Goal: Task Accomplishment & Management: Complete application form

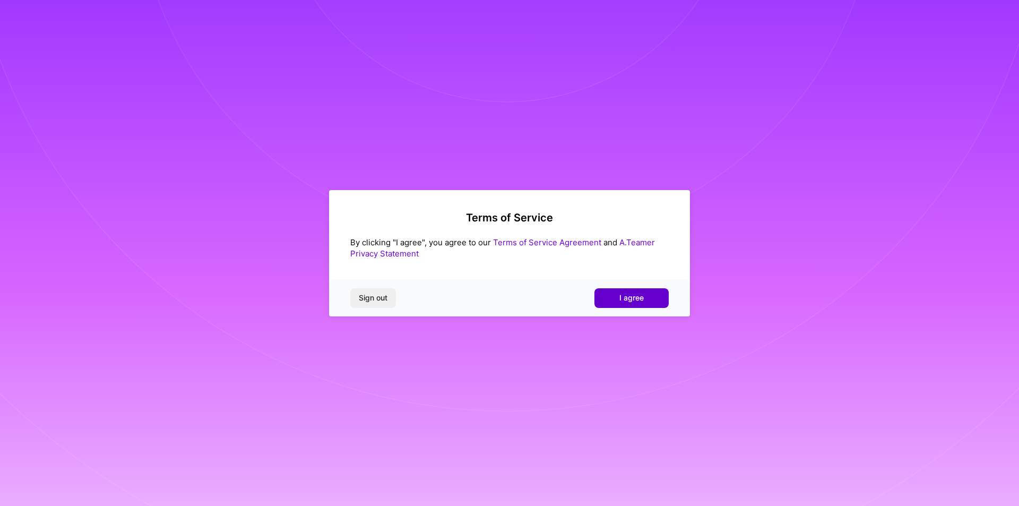
click at [610, 296] on button "I agree" at bounding box center [631, 297] width 74 height 19
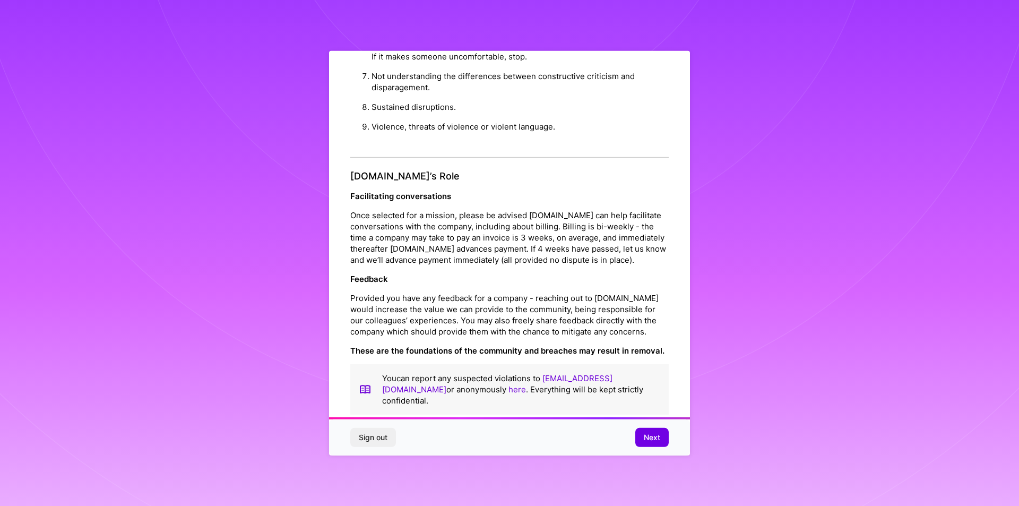
scroll to position [1116, 0]
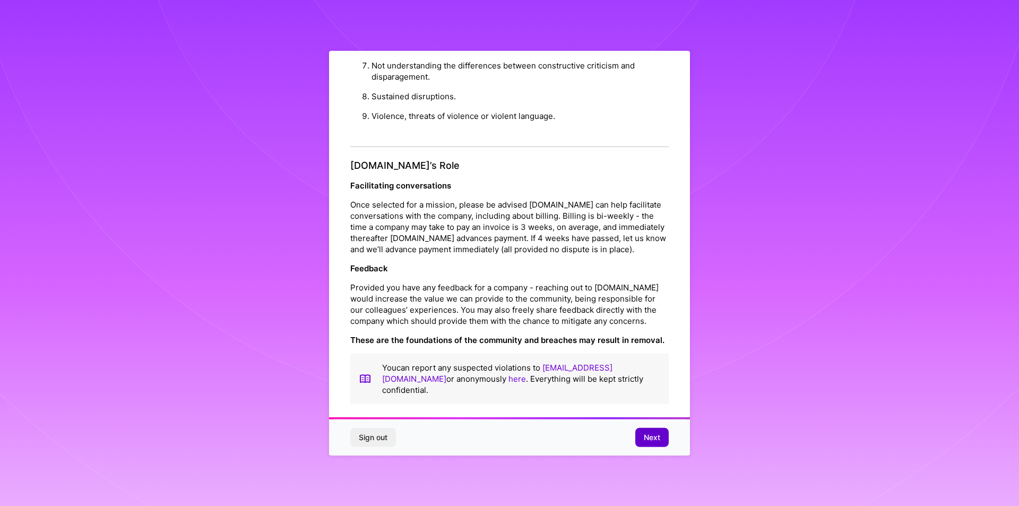
click at [648, 434] on span "Next" at bounding box center [652, 437] width 16 height 11
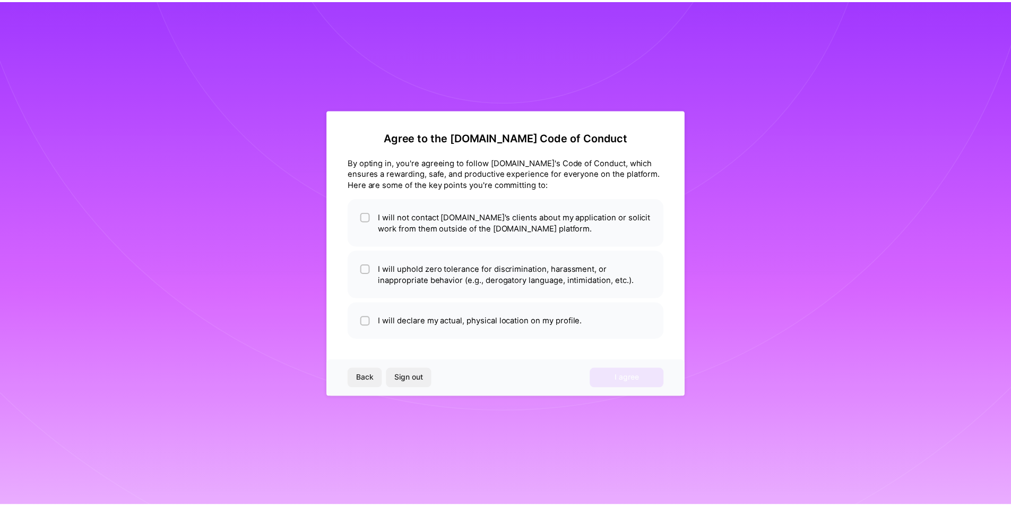
scroll to position [0, 0]
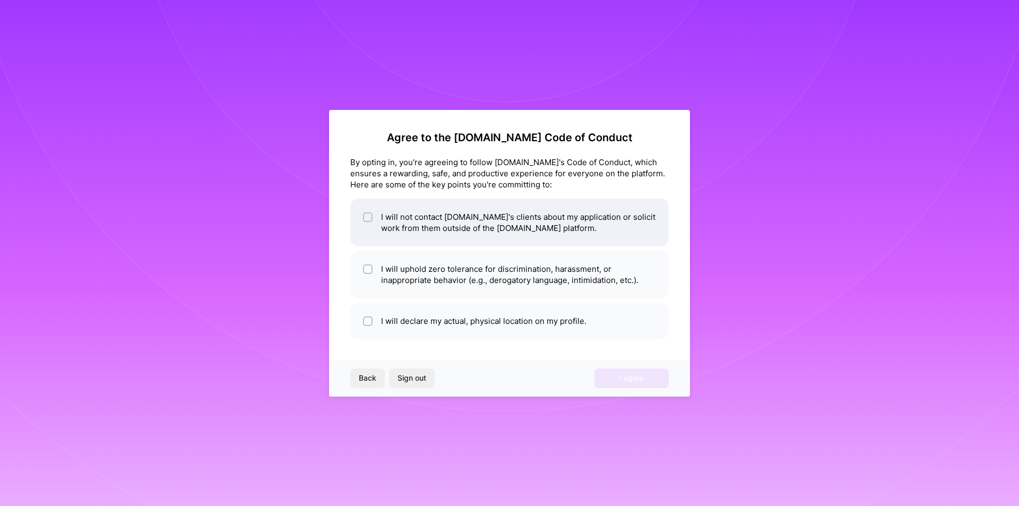
click at [418, 220] on li "I will not contact A.Team's clients about my application or solicit work from t…" at bounding box center [509, 222] width 318 height 48
checkbox input "true"
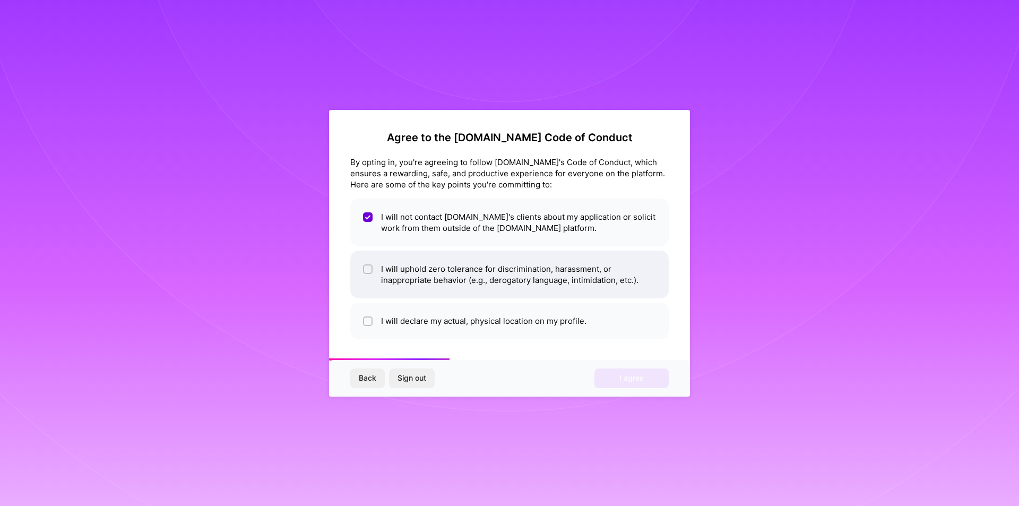
click at [411, 271] on li "I will uphold zero tolerance for discrimination, harassment, or inappropriate b…" at bounding box center [509, 274] width 318 height 48
checkbox input "true"
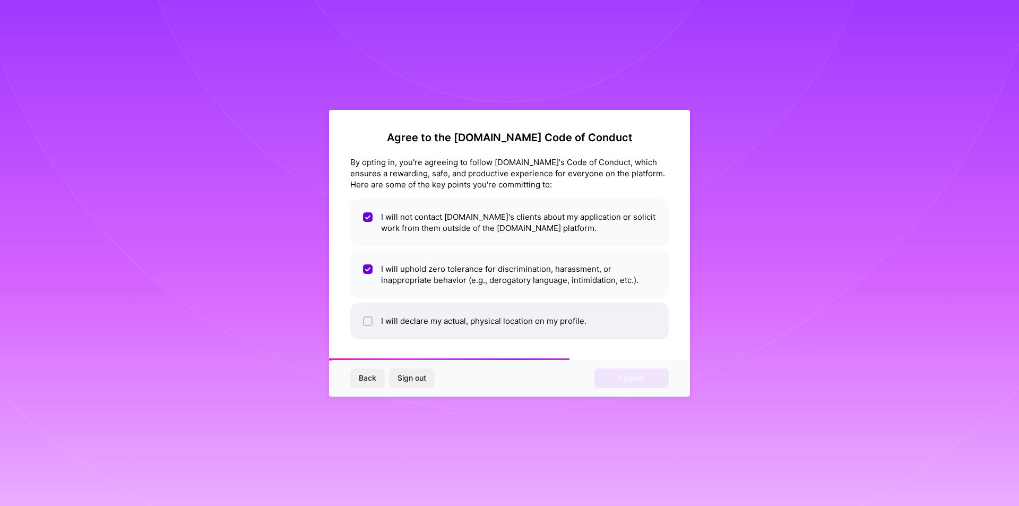
click at [404, 319] on li "I will declare my actual, physical location on my profile." at bounding box center [509, 320] width 318 height 37
checkbox input "true"
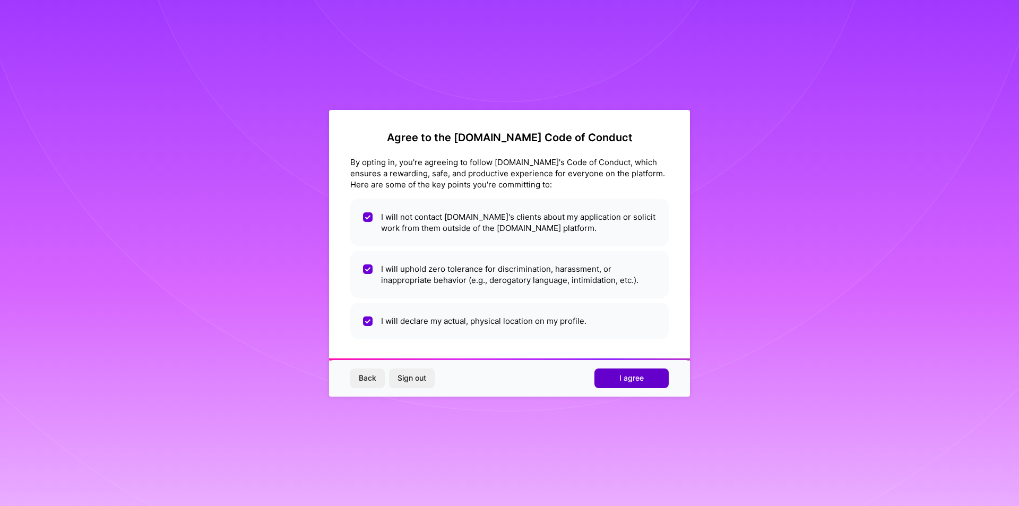
click at [624, 379] on span "I agree" at bounding box center [631, 377] width 24 height 11
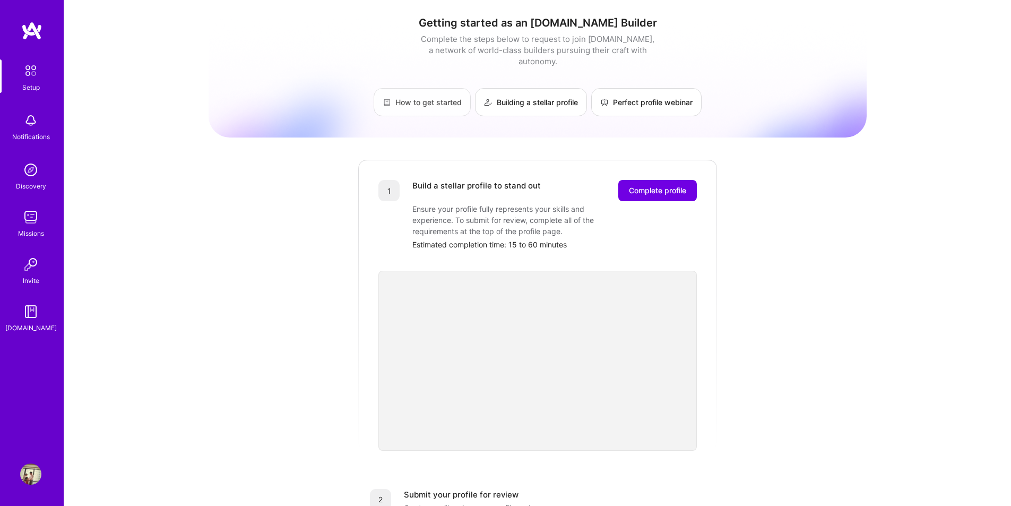
click at [433, 93] on link "How to get started" at bounding box center [422, 102] width 97 height 28
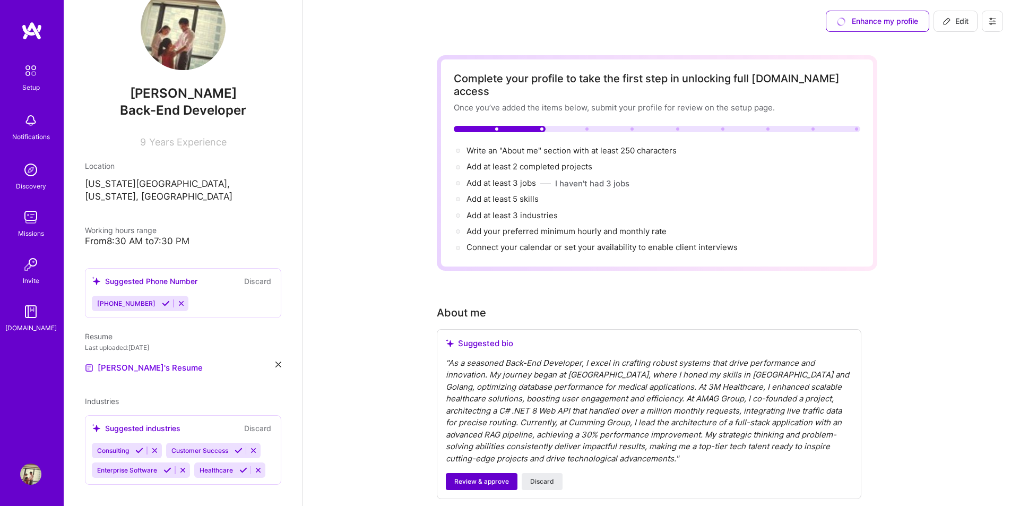
click at [464, 476] on span "Review & approve" at bounding box center [481, 481] width 55 height 10
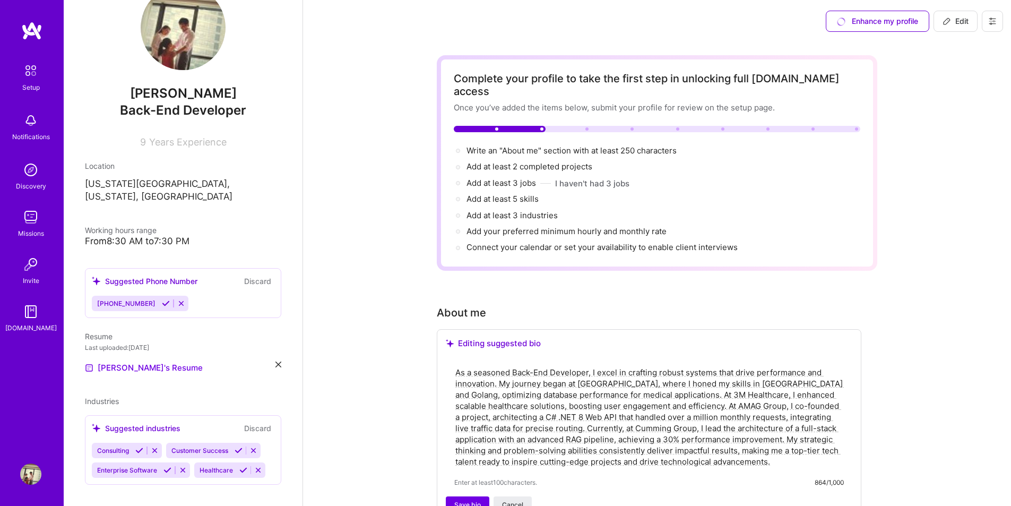
scroll to position [53, 0]
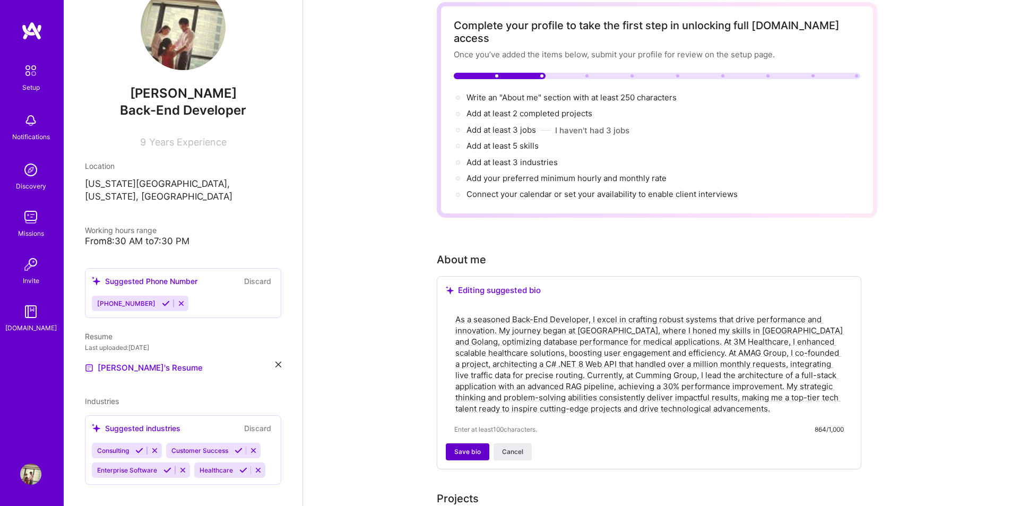
click at [470, 447] on span "Save bio" at bounding box center [467, 452] width 27 height 10
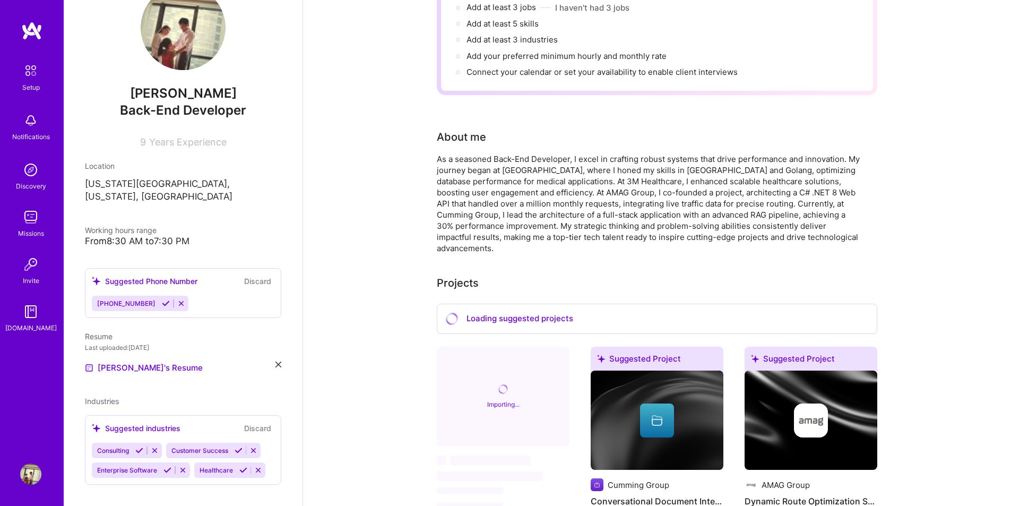
scroll to position [265, 0]
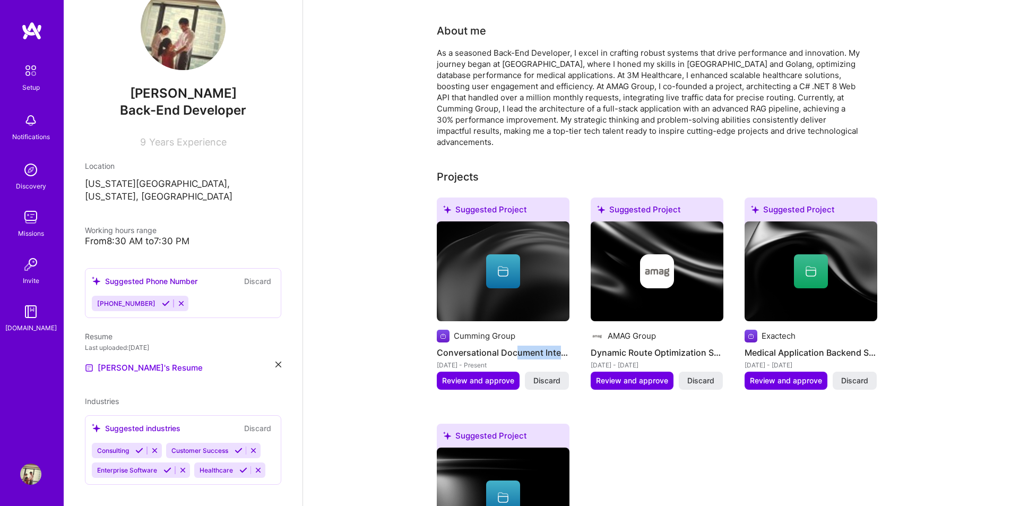
drag, startPoint x: 541, startPoint y: 331, endPoint x: 566, endPoint y: 331, distance: 24.4
click at [566, 345] on h4 "Conversational Document Interaction Platform" at bounding box center [503, 352] width 133 height 14
click at [557, 345] on h4 "Conversational Document Interaction Platform" at bounding box center [503, 352] width 133 height 14
click at [493, 375] on span "Review and approve" at bounding box center [478, 380] width 72 height 11
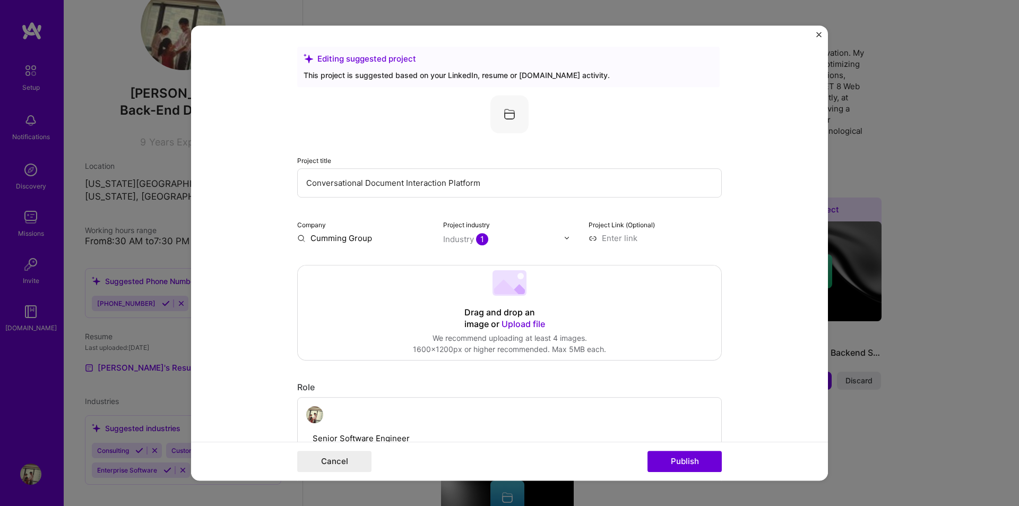
click at [819, 34] on img "Close" at bounding box center [818, 34] width 5 height 5
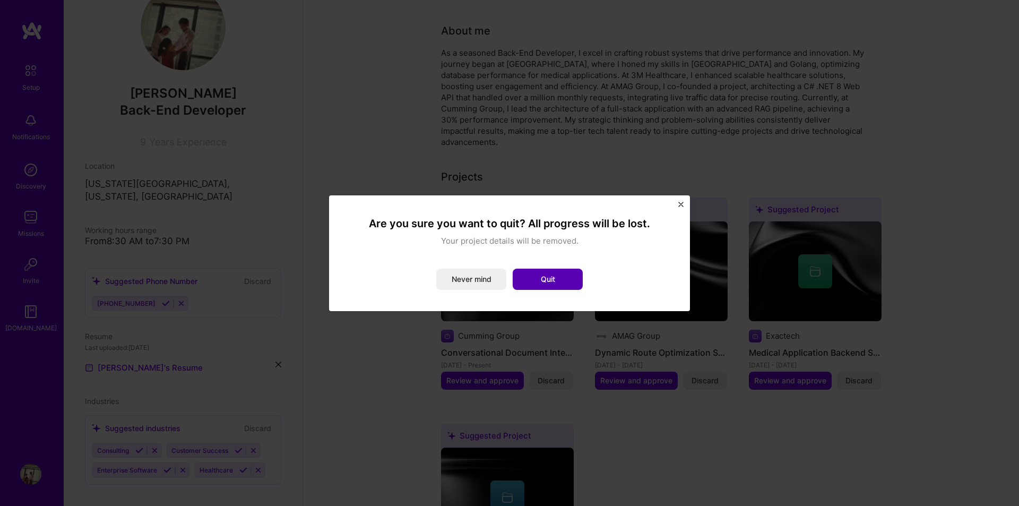
click at [546, 277] on button "Quit" at bounding box center [548, 278] width 70 height 21
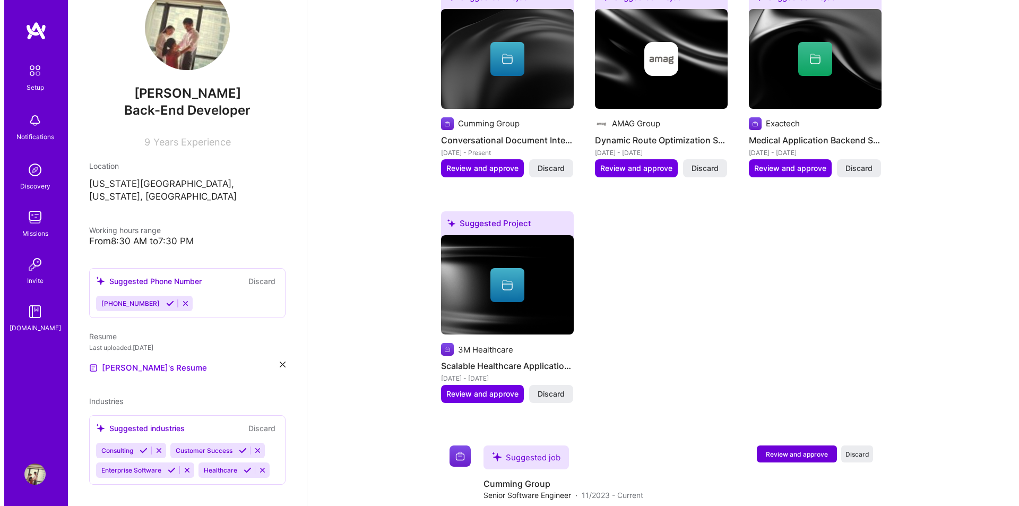
scroll to position [584, 0]
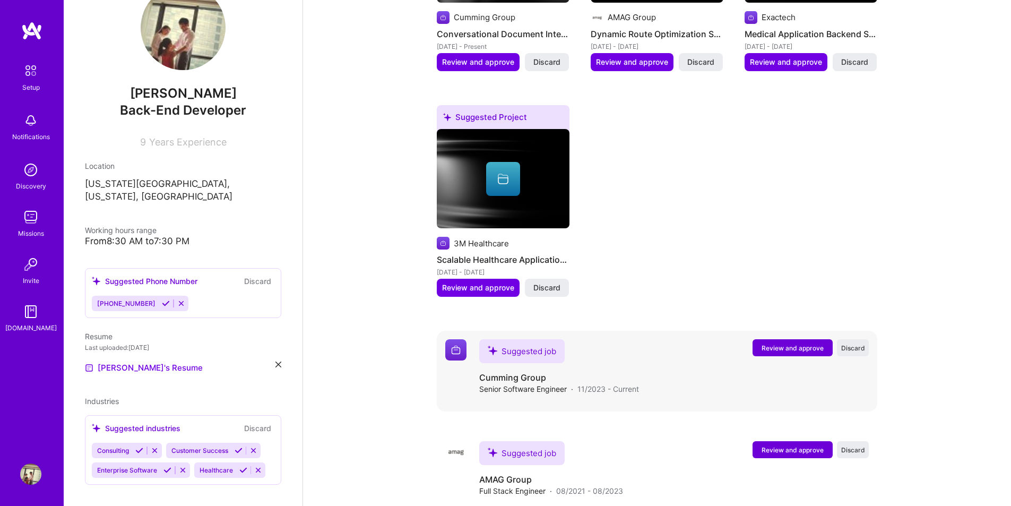
click at [773, 343] on span "Review and approve" at bounding box center [792, 347] width 62 height 9
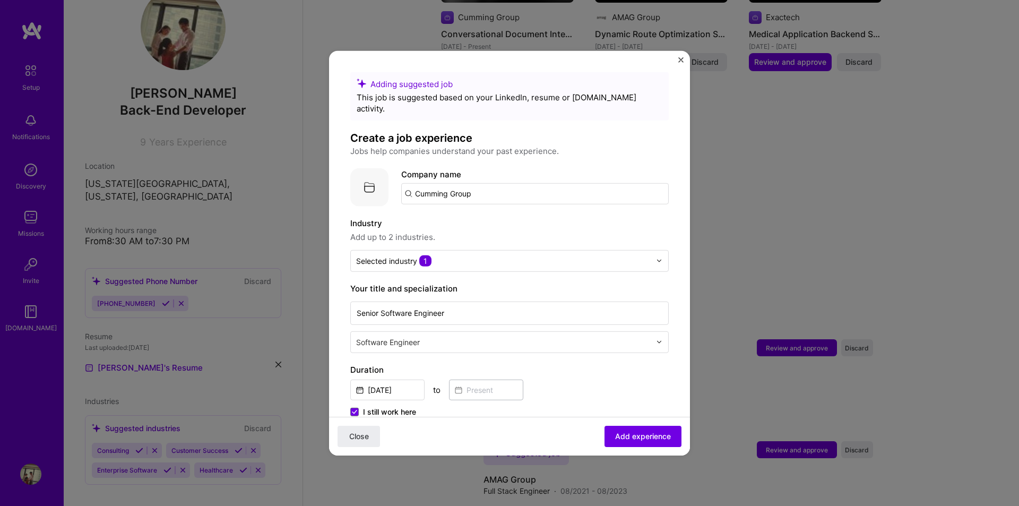
click at [497, 185] on input "Cumming Group" at bounding box center [534, 193] width 267 height 21
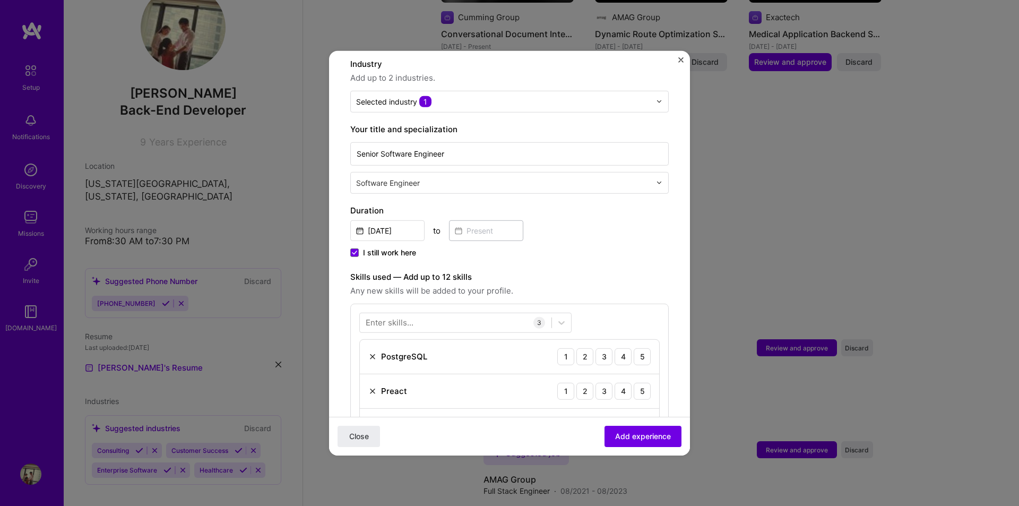
scroll to position [265, 0]
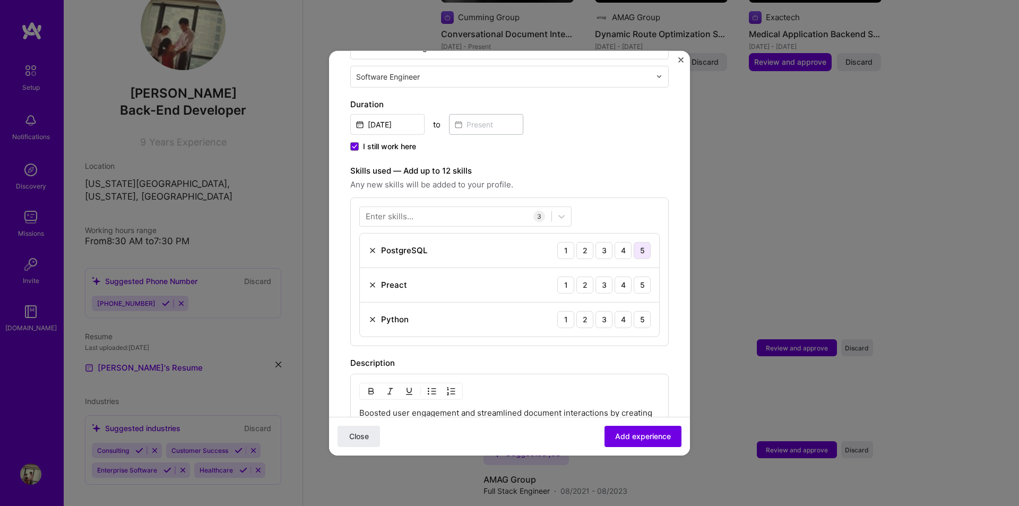
click at [633, 241] on div "5" at bounding box center [641, 249] width 17 height 17
click at [633, 276] on div "5" at bounding box center [641, 284] width 17 height 17
click at [635, 310] on div "5" at bounding box center [641, 318] width 17 height 17
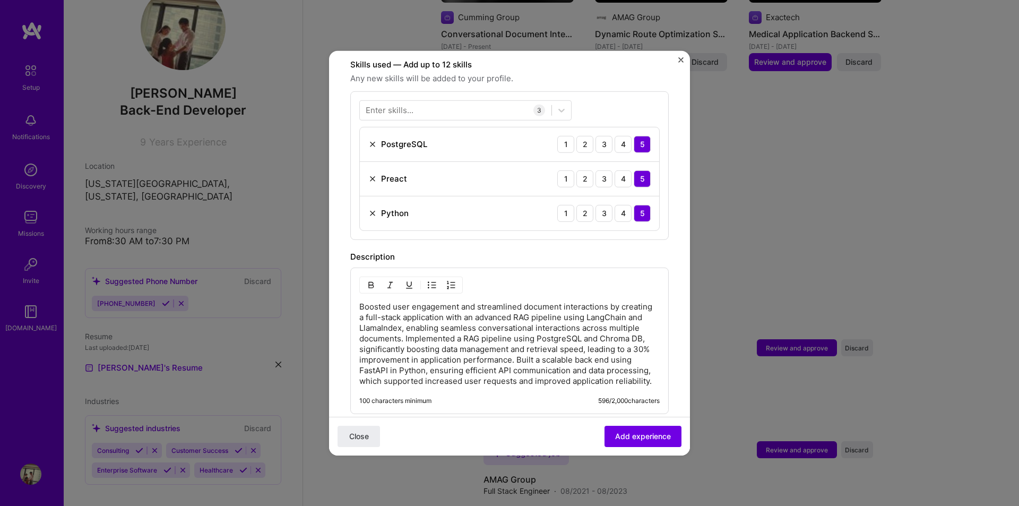
scroll to position [531, 0]
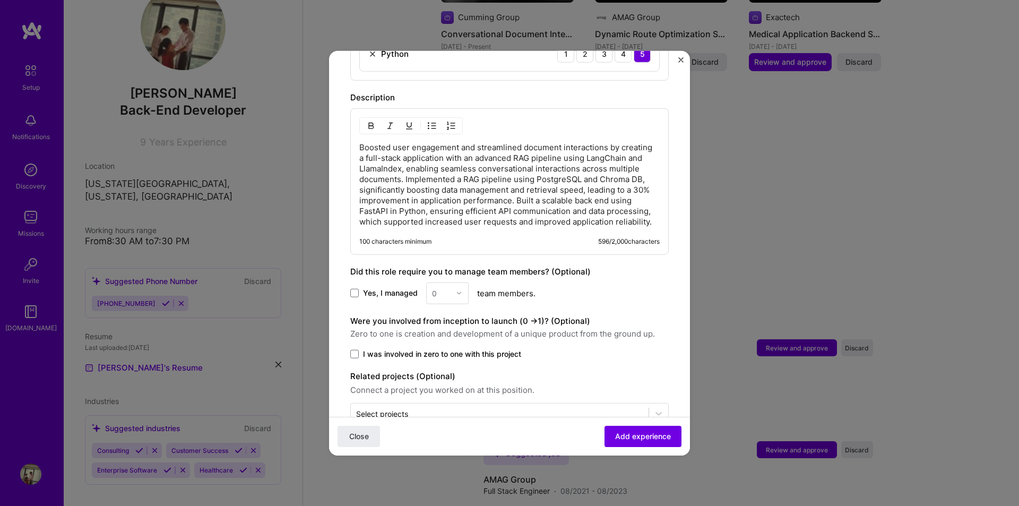
click at [407, 293] on span "Yes, I managed" at bounding box center [390, 293] width 55 height 11
click at [0, 0] on input "Yes, I managed" at bounding box center [0, 0] width 0 height 0
click at [459, 293] on img at bounding box center [459, 293] width 6 height 6
click at [447, 422] on div "6" at bounding box center [447, 419] width 36 height 20
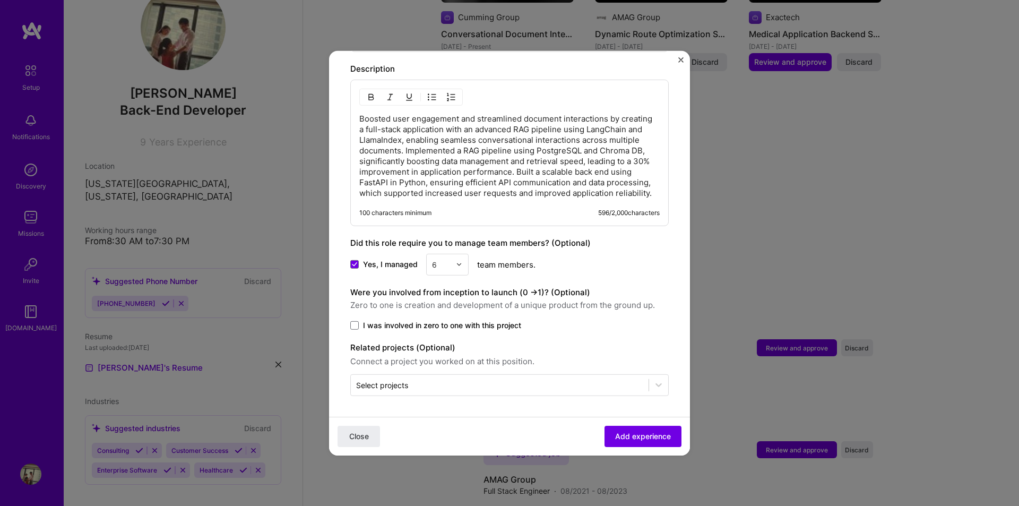
click at [486, 327] on span "I was involved in zero to one with this project" at bounding box center [442, 324] width 158 height 11
click at [0, 0] on input "I was involved in zero to one with this project" at bounding box center [0, 0] width 0 height 0
click at [472, 377] on div "Select projects" at bounding box center [500, 384] width 298 height 21
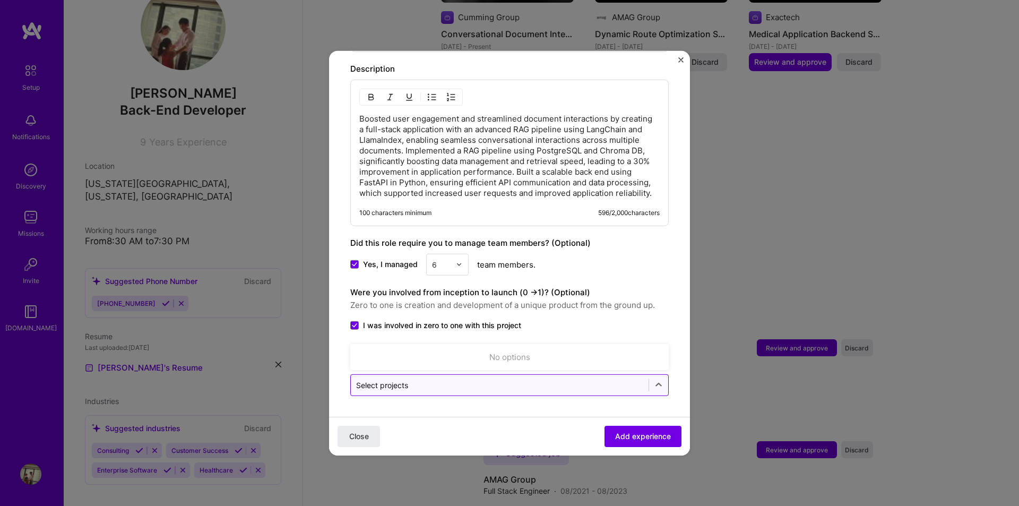
click at [492, 374] on div "Select projects" at bounding box center [500, 384] width 298 height 21
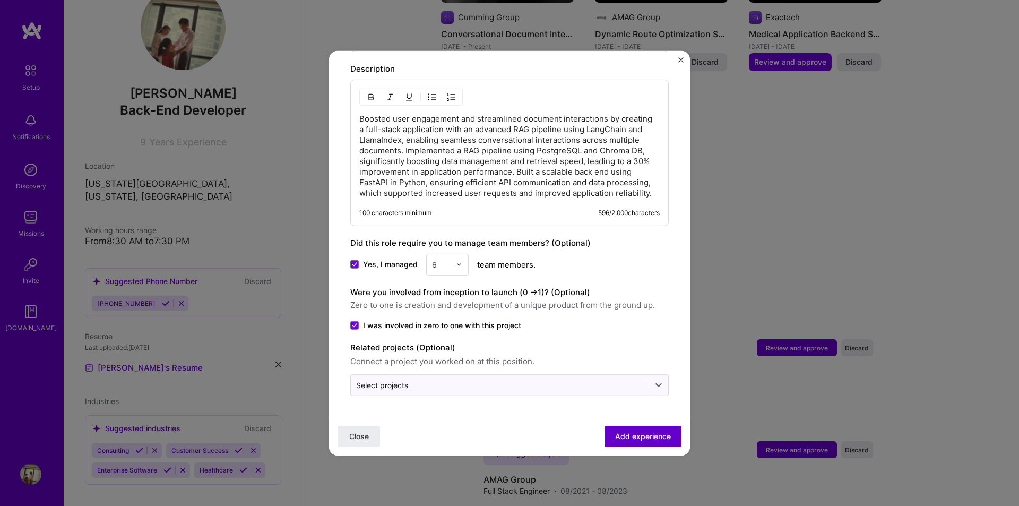
click at [626, 437] on span "Add experience" at bounding box center [643, 436] width 56 height 11
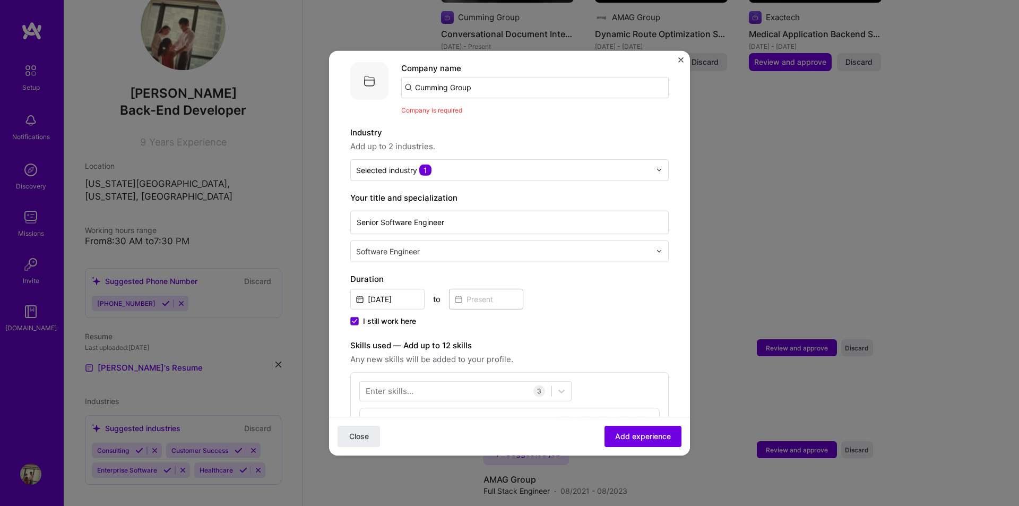
scroll to position [0, 0]
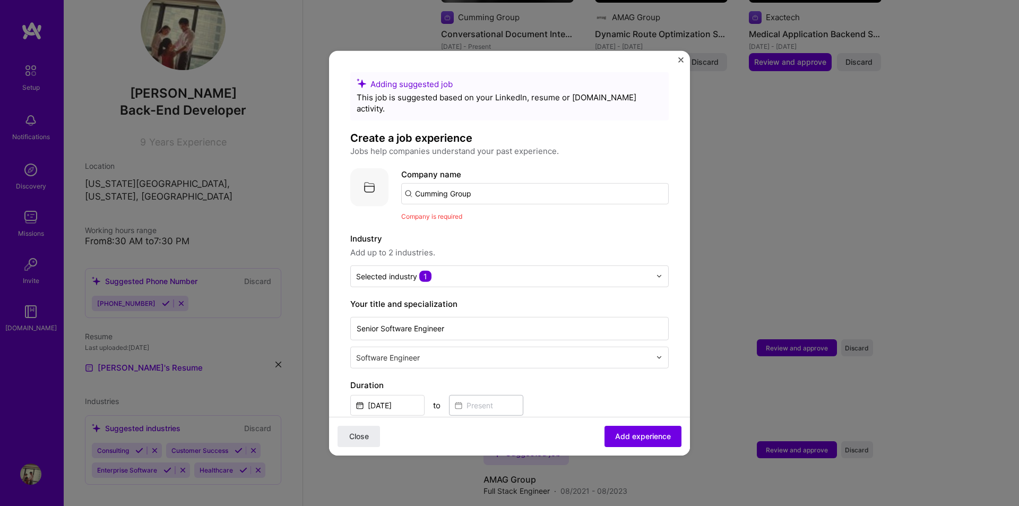
click at [487, 183] on input "Cumming Group" at bounding box center [534, 193] width 267 height 21
drag, startPoint x: 423, startPoint y: 180, endPoint x: 412, endPoint y: 180, distance: 10.6
click at [412, 183] on input "Cumming Group" at bounding box center [534, 193] width 267 height 21
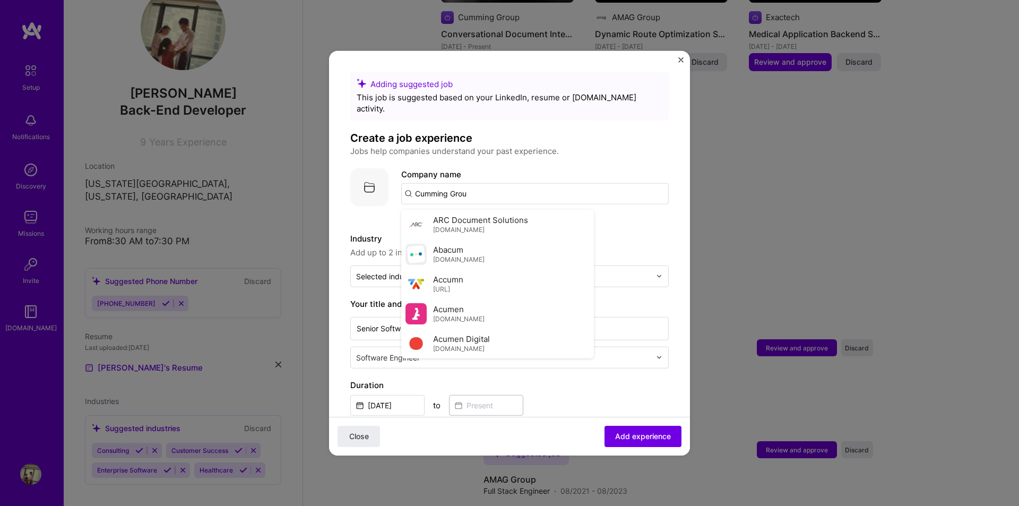
type input "Cumming Group"
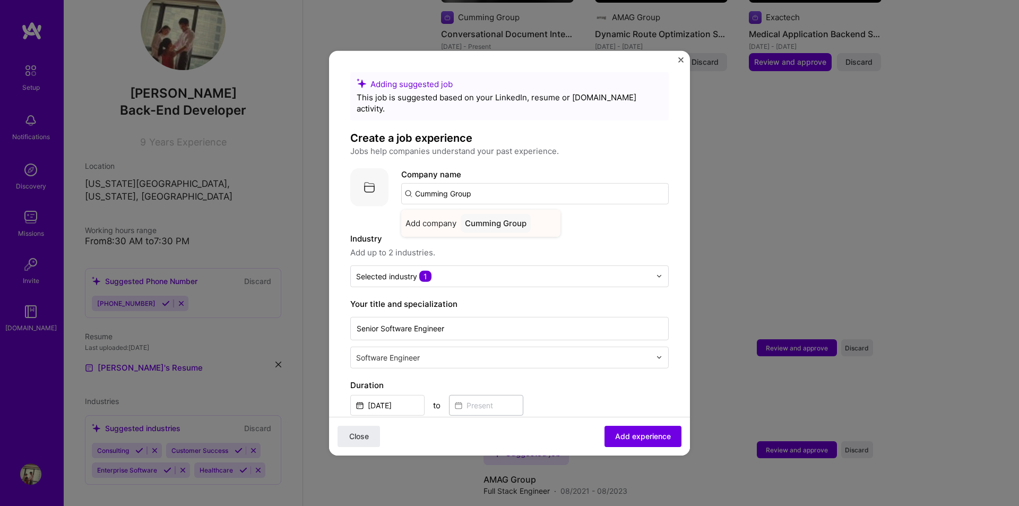
click at [427, 217] on span "Add company" at bounding box center [430, 222] width 51 height 11
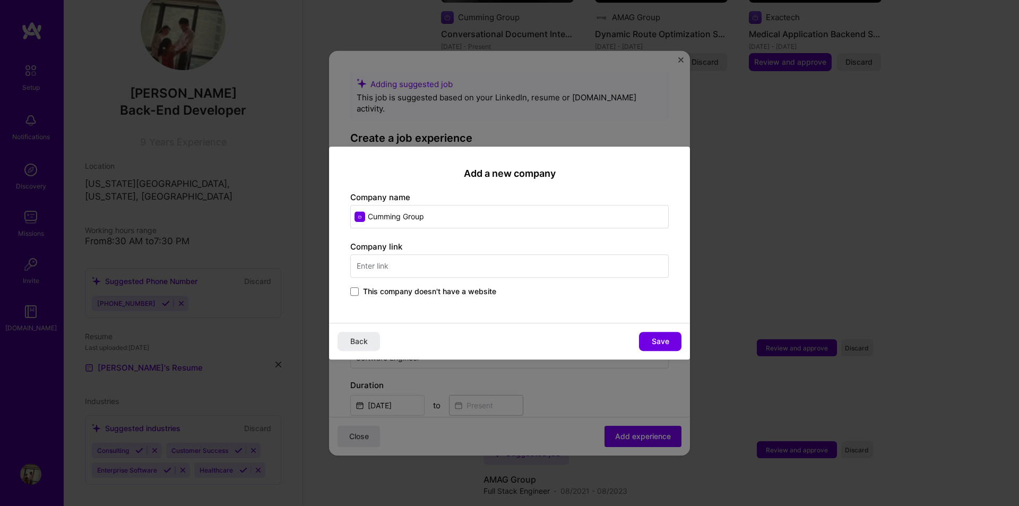
click at [415, 270] on input "text" at bounding box center [509, 265] width 318 height 23
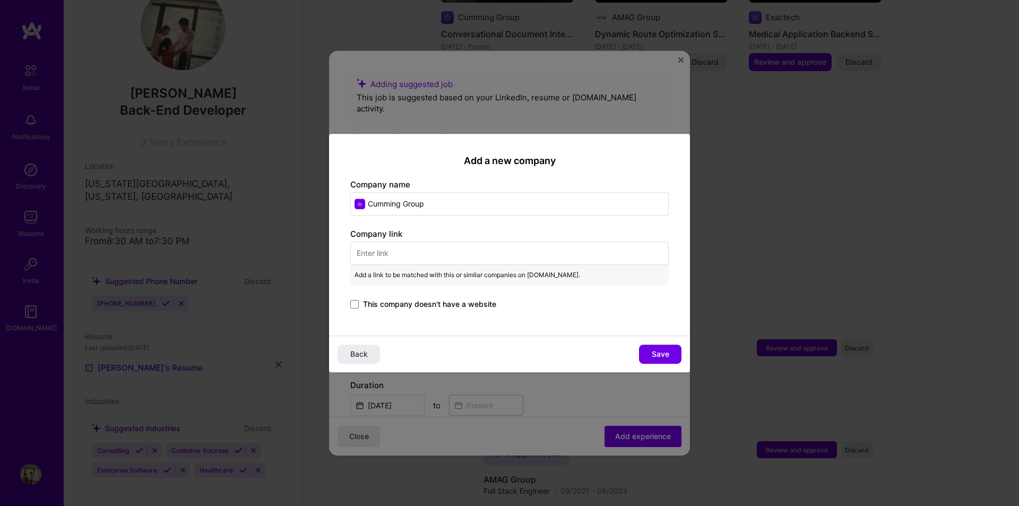
paste input "[DOMAIN_NAME]"
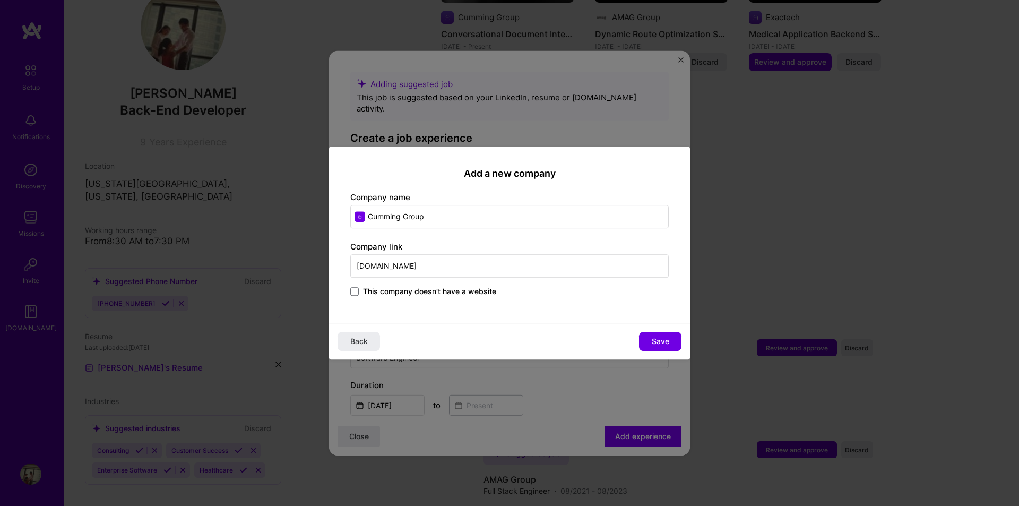
click at [437, 264] on input "[DOMAIN_NAME]" at bounding box center [509, 265] width 318 height 23
paste input "[URL][DOMAIN_NAME]"
type input "[URL][DOMAIN_NAME]"
click at [648, 341] on button "Save" at bounding box center [660, 341] width 42 height 19
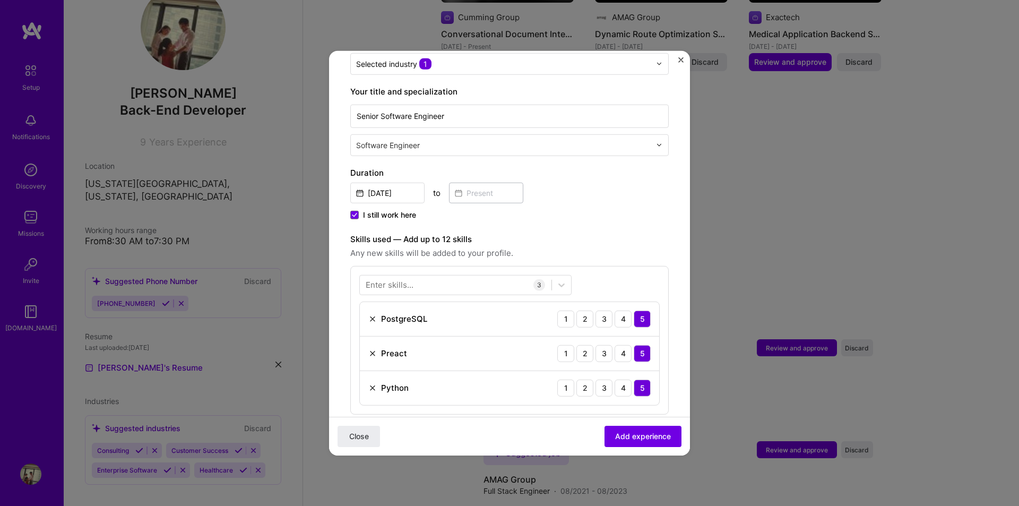
scroll to position [265, 0]
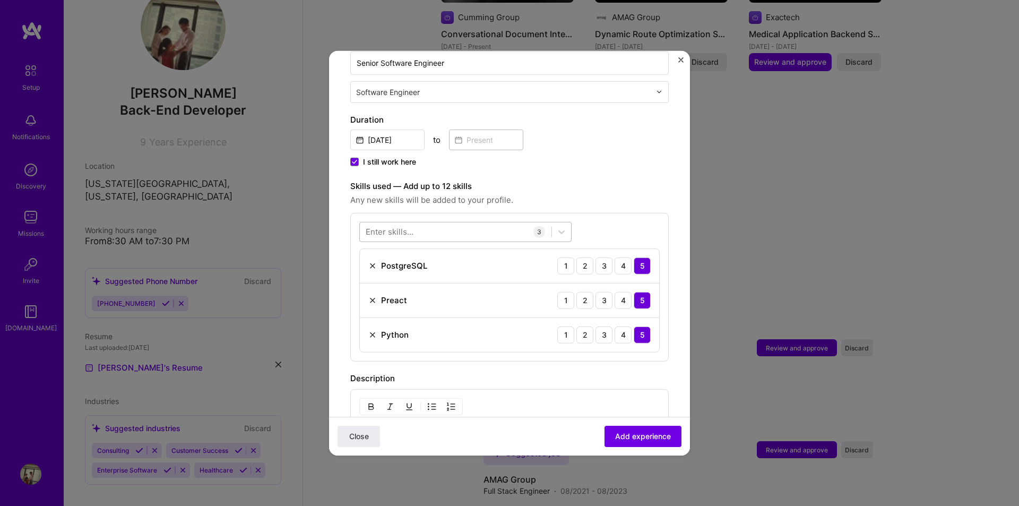
click at [418, 226] on div at bounding box center [456, 232] width 192 height 18
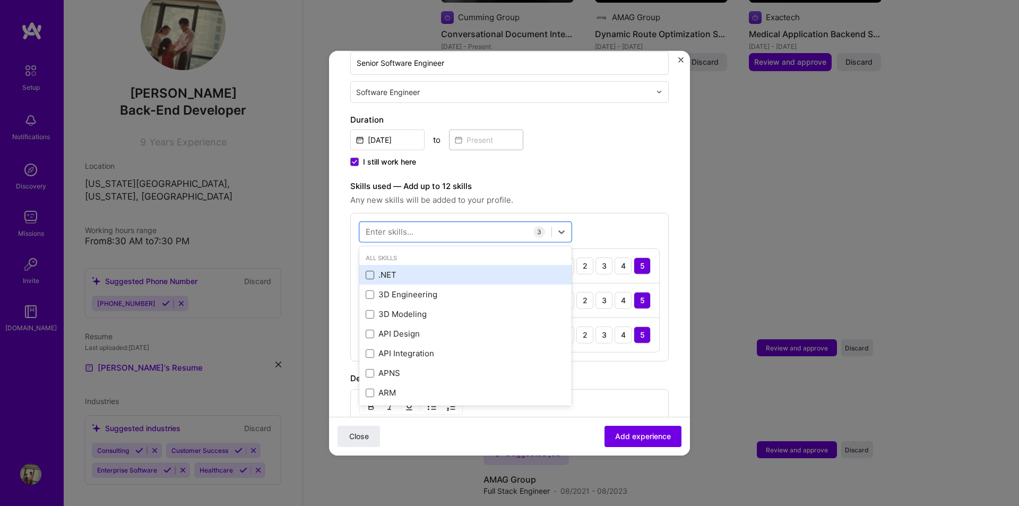
click at [372, 271] on span at bounding box center [370, 275] width 8 height 8
click at [0, 0] on input "checkbox" at bounding box center [0, 0] width 0 height 0
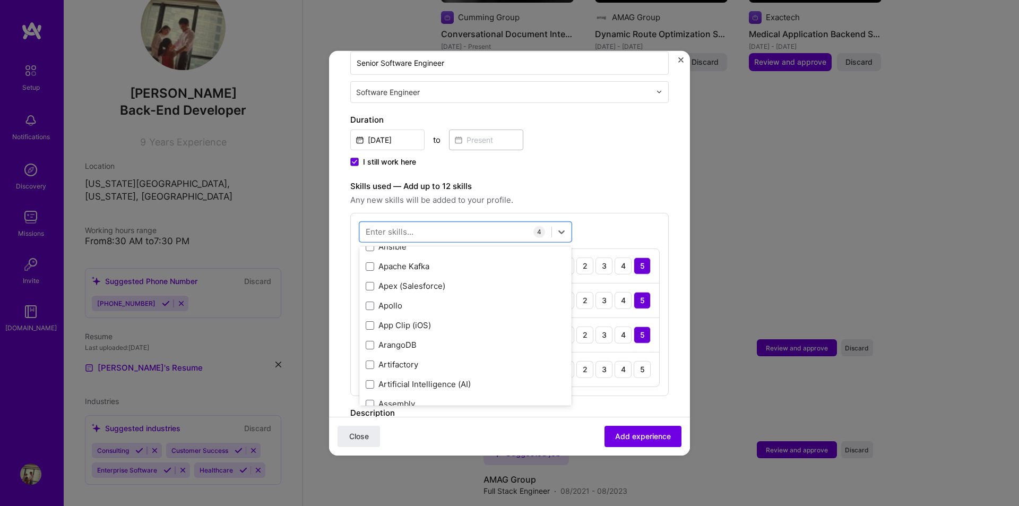
scroll to position [743, 0]
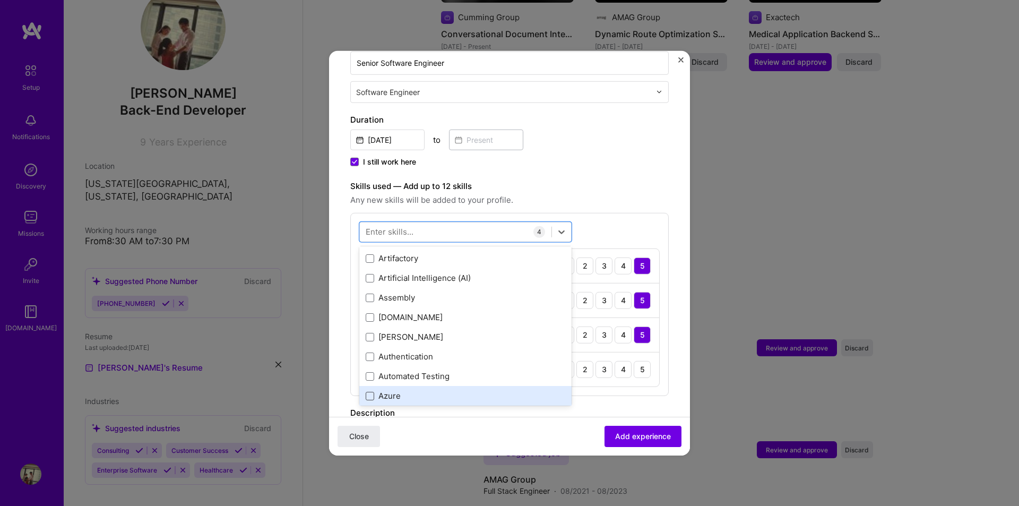
click at [369, 392] on span at bounding box center [370, 396] width 8 height 8
click at [0, 0] on input "checkbox" at bounding box center [0, 0] width 0 height 0
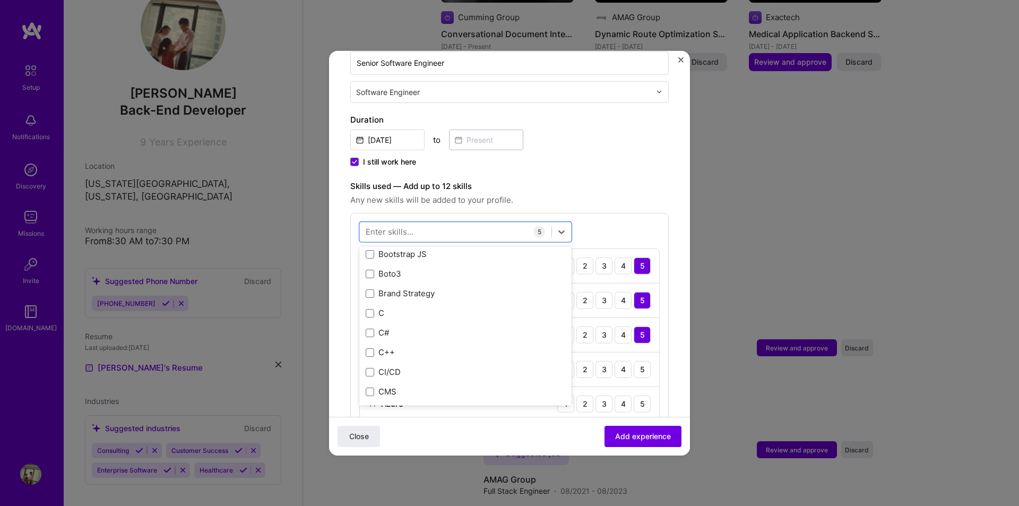
scroll to position [1008, 0]
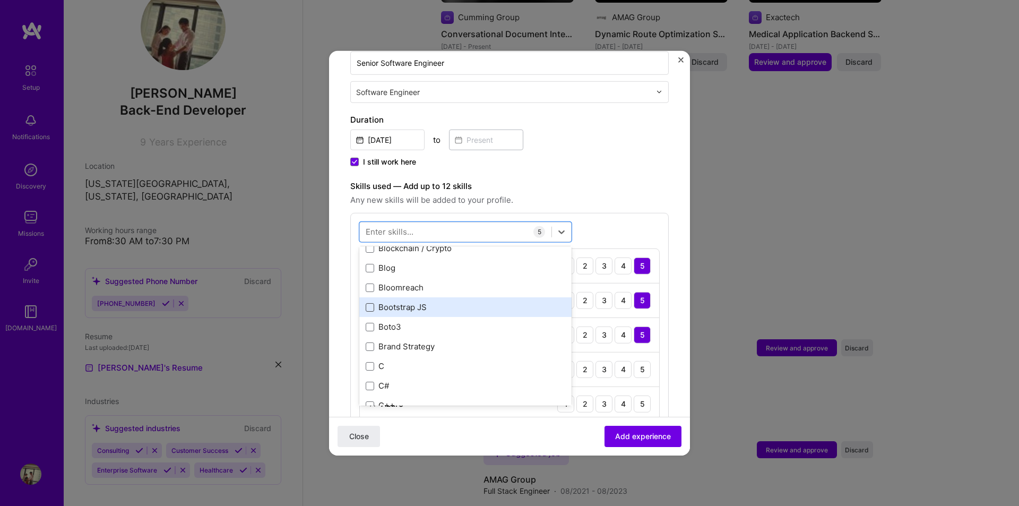
click at [368, 303] on span at bounding box center [370, 307] width 8 height 8
click at [0, 0] on input "checkbox" at bounding box center [0, 0] width 0 height 0
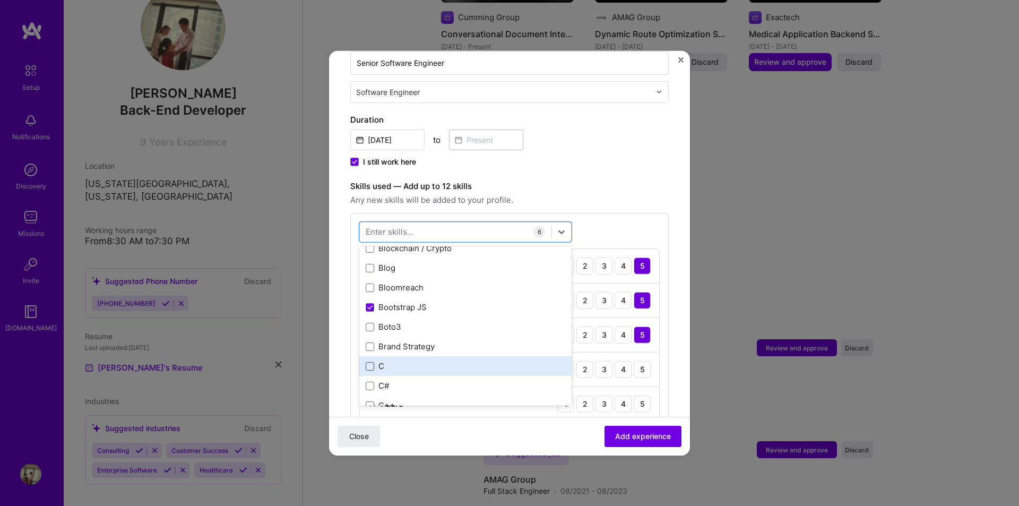
click at [374, 362] on span at bounding box center [370, 366] width 8 height 8
click at [0, 0] on input "checkbox" at bounding box center [0, 0] width 0 height 0
click at [374, 362] on span at bounding box center [370, 366] width 8 height 8
click at [0, 0] on input "checkbox" at bounding box center [0, 0] width 0 height 0
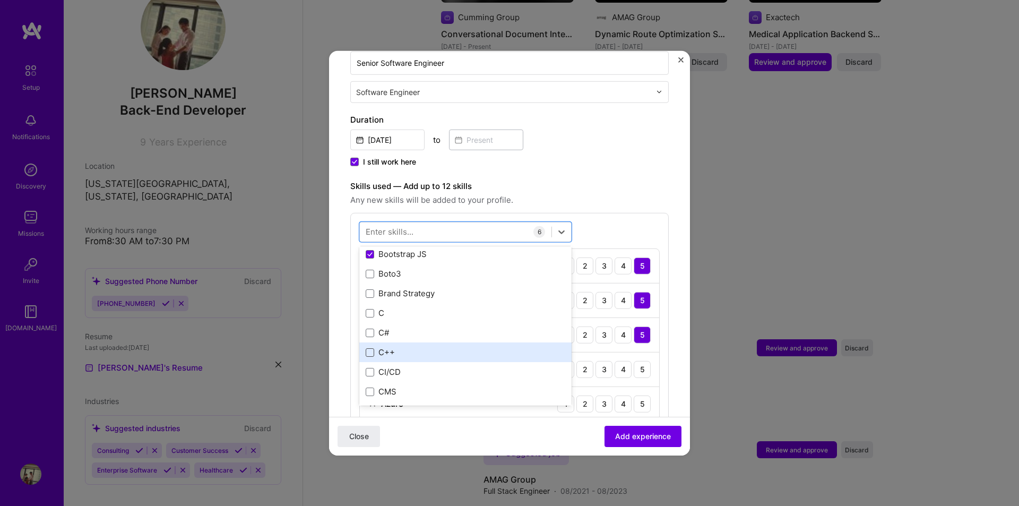
click at [368, 348] on span at bounding box center [370, 352] width 8 height 8
click at [0, 0] on input "checkbox" at bounding box center [0, 0] width 0 height 0
click at [369, 368] on span at bounding box center [370, 372] width 8 height 8
click at [0, 0] on input "checkbox" at bounding box center [0, 0] width 0 height 0
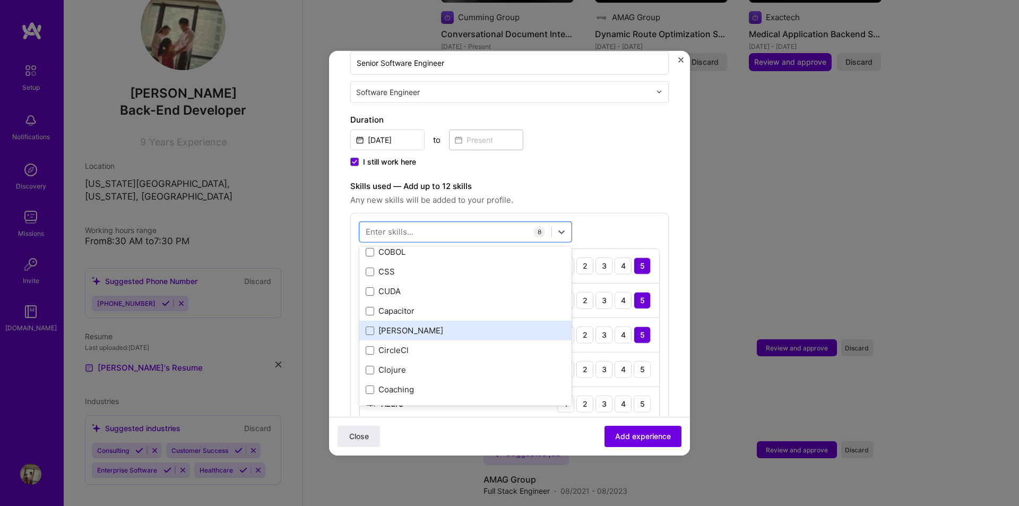
scroll to position [1167, 0]
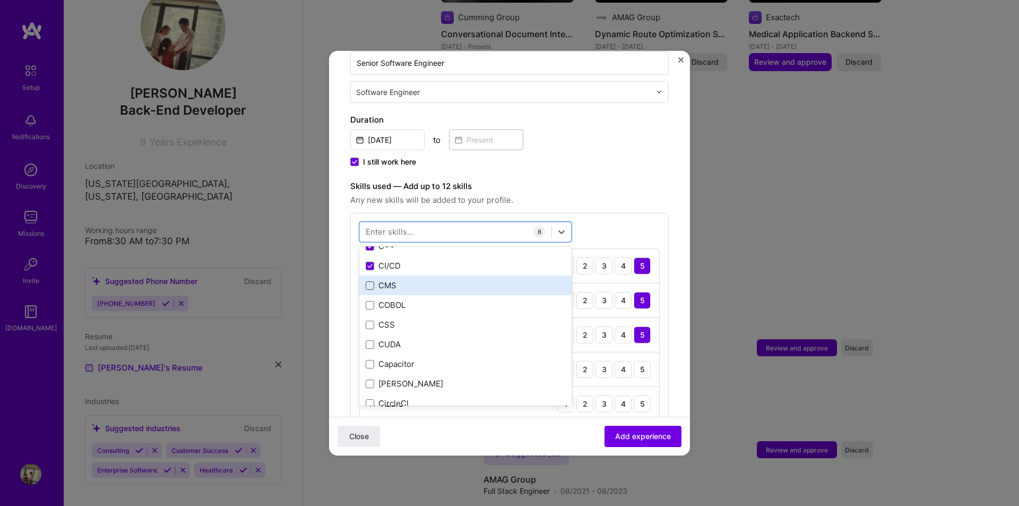
click at [368, 281] on span at bounding box center [370, 285] width 8 height 8
click at [0, 0] on input "checkbox" at bounding box center [0, 0] width 0 height 0
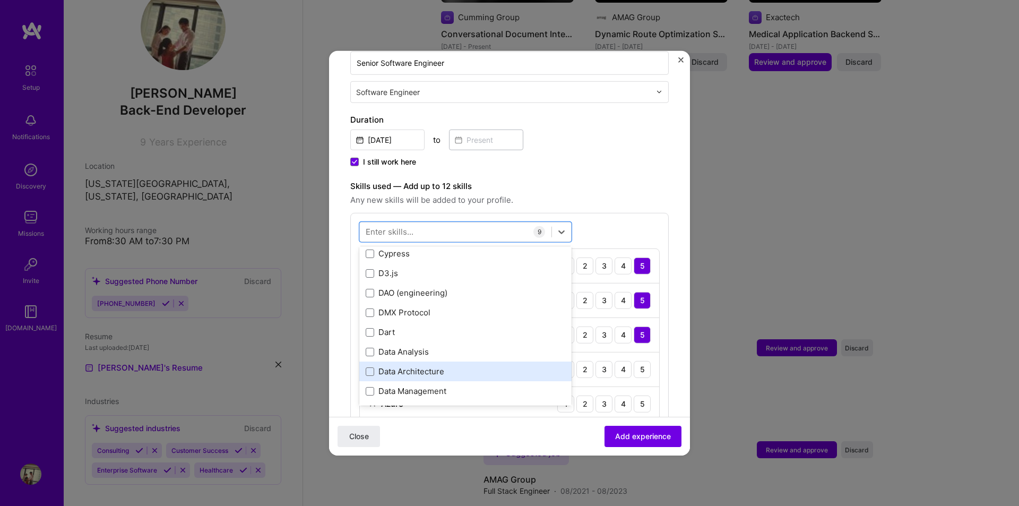
scroll to position [1645, 0]
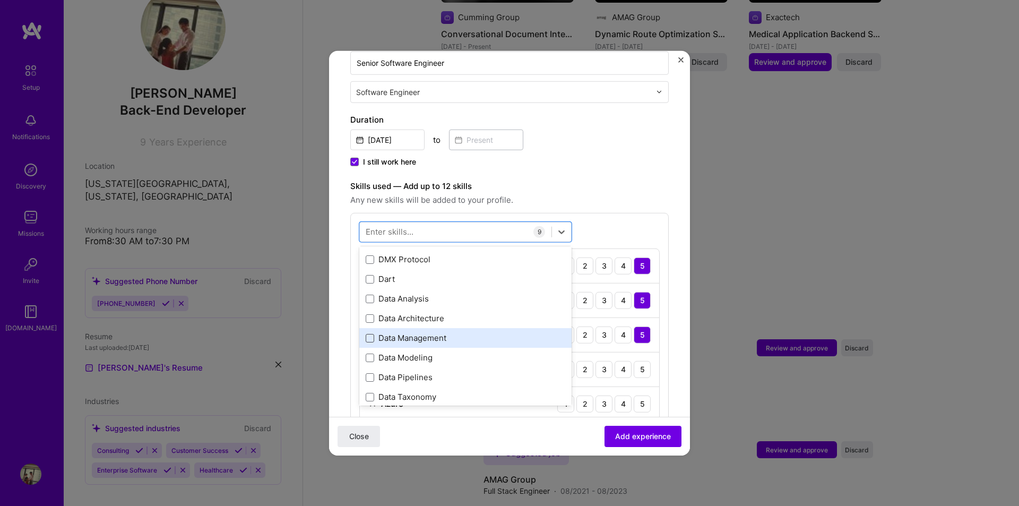
click at [367, 334] on span at bounding box center [370, 338] width 8 height 8
click at [0, 0] on input "checkbox" at bounding box center [0, 0] width 0 height 0
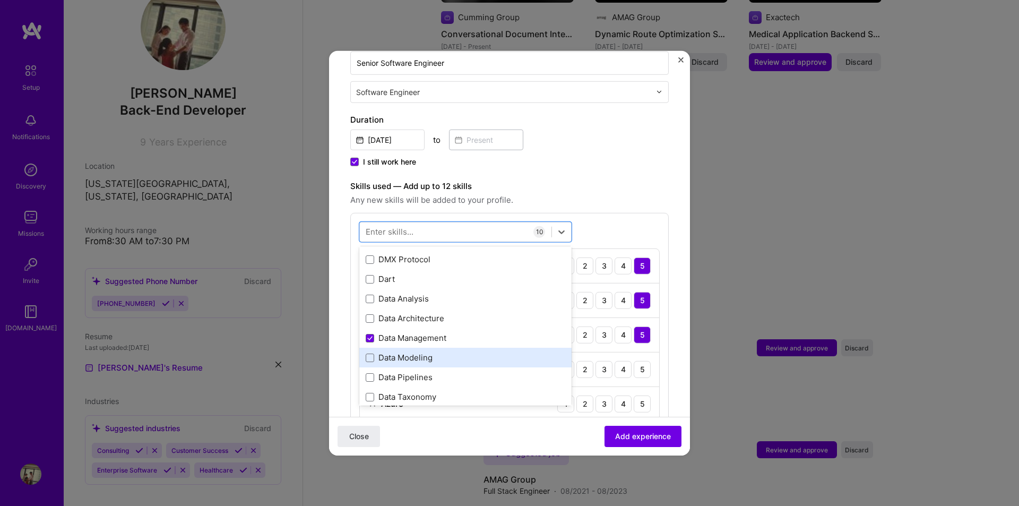
scroll to position [1698, 0]
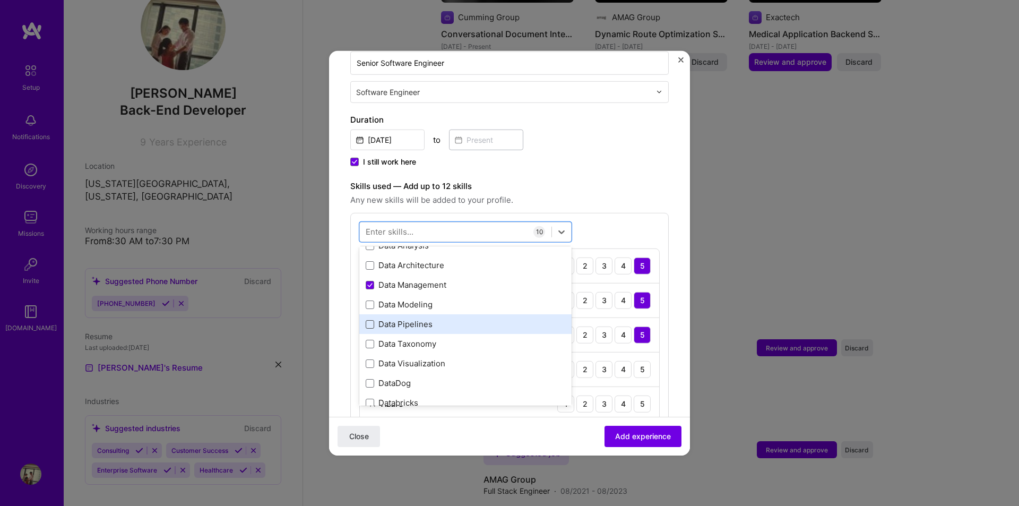
click at [370, 320] on span at bounding box center [370, 324] width 8 height 8
click at [0, 0] on input "checkbox" at bounding box center [0, 0] width 0 height 0
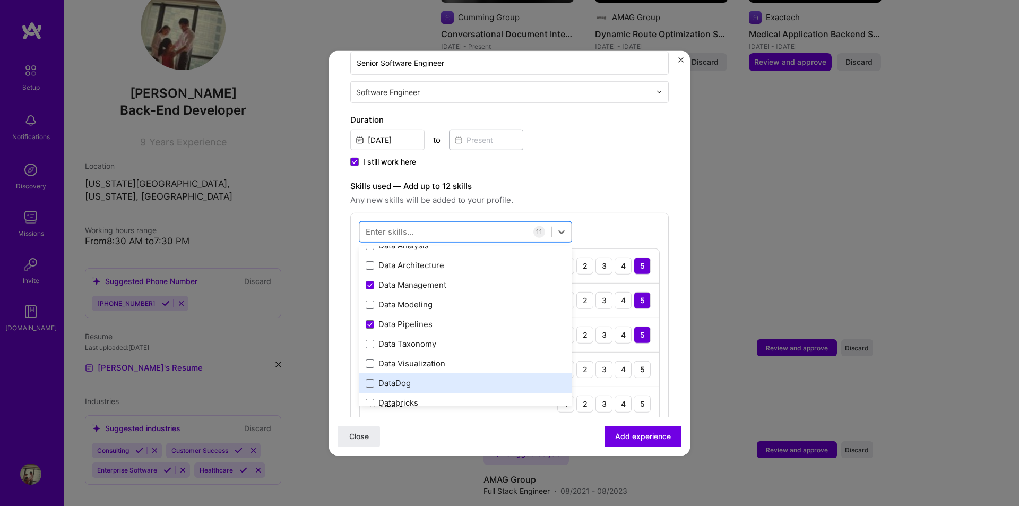
scroll to position [1804, 0]
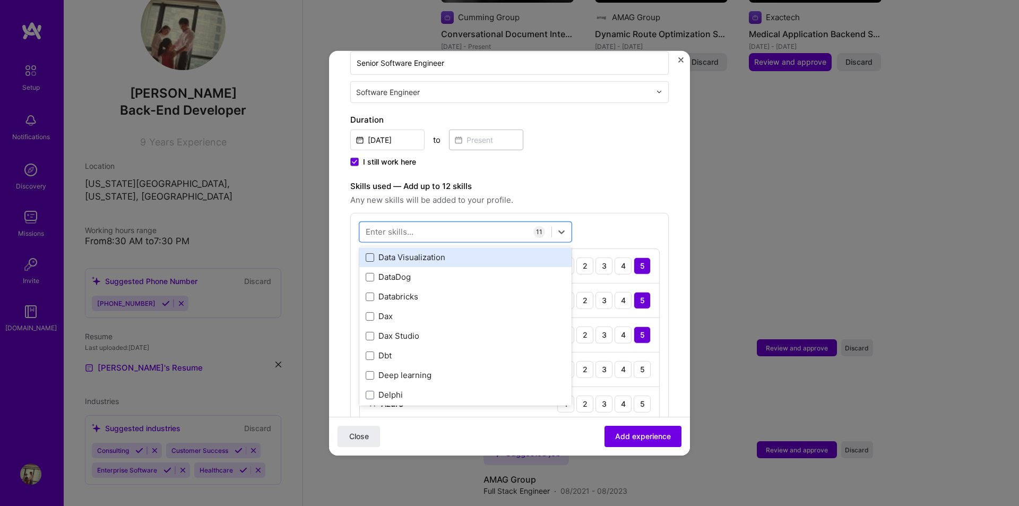
click at [369, 253] on span at bounding box center [370, 257] width 8 height 8
click at [0, 0] on input "checkbox" at bounding box center [0, 0] width 0 height 0
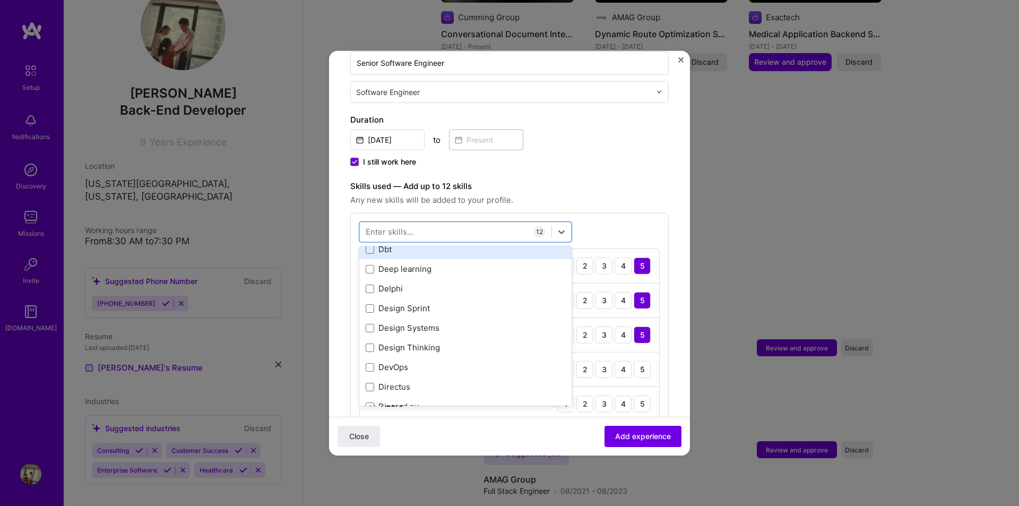
scroll to position [2016, 0]
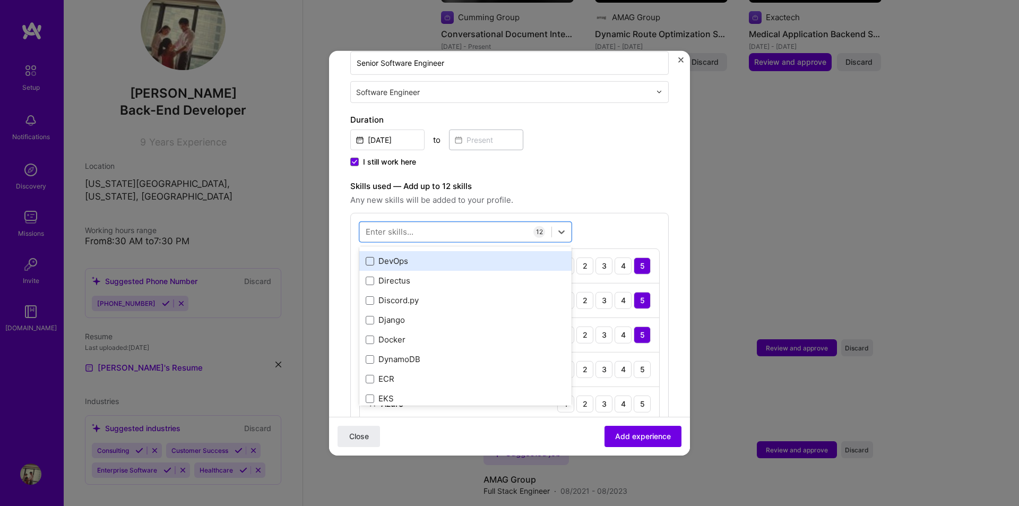
click at [368, 257] on span at bounding box center [370, 261] width 8 height 8
click at [0, 0] on input "checkbox" at bounding box center [0, 0] width 0 height 0
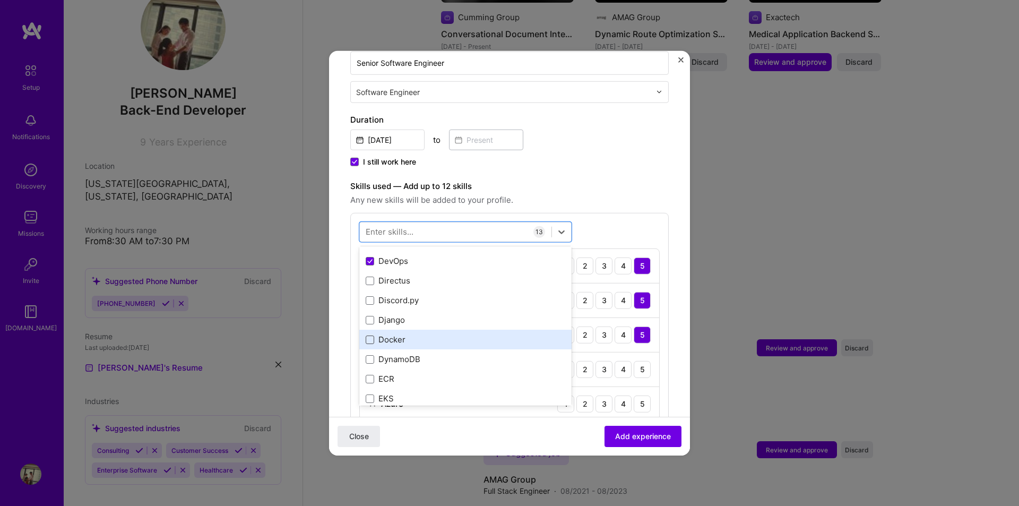
click at [366, 335] on span at bounding box center [370, 339] width 8 height 8
click at [0, 0] on input "checkbox" at bounding box center [0, 0] width 0 height 0
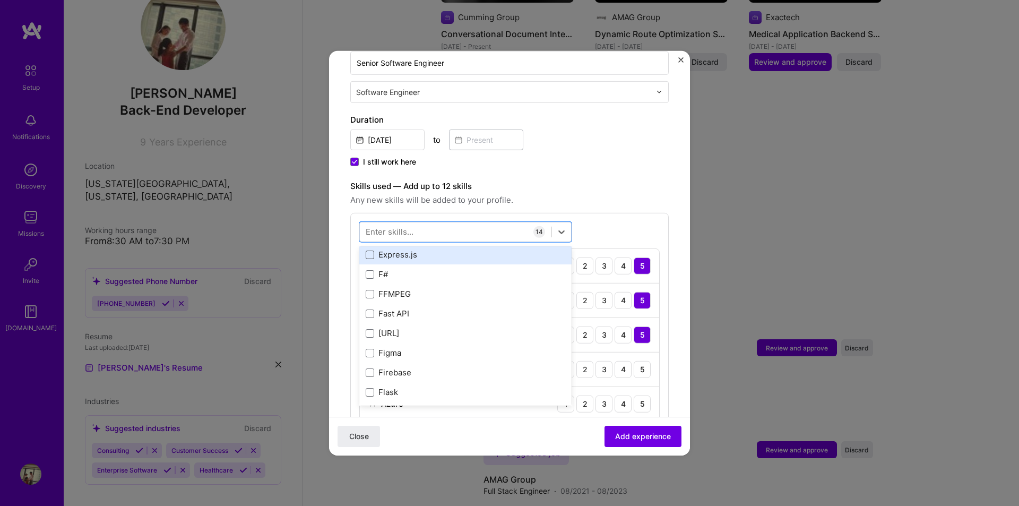
click at [369, 250] on span at bounding box center [370, 254] width 8 height 8
click at [0, 0] on input "checkbox" at bounding box center [0, 0] width 0 height 0
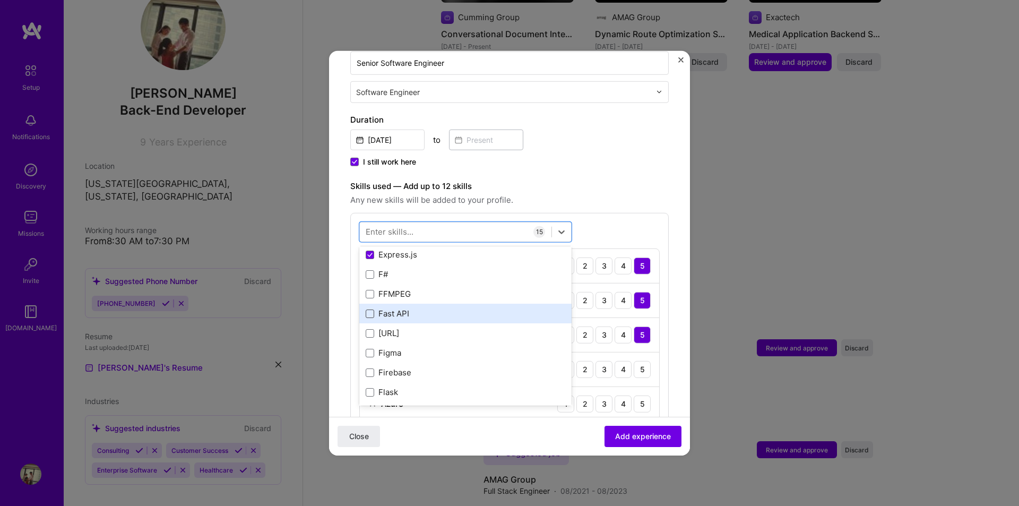
click at [368, 309] on span at bounding box center [370, 313] width 8 height 8
click at [0, 0] on input "checkbox" at bounding box center [0, 0] width 0 height 0
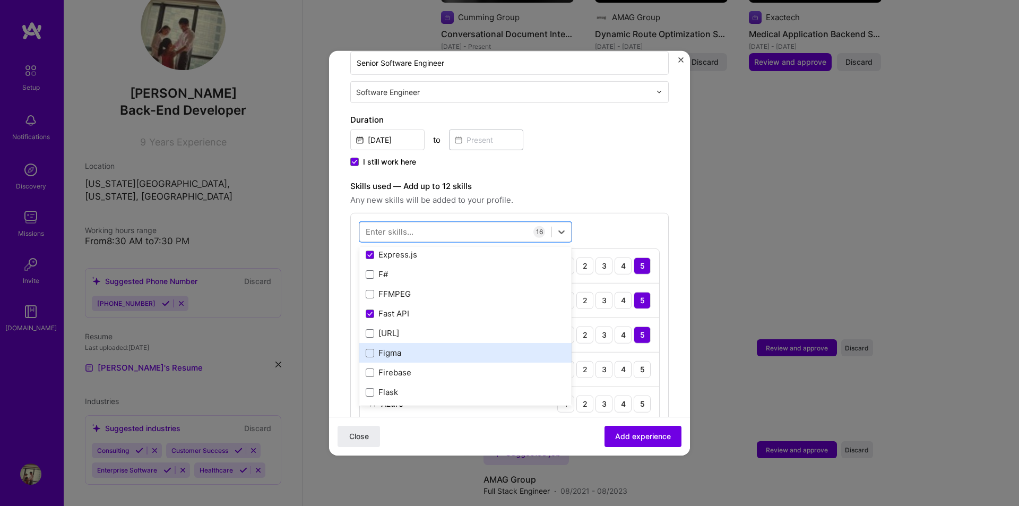
scroll to position [2600, 0]
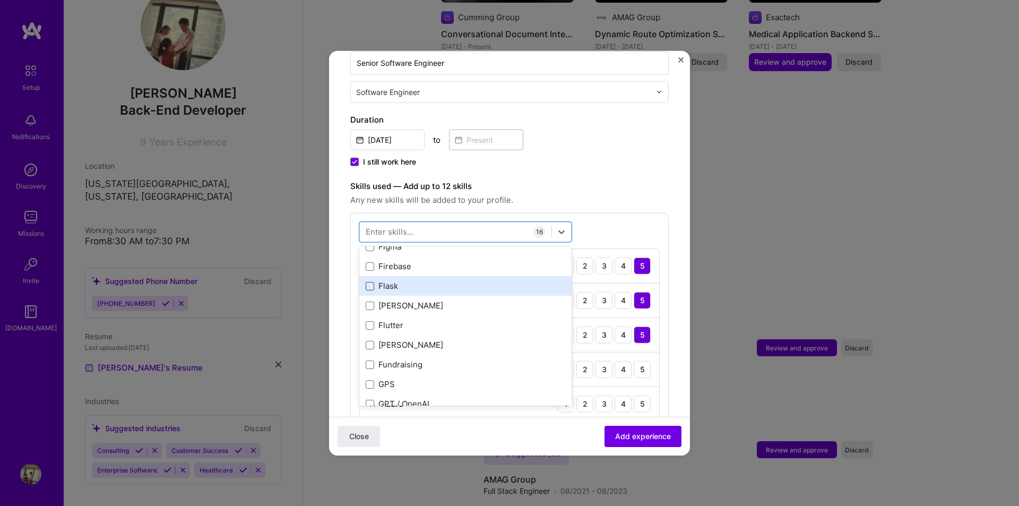
click at [370, 282] on span at bounding box center [370, 286] width 8 height 8
click at [0, 0] on input "checkbox" at bounding box center [0, 0] width 0 height 0
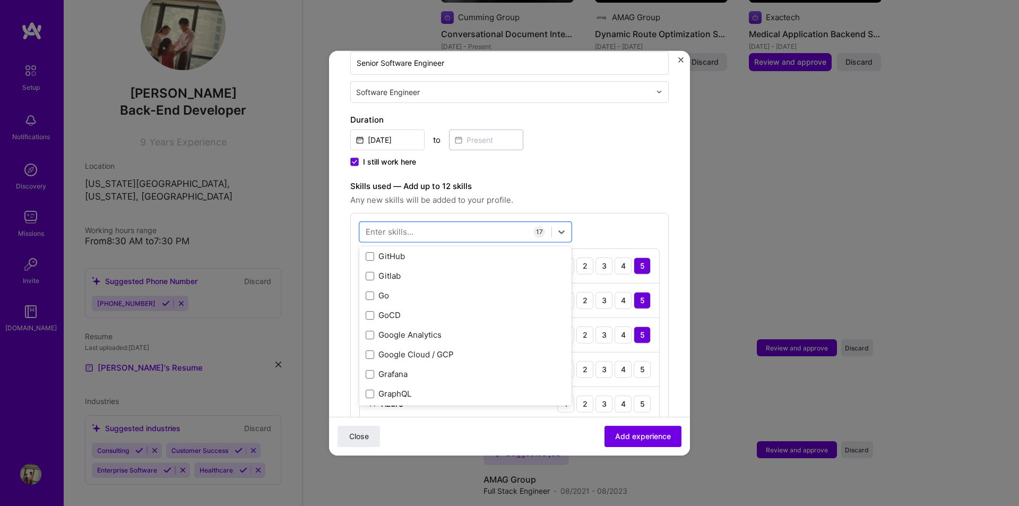
scroll to position [2971, 0]
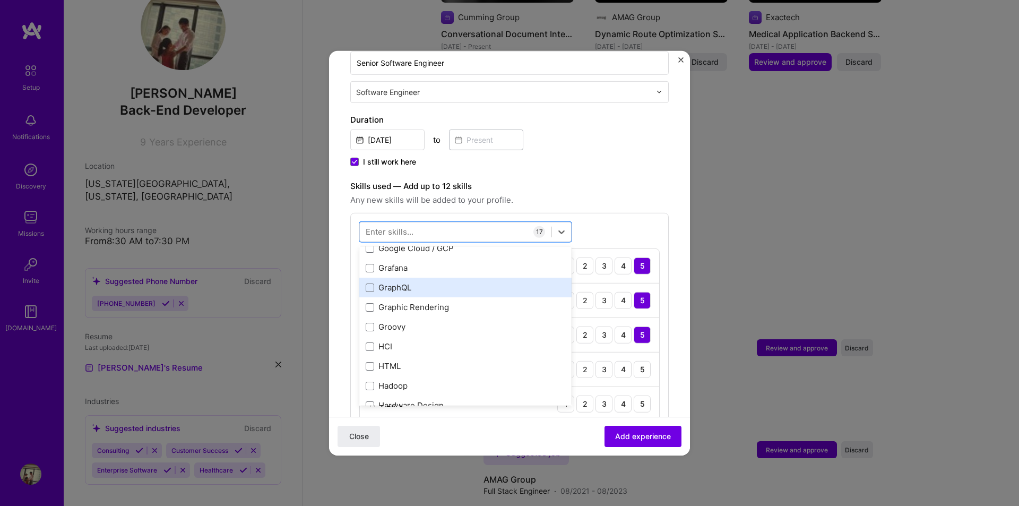
click at [365, 277] on div "GraphQL" at bounding box center [465, 287] width 212 height 20
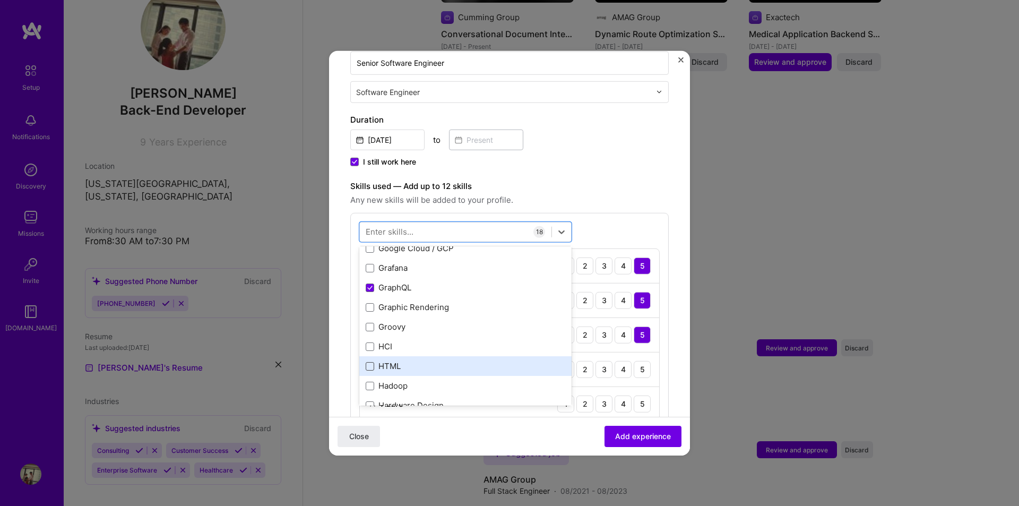
click at [372, 362] on span at bounding box center [370, 366] width 8 height 8
click at [0, 0] on input "checkbox" at bounding box center [0, 0] width 0 height 0
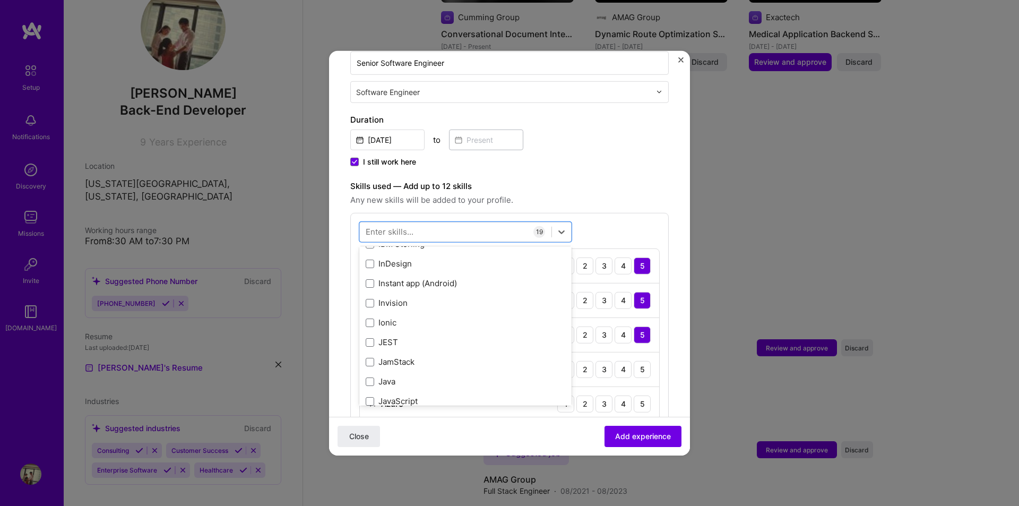
scroll to position [3396, 0]
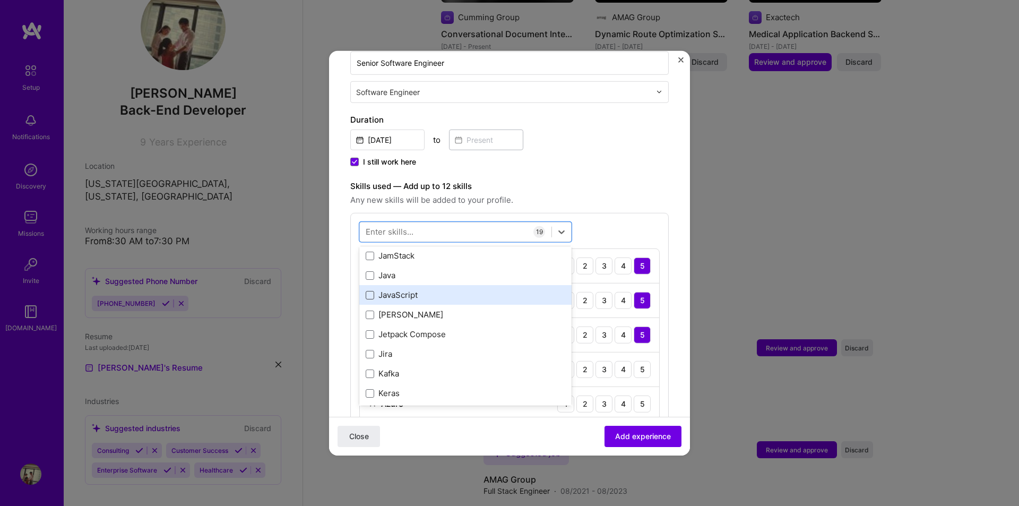
click at [370, 291] on span at bounding box center [370, 295] width 8 height 8
click at [0, 0] on input "checkbox" at bounding box center [0, 0] width 0 height 0
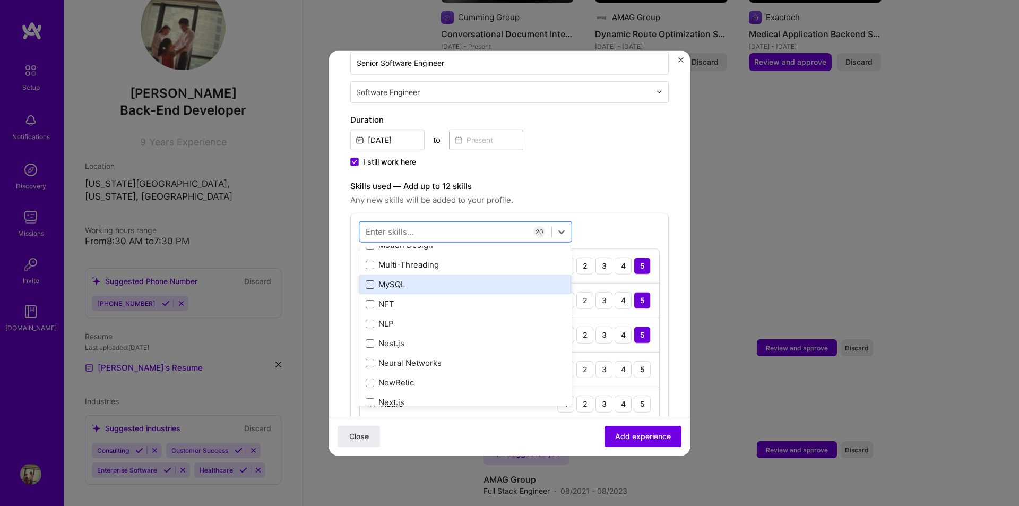
click at [371, 280] on span at bounding box center [370, 284] width 8 height 8
click at [0, 0] on input "checkbox" at bounding box center [0, 0] width 0 height 0
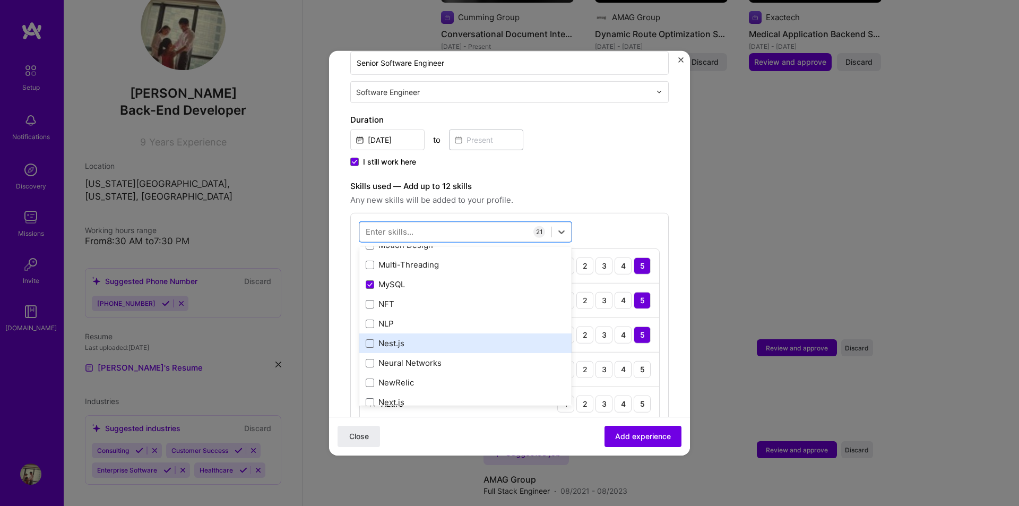
scroll to position [4297, 0]
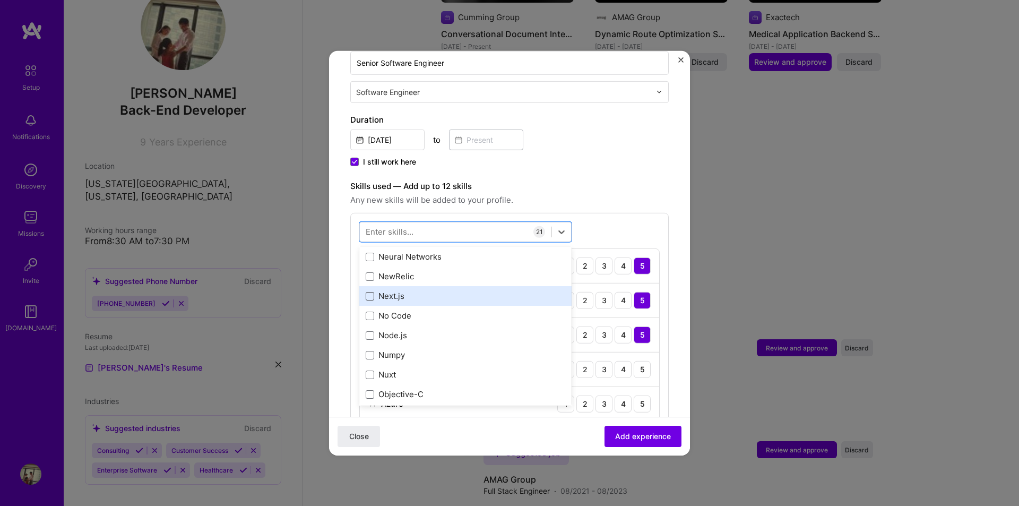
click at [370, 292] on span at bounding box center [370, 296] width 8 height 8
click at [0, 0] on input "checkbox" at bounding box center [0, 0] width 0 height 0
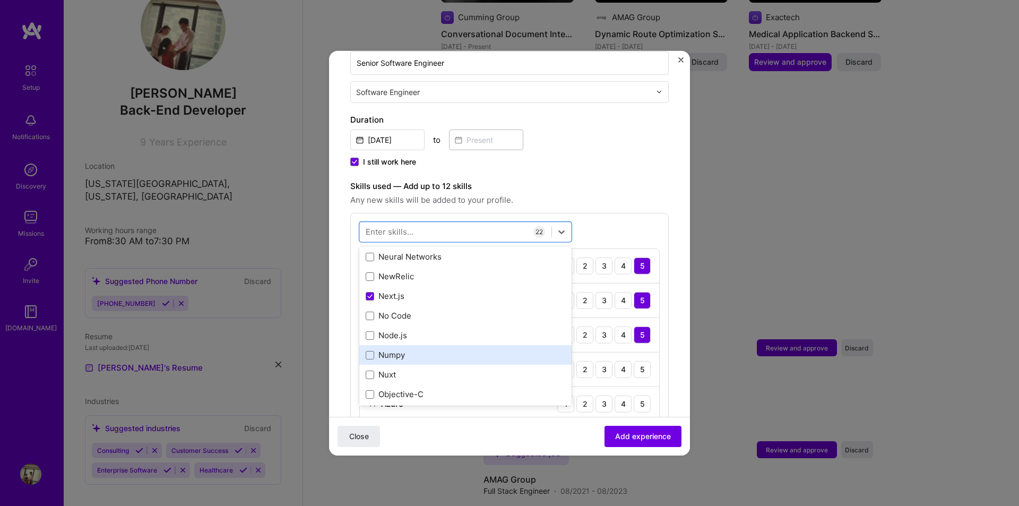
scroll to position [4351, 0]
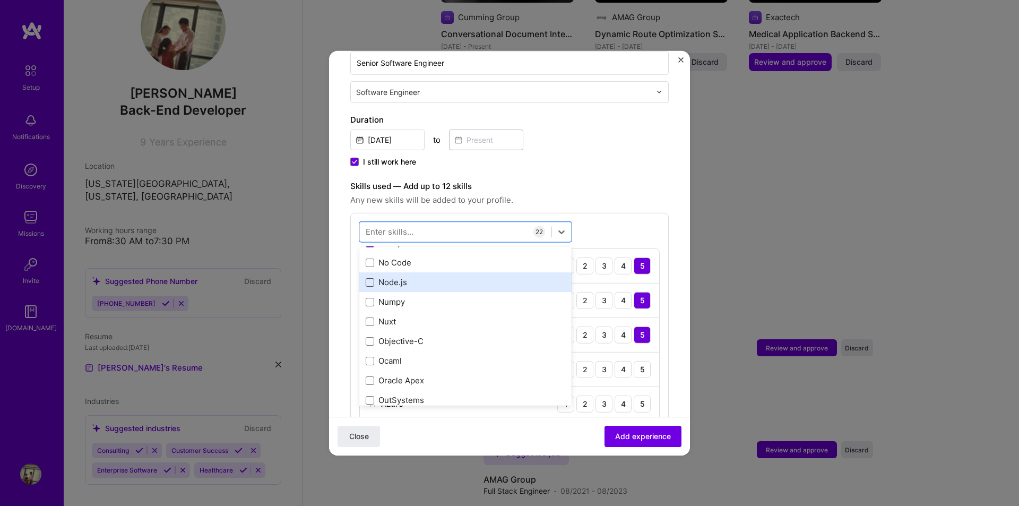
click at [371, 278] on span at bounding box center [370, 282] width 8 height 8
click at [0, 0] on input "checkbox" at bounding box center [0, 0] width 0 height 0
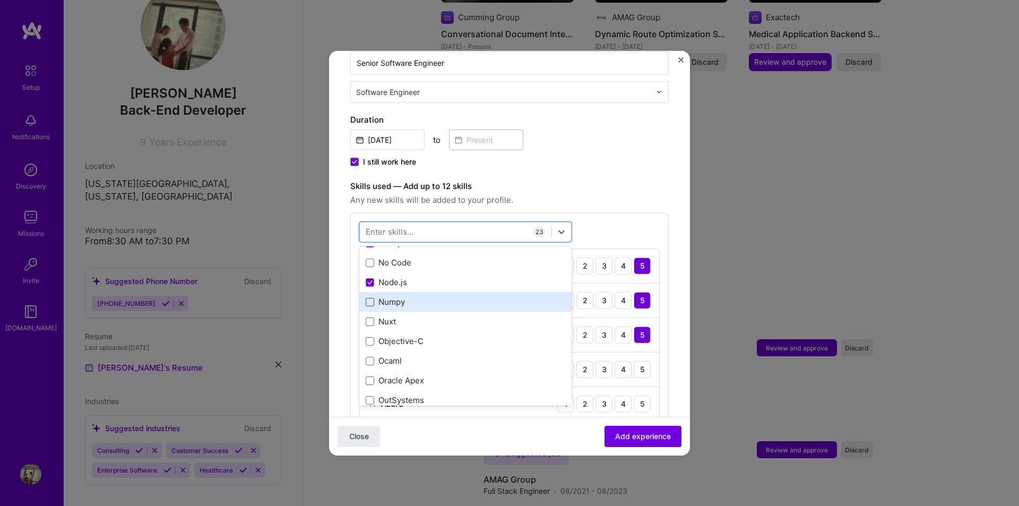
click at [370, 298] on span at bounding box center [370, 302] width 8 height 8
click at [0, 0] on input "checkbox" at bounding box center [0, 0] width 0 height 0
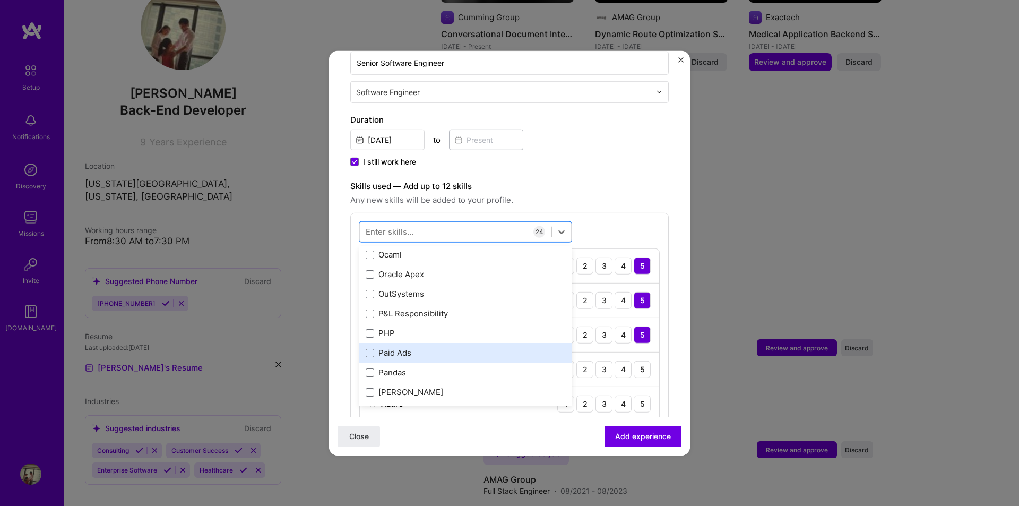
scroll to position [4563, 0]
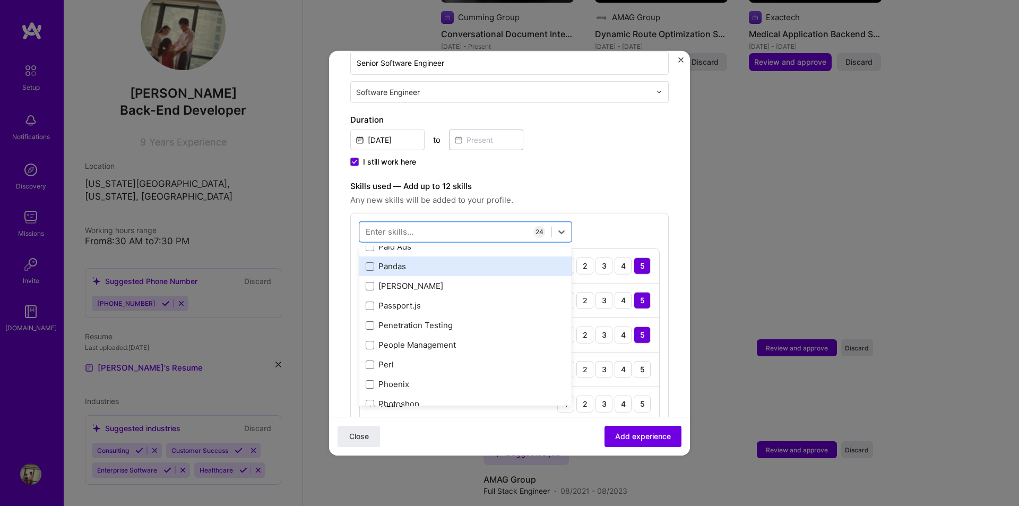
click at [375, 260] on div "Pandas" at bounding box center [465, 265] width 199 height 11
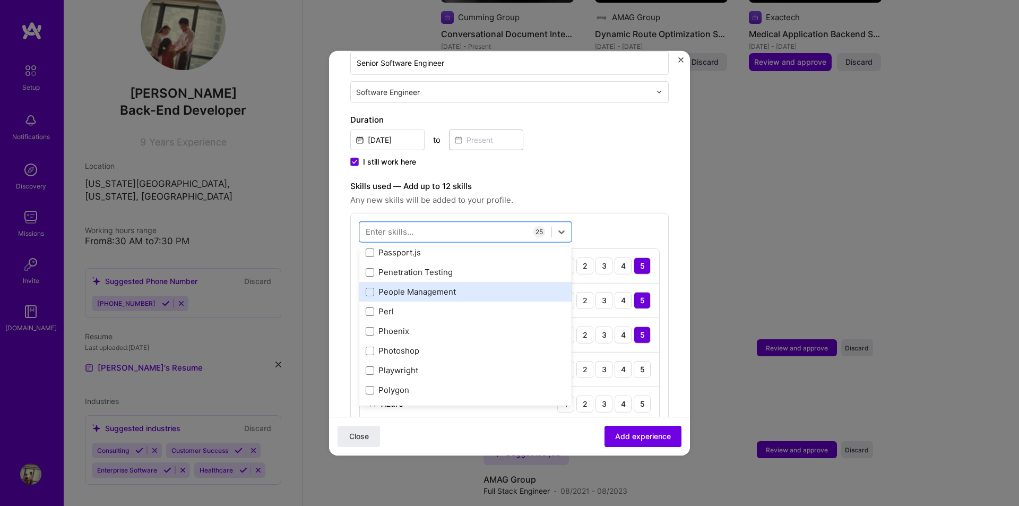
scroll to position [4669, 0]
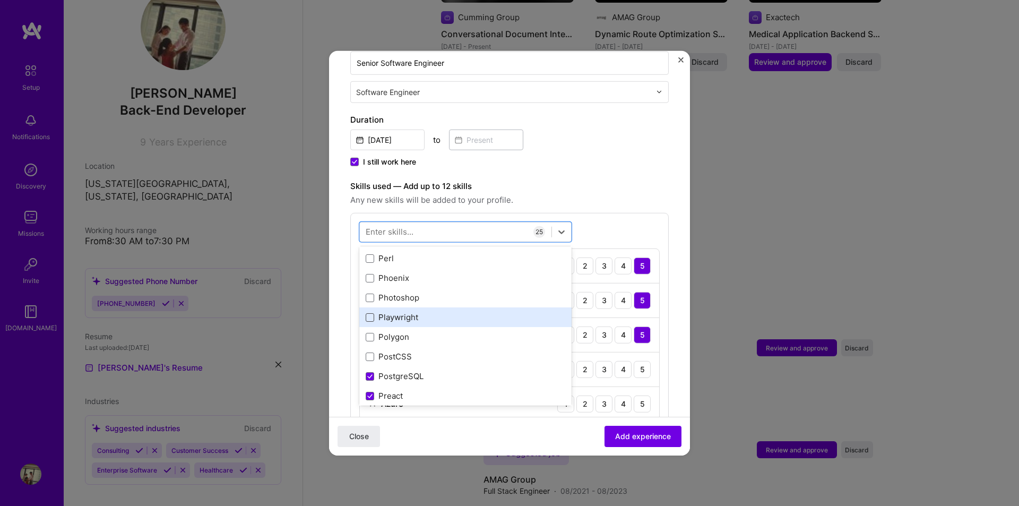
click at [369, 313] on span at bounding box center [370, 317] width 8 height 8
click at [0, 0] on input "checkbox" at bounding box center [0, 0] width 0 height 0
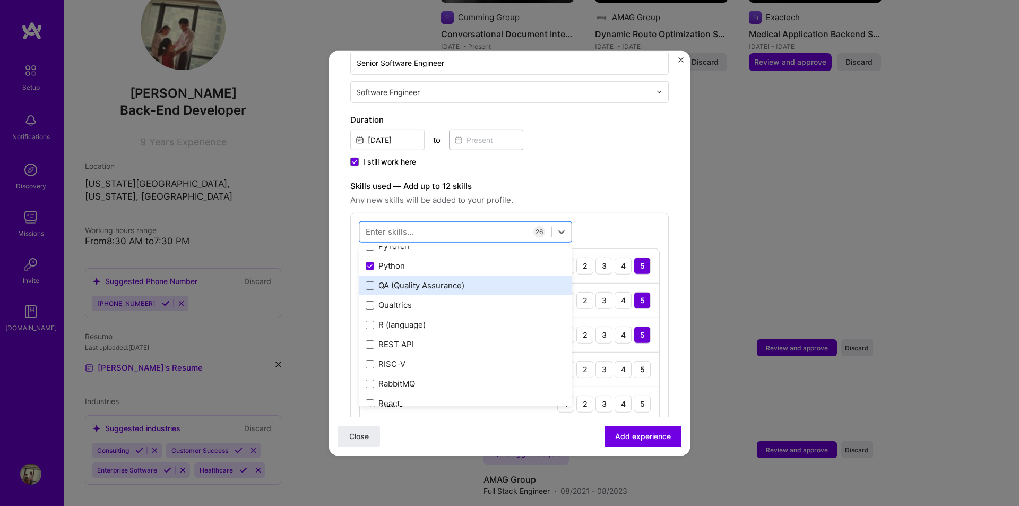
scroll to position [5199, 0]
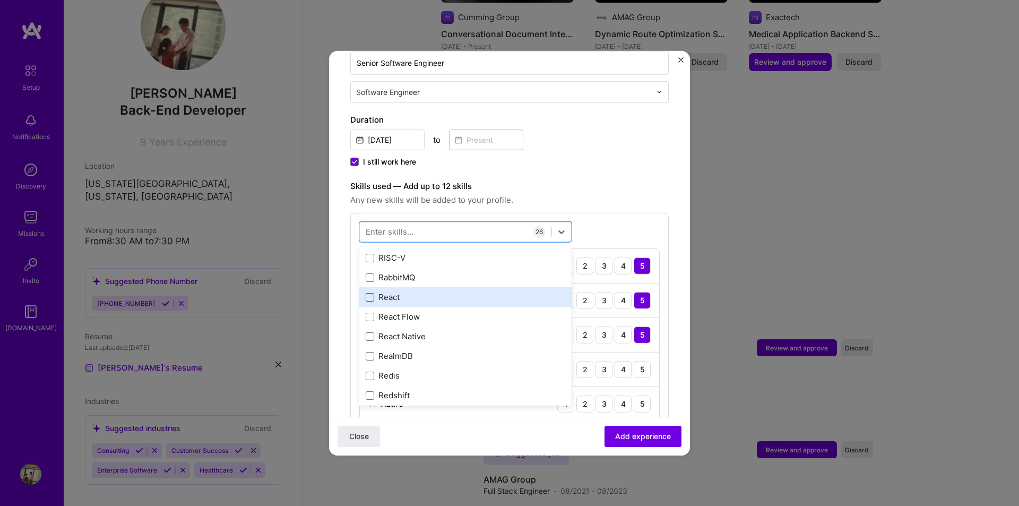
click at [369, 293] on span at bounding box center [370, 297] width 8 height 8
click at [0, 0] on input "checkbox" at bounding box center [0, 0] width 0 height 0
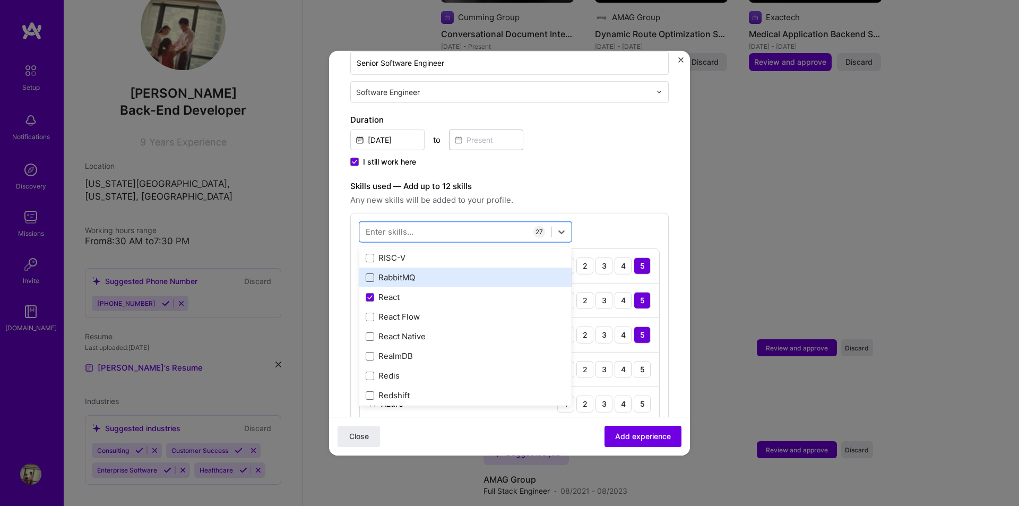
click at [368, 273] on span at bounding box center [370, 277] width 8 height 8
click at [0, 0] on input "checkbox" at bounding box center [0, 0] width 0 height 0
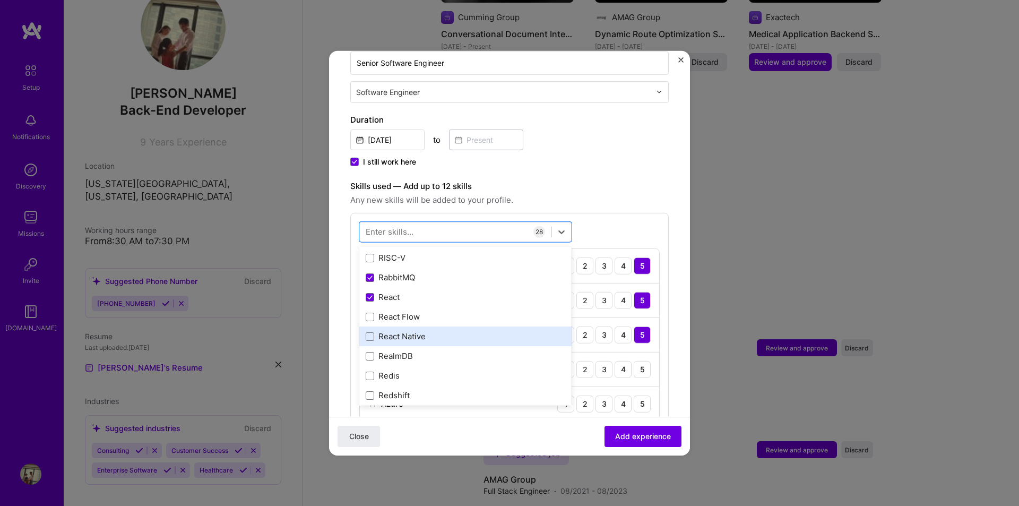
scroll to position [5305, 0]
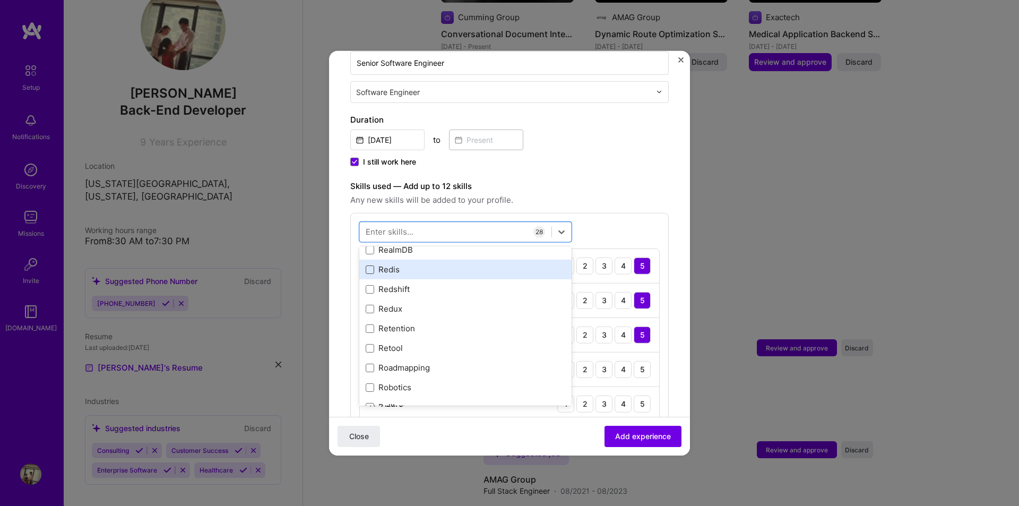
click at [367, 265] on span at bounding box center [370, 269] width 8 height 8
click at [0, 0] on input "checkbox" at bounding box center [0, 0] width 0 height 0
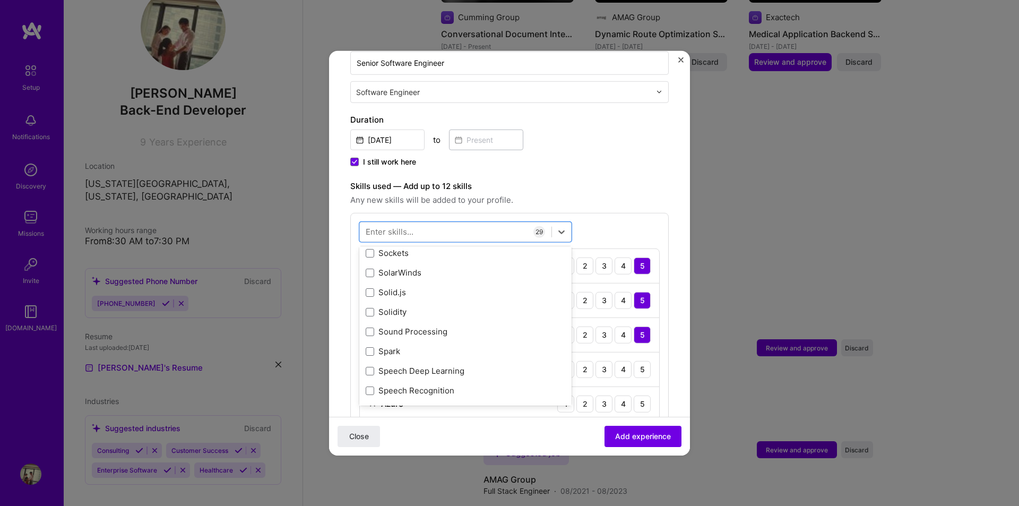
scroll to position [5995, 0]
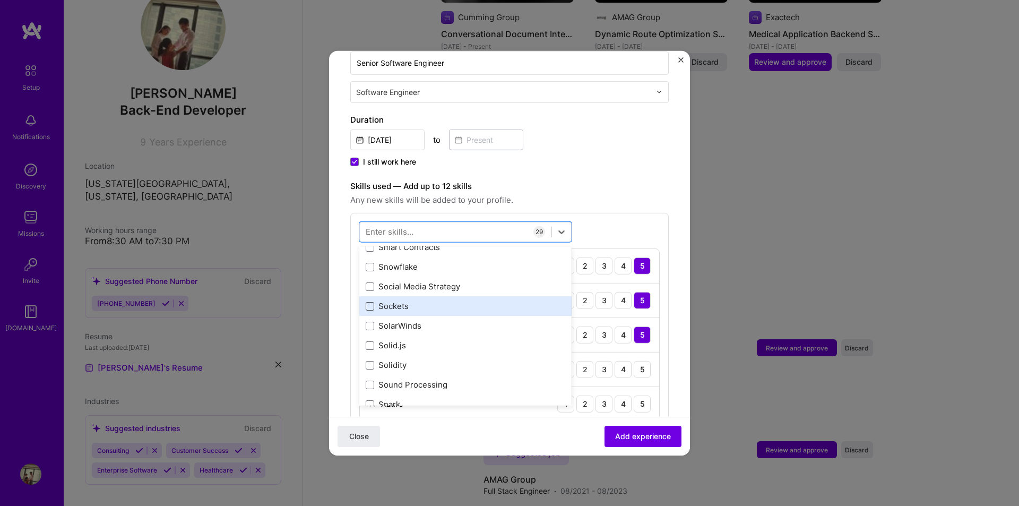
click at [369, 302] on span at bounding box center [370, 306] width 8 height 8
click at [0, 0] on input "checkbox" at bounding box center [0, 0] width 0 height 0
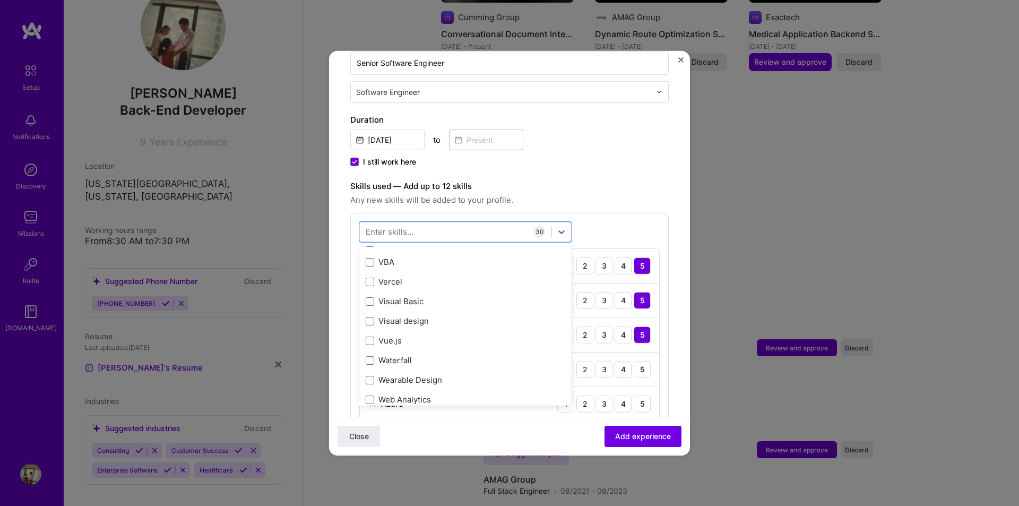
scroll to position [6738, 0]
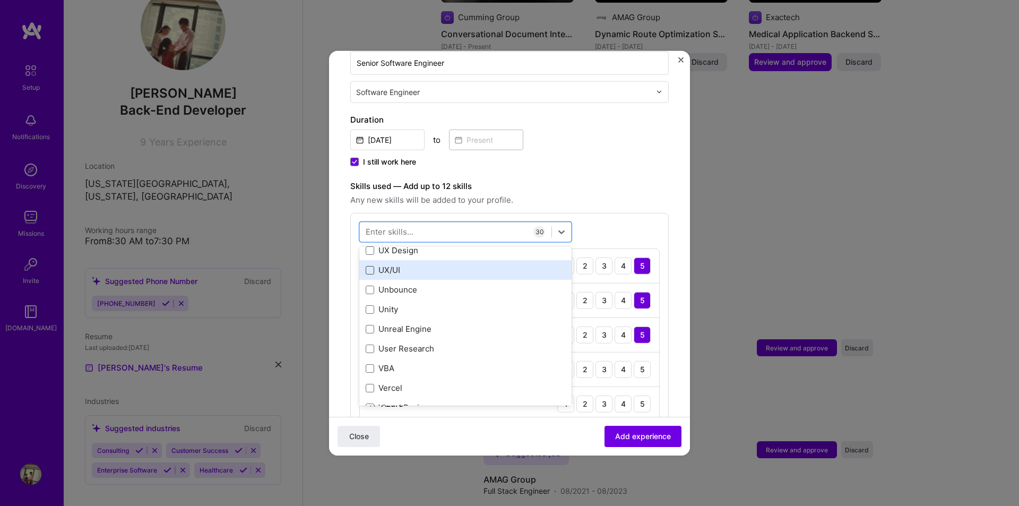
click at [366, 266] on span at bounding box center [370, 270] width 8 height 8
click at [0, 0] on input "checkbox" at bounding box center [0, 0] width 0 height 0
click at [366, 266] on span at bounding box center [370, 270] width 8 height 8
click at [0, 0] on input "checkbox" at bounding box center [0, 0] width 0 height 0
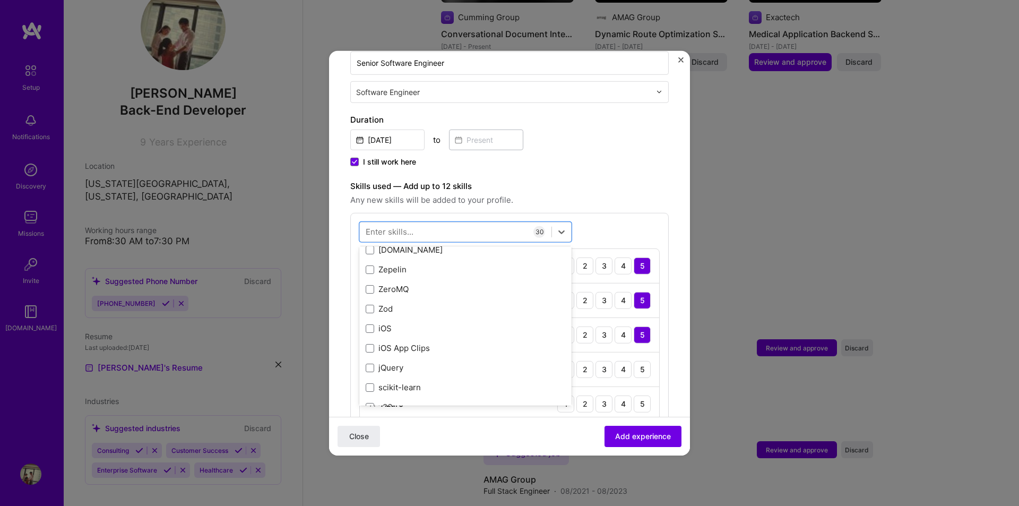
scroll to position [7287, 0]
click at [373, 345] on span at bounding box center [370, 349] width 8 height 8
click at [0, 0] on input "checkbox" at bounding box center [0, 0] width 0 height 0
click at [481, 438] on div "Close Add experience" at bounding box center [509, 435] width 361 height 39
click at [635, 360] on div "5" at bounding box center [641, 368] width 17 height 17
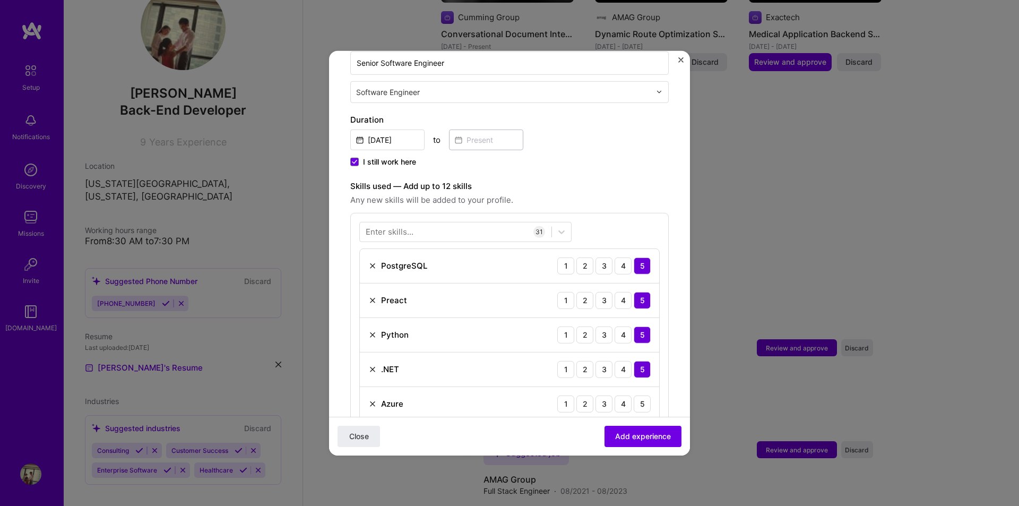
scroll to position [371, 0]
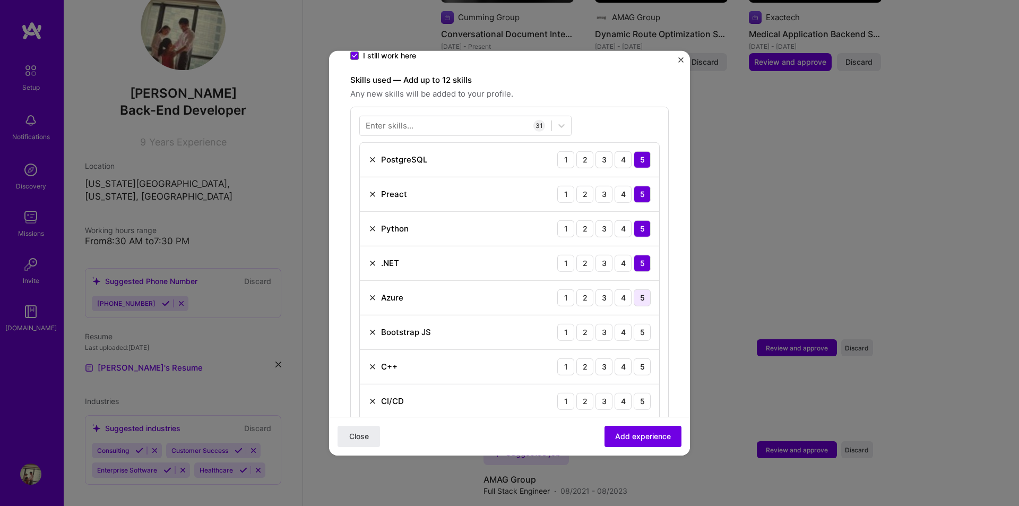
click at [634, 289] on div "5" at bounding box center [641, 297] width 17 height 17
click at [636, 323] on div "5" at bounding box center [641, 331] width 17 height 17
click at [636, 358] on div "5" at bounding box center [641, 366] width 17 height 17
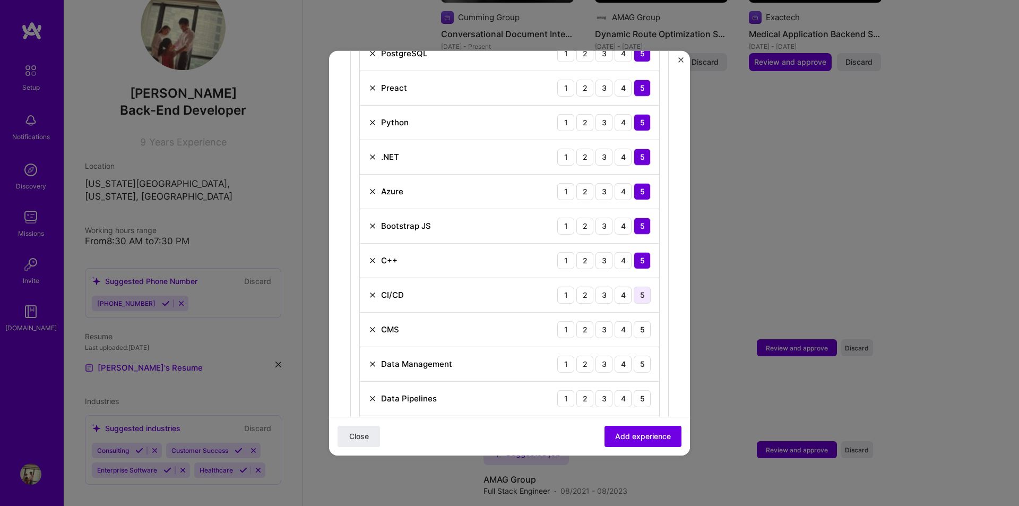
click at [636, 290] on div "5" at bounding box center [641, 294] width 17 height 17
click at [638, 320] on div "5" at bounding box center [641, 328] width 17 height 17
click at [637, 355] on div "5" at bounding box center [641, 363] width 17 height 17
click at [638, 389] on div "5" at bounding box center [641, 397] width 17 height 17
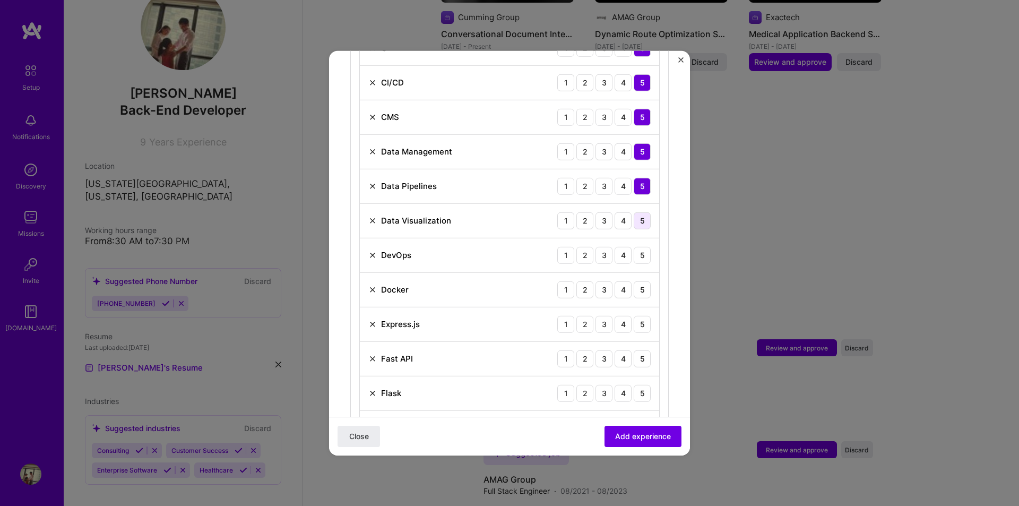
click at [635, 212] on div "5" at bounding box center [641, 220] width 17 height 17
click at [635, 246] on div "5" at bounding box center [641, 254] width 17 height 17
click at [636, 281] on div "5" at bounding box center [641, 289] width 17 height 17
click at [633, 316] on div "5" at bounding box center [641, 323] width 17 height 17
click at [639, 352] on div "5" at bounding box center [641, 358] width 17 height 17
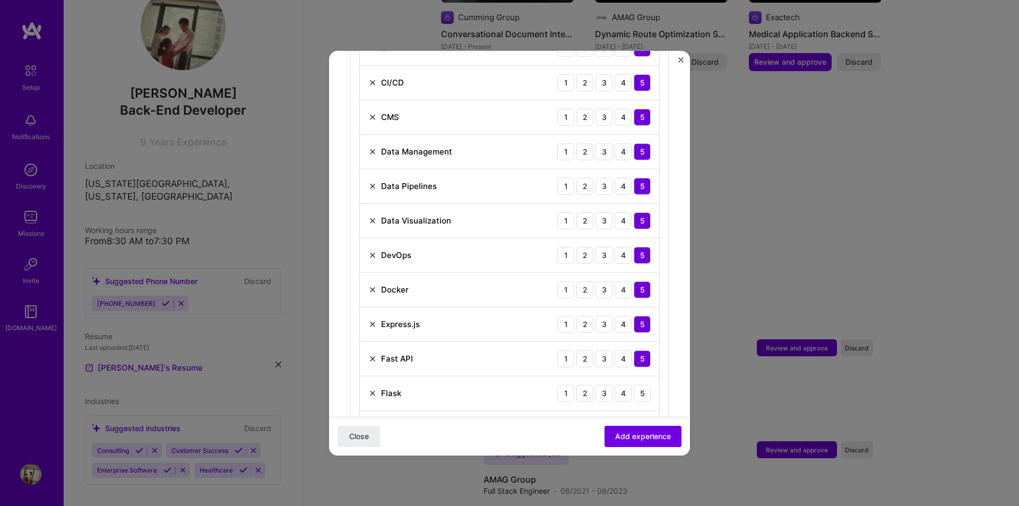
scroll to position [849, 0]
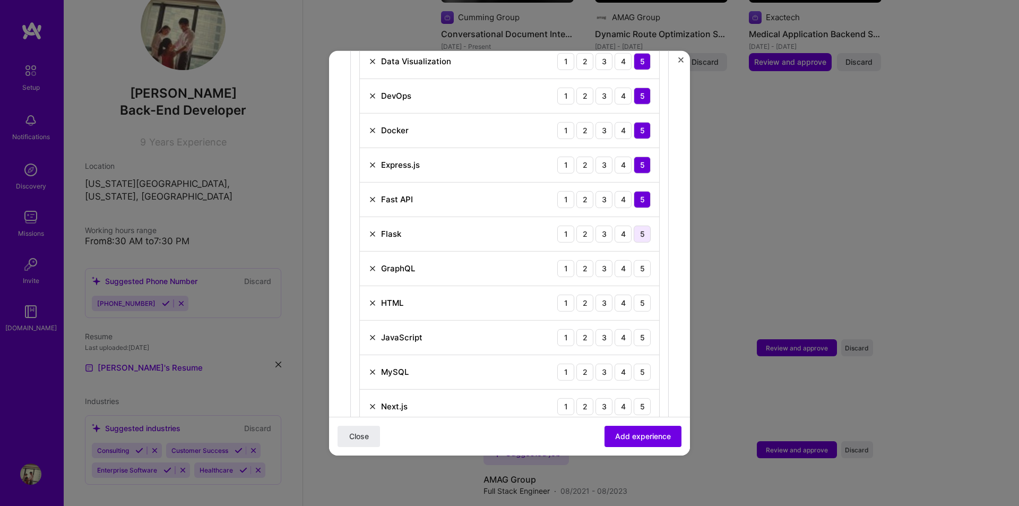
click at [635, 228] on div "5" at bounding box center [641, 233] width 17 height 17
click at [634, 259] on div "5" at bounding box center [641, 267] width 17 height 17
click at [636, 294] on div "5" at bounding box center [641, 302] width 17 height 17
click at [595, 259] on div "3" at bounding box center [603, 267] width 17 height 17
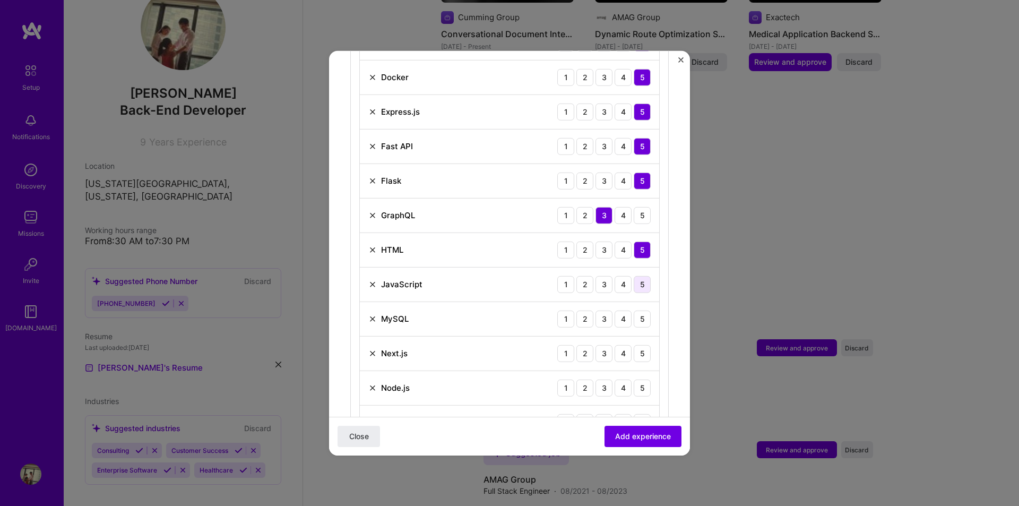
click at [633, 275] on div "5" at bounding box center [641, 283] width 17 height 17
click at [633, 311] on div "5" at bounding box center [641, 318] width 17 height 17
click at [635, 344] on div "5" at bounding box center [641, 352] width 17 height 17
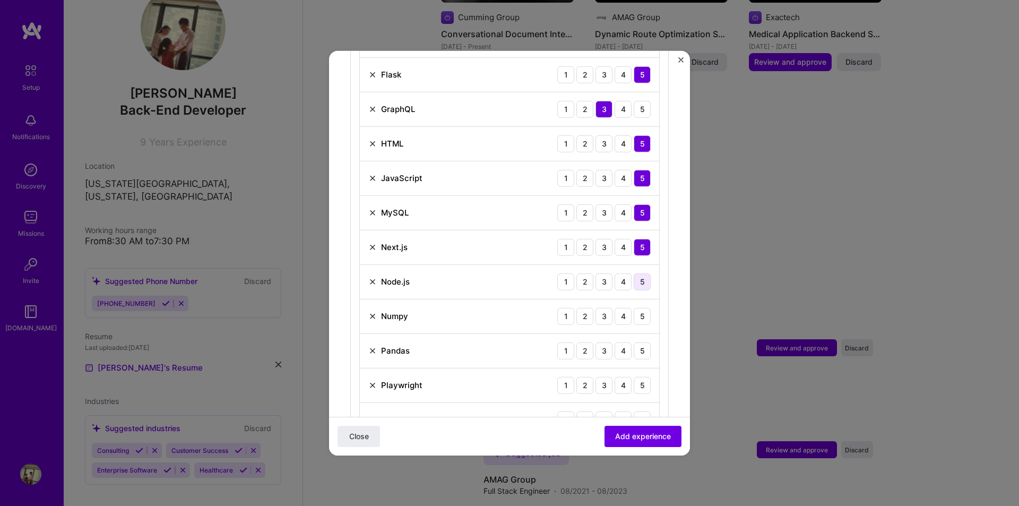
click at [637, 273] on div "5" at bounding box center [641, 281] width 17 height 17
click at [636, 307] on div "5" at bounding box center [641, 315] width 17 height 17
click at [636, 342] on div "5" at bounding box center [641, 350] width 17 height 17
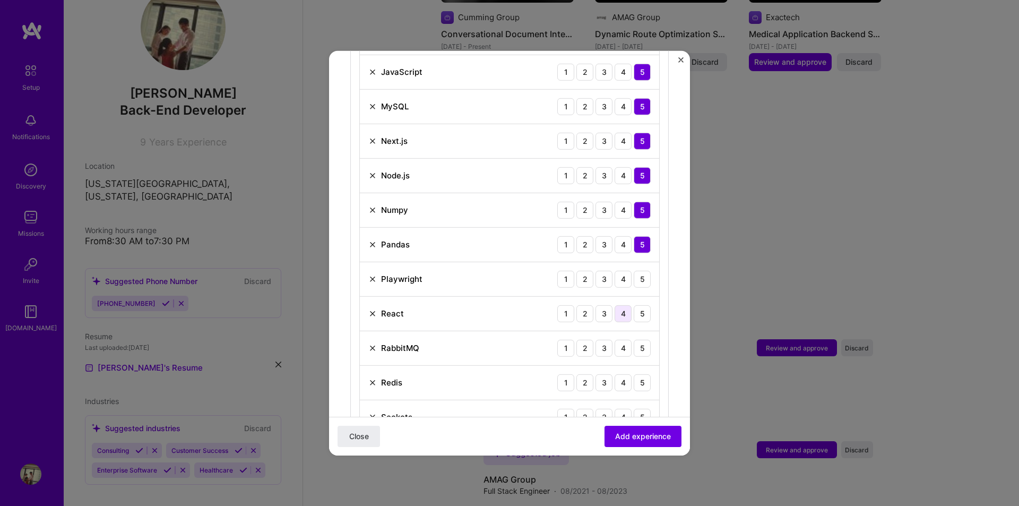
click at [620, 305] on div "4" at bounding box center [622, 313] width 17 height 17
click at [620, 270] on div "4" at bounding box center [622, 278] width 17 height 17
click at [634, 308] on div "5" at bounding box center [641, 313] width 17 height 17
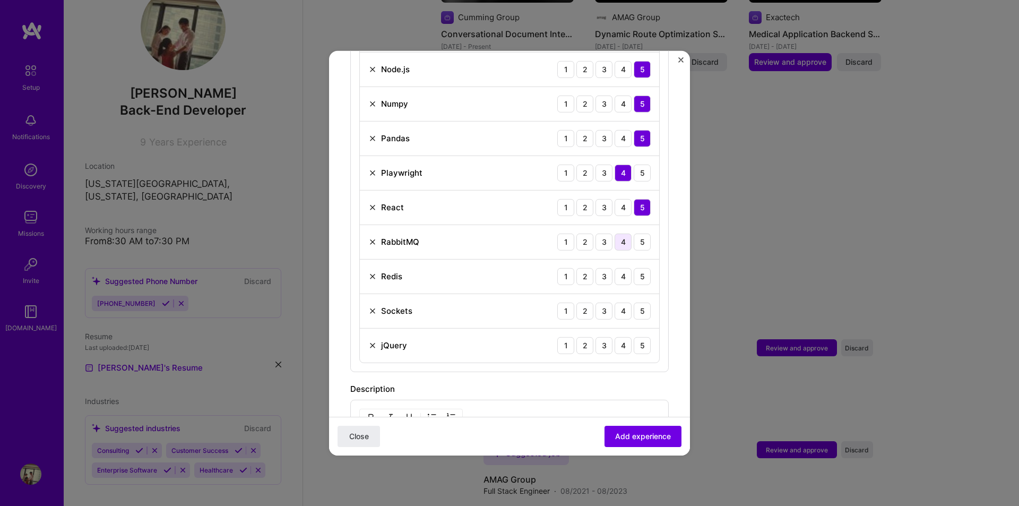
click at [614, 233] on div "4" at bounding box center [622, 241] width 17 height 17
click at [614, 267] on div "4" at bounding box center [622, 275] width 17 height 17
click at [635, 302] on div "5" at bounding box center [641, 310] width 17 height 17
click at [633, 336] on div "5" at bounding box center [641, 344] width 17 height 17
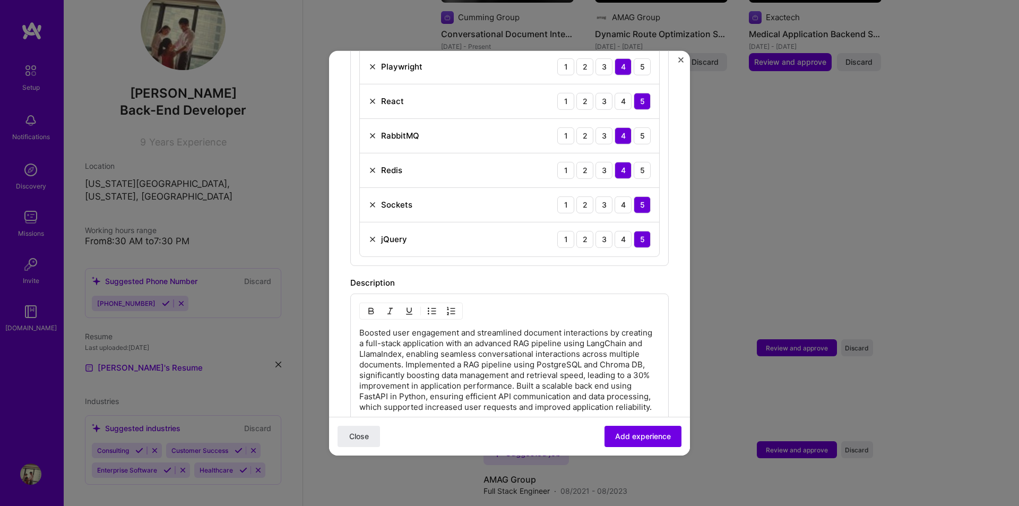
scroll to position [1486, 0]
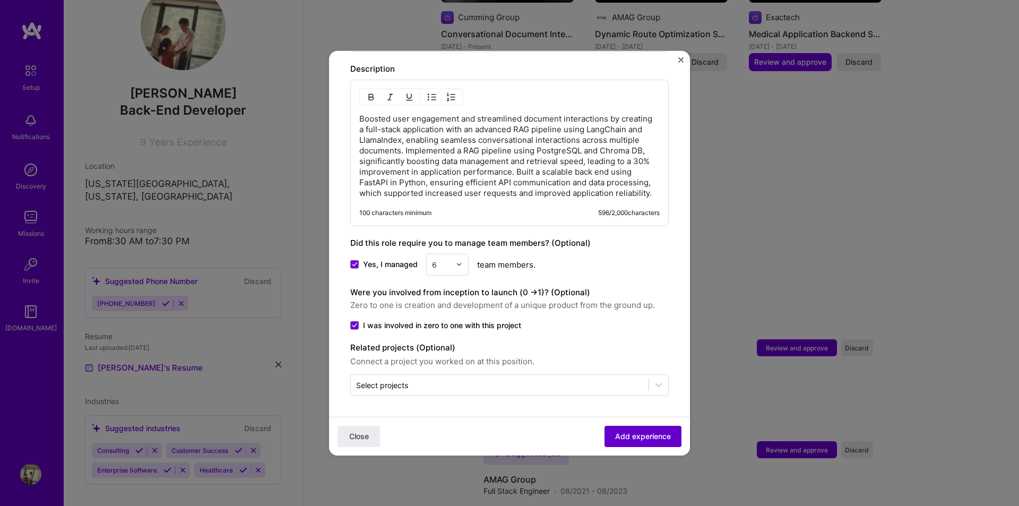
click at [639, 437] on span "Add experience" at bounding box center [643, 436] width 56 height 11
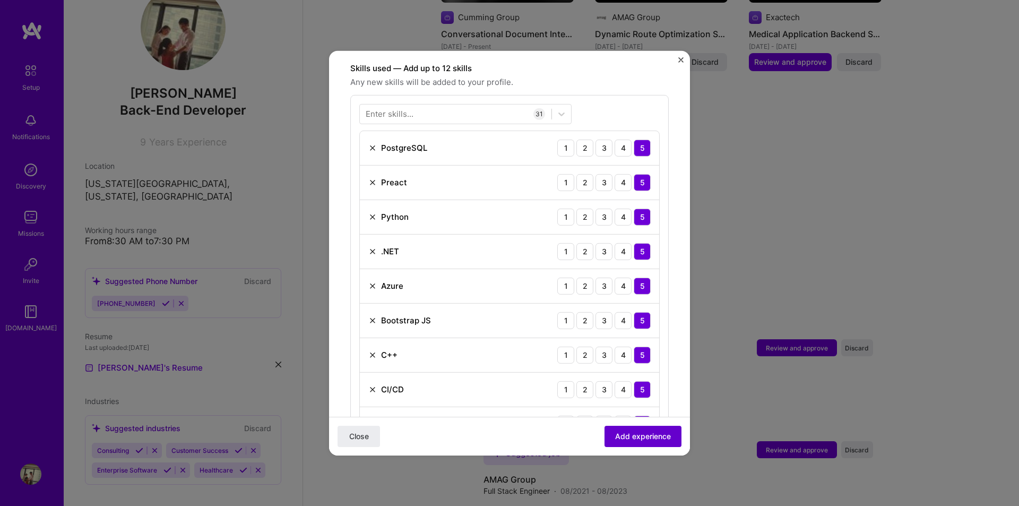
click at [639, 437] on span "Add experience" at bounding box center [643, 436] width 56 height 11
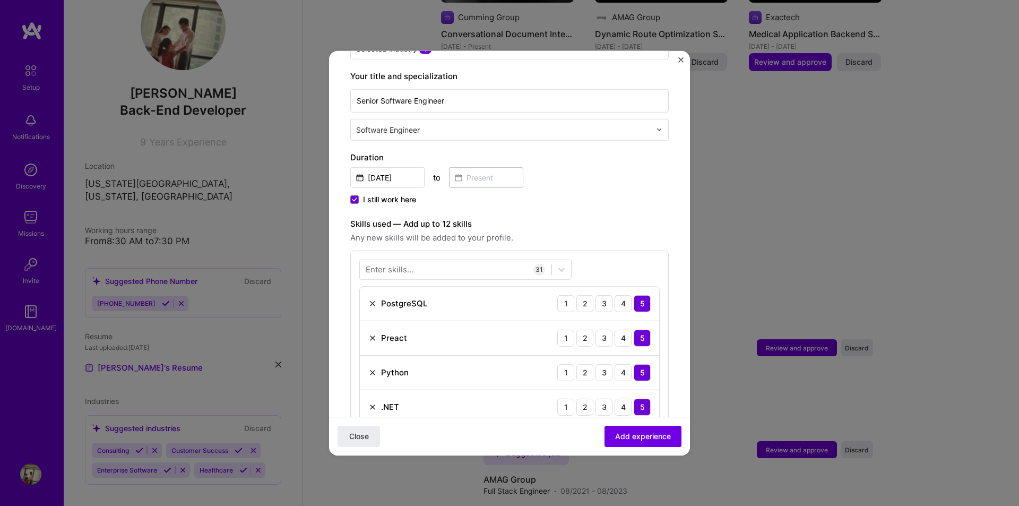
scroll to position [318, 0]
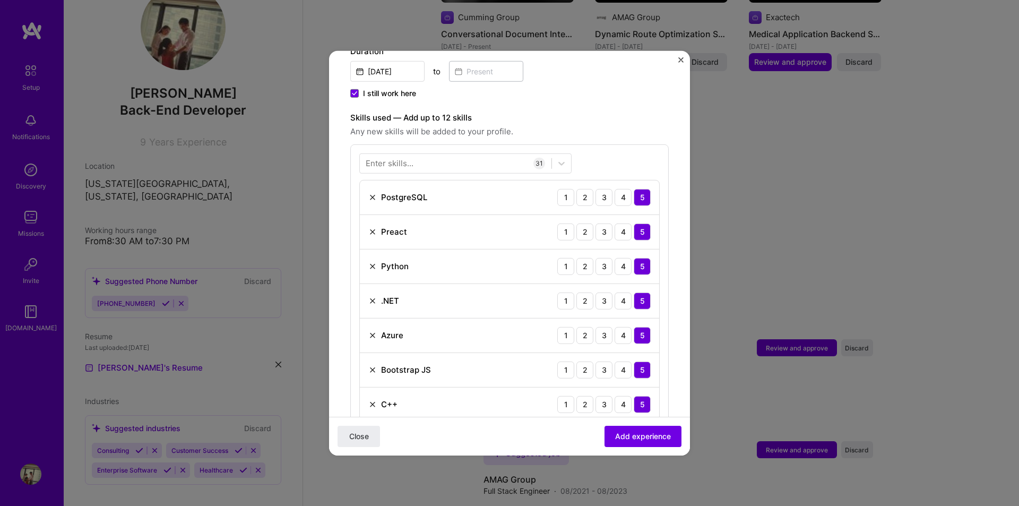
click at [372, 193] on img at bounding box center [372, 197] width 8 height 8
click at [378, 295] on div "C++" at bounding box center [382, 300] width 29 height 11
click at [373, 296] on img at bounding box center [372, 300] width 8 height 8
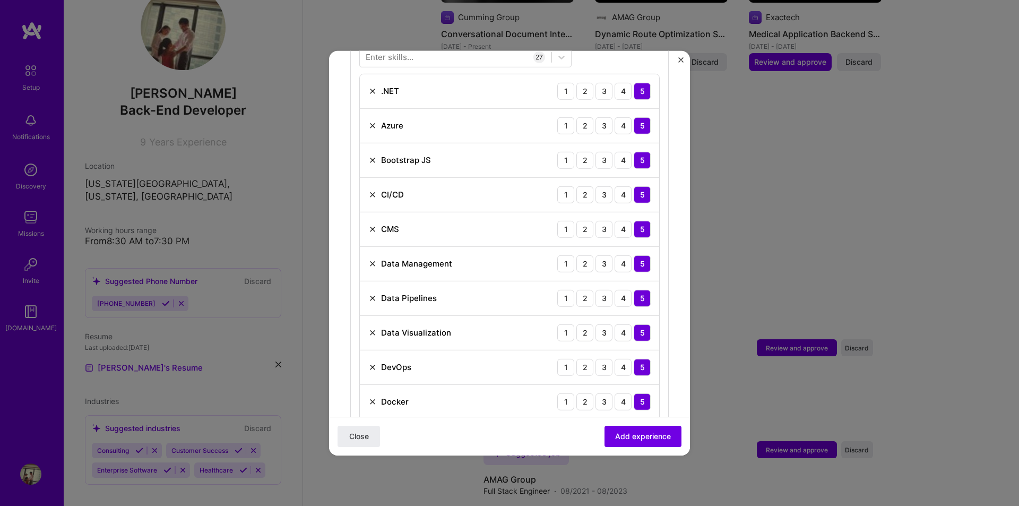
scroll to position [531, 0]
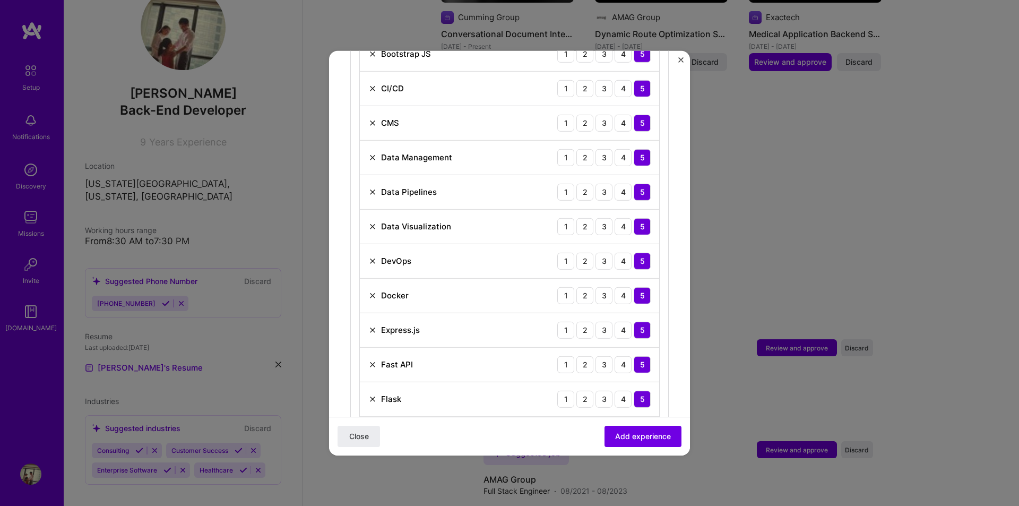
click at [374, 325] on img at bounding box center [372, 329] width 8 height 8
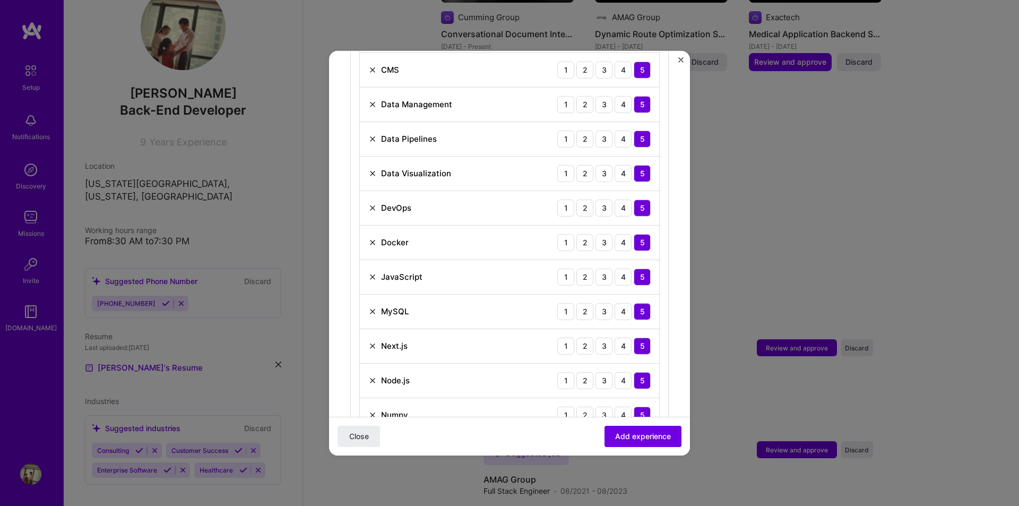
scroll to position [637, 0]
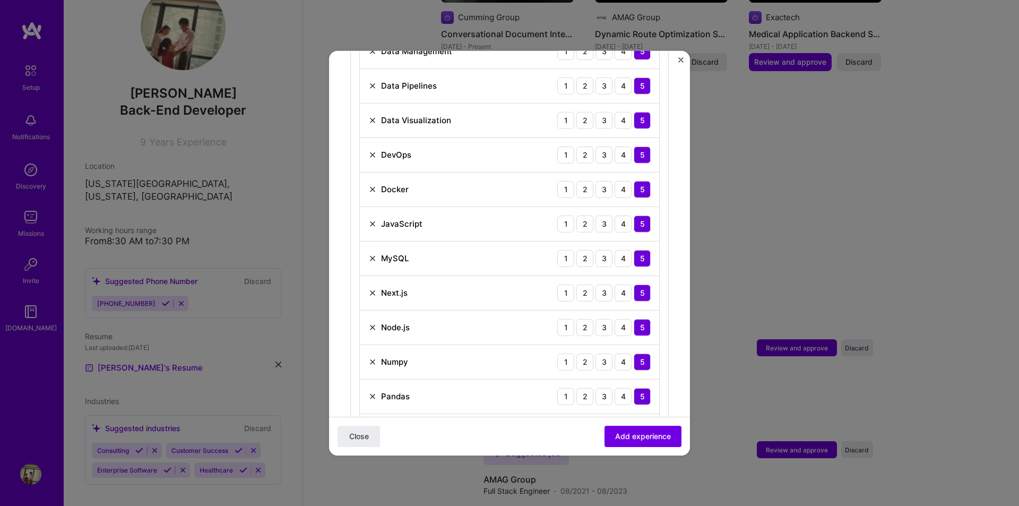
click at [370, 254] on img at bounding box center [372, 258] width 8 height 8
click at [374, 254] on img at bounding box center [372, 258] width 8 height 8
click at [372, 288] on img at bounding box center [372, 292] width 8 height 8
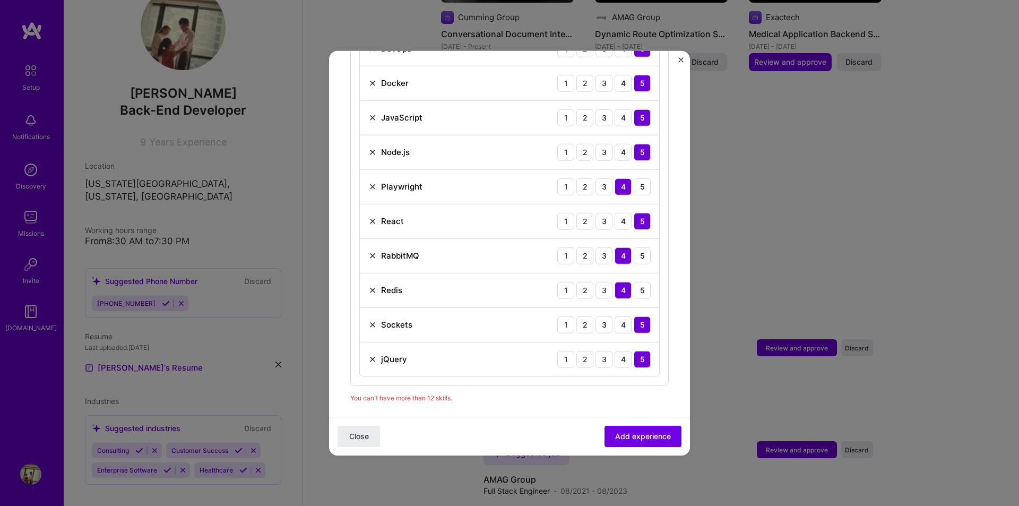
click at [371, 251] on img at bounding box center [372, 255] width 8 height 8
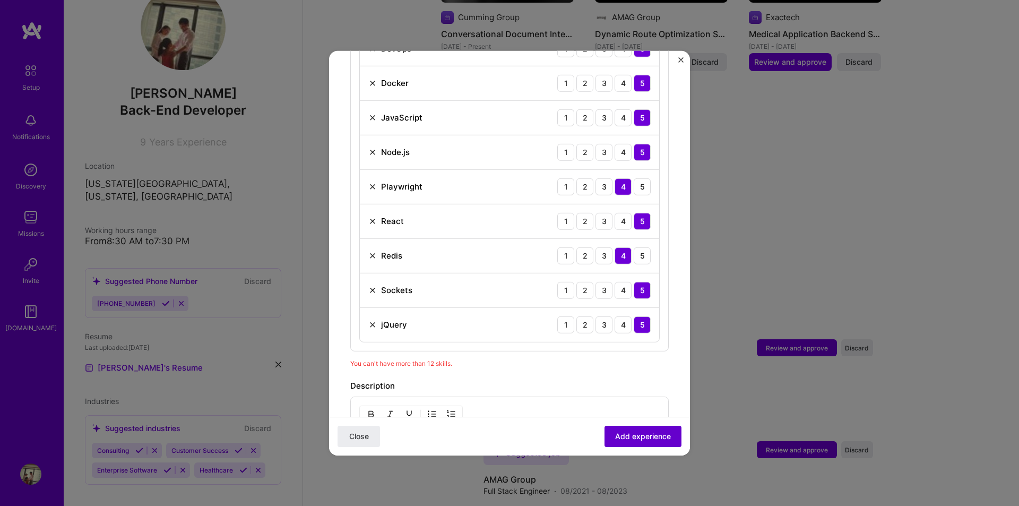
click at [635, 440] on span "Add experience" at bounding box center [643, 436] width 56 height 11
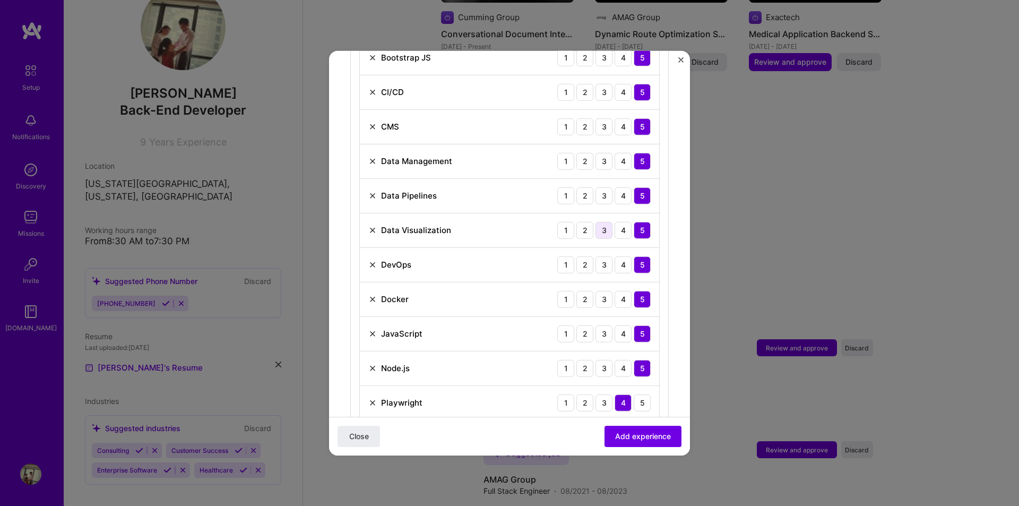
scroll to position [686, 0]
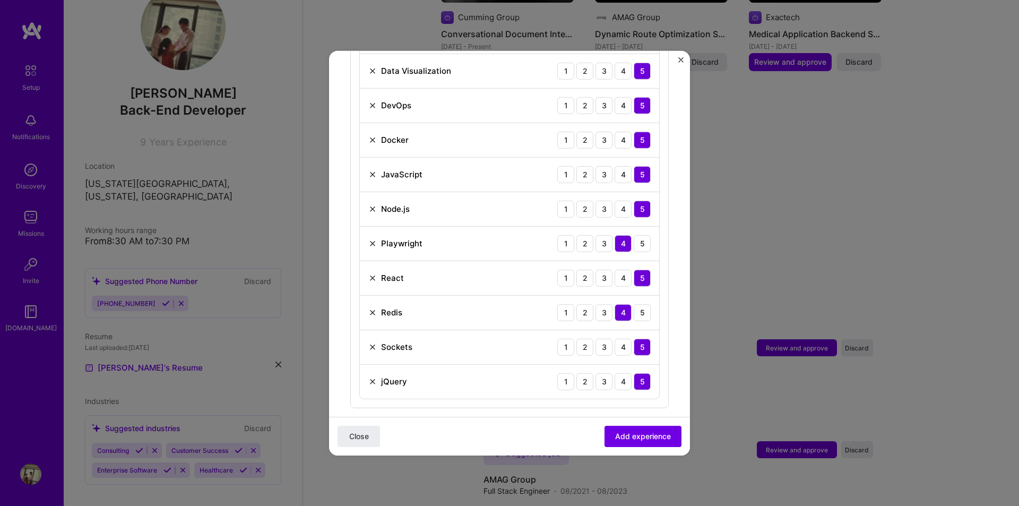
click at [371, 342] on img at bounding box center [372, 346] width 8 height 8
click at [637, 430] on button "Add experience" at bounding box center [642, 436] width 77 height 21
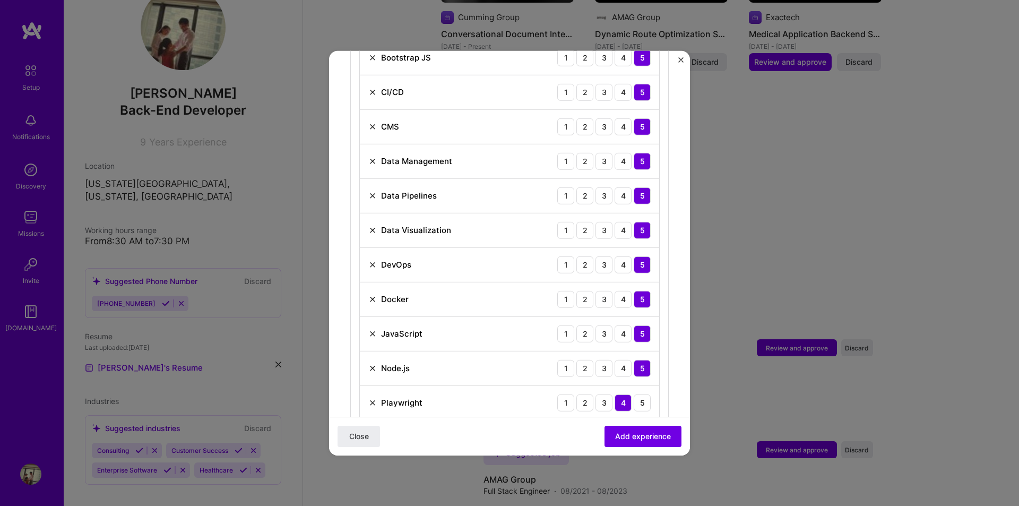
scroll to position [633, 0]
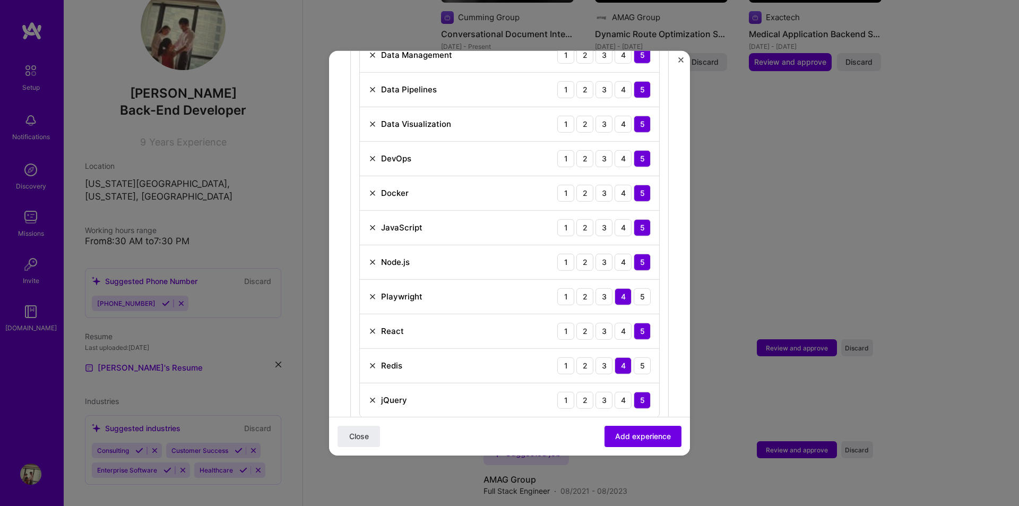
click at [374, 361] on img at bounding box center [372, 365] width 8 height 8
click at [374, 257] on img at bounding box center [372, 261] width 8 height 8
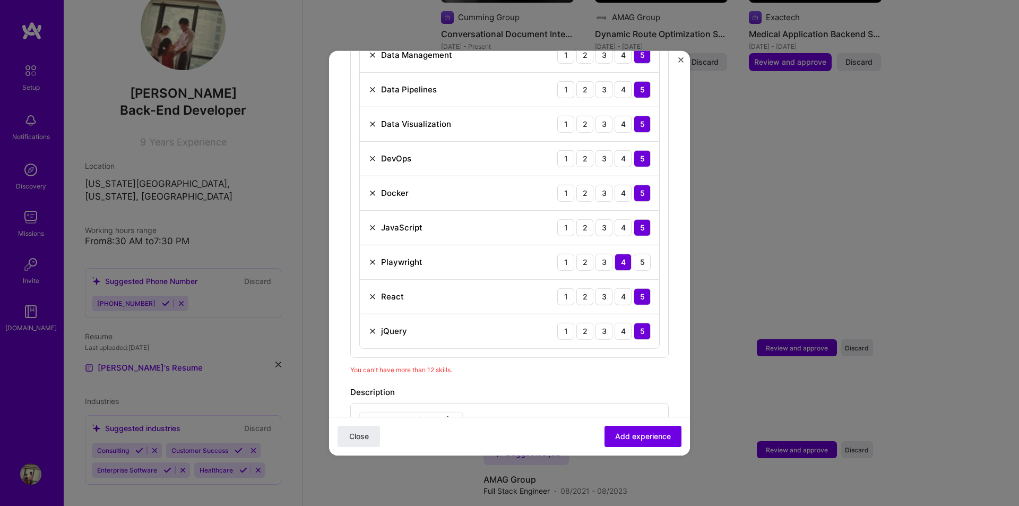
scroll to position [580, 0]
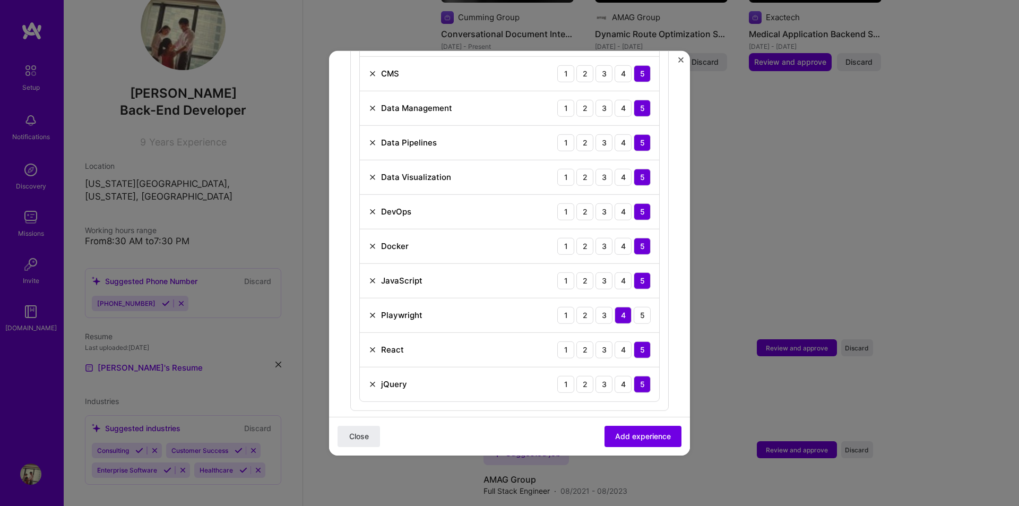
click at [371, 172] on img at bounding box center [372, 176] width 8 height 8
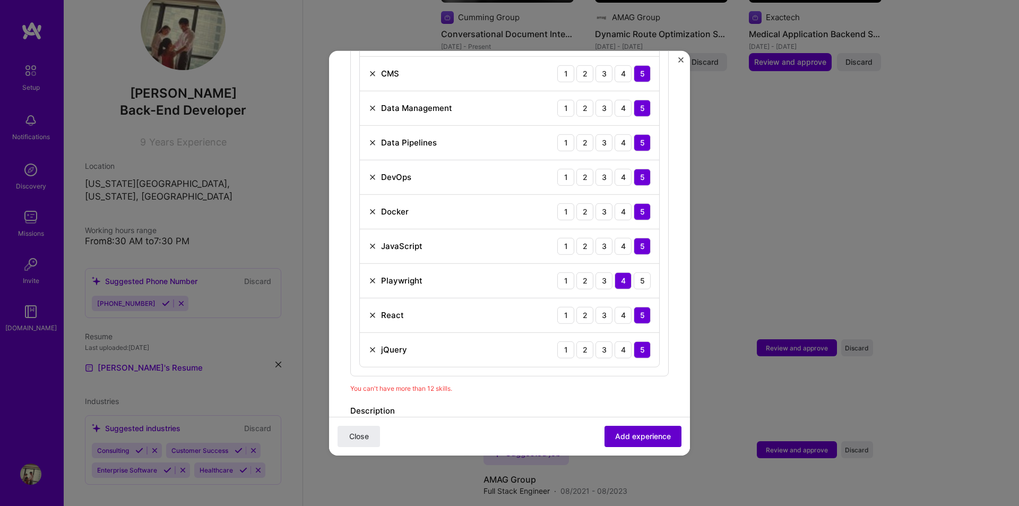
click at [636, 440] on span "Add experience" at bounding box center [643, 436] width 56 height 11
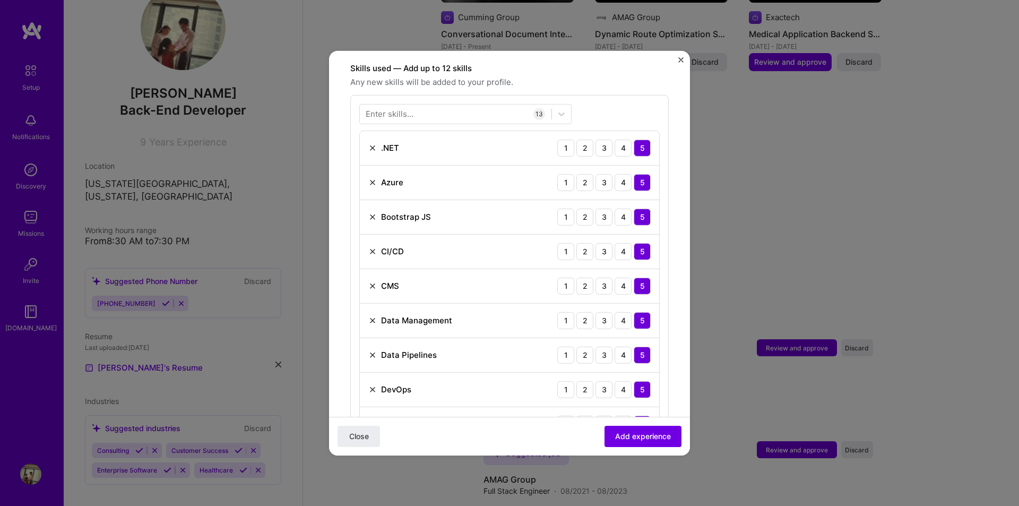
scroll to position [474, 0]
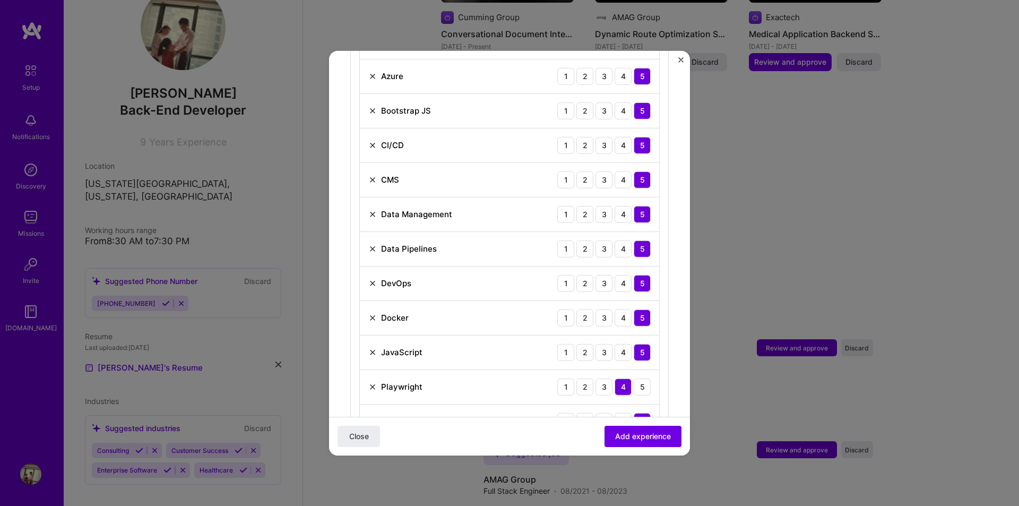
click at [372, 175] on img at bounding box center [372, 179] width 8 height 8
click at [617, 439] on span "Add experience" at bounding box center [643, 436] width 56 height 11
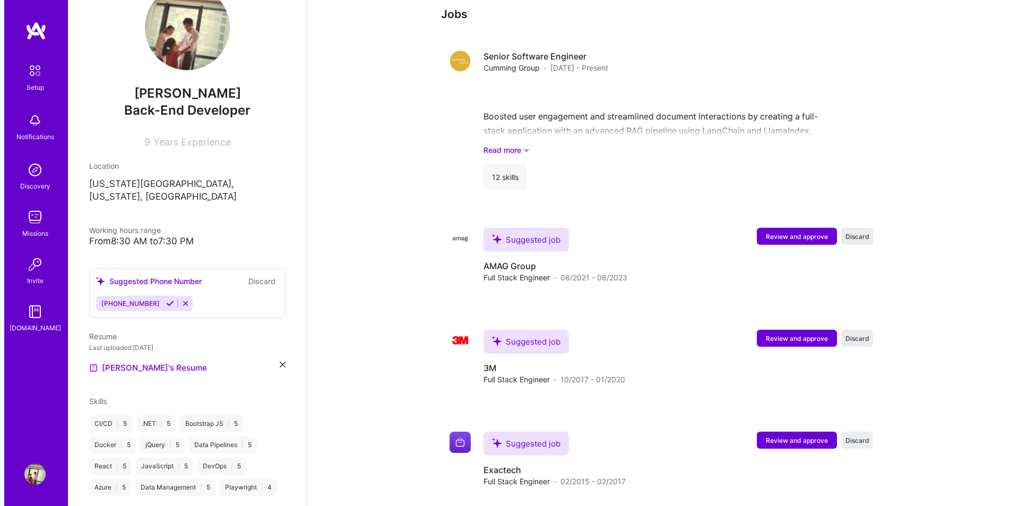
scroll to position [838, 0]
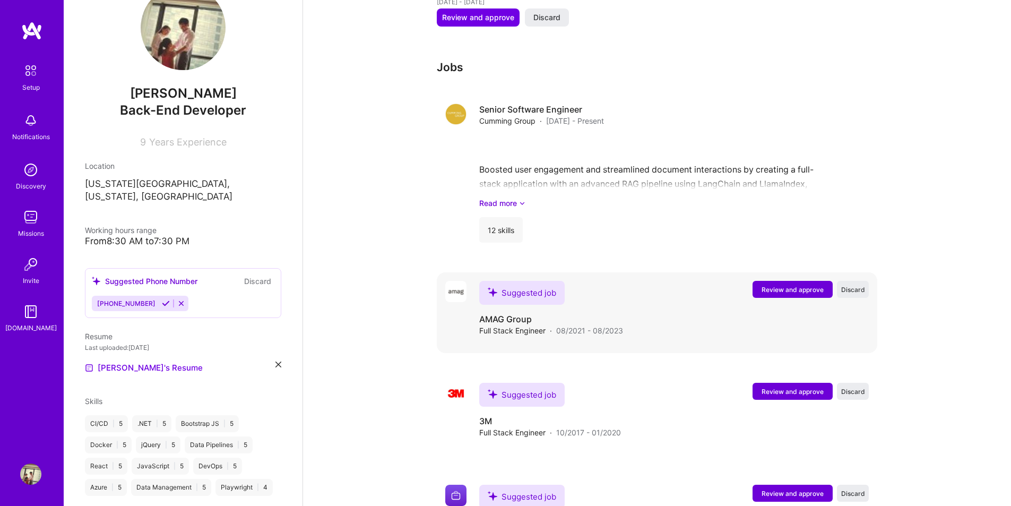
click at [780, 285] on span "Review and approve" at bounding box center [792, 289] width 62 height 9
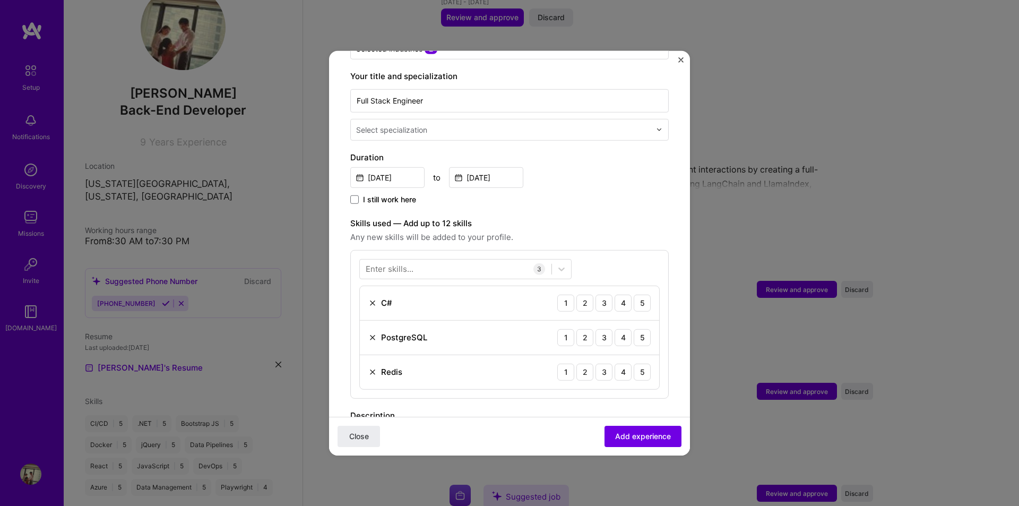
scroll to position [318, 0]
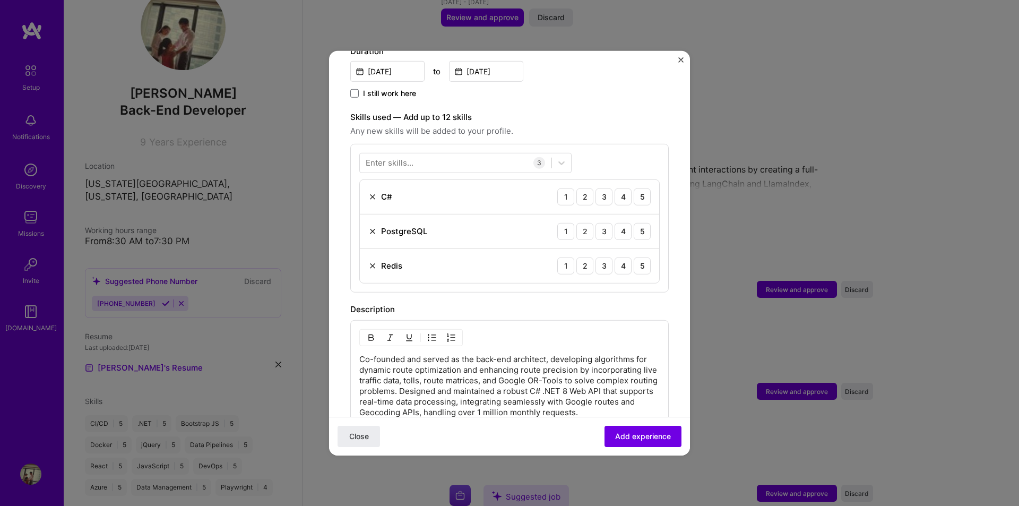
click at [374, 192] on img at bounding box center [372, 196] width 8 height 8
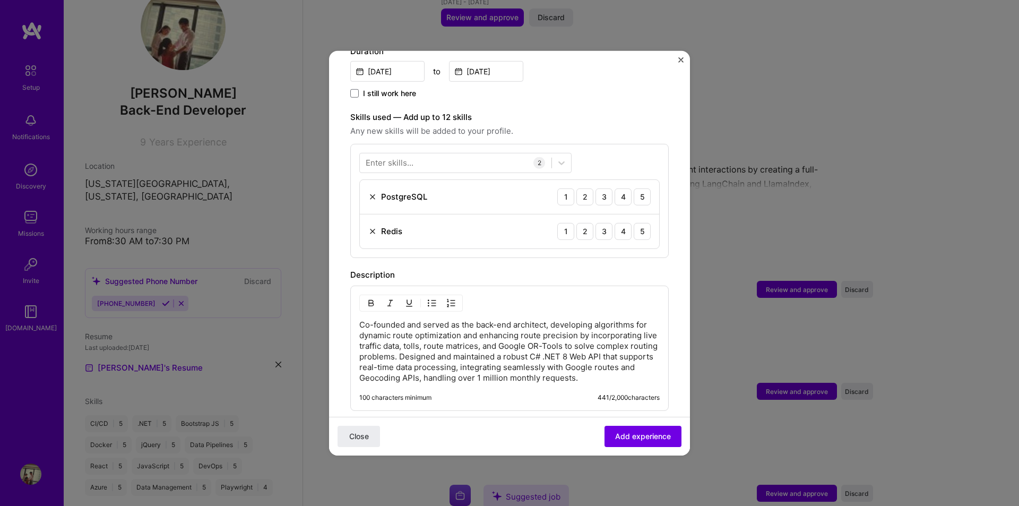
click at [405, 157] on div "Enter skills..." at bounding box center [390, 162] width 48 height 11
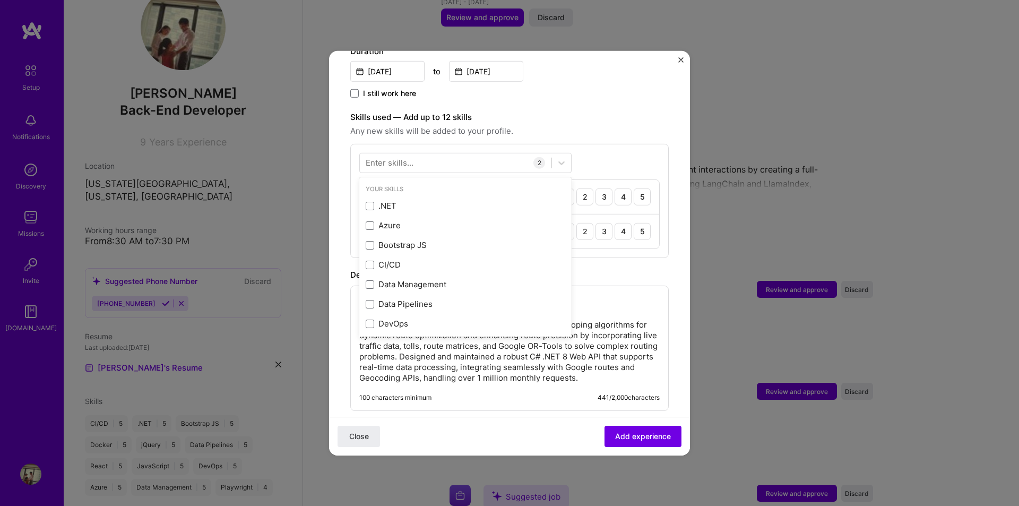
click at [405, 157] on div "Enter skills..." at bounding box center [390, 162] width 48 height 11
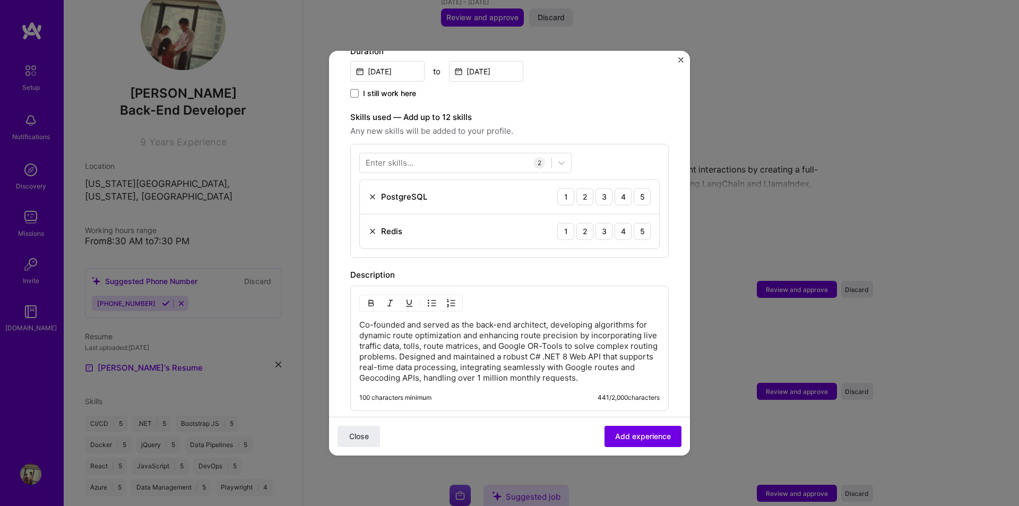
click at [409, 157] on div "Enter skills..." at bounding box center [390, 162] width 48 height 11
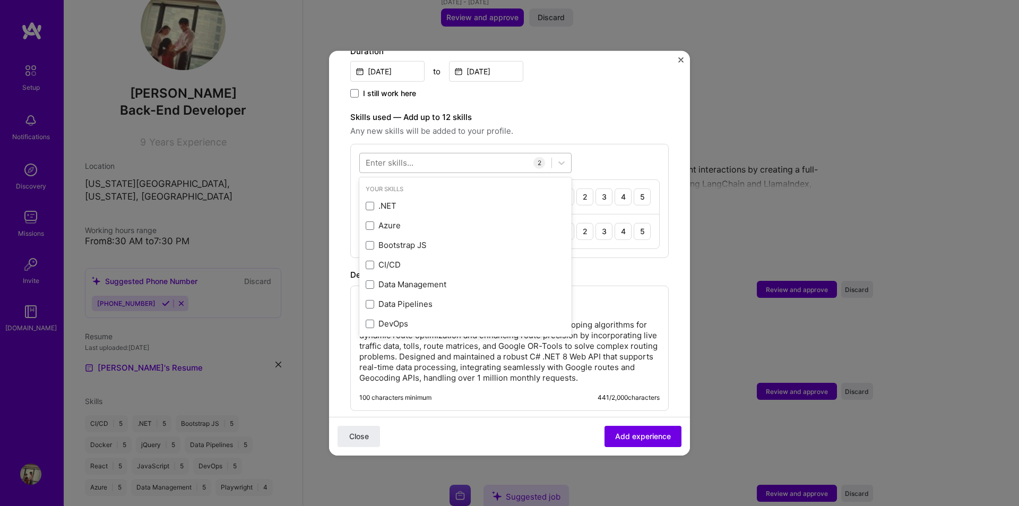
click at [424, 154] on div at bounding box center [456, 163] width 192 height 18
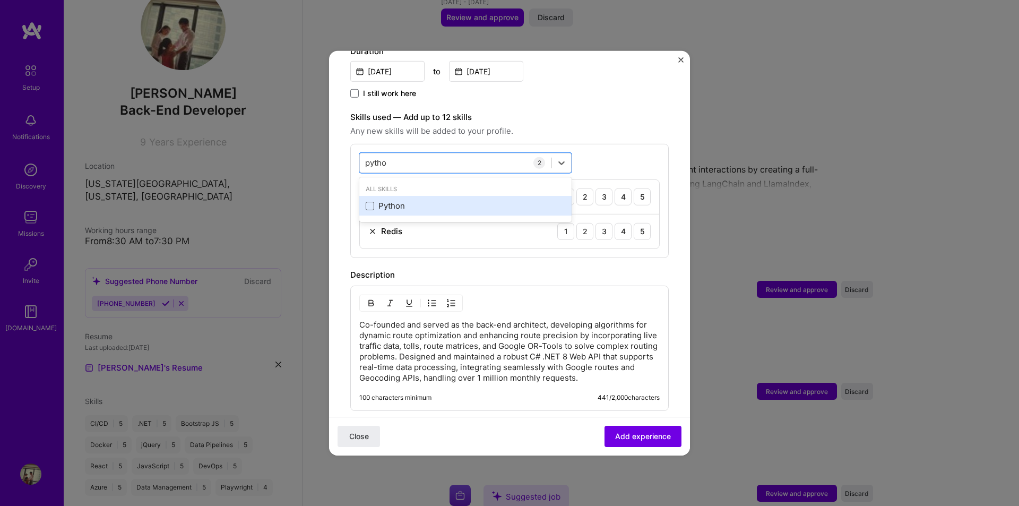
click at [371, 202] on span at bounding box center [370, 206] width 8 height 8
click at [0, 0] on input "checkbox" at bounding box center [0, 0] width 0 height 0
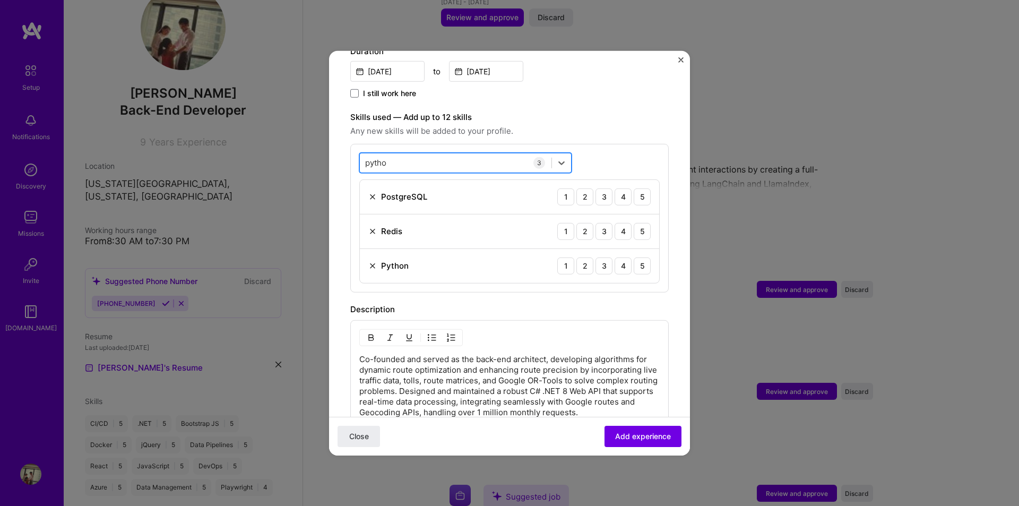
click at [426, 154] on div "pytho pytho" at bounding box center [456, 163] width 192 height 18
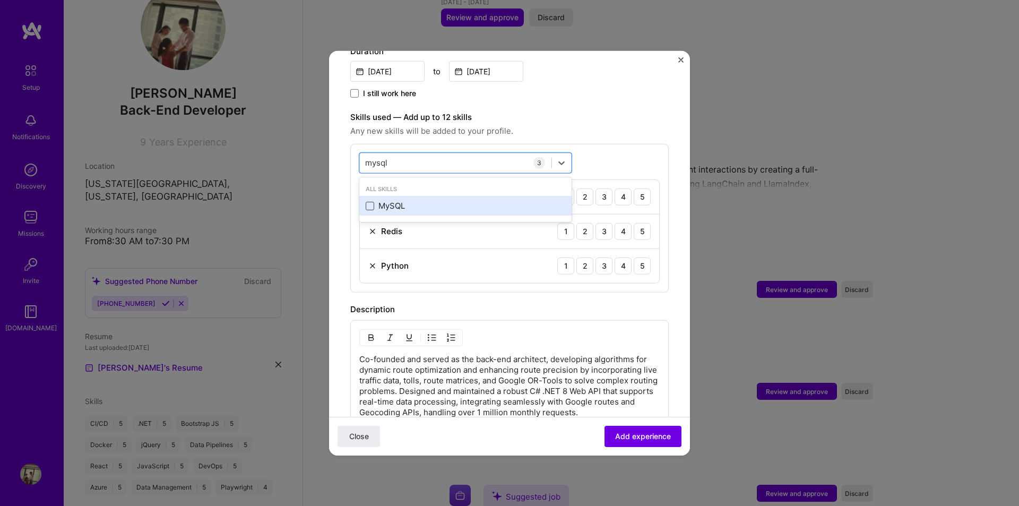
click at [369, 202] on span at bounding box center [370, 206] width 8 height 8
click at [0, 0] on input "checkbox" at bounding box center [0, 0] width 0 height 0
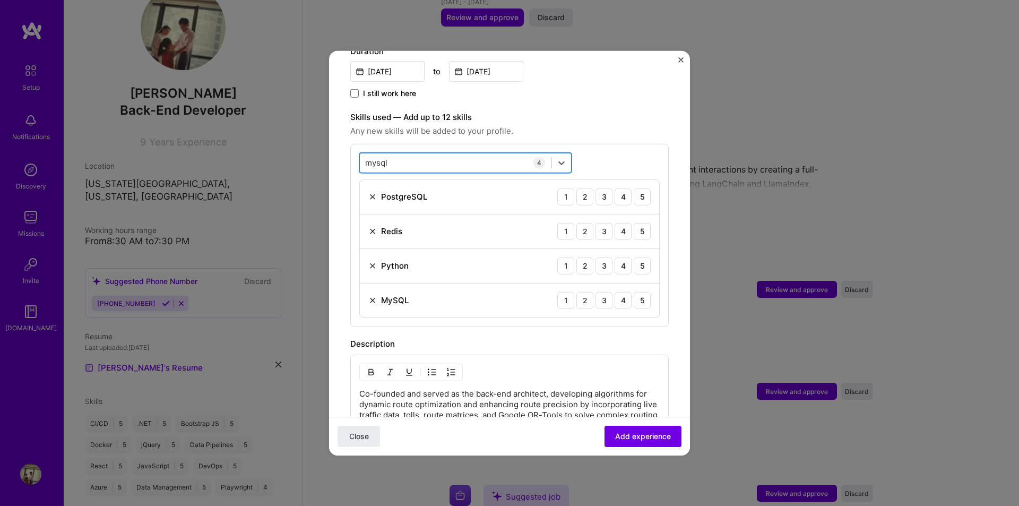
click at [403, 154] on div "mysql mysql" at bounding box center [456, 163] width 192 height 18
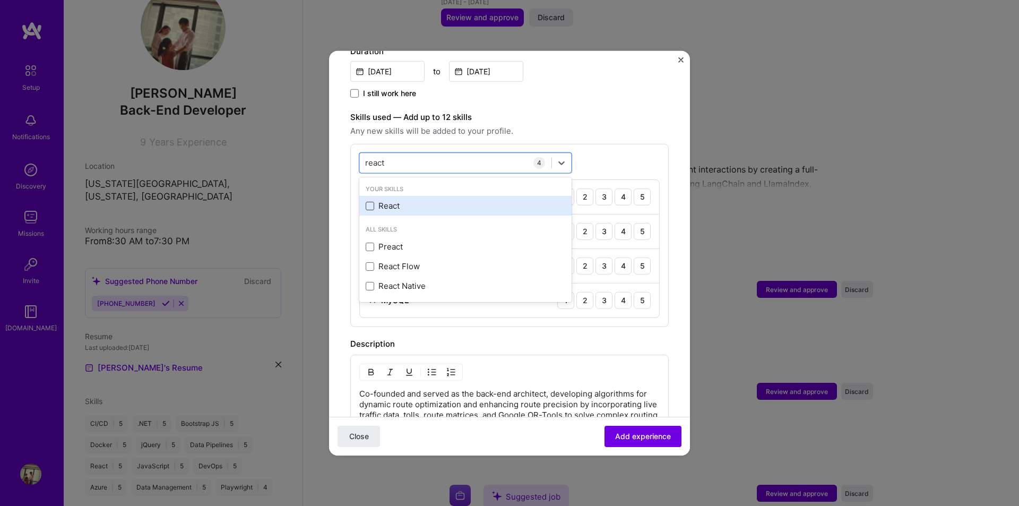
click at [369, 202] on span at bounding box center [370, 206] width 8 height 8
click at [0, 0] on input "checkbox" at bounding box center [0, 0] width 0 height 0
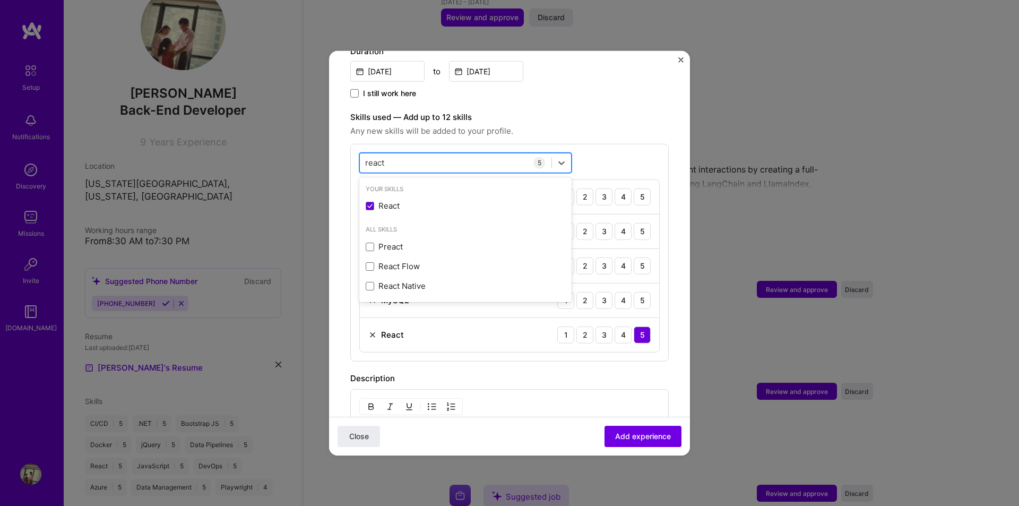
click at [415, 159] on div "react react" at bounding box center [456, 163] width 192 height 18
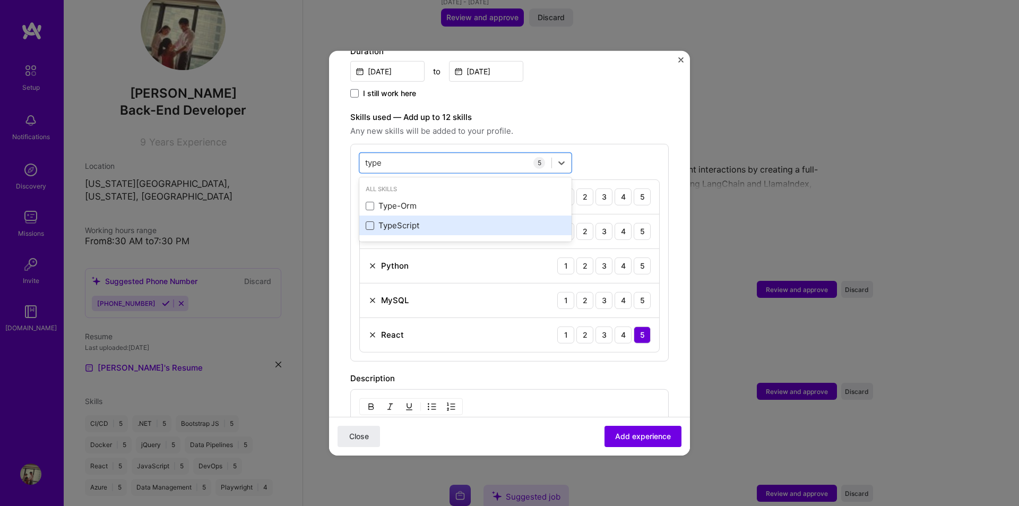
click at [368, 221] on span at bounding box center [370, 225] width 8 height 8
click at [0, 0] on input "checkbox" at bounding box center [0, 0] width 0 height 0
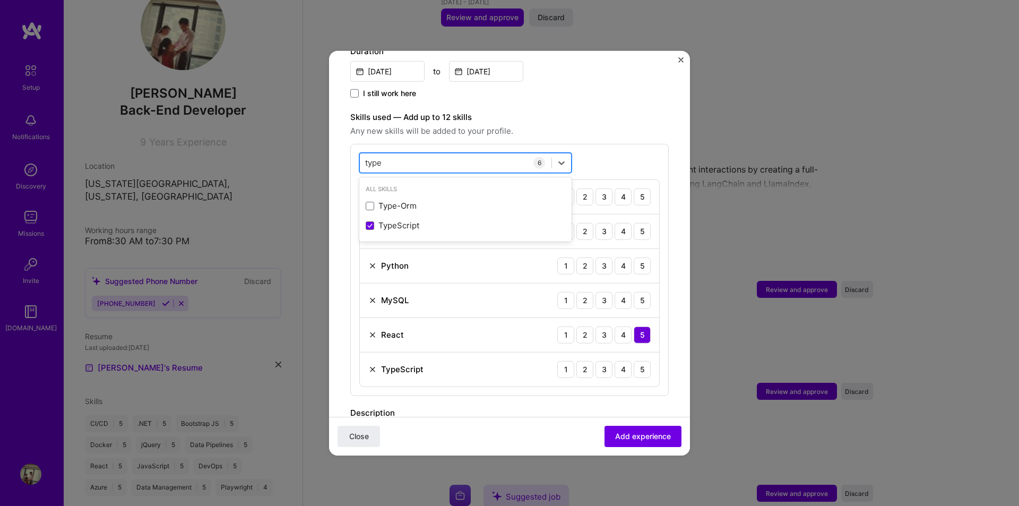
click at [415, 154] on div "type type" at bounding box center [456, 163] width 192 height 18
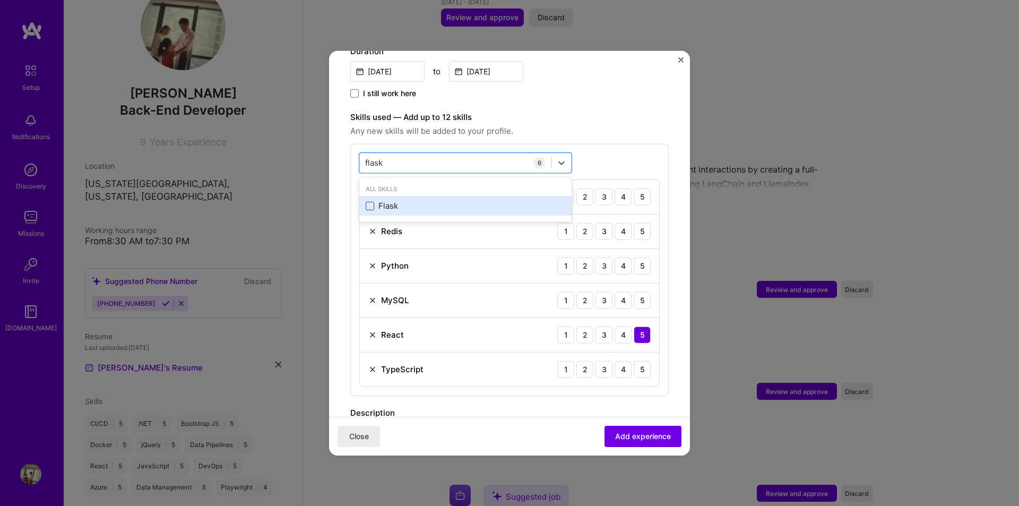
click at [369, 202] on span at bounding box center [370, 206] width 8 height 8
click at [0, 0] on input "checkbox" at bounding box center [0, 0] width 0 height 0
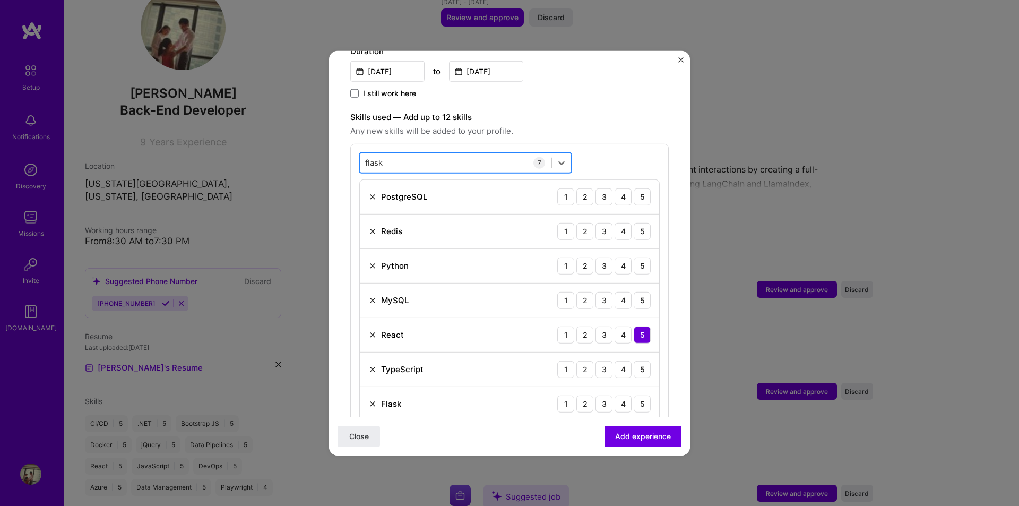
click at [410, 154] on div "flask flask" at bounding box center [456, 163] width 192 height 18
type input "flask"
click at [406, 154] on div "flask flask" at bounding box center [456, 163] width 192 height 18
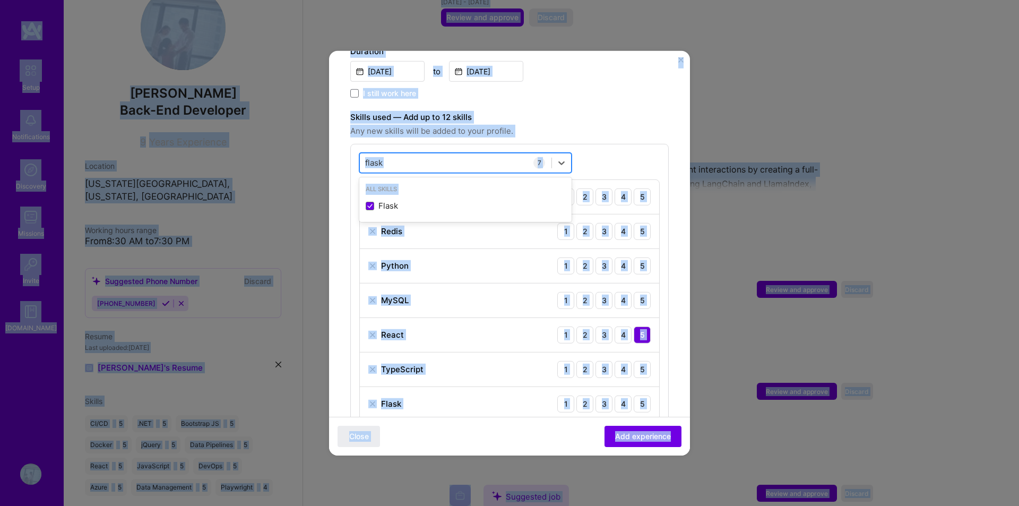
click at [406, 154] on div "flask flask" at bounding box center [456, 163] width 192 height 18
click at [409, 154] on div "flask flask" at bounding box center [456, 163] width 192 height 18
click at [542, 126] on span "Any new skills will be added to your profile." at bounding box center [509, 130] width 318 height 13
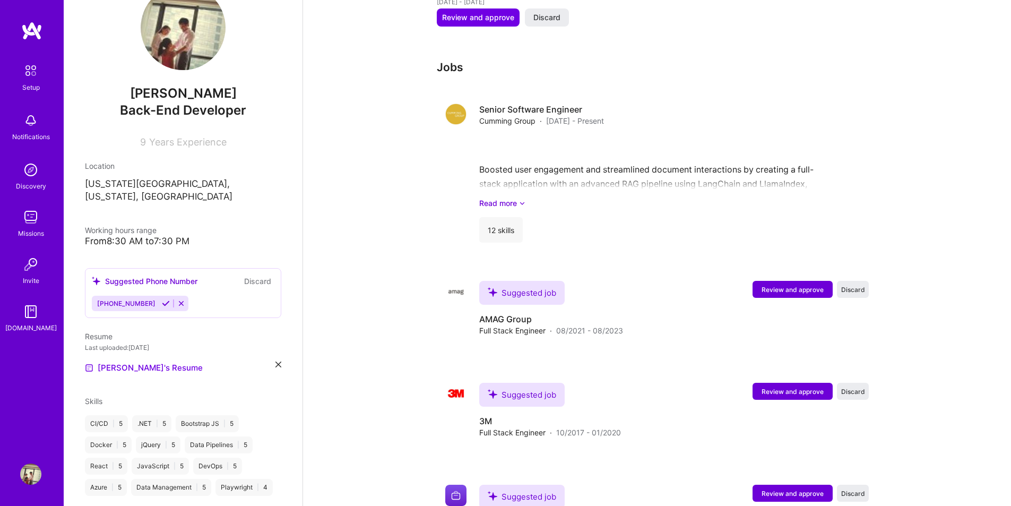
click at [781, 285] on span "Review and approve" at bounding box center [792, 289] width 62 height 9
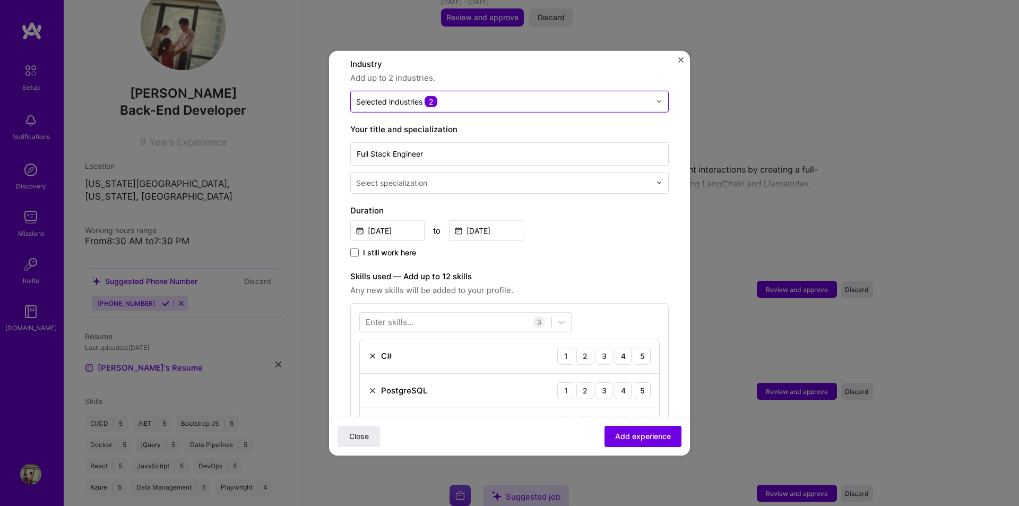
scroll to position [265, 0]
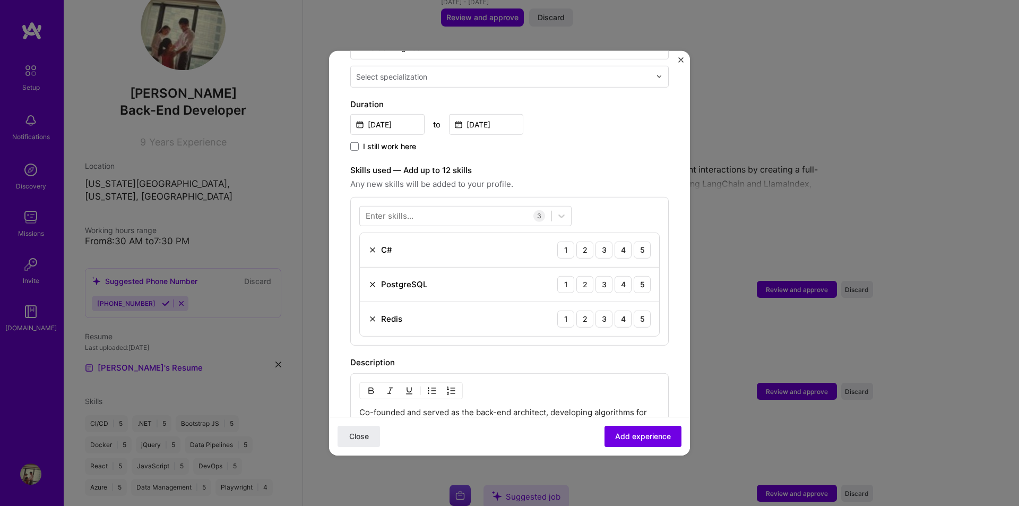
click at [375, 245] on img at bounding box center [372, 249] width 8 height 8
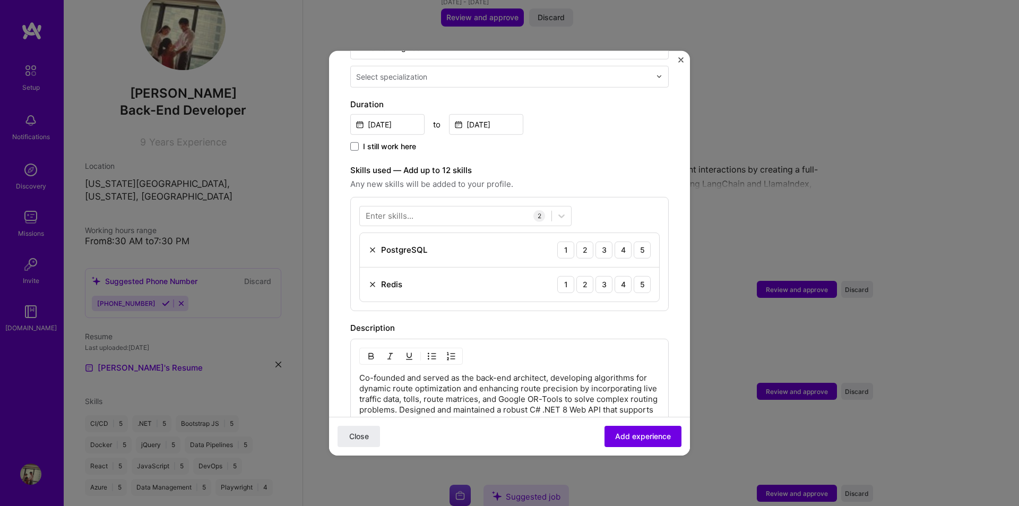
click at [412, 210] on div "Enter skills..." at bounding box center [390, 215] width 48 height 11
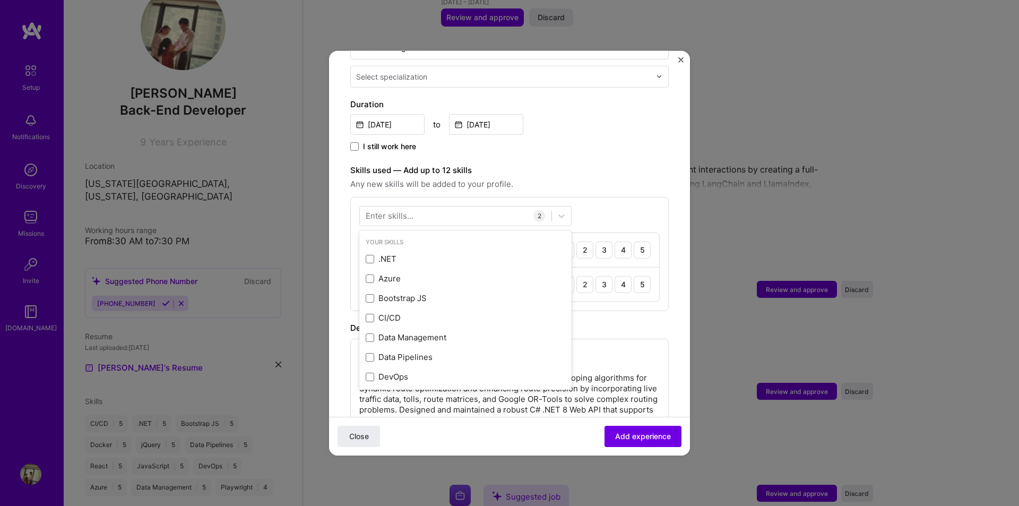
click at [412, 210] on div "Enter skills..." at bounding box center [390, 215] width 48 height 11
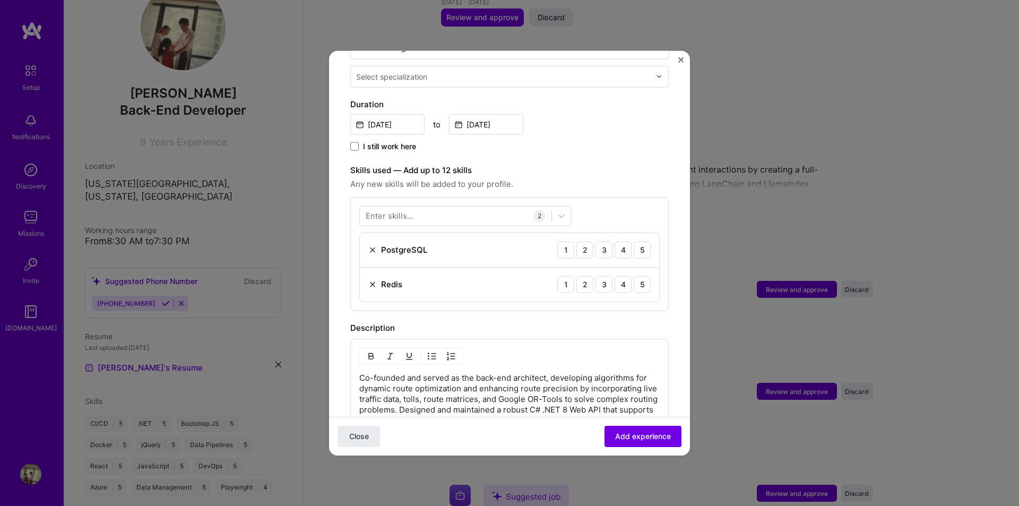
click at [412, 210] on div "Enter skills..." at bounding box center [390, 215] width 48 height 11
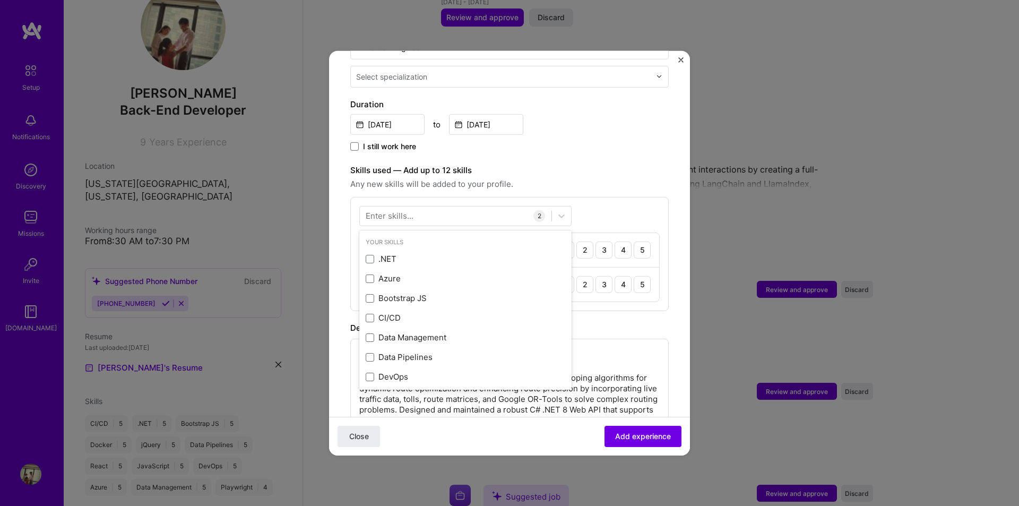
click at [387, 210] on div "Enter skills..." at bounding box center [390, 215] width 48 height 11
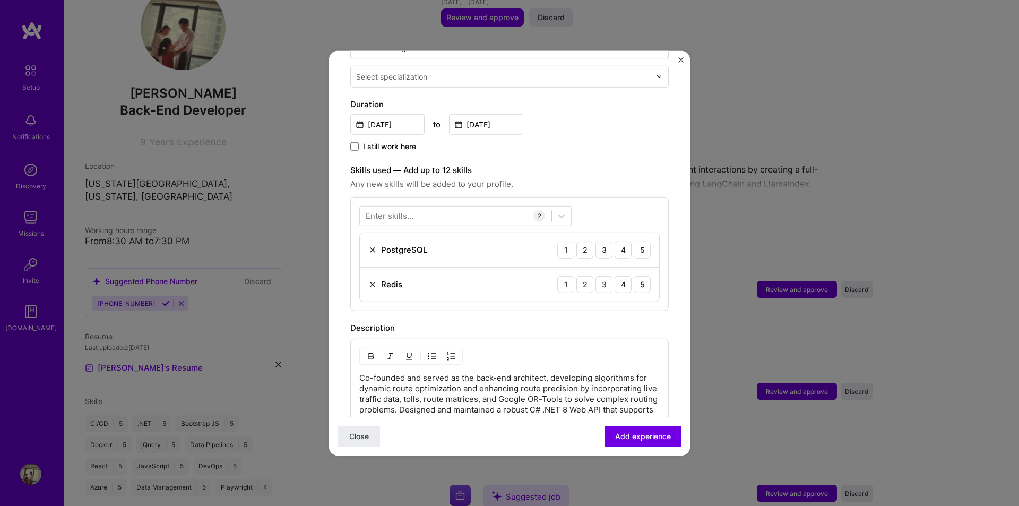
click at [385, 210] on div "Enter skills..." at bounding box center [390, 215] width 48 height 11
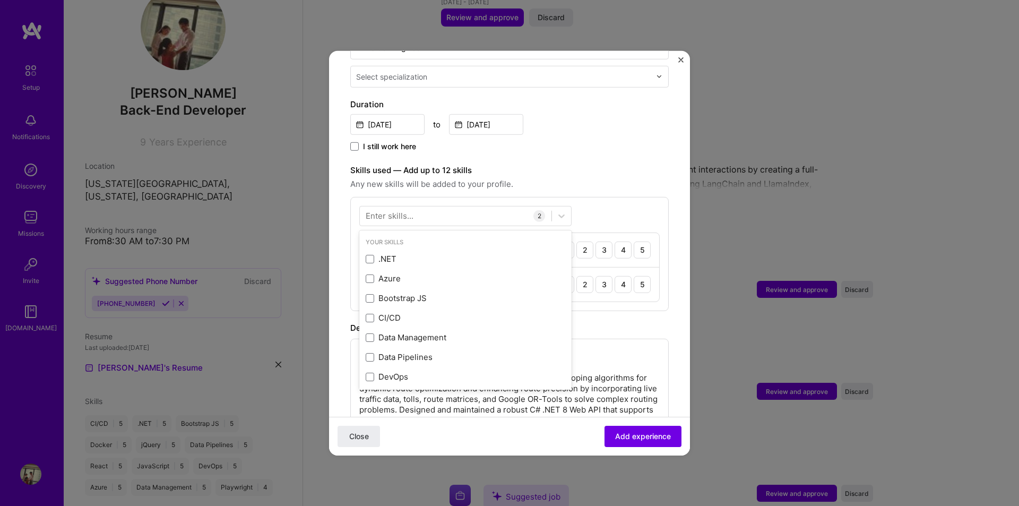
click at [484, 236] on div "Your Skills" at bounding box center [465, 241] width 212 height 11
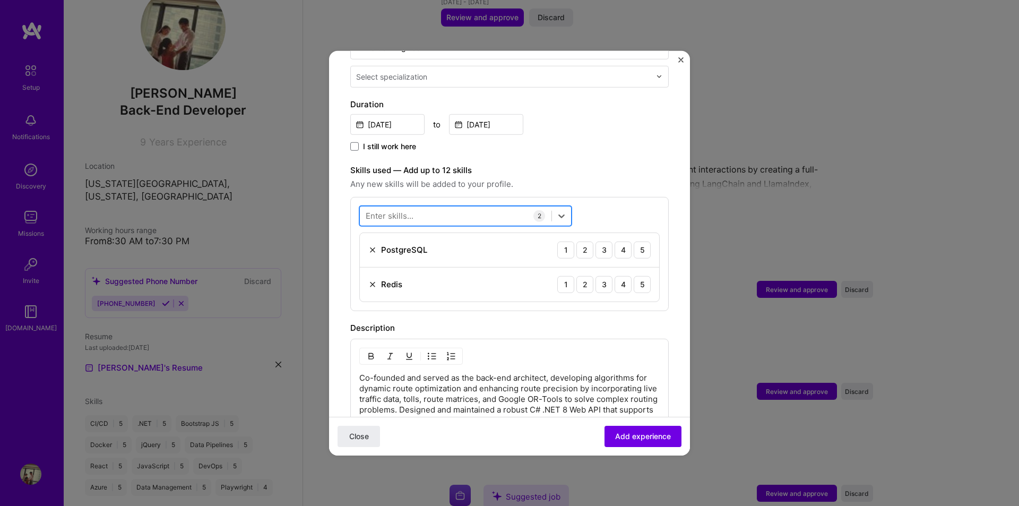
click at [441, 207] on div at bounding box center [456, 216] width 192 height 18
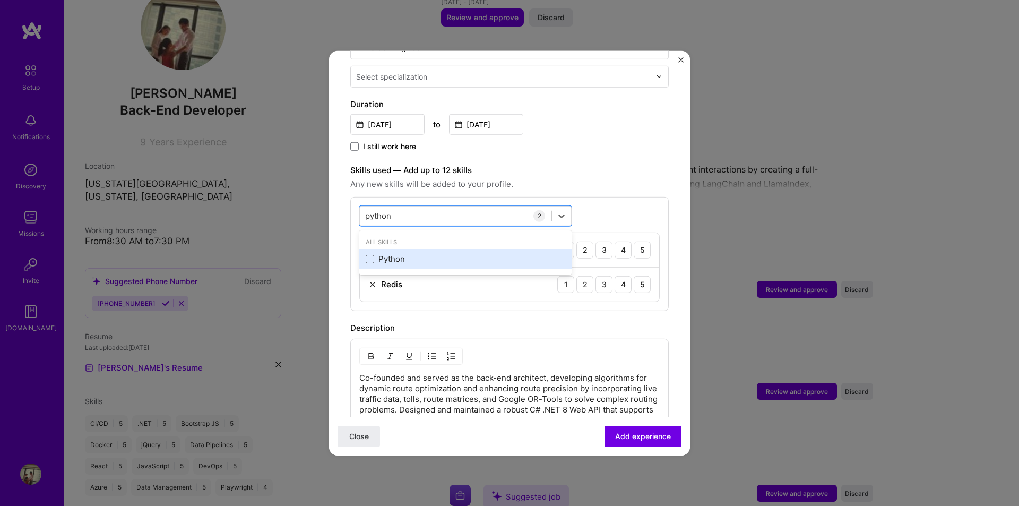
click at [372, 255] on span at bounding box center [370, 259] width 8 height 8
click at [0, 0] on input "checkbox" at bounding box center [0, 0] width 0 height 0
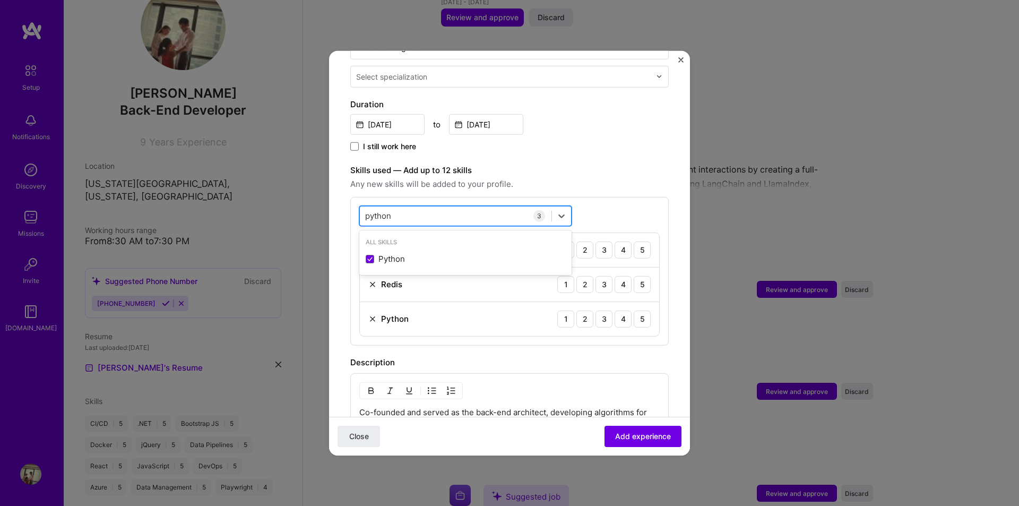
click at [418, 210] on div "python python" at bounding box center [456, 216] width 192 height 18
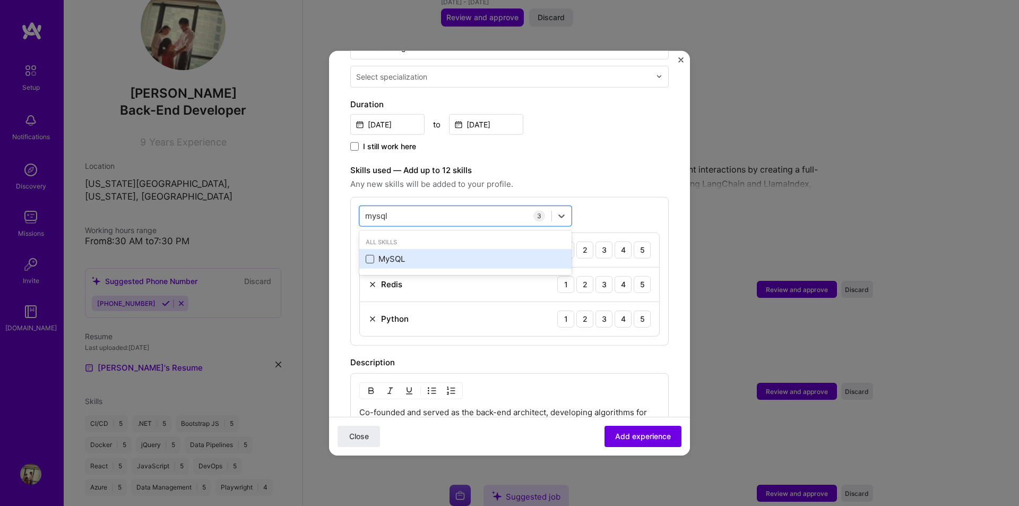
click at [371, 255] on span at bounding box center [370, 259] width 8 height 8
click at [0, 0] on input "checkbox" at bounding box center [0, 0] width 0 height 0
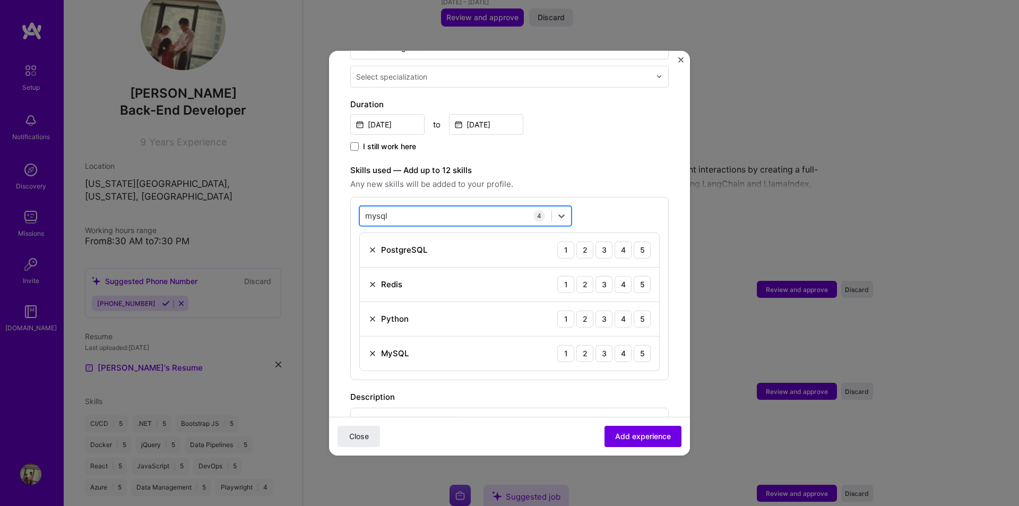
click at [411, 207] on div "mysql mysql" at bounding box center [456, 216] width 192 height 18
type input "mongo"
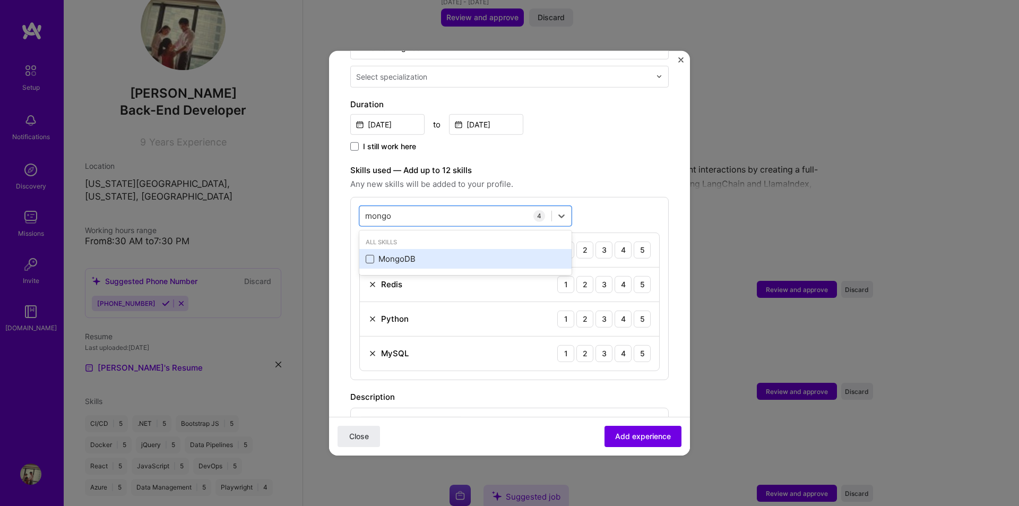
click at [371, 255] on span at bounding box center [370, 259] width 8 height 8
click at [0, 0] on input "checkbox" at bounding box center [0, 0] width 0 height 0
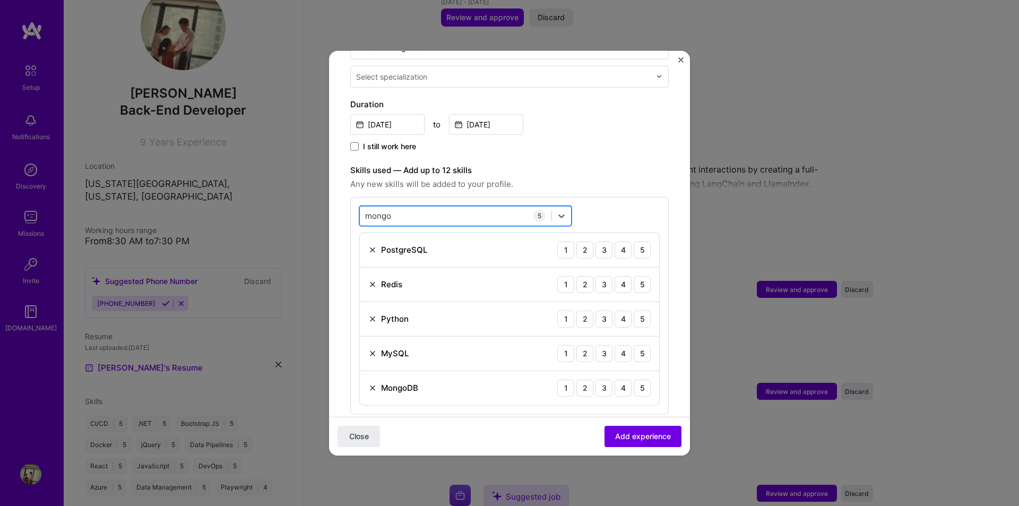
click at [411, 207] on div "[PERSON_NAME]" at bounding box center [456, 216] width 192 height 18
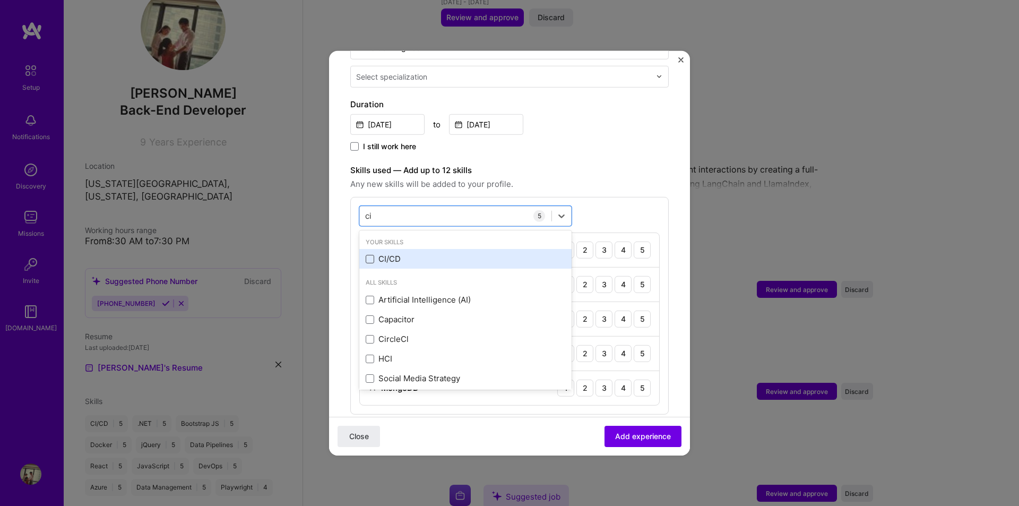
click at [369, 255] on span at bounding box center [370, 259] width 8 height 8
click at [0, 0] on input "checkbox" at bounding box center [0, 0] width 0 height 0
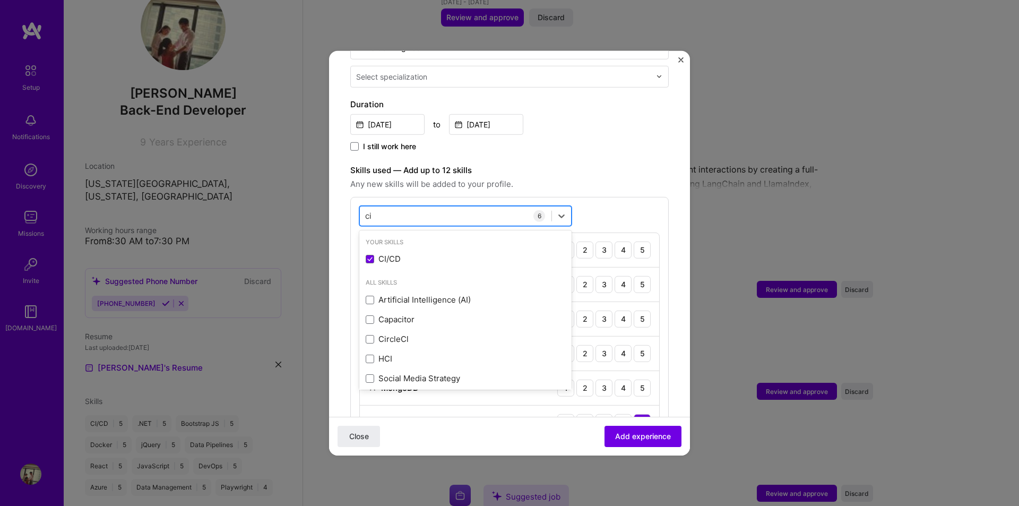
click at [396, 208] on div "ci ci" at bounding box center [456, 216] width 192 height 18
type input "boot"
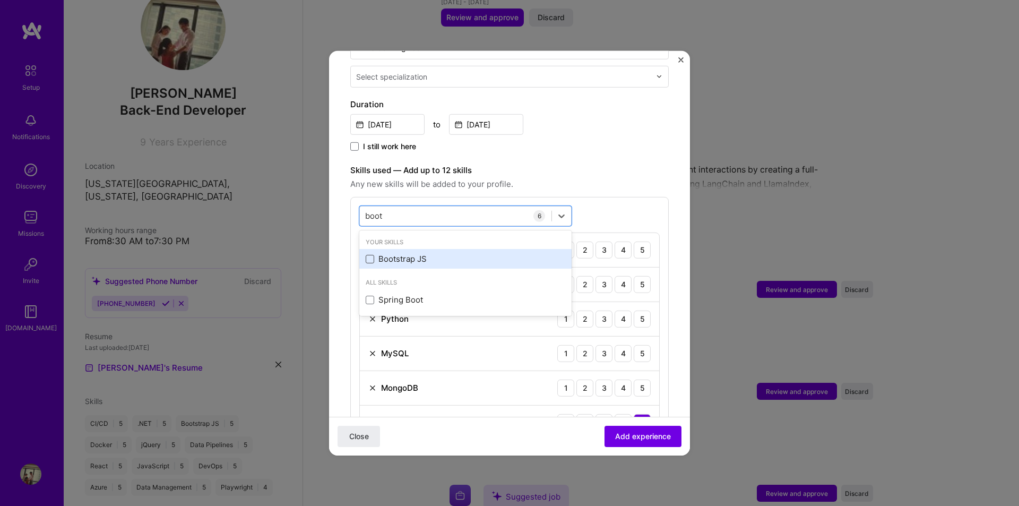
click at [368, 255] on span at bounding box center [370, 259] width 8 height 8
click at [0, 0] on input "checkbox" at bounding box center [0, 0] width 0 height 0
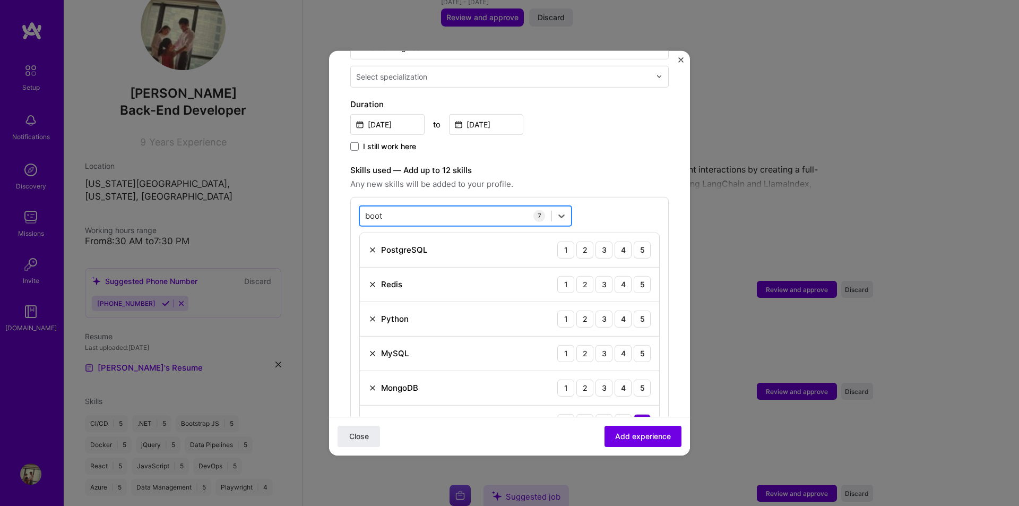
click at [429, 207] on div "boot boot" at bounding box center [456, 216] width 192 height 18
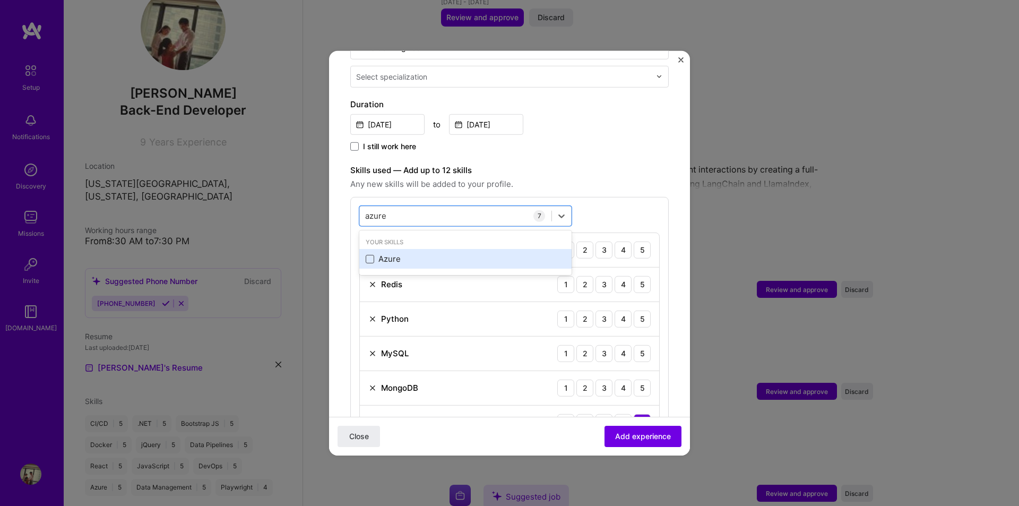
click at [369, 255] on span at bounding box center [370, 259] width 8 height 8
click at [0, 0] on input "checkbox" at bounding box center [0, 0] width 0 height 0
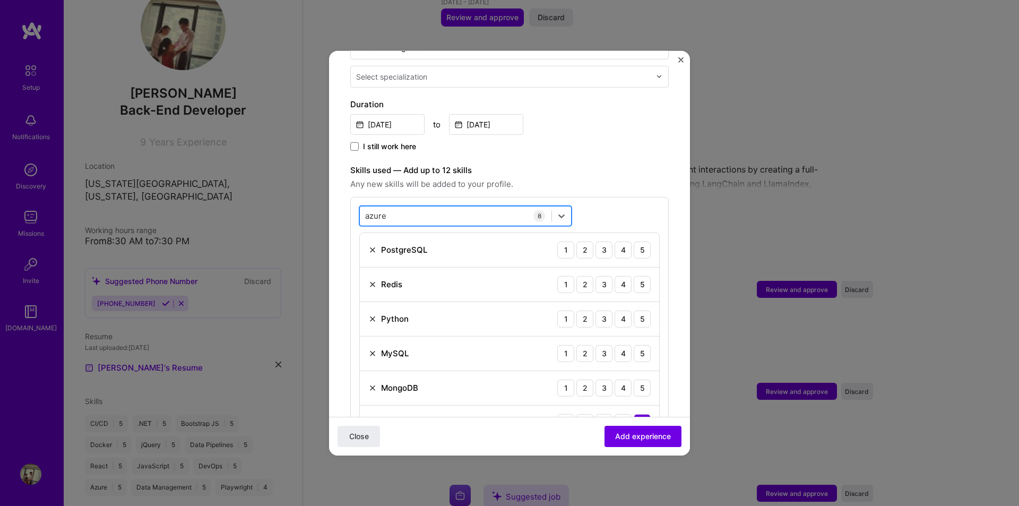
click at [420, 207] on div "azure azure" at bounding box center [456, 216] width 192 height 18
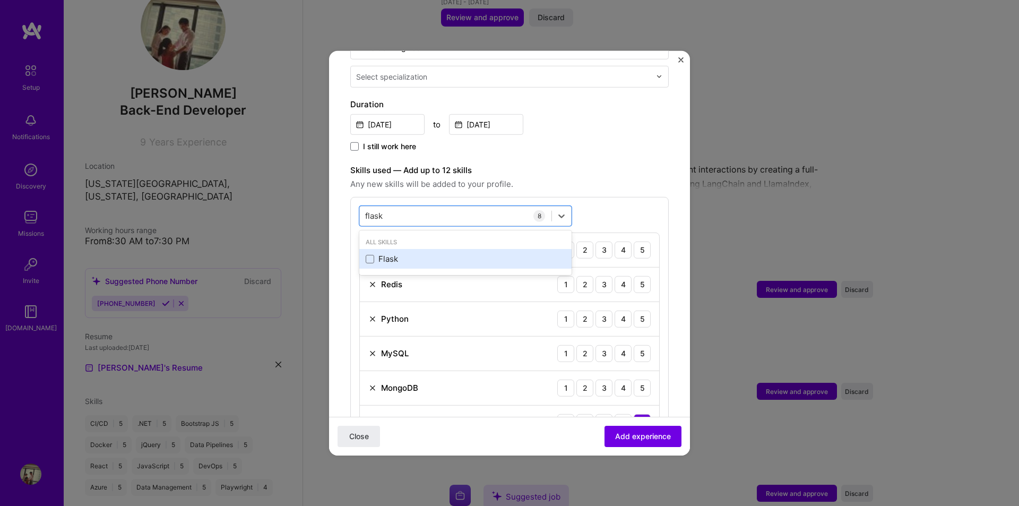
click at [364, 249] on div "Flask" at bounding box center [465, 259] width 212 height 20
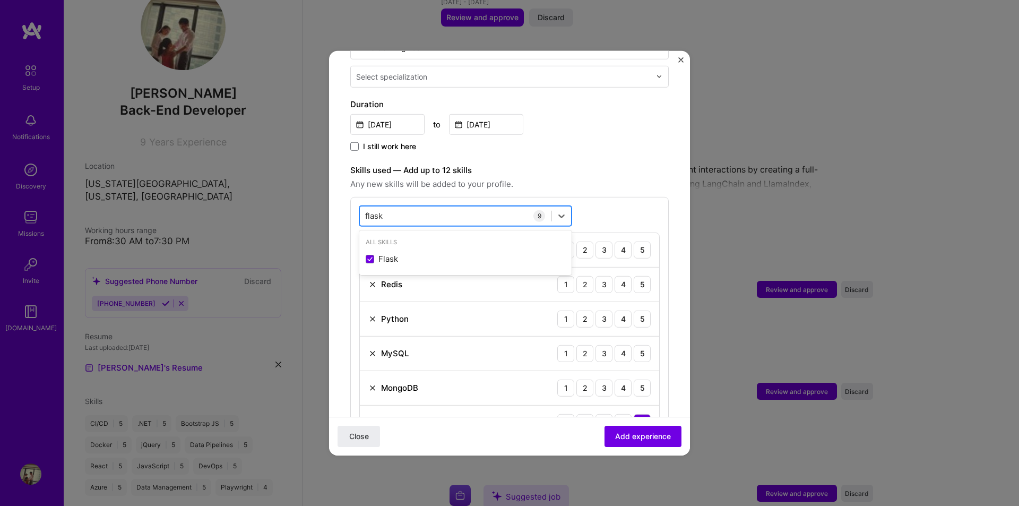
click at [404, 207] on div "flask flask" at bounding box center [456, 216] width 192 height 18
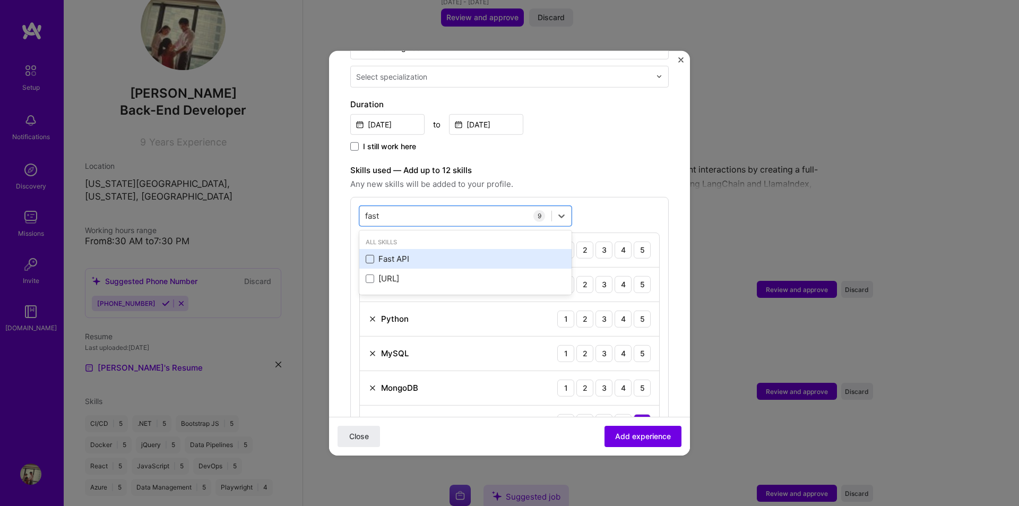
click at [369, 255] on span at bounding box center [370, 259] width 8 height 8
click at [0, 0] on input "checkbox" at bounding box center [0, 0] width 0 height 0
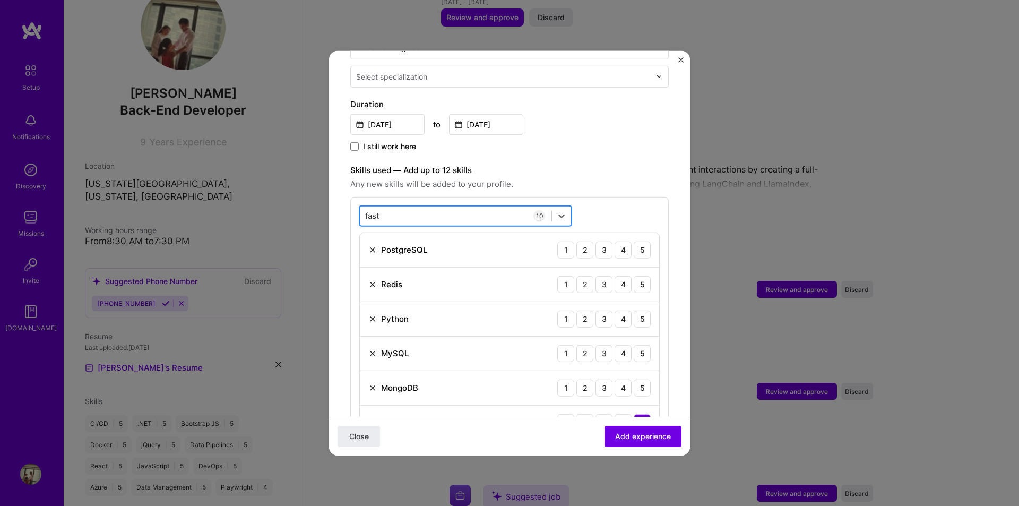
click at [400, 207] on div "fast fast" at bounding box center [456, 216] width 192 height 18
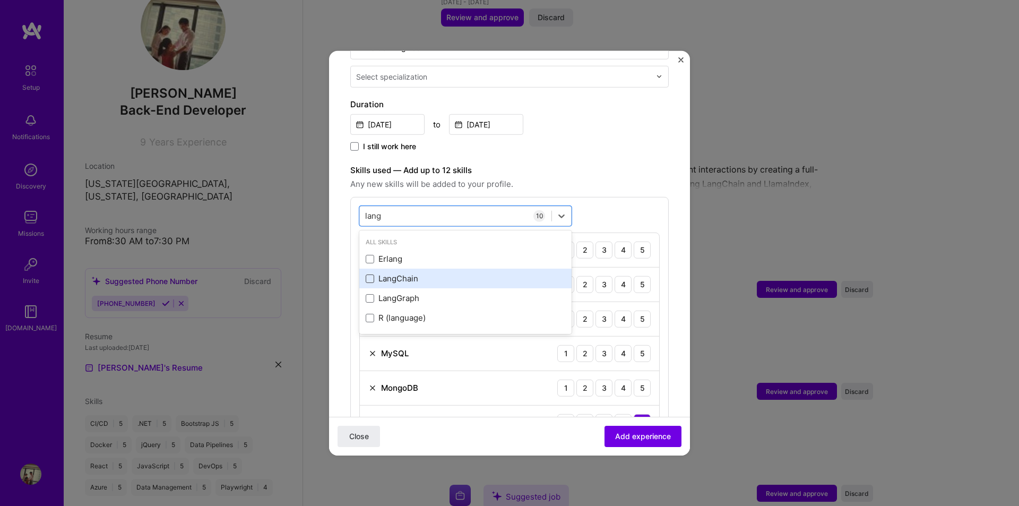
click at [369, 274] on span at bounding box center [370, 278] width 8 height 8
click at [0, 0] on input "checkbox" at bounding box center [0, 0] width 0 height 0
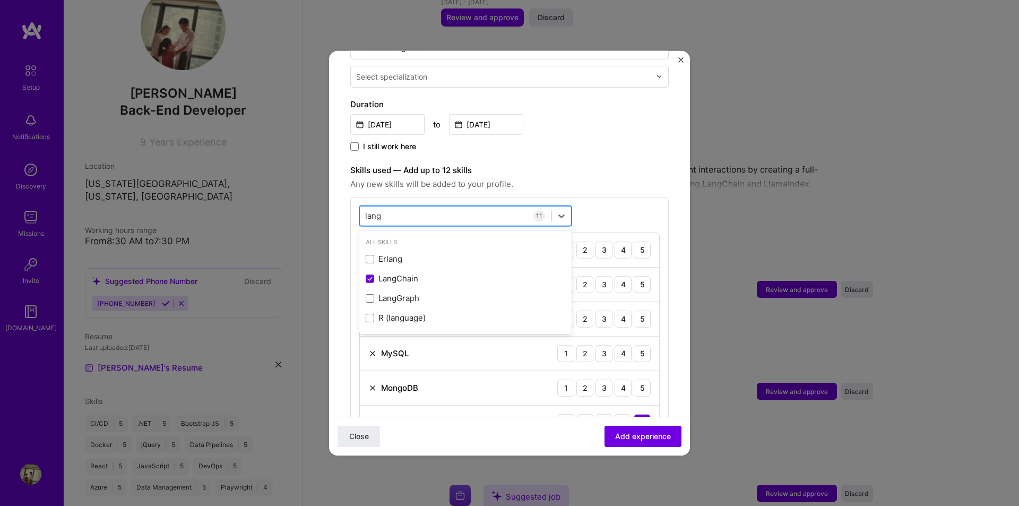
click at [391, 209] on div "[PERSON_NAME]" at bounding box center [456, 216] width 192 height 18
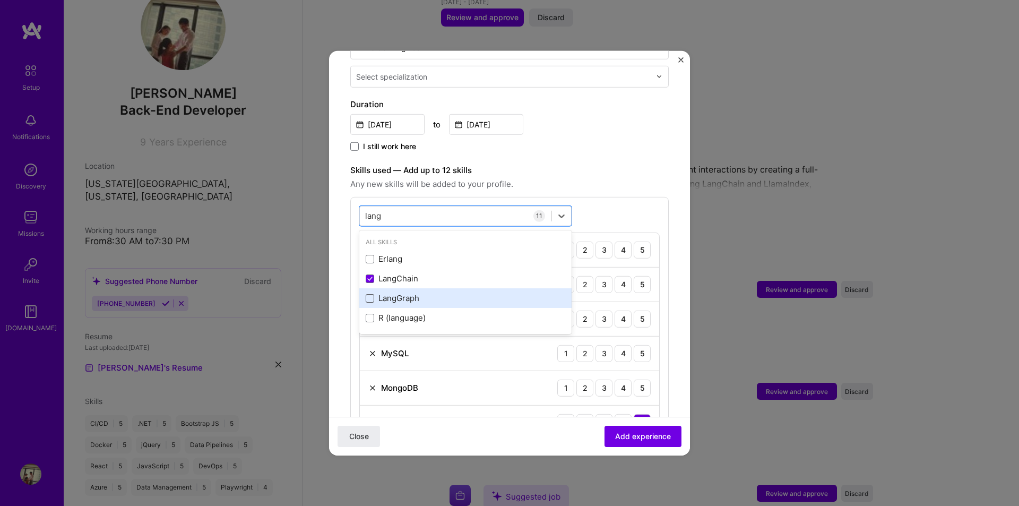
click at [370, 294] on span at bounding box center [370, 298] width 8 height 8
click at [0, 0] on input "checkbox" at bounding box center [0, 0] width 0 height 0
type input "lang"
click at [604, 203] on div "option LangGraph, selected. option Erlang focused, 0 of 2. 4 results available …" at bounding box center [509, 425] width 318 height 459
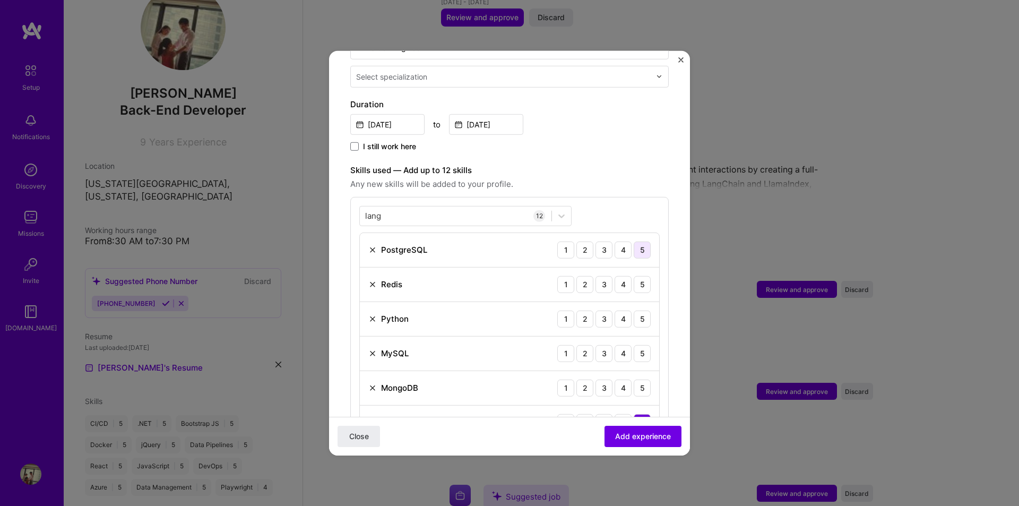
click at [641, 241] on div "5" at bounding box center [641, 249] width 17 height 17
click at [636, 275] on div "5" at bounding box center [641, 283] width 17 height 17
click at [636, 310] on div "5" at bounding box center [641, 318] width 17 height 17
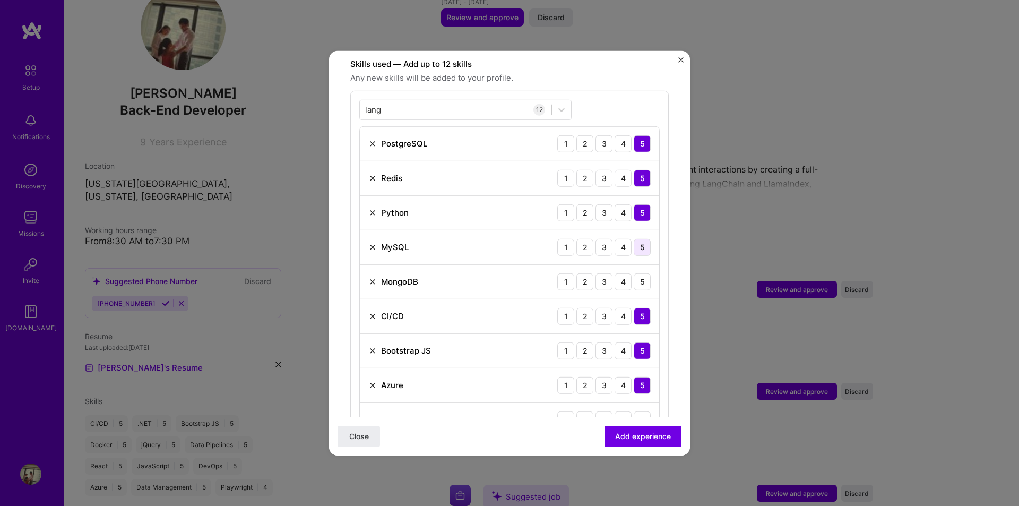
click at [633, 238] on div "5" at bounding box center [641, 246] width 17 height 17
click at [638, 273] on div "5" at bounding box center [641, 281] width 17 height 17
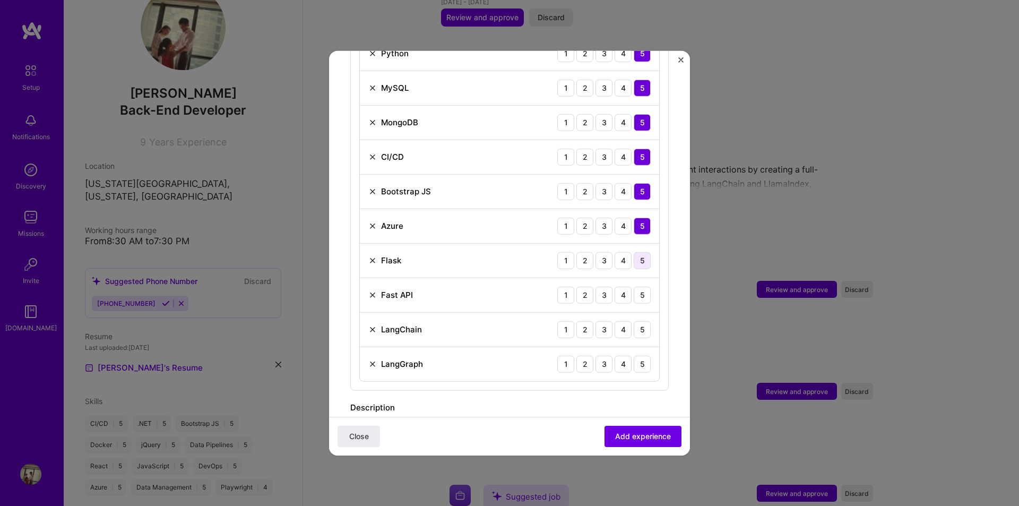
click at [634, 255] on div "5" at bounding box center [641, 259] width 17 height 17
click at [636, 286] on div "5" at bounding box center [641, 294] width 17 height 17
click at [637, 320] on div "5" at bounding box center [641, 328] width 17 height 17
click at [636, 355] on div "5" at bounding box center [641, 363] width 17 height 17
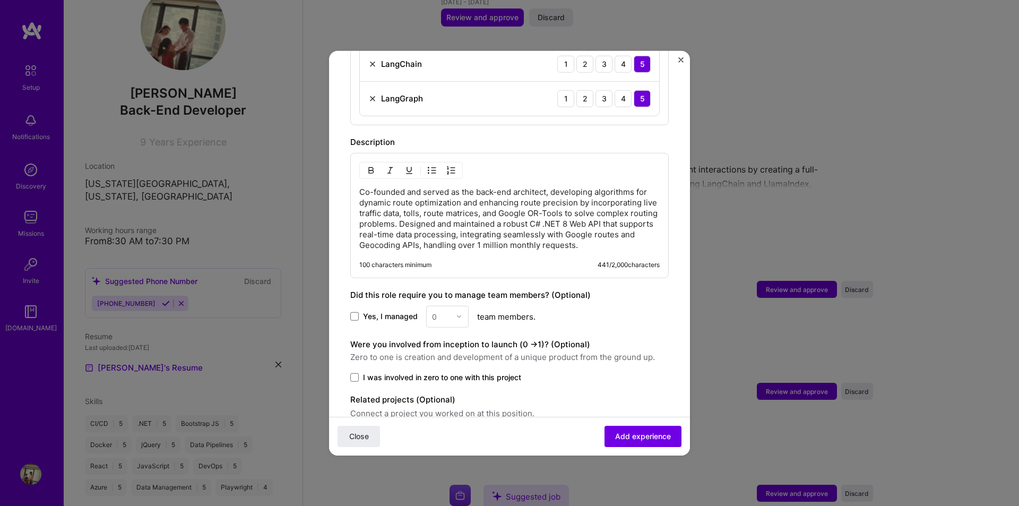
scroll to position [837, 0]
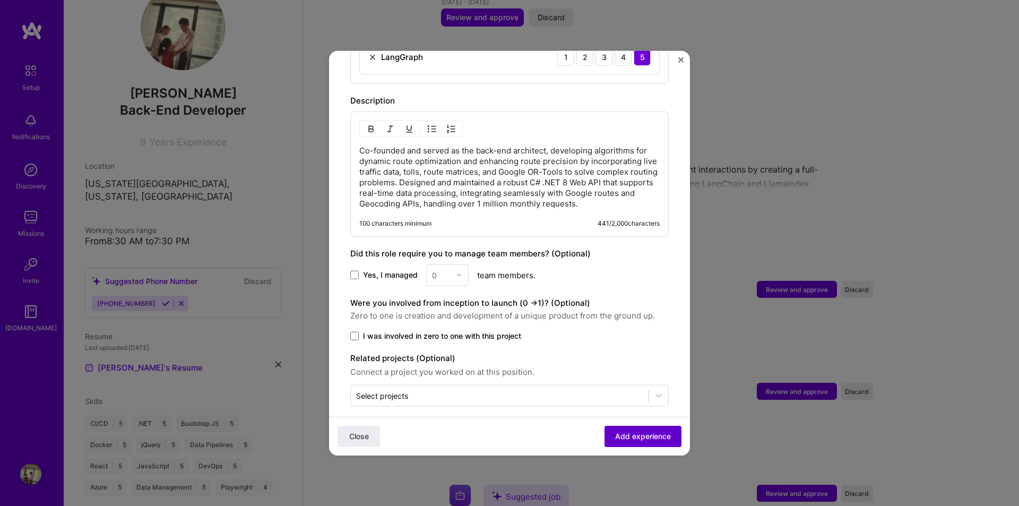
click at [632, 437] on span "Add experience" at bounding box center [643, 436] width 56 height 11
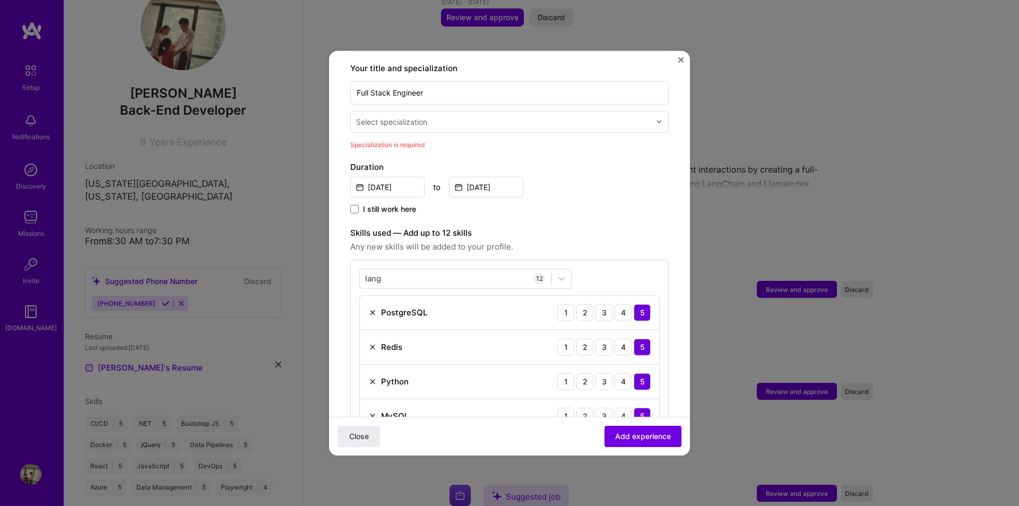
scroll to position [167, 0]
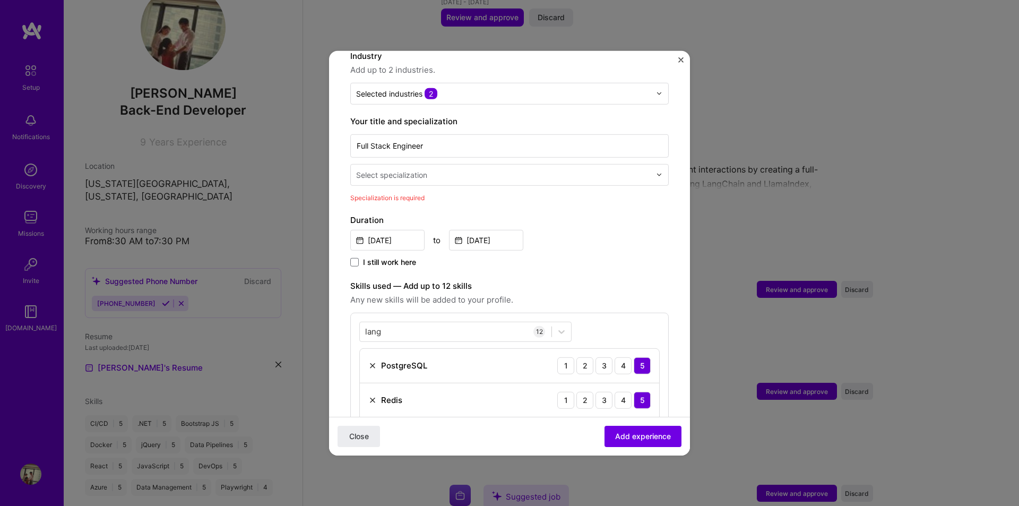
click at [476, 169] on input "text" at bounding box center [504, 174] width 297 height 11
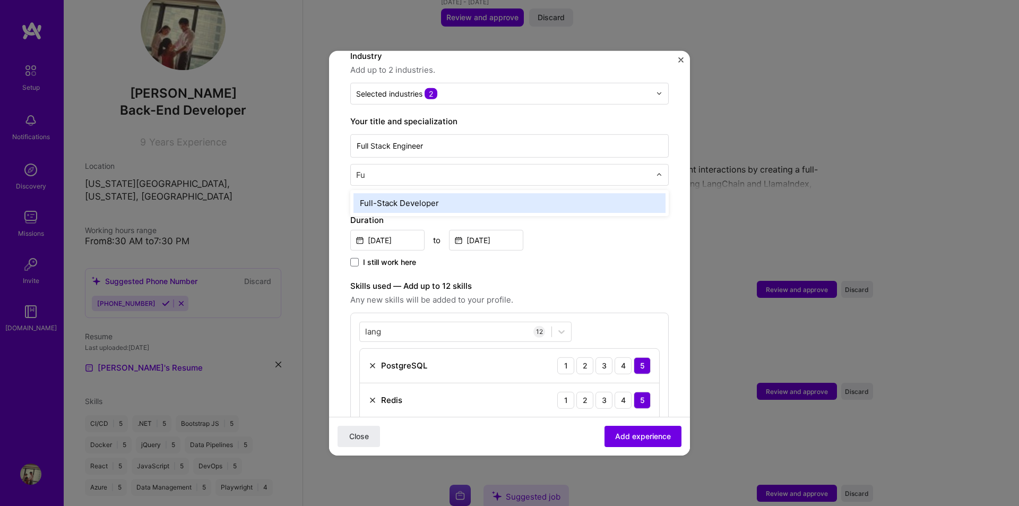
scroll to position [0, 0]
type input "Full"
click at [484, 193] on div "Full-Stack Developer" at bounding box center [509, 203] width 312 height 20
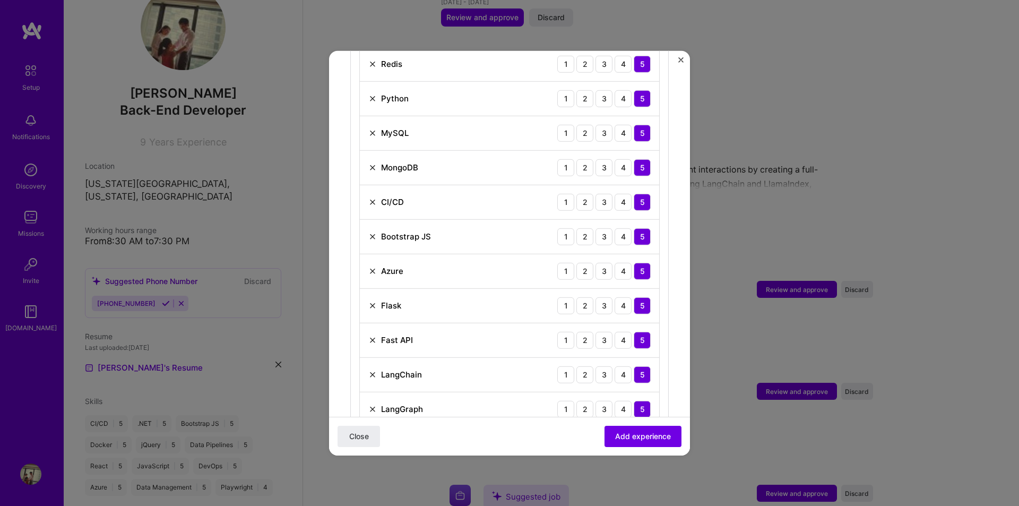
scroll to position [592, 0]
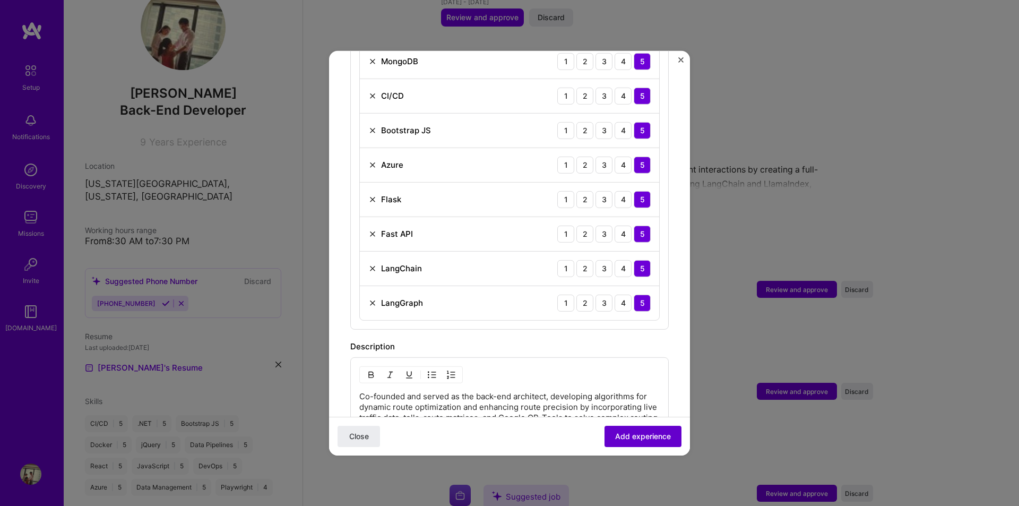
click at [637, 436] on span "Add experience" at bounding box center [643, 436] width 56 height 11
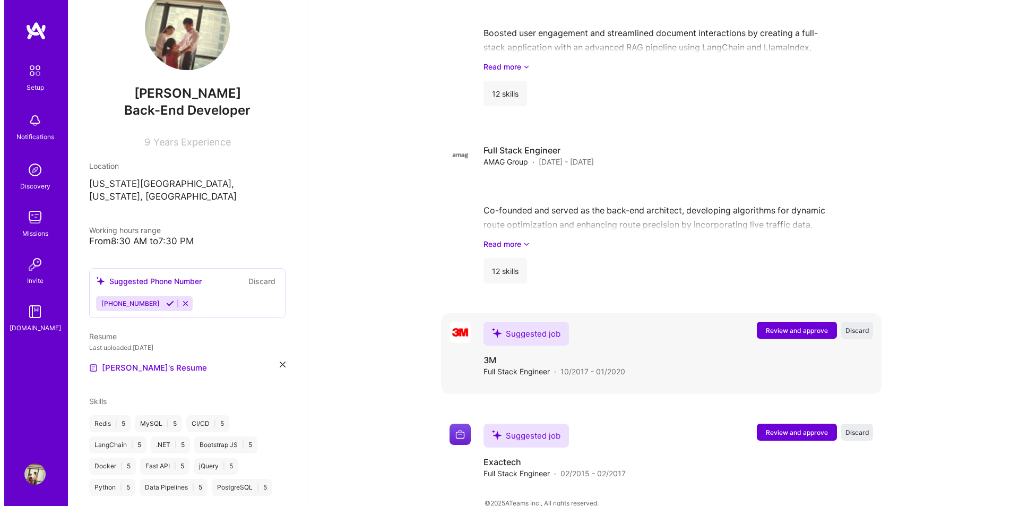
scroll to position [966, 0]
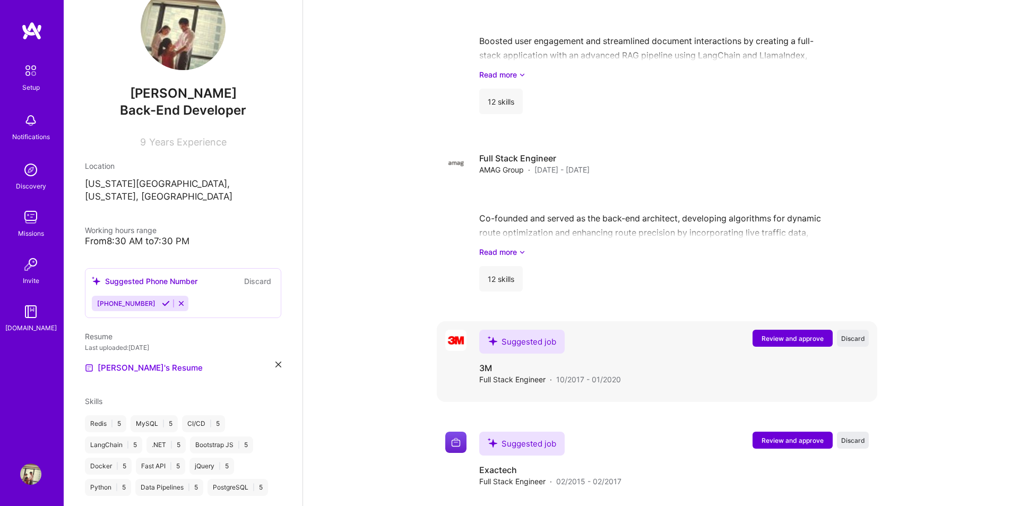
click at [773, 334] on span "Review and approve" at bounding box center [792, 338] width 62 height 9
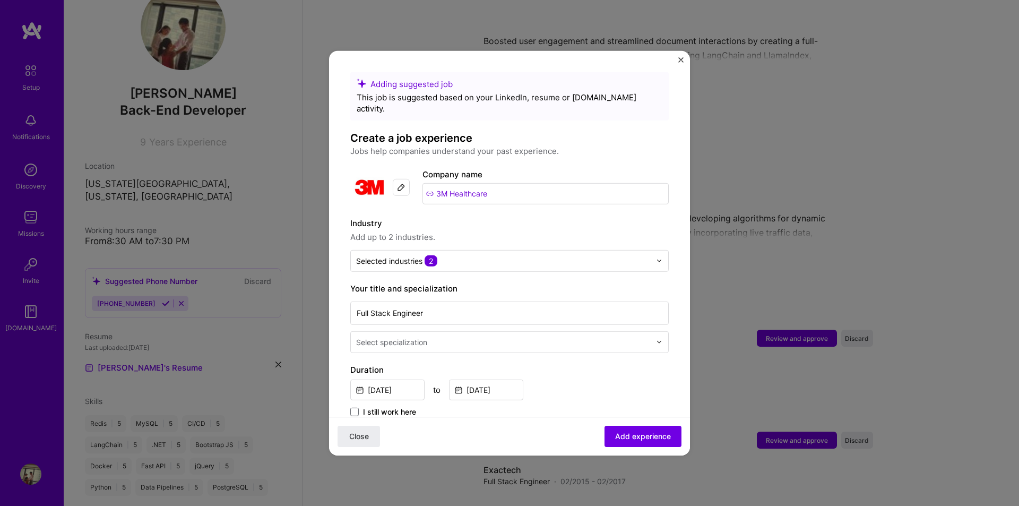
click at [444, 336] on input "text" at bounding box center [504, 341] width 297 height 11
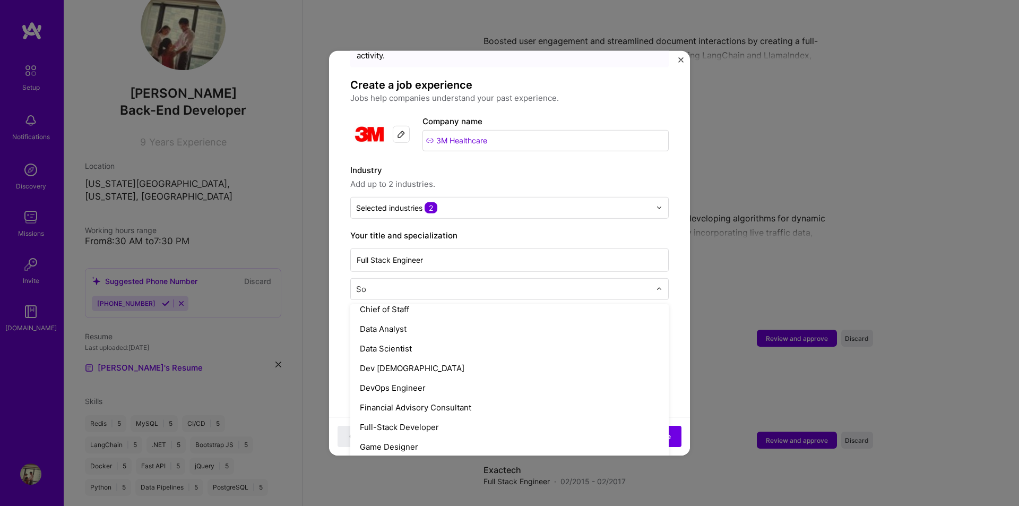
scroll to position [0, 0]
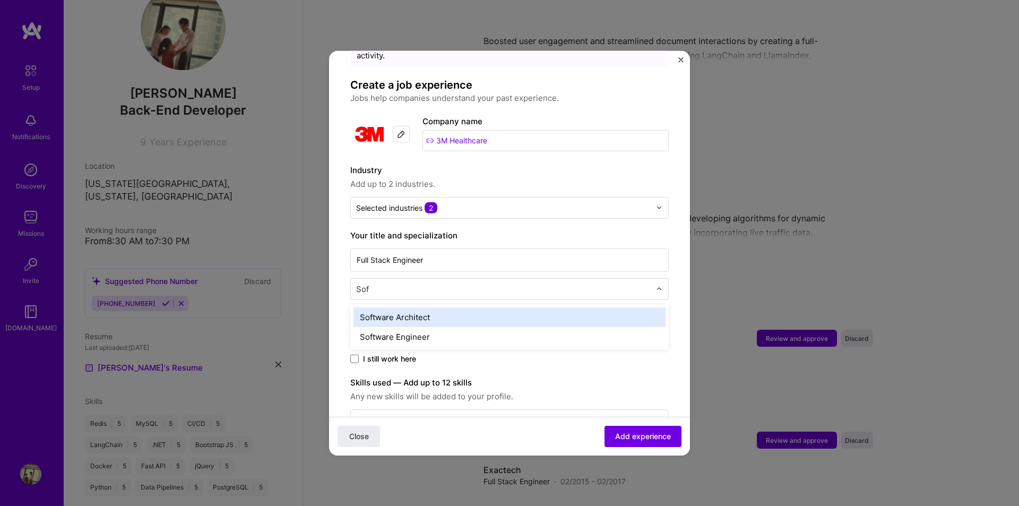
type input "Soft"
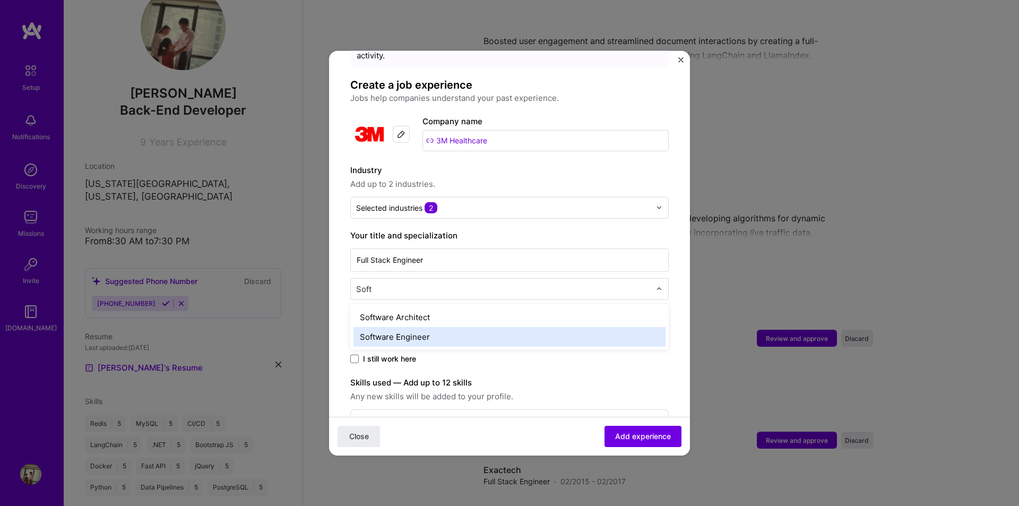
click at [459, 326] on div "Software Engineer" at bounding box center [509, 336] width 312 height 20
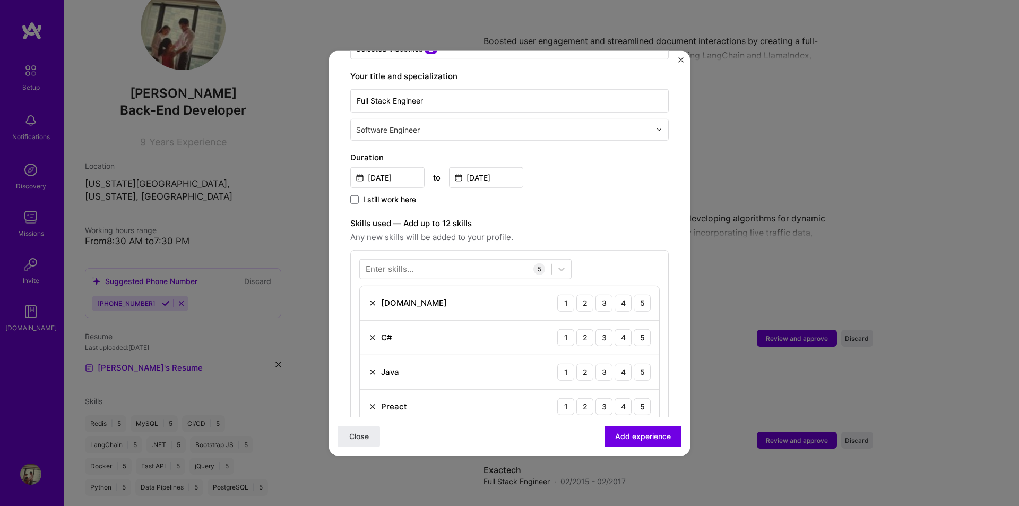
scroll to position [318, 0]
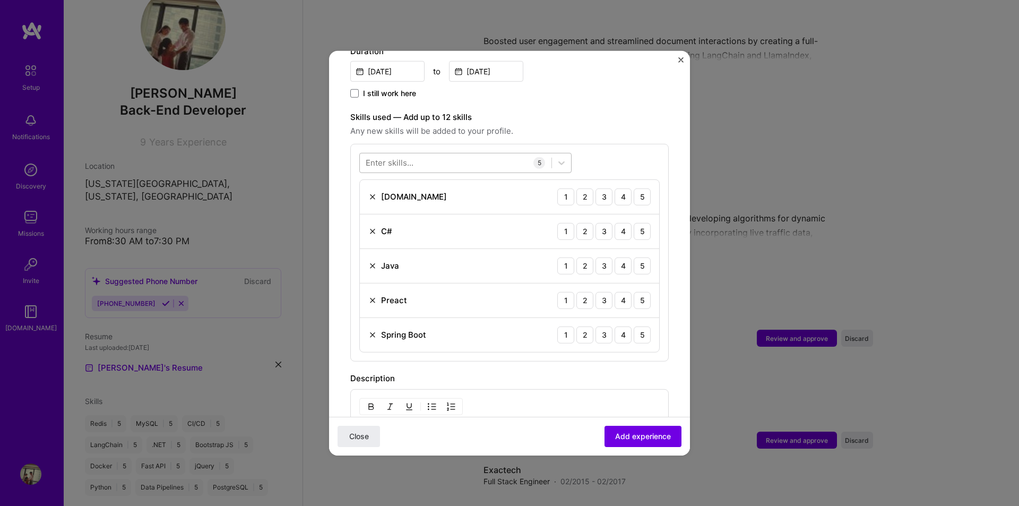
click at [448, 154] on div at bounding box center [456, 163] width 192 height 18
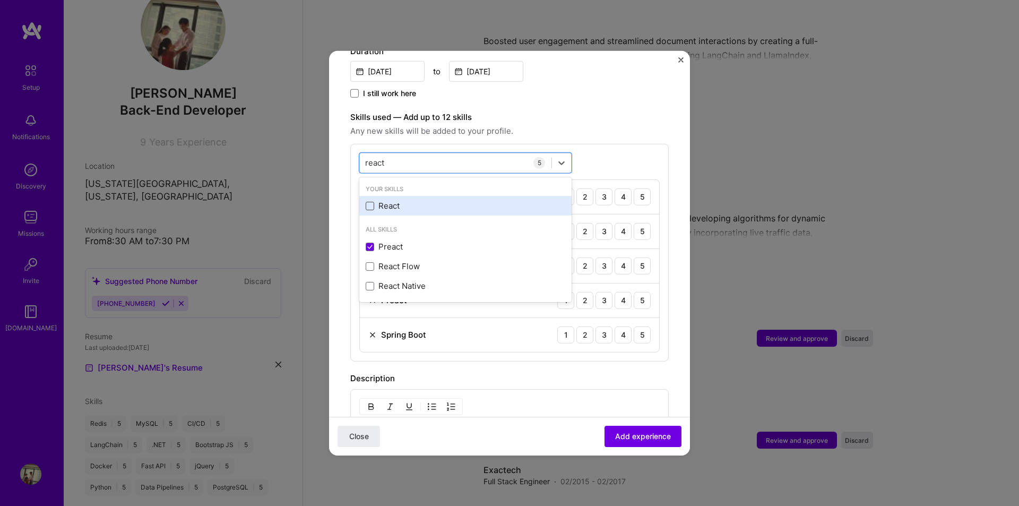
click at [369, 202] on span at bounding box center [370, 206] width 8 height 8
click at [0, 0] on input "checkbox" at bounding box center [0, 0] width 0 height 0
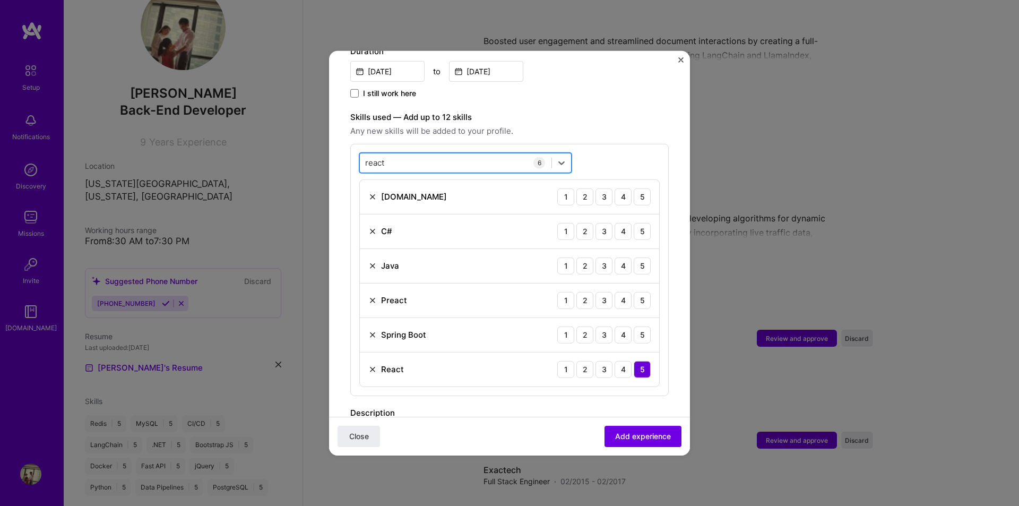
click at [479, 154] on div "react react" at bounding box center [456, 163] width 192 height 18
click at [372, 296] on img at bounding box center [372, 300] width 8 height 8
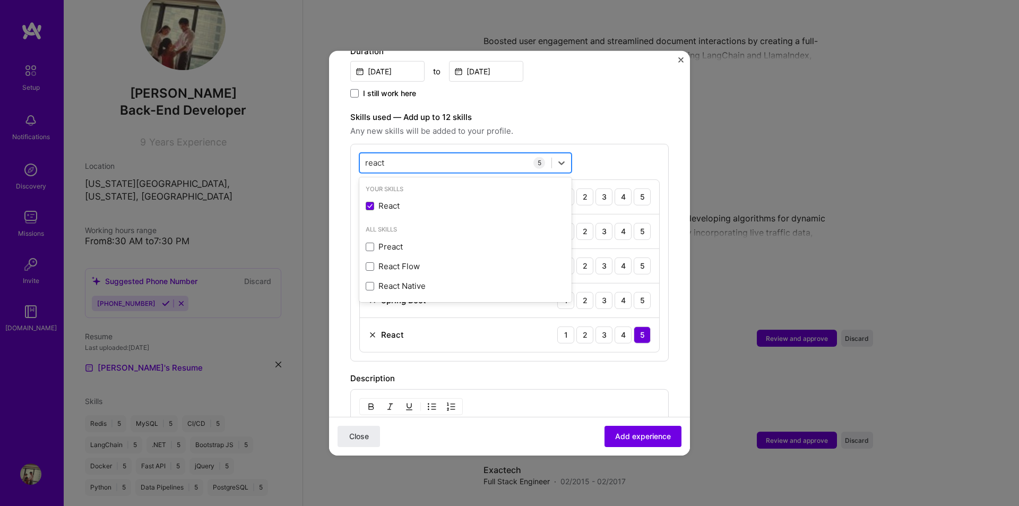
click at [414, 154] on div "react react" at bounding box center [456, 163] width 192 height 18
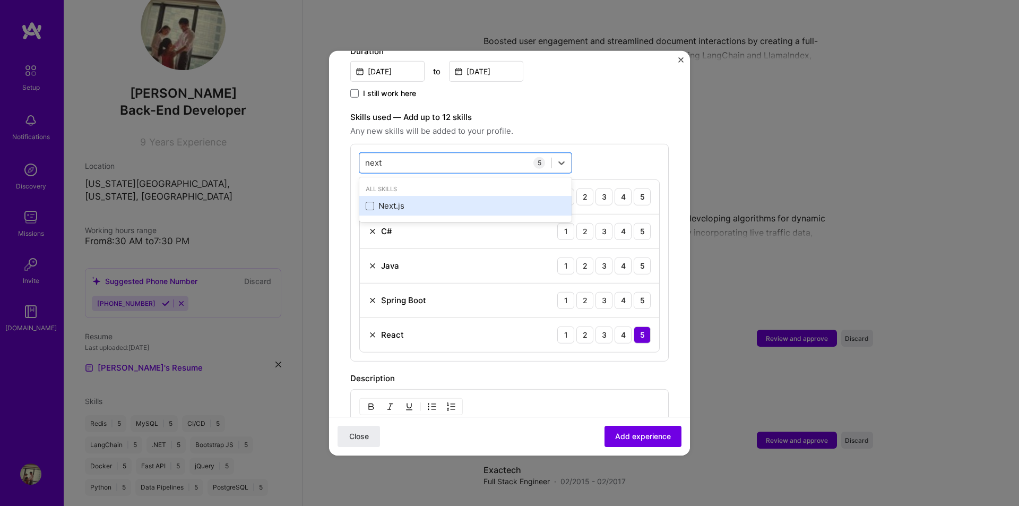
click at [372, 202] on span at bounding box center [370, 206] width 8 height 8
click at [0, 0] on input "checkbox" at bounding box center [0, 0] width 0 height 0
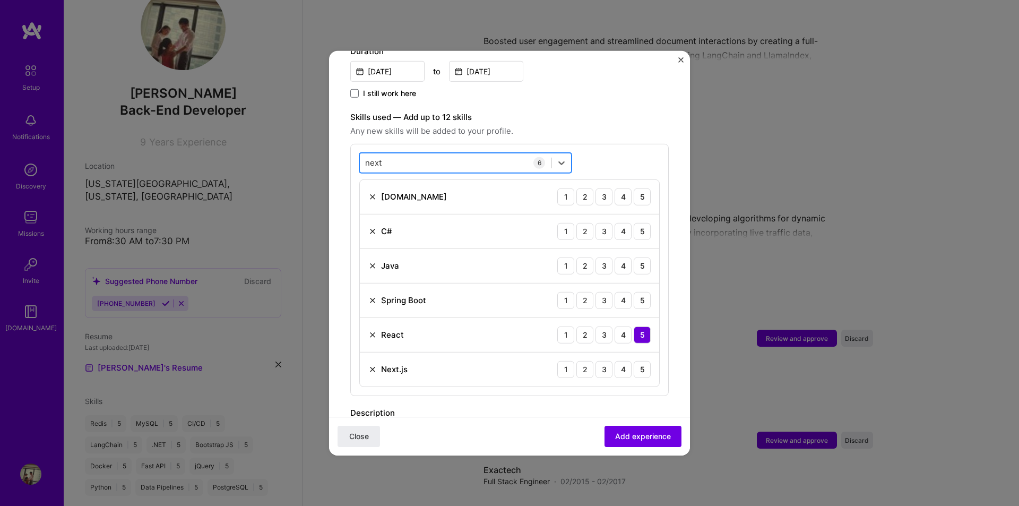
click at [409, 154] on div "next next" at bounding box center [456, 163] width 192 height 18
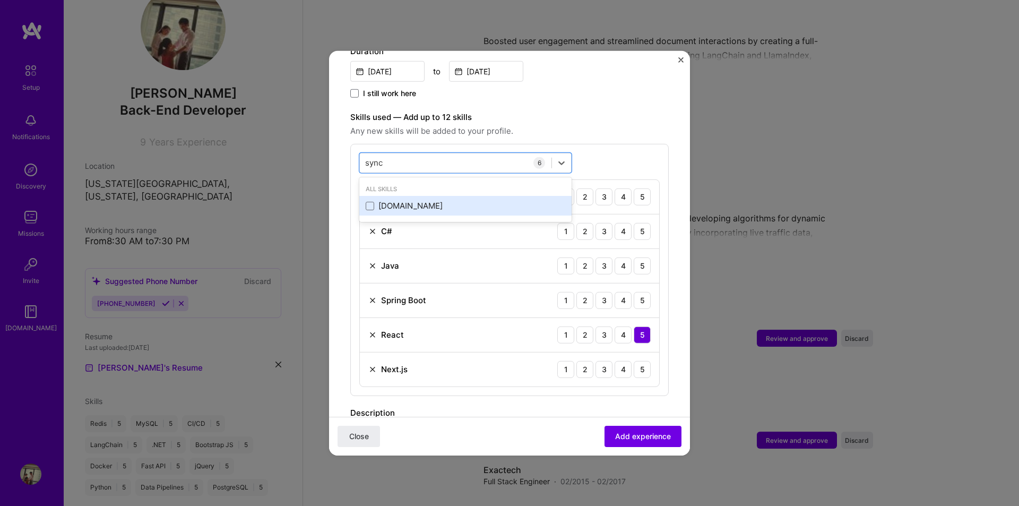
click at [363, 199] on div "[DOMAIN_NAME]" at bounding box center [465, 206] width 212 height 20
click at [368, 204] on icon at bounding box center [370, 205] width 4 height 3
click at [0, 0] on input "checkbox" at bounding box center [0, 0] width 0 height 0
click at [368, 202] on span at bounding box center [370, 206] width 8 height 8
click at [0, 0] on input "checkbox" at bounding box center [0, 0] width 0 height 0
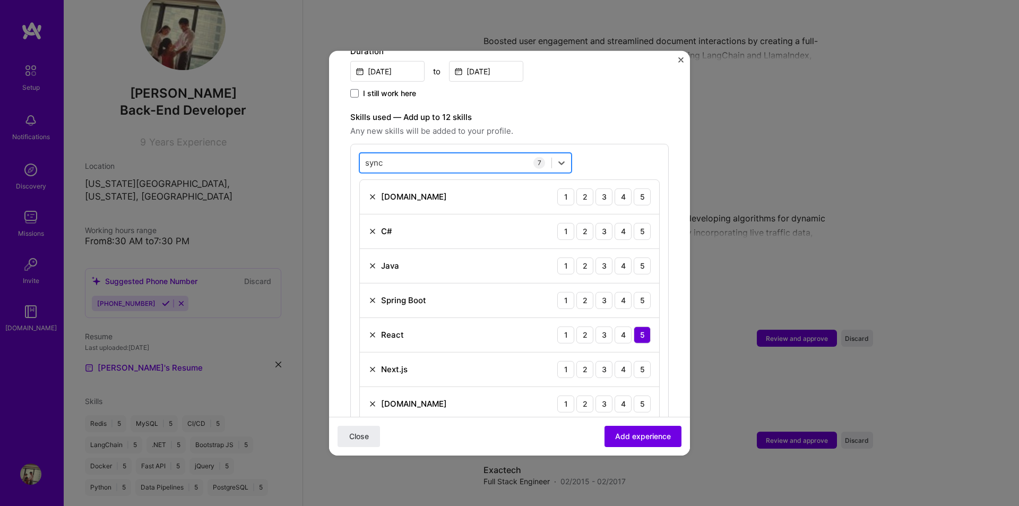
click at [409, 155] on div "sync sync" at bounding box center [456, 163] width 192 height 18
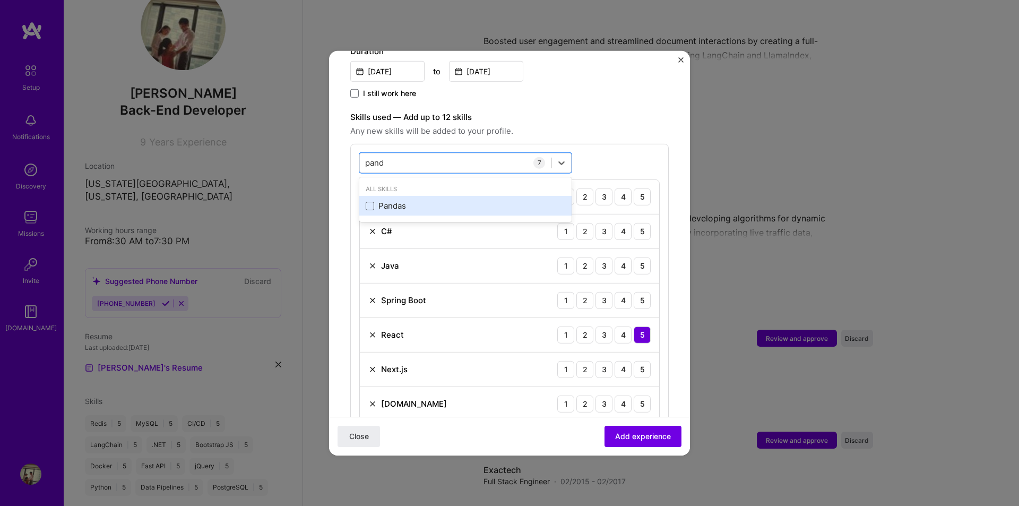
click at [369, 202] on span at bounding box center [370, 206] width 8 height 8
click at [0, 0] on input "checkbox" at bounding box center [0, 0] width 0 height 0
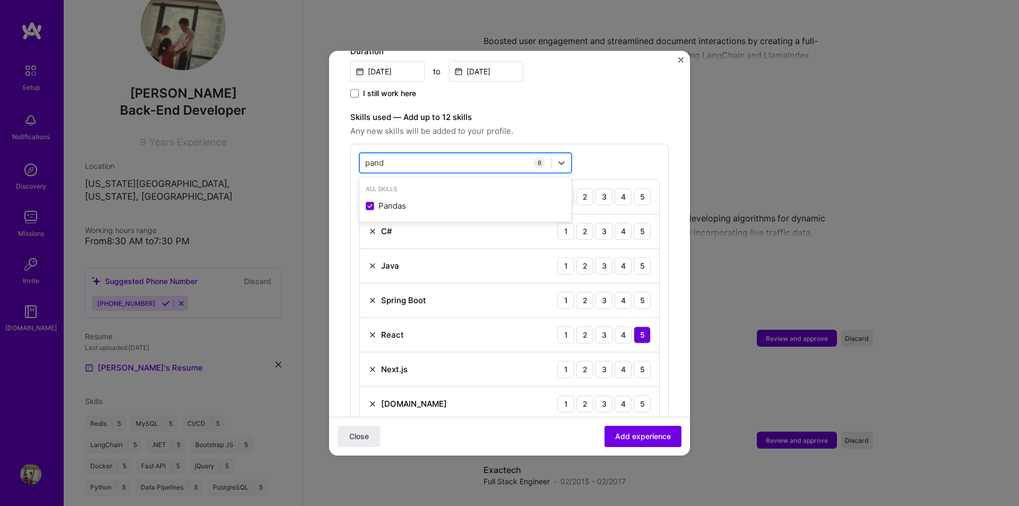
click at [405, 154] on div "pand pand" at bounding box center [456, 163] width 192 height 18
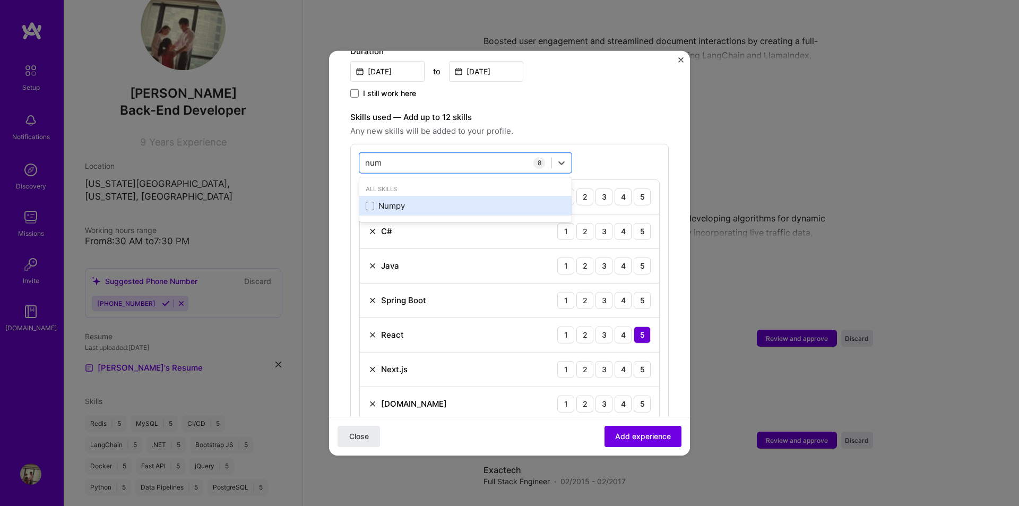
click at [363, 198] on div "Numpy" at bounding box center [465, 206] width 212 height 20
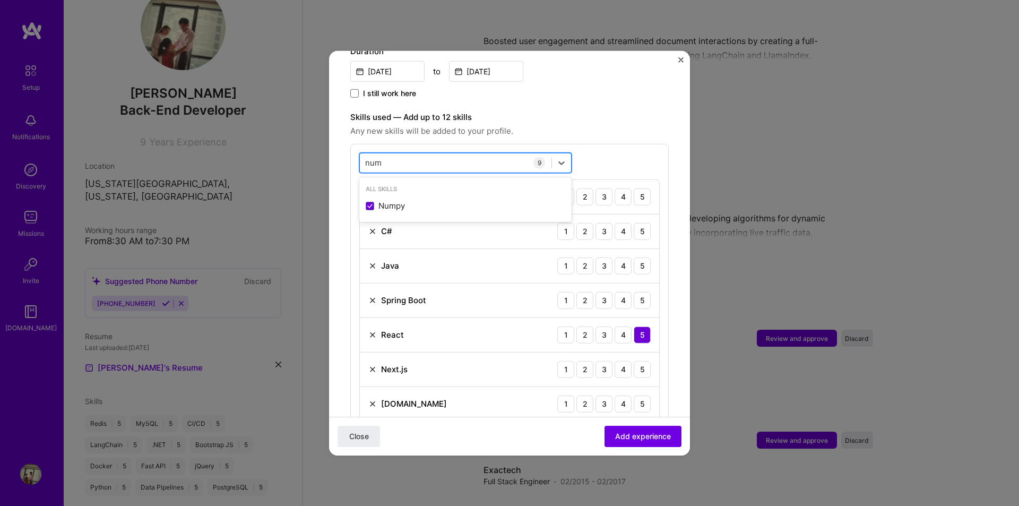
click at [397, 160] on div "num num" at bounding box center [456, 163] width 192 height 18
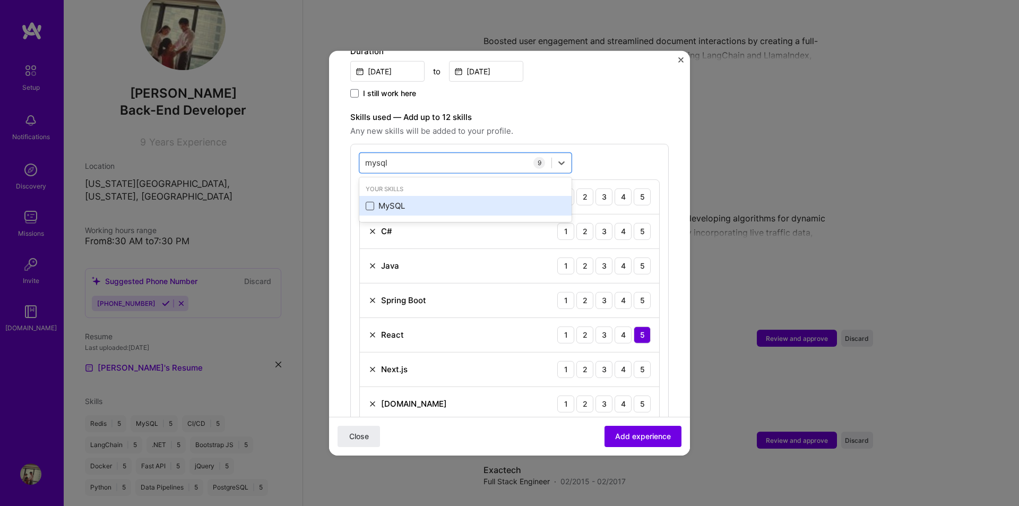
click at [368, 202] on span at bounding box center [370, 206] width 8 height 8
click at [0, 0] on input "checkbox" at bounding box center [0, 0] width 0 height 0
type input "mysql"
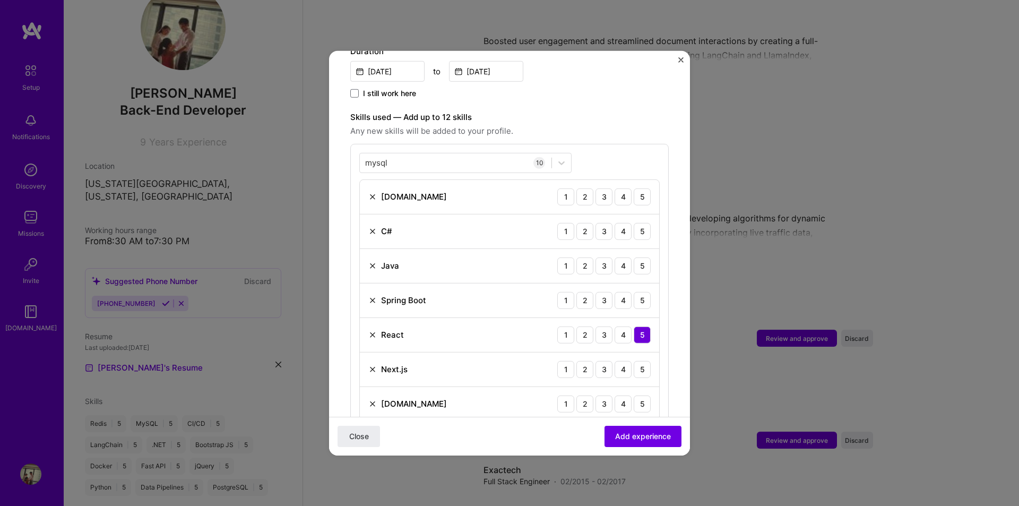
click at [616, 149] on div "mysql mysql 10 [DOMAIN_NAME] 1 2 3 4 5 C# 1 2 3 4 5 Java 1 2 3 4 5 Spring Boot …" at bounding box center [509, 338] width 318 height 390
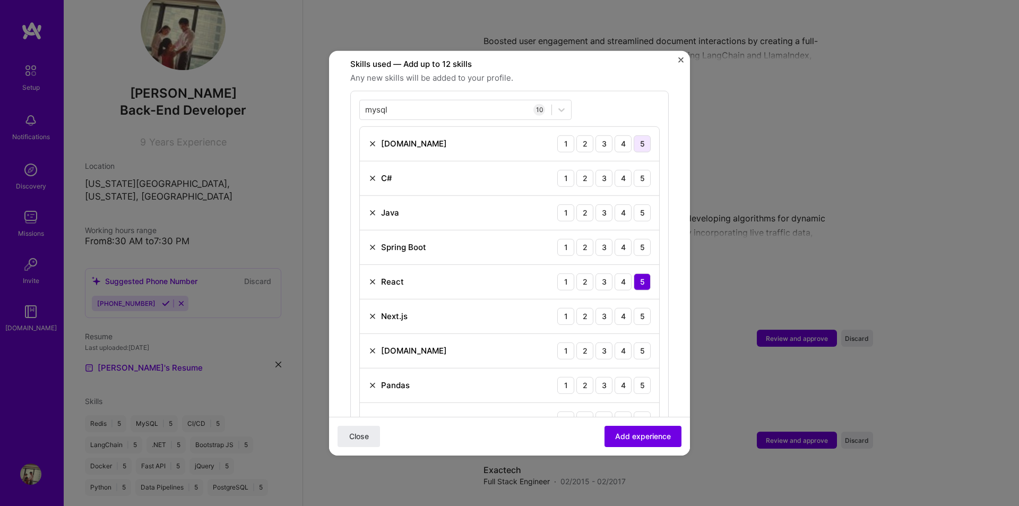
click at [637, 135] on div "5" at bounding box center [641, 143] width 17 height 17
click at [637, 169] on div "5" at bounding box center [641, 177] width 17 height 17
click at [635, 204] on div "5" at bounding box center [641, 212] width 17 height 17
click at [635, 238] on div "5" at bounding box center [641, 246] width 17 height 17
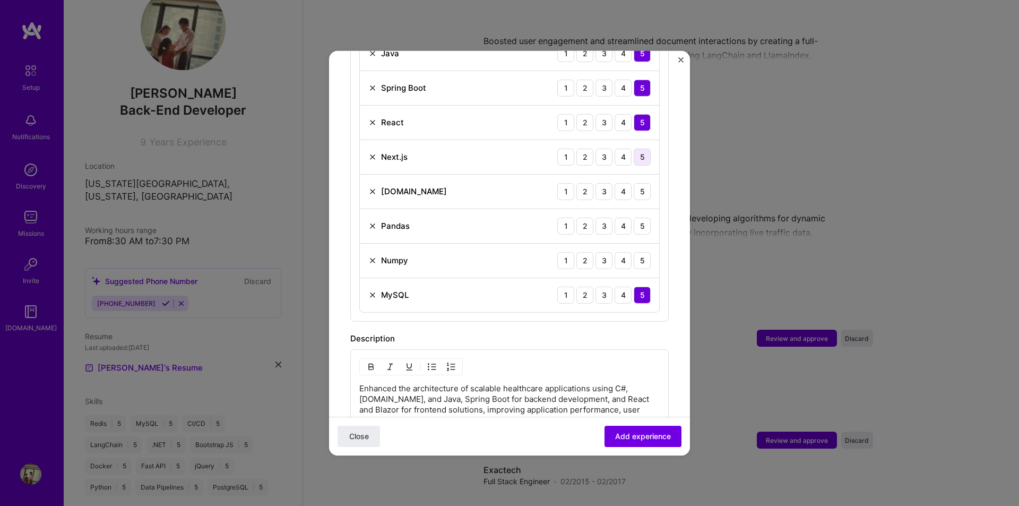
click at [635, 148] on div "5" at bounding box center [641, 156] width 17 height 17
click at [636, 184] on div "5" at bounding box center [641, 191] width 17 height 17
click at [635, 217] on div "5" at bounding box center [641, 225] width 17 height 17
click at [633, 252] on div "5" at bounding box center [641, 259] width 17 height 17
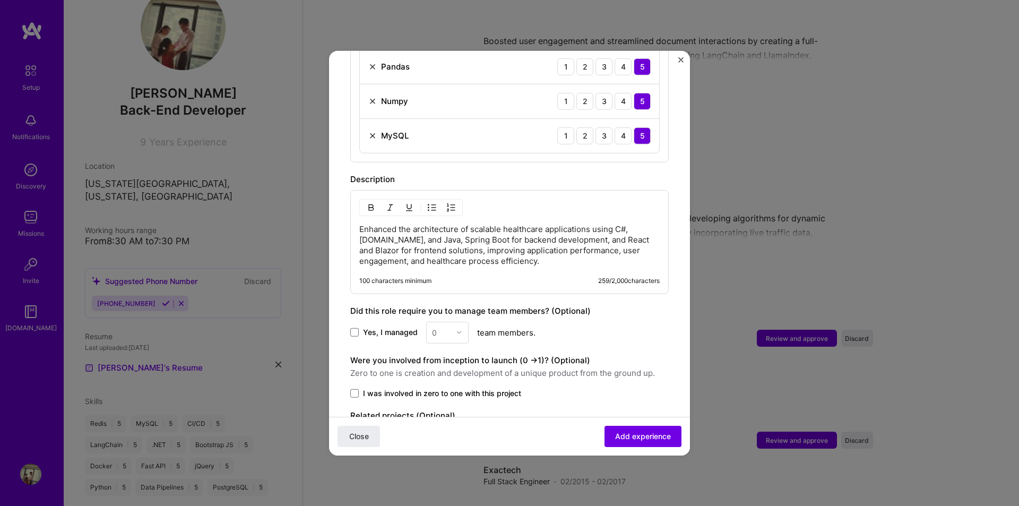
scroll to position [747, 0]
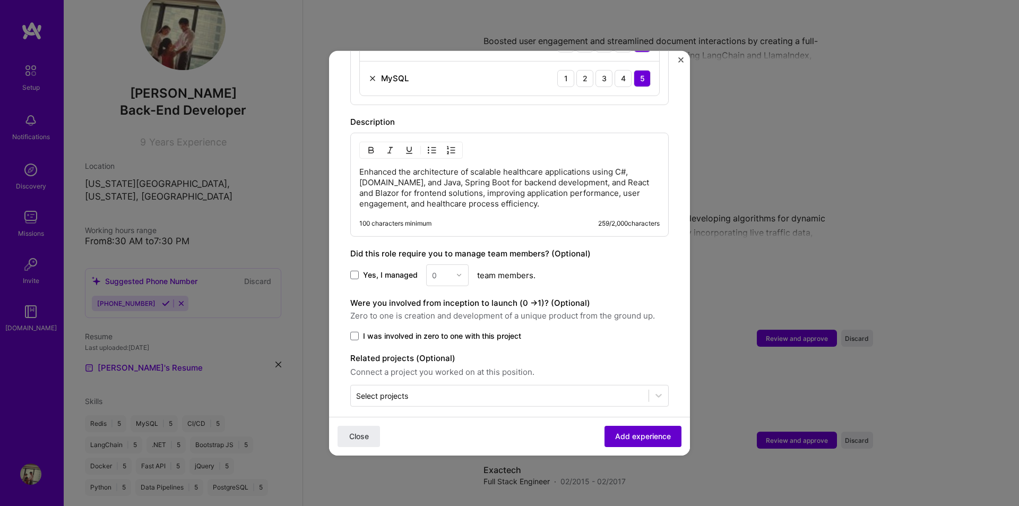
click at [637, 426] on button "Add experience" at bounding box center [642, 436] width 77 height 21
click at [633, 436] on div "Close Loading..." at bounding box center [509, 435] width 361 height 39
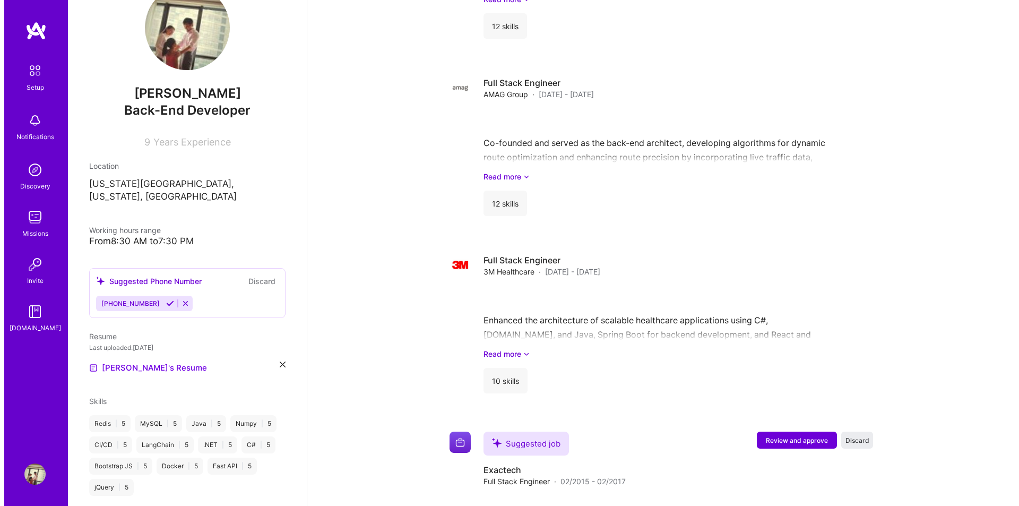
scroll to position [1025, 0]
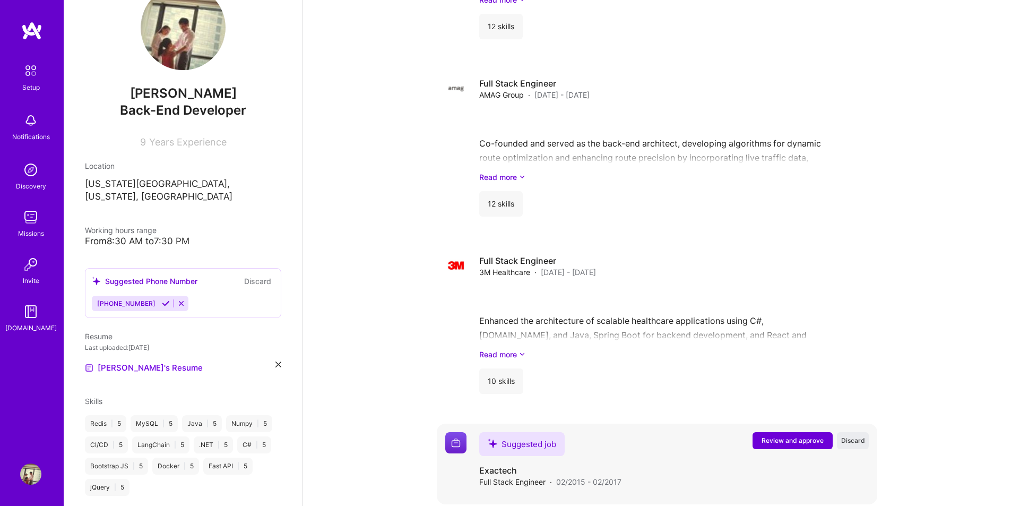
click at [781, 436] on span "Review and approve" at bounding box center [792, 440] width 62 height 9
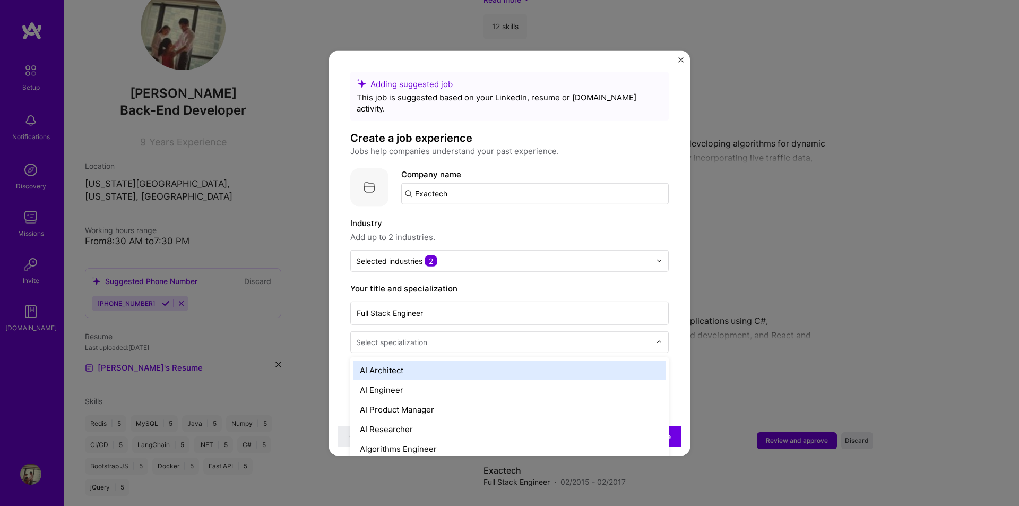
click at [450, 336] on input "text" at bounding box center [504, 341] width 297 height 11
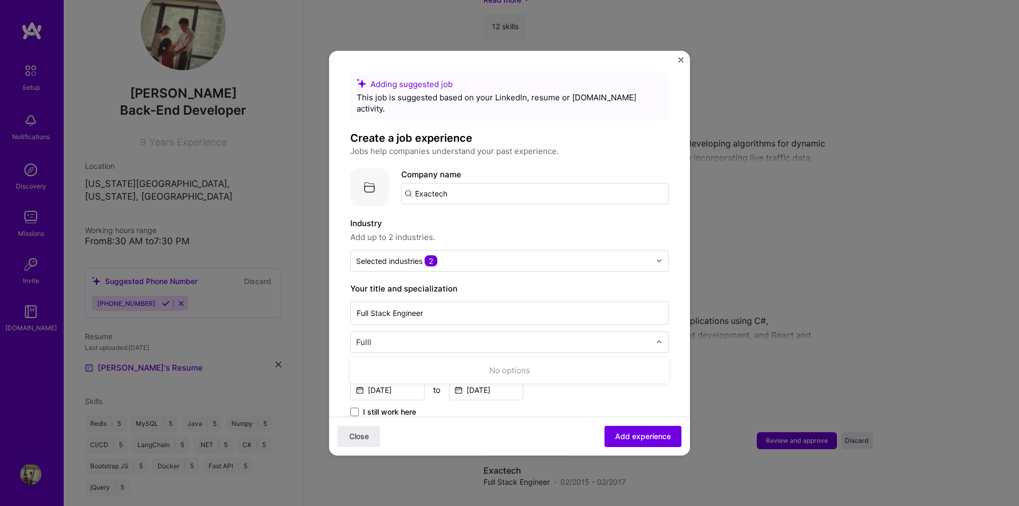
type input "Full"
click at [444, 360] on div "Full-Stack Developer" at bounding box center [509, 370] width 312 height 20
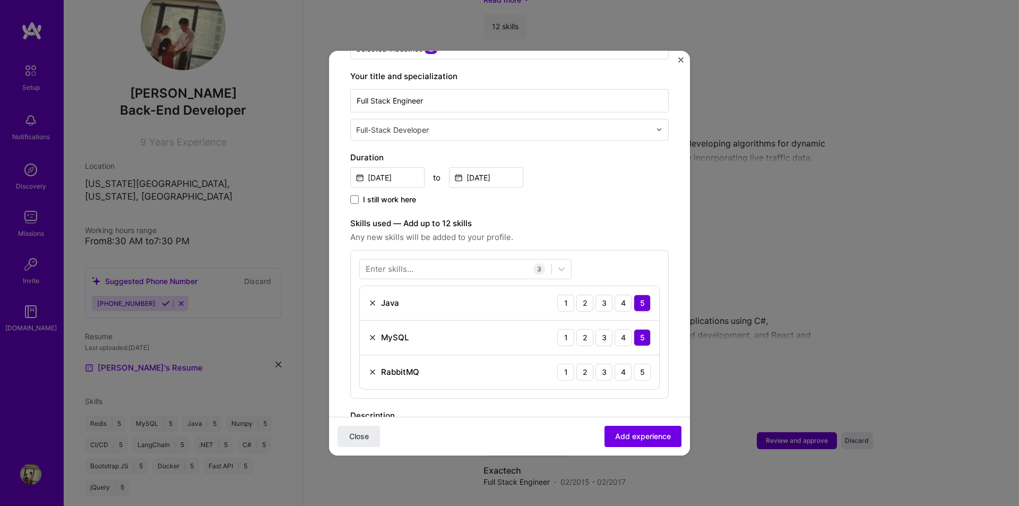
scroll to position [318, 0]
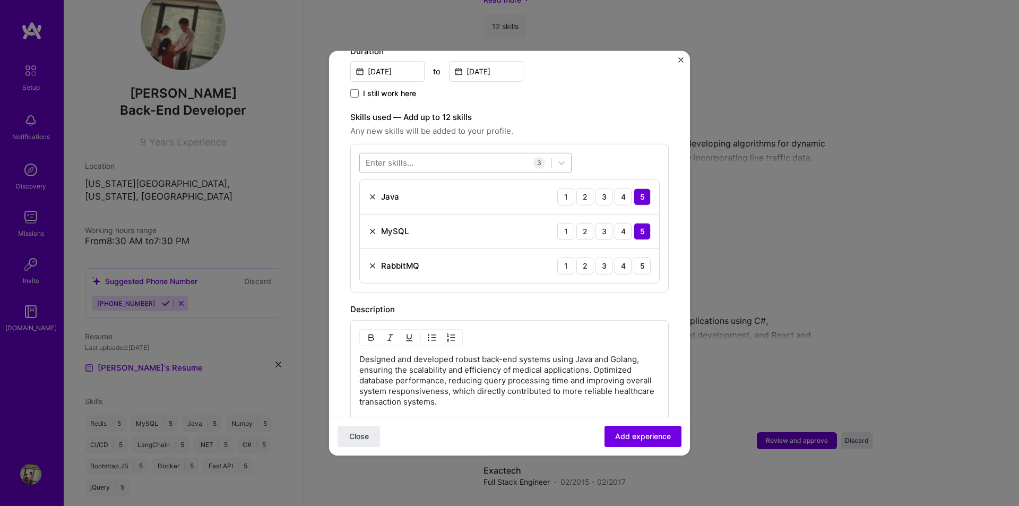
click at [424, 154] on div at bounding box center [456, 163] width 192 height 18
click at [373, 202] on span at bounding box center [370, 206] width 8 height 8
click at [0, 0] on input "checkbox" at bounding box center [0, 0] width 0 height 0
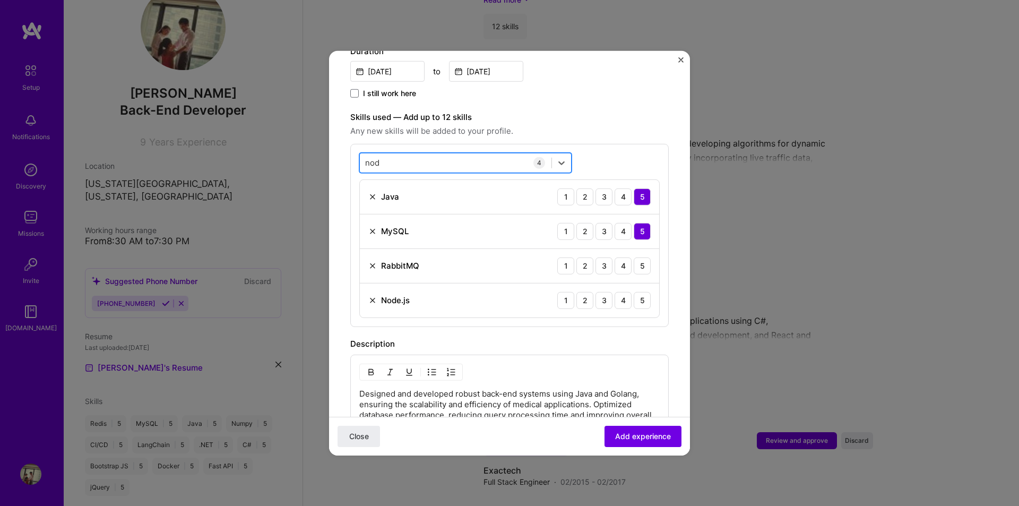
click at [405, 154] on div "nod nod" at bounding box center [456, 163] width 192 height 18
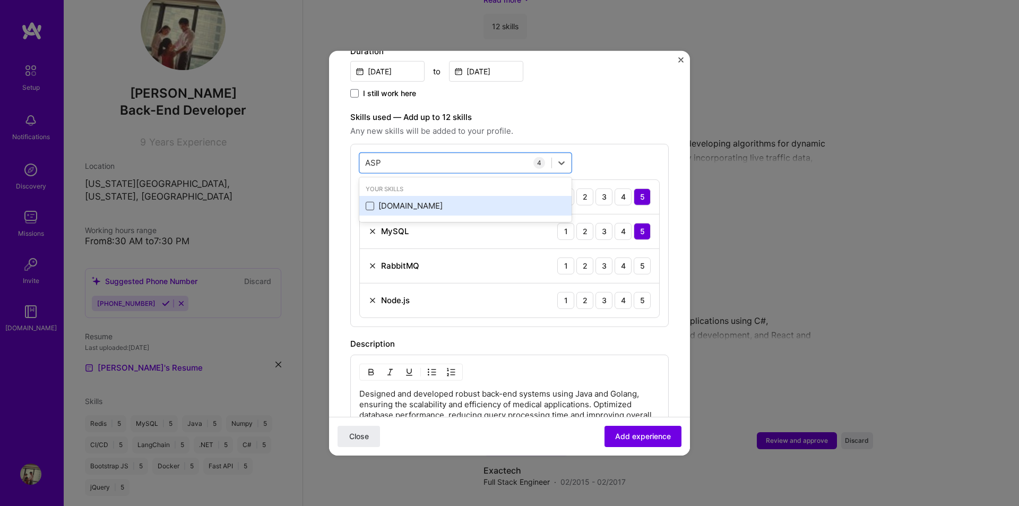
click at [370, 202] on span at bounding box center [370, 206] width 8 height 8
click at [0, 0] on input "checkbox" at bounding box center [0, 0] width 0 height 0
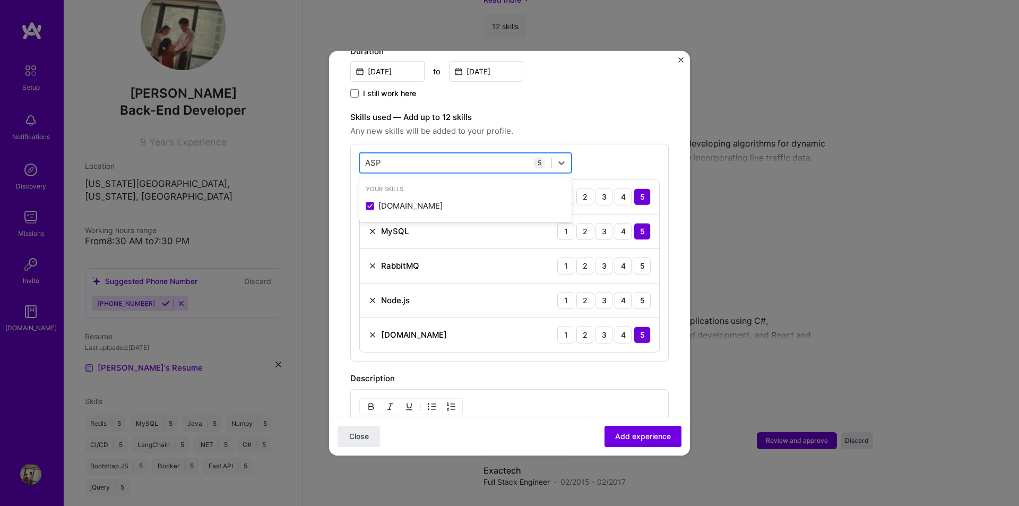
click at [402, 154] on div "ASP ASP" at bounding box center [456, 163] width 192 height 18
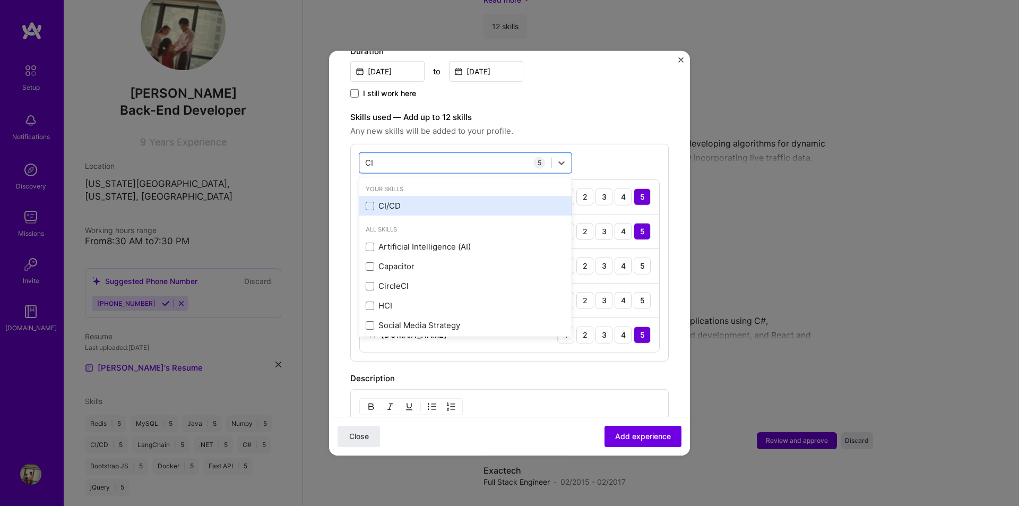
click at [368, 202] on span at bounding box center [370, 206] width 8 height 8
click at [0, 0] on input "checkbox" at bounding box center [0, 0] width 0 height 0
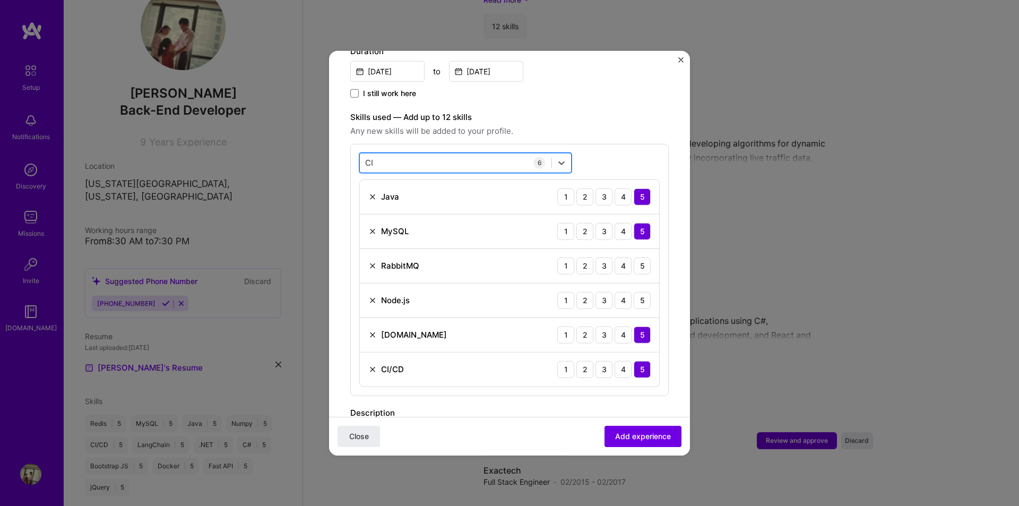
click at [414, 154] on div "CI CI" at bounding box center [456, 163] width 192 height 18
click at [412, 154] on div "CI CI" at bounding box center [456, 163] width 192 height 18
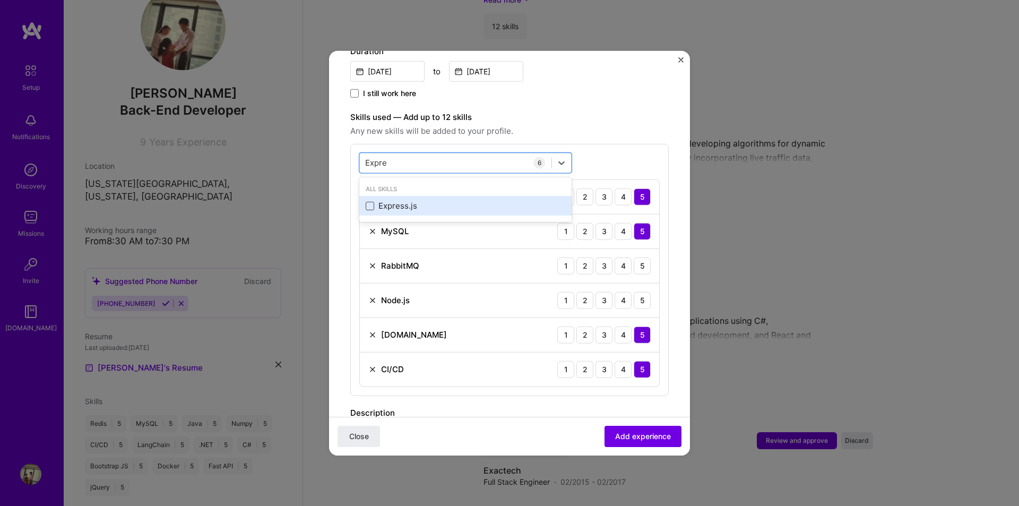
click at [371, 202] on span at bounding box center [370, 206] width 8 height 8
click at [0, 0] on input "checkbox" at bounding box center [0, 0] width 0 height 0
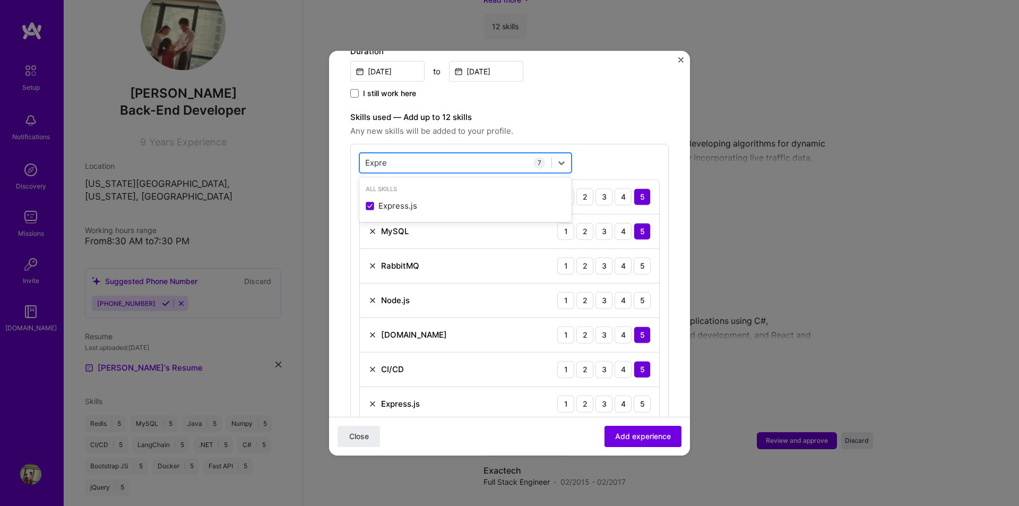
click at [403, 154] on div "Expre Expre" at bounding box center [456, 163] width 192 height 18
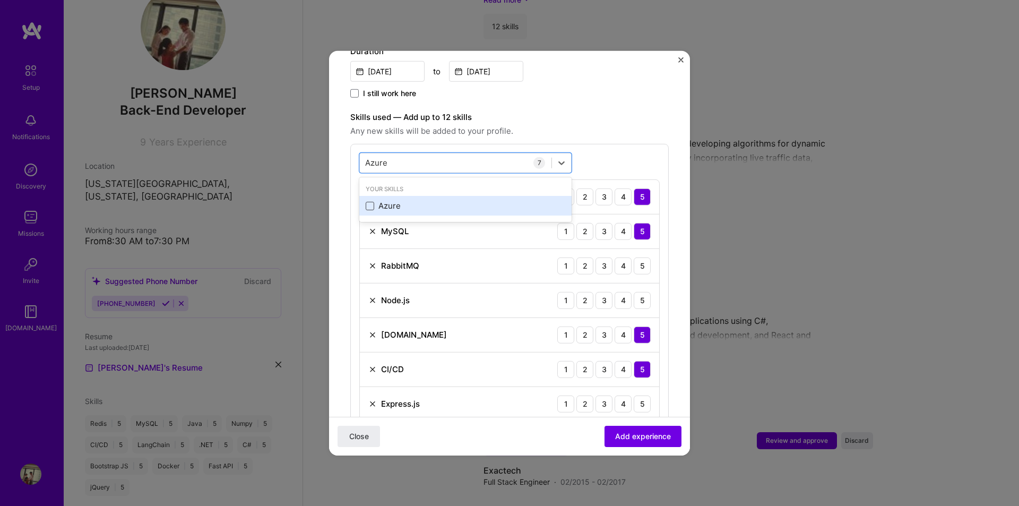
click at [366, 202] on span at bounding box center [370, 206] width 8 height 8
click at [0, 0] on input "checkbox" at bounding box center [0, 0] width 0 height 0
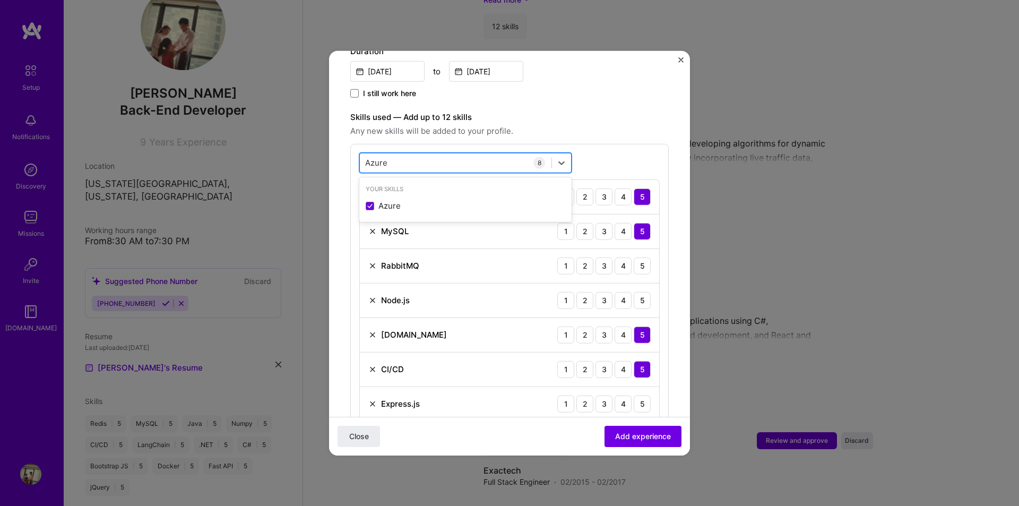
click at [397, 156] on div "Azure Azure" at bounding box center [456, 163] width 192 height 18
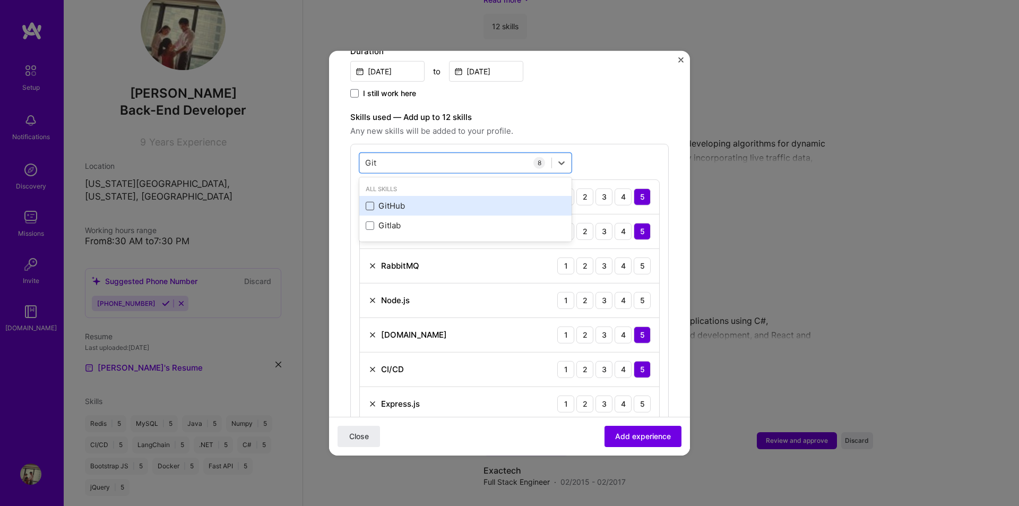
click at [371, 202] on span at bounding box center [370, 206] width 8 height 8
click at [0, 0] on input "checkbox" at bounding box center [0, 0] width 0 height 0
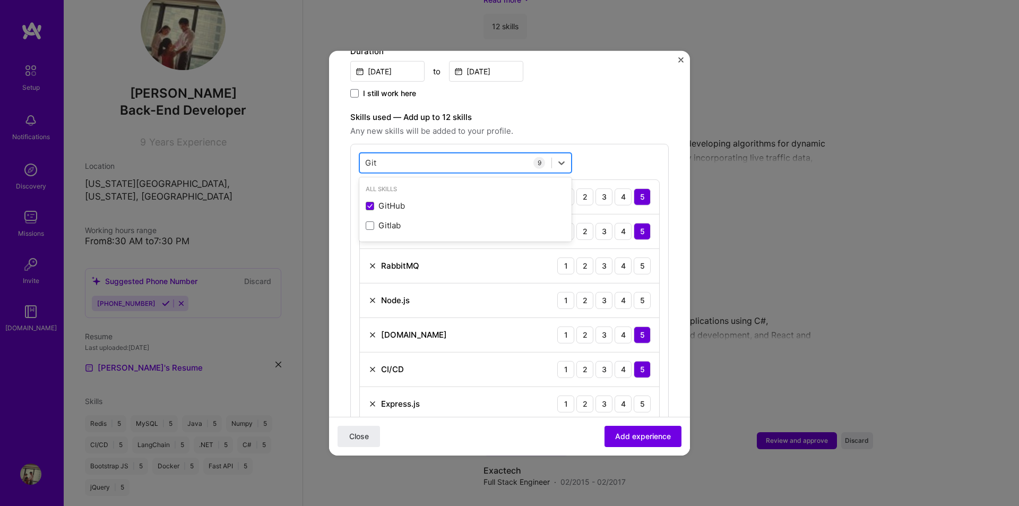
click at [405, 154] on div "Git Git" at bounding box center [456, 163] width 192 height 18
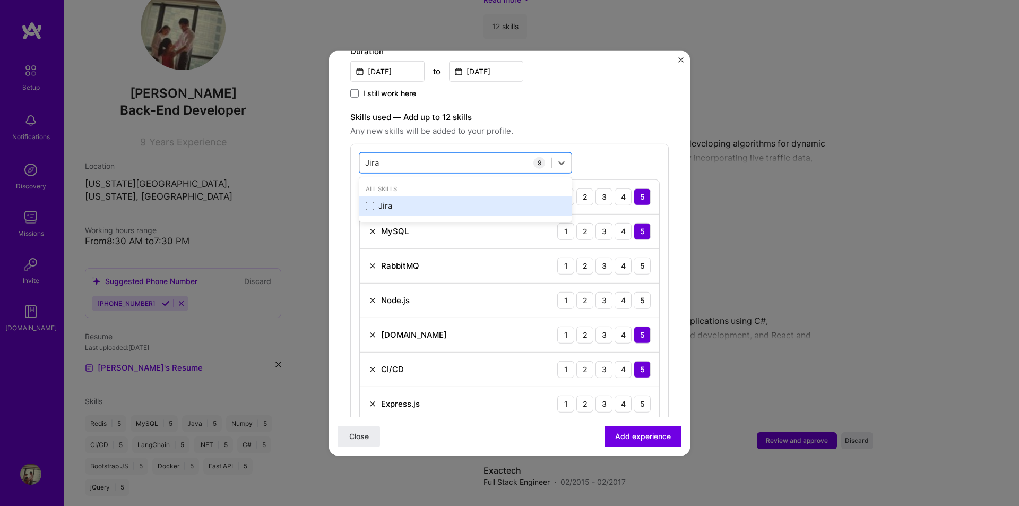
click at [372, 202] on span at bounding box center [370, 206] width 8 height 8
click at [0, 0] on input "checkbox" at bounding box center [0, 0] width 0 height 0
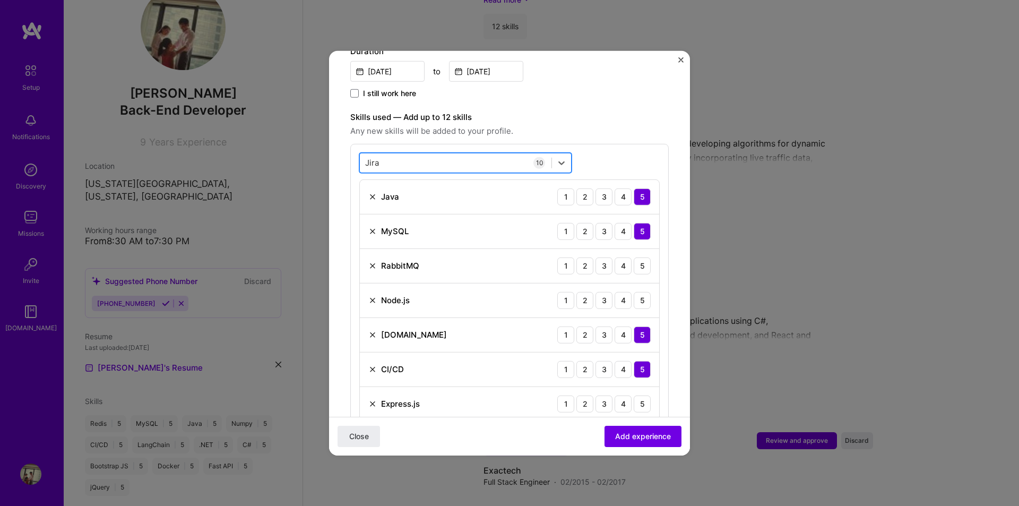
click at [416, 158] on div "[PERSON_NAME]" at bounding box center [456, 163] width 192 height 18
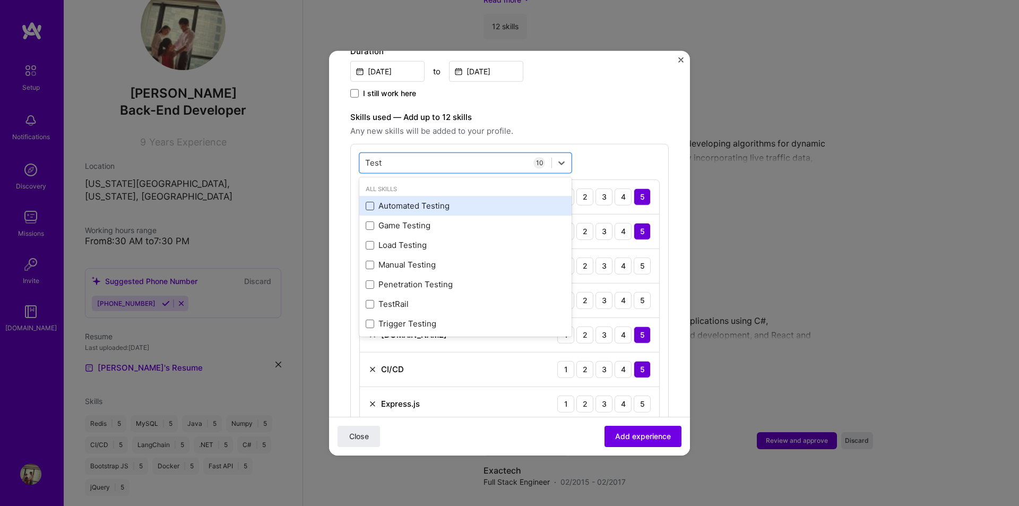
click at [370, 202] on span at bounding box center [370, 206] width 8 height 8
click at [0, 0] on input "checkbox" at bounding box center [0, 0] width 0 height 0
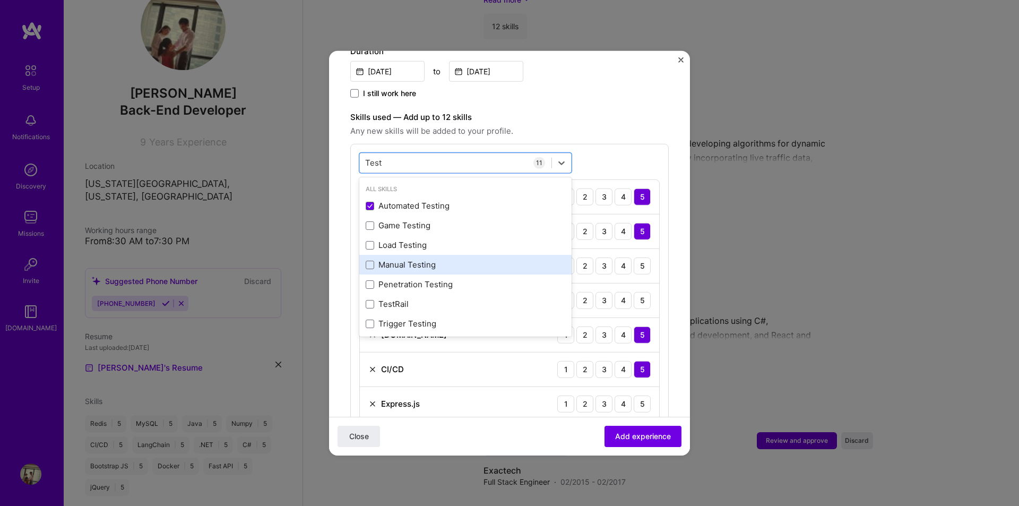
scroll to position [4, 0]
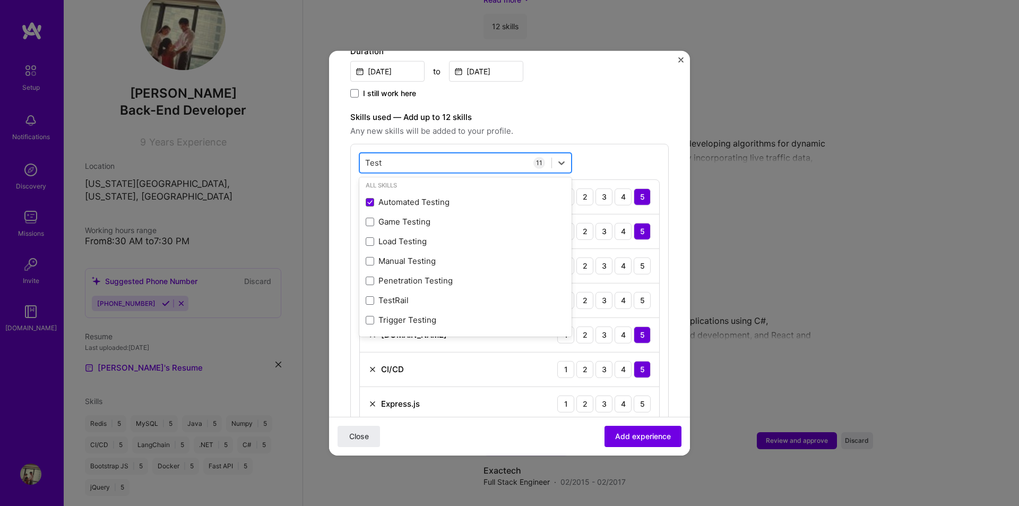
click at [444, 155] on div "Test Test" at bounding box center [456, 163] width 192 height 18
type input "t"
type input "azure"
click at [444, 155] on div "azure" at bounding box center [456, 163] width 192 height 18
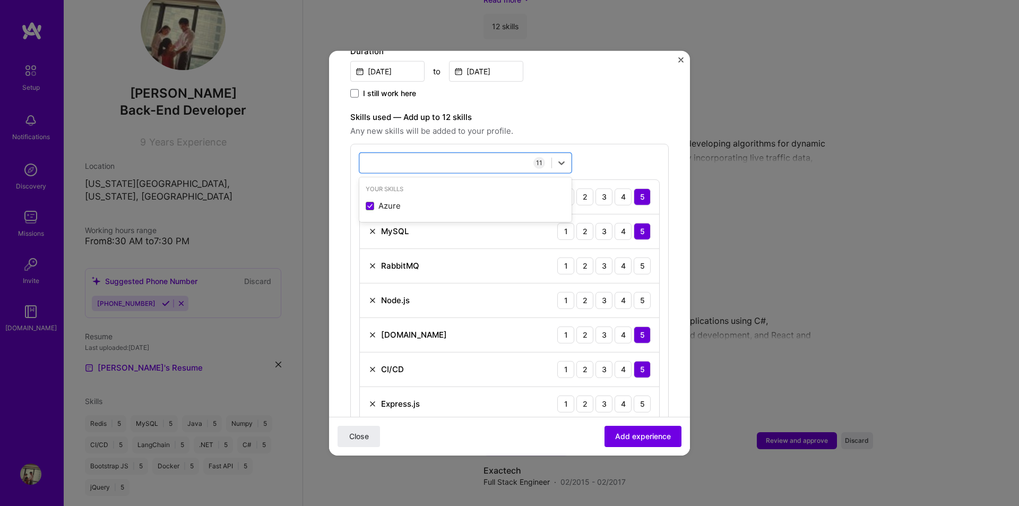
click at [454, 154] on div "azure" at bounding box center [456, 163] width 192 height 18
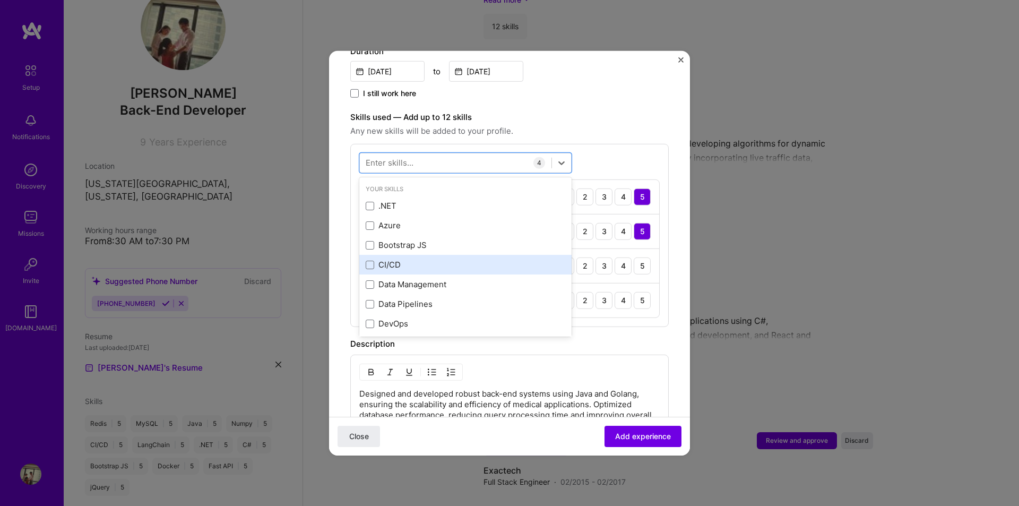
click at [368, 259] on div "CI/CD" at bounding box center [465, 264] width 199 height 11
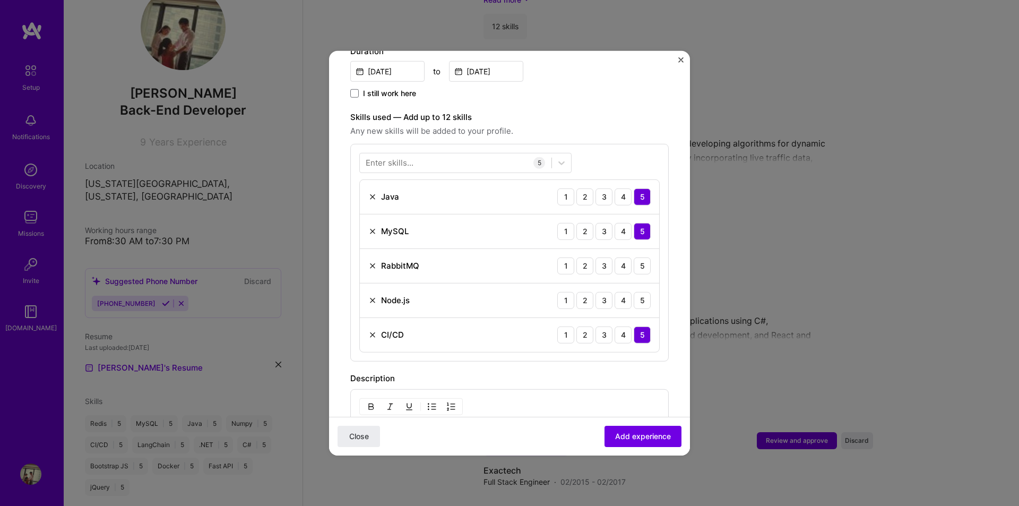
click at [596, 371] on div "Description" at bounding box center [509, 377] width 318 height 13
click at [637, 291] on div "5" at bounding box center [641, 299] width 17 height 17
click at [633, 257] on div "5" at bounding box center [641, 265] width 17 height 17
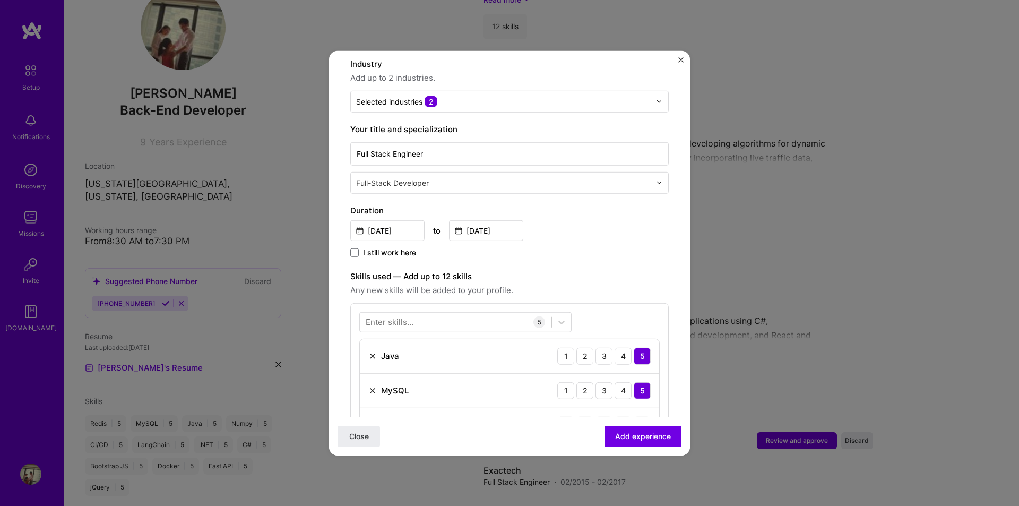
scroll to position [318, 0]
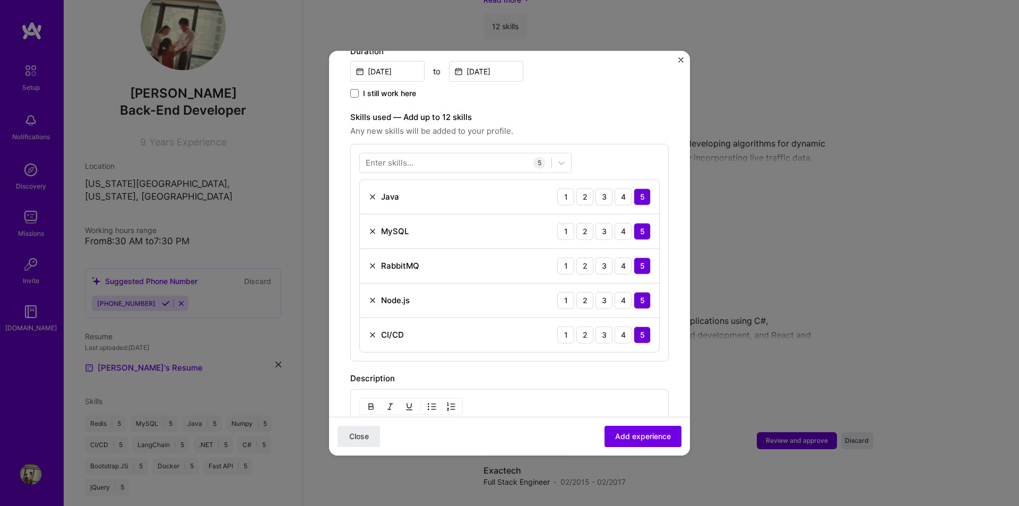
click at [410, 157] on div "Enter skills..." at bounding box center [390, 162] width 48 height 11
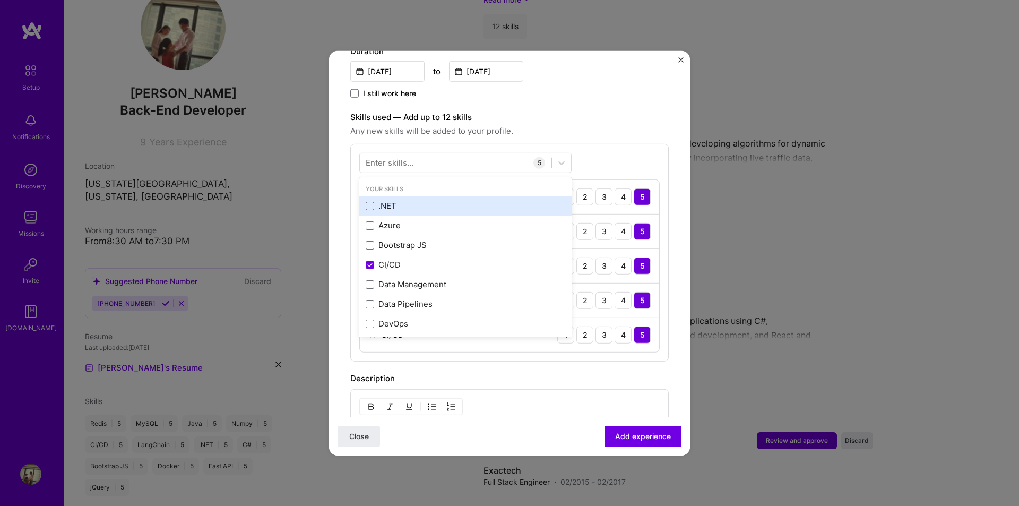
click at [367, 202] on span at bounding box center [370, 206] width 8 height 8
click at [0, 0] on input "checkbox" at bounding box center [0, 0] width 0 height 0
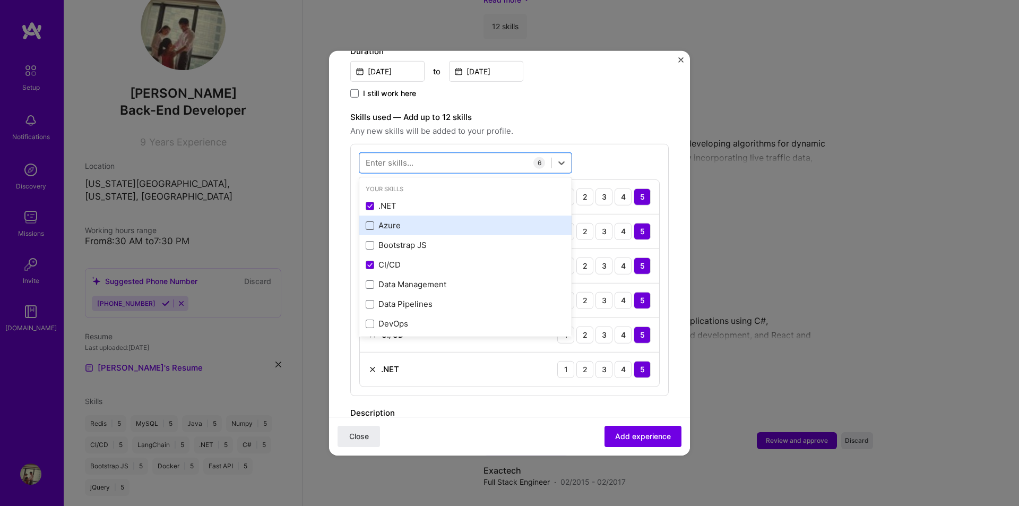
click at [368, 221] on span at bounding box center [370, 225] width 8 height 8
click at [0, 0] on input "checkbox" at bounding box center [0, 0] width 0 height 0
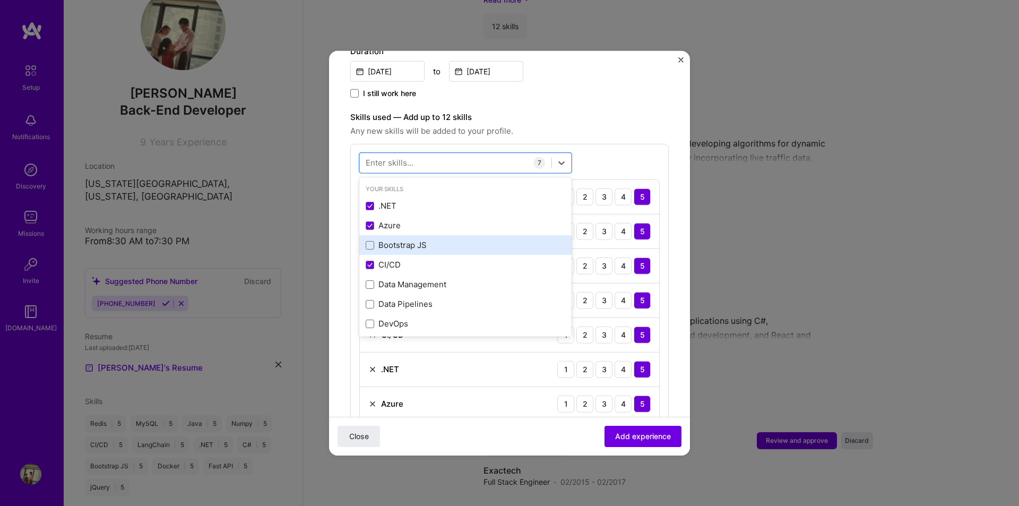
click at [370, 239] on div "Bootstrap JS" at bounding box center [465, 244] width 199 height 11
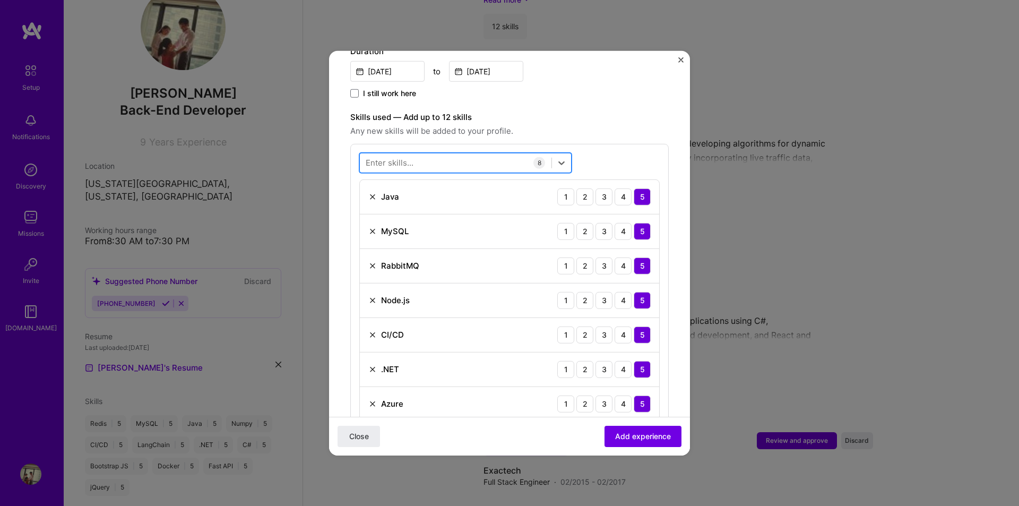
click at [418, 154] on div at bounding box center [456, 163] width 192 height 18
click at [469, 154] on div at bounding box center [456, 163] width 192 height 18
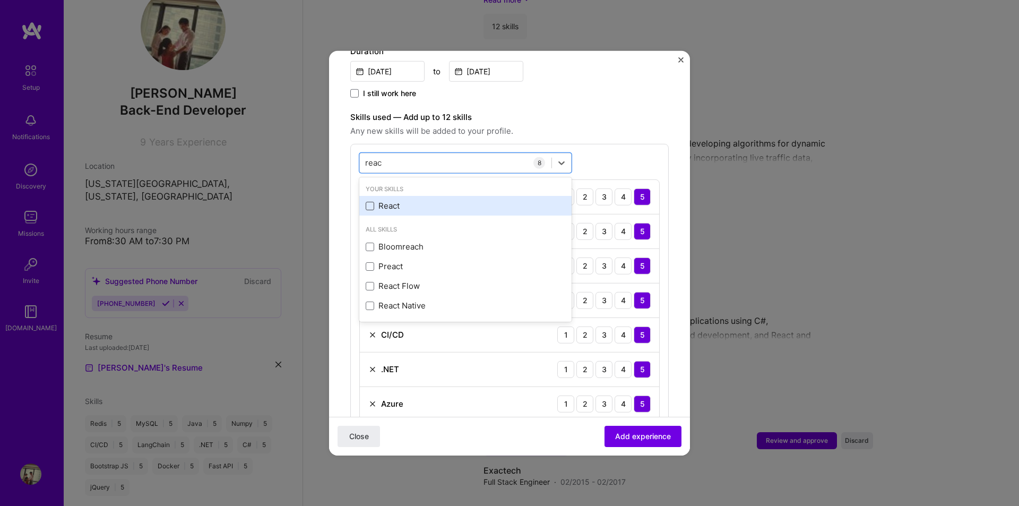
click at [374, 202] on span at bounding box center [370, 206] width 8 height 8
click at [0, 0] on input "checkbox" at bounding box center [0, 0] width 0 height 0
click at [614, 156] on div "option React, selected. option React selected, 0 of 2. 5 results available for …" at bounding box center [509, 320] width 318 height 355
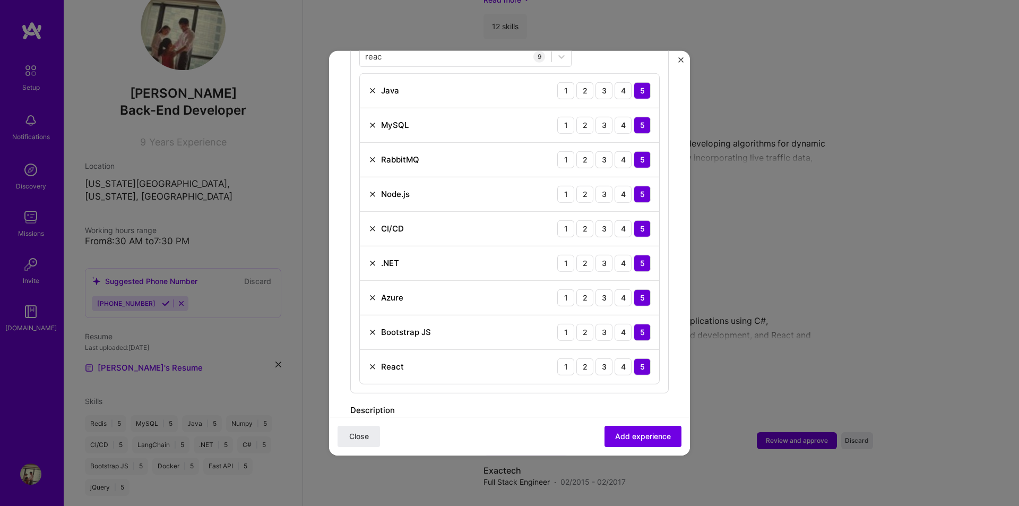
scroll to position [371, 0]
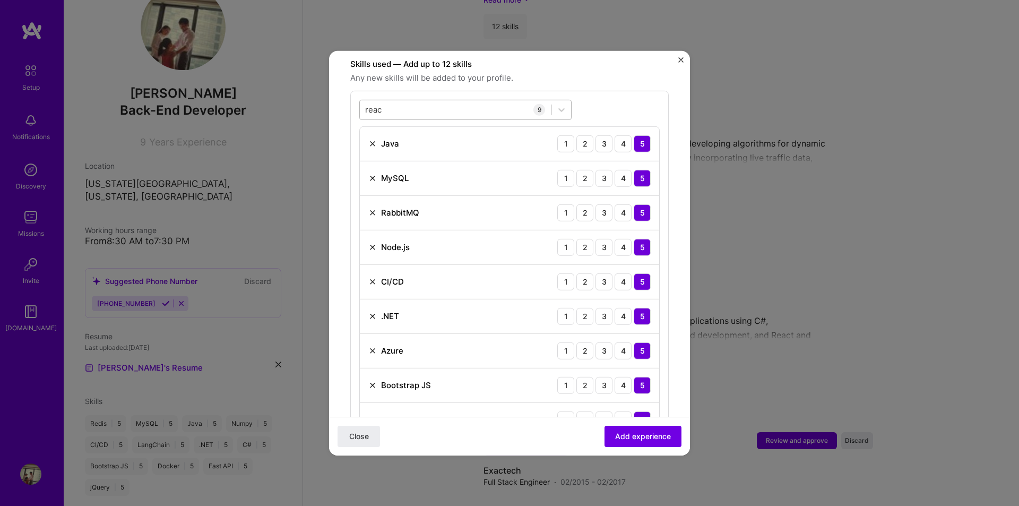
click at [434, 101] on div "reac reac" at bounding box center [456, 110] width 192 height 18
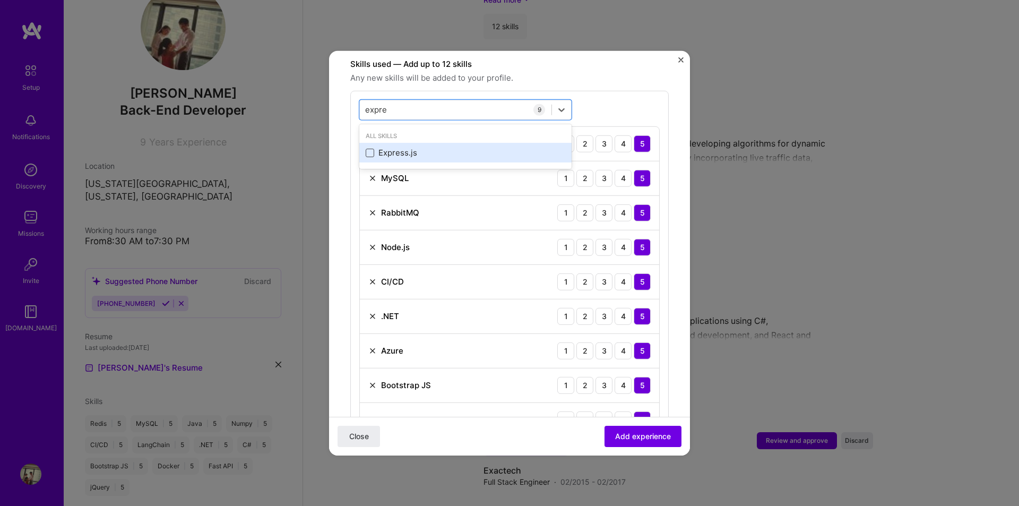
click at [369, 149] on span at bounding box center [370, 153] width 8 height 8
click at [0, 0] on input "checkbox" at bounding box center [0, 0] width 0 height 0
click at [415, 101] on div "expre expre" at bounding box center [456, 110] width 192 height 18
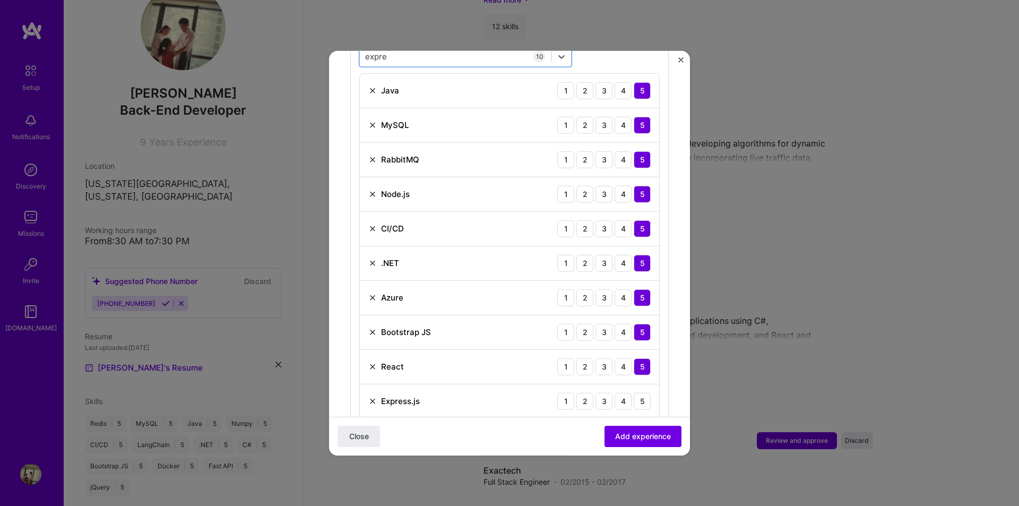
scroll to position [318, 0]
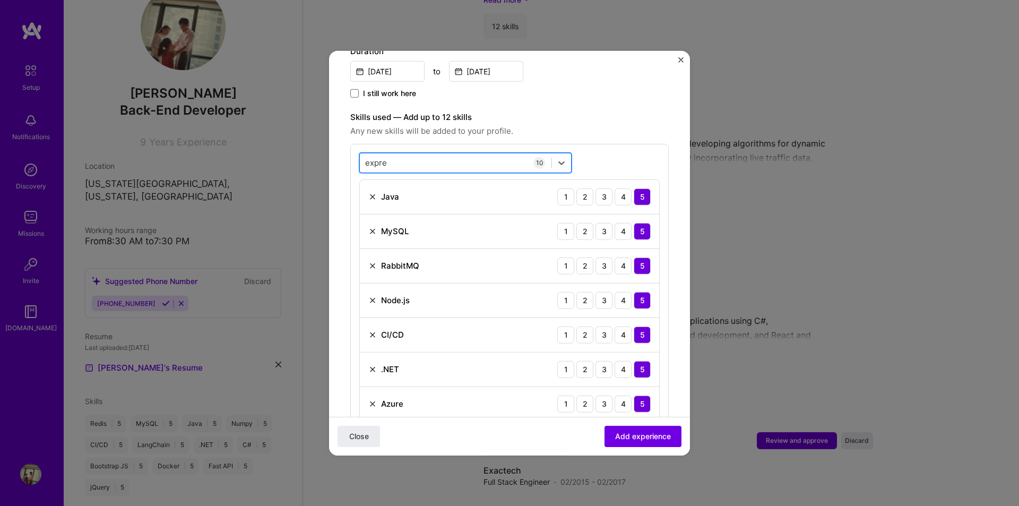
click at [405, 155] on div "expre expre" at bounding box center [456, 163] width 192 height 18
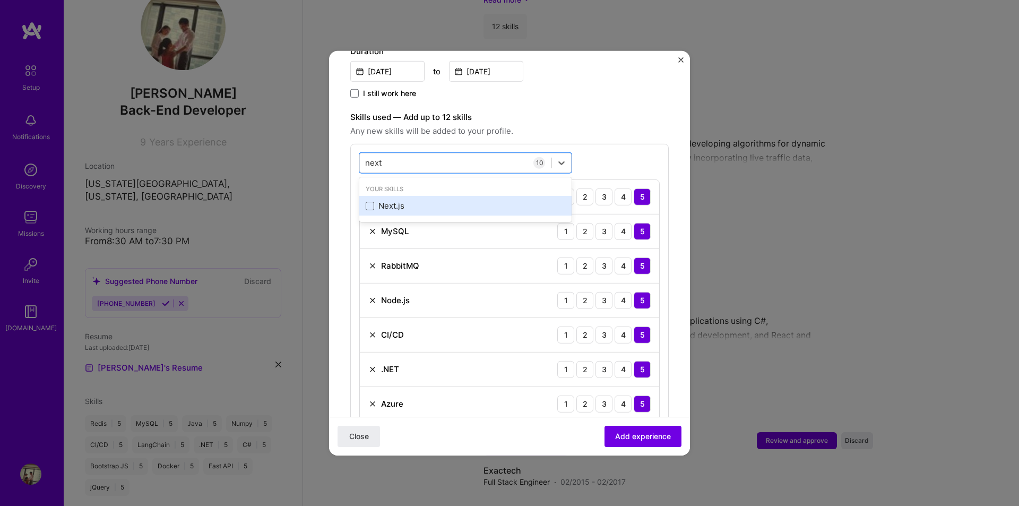
click at [370, 202] on span at bounding box center [370, 206] width 8 height 8
click at [0, 0] on input "checkbox" at bounding box center [0, 0] width 0 height 0
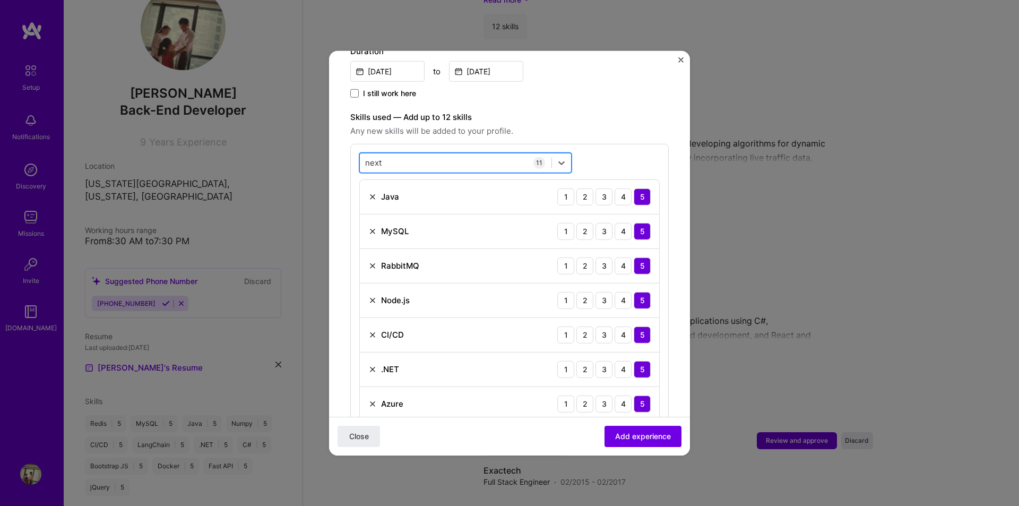
click at [406, 154] on div "next next" at bounding box center [456, 163] width 192 height 18
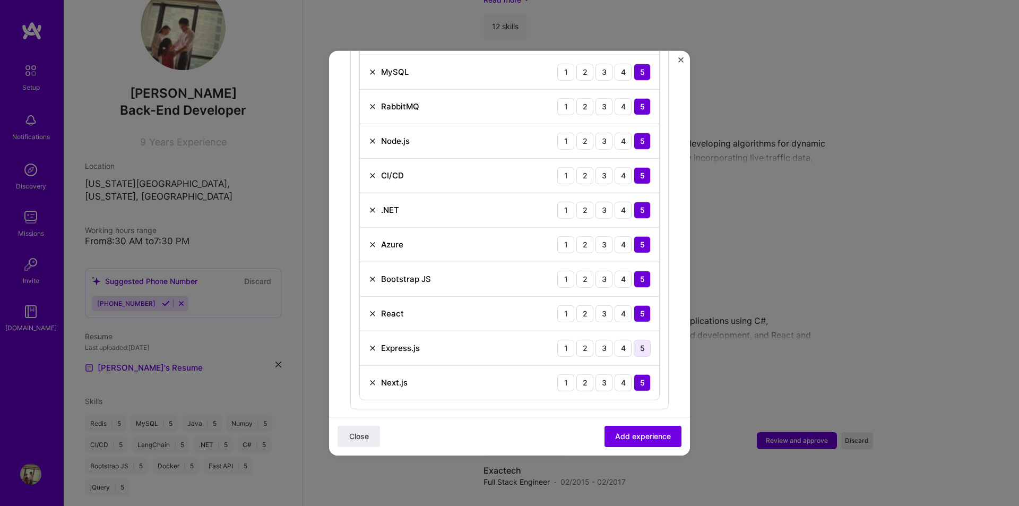
type input "next"
click at [635, 339] on div "5" at bounding box center [641, 347] width 17 height 17
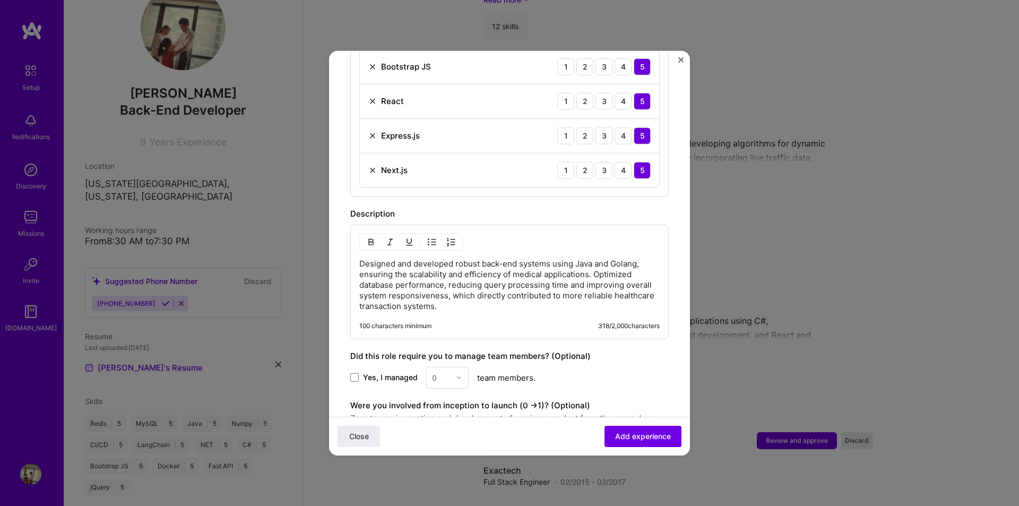
scroll to position [792, 0]
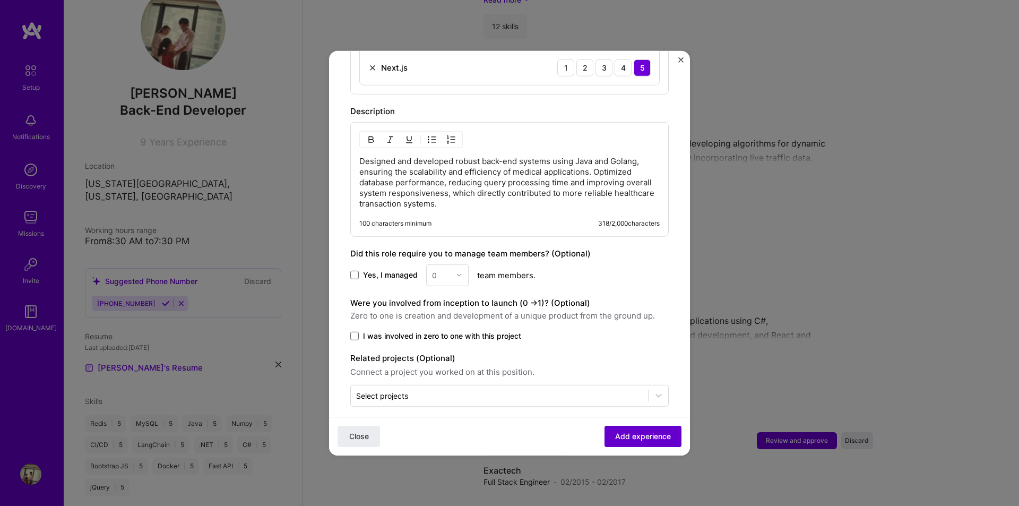
click at [638, 431] on span "Add experience" at bounding box center [643, 436] width 56 height 11
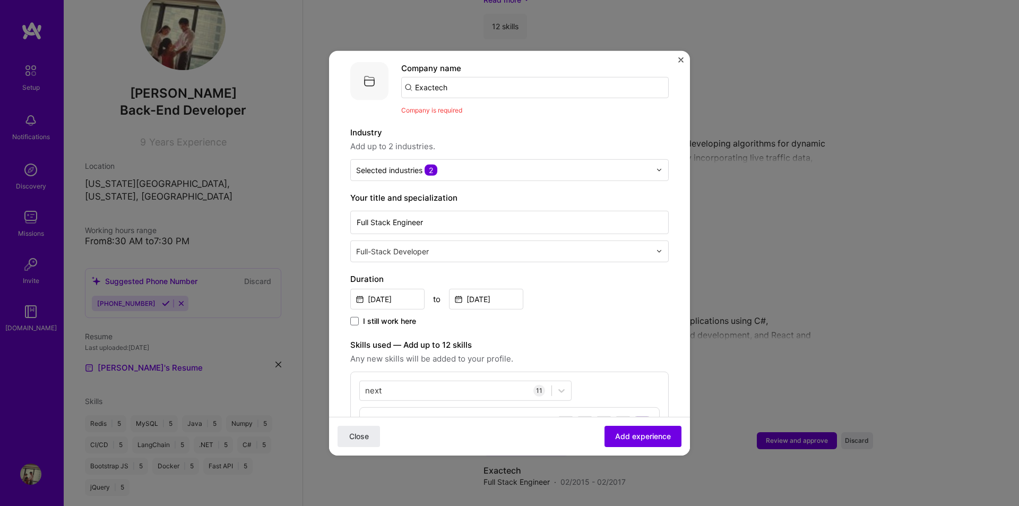
scroll to position [0, 0]
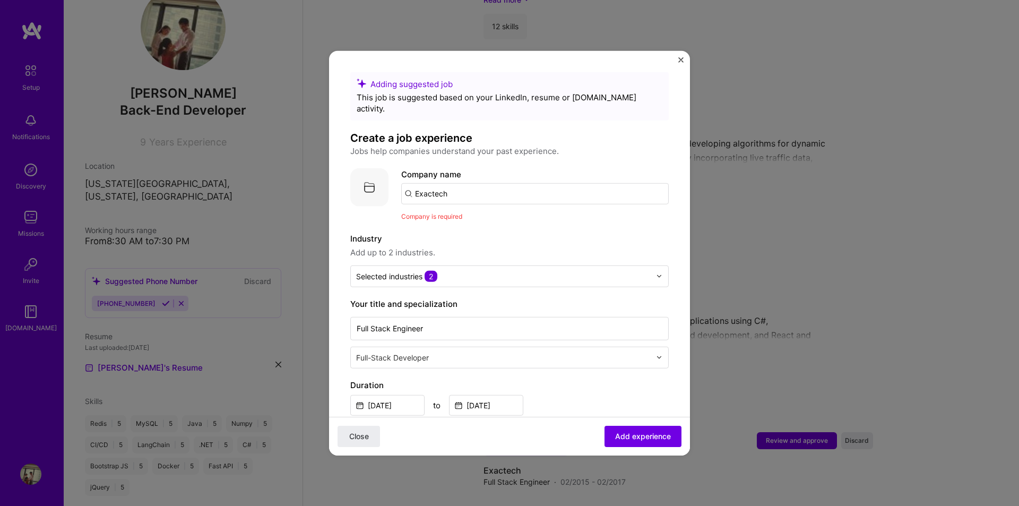
click at [476, 190] on input "Exactech" at bounding box center [534, 193] width 267 height 21
type input "T"
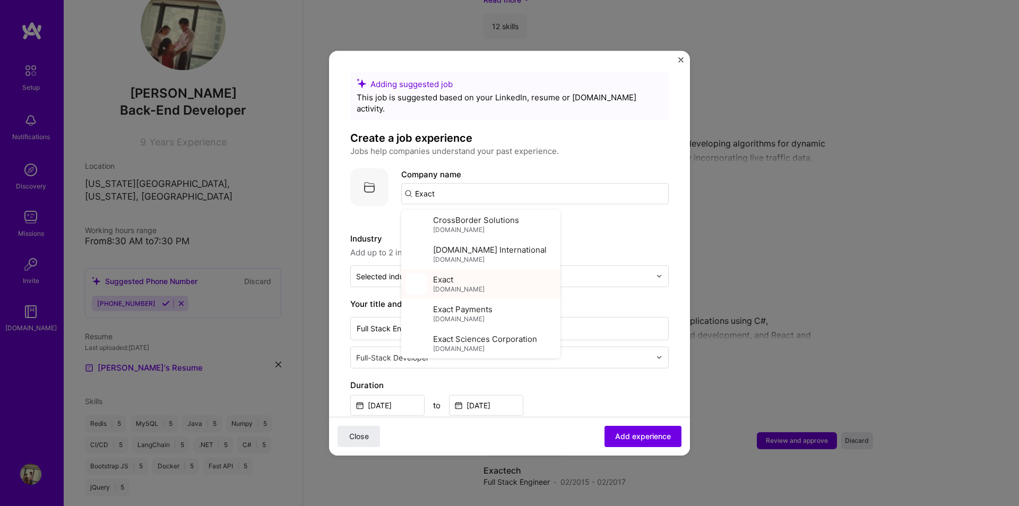
type input "Exact"
click at [453, 274] on span "Exact" at bounding box center [443, 279] width 20 height 11
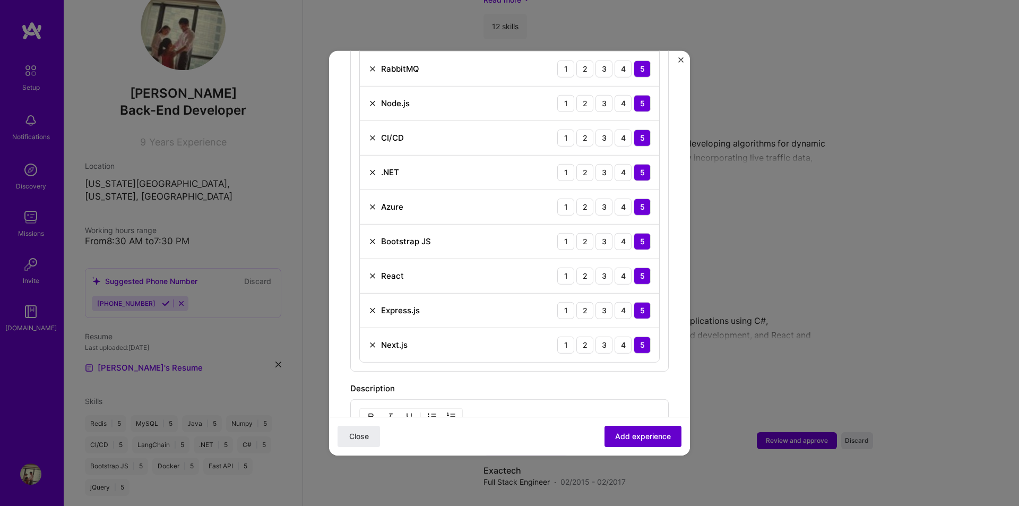
click at [645, 433] on span "Add experience" at bounding box center [643, 436] width 56 height 11
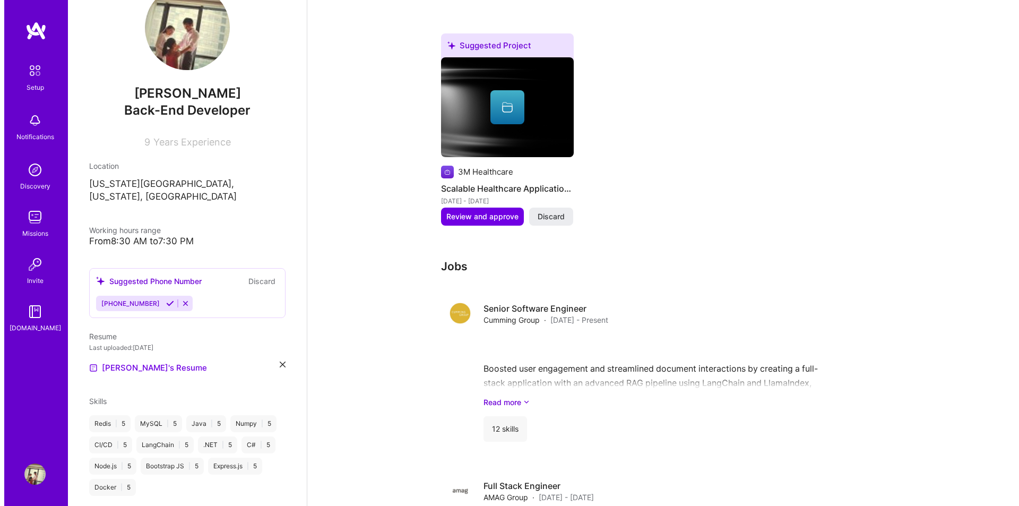
scroll to position [464, 0]
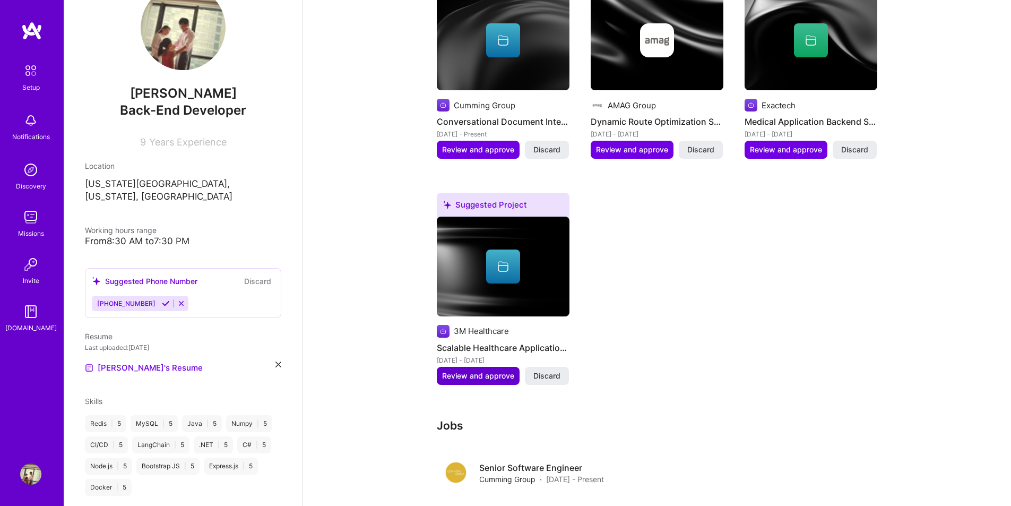
click at [500, 370] on span "Review and approve" at bounding box center [478, 375] width 72 height 11
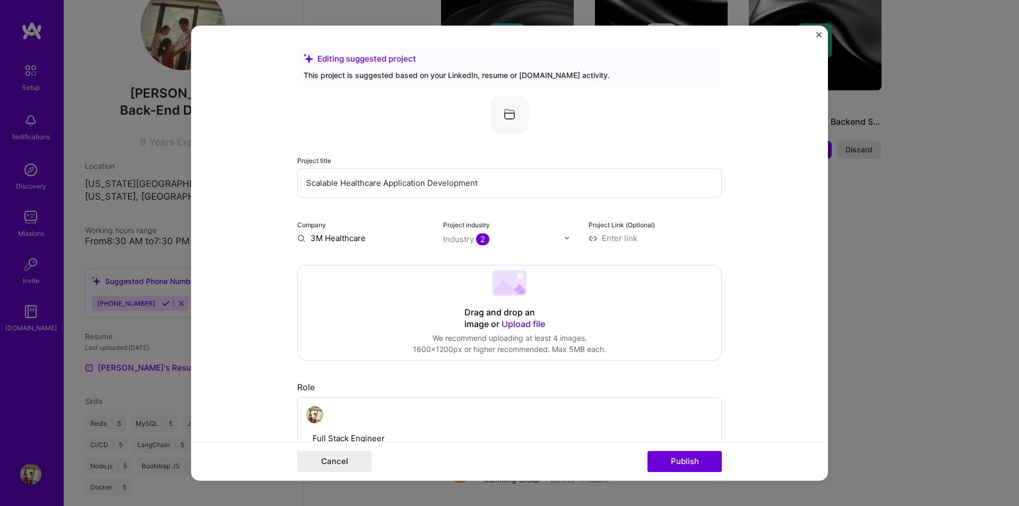
scroll to position [159, 0]
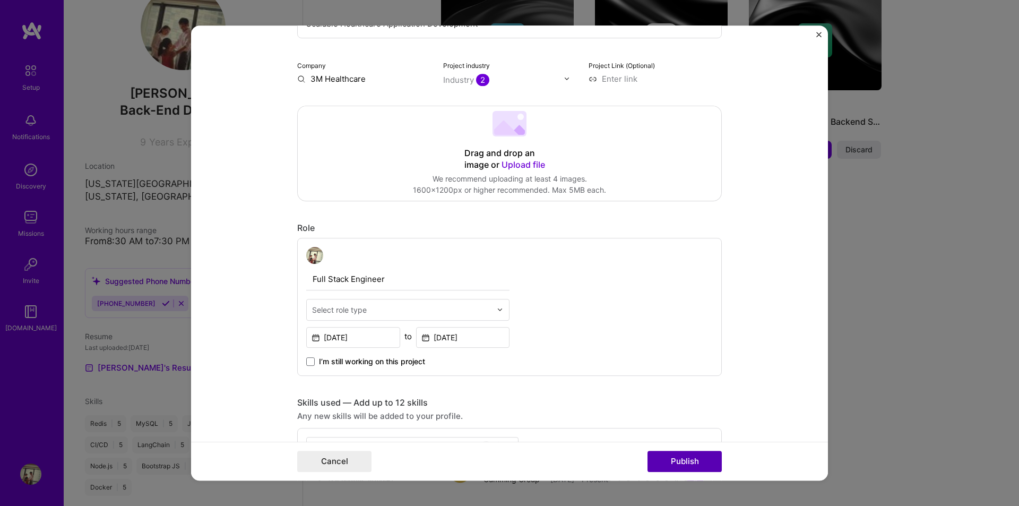
click at [687, 451] on button "Publish" at bounding box center [684, 460] width 74 height 21
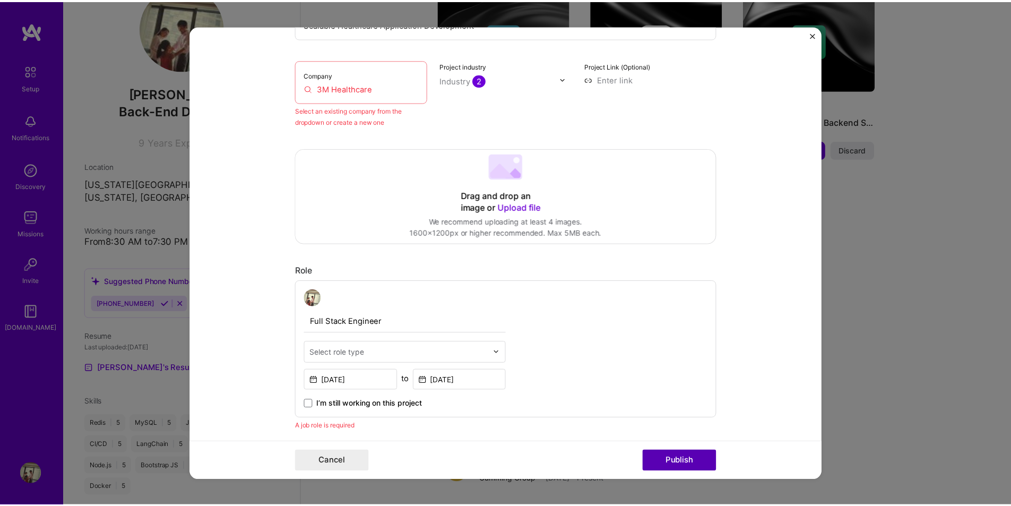
scroll to position [70, 0]
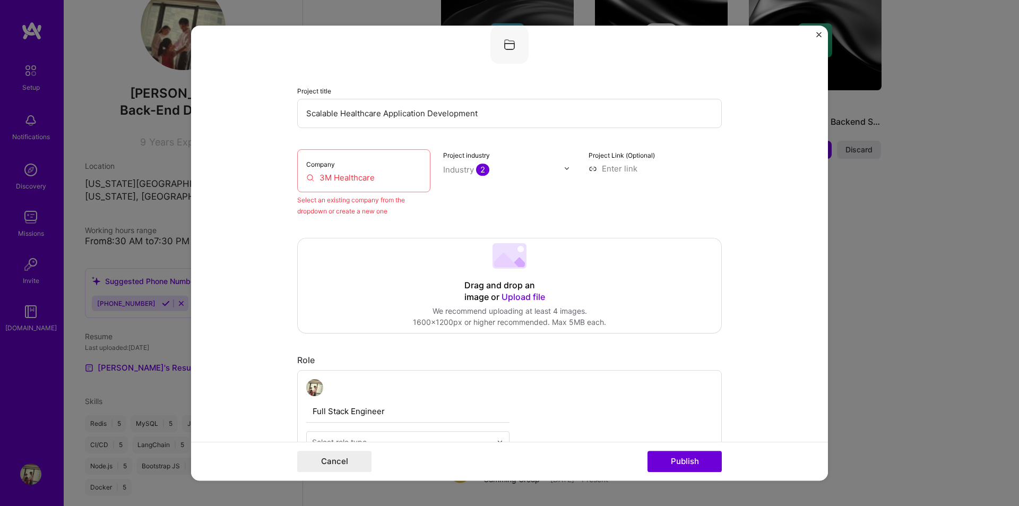
click at [371, 179] on input "3M Healthcare" at bounding box center [363, 177] width 115 height 11
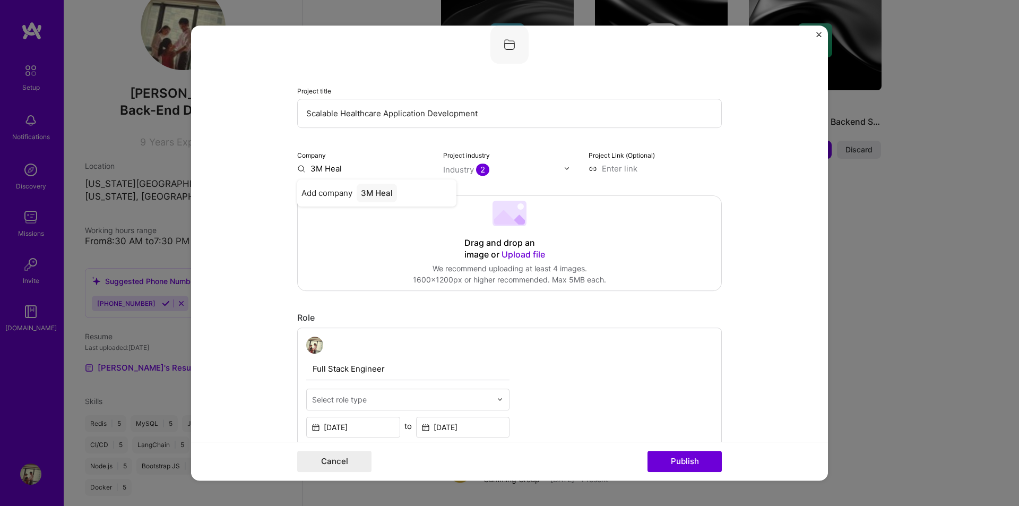
type input "3M Heal"
click at [897, 320] on div "Editing suggested project This project is suggested based on your LinkedIn, res…" at bounding box center [509, 253] width 1019 height 506
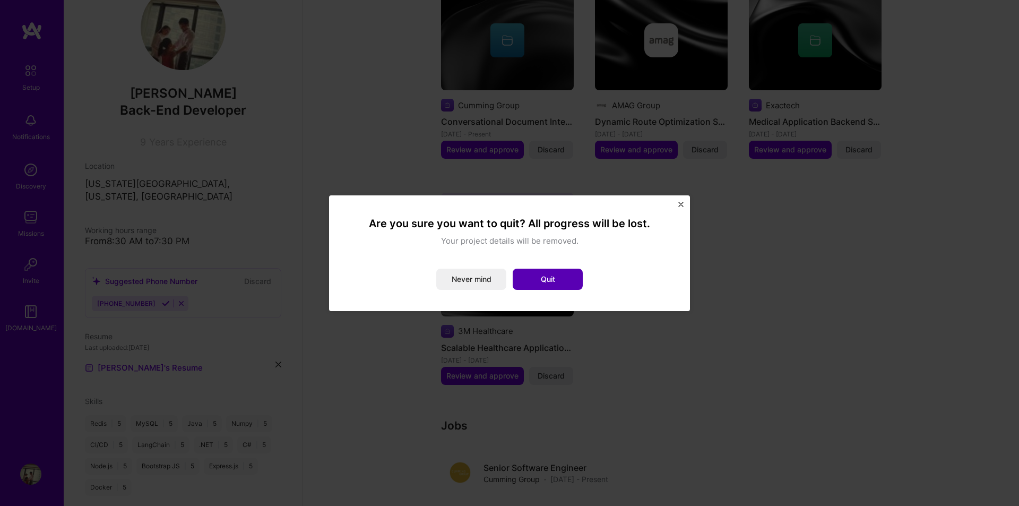
click at [514, 280] on button "Quit" at bounding box center [548, 278] width 70 height 21
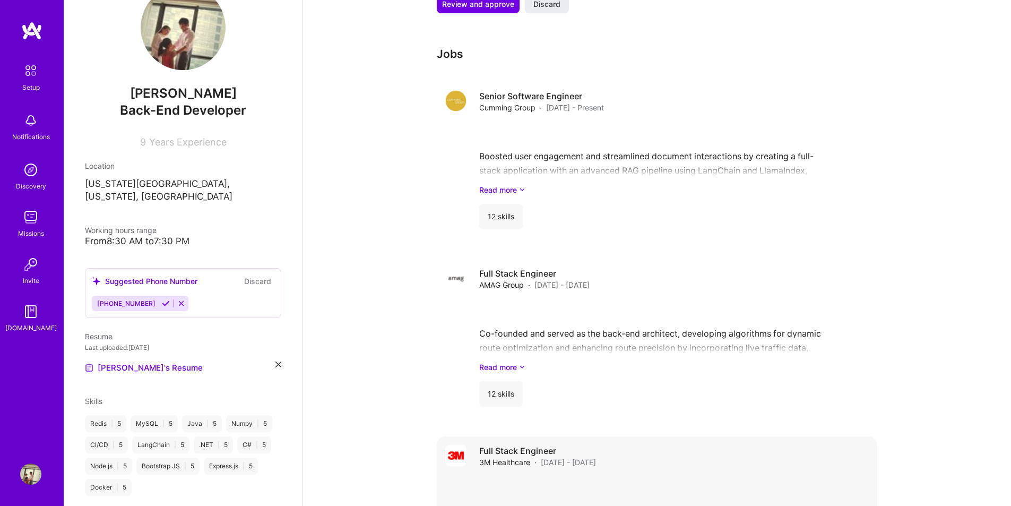
scroll to position [888, 0]
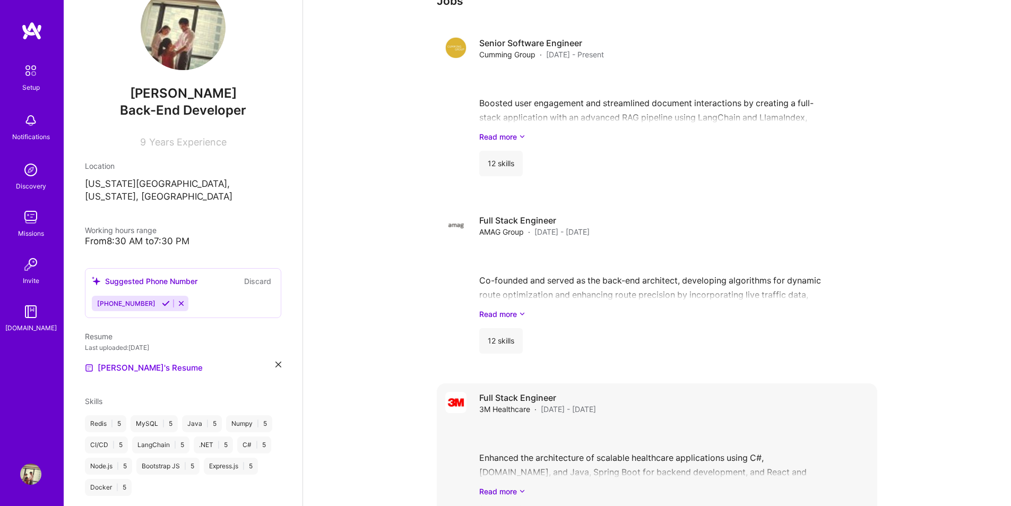
click at [596, 392] on h4 "Full Stack Engineer" at bounding box center [537, 398] width 117 height 12
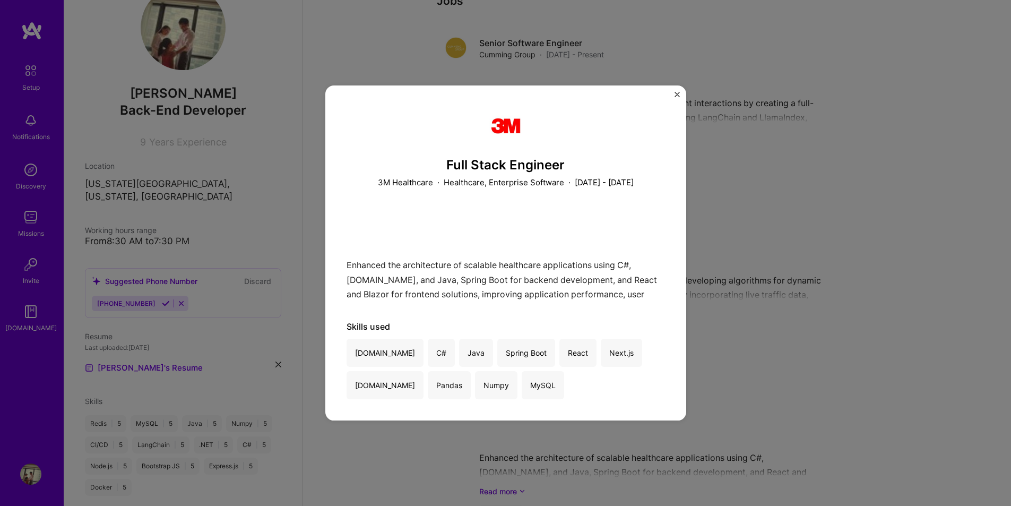
click at [837, 210] on div "Full Stack Engineer 3M Healthcare · Healthcare, Enterprise Software · [DATE] - …" at bounding box center [505, 253] width 1011 height 506
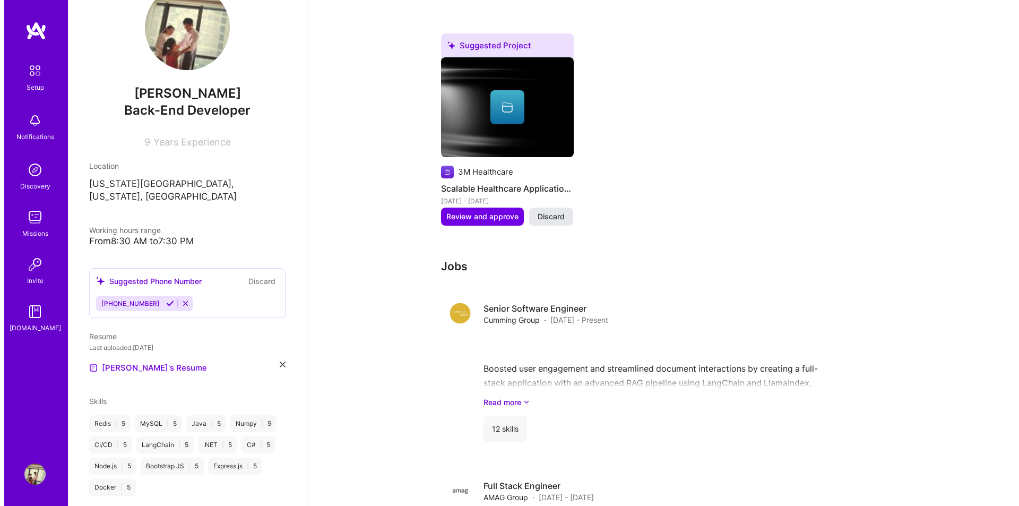
scroll to position [570, 0]
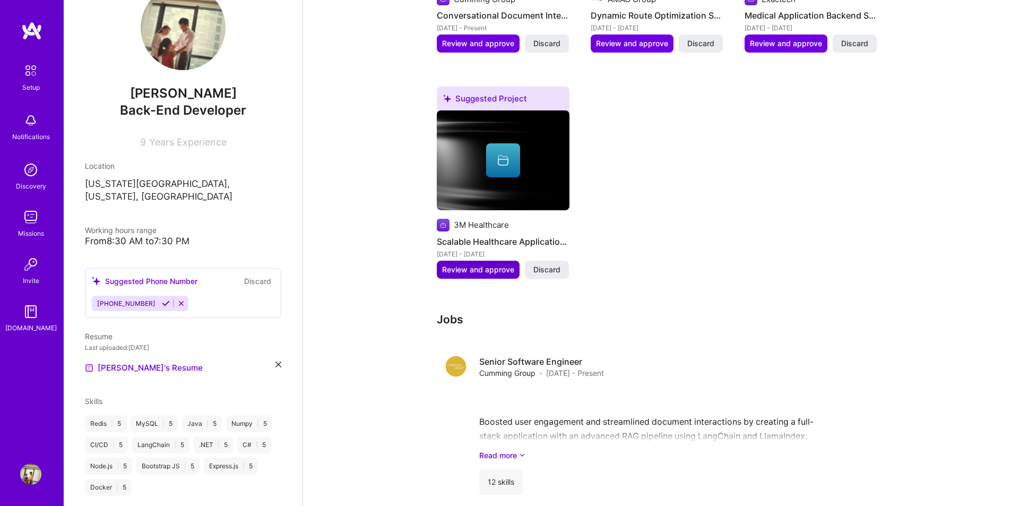
click at [490, 264] on span "Review and approve" at bounding box center [478, 269] width 72 height 11
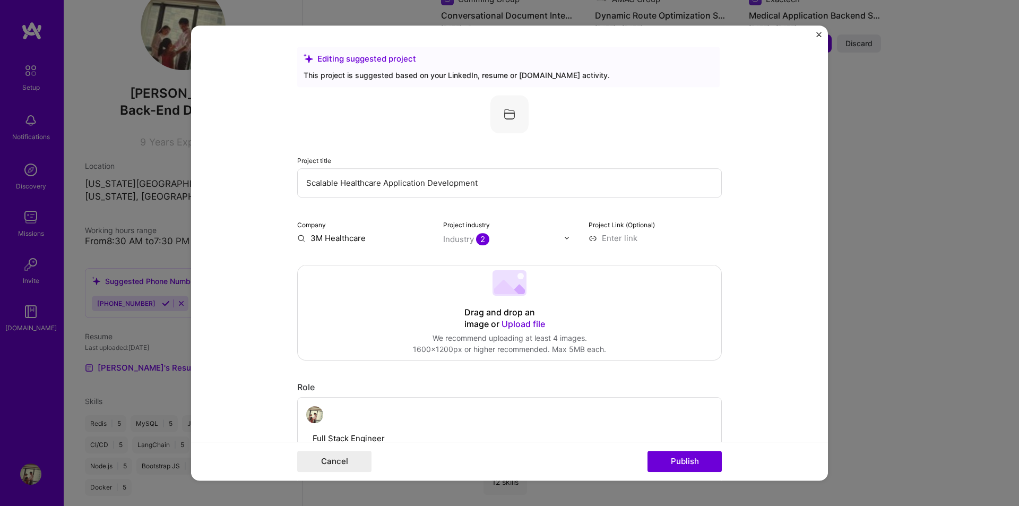
click at [336, 241] on input "3M Healthcare" at bounding box center [363, 237] width 133 height 11
click at [373, 239] on input "3M Healthcare" at bounding box center [363, 237] width 133 height 11
click at [342, 239] on input "text" at bounding box center [363, 237] width 133 height 11
paste input "[URL][DOMAIN_NAME]"
click at [373, 300] on div "Drag and drop an image or Upload file Upload file We recommend uploading at lea…" at bounding box center [509, 312] width 423 height 94
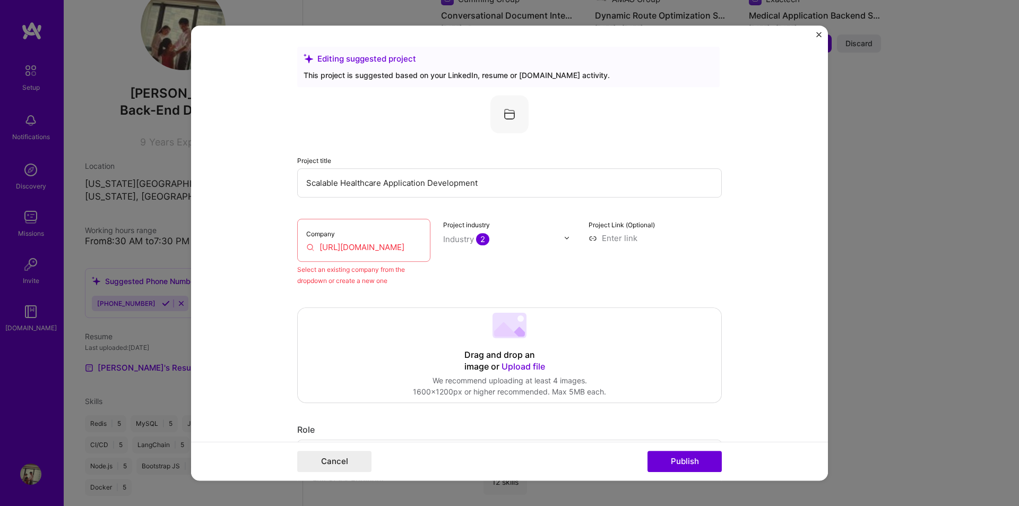
click at [404, 248] on input "[URL][DOMAIN_NAME]" at bounding box center [363, 246] width 115 height 11
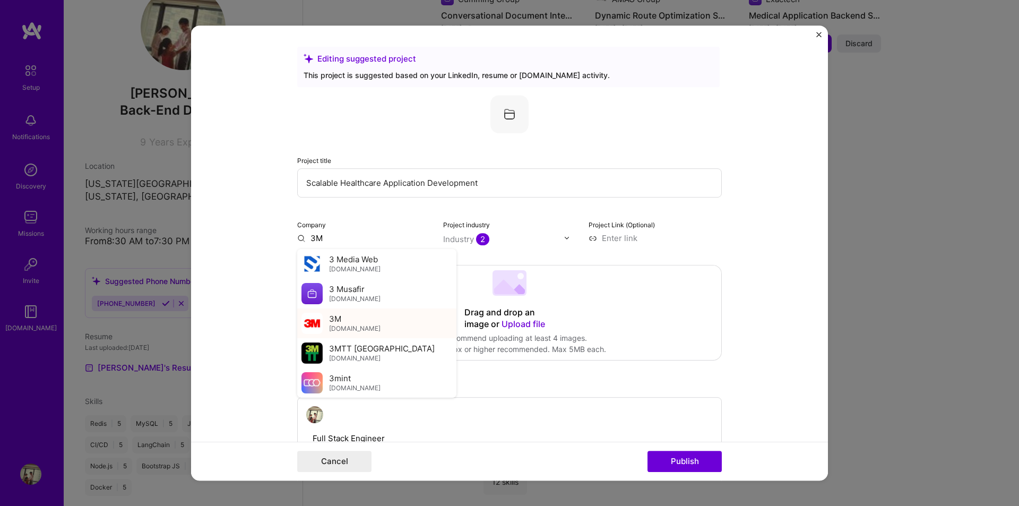
type input "3M"
click at [357, 323] on div "3M [DOMAIN_NAME]" at bounding box center [376, 323] width 159 height 30
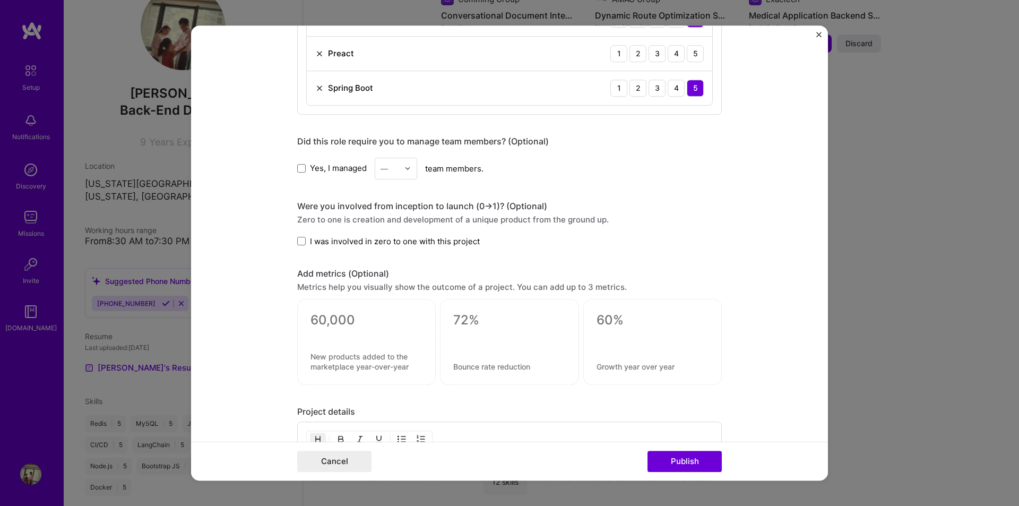
scroll to position [584, 0]
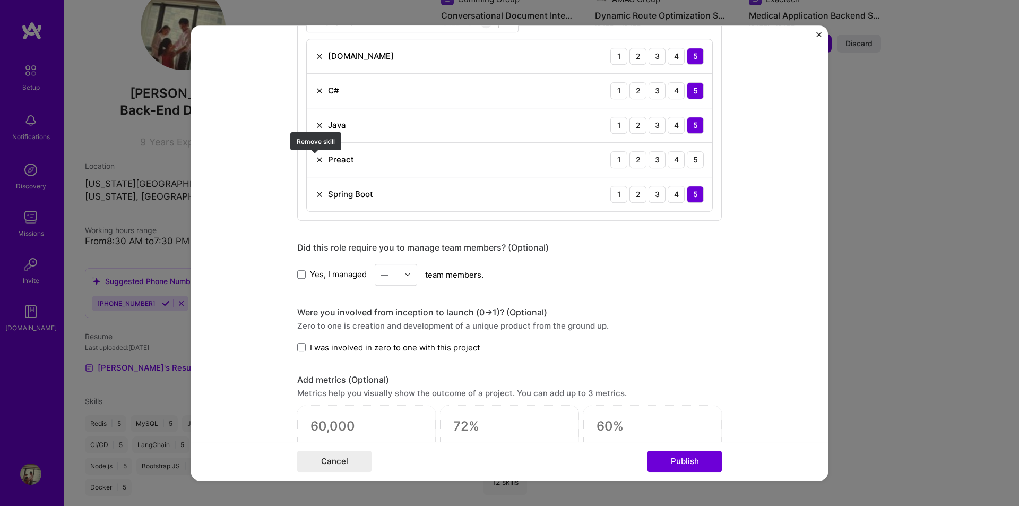
click at [315, 163] on img at bounding box center [319, 159] width 8 height 8
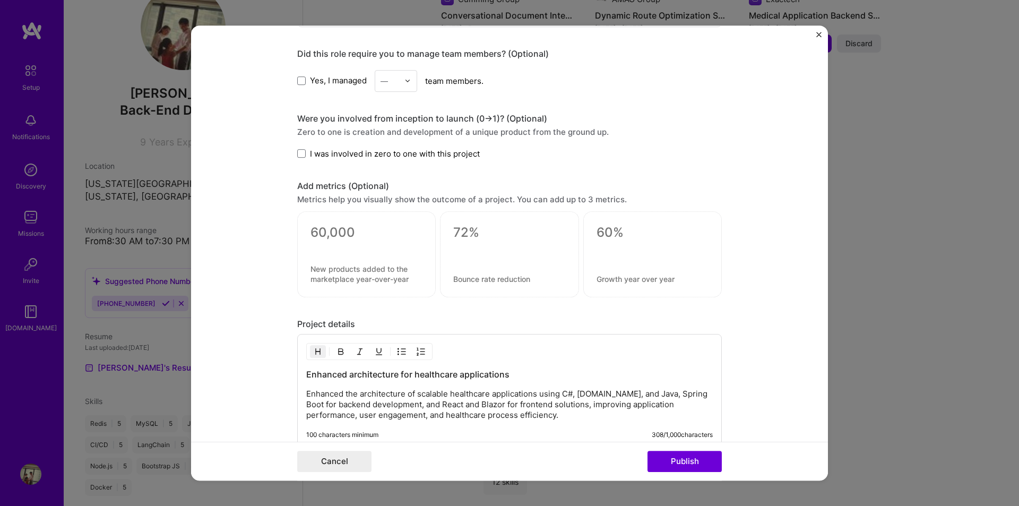
scroll to position [880, 0]
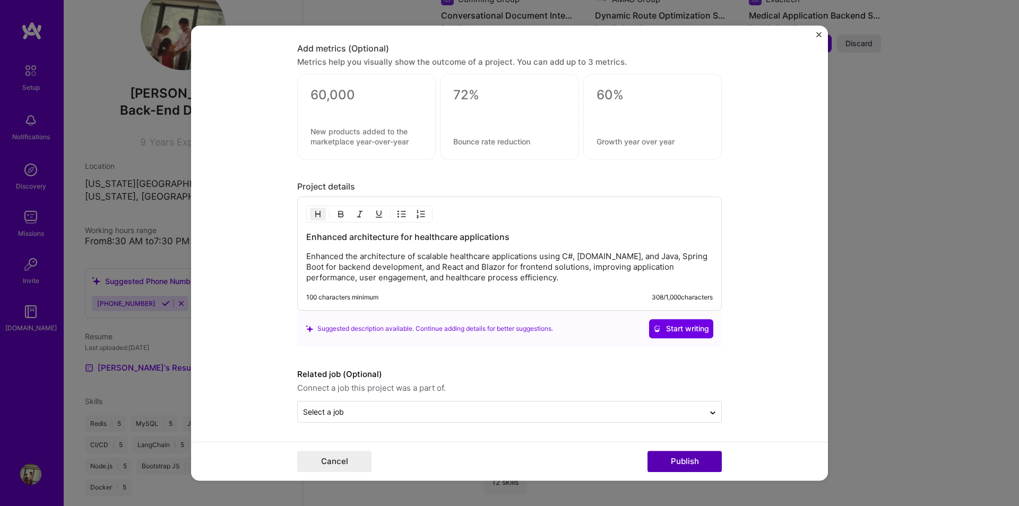
click at [704, 457] on button "Publish" at bounding box center [684, 460] width 74 height 21
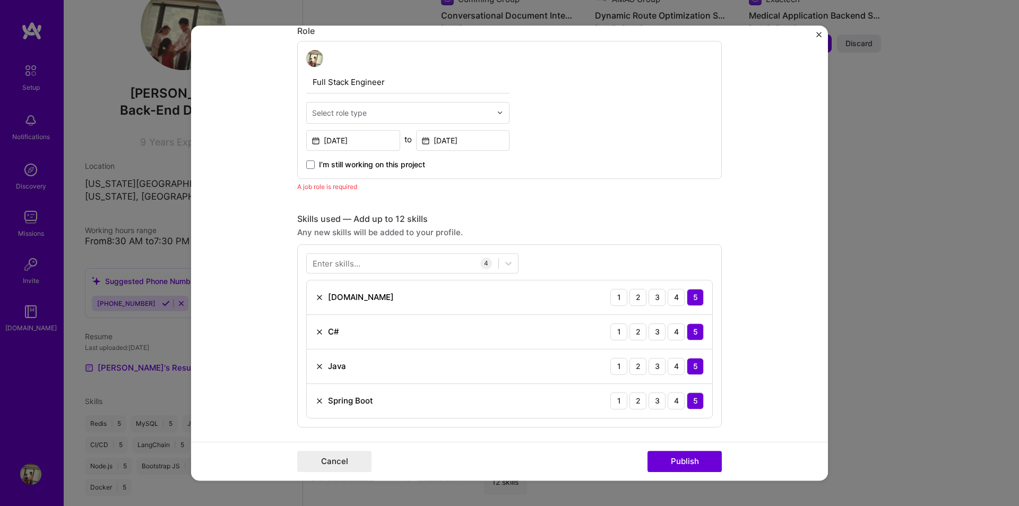
click at [363, 115] on input "text" at bounding box center [401, 112] width 179 height 11
type input "Full"
click at [372, 138] on div "Full-Stack Developer" at bounding box center [407, 141] width 197 height 20
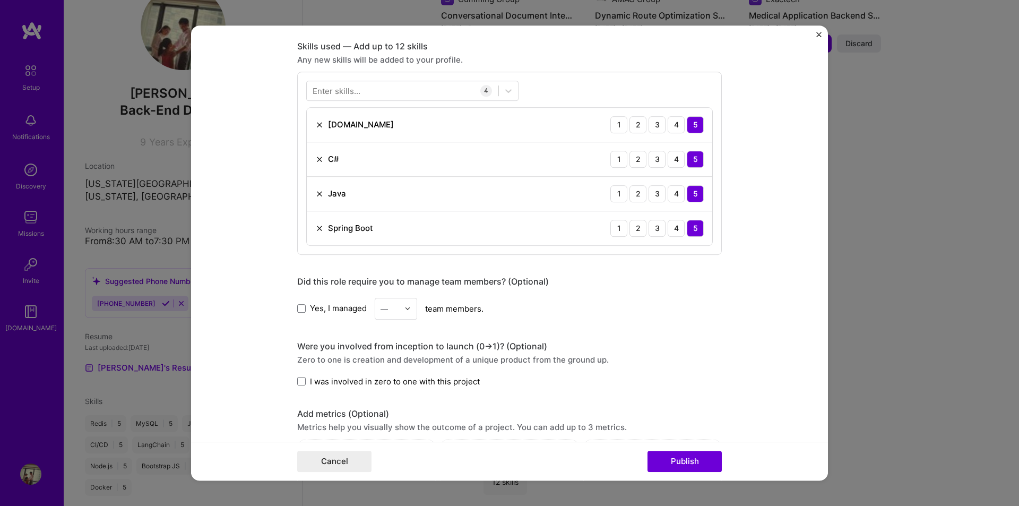
scroll to position [674, 0]
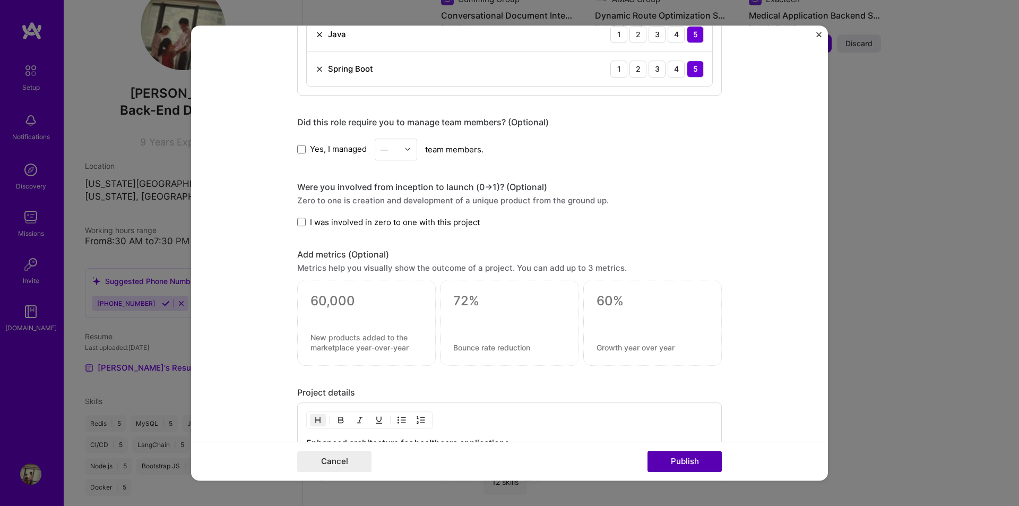
click at [684, 454] on button "Publish" at bounding box center [684, 460] width 74 height 21
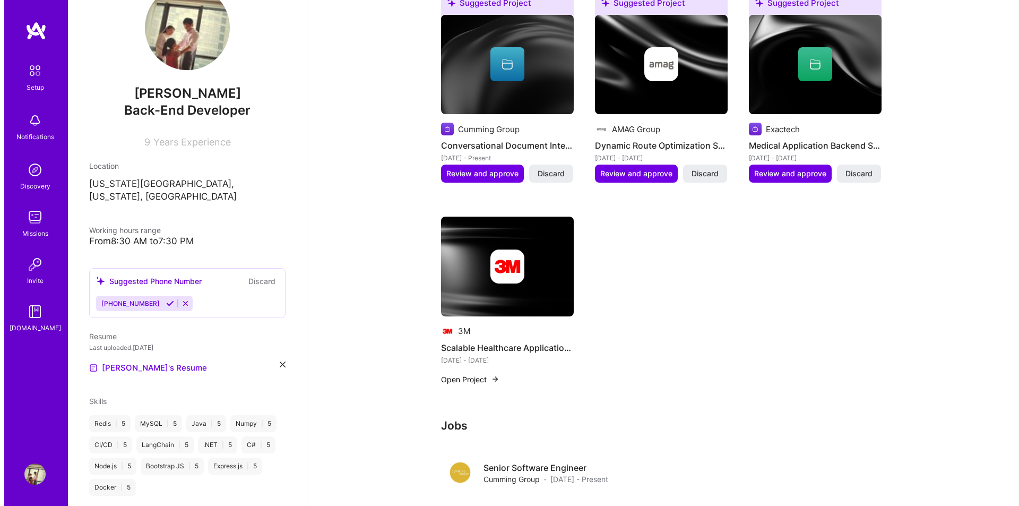
scroll to position [387, 0]
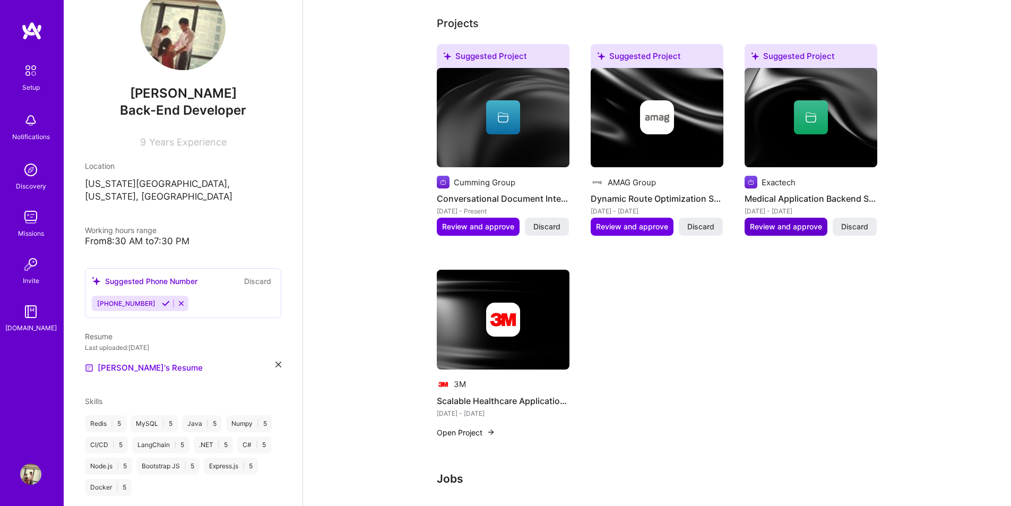
click at [797, 221] on span "Review and approve" at bounding box center [786, 226] width 72 height 11
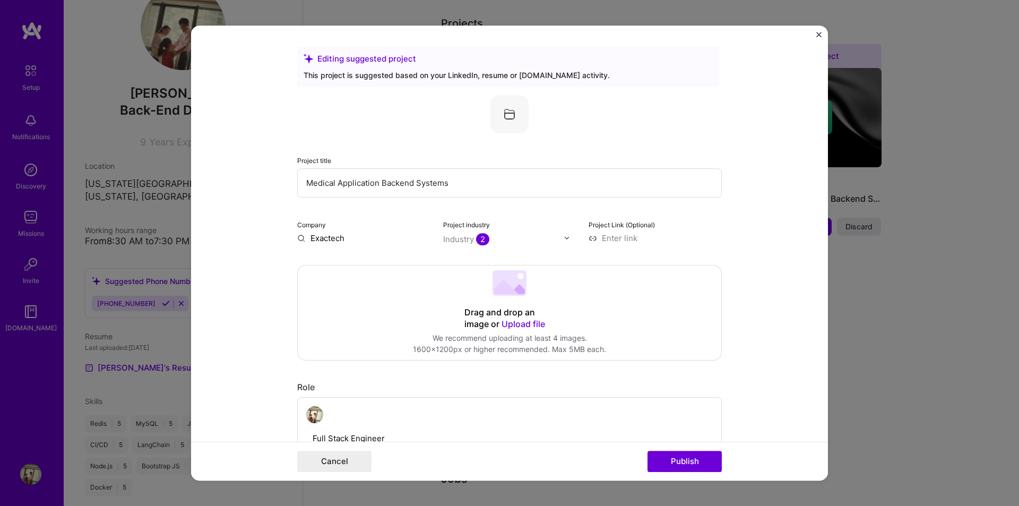
click at [366, 238] on input "Exactech" at bounding box center [363, 237] width 133 height 11
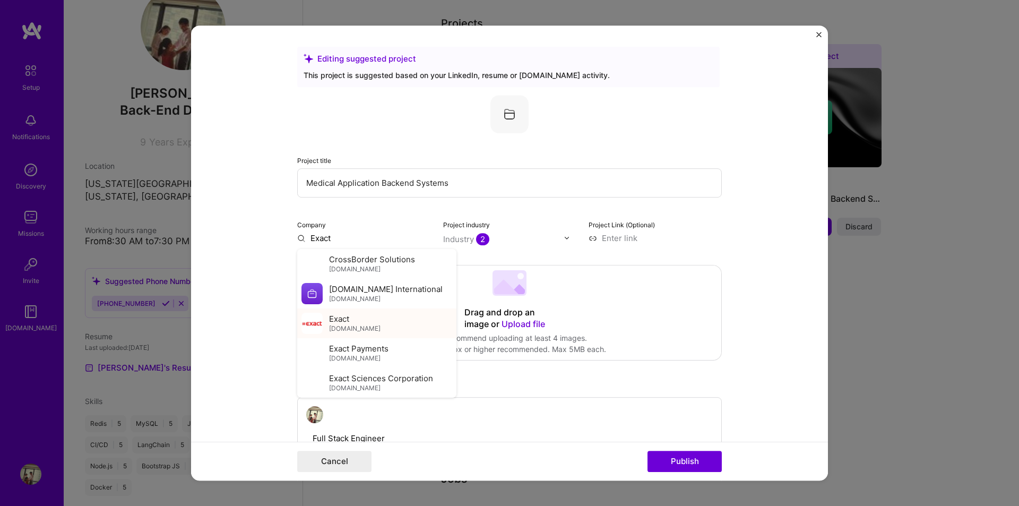
type input "Exact"
click at [354, 323] on div "Exact [DOMAIN_NAME]" at bounding box center [354, 323] width 51 height 20
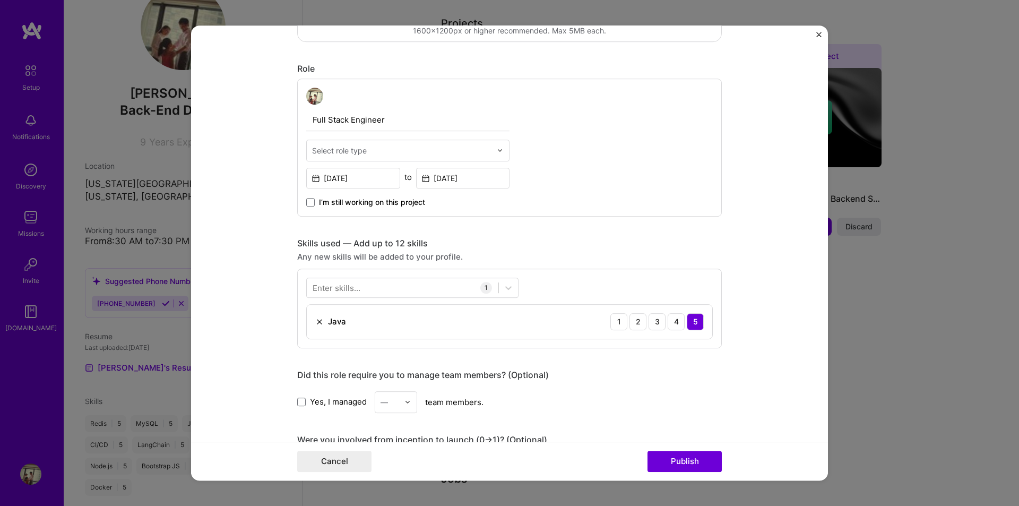
scroll to position [424, 0]
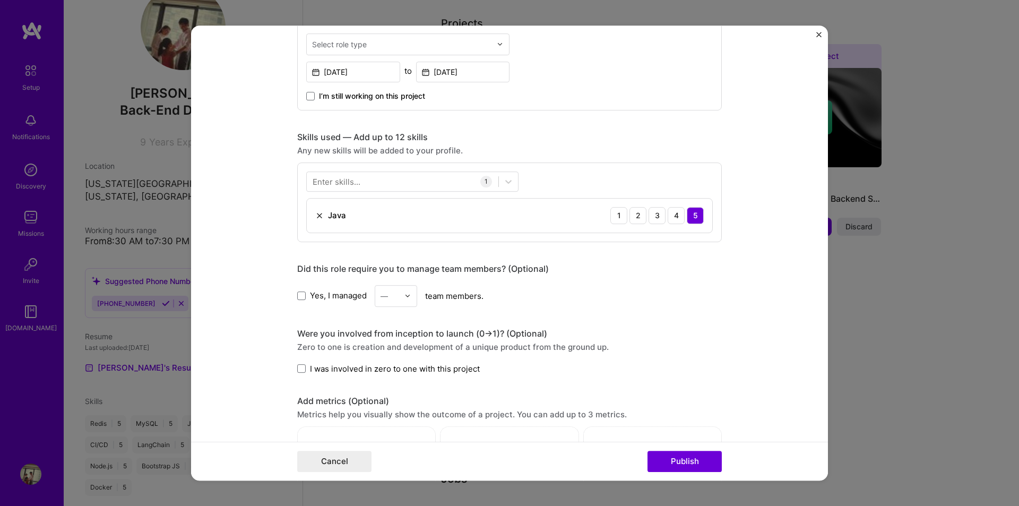
click at [317, 212] on img at bounding box center [319, 215] width 8 height 8
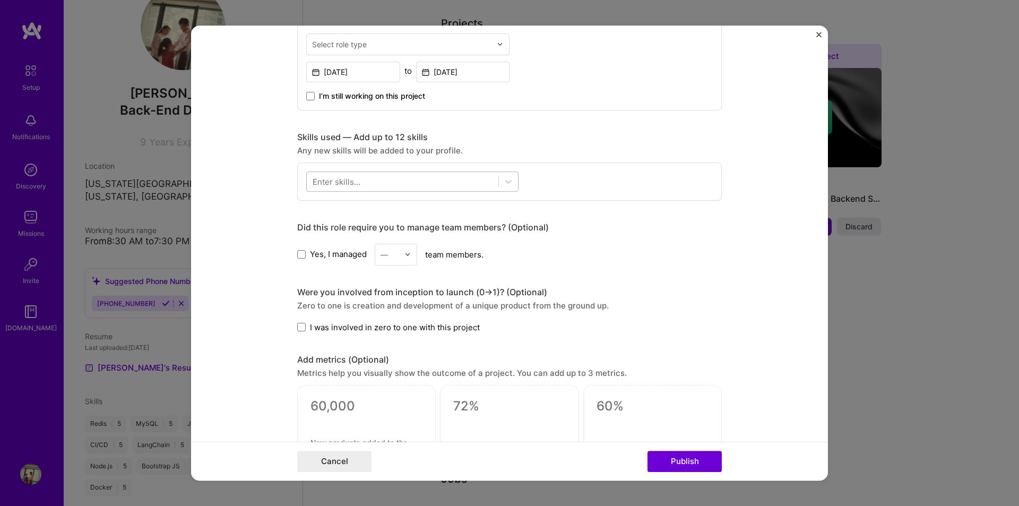
click at [362, 185] on div at bounding box center [403, 181] width 192 height 18
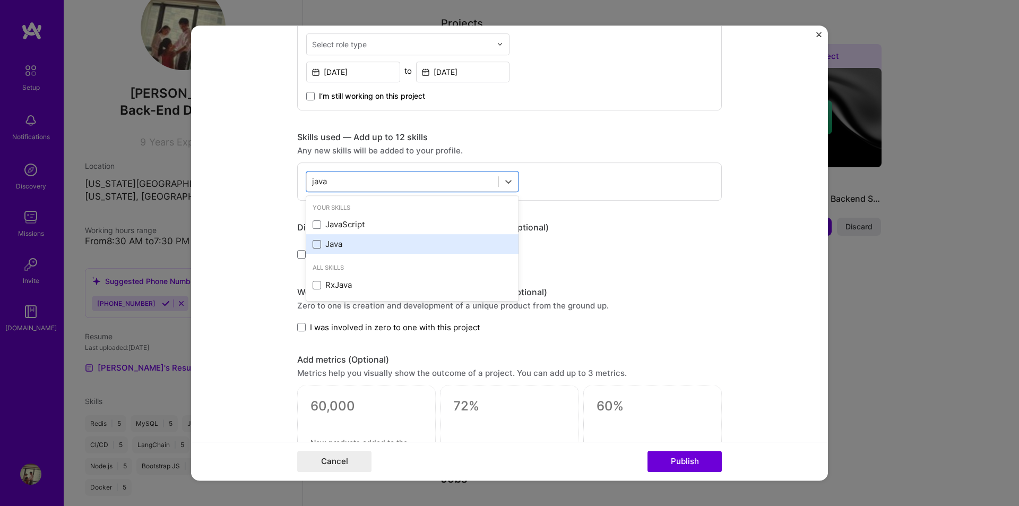
click at [315, 243] on span at bounding box center [316, 244] width 8 height 8
click at [0, 0] on input "checkbox" at bounding box center [0, 0] width 0 height 0
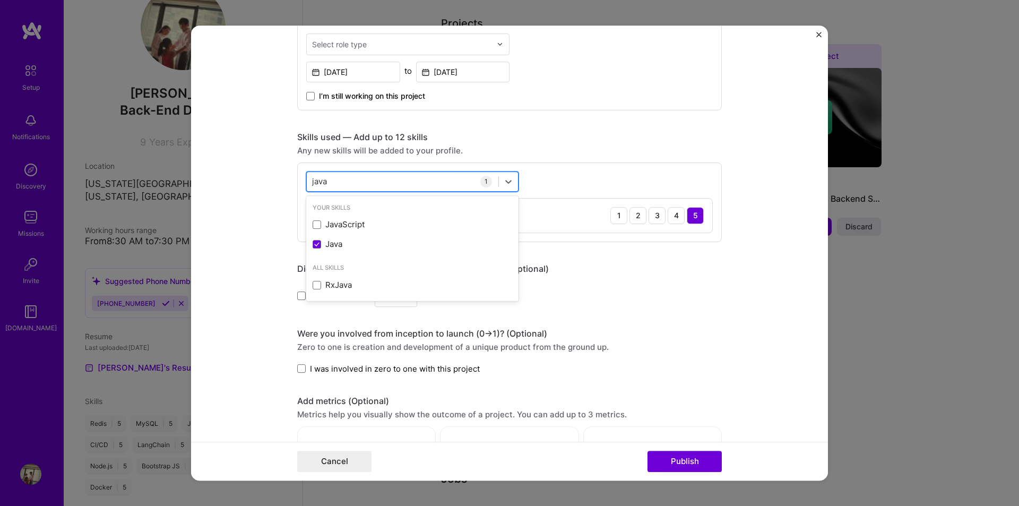
click at [366, 179] on div "java java" at bounding box center [403, 181] width 192 height 18
click at [315, 226] on span at bounding box center [316, 224] width 8 height 8
click at [0, 0] on input "checkbox" at bounding box center [0, 0] width 0 height 0
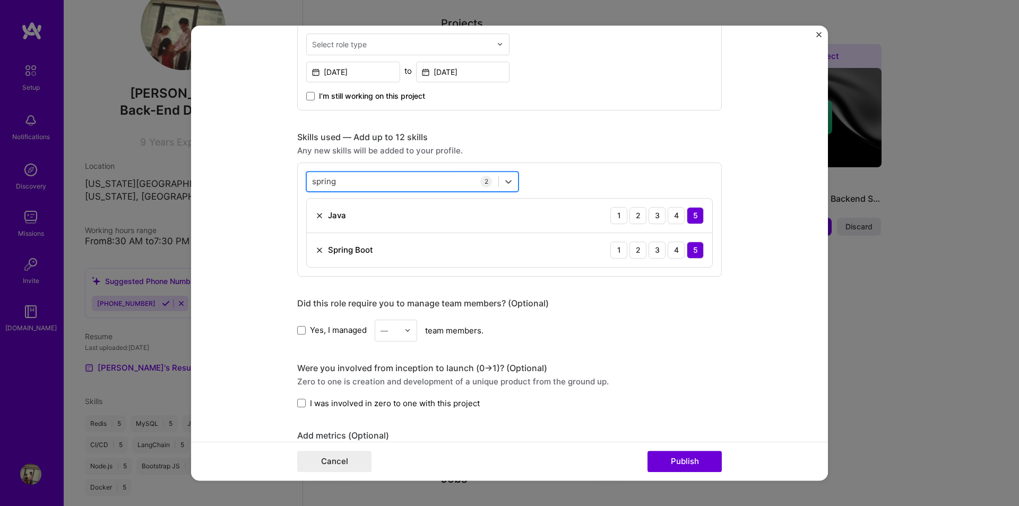
click at [368, 184] on div "spring spring" at bounding box center [403, 181] width 192 height 18
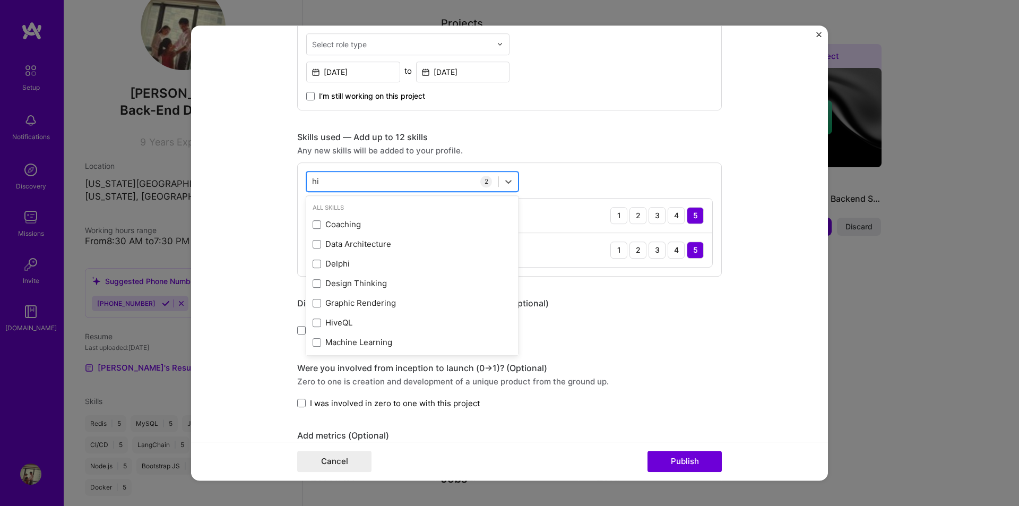
type input "hib"
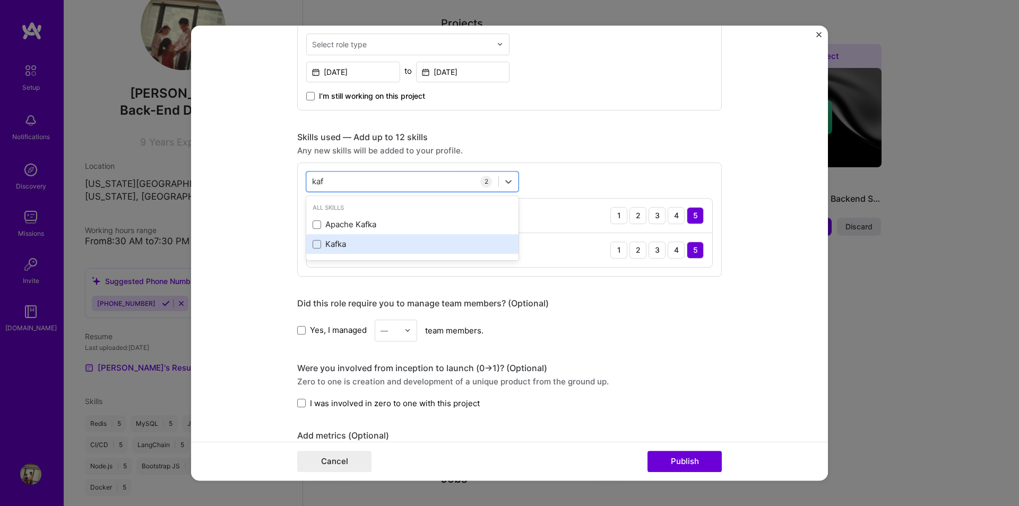
click at [312, 248] on div "Kafka" at bounding box center [411, 243] width 199 height 11
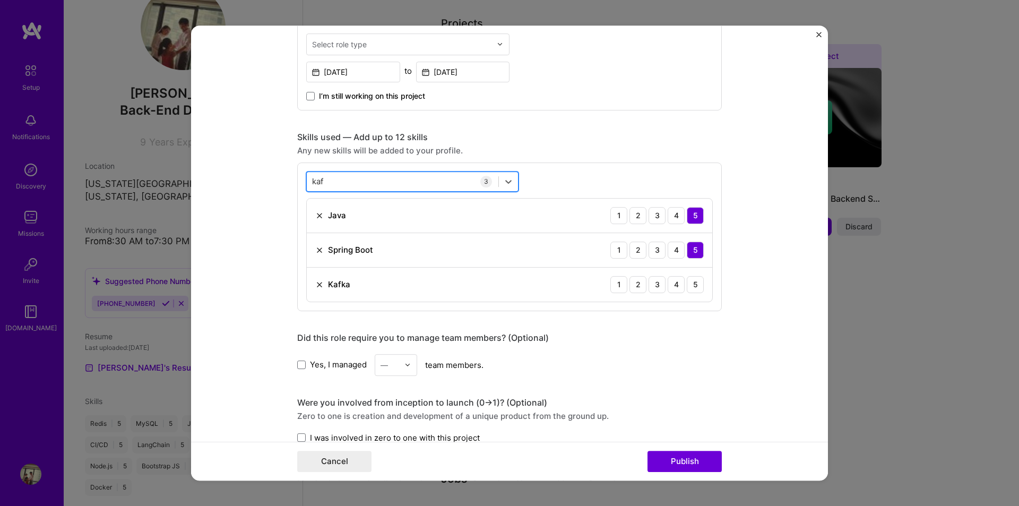
click at [350, 186] on div "kaf kaf" at bounding box center [403, 181] width 192 height 18
click at [314, 224] on span at bounding box center [316, 224] width 8 height 8
click at [0, 0] on input "checkbox" at bounding box center [0, 0] width 0 height 0
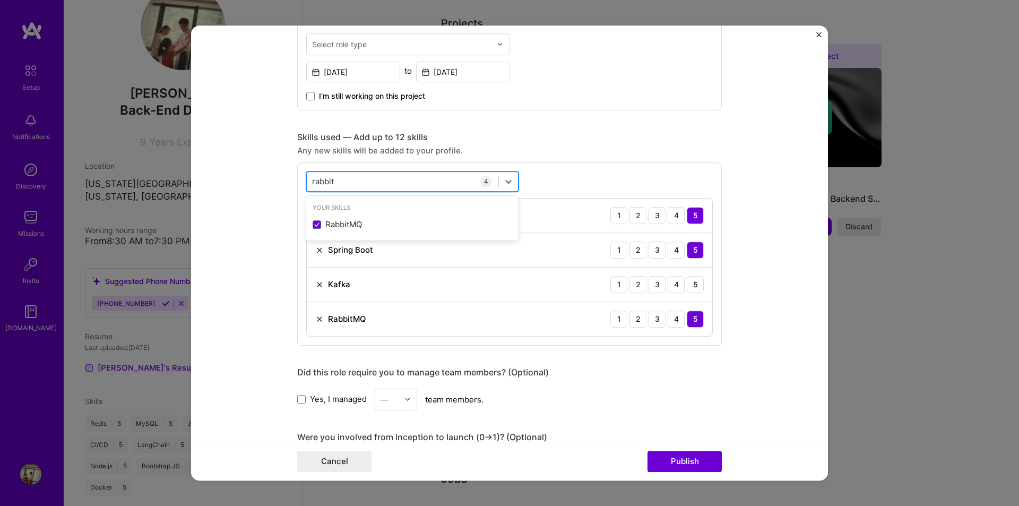
click at [354, 172] on div "rabbit rabbit" at bounding box center [403, 181] width 192 height 18
click at [352, 182] on div "rabbit rabbit" at bounding box center [403, 181] width 192 height 18
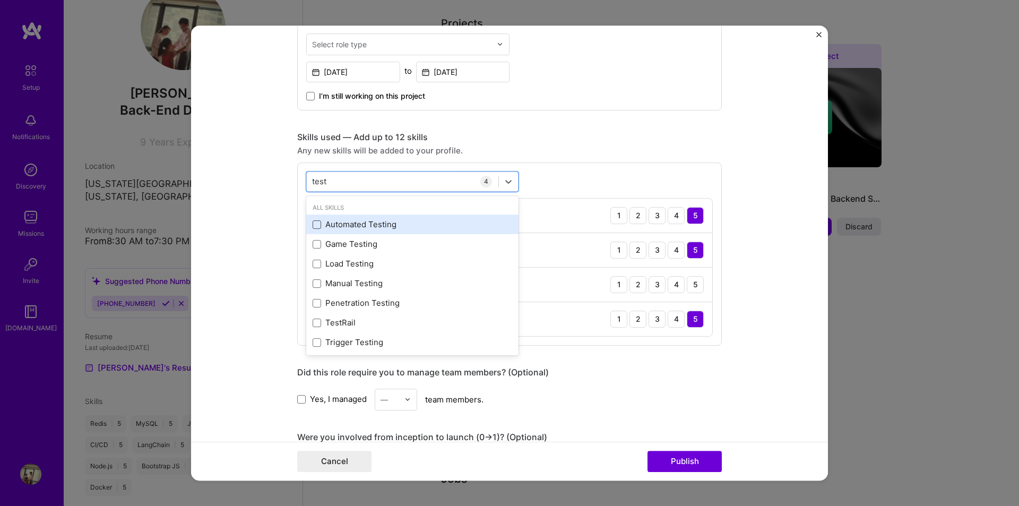
click at [314, 227] on span at bounding box center [316, 224] width 8 height 8
click at [0, 0] on input "checkbox" at bounding box center [0, 0] width 0 height 0
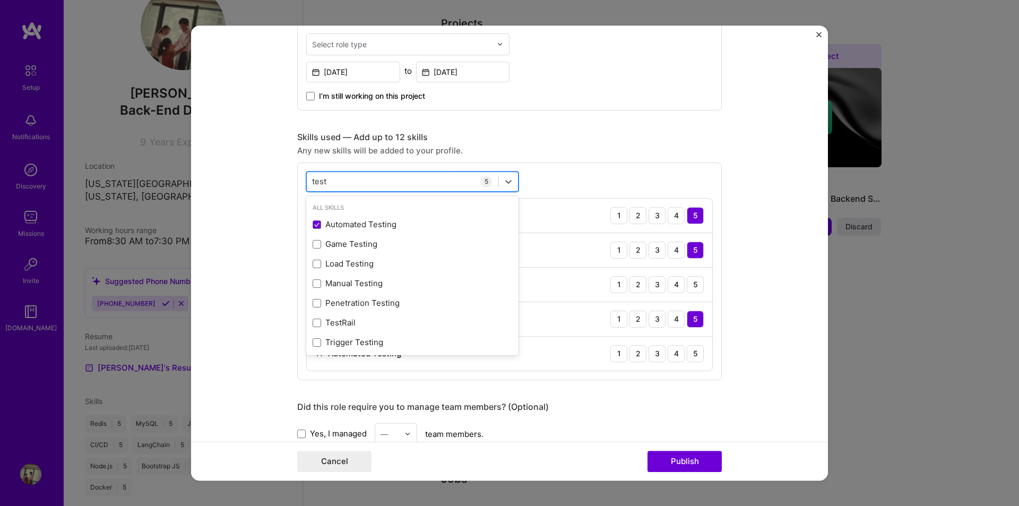
click at [351, 180] on div "test test" at bounding box center [403, 181] width 192 height 18
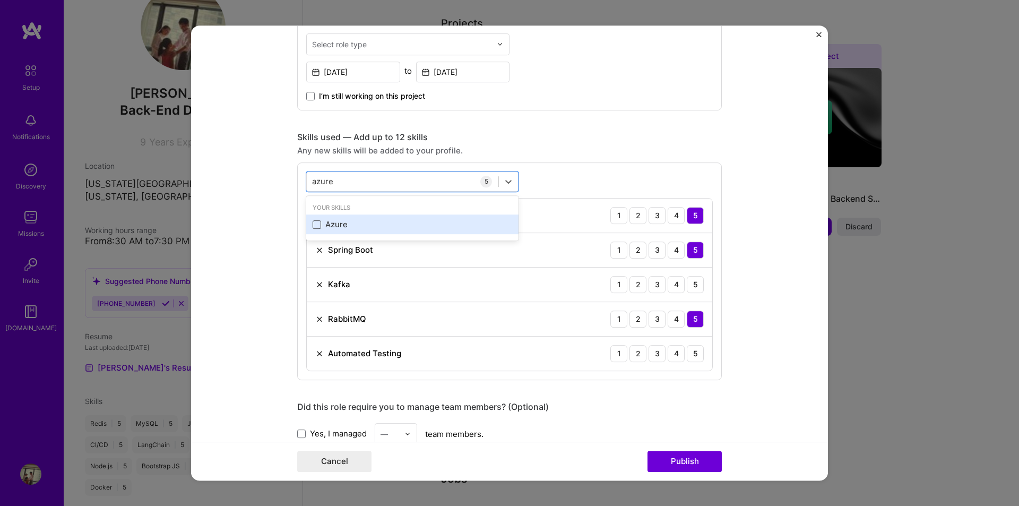
click at [312, 225] on span at bounding box center [316, 224] width 8 height 8
click at [0, 0] on input "checkbox" at bounding box center [0, 0] width 0 height 0
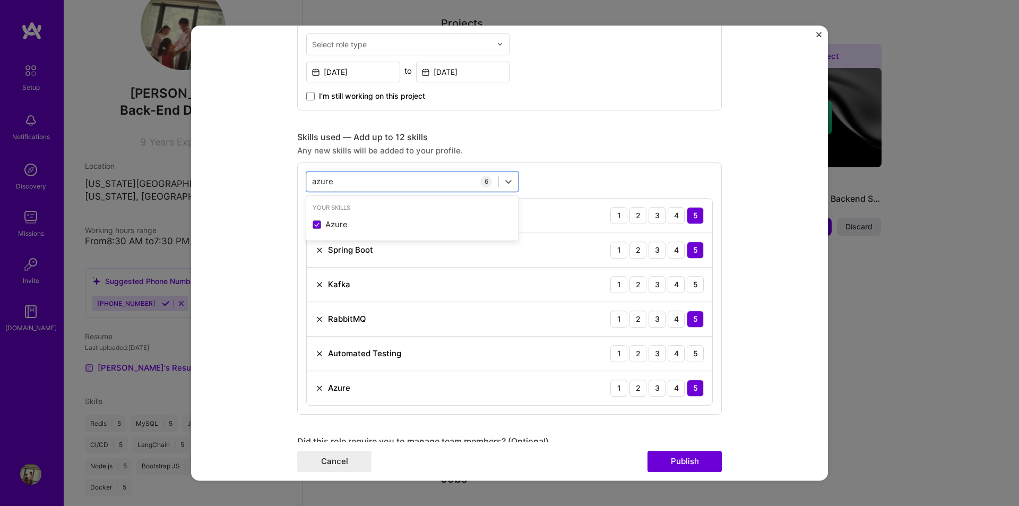
click at [744, 254] on form "Editing suggested project This project is suggested based on your LinkedIn, res…" at bounding box center [509, 252] width 637 height 455
click at [693, 286] on div "5" at bounding box center [695, 284] width 17 height 17
click at [694, 346] on div "5" at bounding box center [695, 353] width 17 height 17
click at [372, 173] on div "azure azure" at bounding box center [403, 181] width 192 height 18
click at [313, 223] on span at bounding box center [316, 224] width 8 height 8
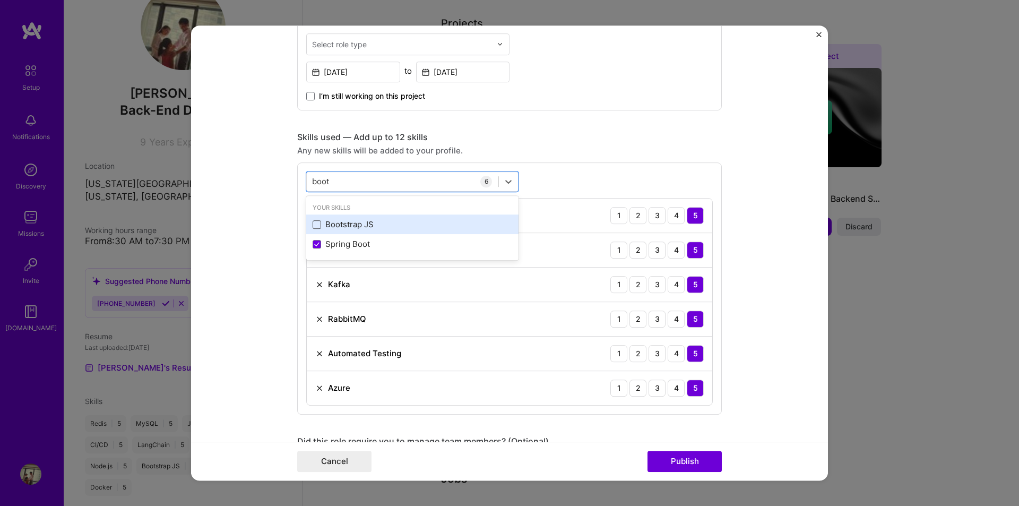
click at [0, 0] on input "checkbox" at bounding box center [0, 0] width 0 height 0
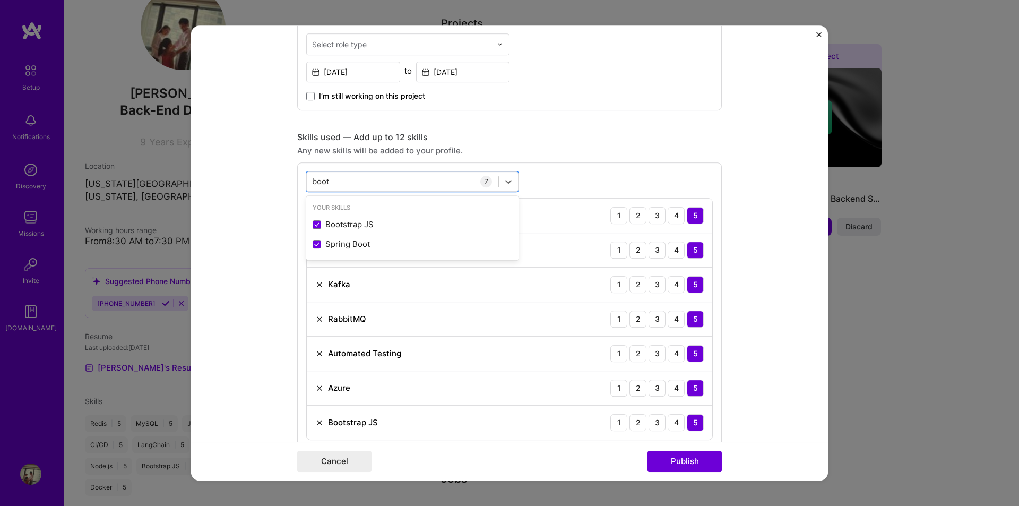
type input "boot"
click at [764, 238] on form "Editing suggested project This project is suggested based on your LinkedIn, res…" at bounding box center [509, 252] width 637 height 455
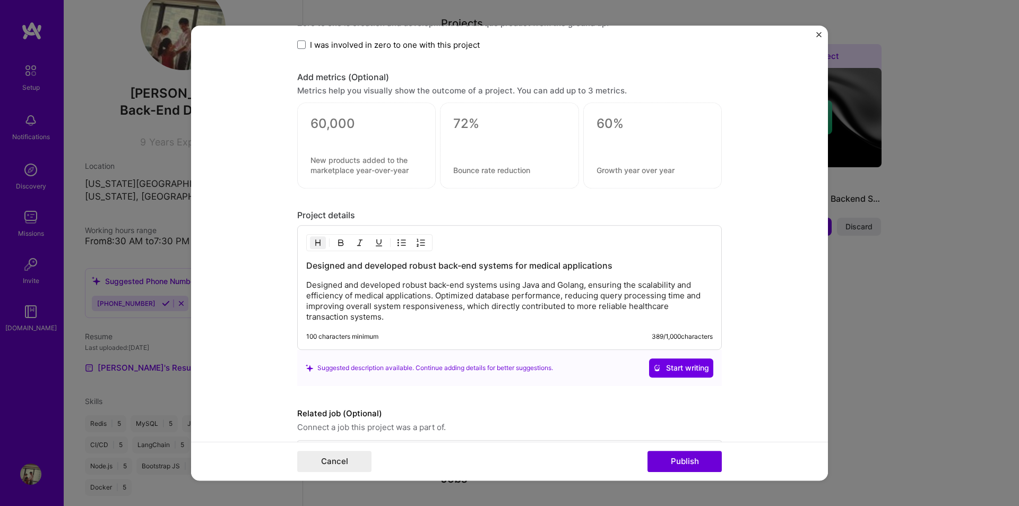
scroll to position [994, 0]
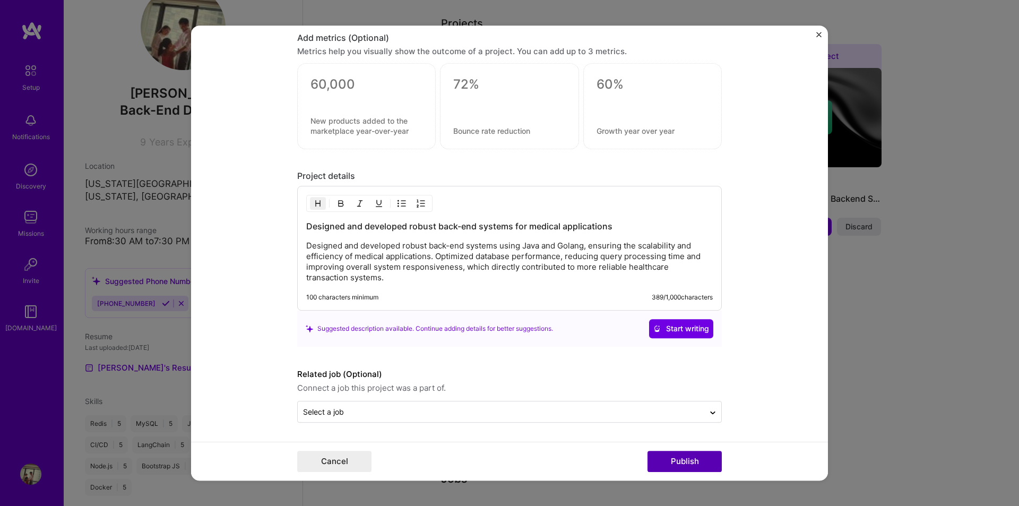
click at [690, 456] on button "Publish" at bounding box center [684, 460] width 74 height 21
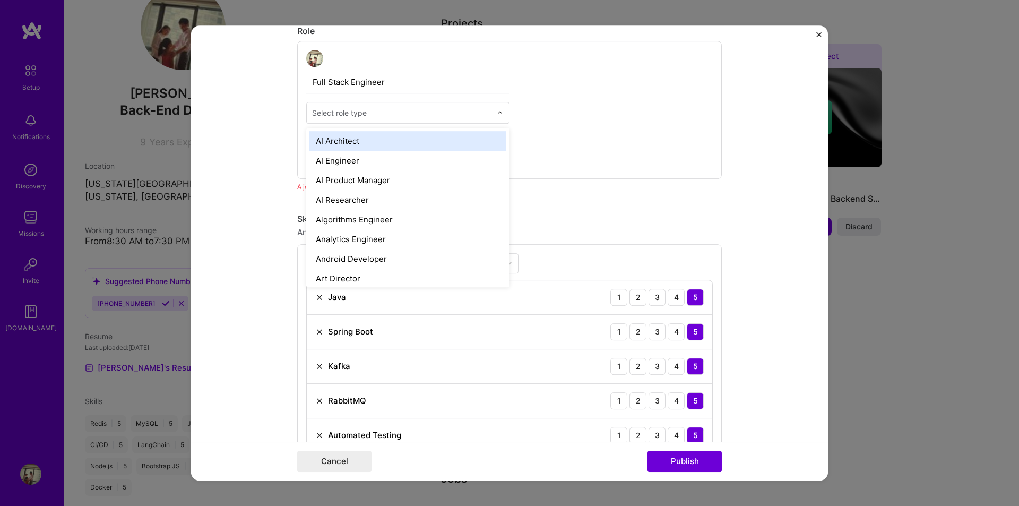
click at [357, 112] on div "Select role type" at bounding box center [339, 112] width 55 height 11
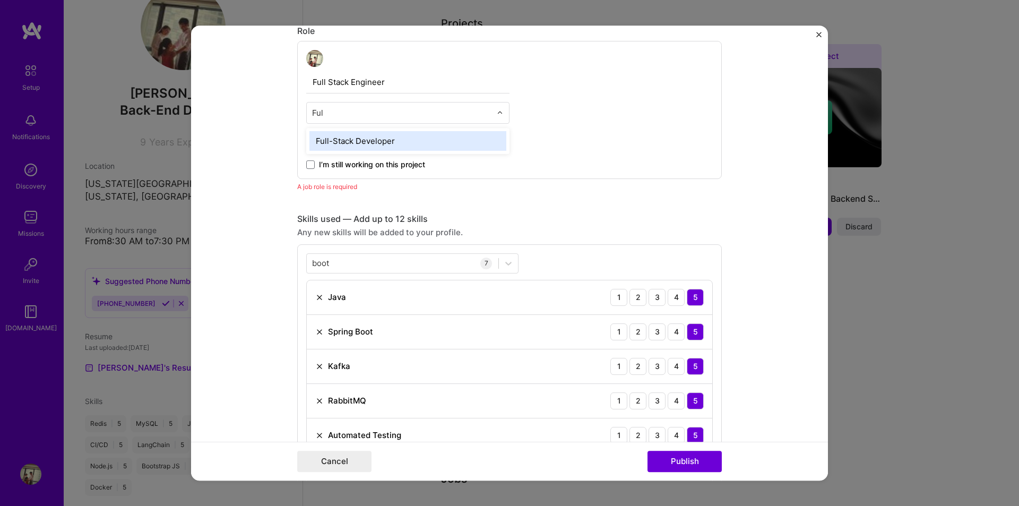
type input "Full"
click at [362, 139] on div "Full-Stack Developer" at bounding box center [407, 141] width 197 height 20
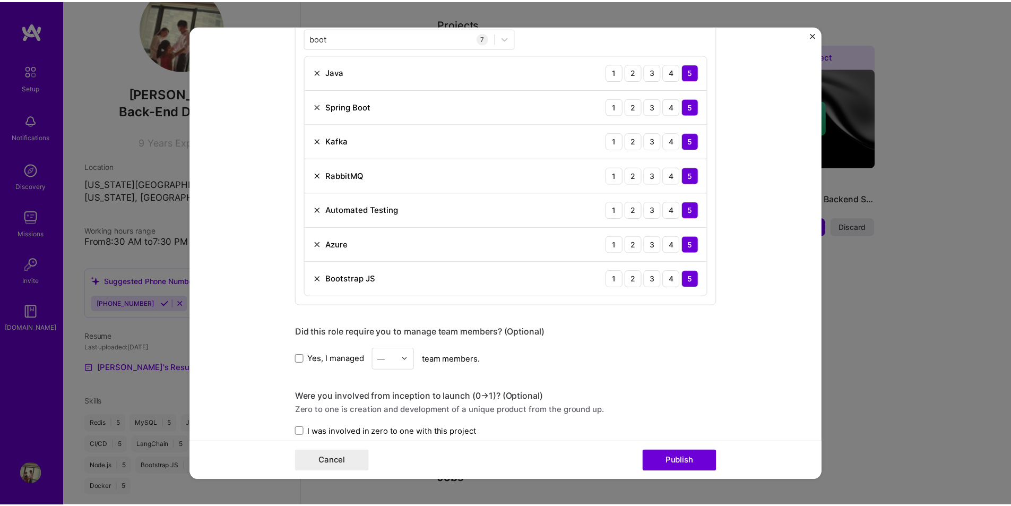
scroll to position [780, 0]
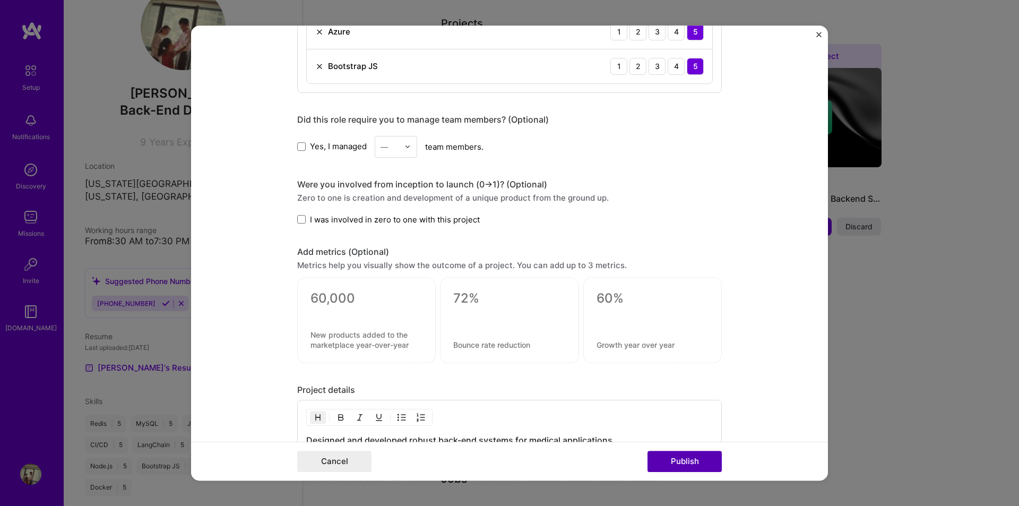
click at [699, 464] on button "Publish" at bounding box center [684, 460] width 74 height 21
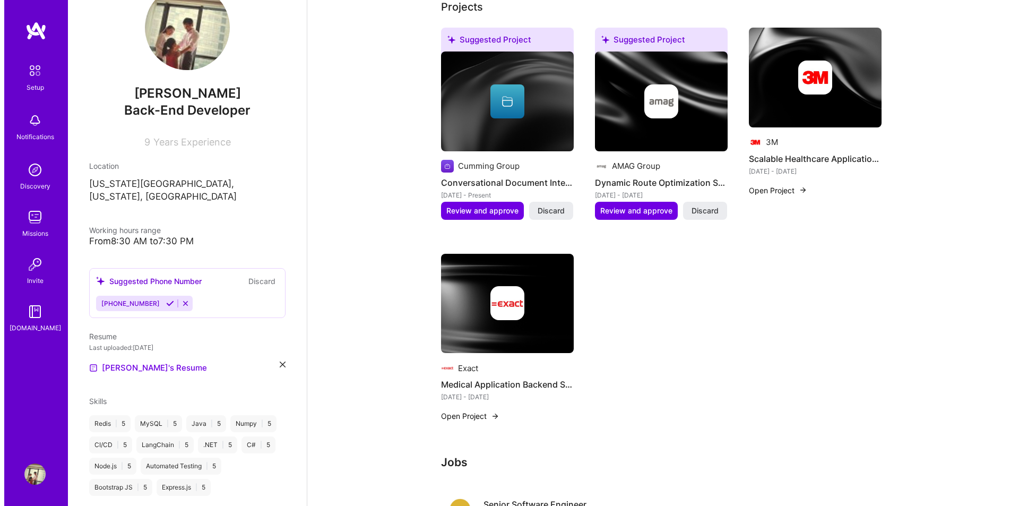
scroll to position [281, 0]
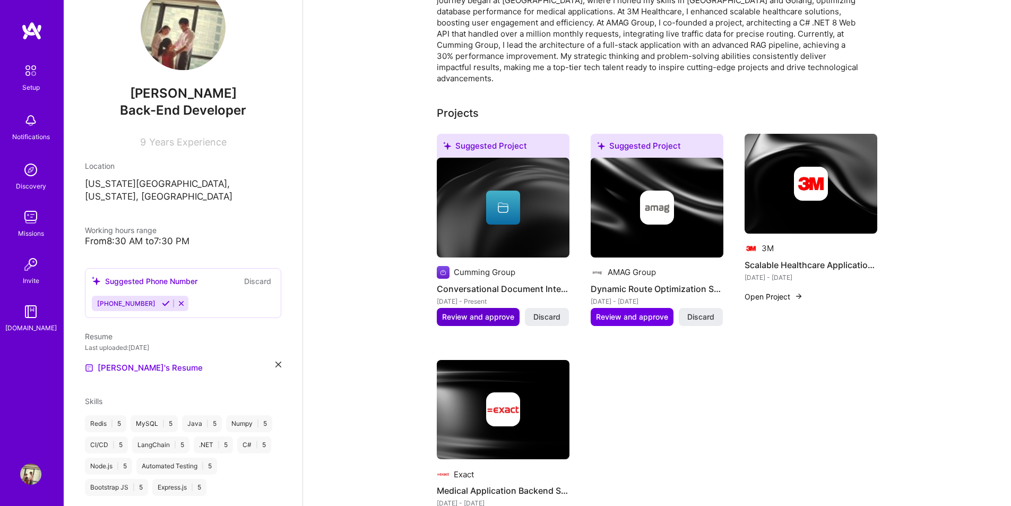
click at [490, 311] on span "Review and approve" at bounding box center [478, 316] width 72 height 11
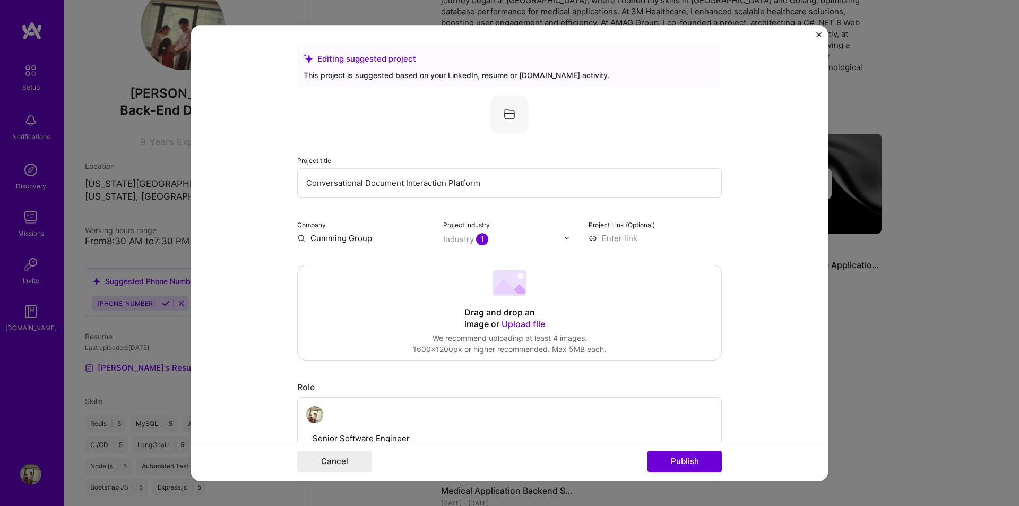
click at [497, 175] on input "Conversational Document Interaction Platform" at bounding box center [509, 182] width 424 height 29
drag, startPoint x: 400, startPoint y: 183, endPoint x: 298, endPoint y: 181, distance: 101.9
click at [298, 181] on input "Conversational Document Interaction Platform" at bounding box center [509, 182] width 424 height 29
click at [511, 185] on input "Conversational Document Interaction Platform" at bounding box center [509, 182] width 424 height 29
type input "D"
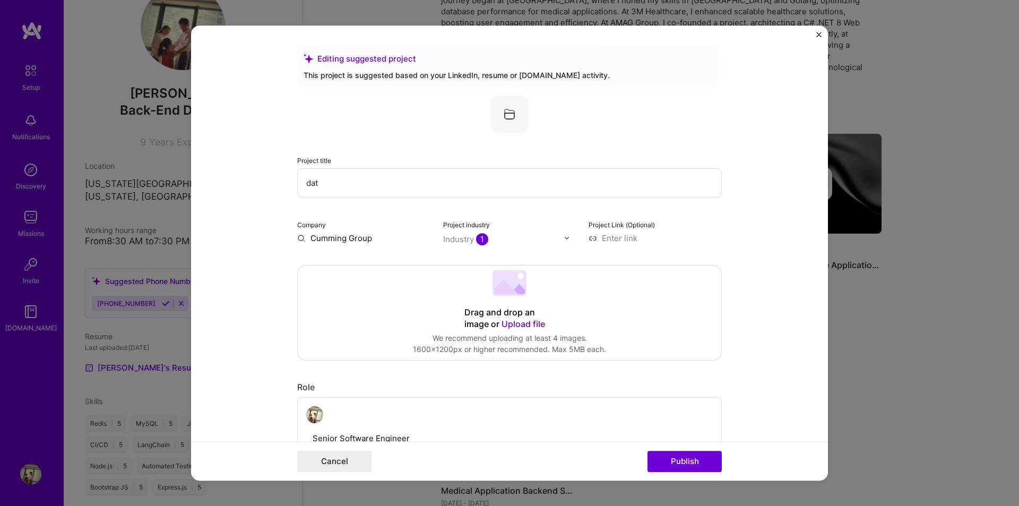
type input "data"
type input "Product Scheduling Project"
click at [723, 298] on form "Editing suggested project This project is suggested based on your LinkedIn, res…" at bounding box center [509, 252] width 637 height 455
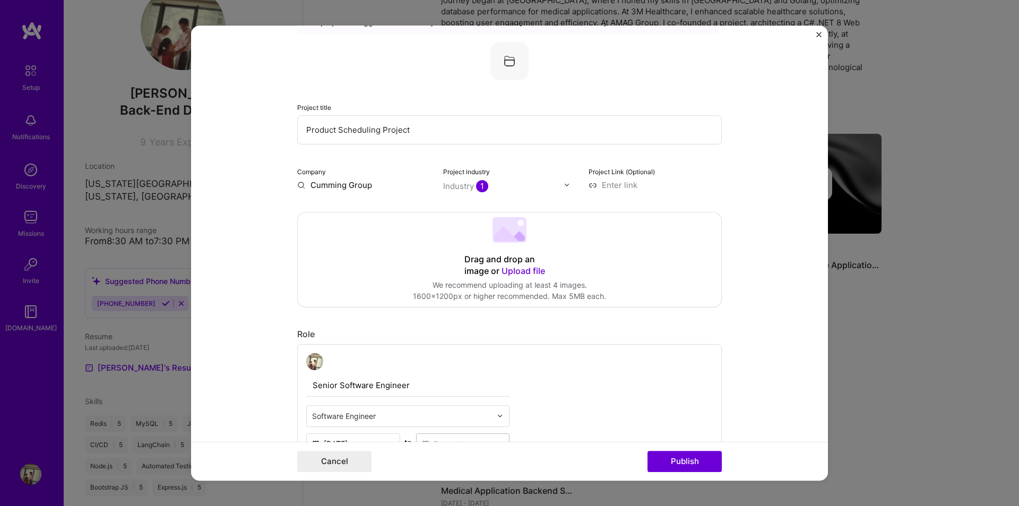
click at [347, 187] on input "Cumming Group" at bounding box center [363, 184] width 133 height 11
click at [377, 187] on input "Cumming Group" at bounding box center [363, 184] width 133 height 11
click at [367, 213] on span "[DOMAIN_NAME]" at bounding box center [354, 216] width 51 height 8
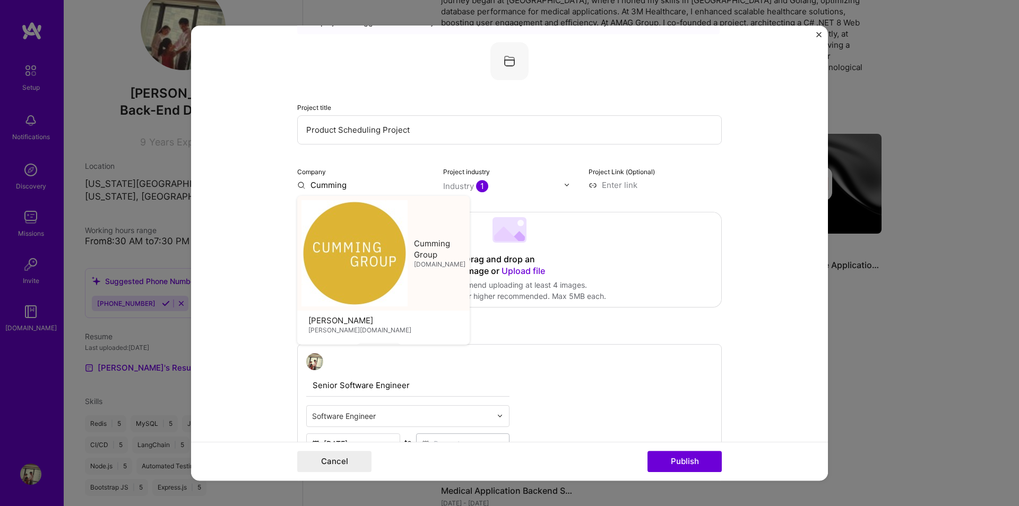
type input "Cumming Group"
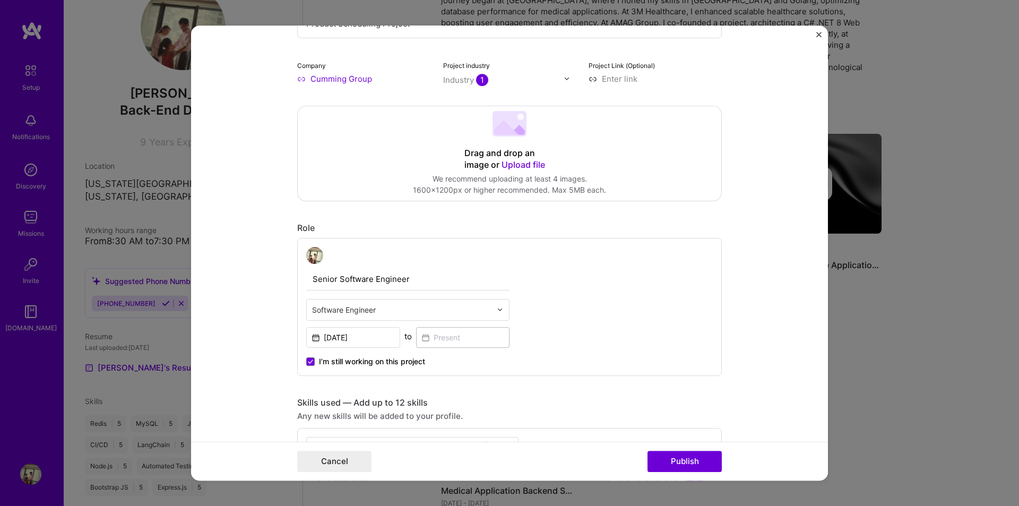
scroll to position [265, 0]
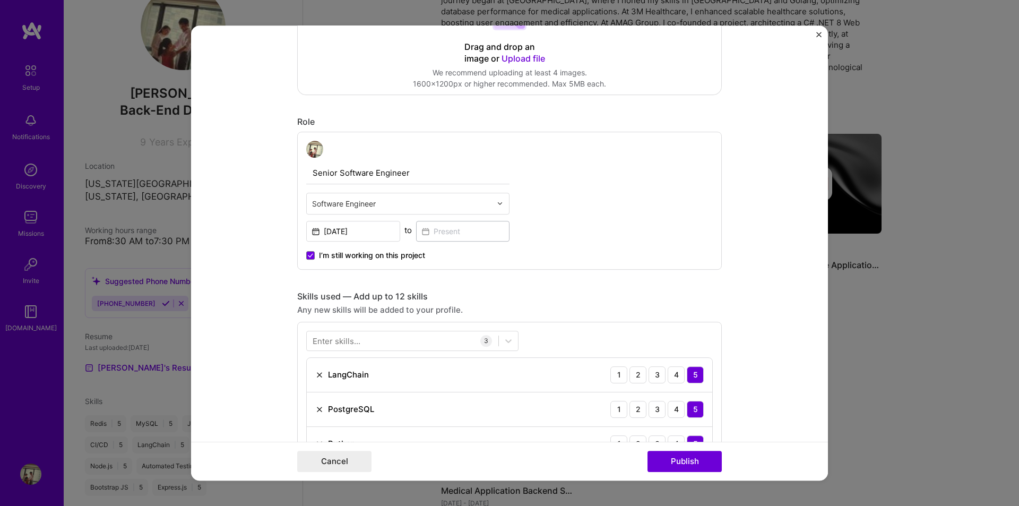
click at [366, 201] on input "text" at bounding box center [401, 203] width 179 height 11
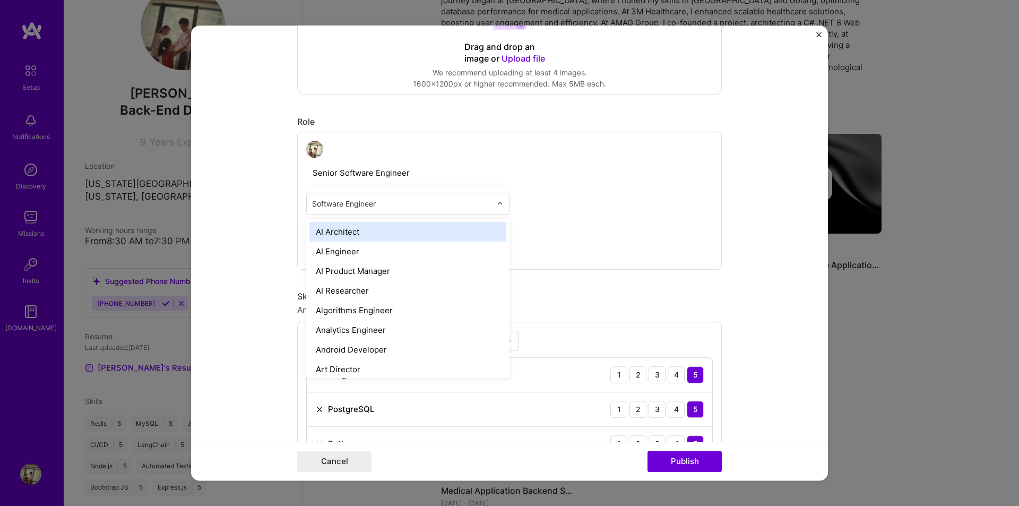
click at [729, 225] on form "Editing suggested project This project is suggested based on your LinkedIn, res…" at bounding box center [509, 252] width 637 height 455
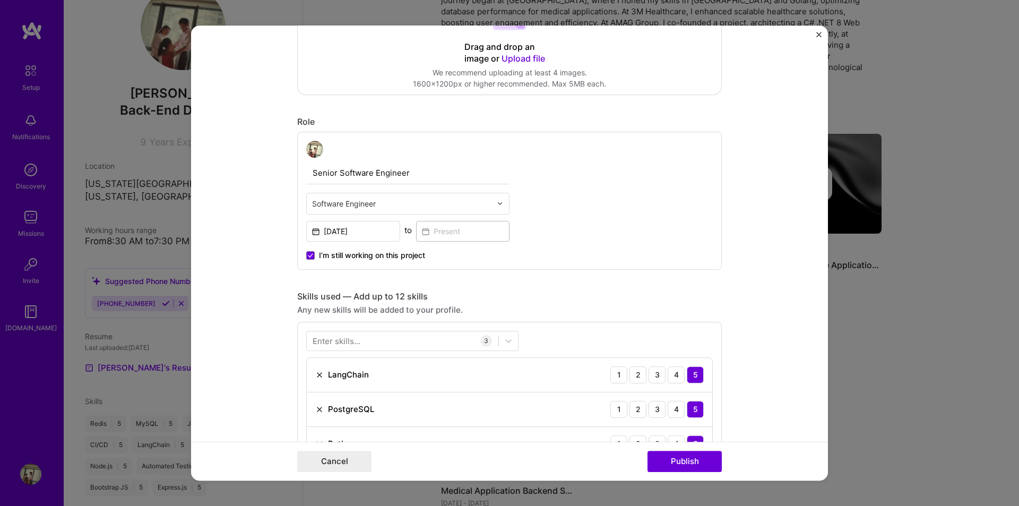
scroll to position [371, 0]
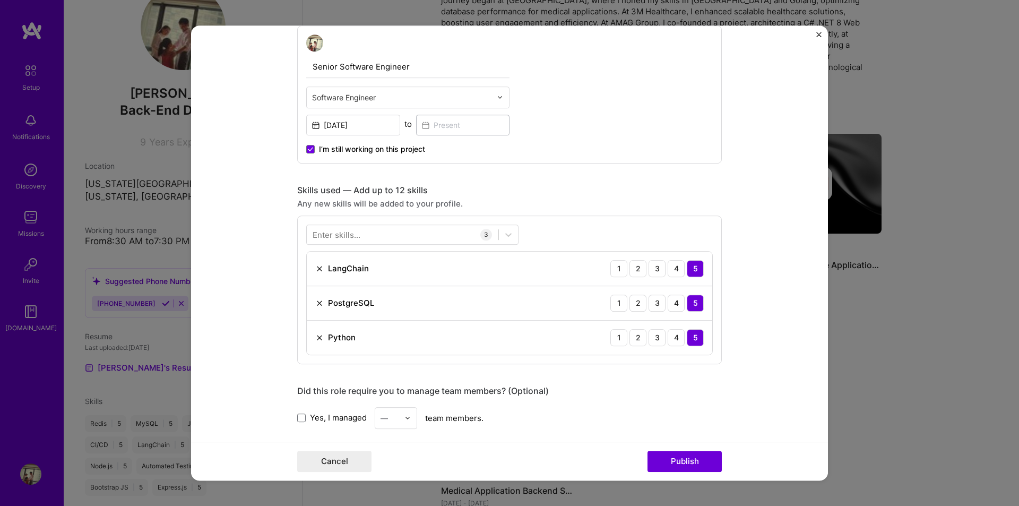
click at [394, 99] on input "text" at bounding box center [401, 97] width 179 height 11
type input "Soft"
click at [579, 117] on div "Senior Software Engineer option Software Architect focused, 60 of 70. 1 result …" at bounding box center [509, 94] width 424 height 138
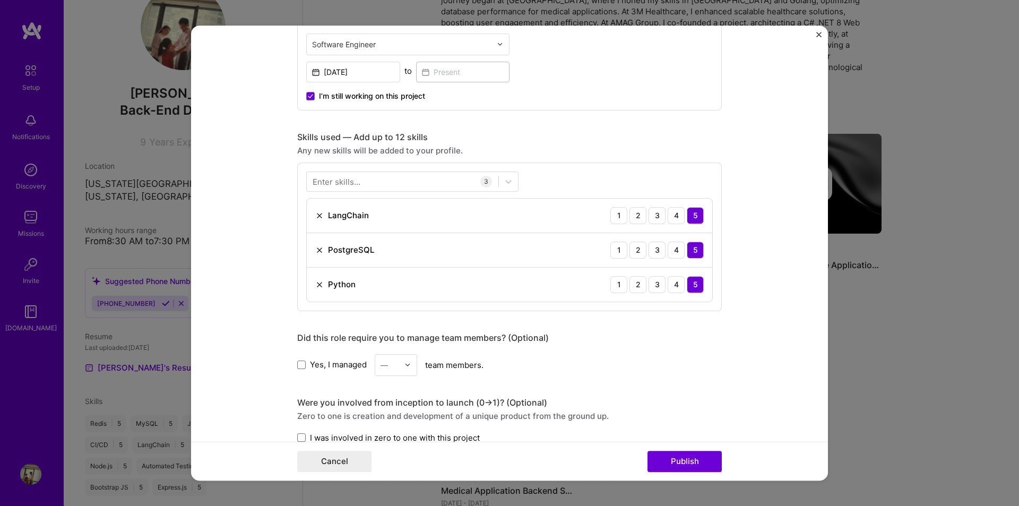
click at [438, 128] on div "Editing suggested project This project is suggested based on your LinkedIn, res…" at bounding box center [509, 243] width 424 height 1243
click at [443, 126] on div "Editing suggested project This project is suggested based on your LinkedIn, res…" at bounding box center [509, 243] width 424 height 1243
click at [369, 151] on div "Any new skills will be added to your profile." at bounding box center [509, 150] width 424 height 11
click at [308, 147] on div "Any new skills will be added to your profile." at bounding box center [509, 150] width 424 height 11
click at [305, 149] on div "Any new skills will be added to your profile." at bounding box center [509, 150] width 424 height 11
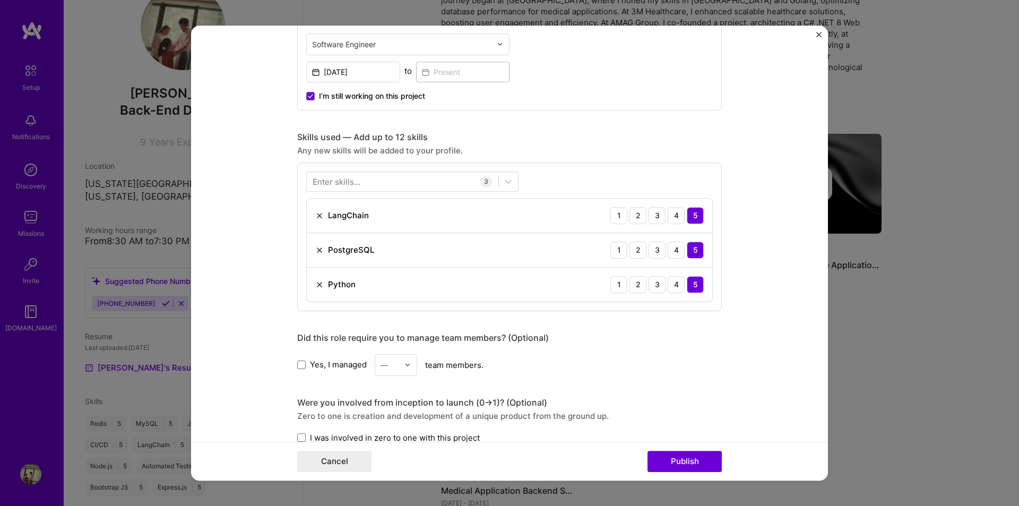
click at [302, 148] on div "Any new skills will be added to your profile." at bounding box center [509, 150] width 424 height 11
click at [265, 160] on form "Editing suggested project This project is suggested based on your LinkedIn, res…" at bounding box center [509, 252] width 637 height 455
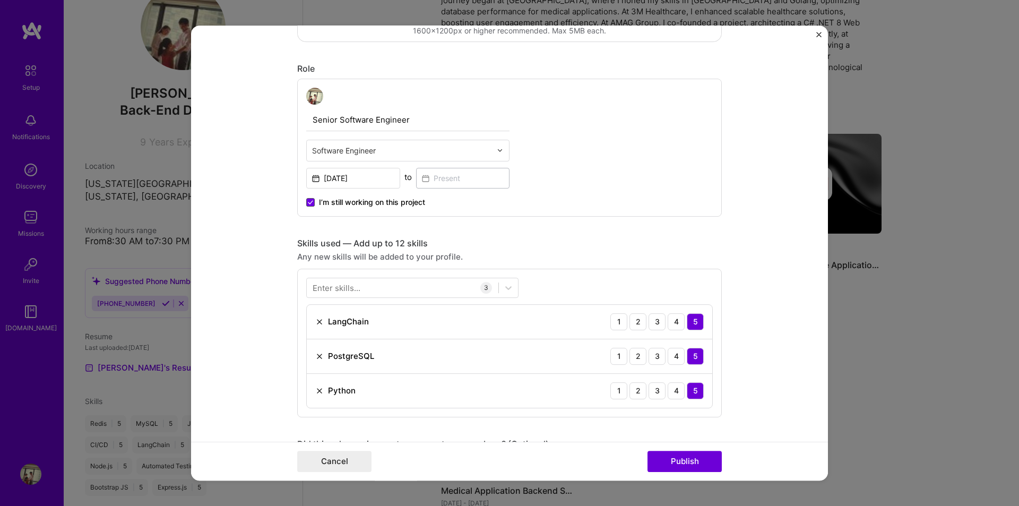
click at [307, 205] on span at bounding box center [310, 202] width 8 height 8
click at [0, 0] on input "I’m still working on this project" at bounding box center [0, 0] width 0 height 0
click at [440, 182] on input at bounding box center [463, 178] width 94 height 21
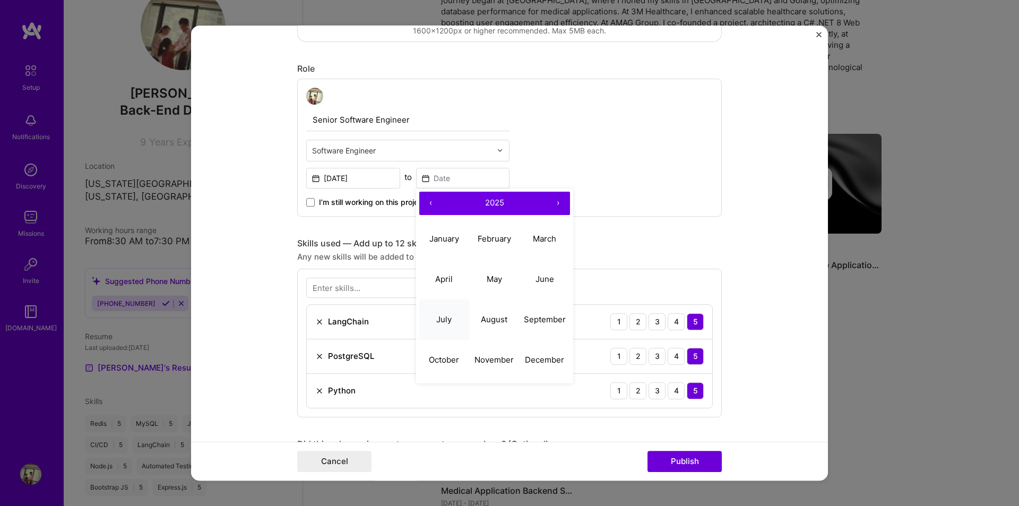
click at [447, 315] on abbr "July" at bounding box center [443, 319] width 15 height 10
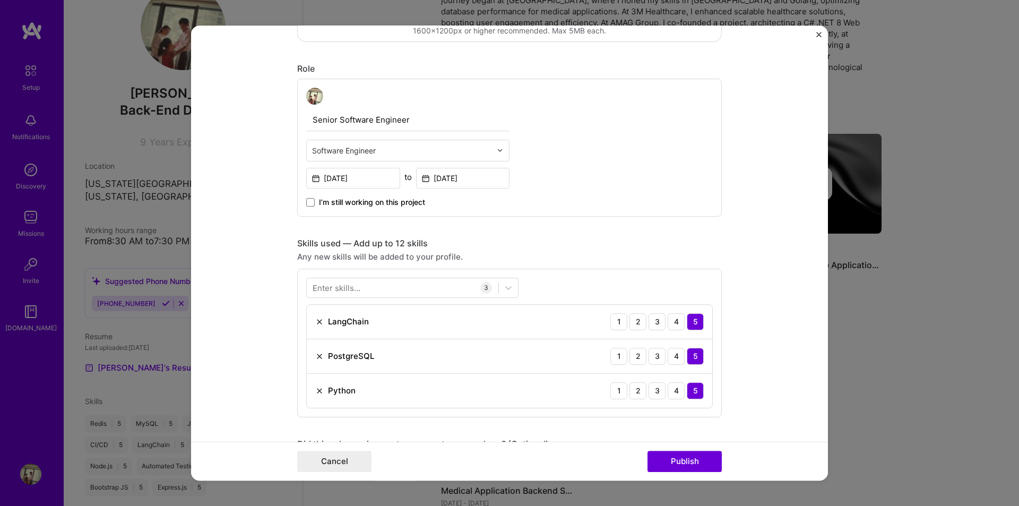
scroll to position [424, 0]
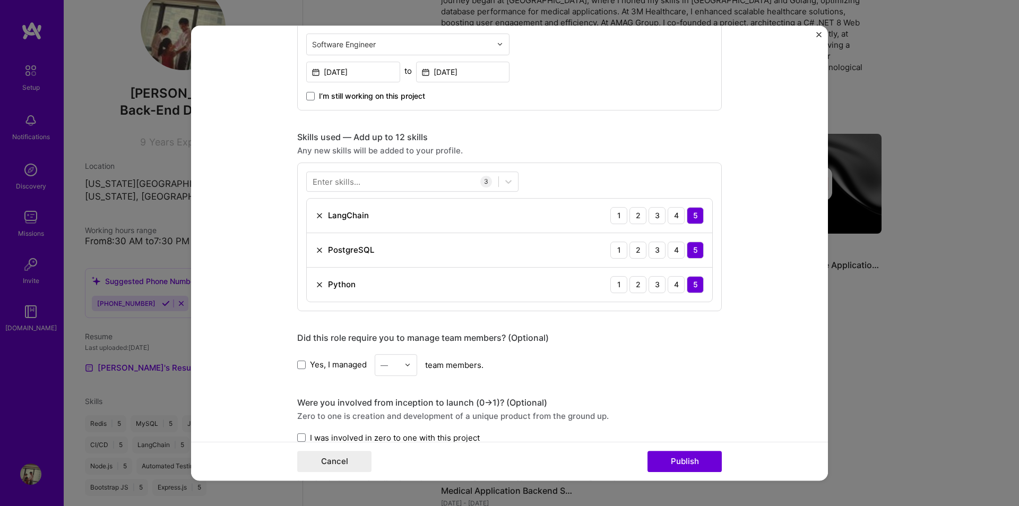
click at [364, 232] on div "LangChain 1 2 3 4 5" at bounding box center [509, 215] width 405 height 34
click at [387, 237] on div "PostgreSQL 1 2 3 4 5" at bounding box center [509, 250] width 405 height 34
click at [385, 237] on div "PostgreSQL 1 2 3 4 5" at bounding box center [509, 250] width 405 height 34
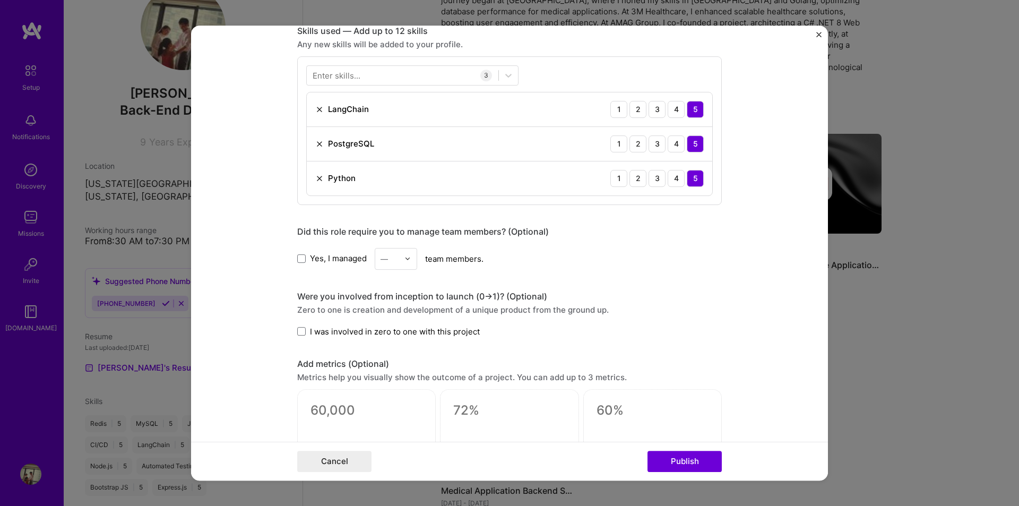
click at [358, 127] on div "PostgreSQL 1 2 3 4 5" at bounding box center [509, 144] width 405 height 34
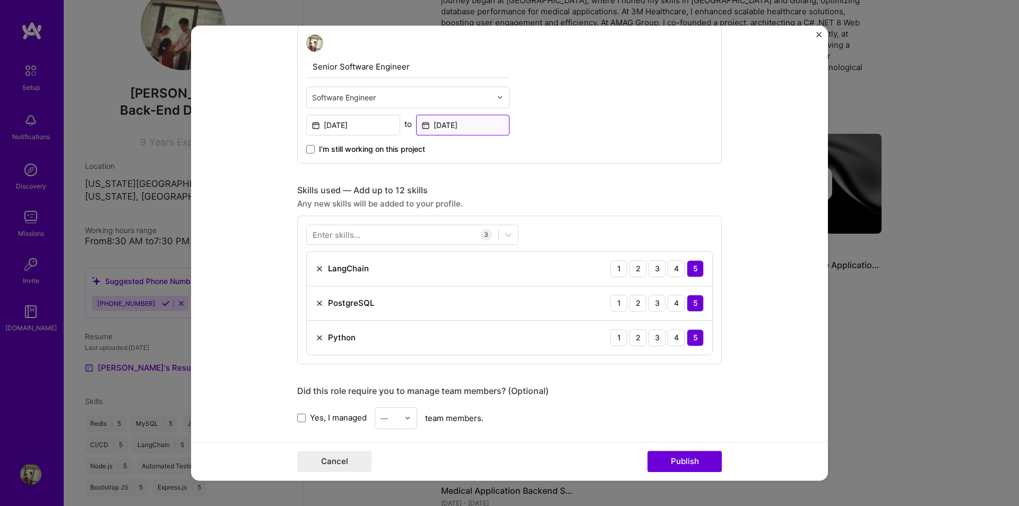
click at [445, 130] on input "[DATE]" at bounding box center [463, 125] width 94 height 21
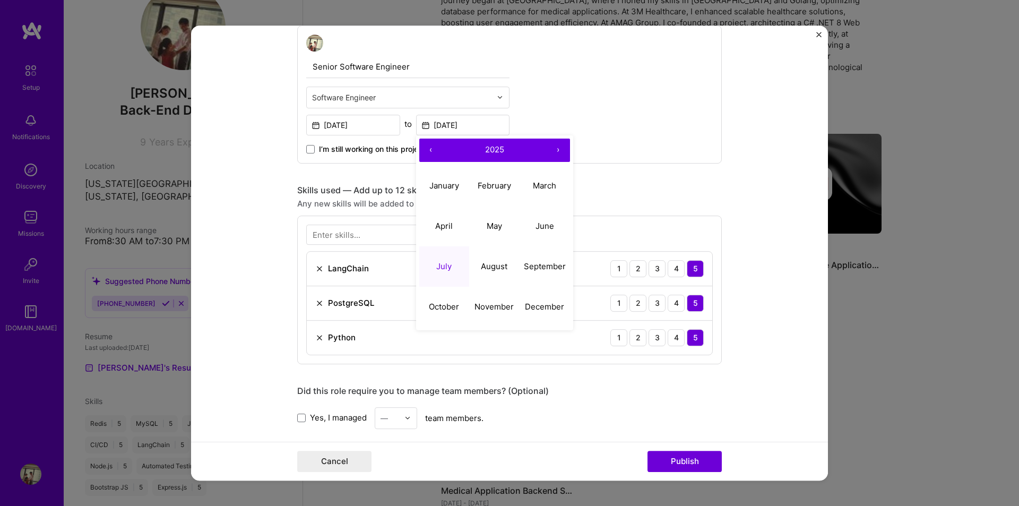
click at [429, 148] on button "‹" at bounding box center [430, 149] width 23 height 23
click at [492, 302] on abbr "November" at bounding box center [493, 306] width 39 height 10
type input "[DATE]"
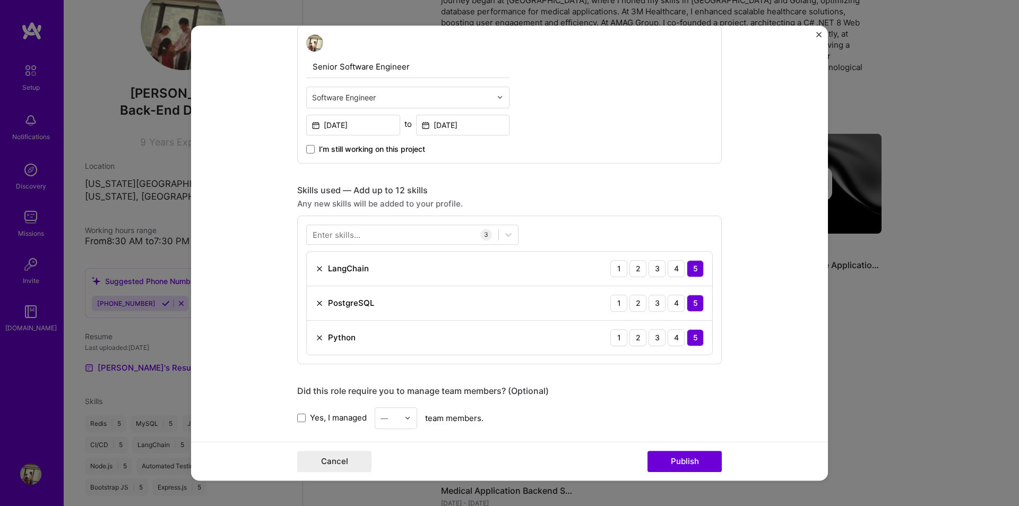
click at [351, 235] on div "Enter skills..." at bounding box center [336, 234] width 48 height 11
click at [386, 235] on div at bounding box center [403, 234] width 192 height 18
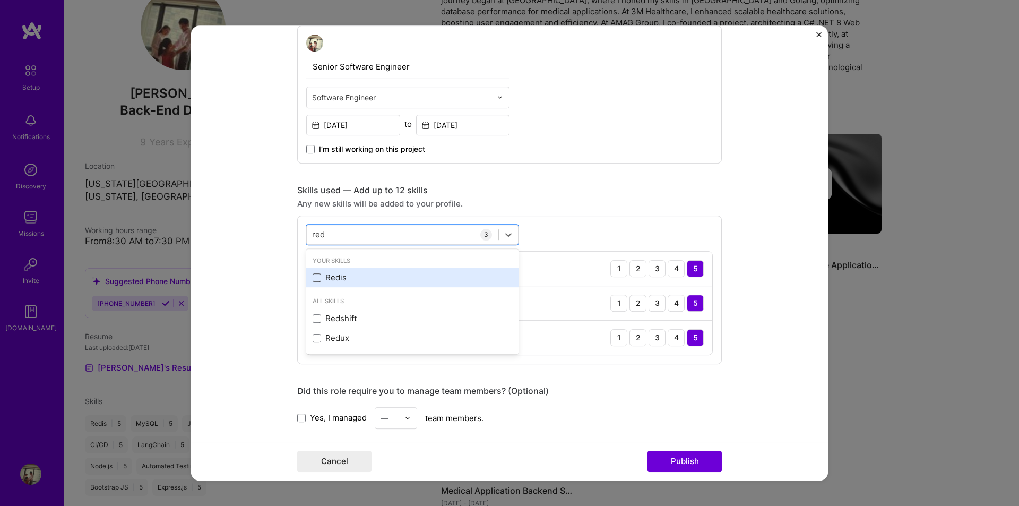
click at [312, 280] on span at bounding box center [316, 277] width 8 height 8
click at [0, 0] on input "checkbox" at bounding box center [0, 0] width 0 height 0
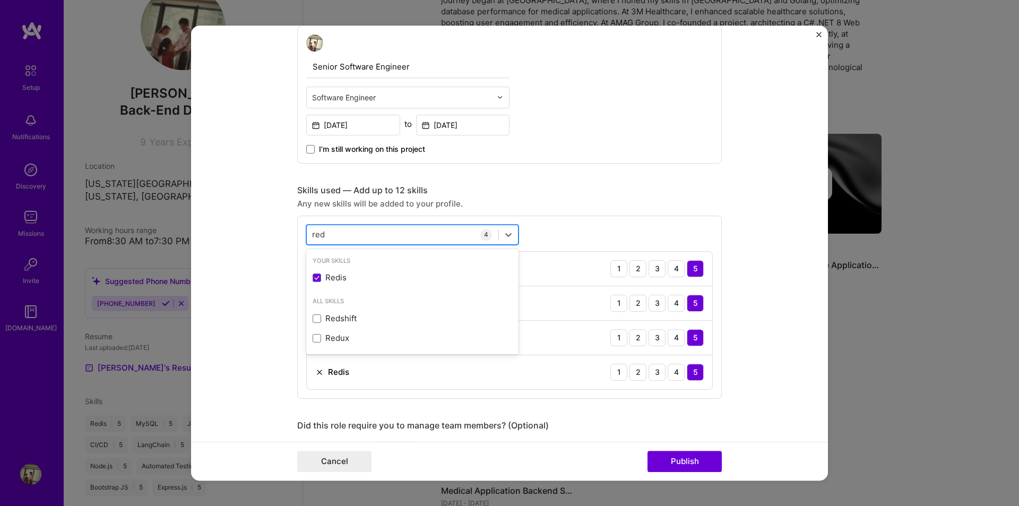
click at [360, 235] on div "red red" at bounding box center [403, 234] width 192 height 18
click at [314, 296] on span at bounding box center [316, 297] width 8 height 8
click at [0, 0] on input "checkbox" at bounding box center [0, 0] width 0 height 0
click at [350, 234] on div "[PERSON_NAME]" at bounding box center [403, 234] width 192 height 18
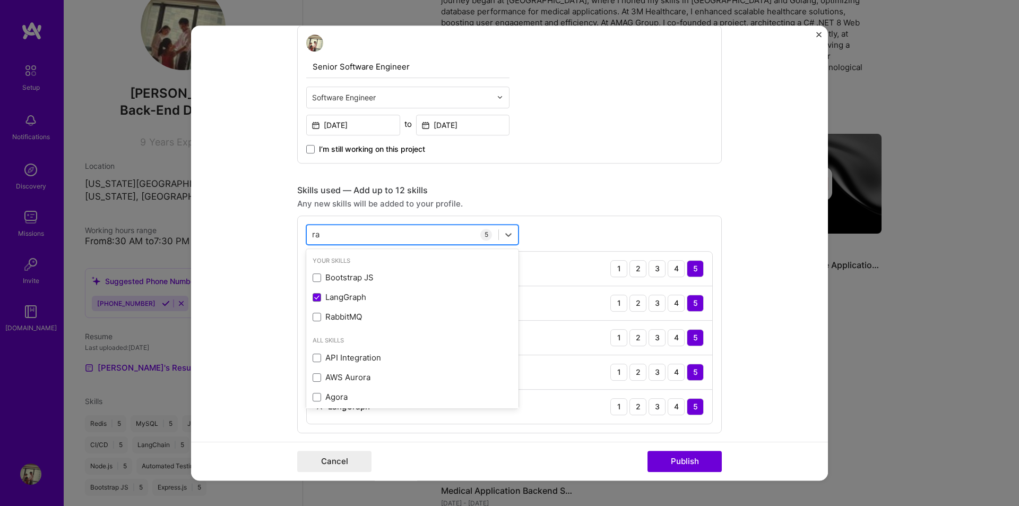
type input "rag"
click at [312, 298] on span at bounding box center [316, 297] width 8 height 8
click at [0, 0] on input "checkbox" at bounding box center [0, 0] width 0 height 0
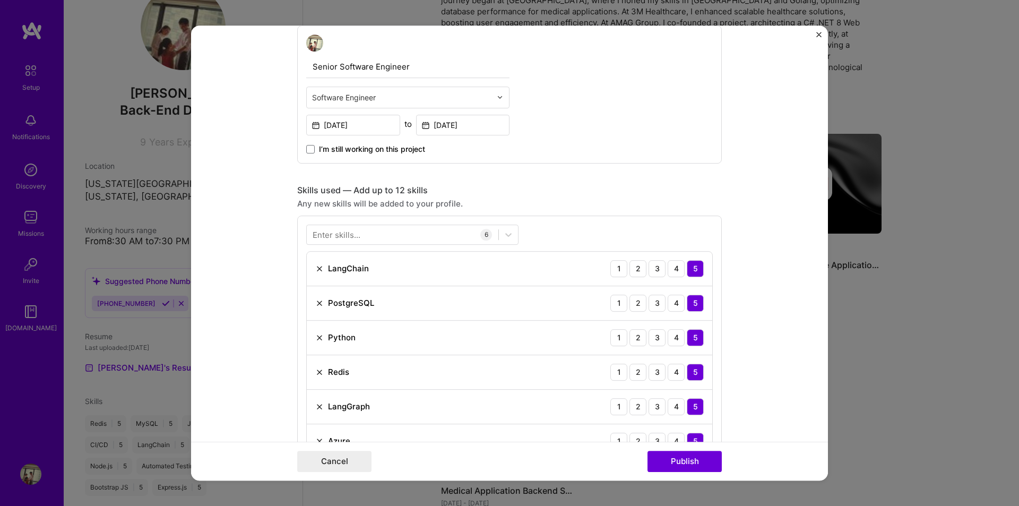
click at [355, 235] on div "Enter skills..." at bounding box center [336, 234] width 48 height 11
click at [372, 234] on div at bounding box center [403, 234] width 192 height 18
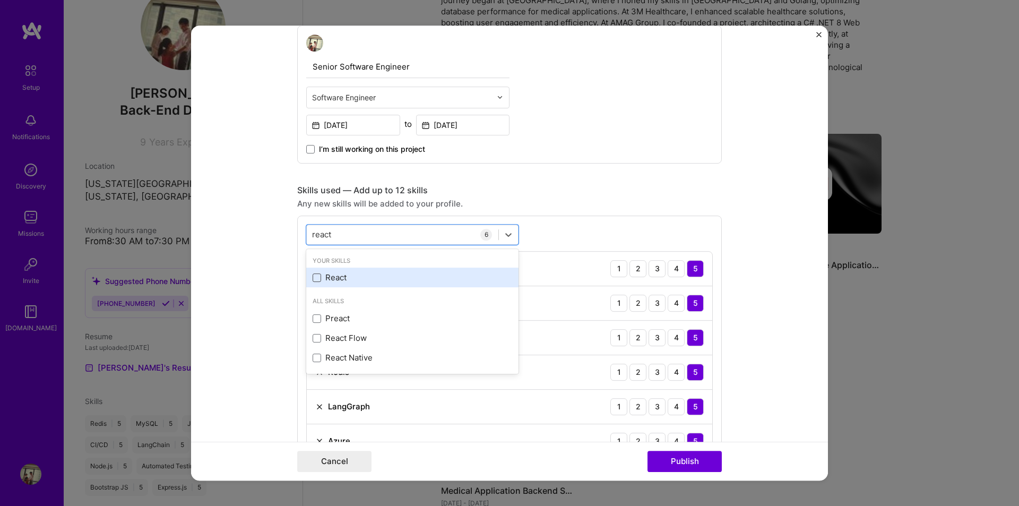
click at [306, 281] on div "React" at bounding box center [412, 277] width 212 height 20
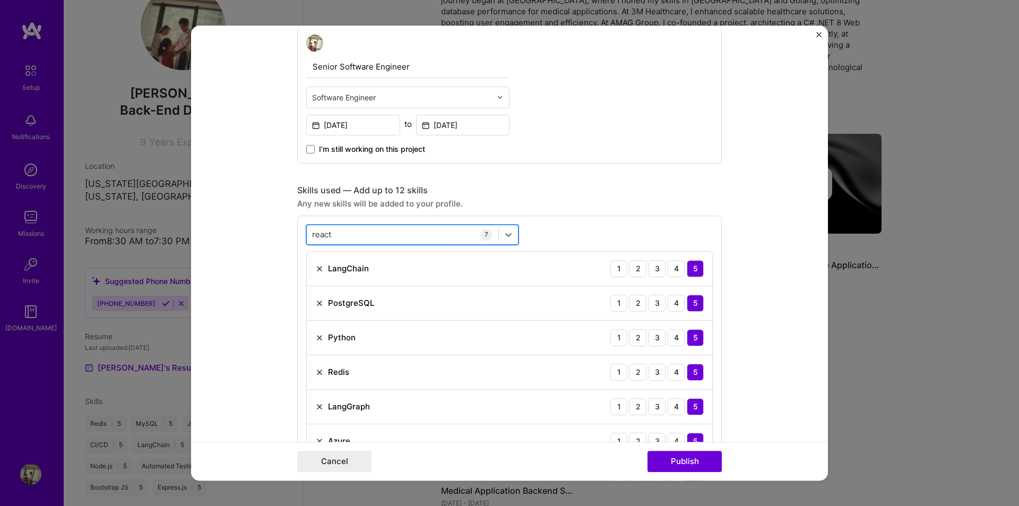
click at [355, 241] on div "react react" at bounding box center [403, 234] width 192 height 18
click at [315, 277] on span at bounding box center [316, 277] width 8 height 8
click at [0, 0] on input "checkbox" at bounding box center [0, 0] width 0 height 0
click at [346, 238] on div "git git" at bounding box center [403, 234] width 192 height 18
type input "git"
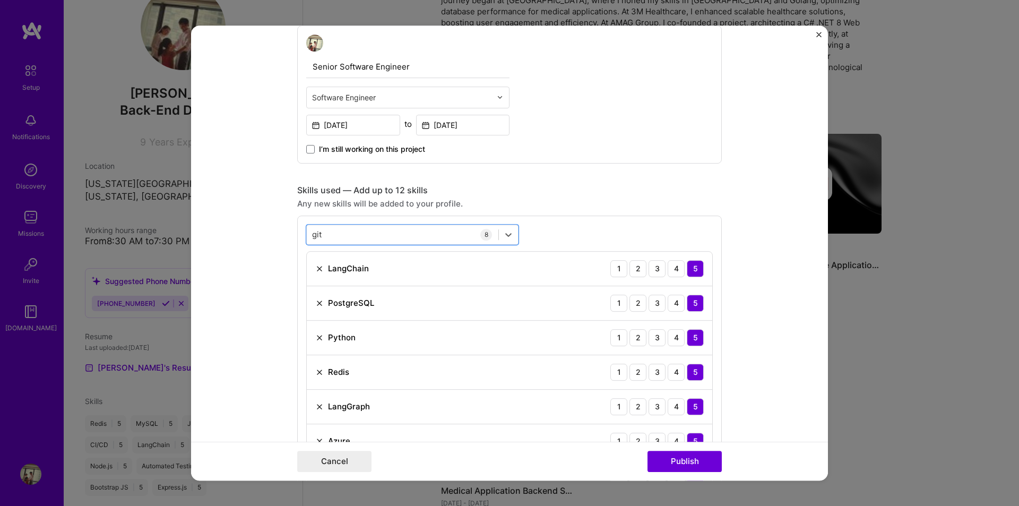
click at [225, 287] on form "Editing suggested project This project is suggested based on your LinkedIn, res…" at bounding box center [509, 252] width 637 height 455
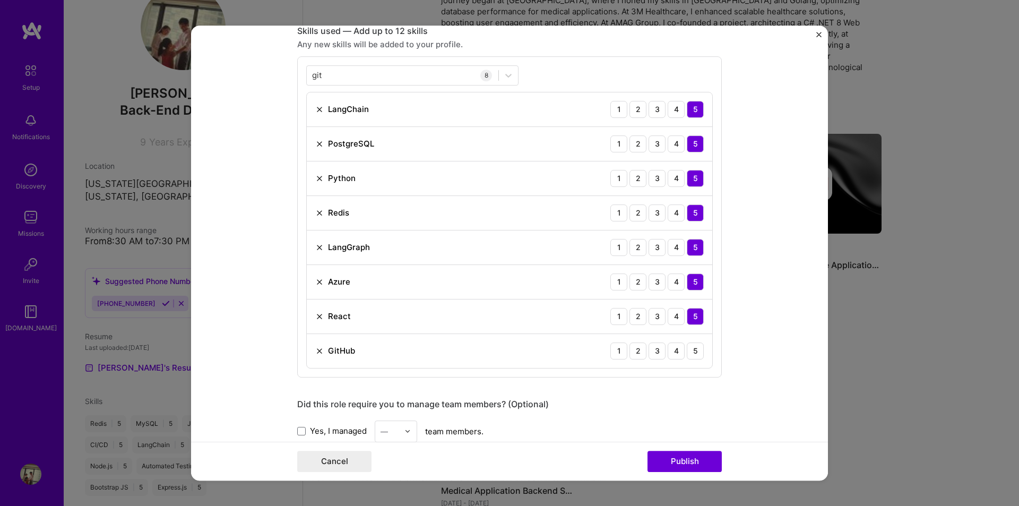
scroll to position [690, 0]
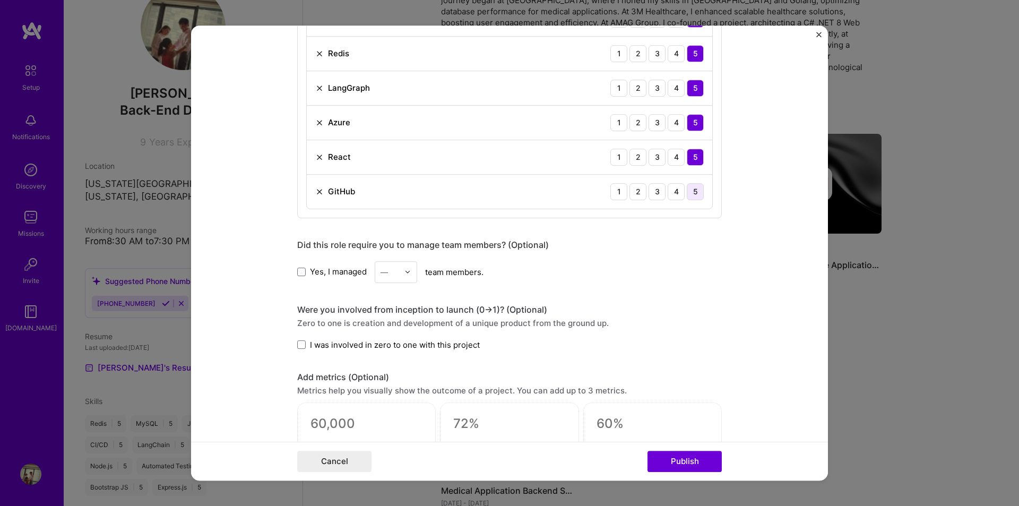
click at [691, 193] on div "5" at bounding box center [695, 191] width 17 height 17
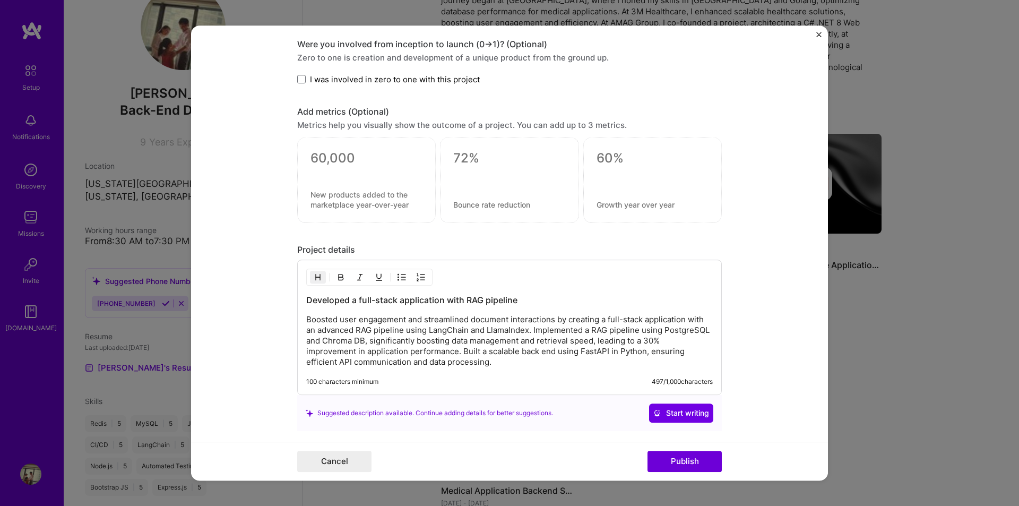
scroll to position [849, 0]
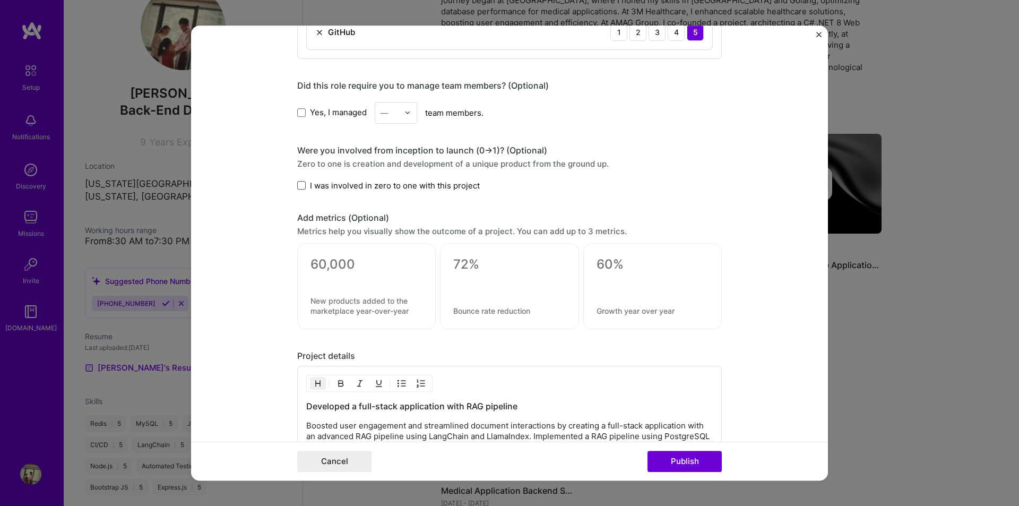
click at [301, 185] on span at bounding box center [301, 185] width 8 height 8
click at [0, 0] on input "I was involved in zero to one with this project" at bounding box center [0, 0] width 0 height 0
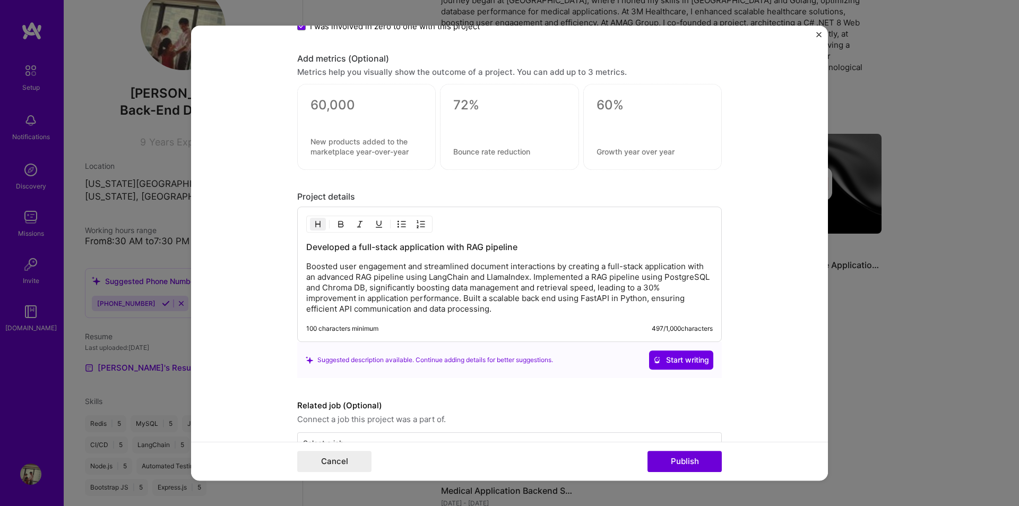
scroll to position [1039, 0]
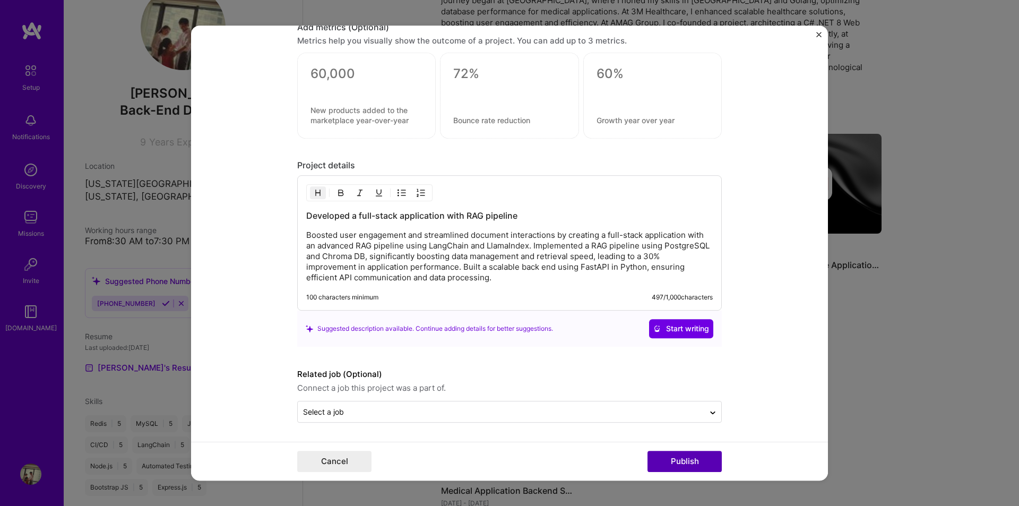
click at [689, 462] on button "Publish" at bounding box center [684, 460] width 74 height 21
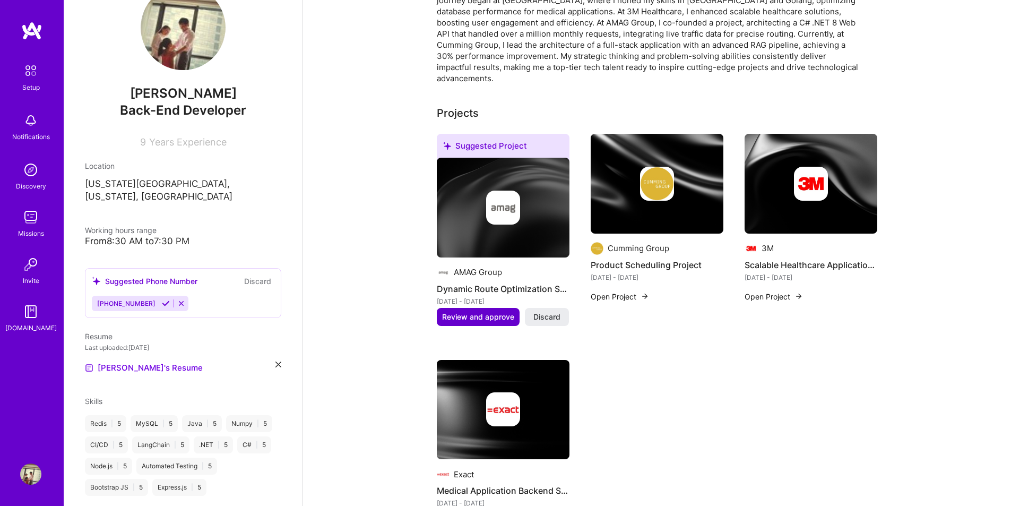
click at [495, 311] on span "Review and approve" at bounding box center [478, 316] width 72 height 11
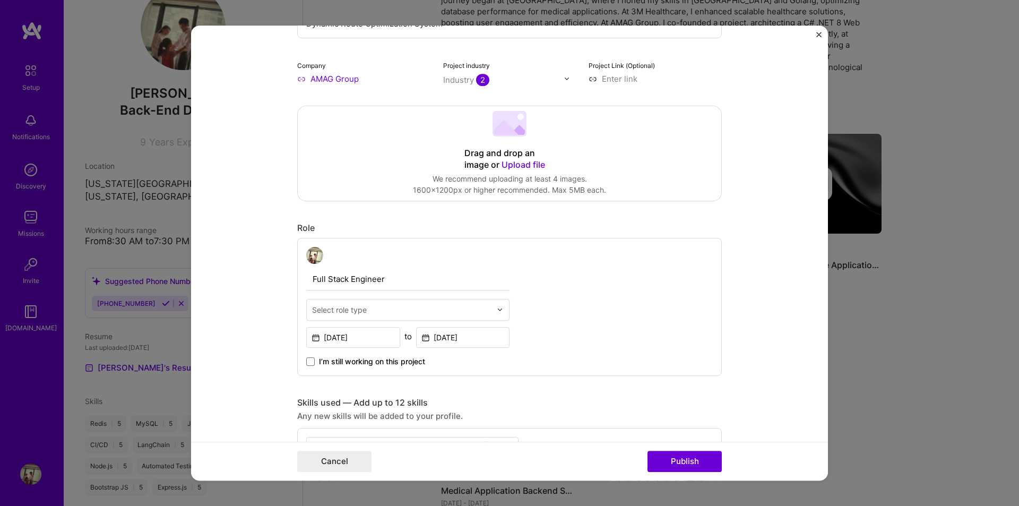
scroll to position [318, 0]
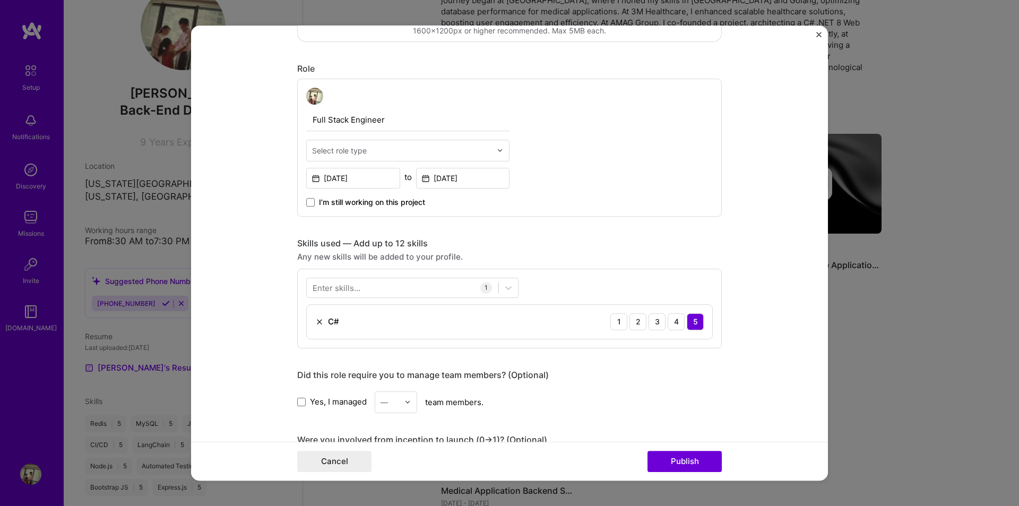
click at [462, 151] on input "text" at bounding box center [401, 150] width 179 height 11
type input "Softw"
click at [396, 201] on div "Software Engineer" at bounding box center [407, 198] width 197 height 20
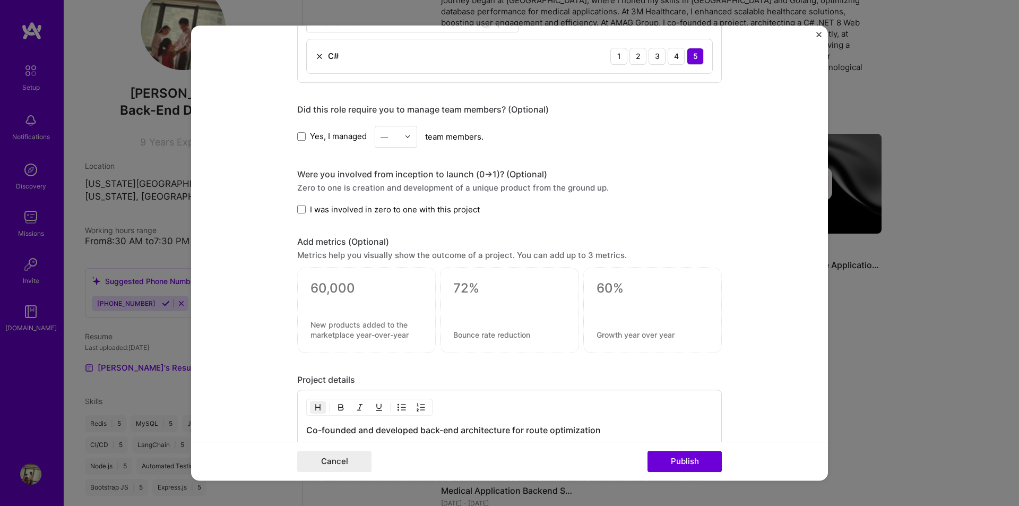
scroll to position [531, 0]
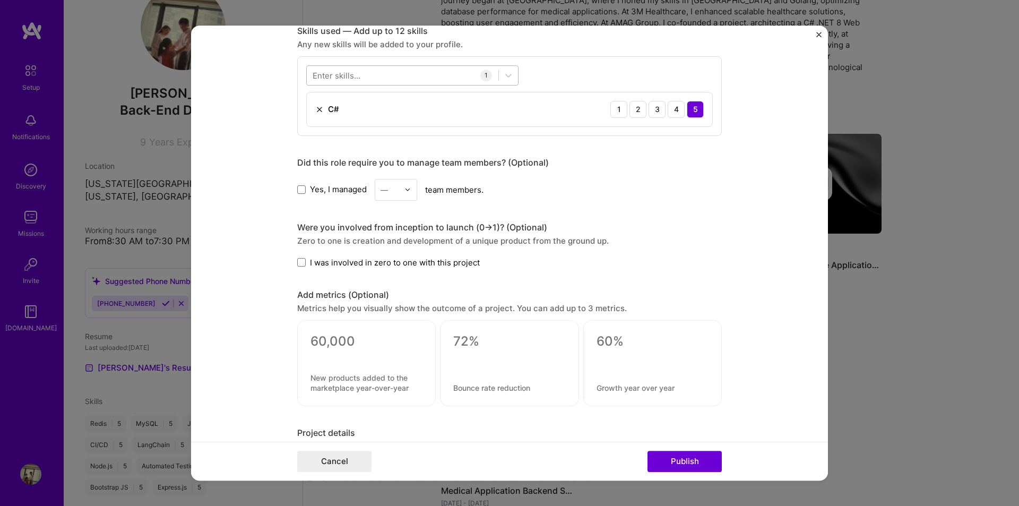
click at [375, 75] on div at bounding box center [403, 75] width 192 height 18
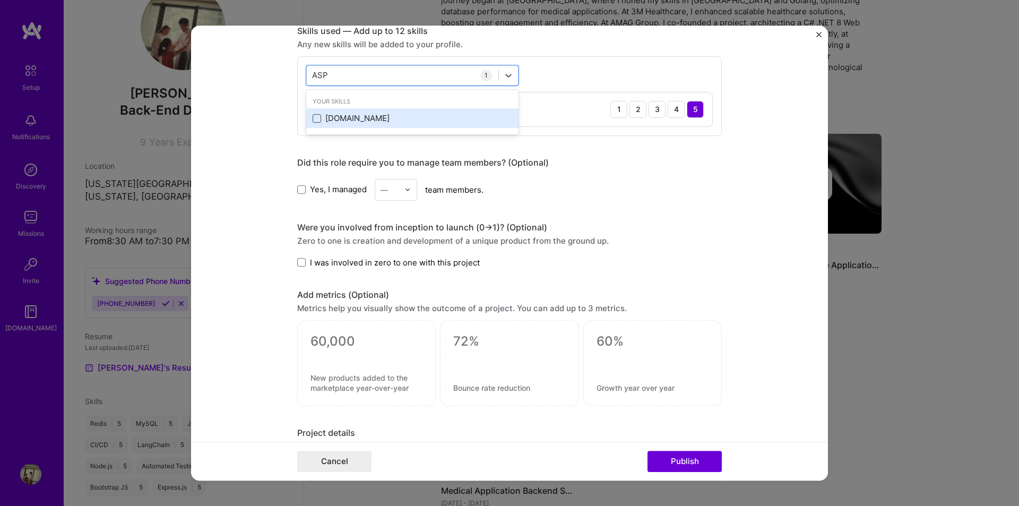
click at [313, 118] on span at bounding box center [316, 118] width 8 height 8
click at [0, 0] on input "checkbox" at bounding box center [0, 0] width 0 height 0
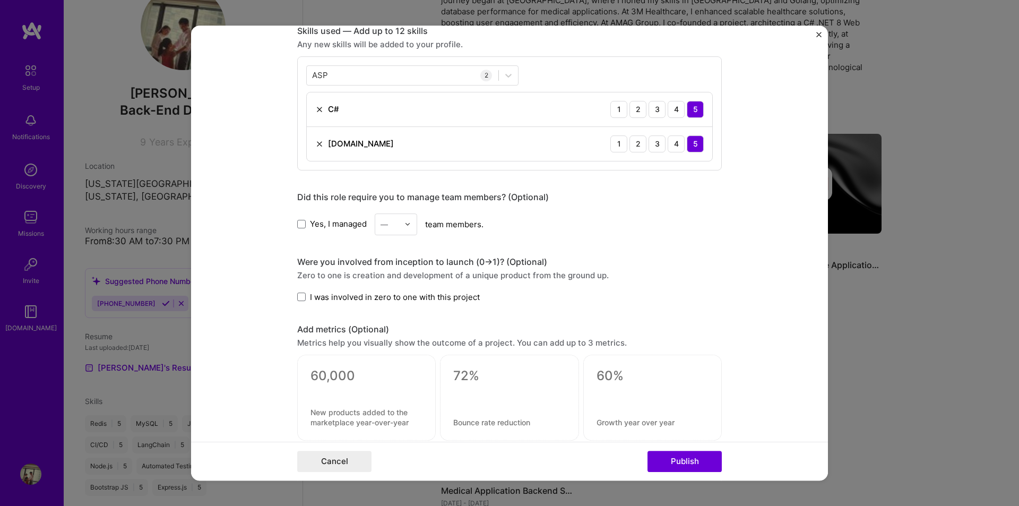
click at [595, 198] on div "Did this role require you to manage team members? (Optional)" at bounding box center [509, 197] width 424 height 11
click at [387, 80] on div "ASP ASP" at bounding box center [403, 75] width 192 height 18
click at [315, 116] on span at bounding box center [316, 118] width 8 height 8
click at [0, 0] on input "checkbox" at bounding box center [0, 0] width 0 height 0
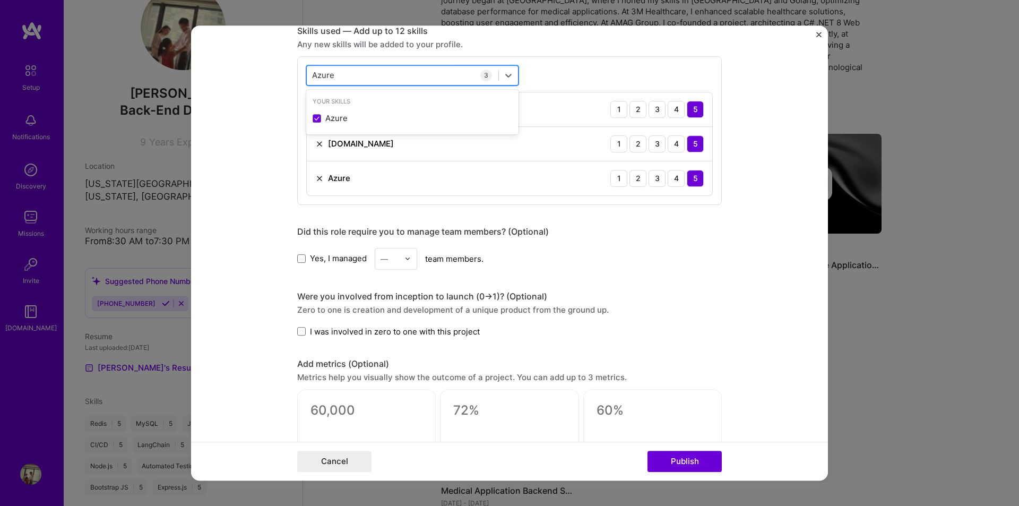
click at [347, 76] on div "Azure Azure" at bounding box center [403, 75] width 192 height 18
type input "Azure"
click at [717, 266] on div "Yes, I managed — team members." at bounding box center [509, 259] width 424 height 22
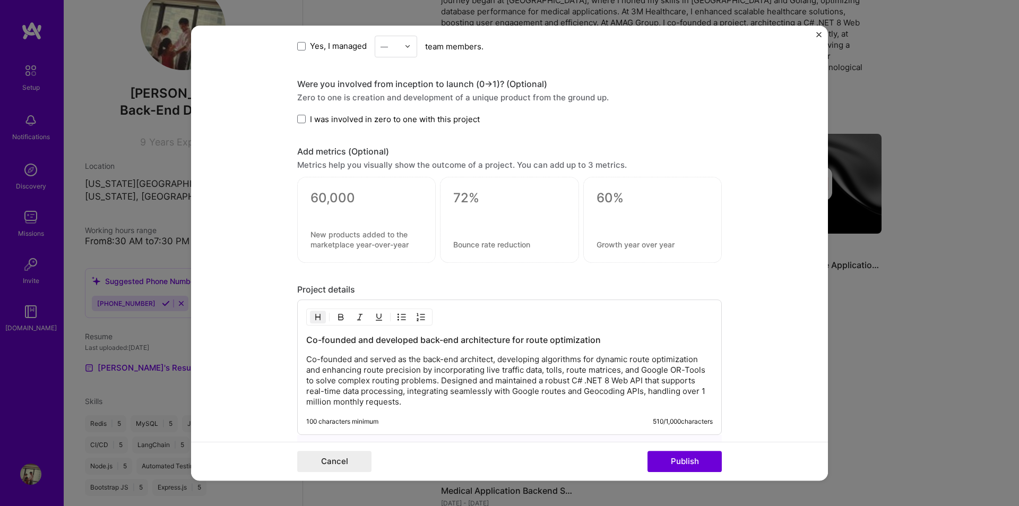
scroll to position [867, 0]
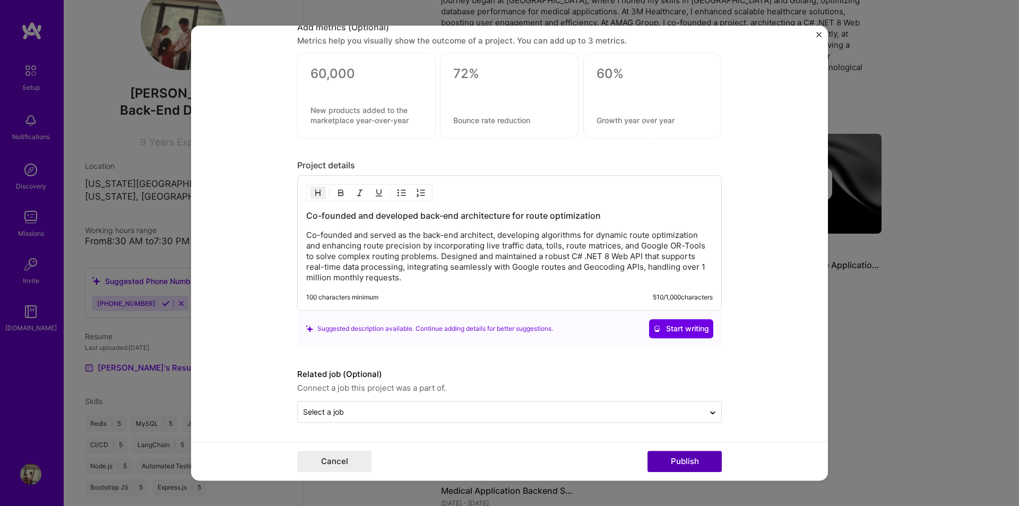
click at [709, 465] on button "Publish" at bounding box center [684, 460] width 74 height 21
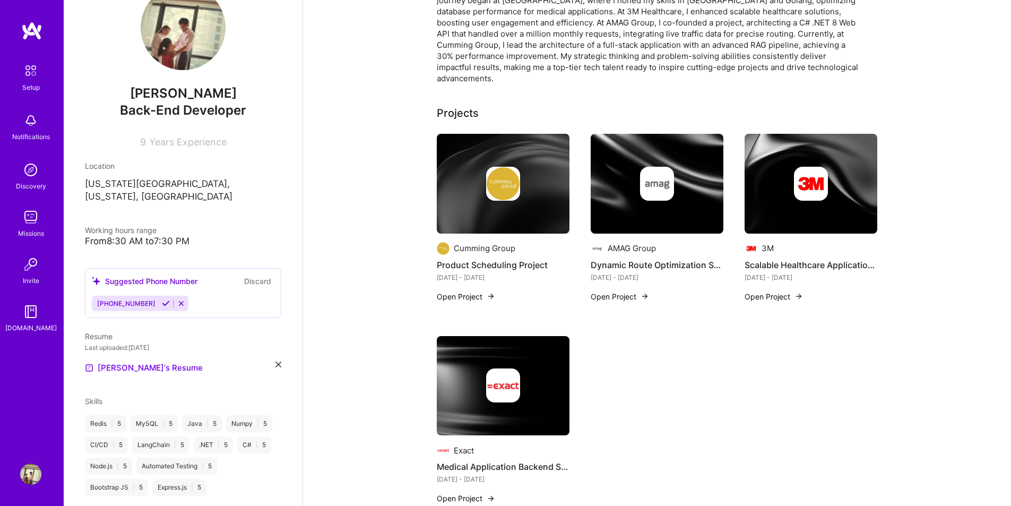
click at [510, 242] on div "Cumming Group" at bounding box center [485, 247] width 62 height 11
click at [464, 291] on button "Open Project" at bounding box center [466, 296] width 58 height 11
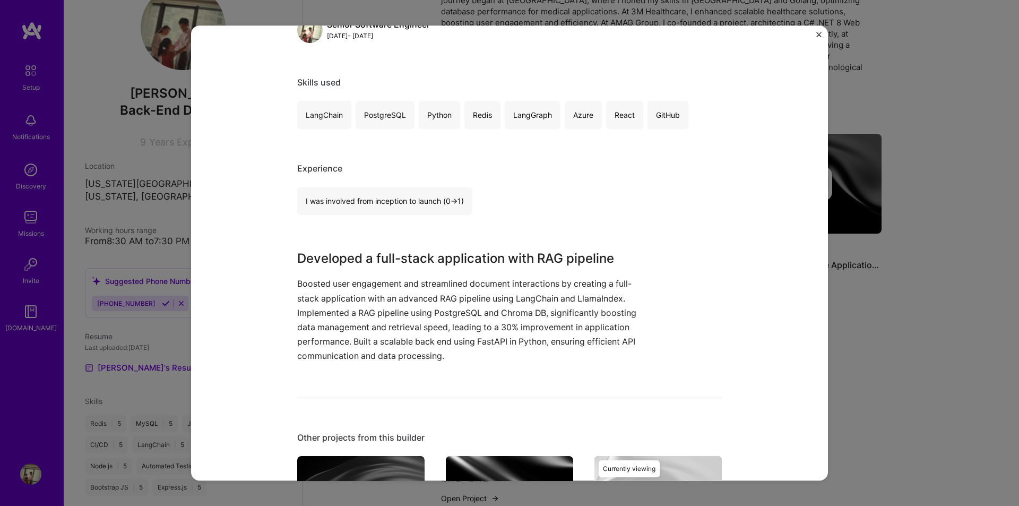
scroll to position [58, 0]
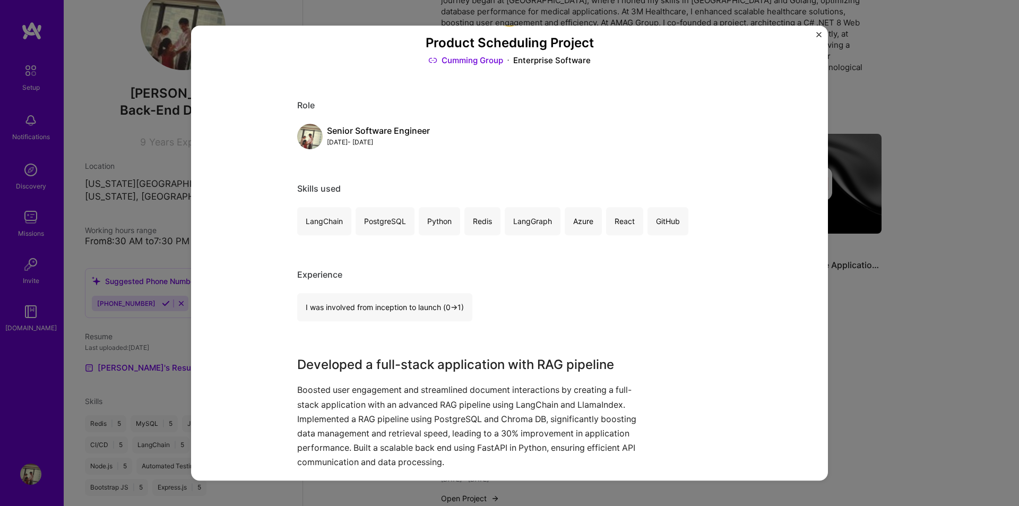
click at [818, 32] on img "Close" at bounding box center [818, 34] width 5 height 5
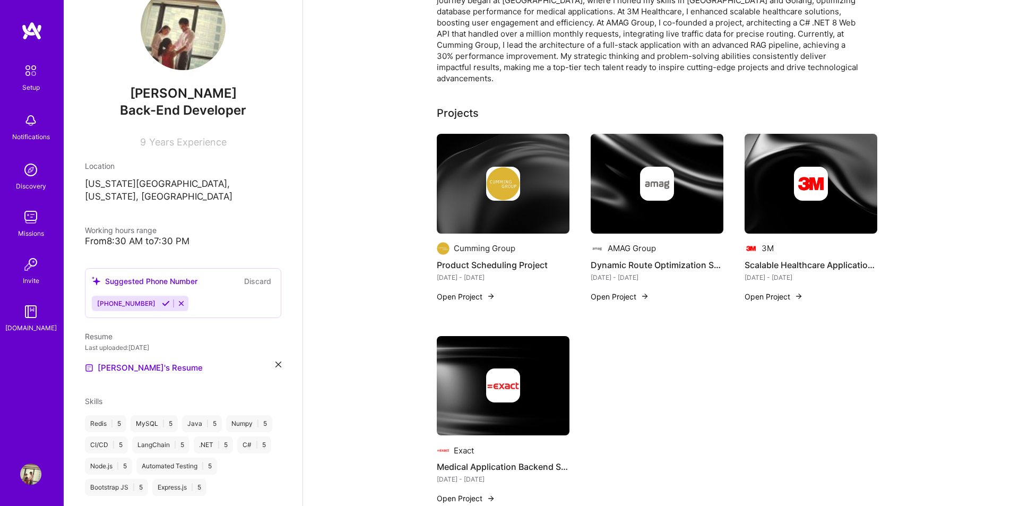
click at [532, 167] on div at bounding box center [503, 184] width 133 height 34
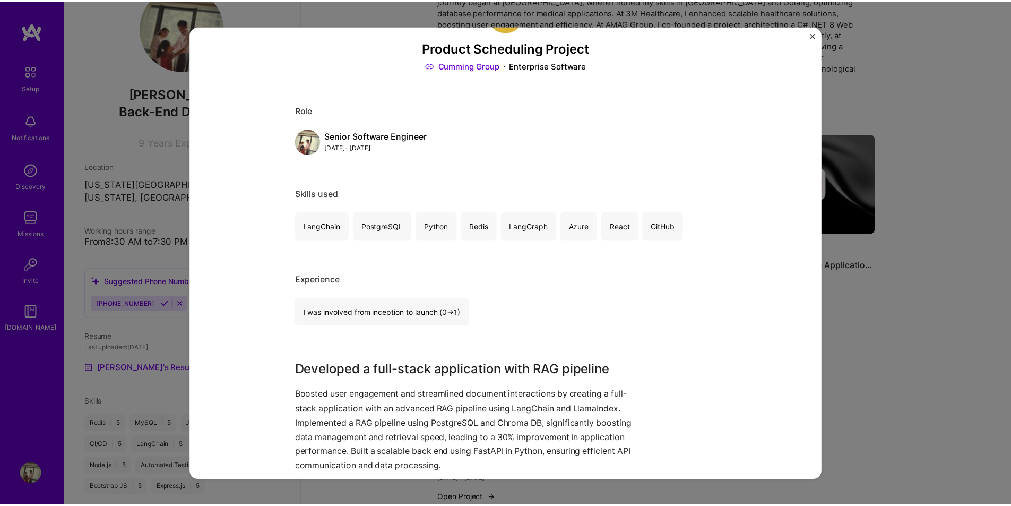
scroll to position [212, 0]
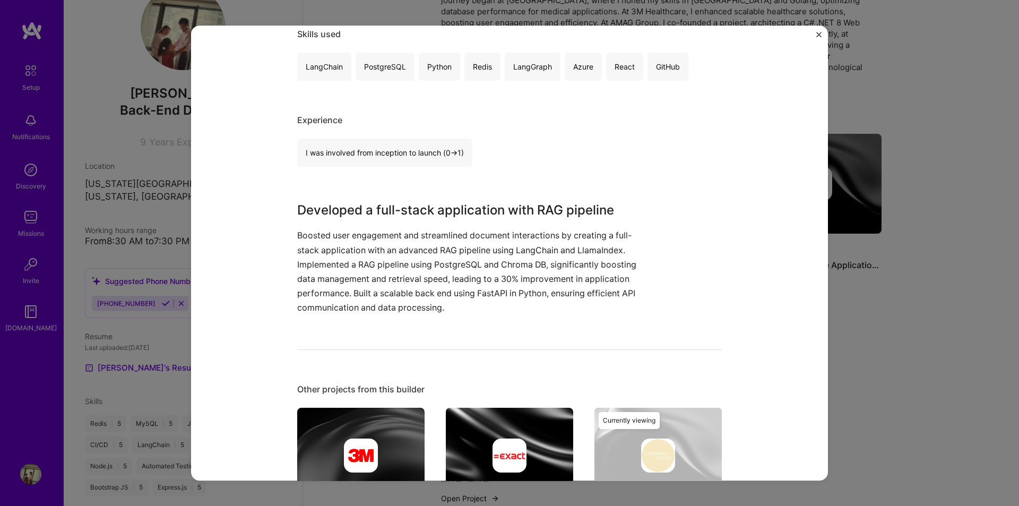
click at [819, 32] on img "Close" at bounding box center [818, 34] width 5 height 5
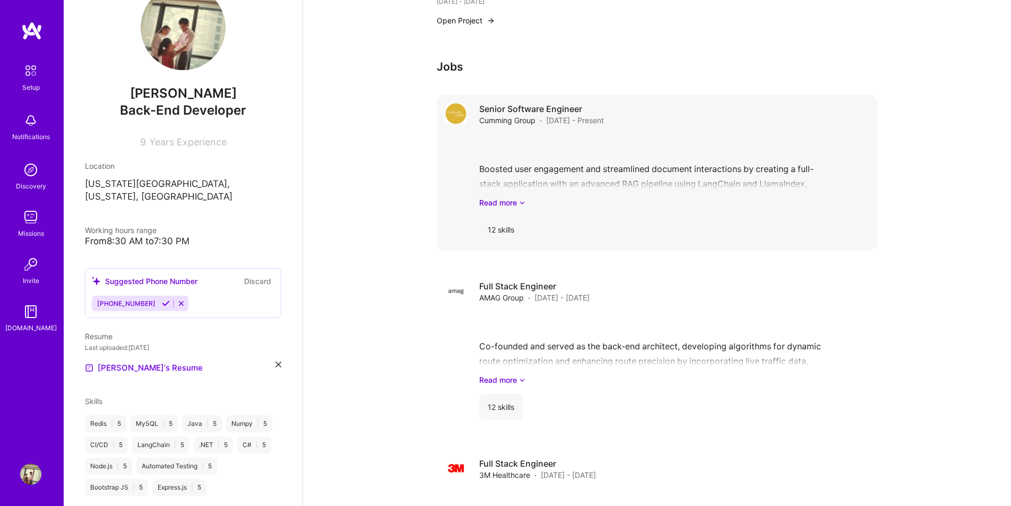
scroll to position [705, 0]
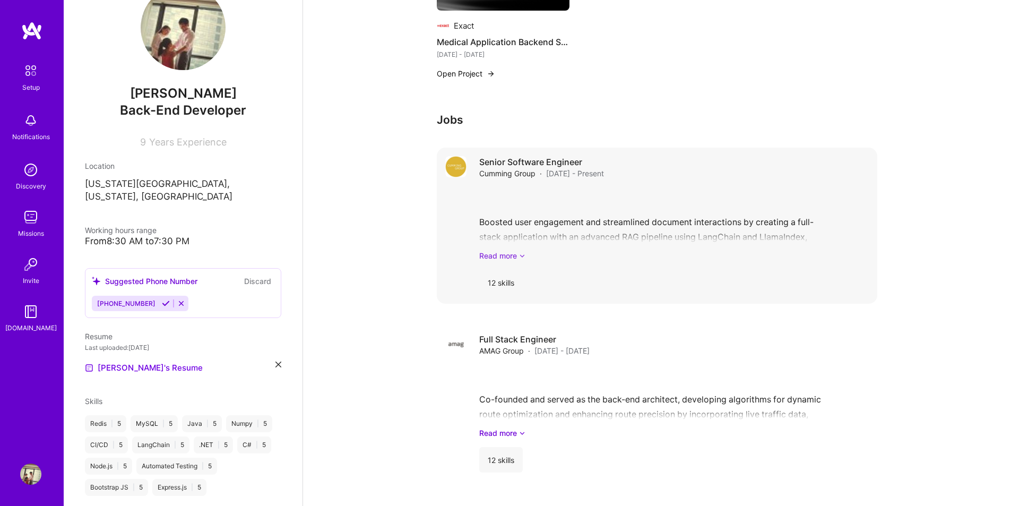
click at [560, 250] on link "Read more" at bounding box center [673, 255] width 389 height 11
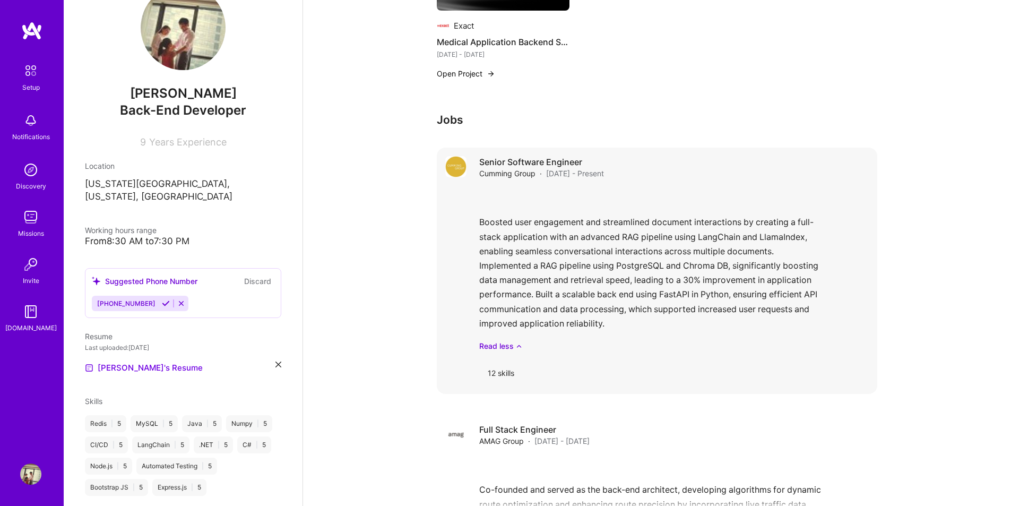
click at [503, 360] on div "12 skills" at bounding box center [501, 372] width 44 height 25
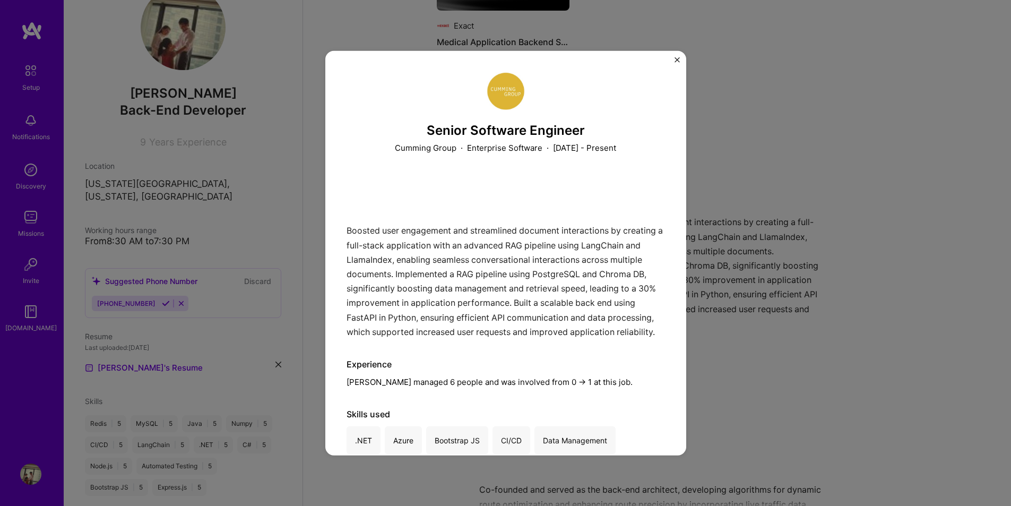
scroll to position [85, 0]
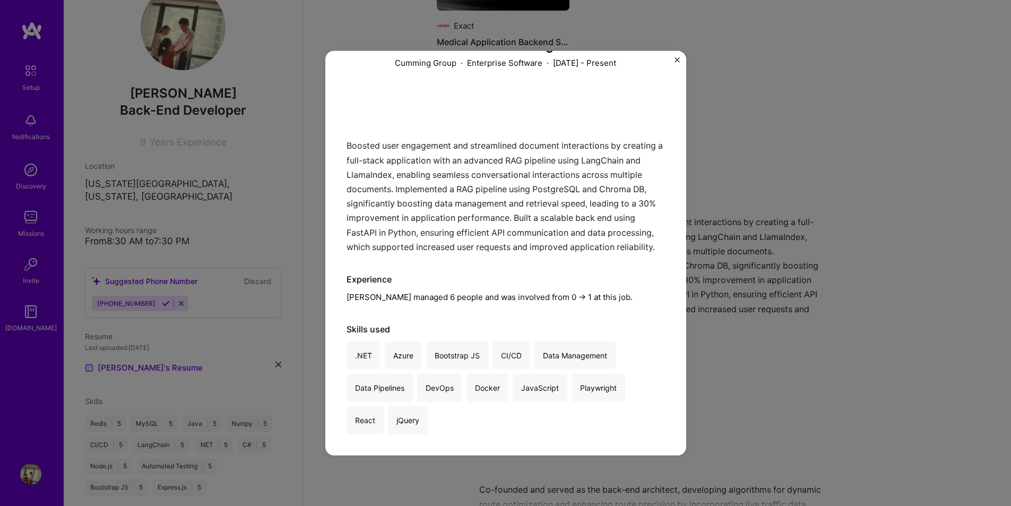
click at [755, 320] on div "Senior Software Engineer Cumming Group · Enterprise Software · [DATE] - Present…" at bounding box center [505, 253] width 1011 height 506
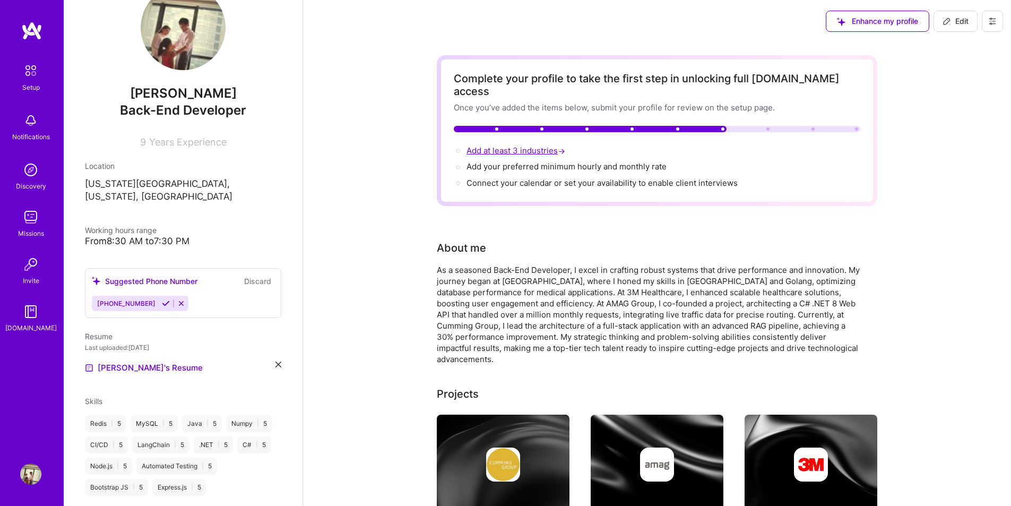
click at [539, 145] on span "Add at least 3 industries →" at bounding box center [516, 150] width 101 height 10
select select "US"
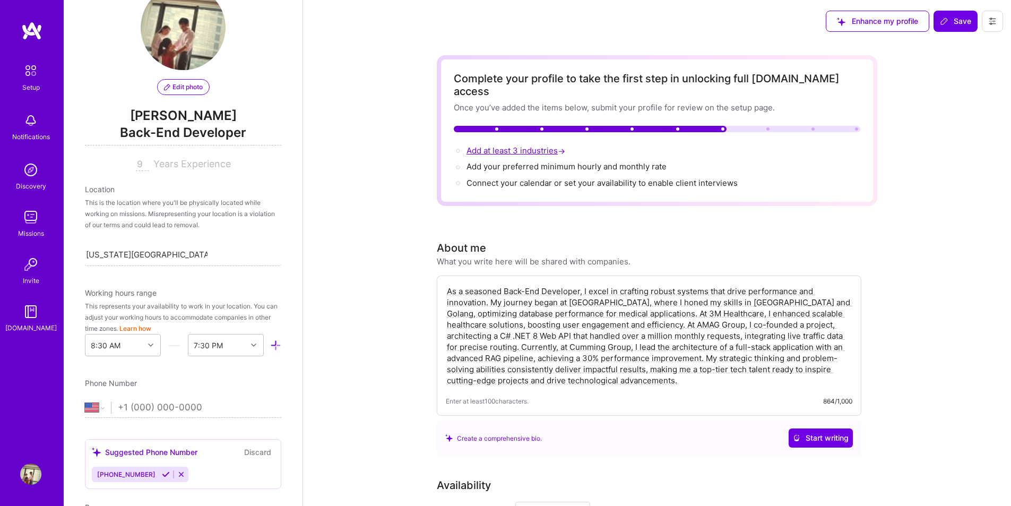
scroll to position [805, 0]
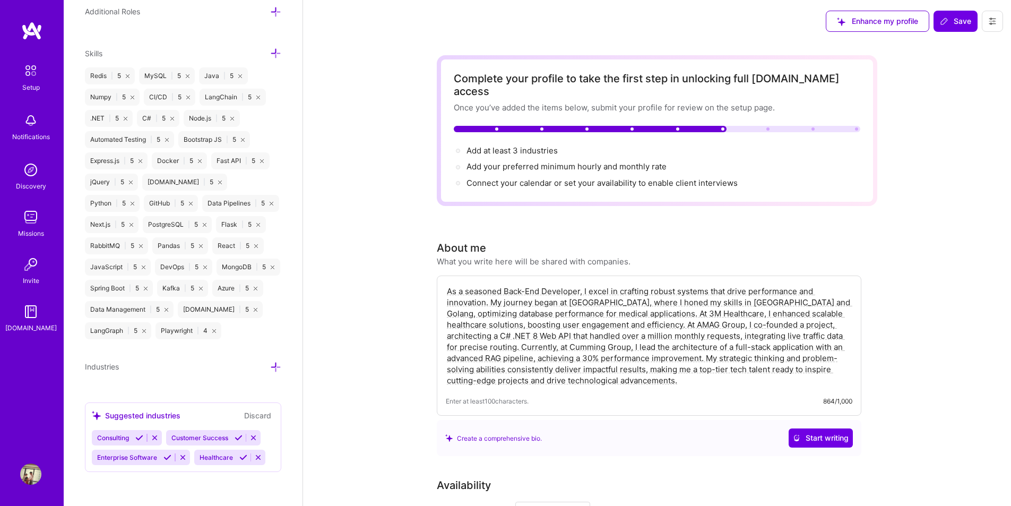
click at [511, 432] on div "Create a comprehensive bio." at bounding box center [493, 437] width 97 height 11
click at [480, 432] on div "Create a comprehensive bio." at bounding box center [493, 437] width 97 height 11
click at [829, 432] on span "Start writing" at bounding box center [821, 437] width 56 height 11
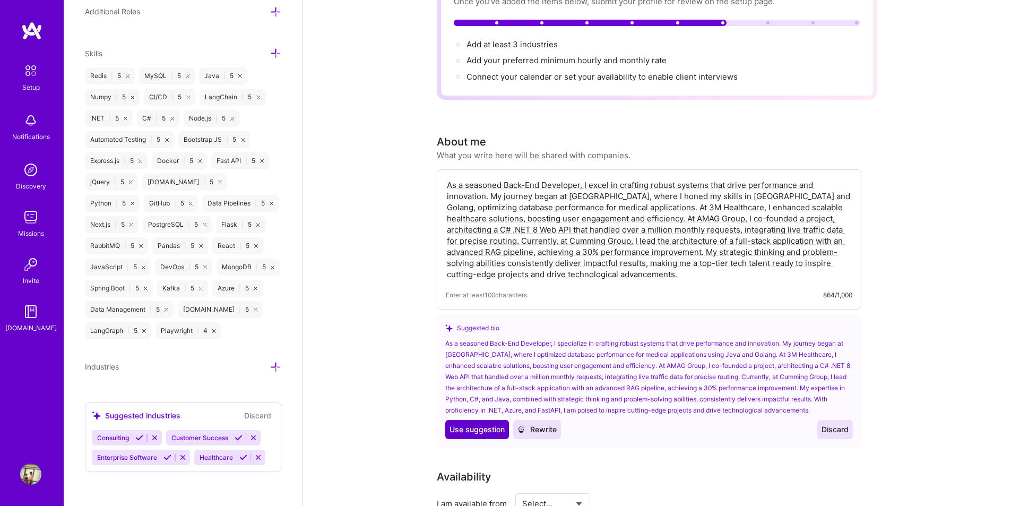
click at [474, 424] on span "Use suggestion" at bounding box center [476, 429] width 55 height 11
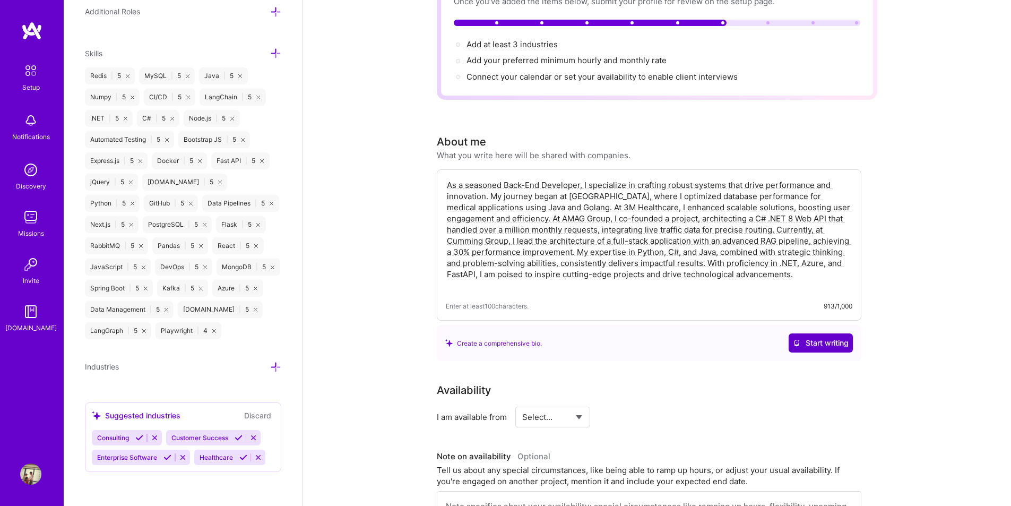
click at [823, 337] on span "Start writing" at bounding box center [821, 342] width 56 height 11
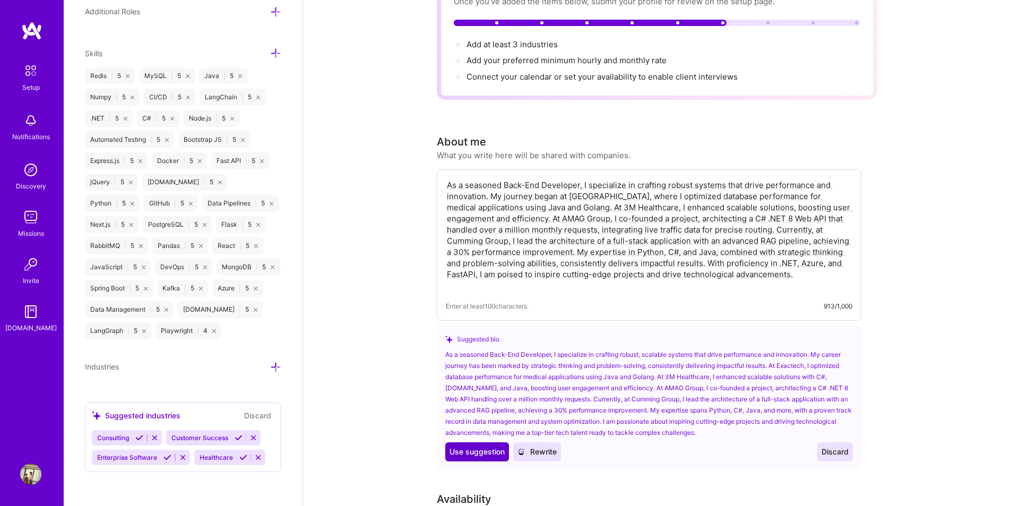
click at [483, 446] on span "Use suggestion" at bounding box center [476, 451] width 55 height 11
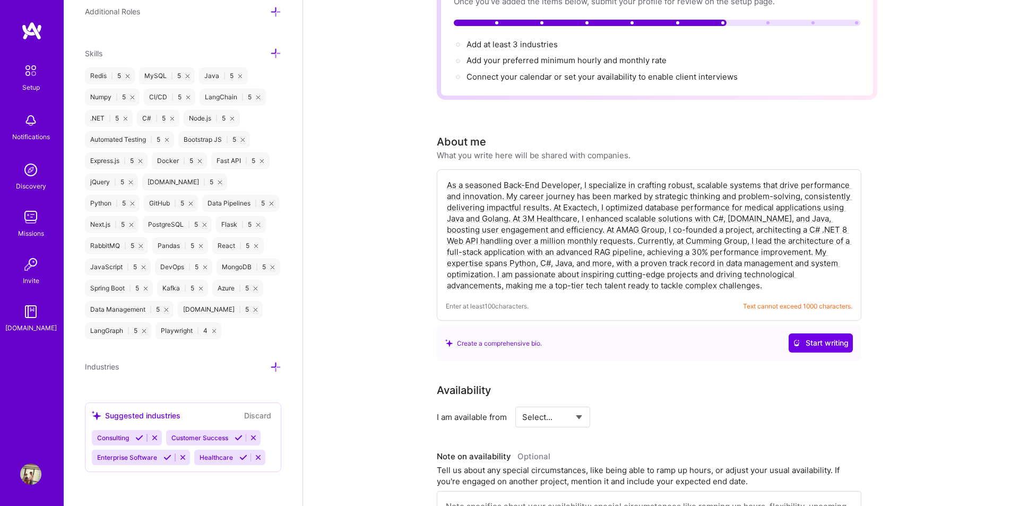
click at [698, 276] on textarea "As a seasoned Back-End Developer, I specialize in crafting robust, scalable sys…" at bounding box center [649, 235] width 406 height 114
click at [806, 337] on span "Start writing" at bounding box center [821, 342] width 56 height 11
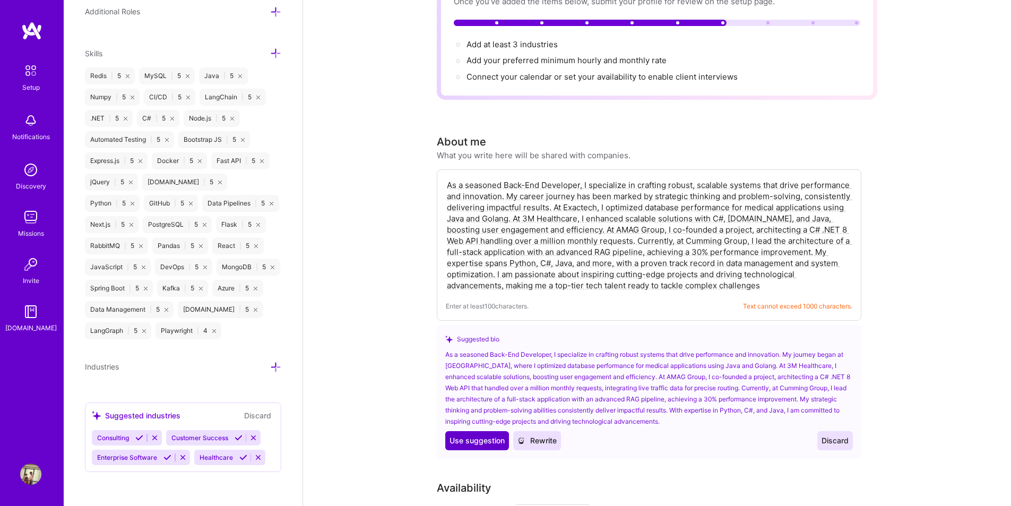
click at [487, 435] on span "Use suggestion" at bounding box center [476, 440] width 55 height 11
type textarea "As a seasoned Back-End Developer, I specialize in crafting robust systems that …"
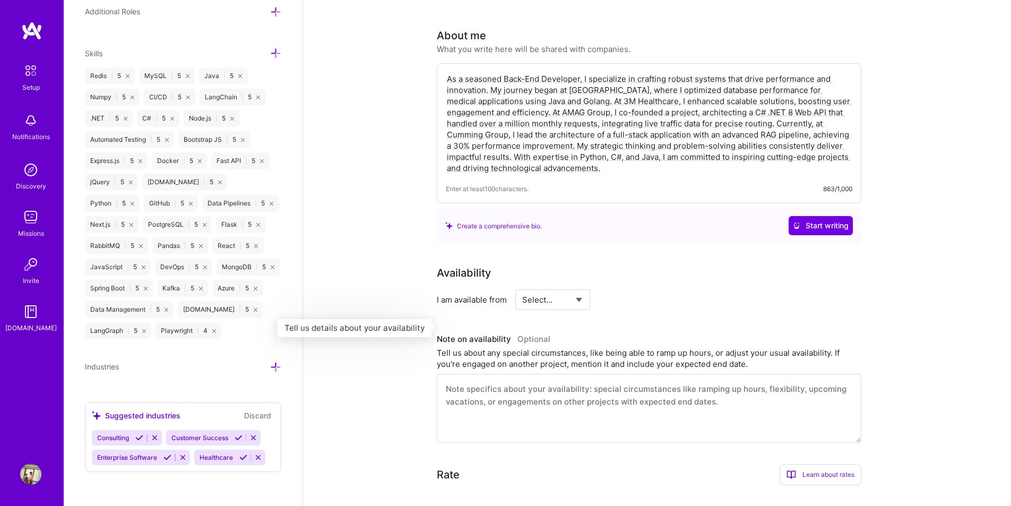
scroll to position [265, 0]
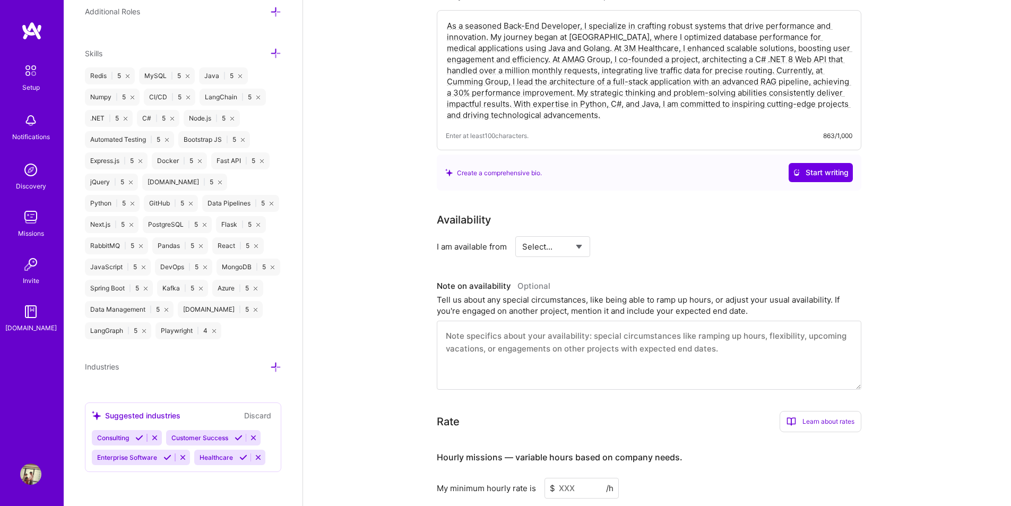
click at [563, 239] on select "Select... Right Now Future Date Not Available" at bounding box center [552, 246] width 61 height 27
select select "Right Now"
click at [522, 233] on select "Select... Right Now Future Date Not Available" at bounding box center [552, 246] width 61 height 27
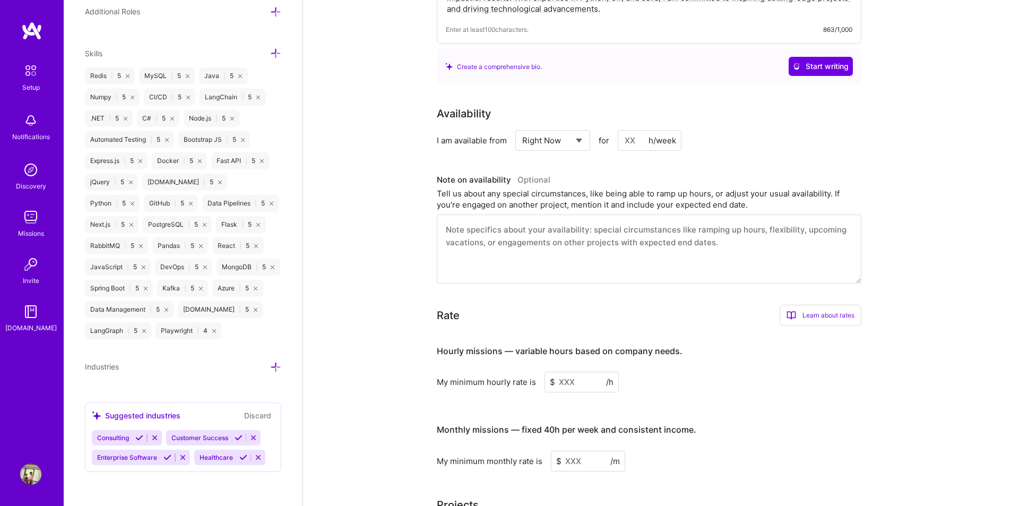
click at [626, 130] on input at bounding box center [650, 140] width 64 height 21
click at [613, 172] on h3 "Note on availability Optional" at bounding box center [649, 180] width 424 height 16
click at [529, 218] on textarea at bounding box center [649, 248] width 424 height 69
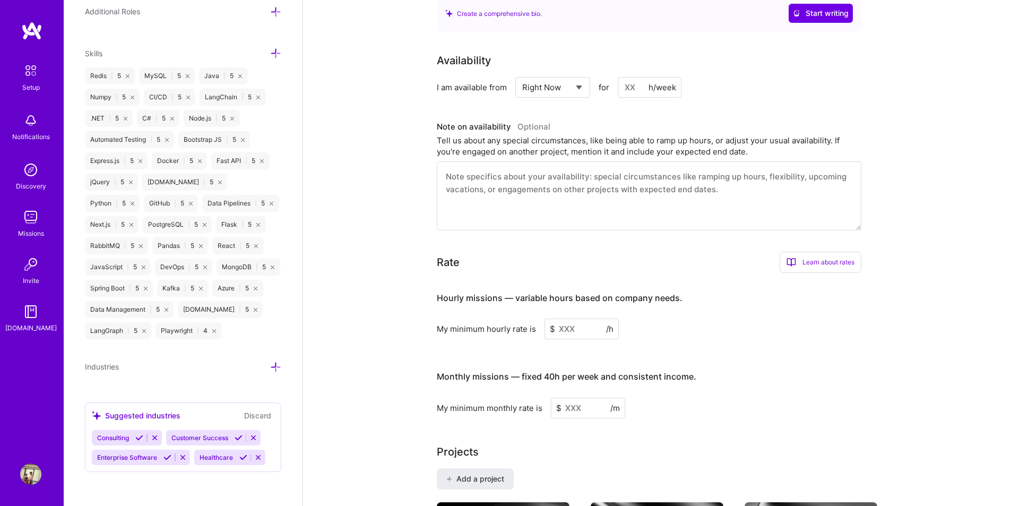
scroll to position [477, 0]
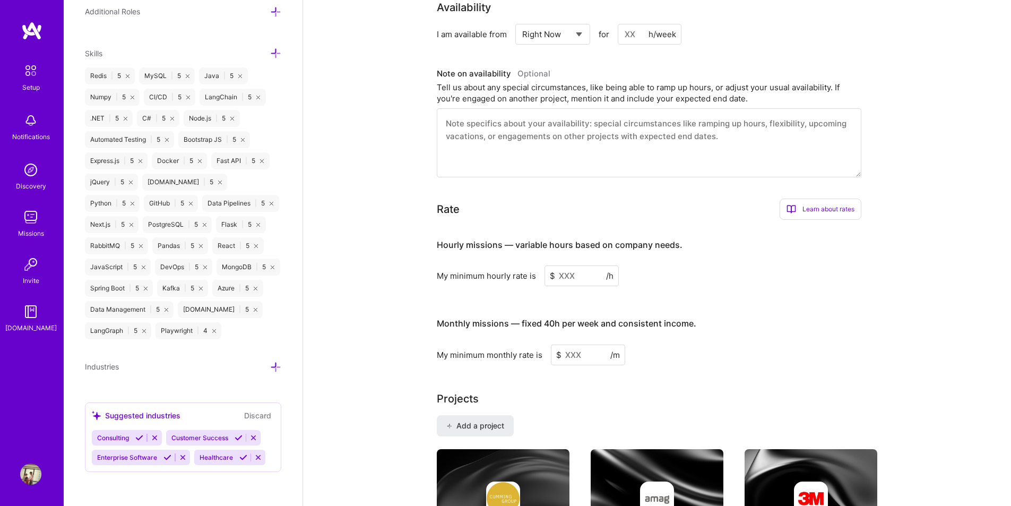
click at [569, 265] on input at bounding box center [581, 275] width 74 height 21
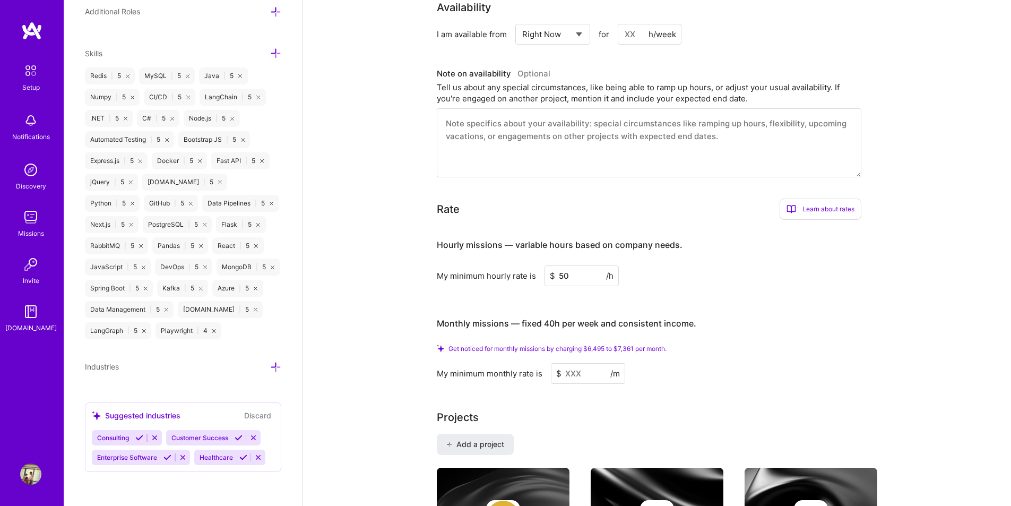
type input "5"
type input "40"
click at [660, 273] on div "My minimum hourly rate is $ 40 /h" at bounding box center [649, 275] width 424 height 21
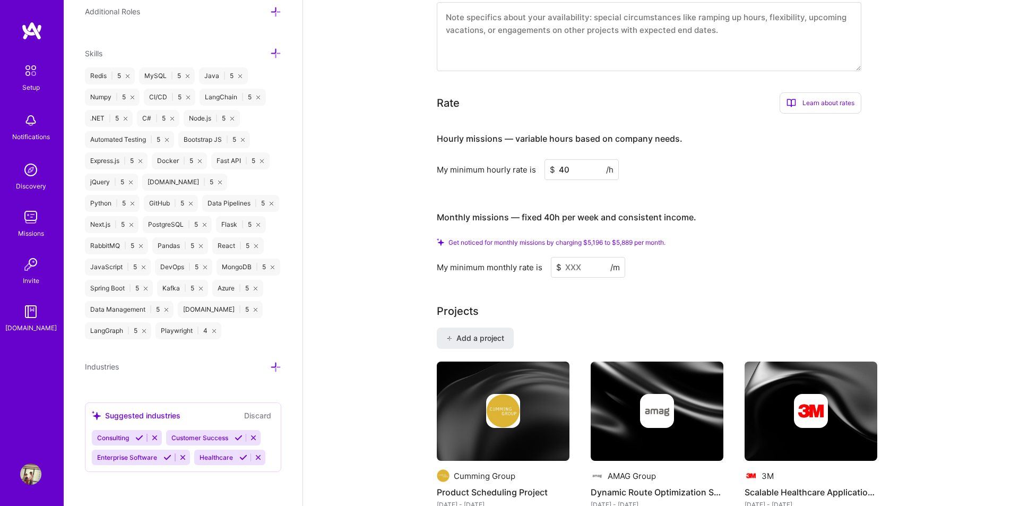
click at [588, 257] on input at bounding box center [588, 267] width 74 height 21
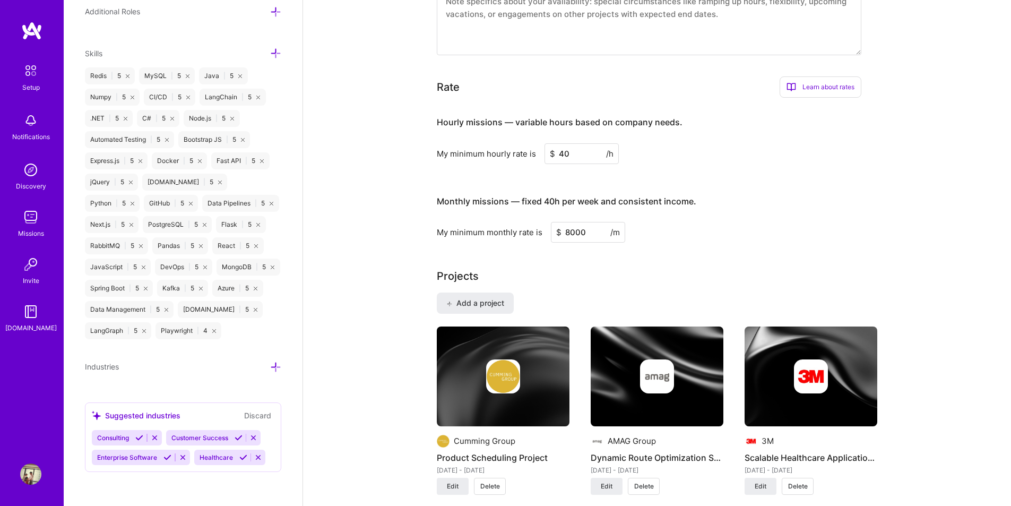
type input "8000"
click at [567, 143] on input "40" at bounding box center [581, 153] width 74 height 21
click at [566, 143] on input "40" at bounding box center [581, 153] width 74 height 21
type input "50"
click at [722, 166] on div "Hourly missions — variable hours based on company needs. My minimum hourly rate…" at bounding box center [649, 174] width 424 height 136
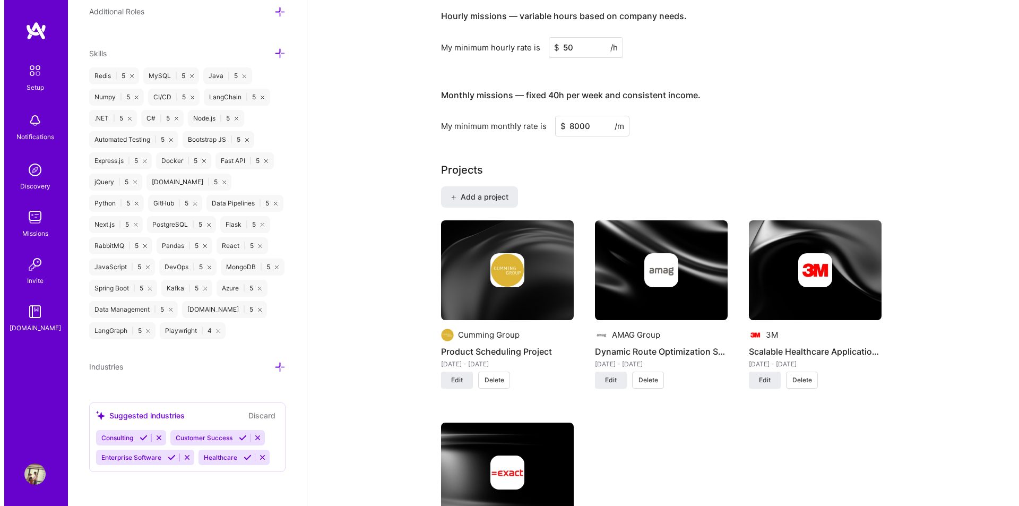
scroll to position [796, 0]
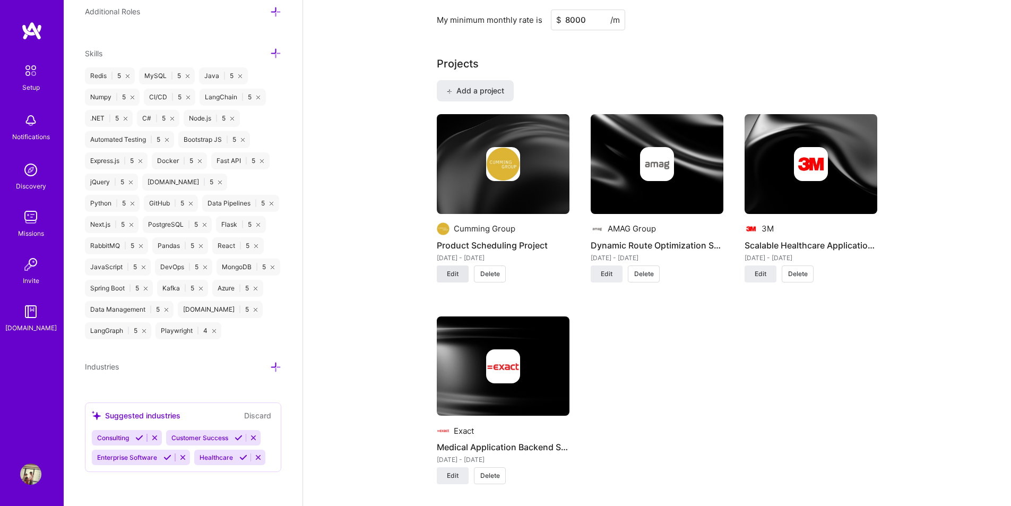
click at [458, 265] on button "Edit" at bounding box center [453, 273] width 32 height 17
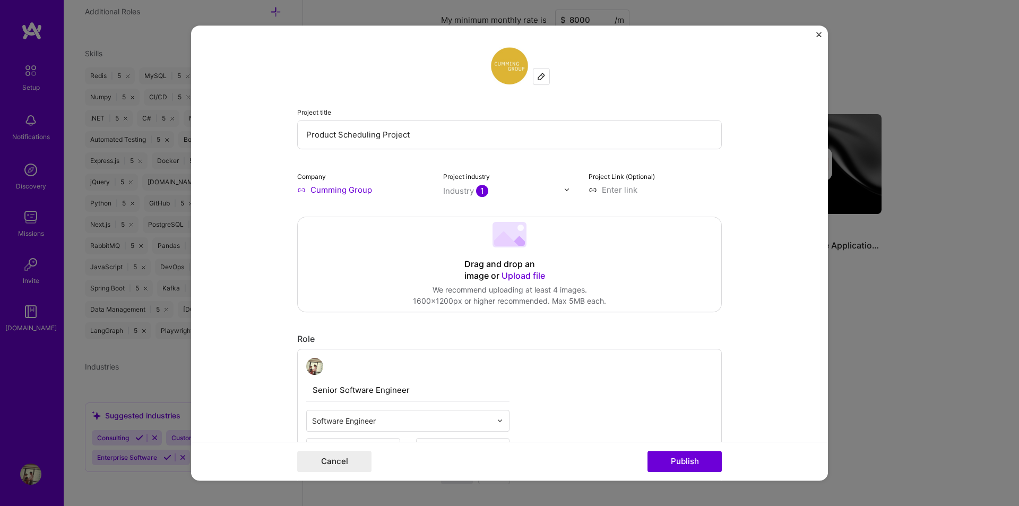
drag, startPoint x: 414, startPoint y: 135, endPoint x: 323, endPoint y: 134, distance: 91.3
click at [323, 134] on input "Product Scheduling Project" at bounding box center [509, 134] width 424 height 29
click at [344, 135] on input "Product Scheduling Project" at bounding box center [509, 134] width 424 height 29
click at [449, 141] on input "Product Scheduling Project" at bounding box center [509, 134] width 424 height 29
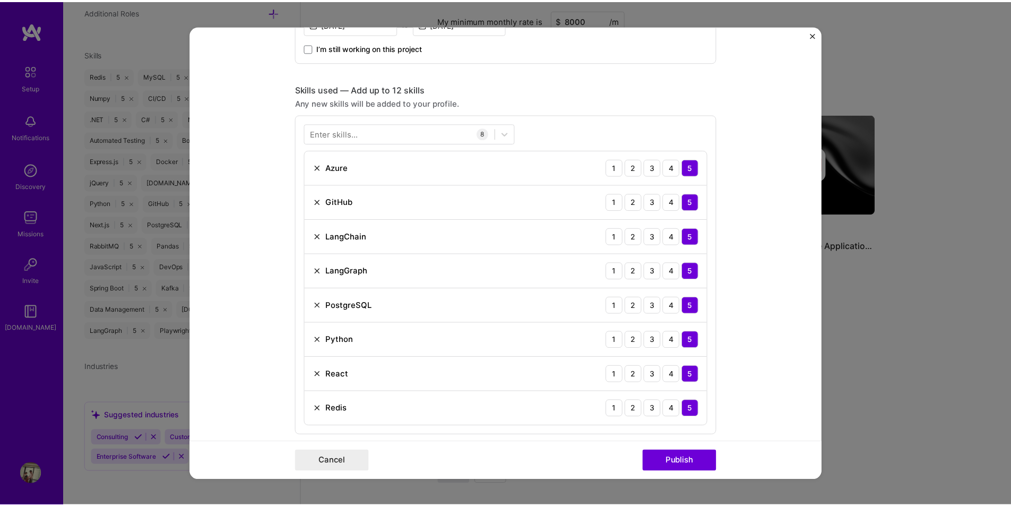
scroll to position [531, 0]
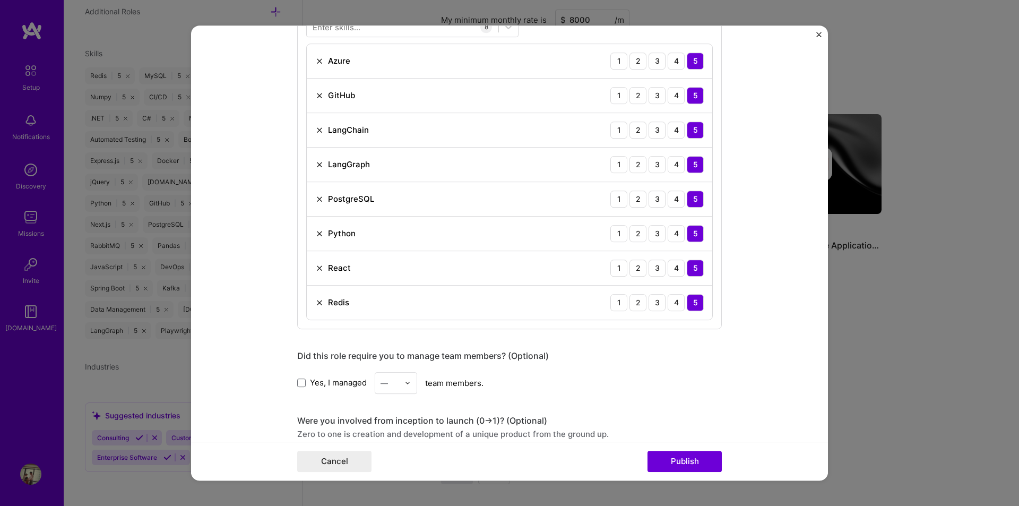
click at [819, 37] on img "Close" at bounding box center [818, 34] width 5 height 5
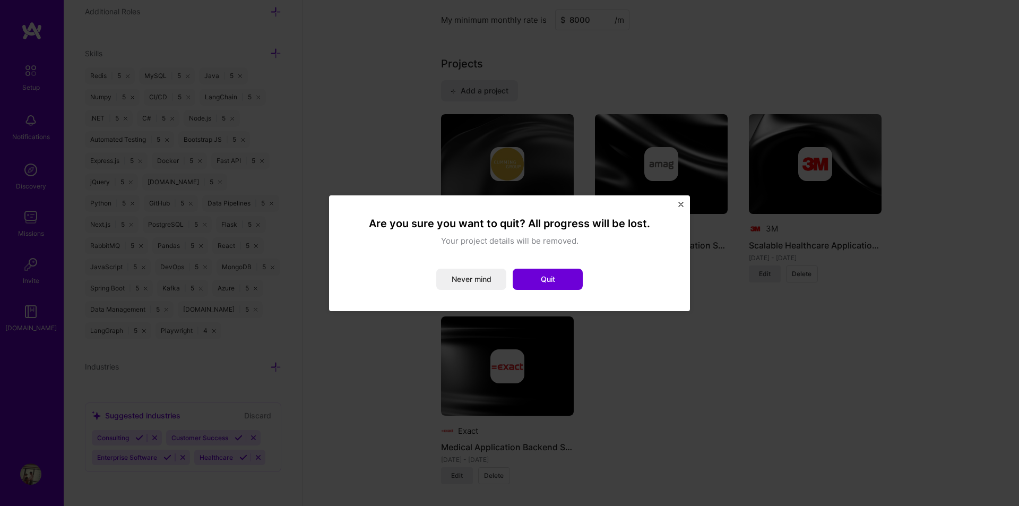
click at [535, 279] on button "Quit" at bounding box center [548, 278] width 70 height 21
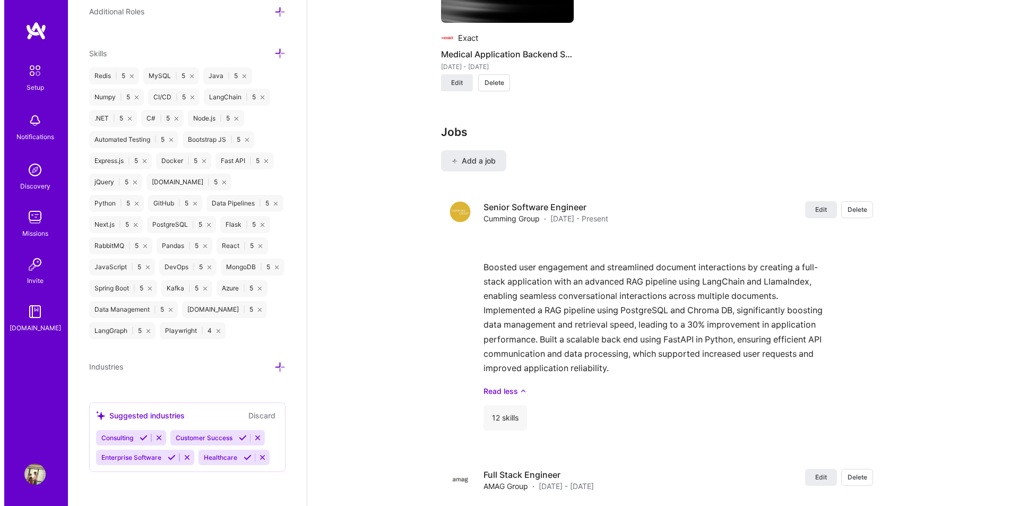
scroll to position [1029, 0]
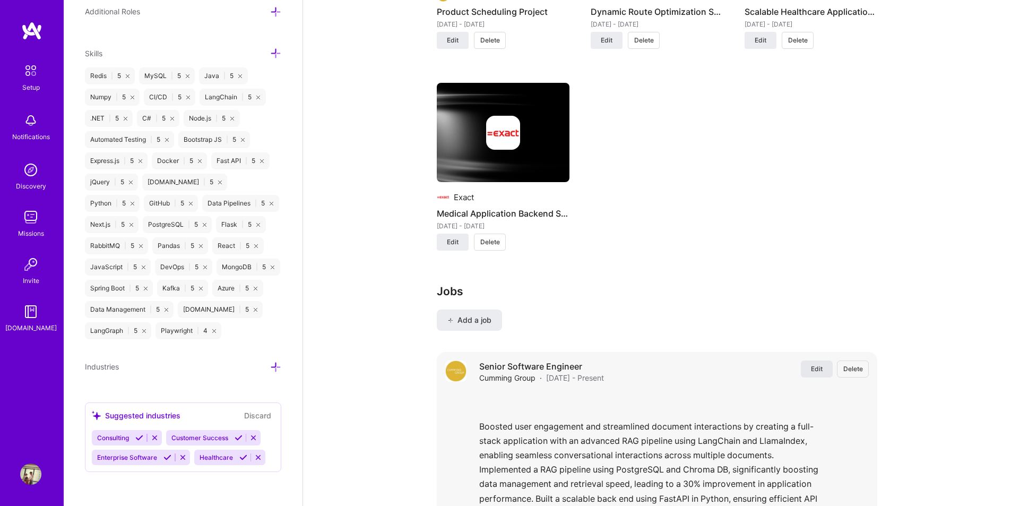
click at [823, 360] on button "Edit" at bounding box center [817, 368] width 32 height 17
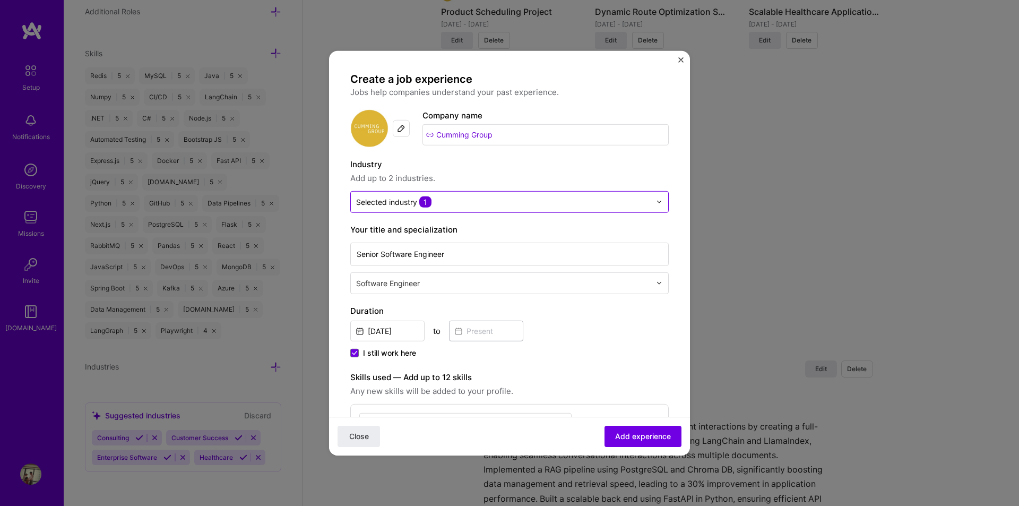
click at [471, 211] on div "Selected industry 1" at bounding box center [503, 201] width 305 height 21
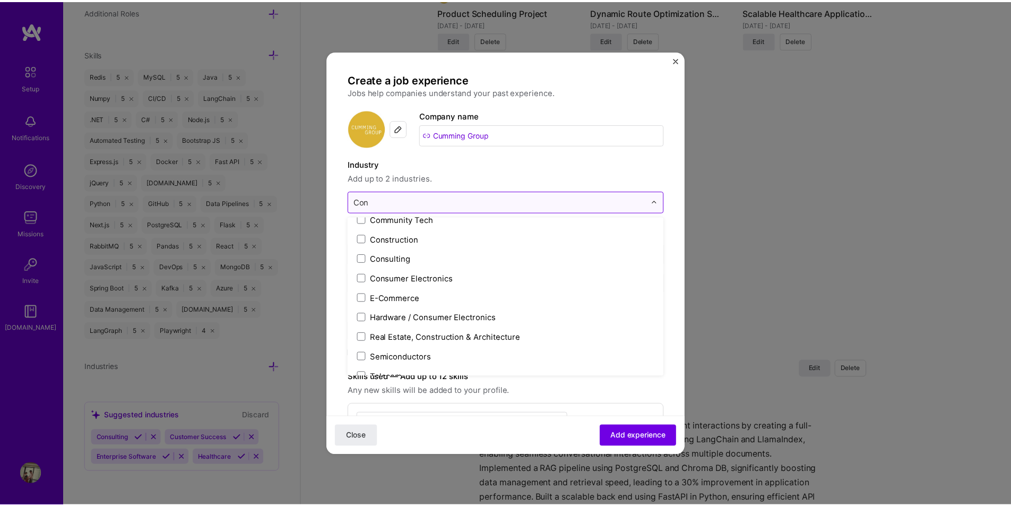
scroll to position [0, 0]
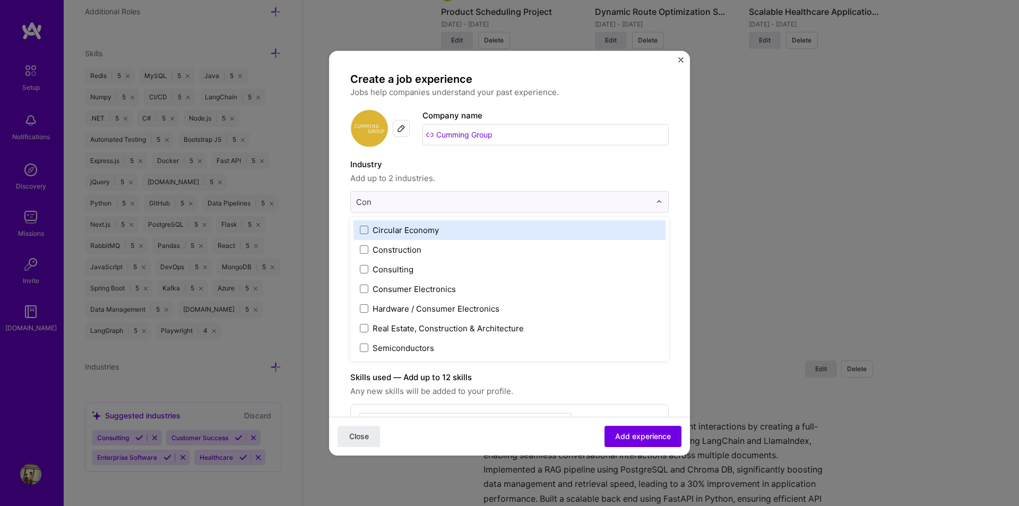
type input "Cons"
click at [362, 230] on span at bounding box center [364, 229] width 8 height 8
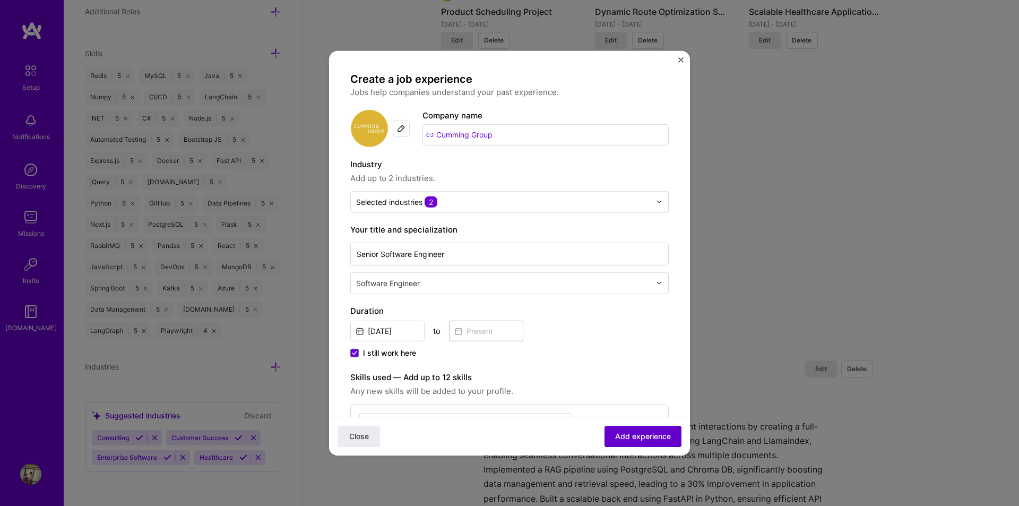
click at [623, 438] on span "Add experience" at bounding box center [643, 436] width 56 height 11
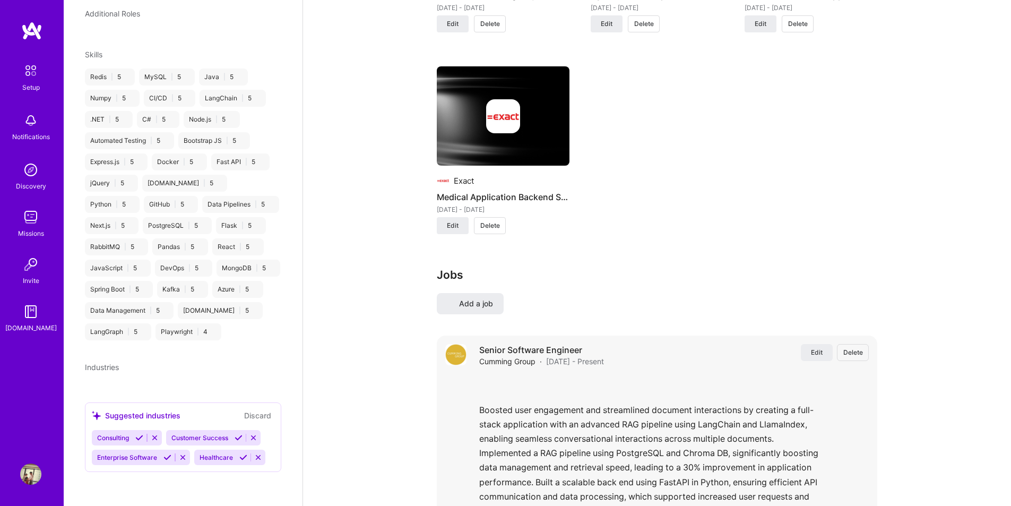
select select "US"
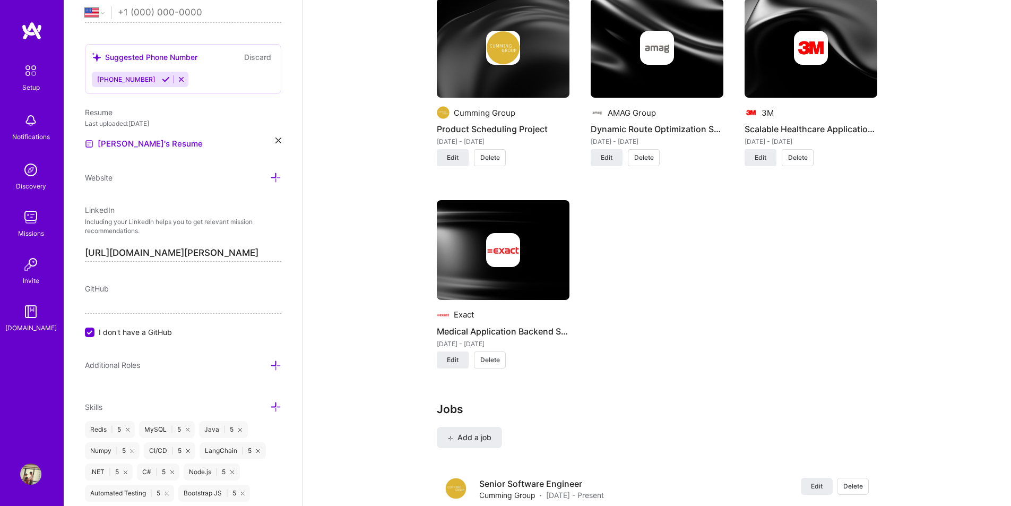
scroll to position [1140, 0]
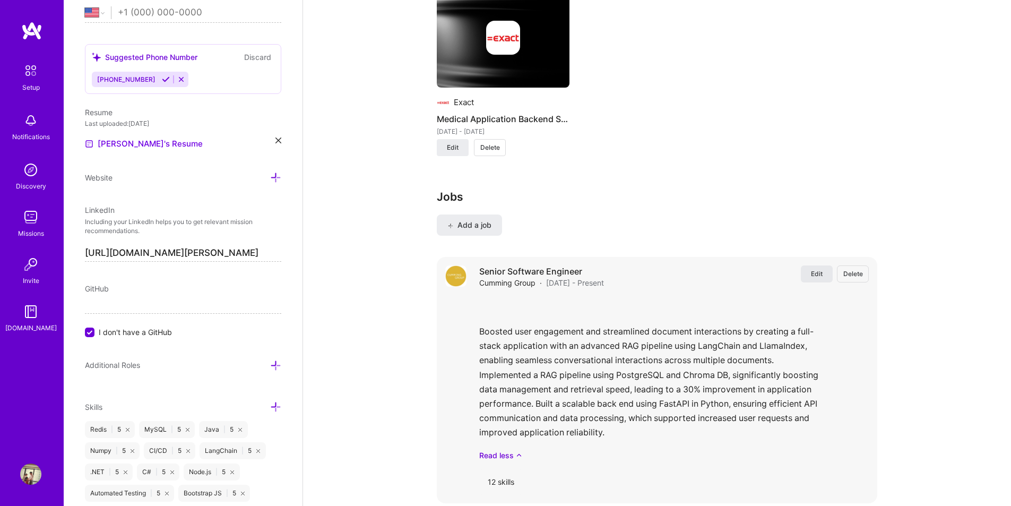
click at [819, 269] on span "Edit" at bounding box center [817, 273] width 12 height 9
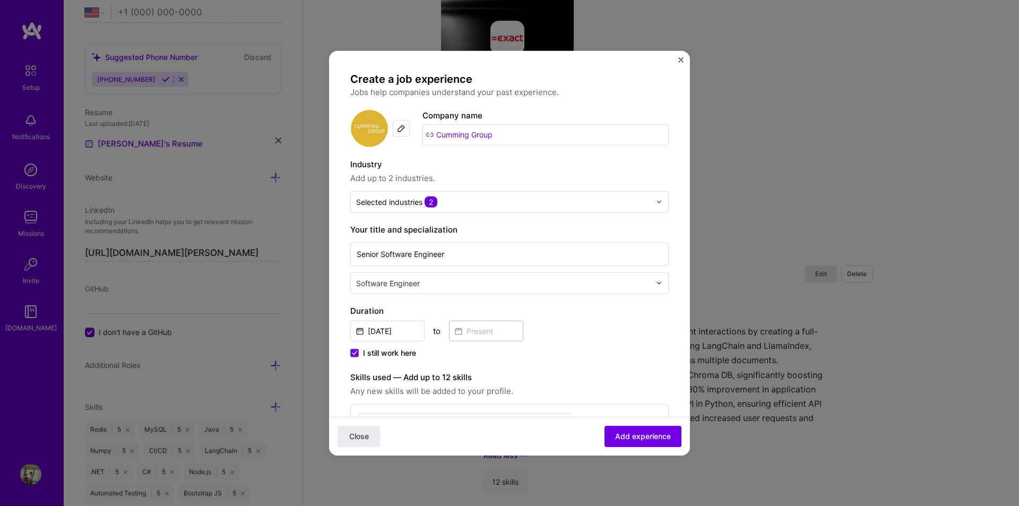
click at [794, 207] on div "Create a job experience Jobs help companies understand your past experience. Co…" at bounding box center [509, 253] width 1019 height 506
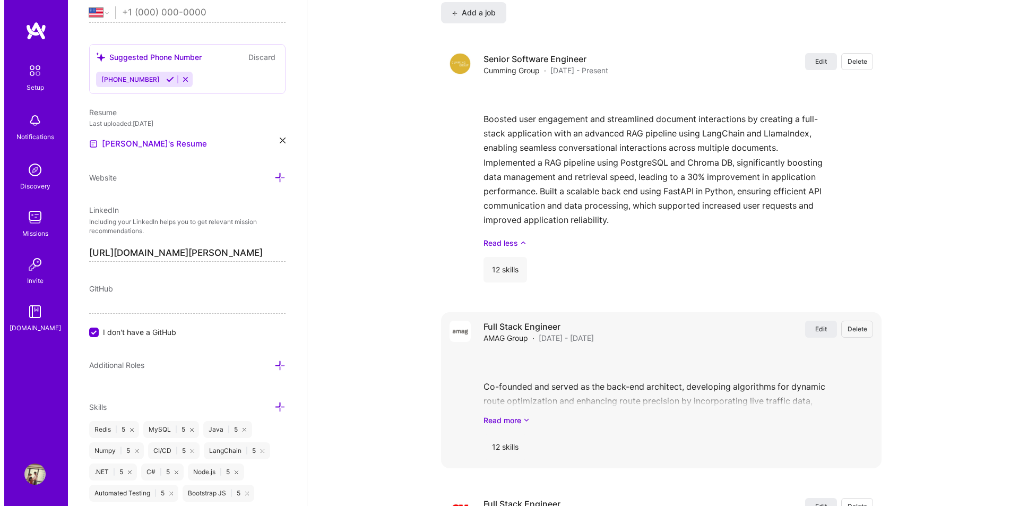
scroll to position [1512, 0]
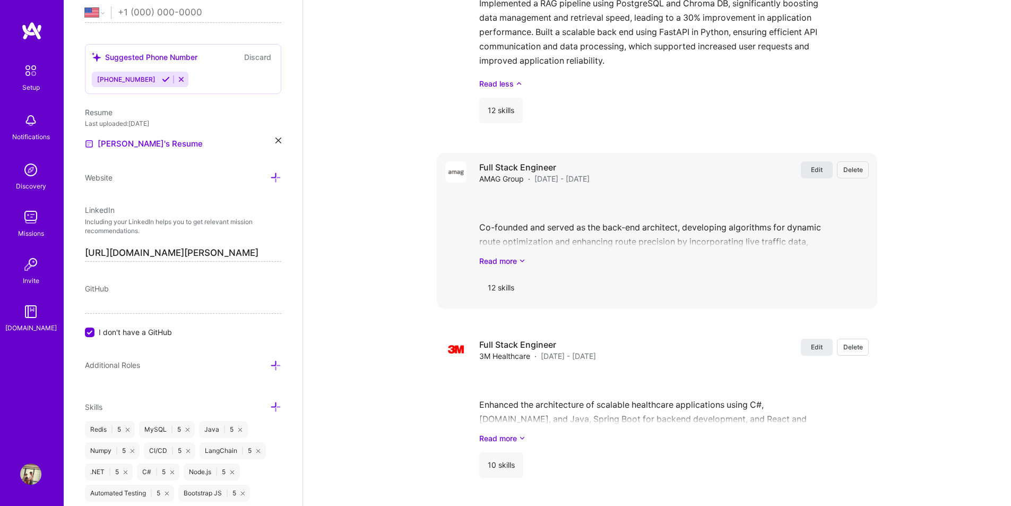
click at [815, 165] on span "Edit" at bounding box center [817, 169] width 12 height 9
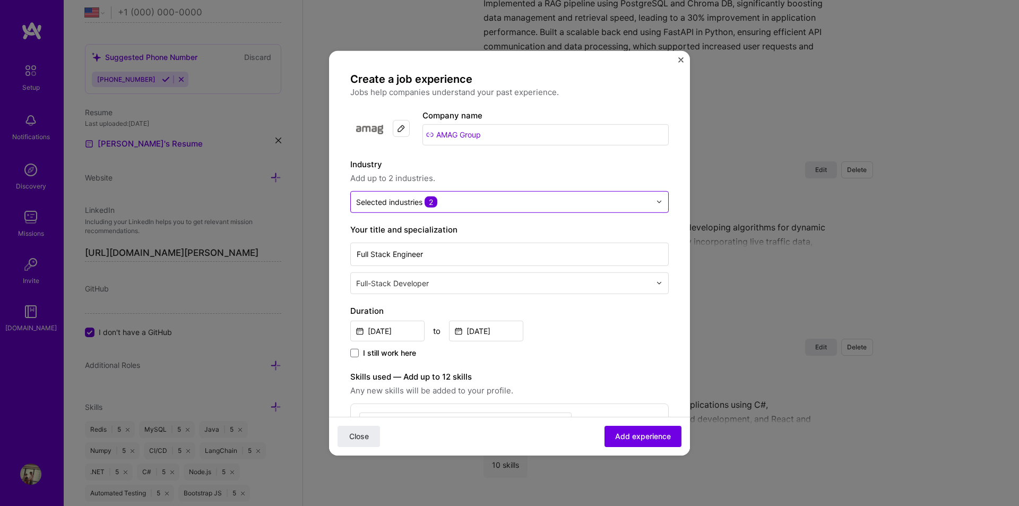
click at [502, 200] on input "text" at bounding box center [503, 201] width 294 height 11
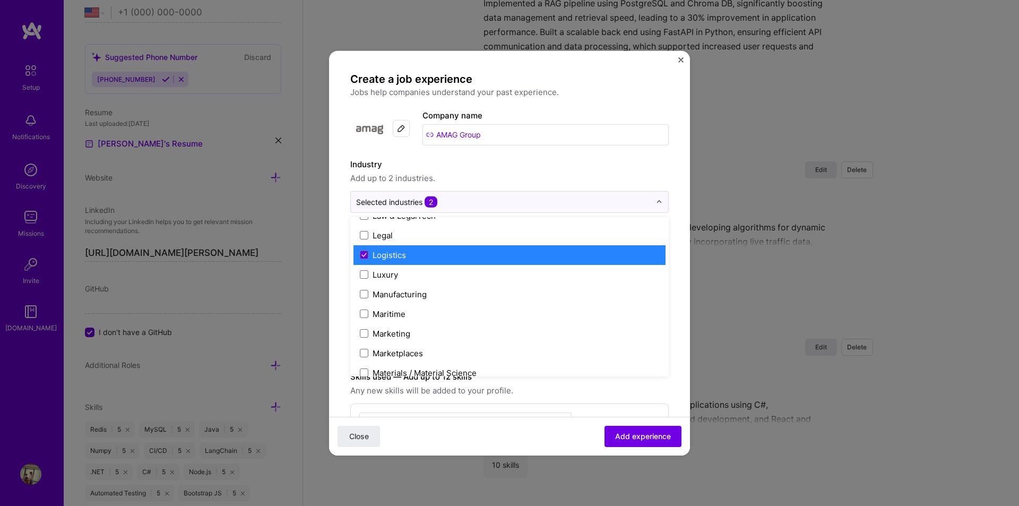
scroll to position [1478, 0]
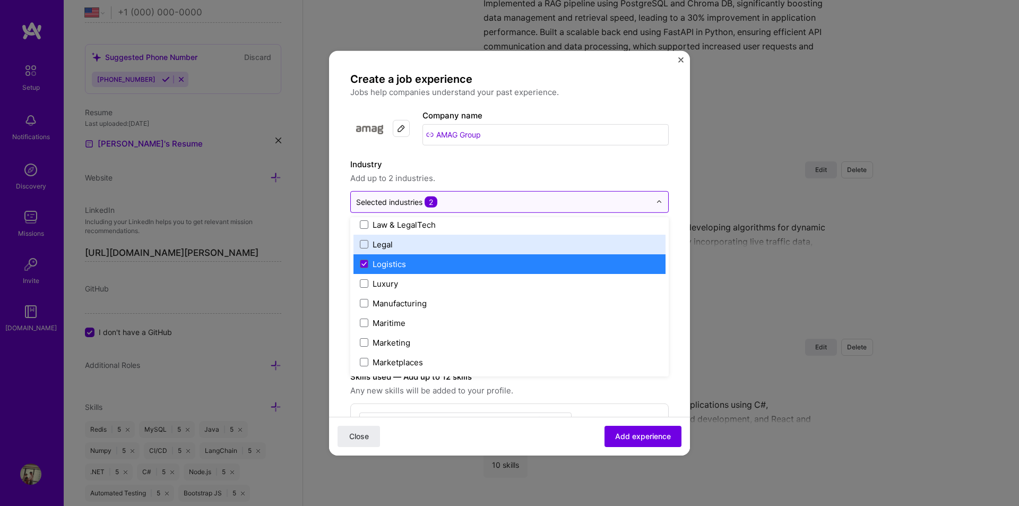
click at [466, 205] on input "text" at bounding box center [503, 201] width 294 height 11
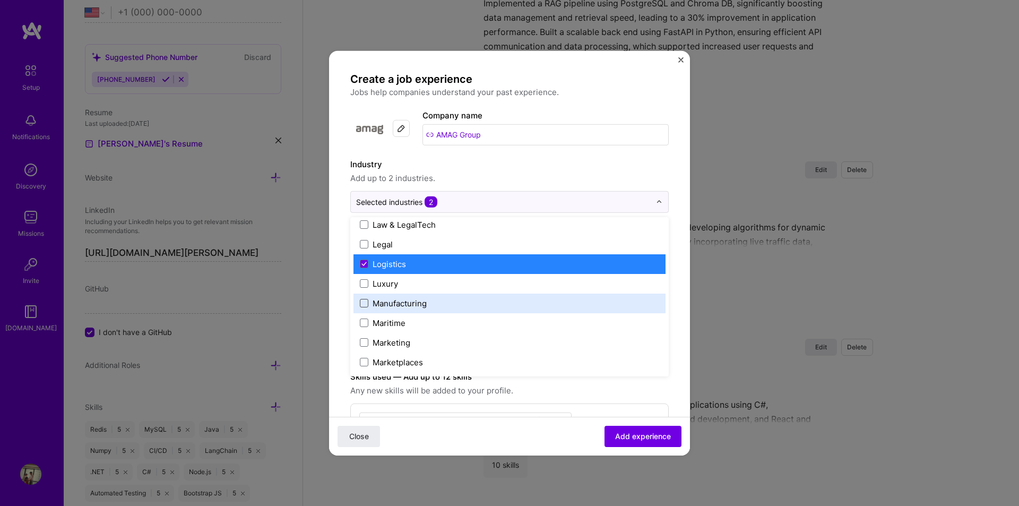
click at [367, 300] on span at bounding box center [364, 303] width 8 height 8
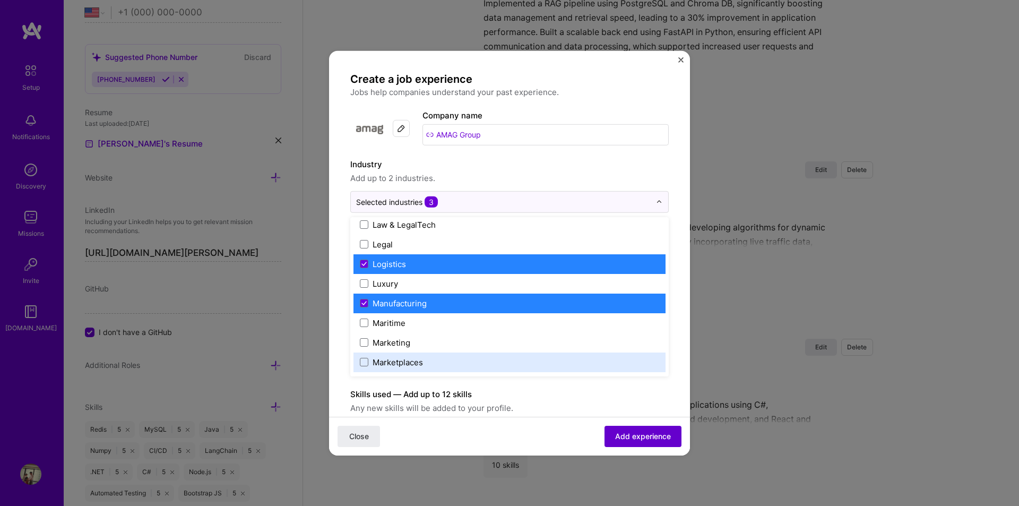
click at [631, 438] on span "Add experience" at bounding box center [643, 436] width 56 height 11
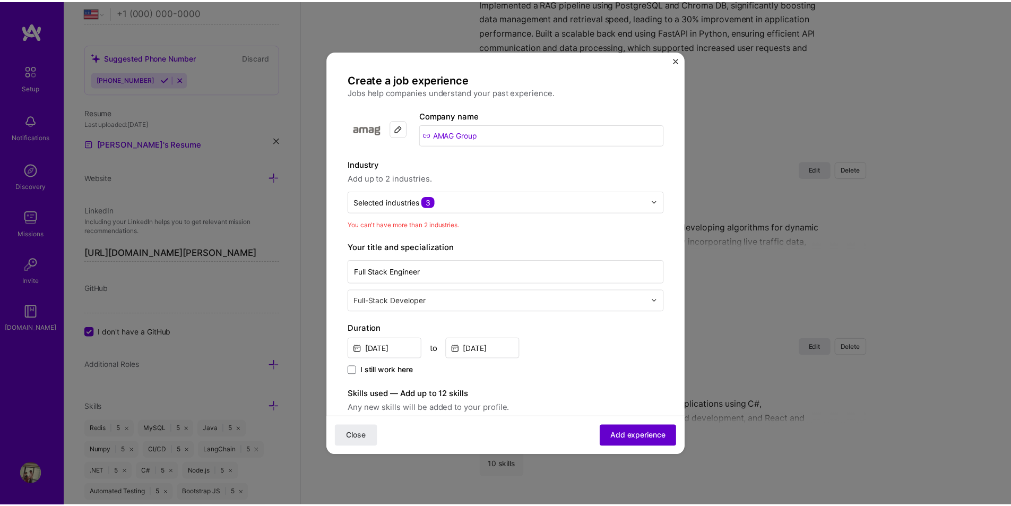
scroll to position [107, 0]
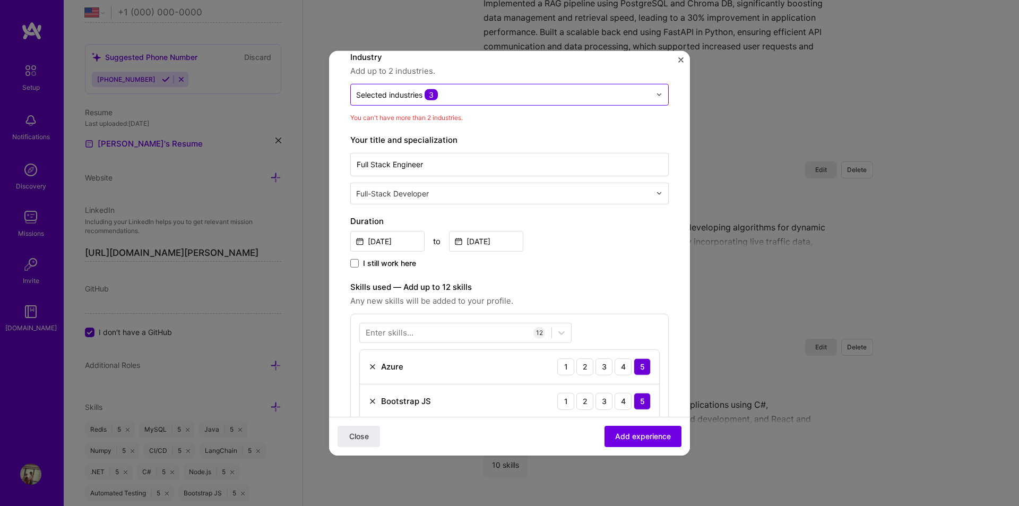
click at [525, 89] on input "text" at bounding box center [503, 94] width 294 height 11
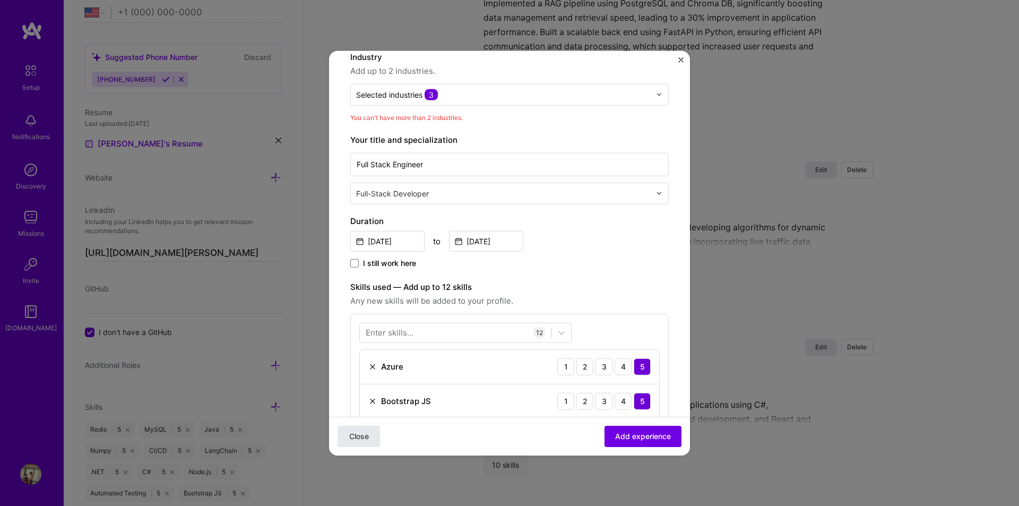
click at [357, 431] on span "Close" at bounding box center [359, 436] width 20 height 11
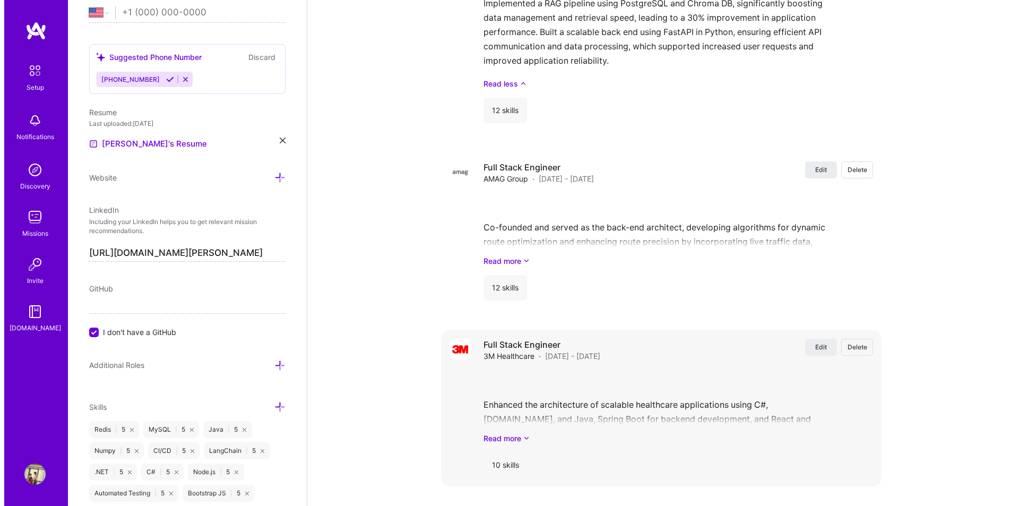
scroll to position [1618, 0]
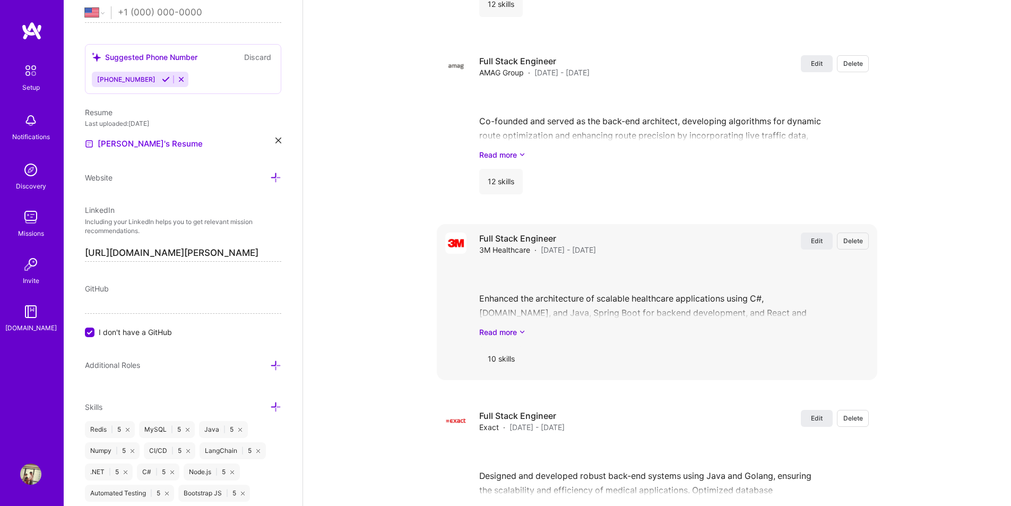
click at [795, 239] on div "Full Stack Engineer 3M Healthcare · [DATE] - [DATE] Edit Delete" at bounding box center [673, 243] width 389 height 23
click at [816, 236] on span "Edit" at bounding box center [817, 240] width 12 height 9
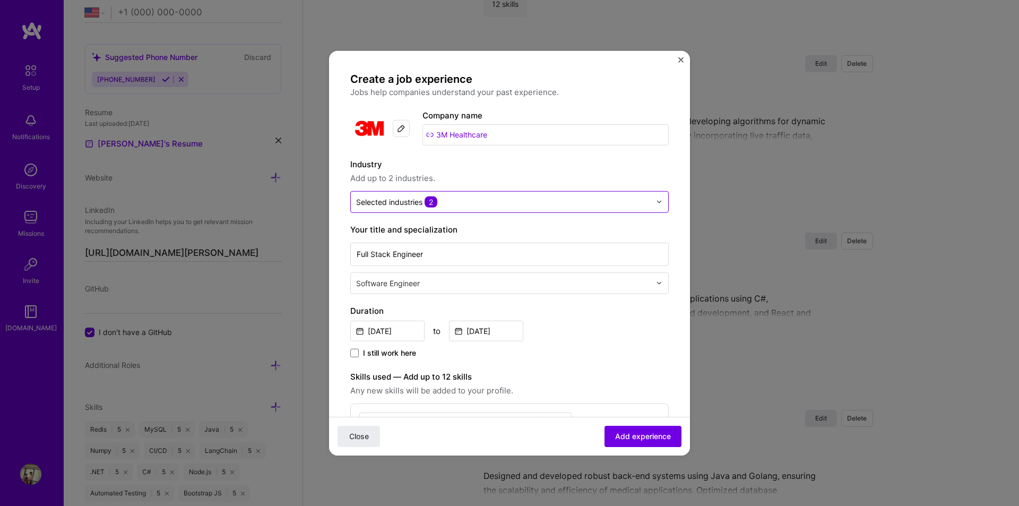
click at [560, 198] on input "text" at bounding box center [503, 201] width 294 height 11
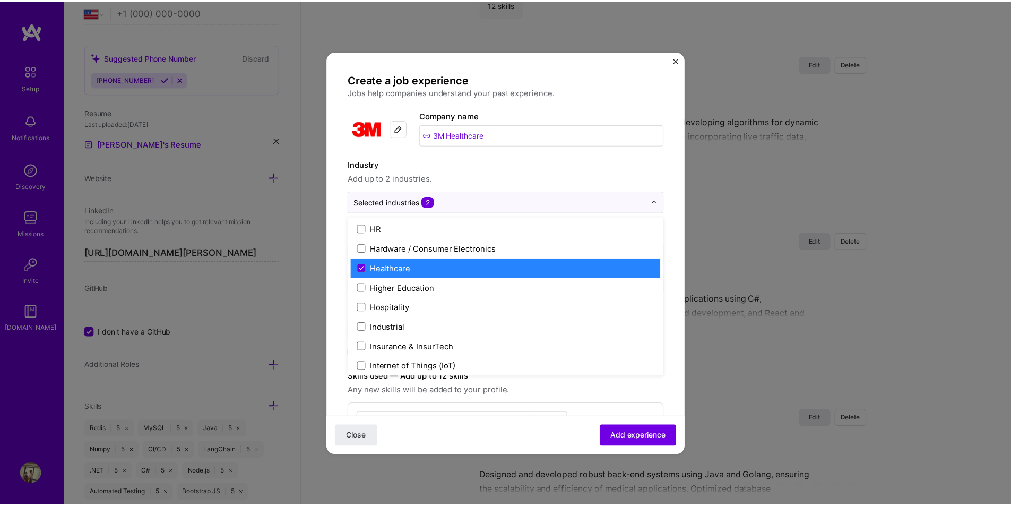
scroll to position [1281, 0]
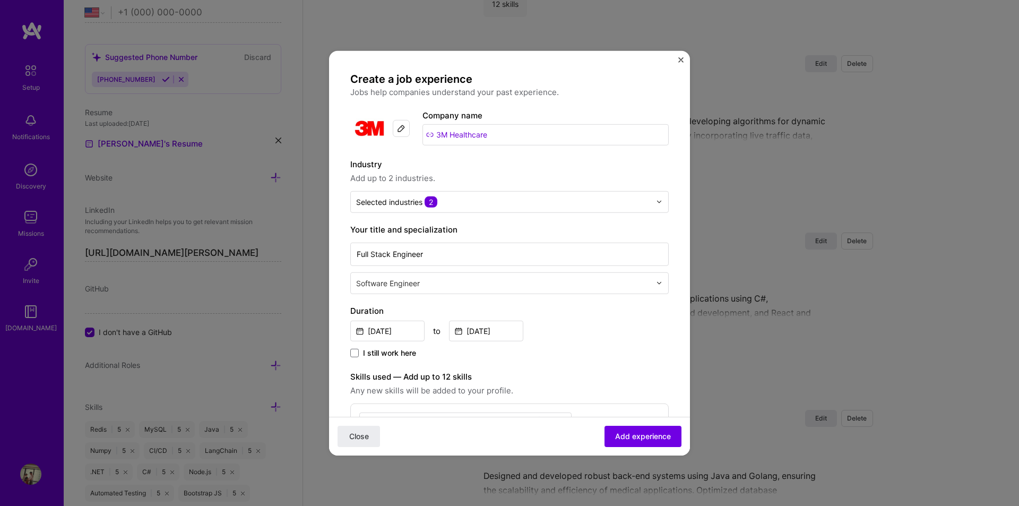
click at [680, 59] on img "Close" at bounding box center [680, 59] width 5 height 5
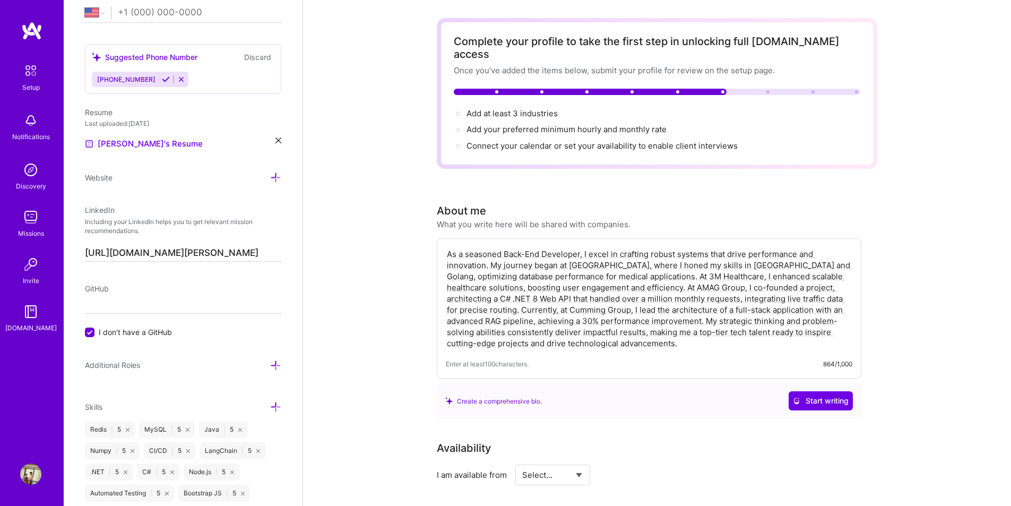
scroll to position [0, 0]
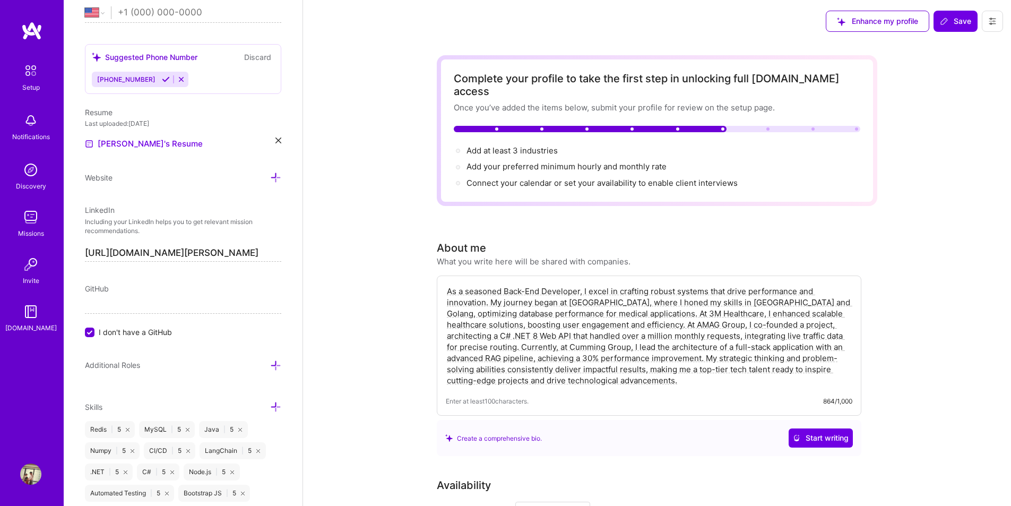
click at [612, 328] on textarea "As a seasoned Back-End Developer, I excel in crafting robust systems that drive…" at bounding box center [649, 335] width 406 height 102
drag, startPoint x: 612, startPoint y: 283, endPoint x: 669, endPoint y: 283, distance: 57.3
click at [669, 284] on textarea "As a seasoned Back-End Developer, I excel in crafting robust systems that drive…" at bounding box center [649, 335] width 406 height 102
drag, startPoint x: 520, startPoint y: 303, endPoint x: 544, endPoint y: 303, distance: 23.9
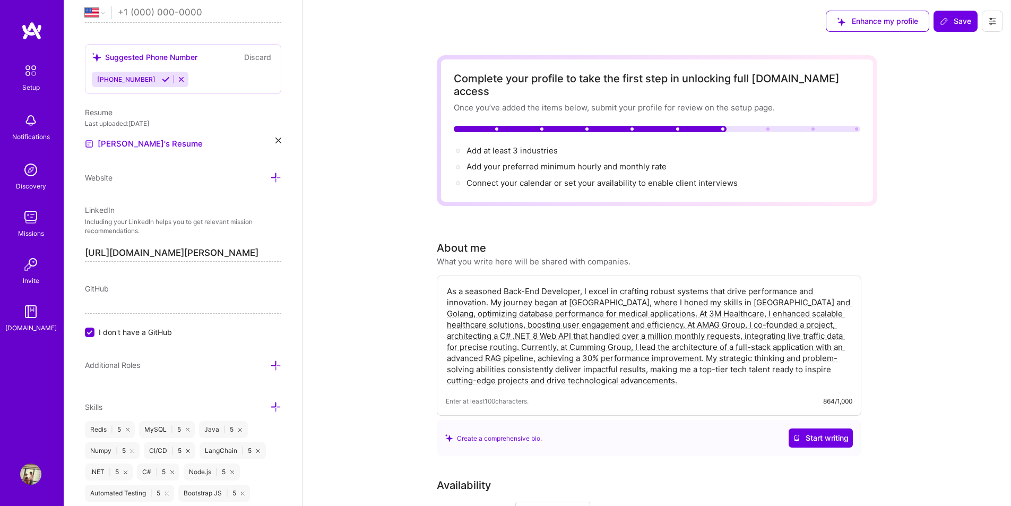
click at [544, 303] on textarea "As a seasoned Back-End Developer, I excel in crafting robust systems that drive…" at bounding box center [649, 335] width 406 height 102
drag, startPoint x: 620, startPoint y: 305, endPoint x: 636, endPoint y: 305, distance: 15.9
click at [636, 305] on textarea "As a seasoned Back-End Developer, I excel in crafting robust systems that drive…" at bounding box center [649, 335] width 406 height 102
drag, startPoint x: 682, startPoint y: 301, endPoint x: 746, endPoint y: 302, distance: 64.2
click at [746, 302] on textarea "As a seasoned Back-End Developer, I excel in crafting robust systems that drive…" at bounding box center [649, 335] width 406 height 102
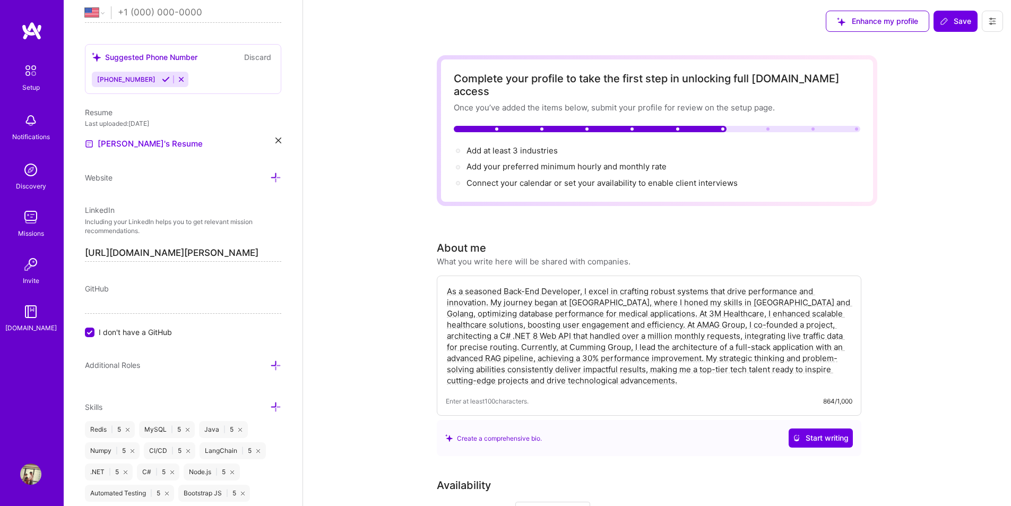
drag, startPoint x: 508, startPoint y: 312, endPoint x: 531, endPoint y: 312, distance: 23.3
click at [531, 312] on textarea "As a seasoned Back-End Developer, I excel in crafting robust systems that drive…" at bounding box center [649, 335] width 406 height 102
drag, startPoint x: 664, startPoint y: 311, endPoint x: 739, endPoint y: 312, distance: 74.8
click at [739, 312] on textarea "As a seasoned Back-End Developer, I excel in crafting robust systems that drive…" at bounding box center [649, 335] width 406 height 102
drag, startPoint x: 487, startPoint y: 325, endPoint x: 542, endPoint y: 322, distance: 55.3
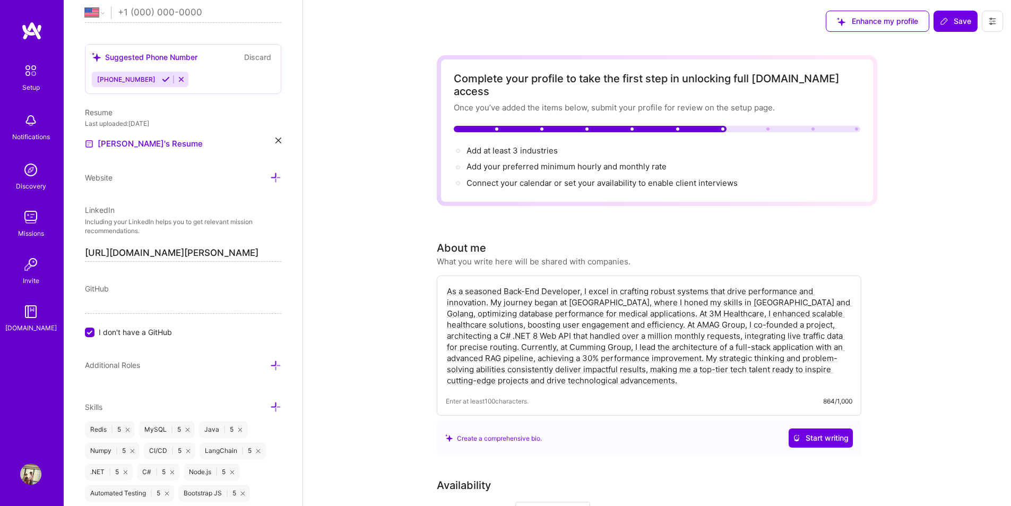
click at [542, 322] on textarea "As a seasoned Back-End Developer, I excel in crafting robust systems that drive…" at bounding box center [649, 335] width 406 height 102
drag, startPoint x: 649, startPoint y: 323, endPoint x: 741, endPoint y: 324, distance: 91.8
click at [741, 324] on textarea "As a seasoned Back-End Developer, I excel in crafting robust systems that drive…" at bounding box center [649, 335] width 406 height 102
drag, startPoint x: 481, startPoint y: 338, endPoint x: 517, endPoint y: 334, distance: 35.8
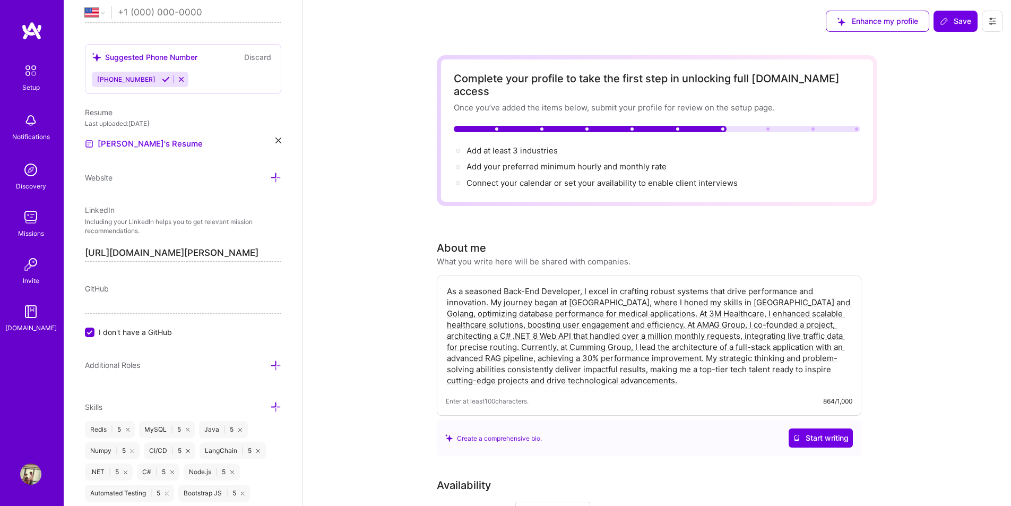
click at [517, 334] on textarea "As a seasoned Back-End Developer, I excel in crafting robust systems that drive…" at bounding box center [649, 335] width 406 height 102
drag, startPoint x: 570, startPoint y: 330, endPoint x: 650, endPoint y: 332, distance: 80.1
click at [647, 332] on textarea "As a seasoned Back-End Developer, I excel in crafting robust systems that drive…" at bounding box center [649, 335] width 406 height 102
drag, startPoint x: 748, startPoint y: 337, endPoint x: 809, endPoint y: 337, distance: 61.5
click at [809, 337] on textarea "As a seasoned Back-End Developer, I excel in crafting robust systems that drive…" at bounding box center [649, 335] width 406 height 102
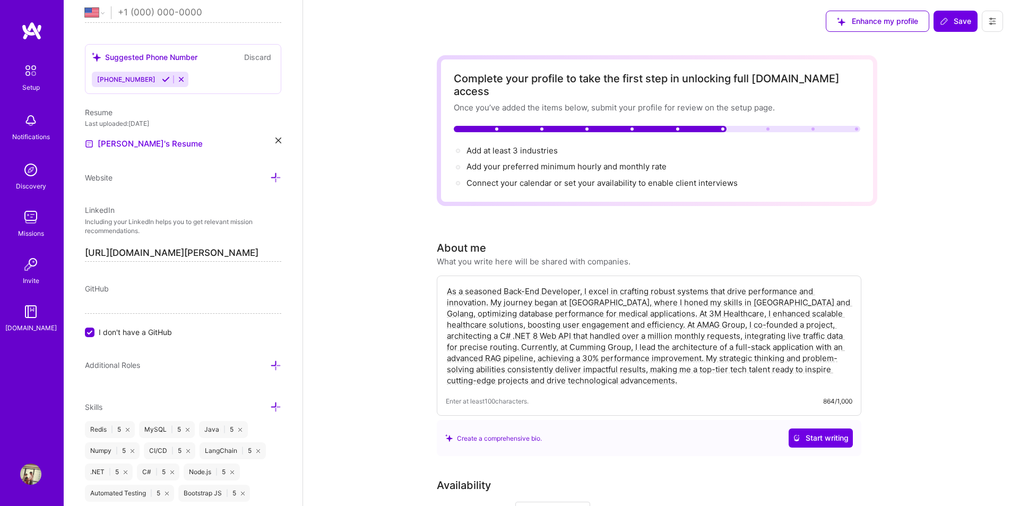
drag, startPoint x: 549, startPoint y: 348, endPoint x: 591, endPoint y: 346, distance: 42.5
click at [590, 346] on textarea "As a seasoned Back-End Developer, I excel in crafting robust systems that drive…" at bounding box center [649, 335] width 406 height 102
drag, startPoint x: 665, startPoint y: 346, endPoint x: 762, endPoint y: 345, distance: 97.6
click at [762, 345] on textarea "As a seasoned Back-End Developer, I excel in crafting robust systems that drive…" at bounding box center [649, 335] width 406 height 102
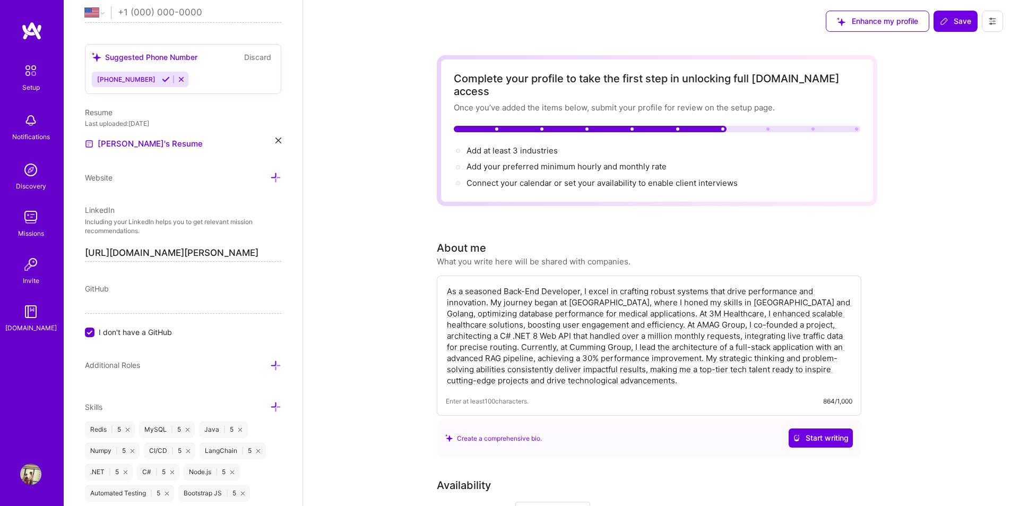
drag, startPoint x: 479, startPoint y: 358, endPoint x: 523, endPoint y: 357, distance: 43.5
click at [515, 357] on textarea "As a seasoned Back-End Developer, I excel in crafting robust systems that drive…" at bounding box center [649, 335] width 406 height 102
drag, startPoint x: 572, startPoint y: 354, endPoint x: 667, endPoint y: 357, distance: 95.5
click at [667, 357] on textarea "As a seasoned Back-End Developer, I excel in crafting robust systems that drive…" at bounding box center [649, 335] width 406 height 102
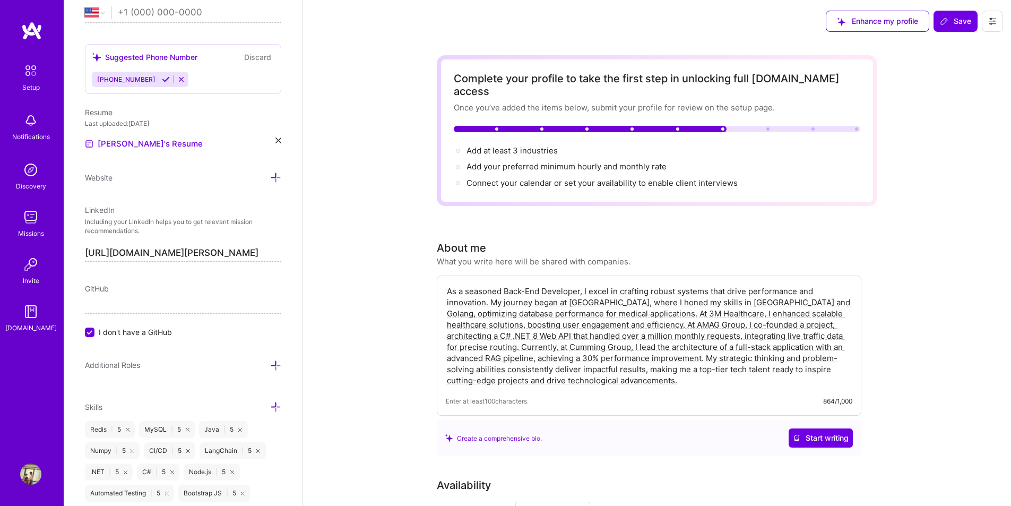
click at [617, 370] on textarea "As a seasoned Back-End Developer, I excel in crafting robust systems that drive…" at bounding box center [649, 335] width 406 height 102
click at [884, 24] on div "Enhance my profile" at bounding box center [877, 21] width 103 height 21
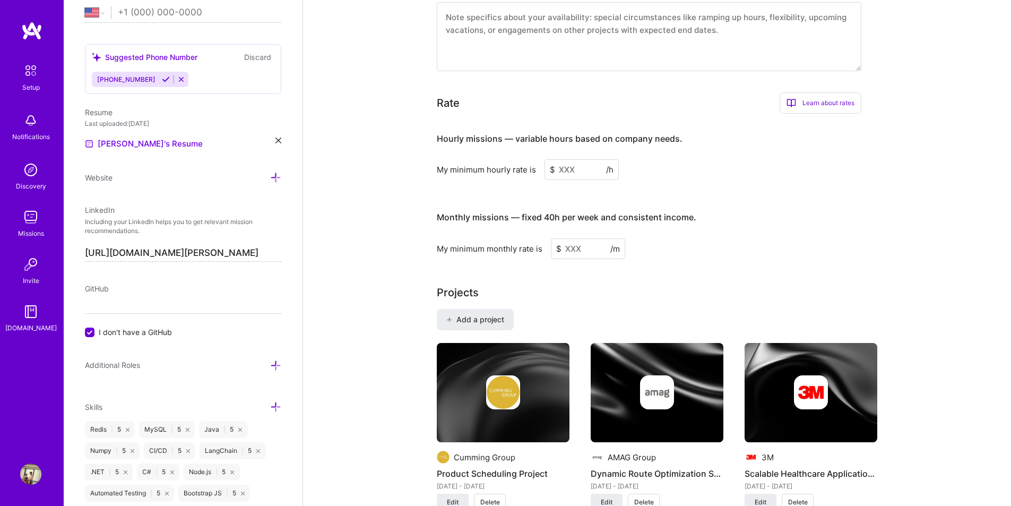
scroll to position [477, 0]
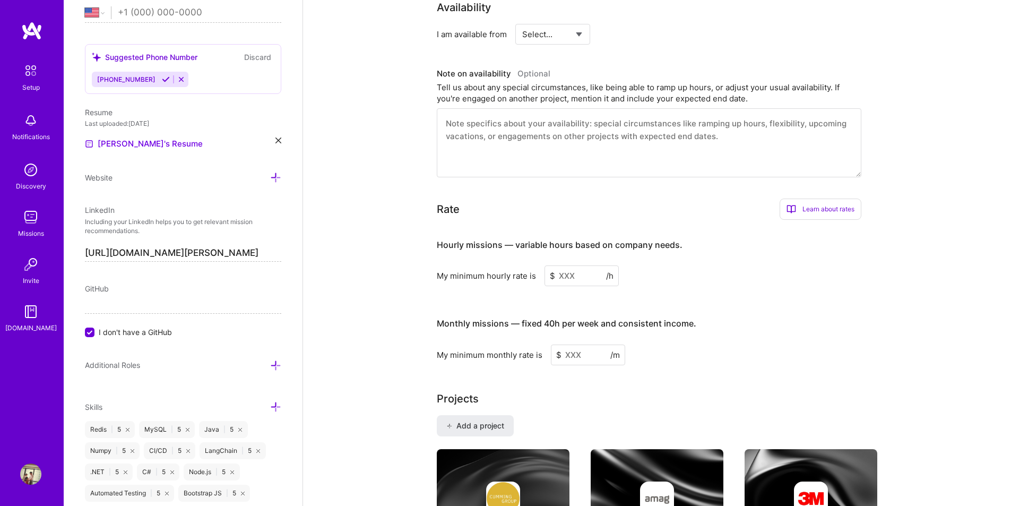
click at [572, 268] on input at bounding box center [581, 275] width 74 height 21
type input "4"
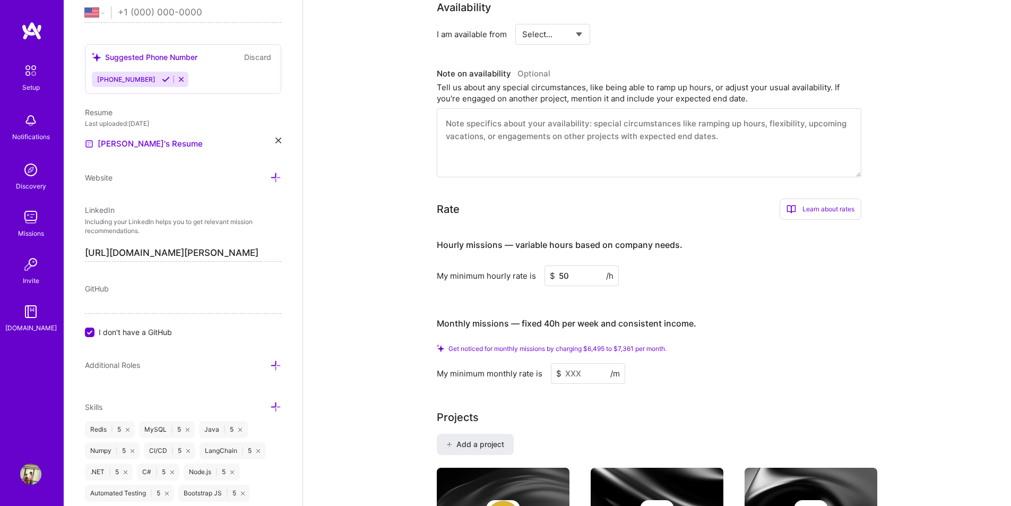
type input "50"
click at [570, 363] on input at bounding box center [588, 373] width 74 height 21
click at [580, 363] on input at bounding box center [588, 373] width 74 height 21
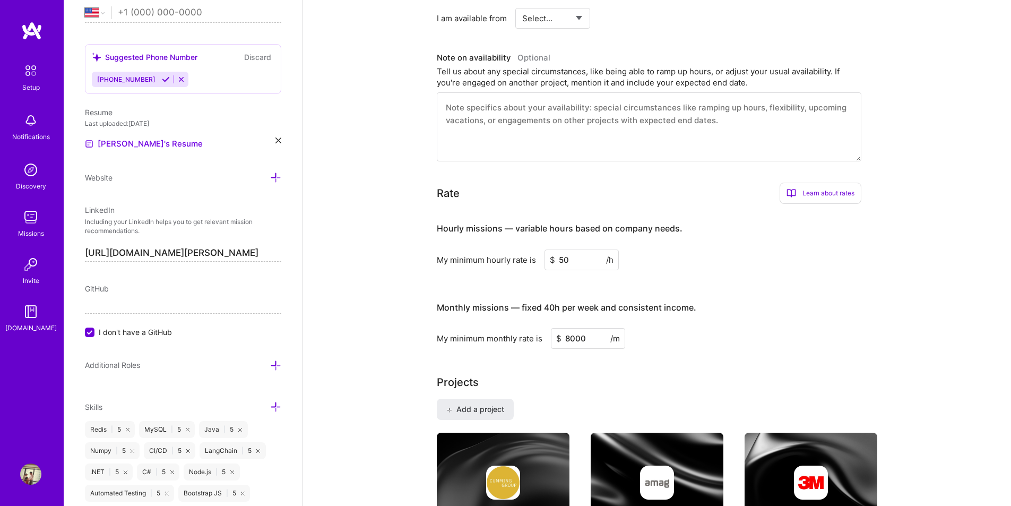
type input "8000"
click at [660, 374] on div "Projects" at bounding box center [657, 382] width 440 height 16
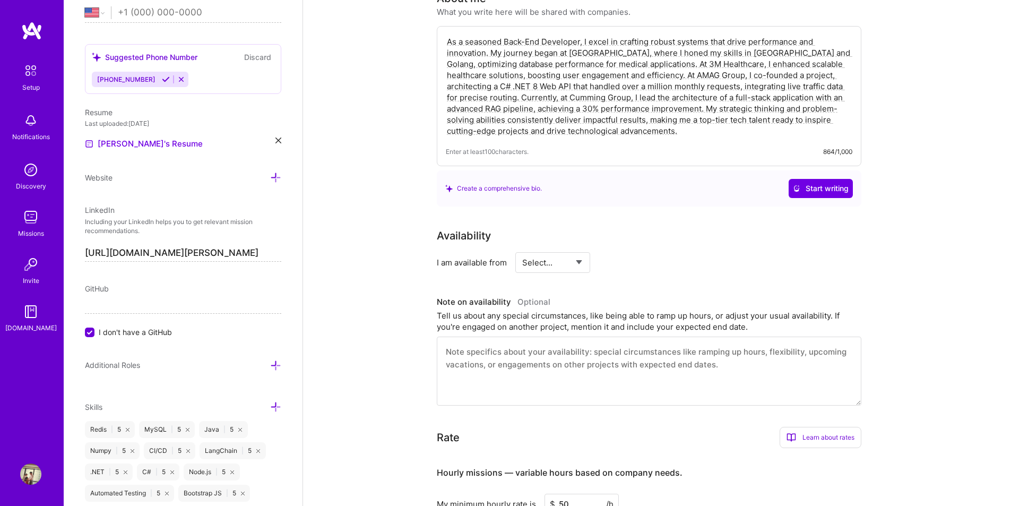
scroll to position [180, 0]
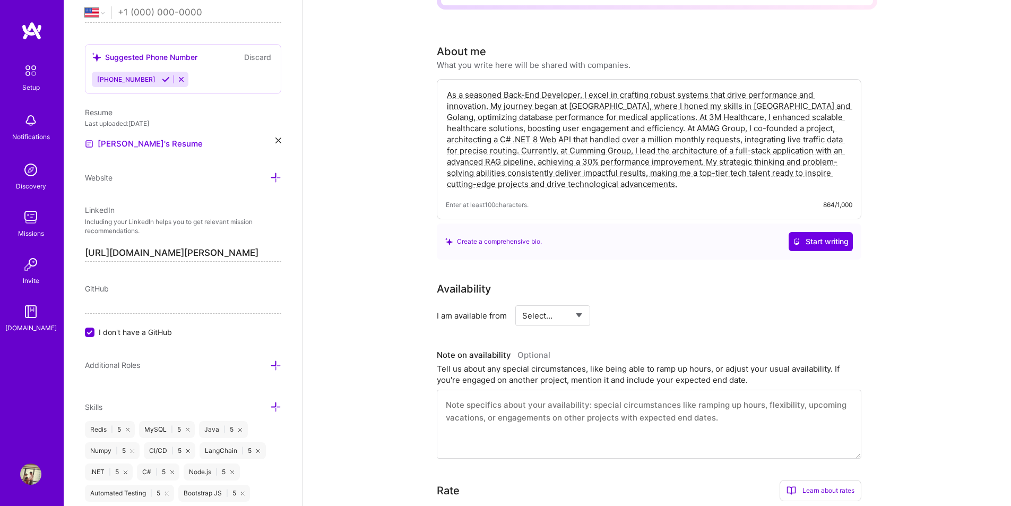
click at [547, 302] on select "Select... Right Now Future Date Not Available" at bounding box center [552, 315] width 61 height 27
select select "Right Now"
click at [522, 302] on select "Select... Right Now Future Date Not Available" at bounding box center [552, 315] width 61 height 27
click at [636, 289] on div "Availability I am available from Select... Right Now Future Date Not Available …" at bounding box center [649, 303] width 424 height 45
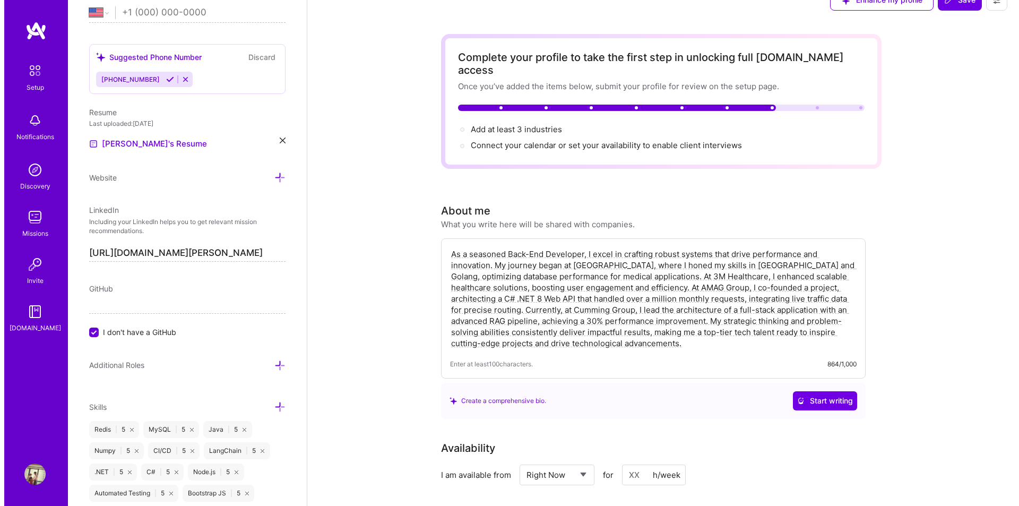
scroll to position [0, 0]
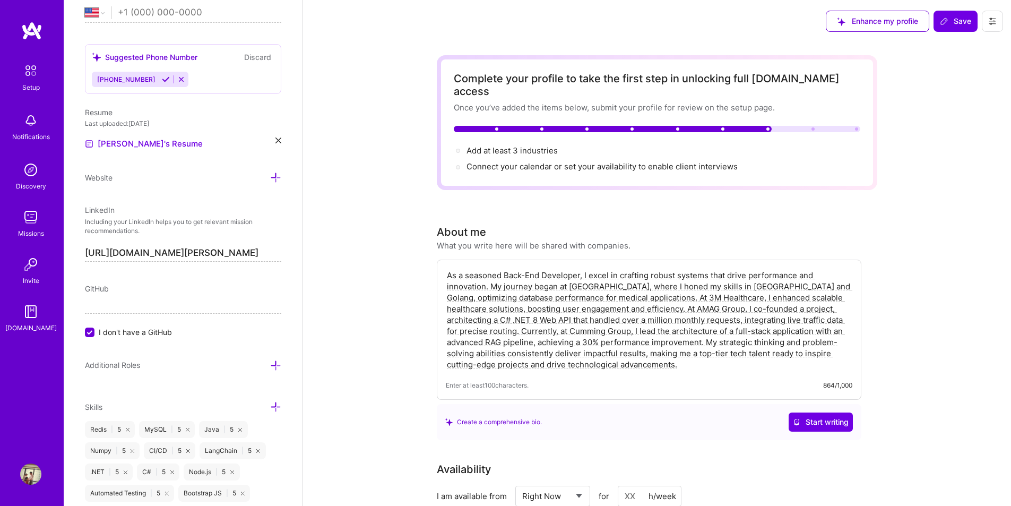
click at [566, 161] on span "Connect your calendar or set your availability to enable client interviews →" at bounding box center [606, 166] width 281 height 10
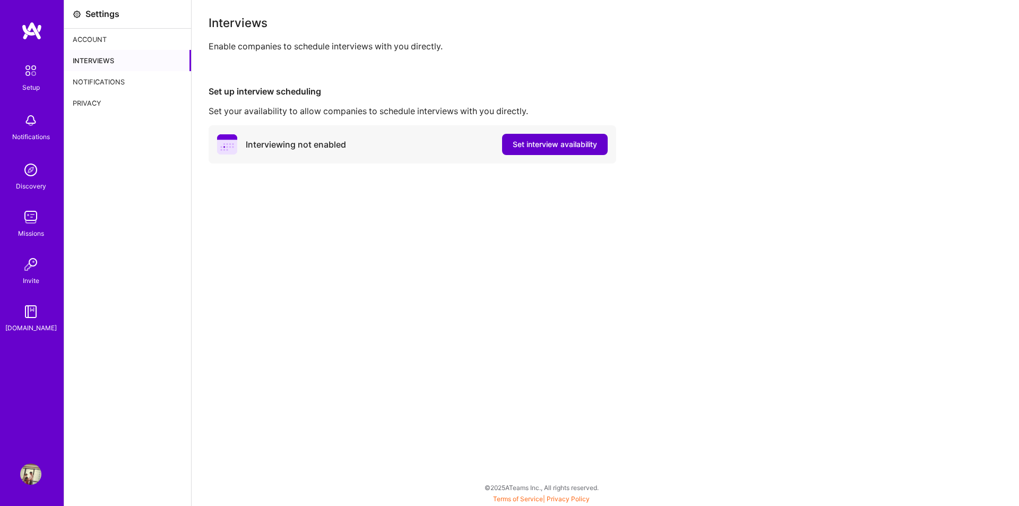
click at [565, 145] on span "Set interview availability" at bounding box center [555, 144] width 84 height 11
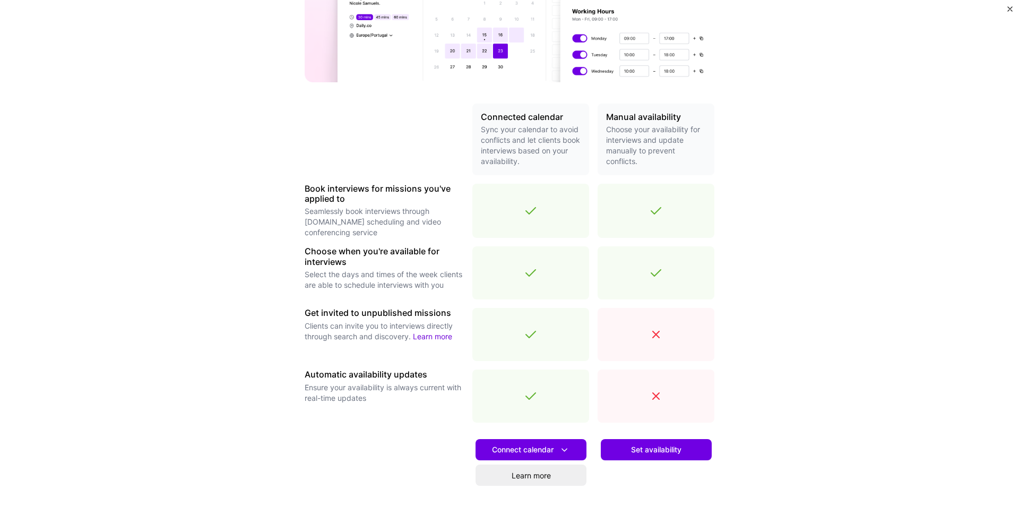
scroll to position [237, 0]
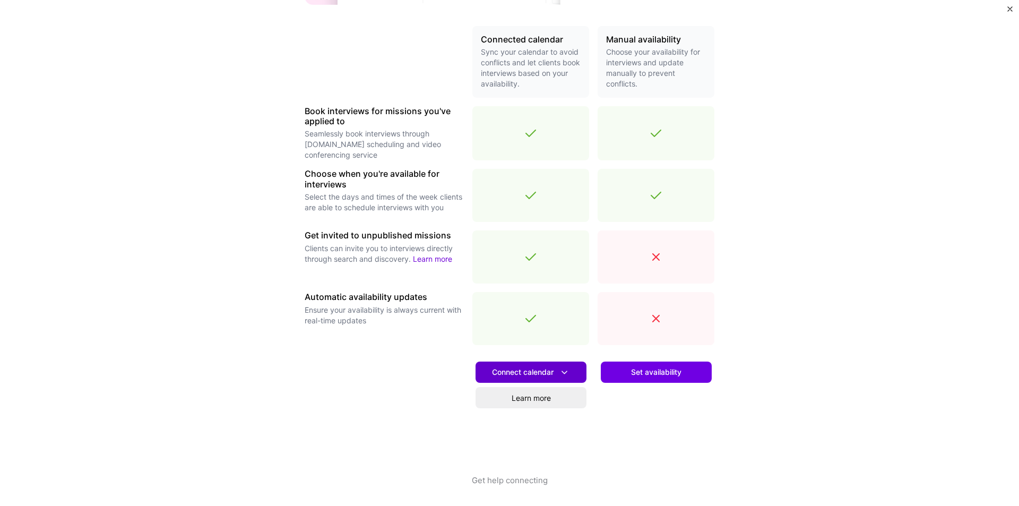
click at [536, 379] on button "Connect calendar" at bounding box center [530, 371] width 111 height 21
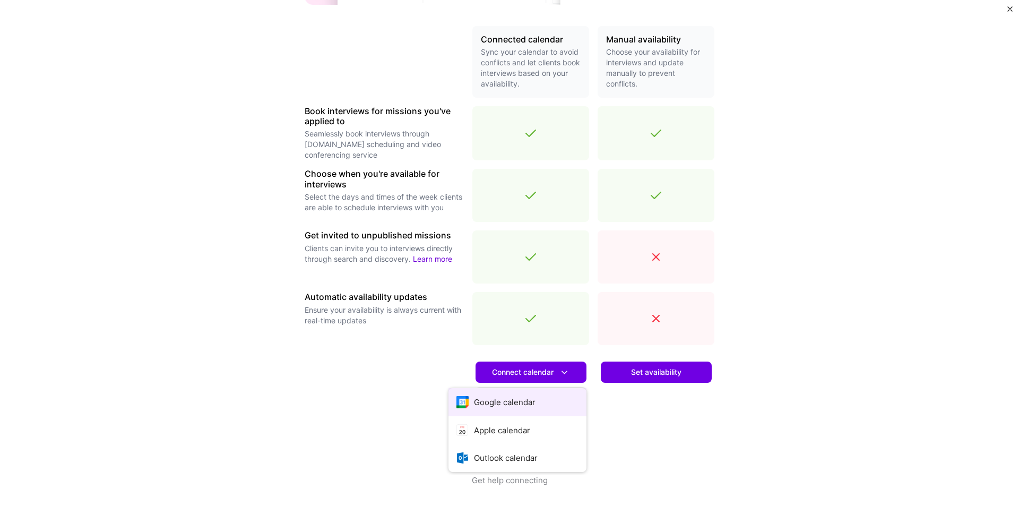
click at [514, 397] on button "Google calendar" at bounding box center [517, 402] width 138 height 28
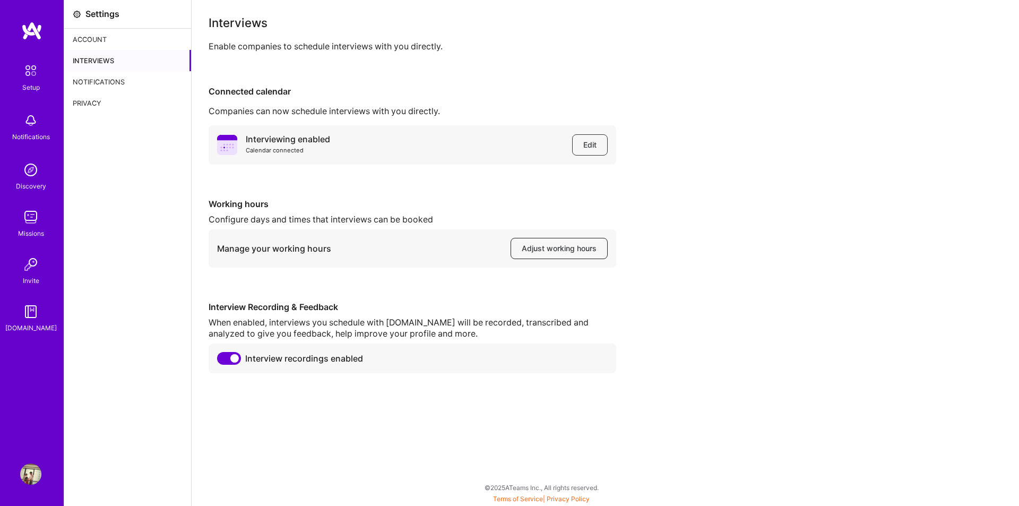
click at [518, 249] on button "Adjust working hours" at bounding box center [558, 248] width 97 height 21
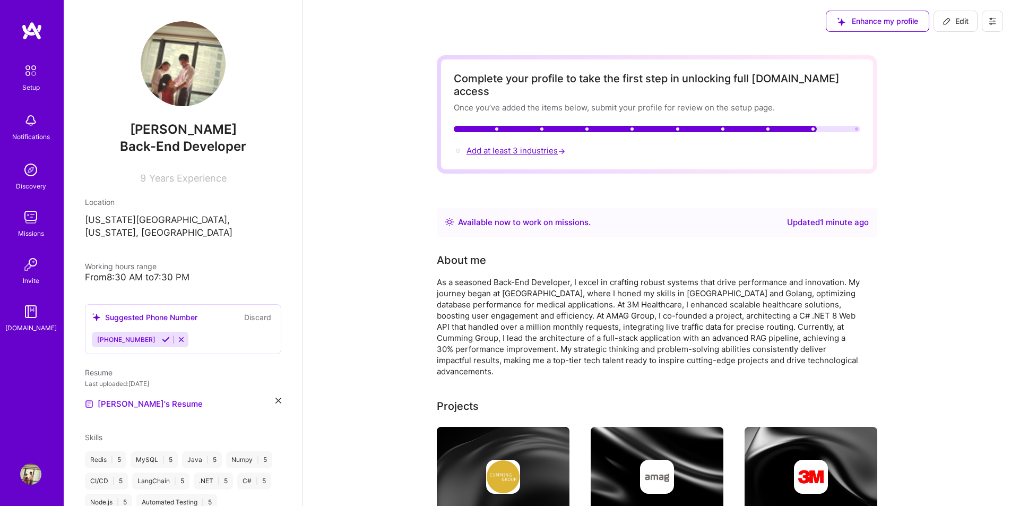
click at [503, 145] on span "Add at least 3 industries →" at bounding box center [516, 150] width 101 height 10
select select "US"
select select "Right Now"
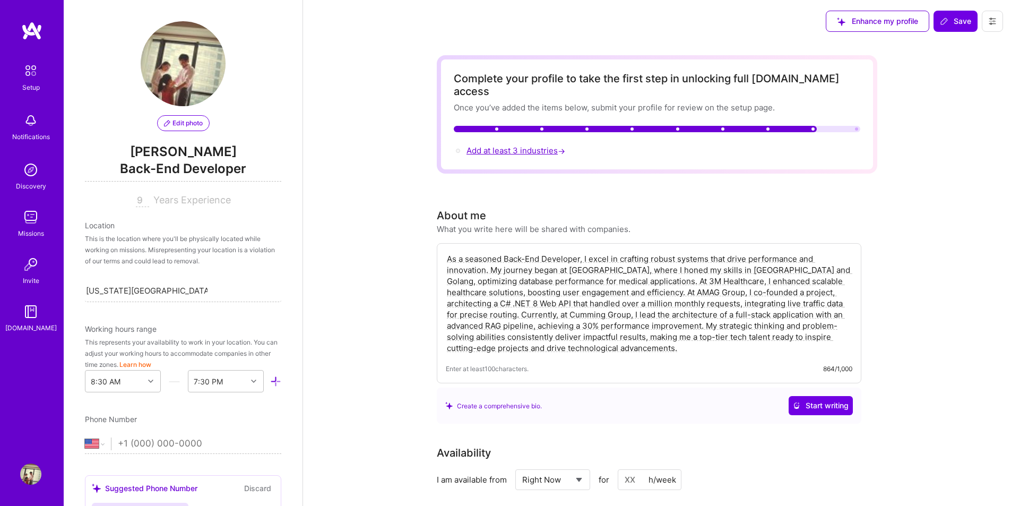
scroll to position [805, 0]
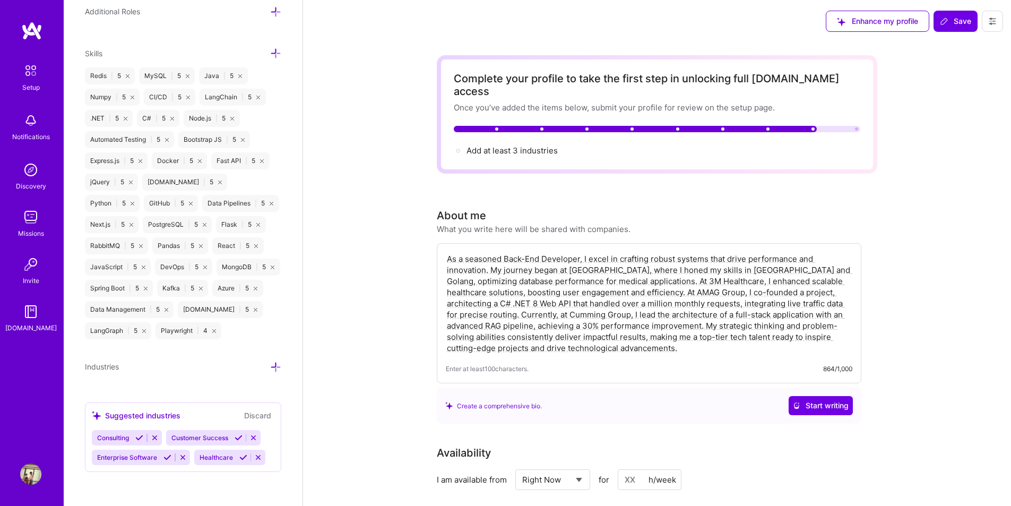
click at [485, 260] on textarea "As a seasoned Back-End Developer, I excel in crafting robust systems that drive…" at bounding box center [649, 303] width 406 height 102
click at [537, 145] on span "Add at least 3 industries →" at bounding box center [516, 150] width 101 height 10
click at [580, 303] on textarea "As a seasoned Back-End Developer, I excel in crafting robust systems that drive…" at bounding box center [649, 303] width 406 height 102
click at [691, 304] on textarea "As a seasoned Back-End Developer, I excel in crafting robust systems that drive…" at bounding box center [649, 303] width 406 height 102
click at [726, 396] on div "Create a comprehensive bio. Start writing" at bounding box center [648, 405] width 407 height 19
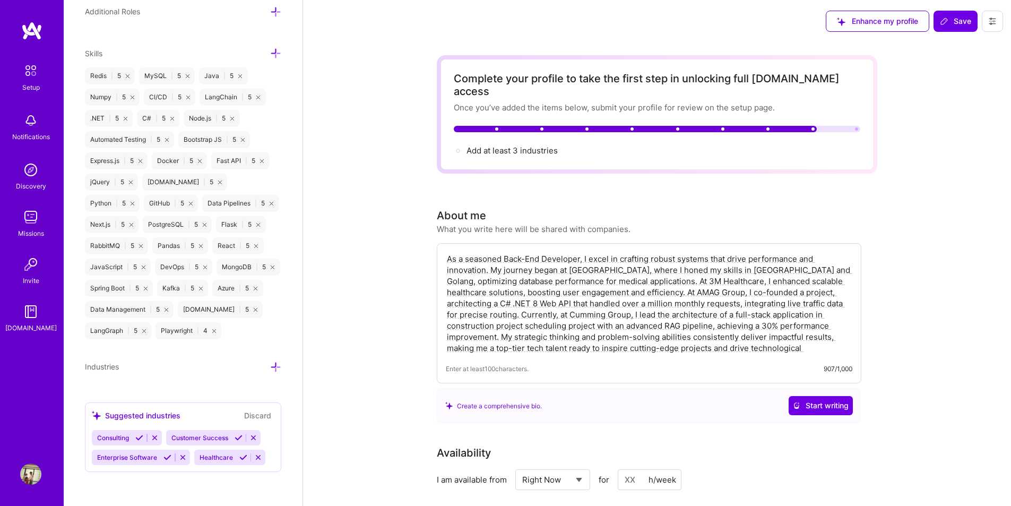
click at [626, 396] on div "Create a comprehensive bio. Start writing" at bounding box center [648, 405] width 407 height 19
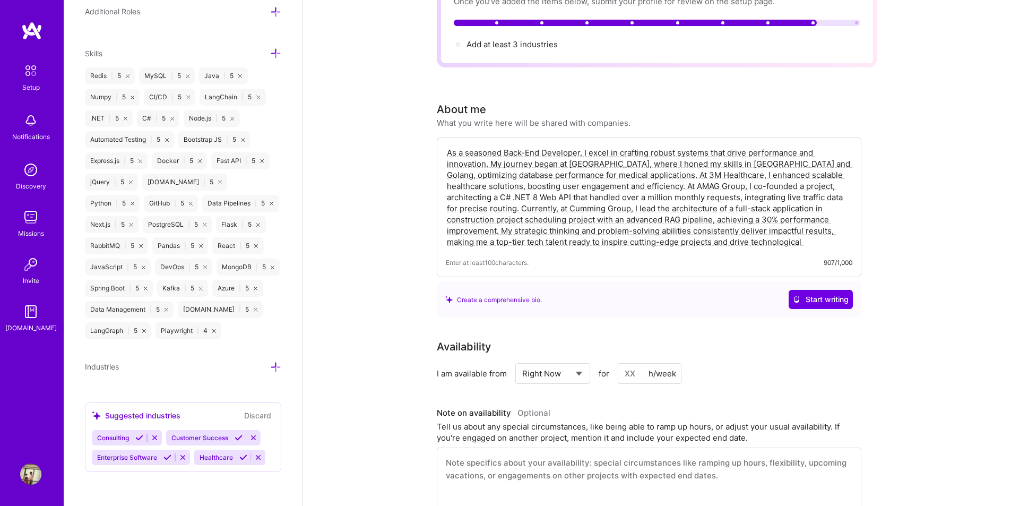
scroll to position [53, 0]
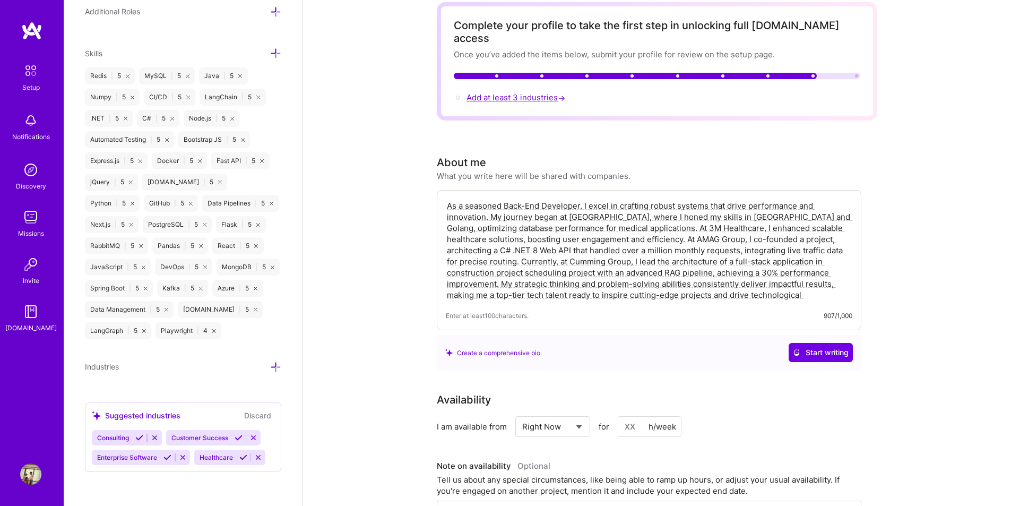
click at [498, 92] on span "Add at least 3 industries →" at bounding box center [516, 97] width 101 height 10
click at [716, 282] on textarea "As a seasoned Back-End Developer, I excel in crafting robust systems that drive…" at bounding box center [649, 250] width 406 height 102
click at [537, 242] on textarea "As a seasoned Back-End Developer, I excel in crafting robust systems that drive…" at bounding box center [649, 250] width 406 height 102
paste textarea "specialize in architecting high-performance systems that drive innovation acros…"
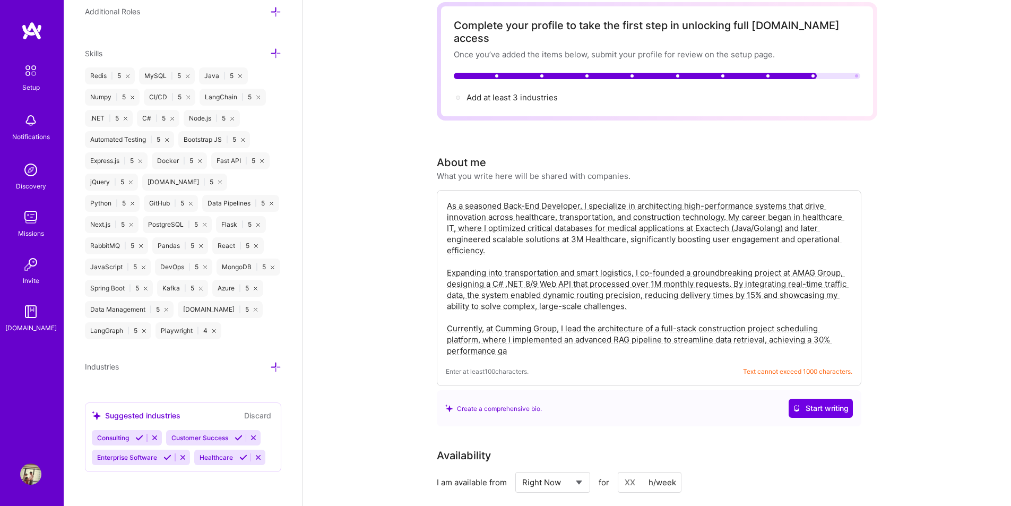
click at [553, 338] on textarea "As a seasoned Back-End Developer, I specialize in architecting high-performance…" at bounding box center [649, 278] width 406 height 158
click at [540, 278] on textarea "As a seasoned Back-End Developer, I specialize in architecting high-performance…" at bounding box center [649, 278] width 406 height 158
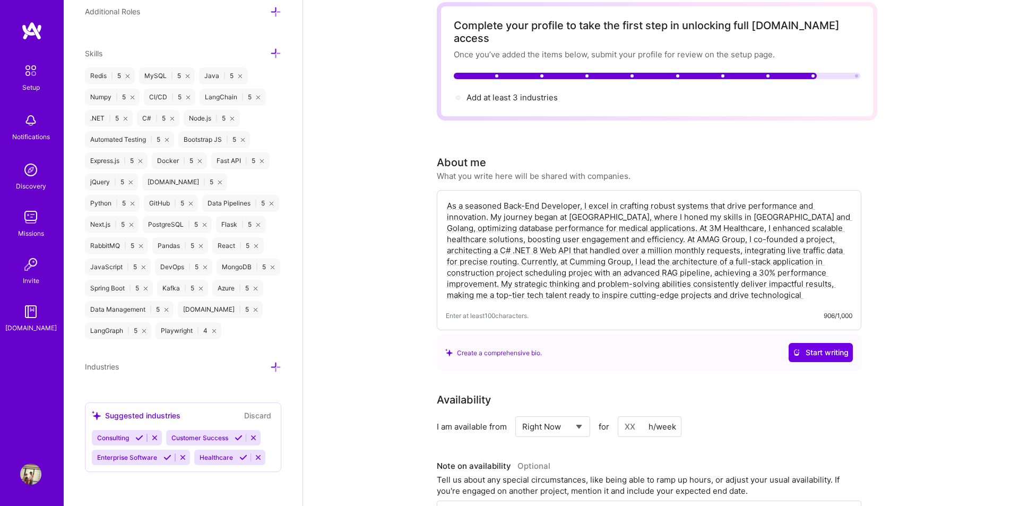
click at [654, 247] on textarea "As a seasoned Back-End Developer, I excel in crafting robust systems that drive…" at bounding box center [649, 250] width 406 height 102
click at [632, 244] on textarea "As a seasoned Back-End Developer, I excel in crafting robust systems that drive…" at bounding box center [649, 250] width 406 height 102
paste textarea "Senior Back-End Developer with expertise across healthcare, smart logistics, an…"
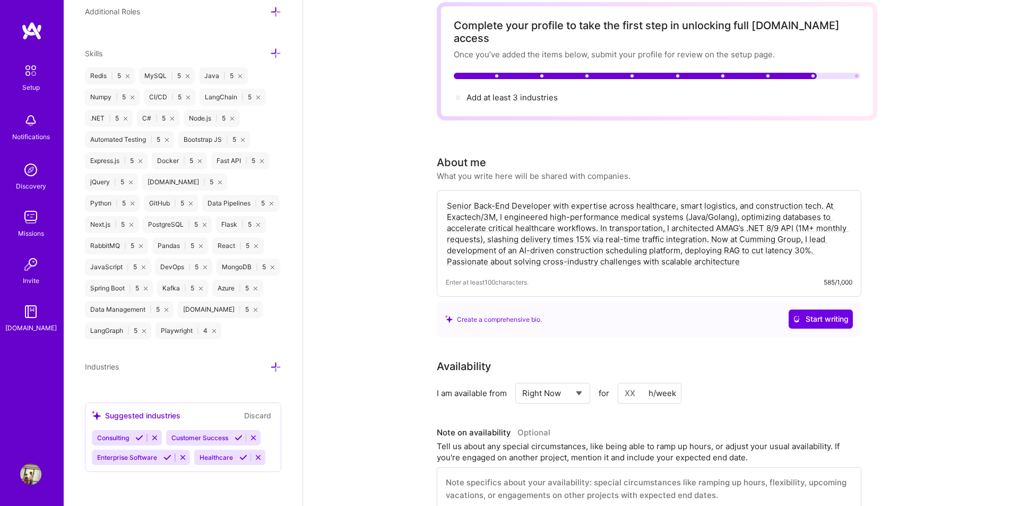
click at [716, 309] on div "Create a comprehensive bio. Start writing" at bounding box center [648, 318] width 407 height 19
click at [769, 251] on textarea "Senior Back-End Developer with expertise across healthcare, smart logistics, an…" at bounding box center [649, 233] width 406 height 69
click at [559, 247] on textarea "Senior Back-End Developer with expertise across healthcare, smart logistics, an…" at bounding box center [649, 233] width 406 height 69
click at [682, 226] on textarea "Senior Back-End Developer with expertise across healthcare, smart logistics, an…" at bounding box center [649, 233] width 406 height 69
paste textarea "."
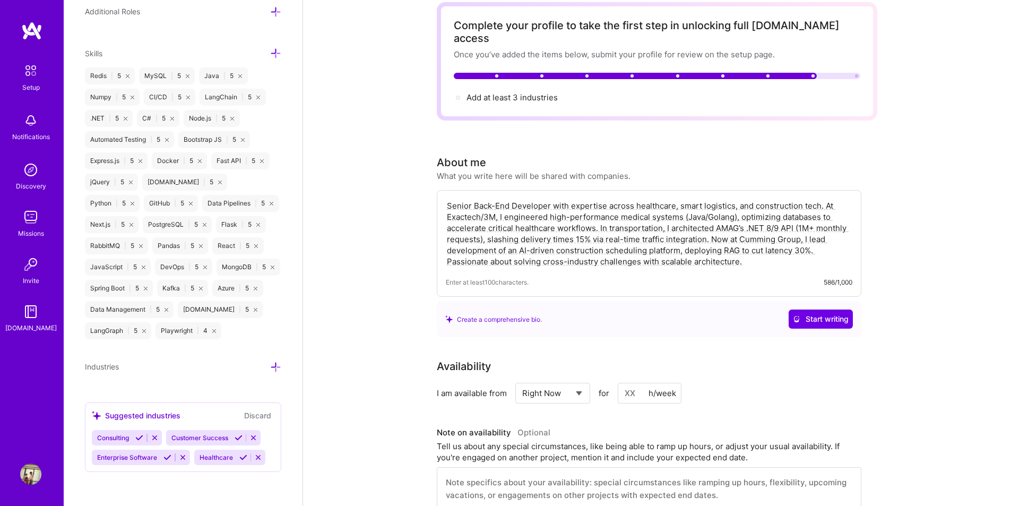
click at [685, 309] on div "Create a comprehensive bio. Start writing" at bounding box center [648, 318] width 407 height 19
click at [748, 245] on textarea "Senior Back-End Developer with expertise across healthcare, smart logistics, an…" at bounding box center [649, 233] width 406 height 69
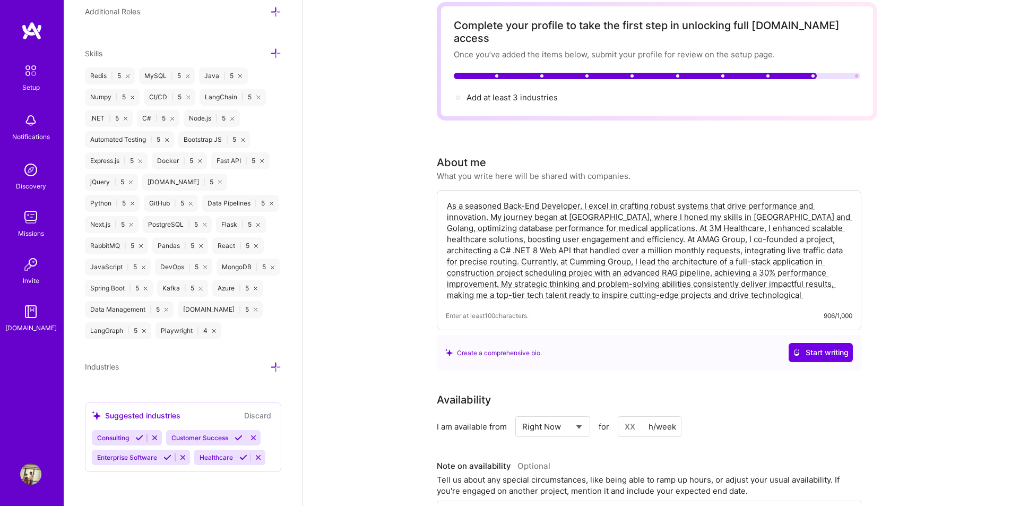
click at [748, 245] on textarea "As a seasoned Back-End Developer, I excel in crafting robust systems that drive…" at bounding box center [649, 250] width 406 height 102
drag, startPoint x: 730, startPoint y: 260, endPoint x: 394, endPoint y: 188, distance: 344.0
paste textarea "Senior Back-End Developer with expertise across healthcare, smart logistics, an…"
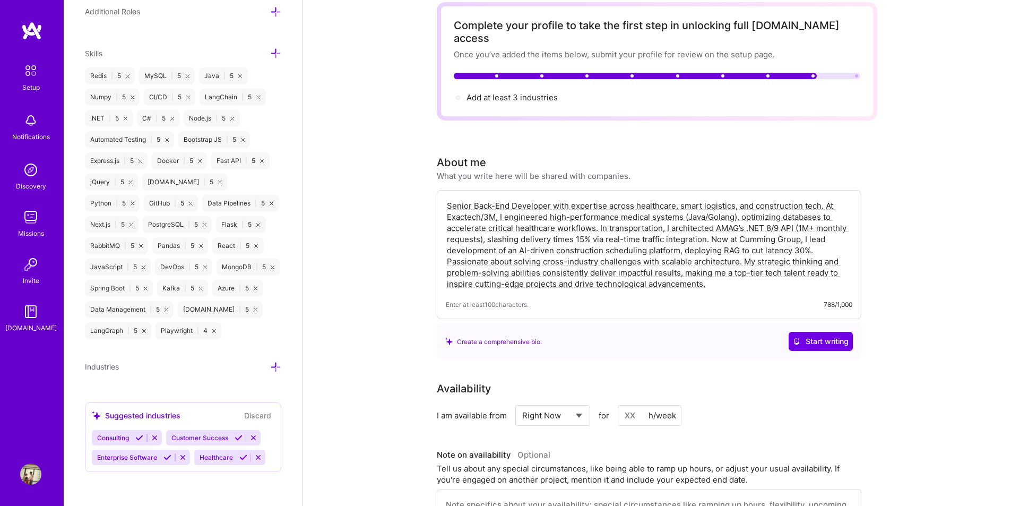
type textarea "Senior Back-End Developer with expertise across healthcare, smart logistics, an…"
click at [741, 284] on div "Senior Back-End Developer with expertise across healthcare, smart logistics, an…" at bounding box center [649, 254] width 424 height 129
click at [727, 344] on div "Create a comprehensive bio. Start writing" at bounding box center [649, 341] width 424 height 36
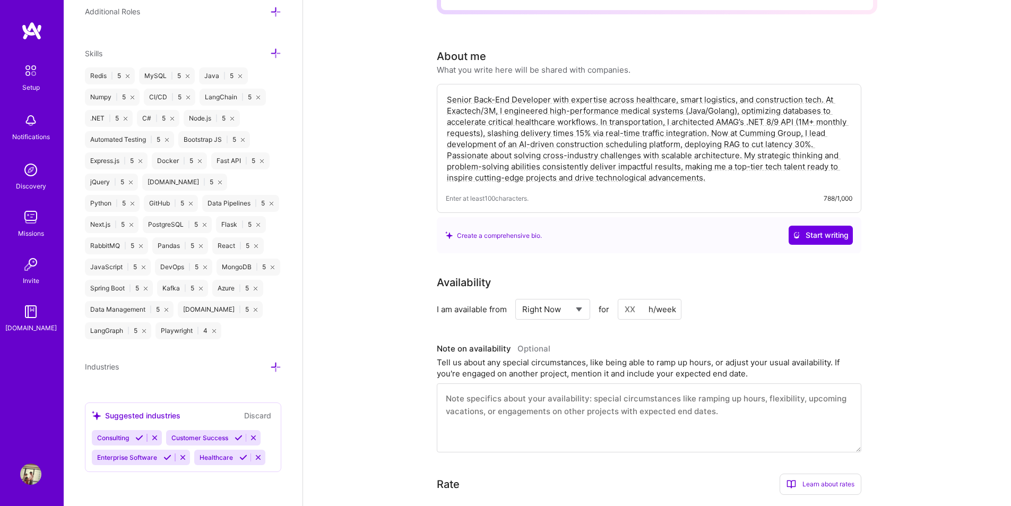
scroll to position [106, 0]
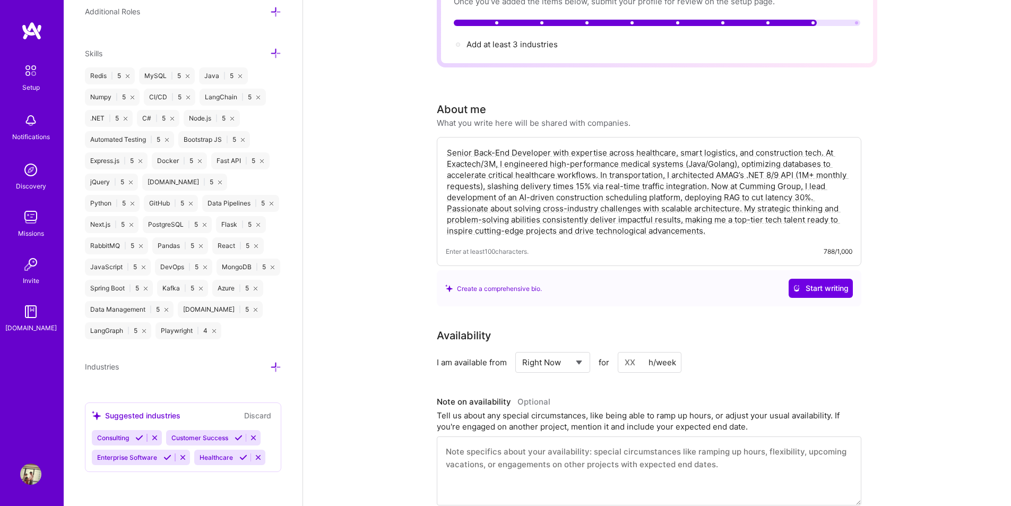
click at [583, 447] on textarea at bounding box center [649, 470] width 424 height 69
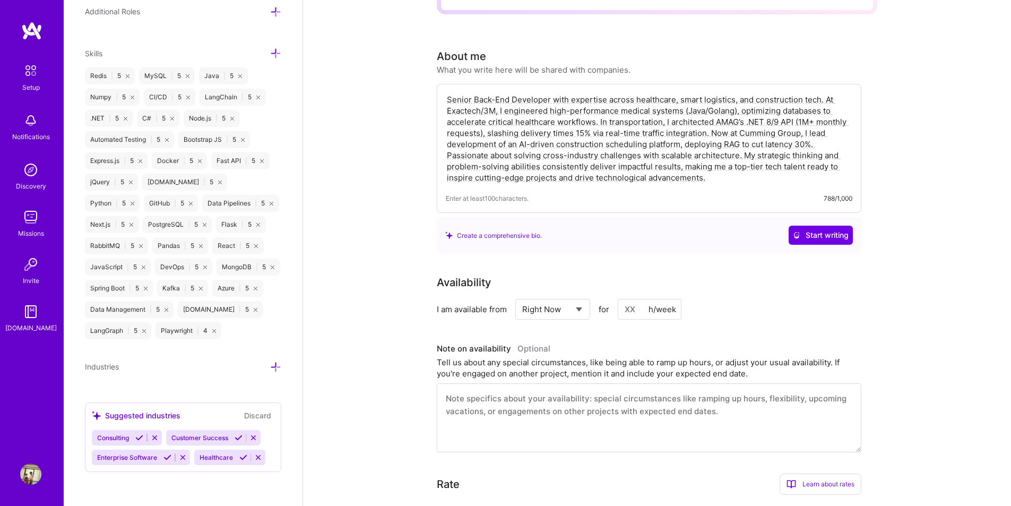
scroll to position [265, 0]
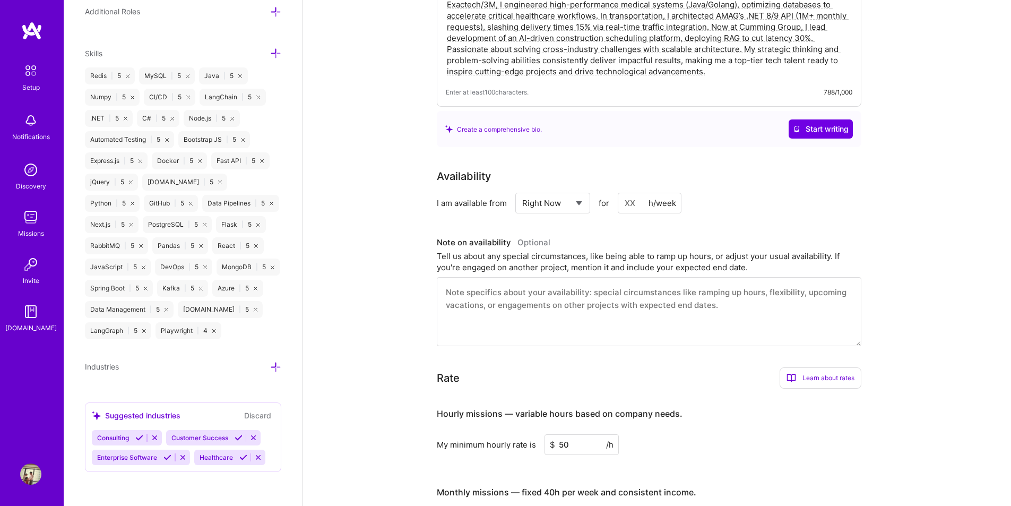
click at [741, 403] on h3 "Hourly missions — variable hours based on company needs." at bounding box center [649, 413] width 424 height 33
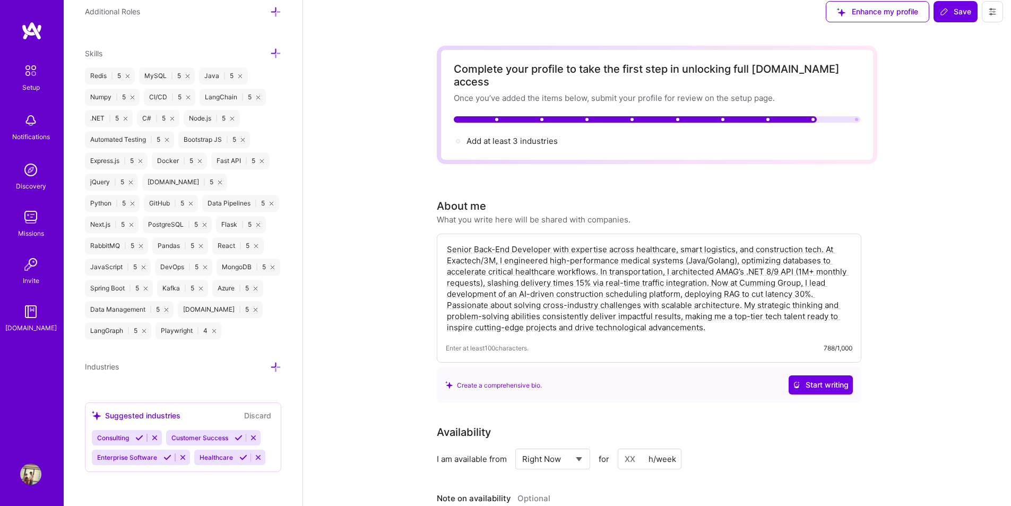
scroll to position [0, 0]
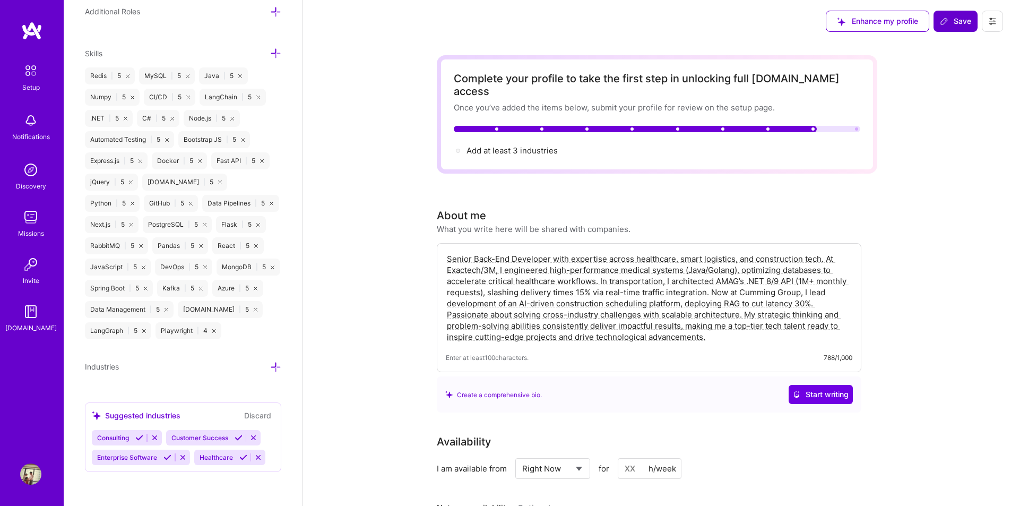
click at [950, 20] on span "Save" at bounding box center [955, 21] width 31 height 11
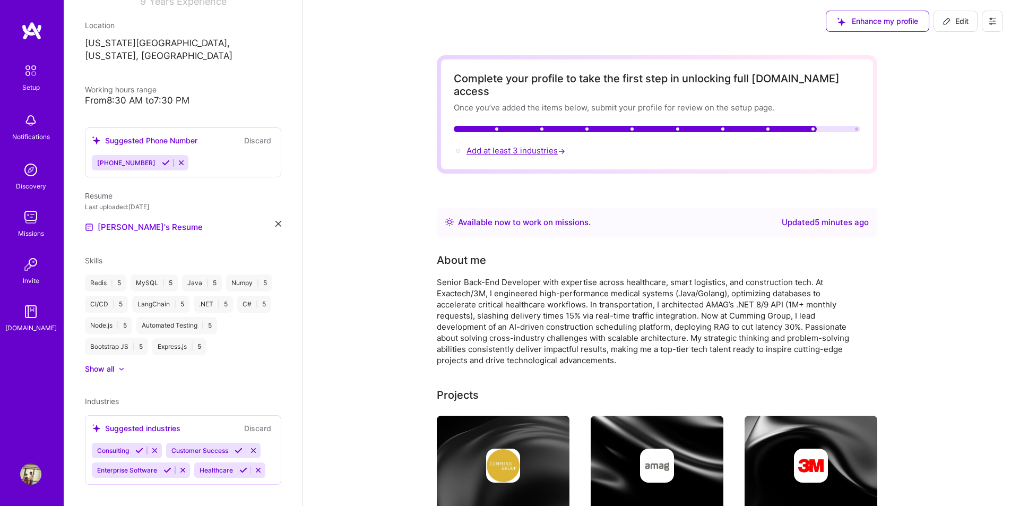
click at [553, 145] on span "Add at least 3 industries →" at bounding box center [516, 150] width 101 height 10
select select "US"
select select "Right Now"
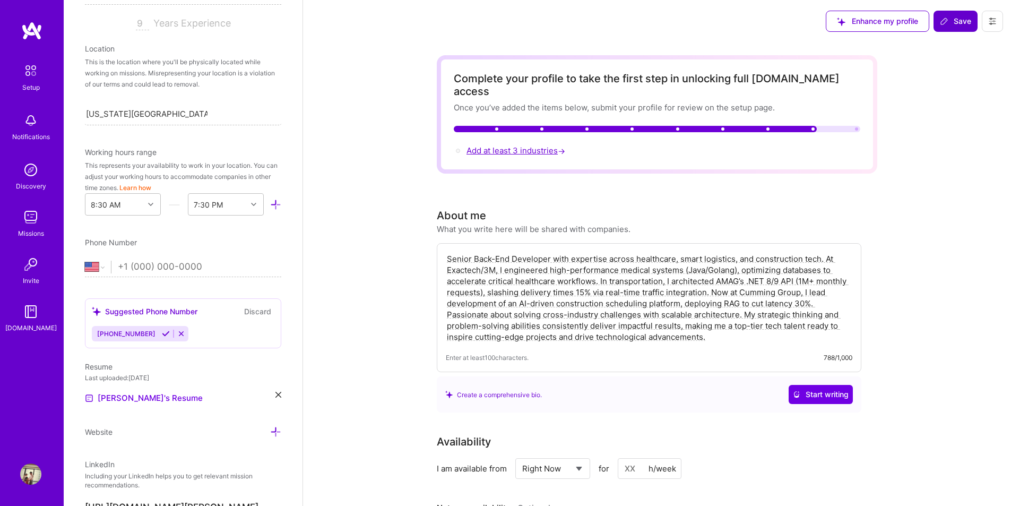
scroll to position [805, 0]
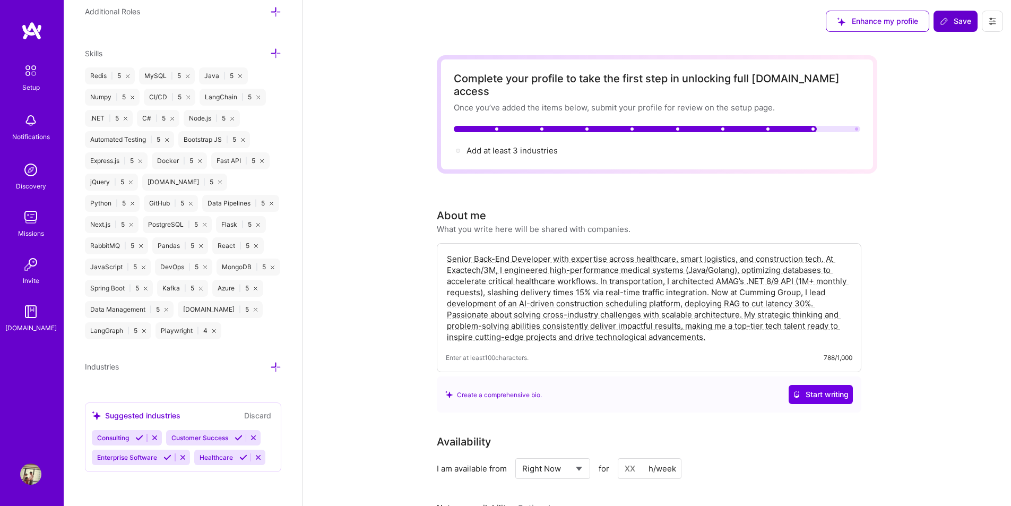
click at [270, 367] on icon at bounding box center [275, 366] width 11 height 11
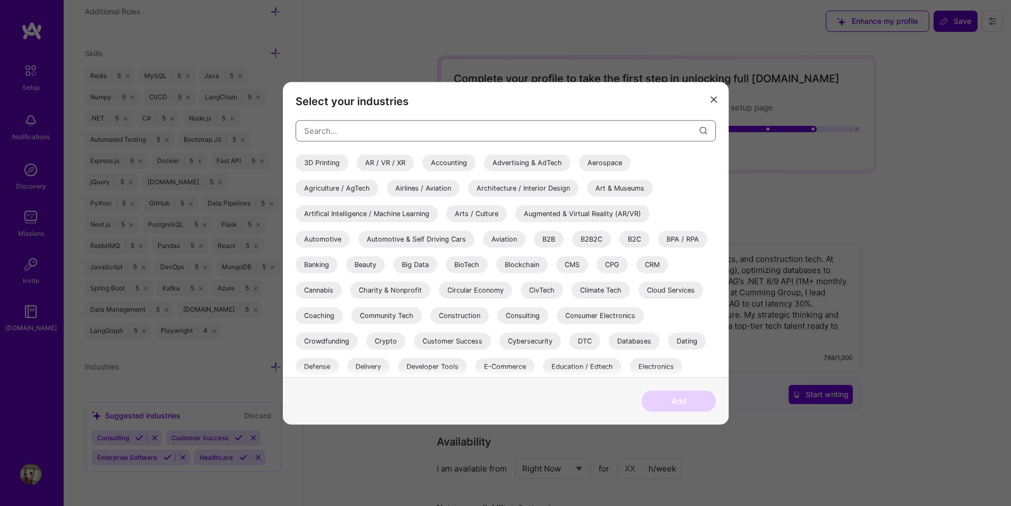
click at [387, 128] on input "modal" at bounding box center [501, 130] width 395 height 27
click at [403, 218] on div "Artifical Intelligence / Machine Learning" at bounding box center [367, 213] width 142 height 17
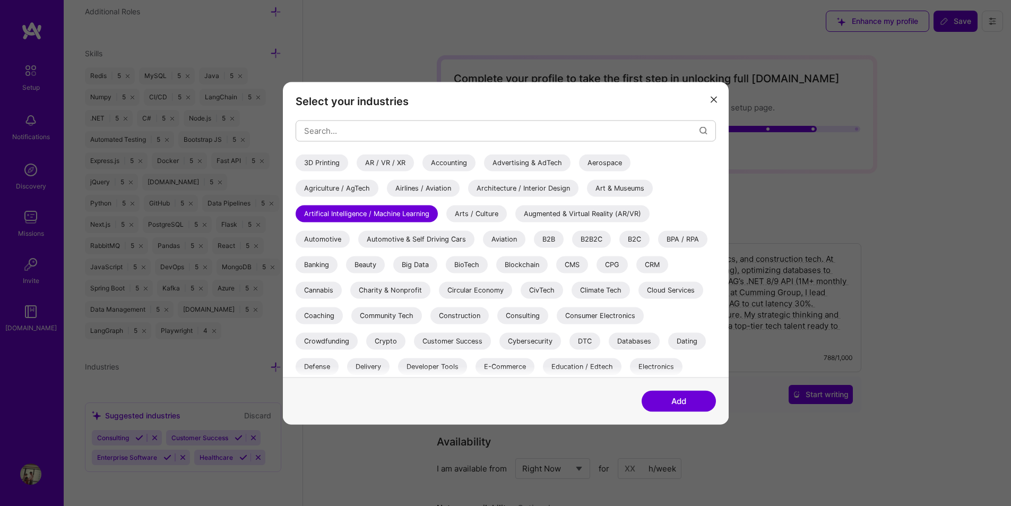
scroll to position [53, 0]
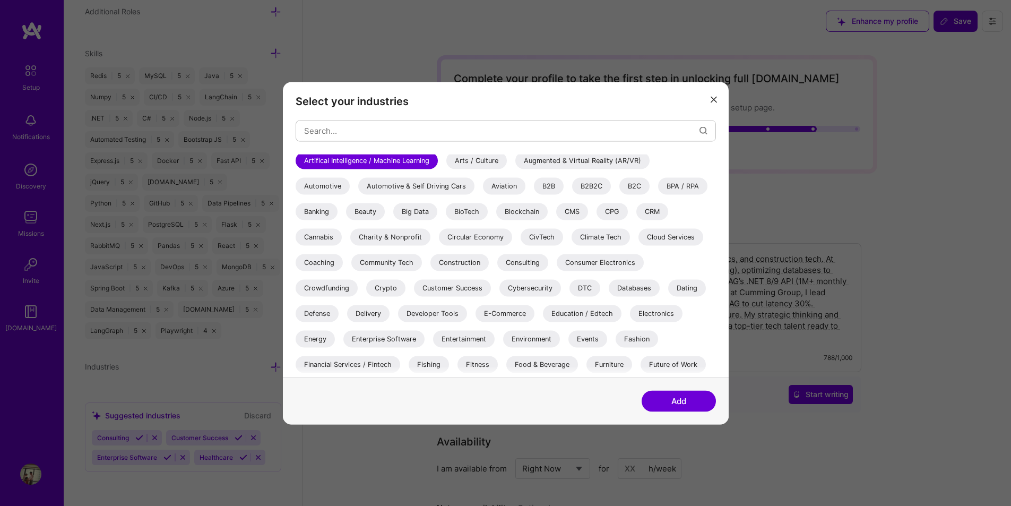
click at [459, 266] on div "Construction" at bounding box center [459, 262] width 58 height 17
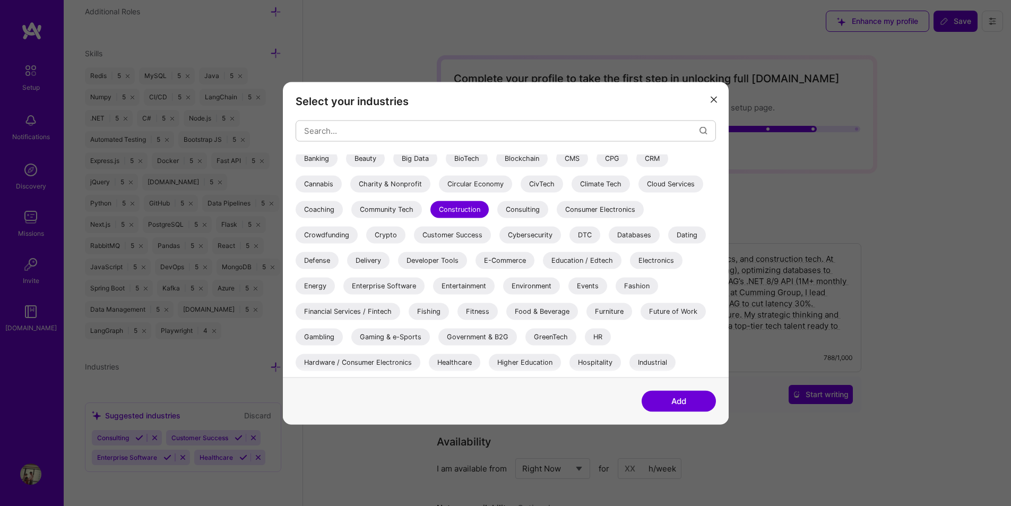
scroll to position [159, 0]
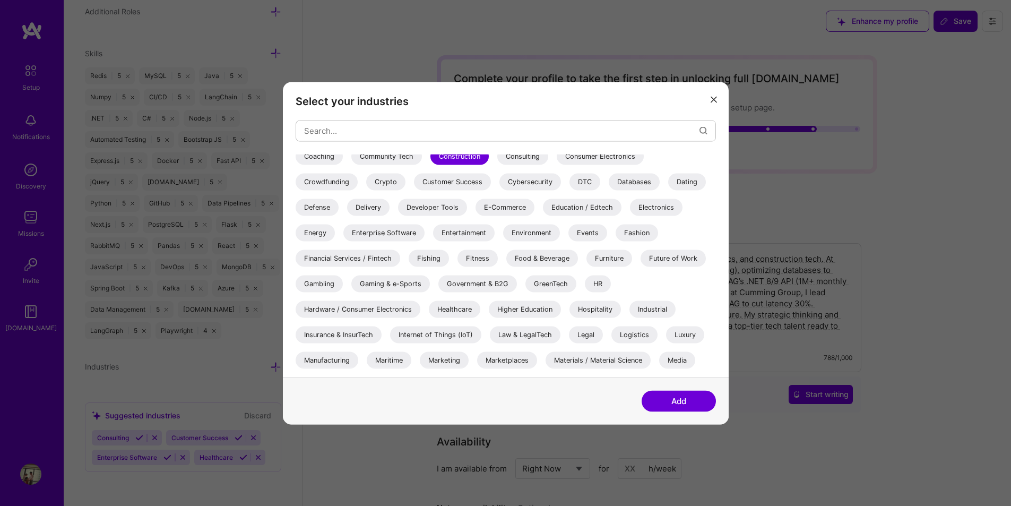
click at [443, 311] on div "Healthcare" at bounding box center [454, 308] width 51 height 17
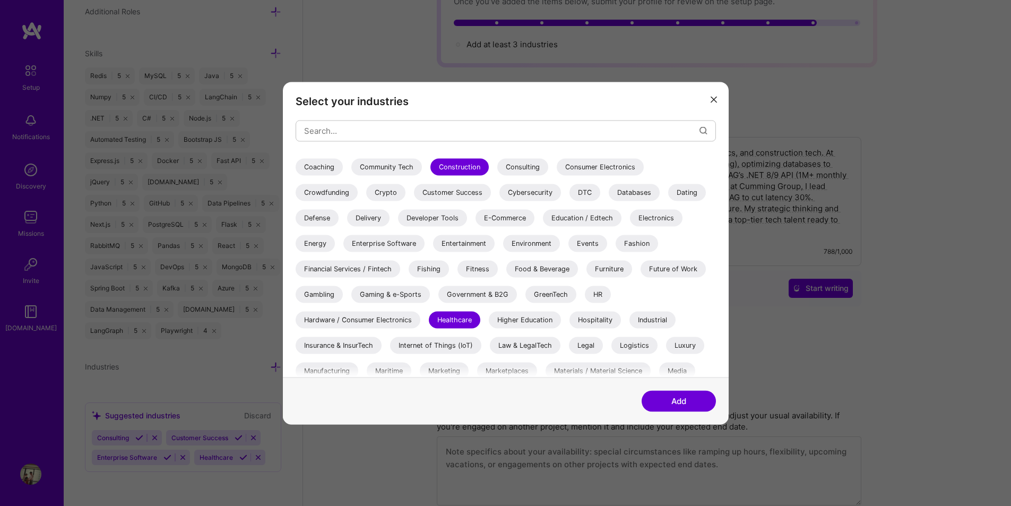
scroll to position [42, 0]
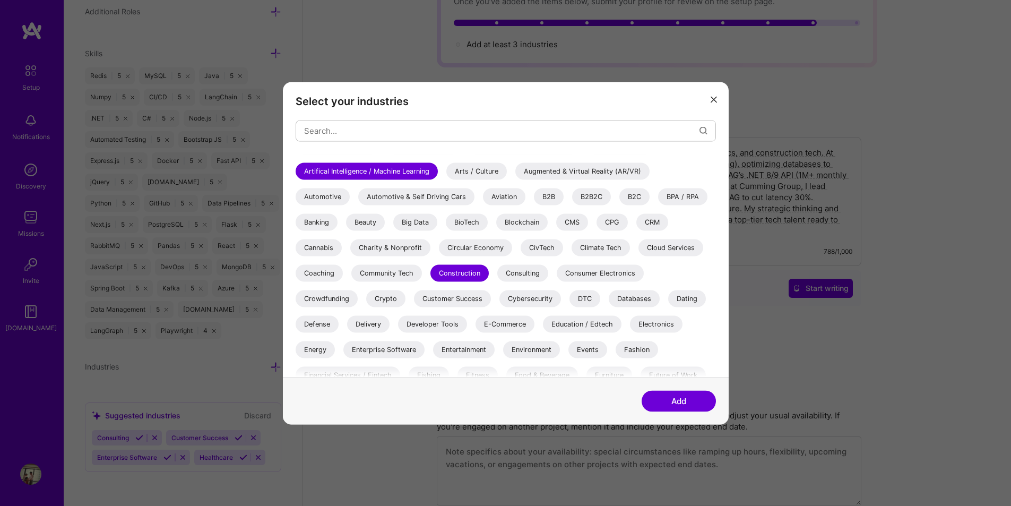
click at [570, 224] on div "CMS" at bounding box center [572, 221] width 32 height 17
click at [467, 132] on input "modal" at bounding box center [501, 130] width 395 height 27
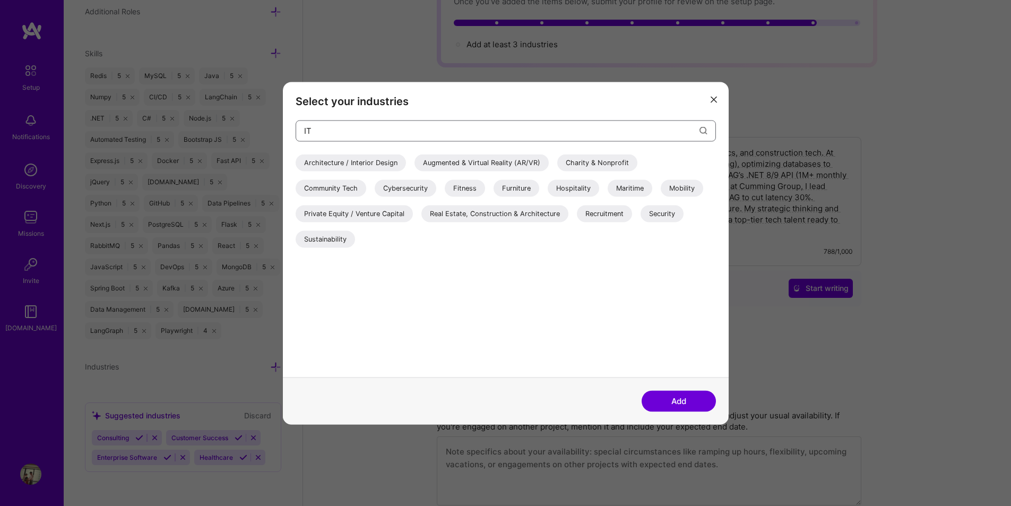
scroll to position [0, 0]
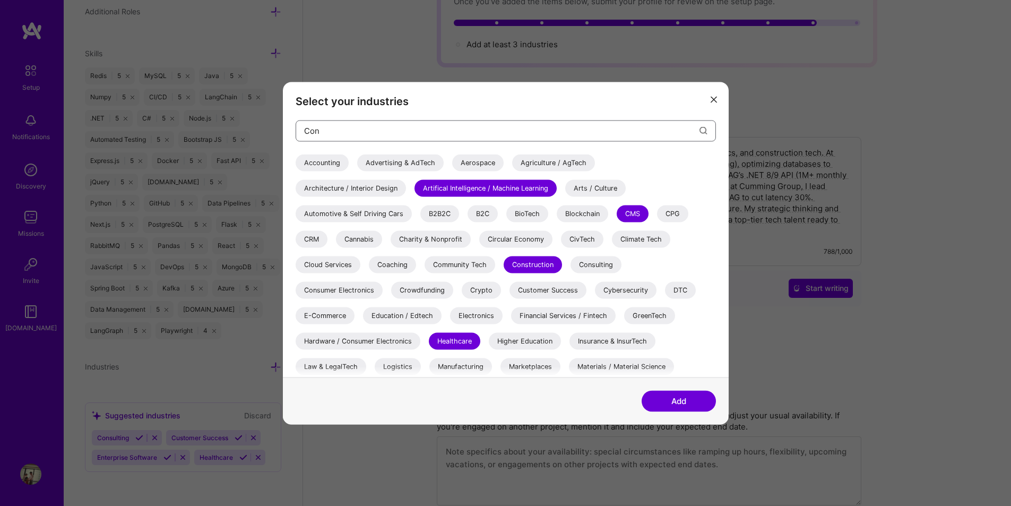
type input "Cons"
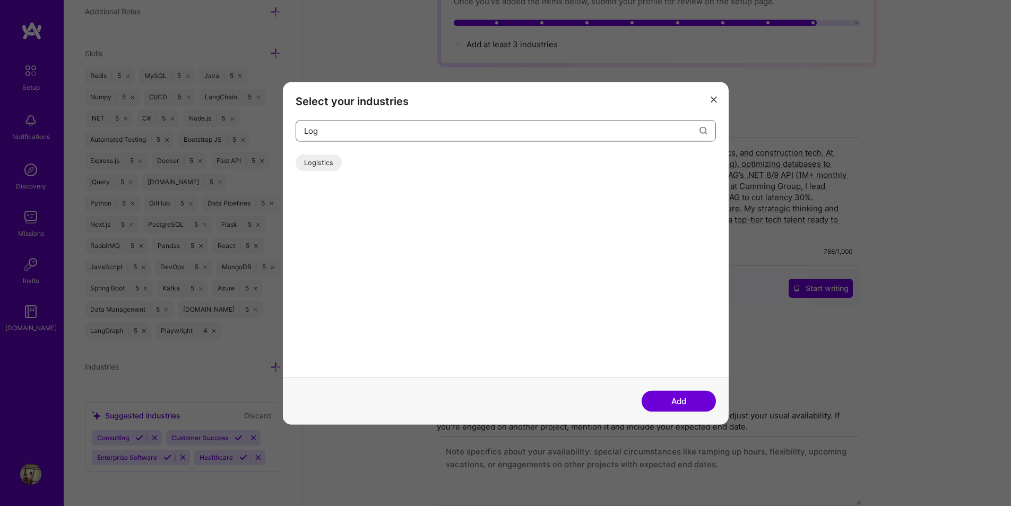
type input "Log"
click at [320, 167] on div "Logistics" at bounding box center [319, 162] width 46 height 17
click at [390, 128] on input "Log" at bounding box center [501, 130] width 395 height 27
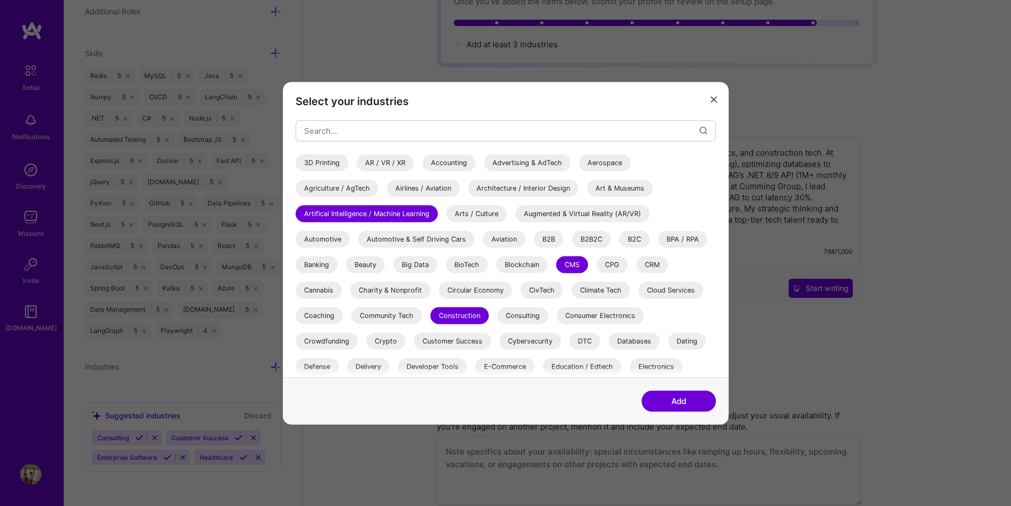
click at [667, 398] on button "Add" at bounding box center [678, 400] width 74 height 21
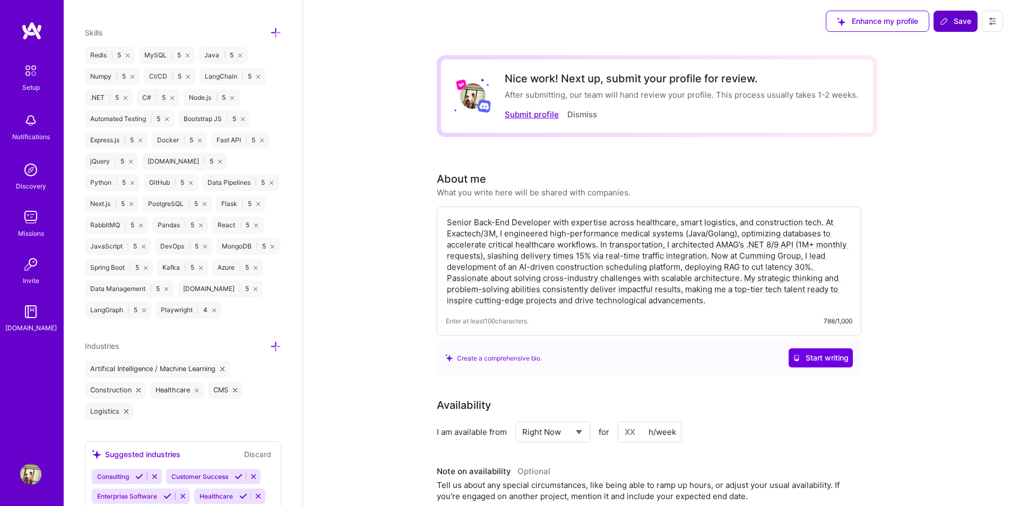
click at [544, 113] on button "Submit profile" at bounding box center [532, 114] width 54 height 11
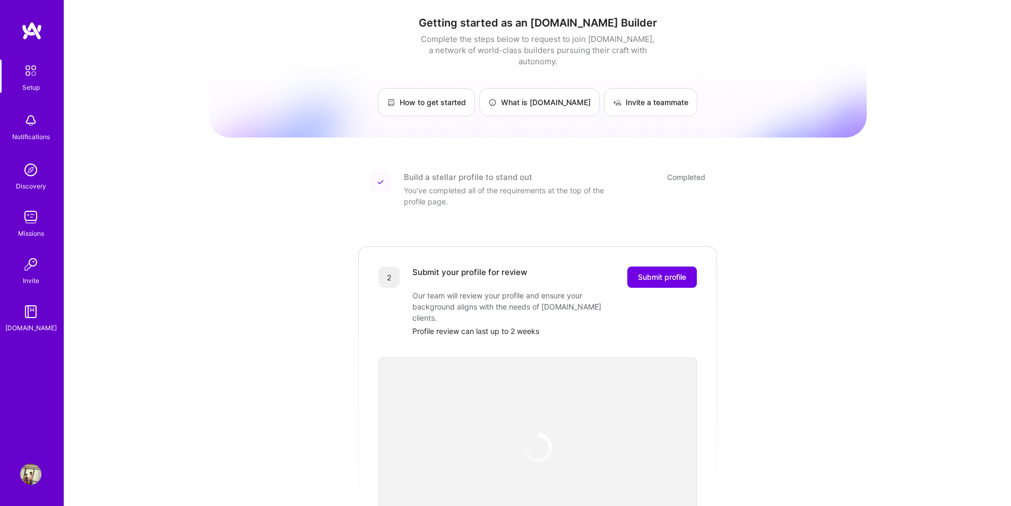
scroll to position [53, 0]
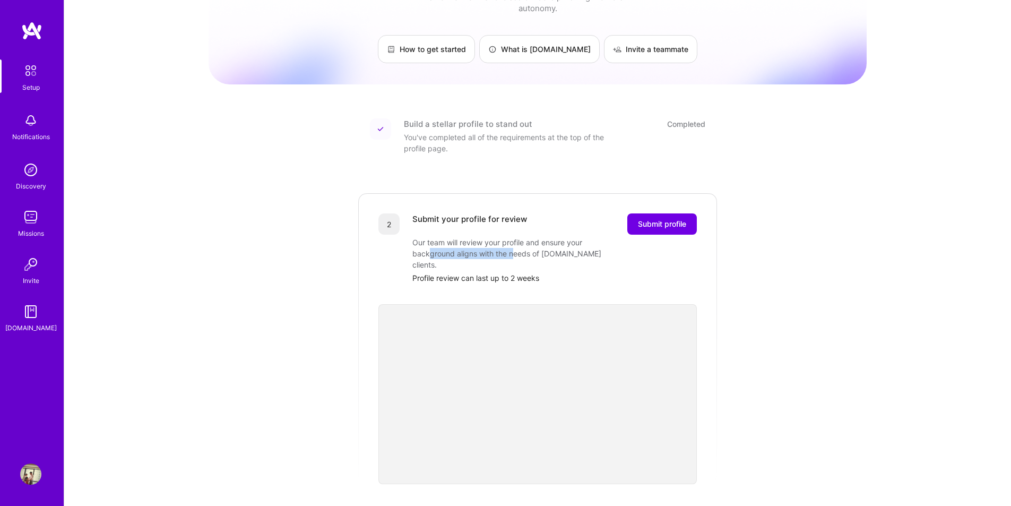
drag, startPoint x: 431, startPoint y: 243, endPoint x: 516, endPoint y: 243, distance: 85.4
click at [516, 243] on div "Our team will review your profile and ensure your background aligns with the ne…" at bounding box center [518, 253] width 212 height 33
drag, startPoint x: 429, startPoint y: 255, endPoint x: 476, endPoint y: 255, distance: 47.7
click at [476, 272] on div "Profile review can last up to 2 weeks" at bounding box center [554, 277] width 284 height 11
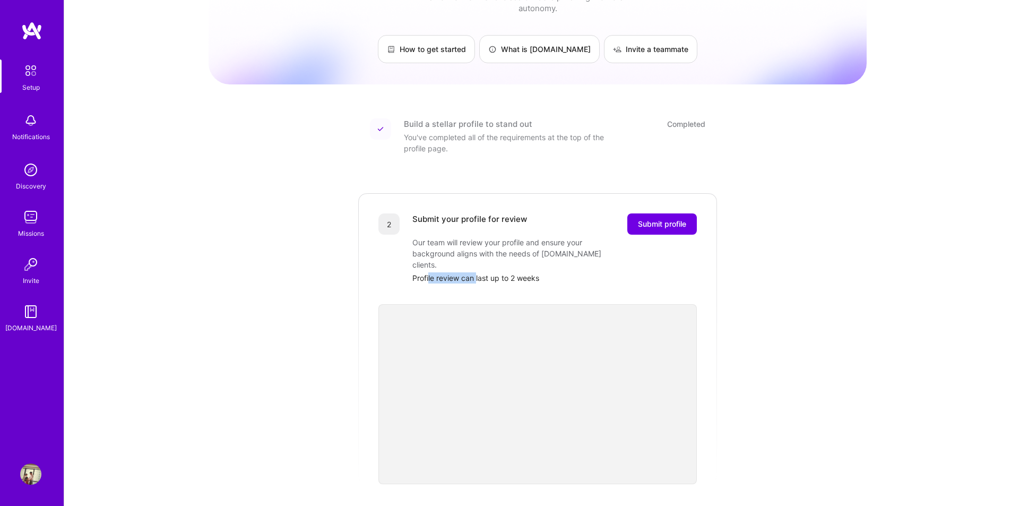
click at [476, 272] on div "Profile review can last up to 2 weeks" at bounding box center [554, 277] width 284 height 11
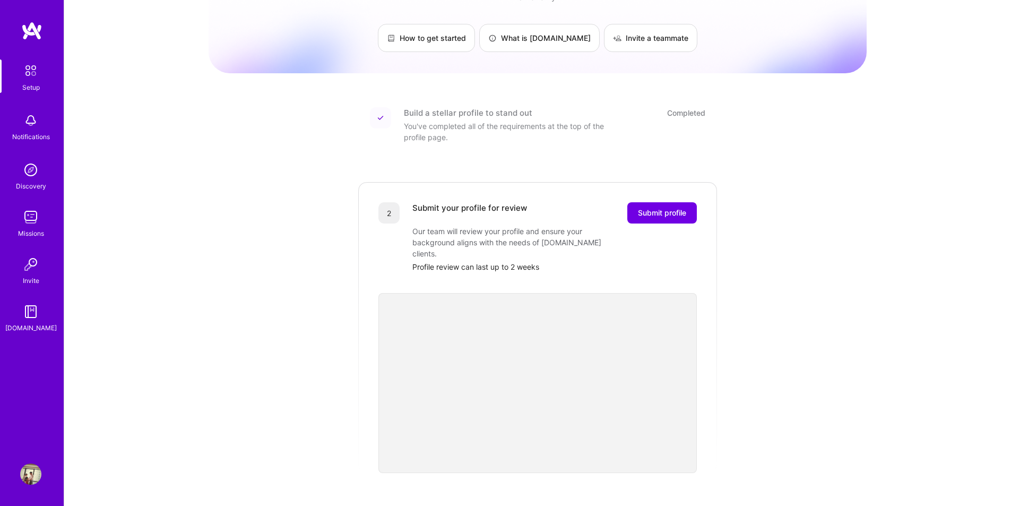
scroll to position [0, 0]
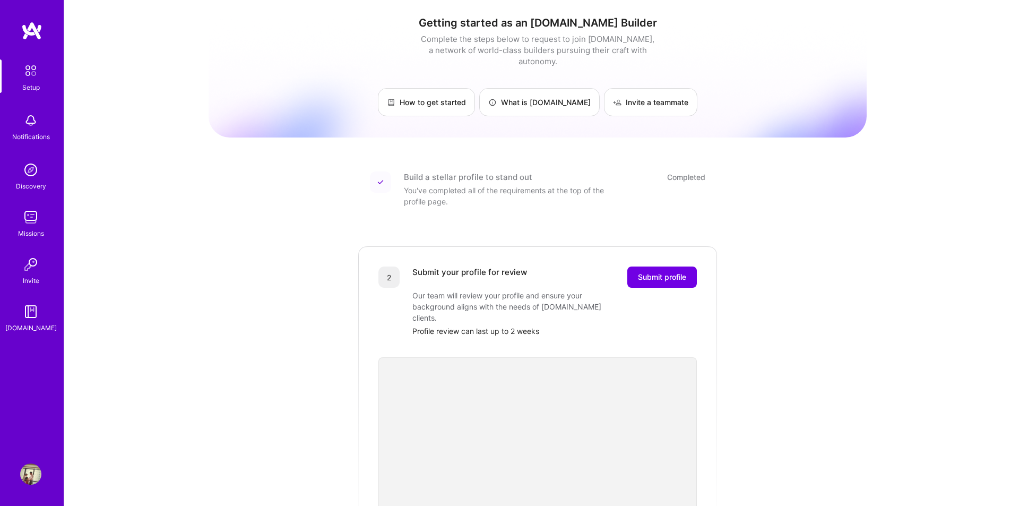
click at [17, 77] on link "Setup" at bounding box center [31, 75] width 66 height 33
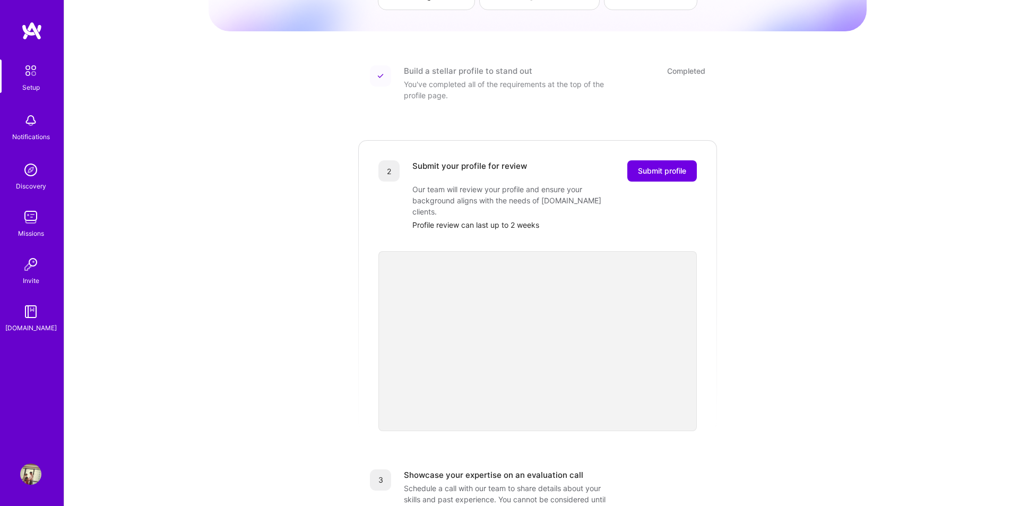
scroll to position [265, 0]
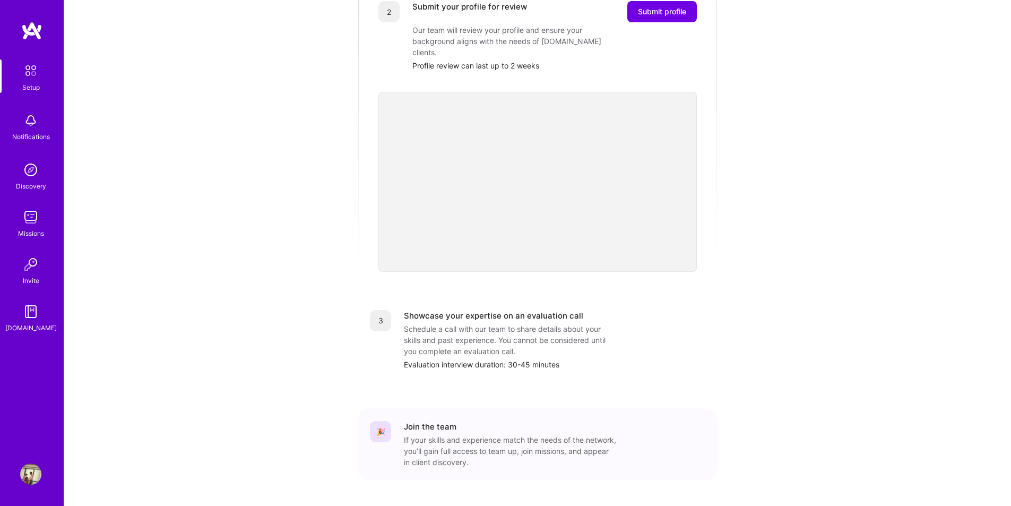
click at [621, 310] on div "Showcase your expertise on an evaluation call Schedule a call with our team to …" at bounding box center [554, 340] width 301 height 60
drag, startPoint x: 470, startPoint y: 293, endPoint x: 573, endPoint y: 294, distance: 103.5
click at [573, 310] on div "Showcase your expertise on an evaluation call" at bounding box center [493, 315] width 179 height 11
drag, startPoint x: 447, startPoint y: 316, endPoint x: 505, endPoint y: 330, distance: 60.1
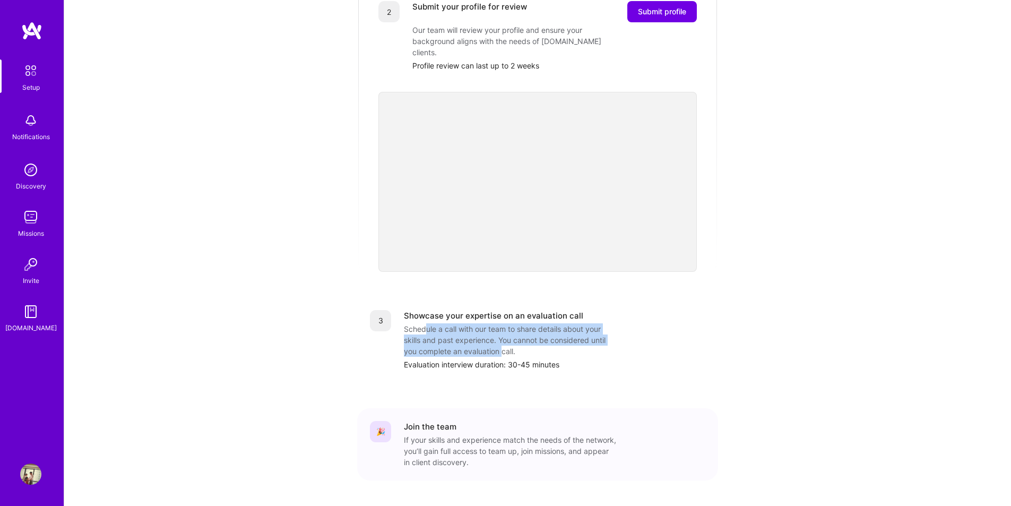
click at [505, 330] on div "Schedule a call with our team to share details about your skills and past exper…" at bounding box center [510, 339] width 212 height 33
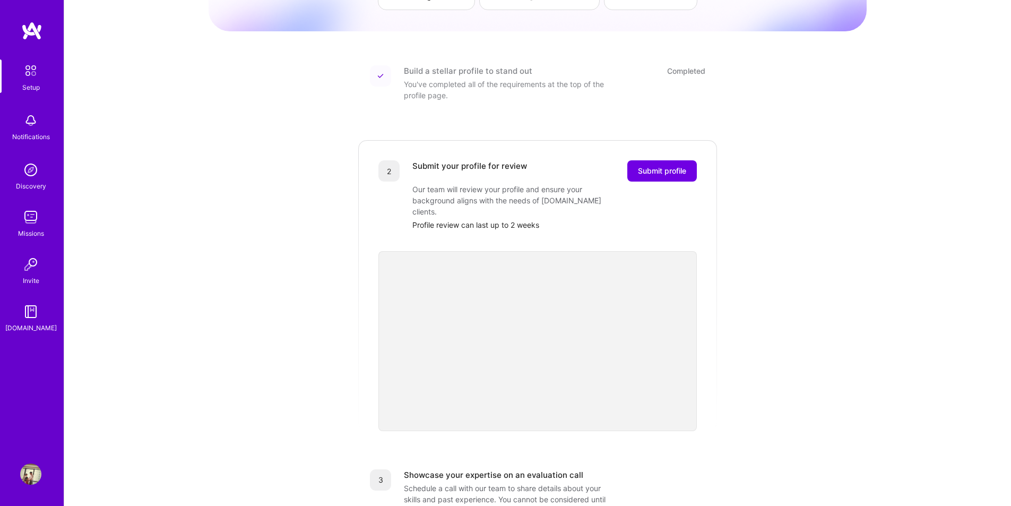
scroll to position [0, 0]
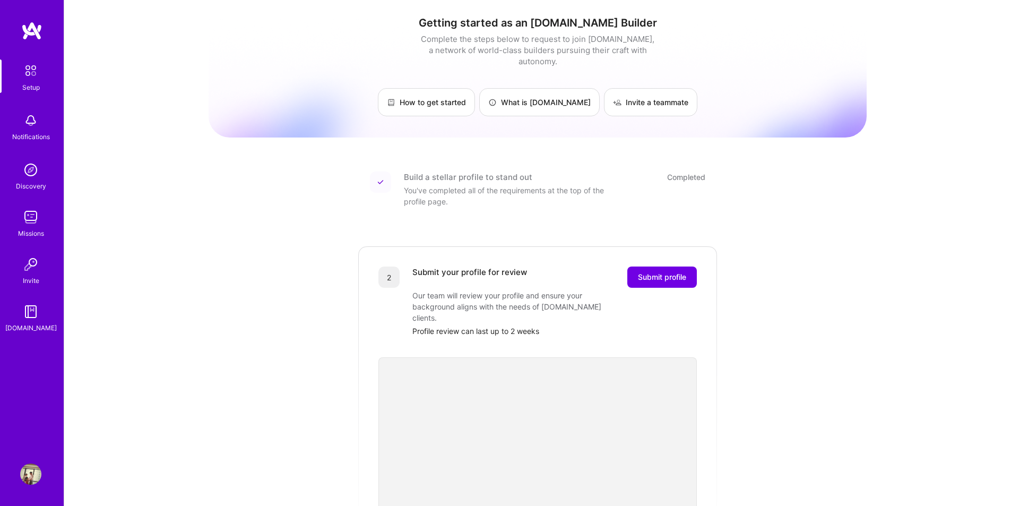
click at [33, 218] on img at bounding box center [30, 216] width 21 height 21
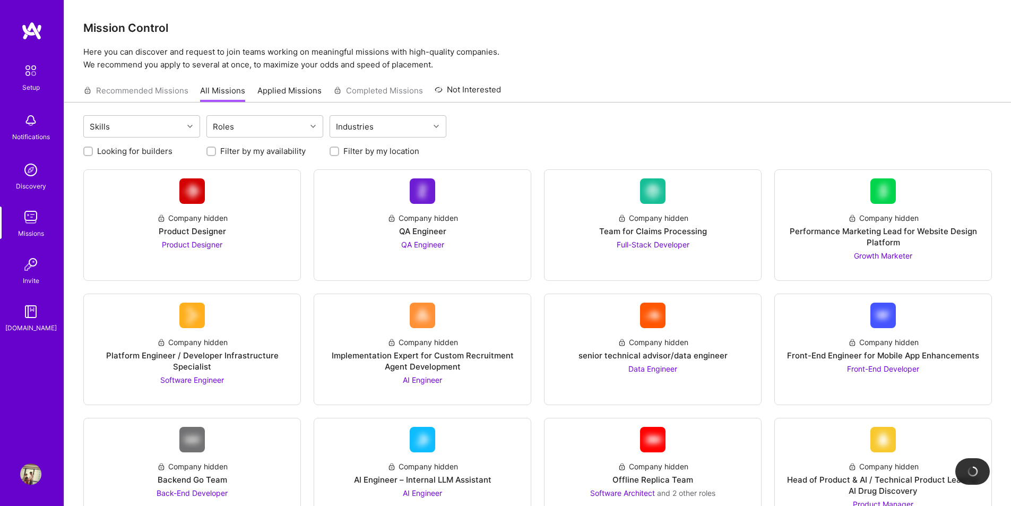
click at [39, 79] on img at bounding box center [31, 70] width 22 height 22
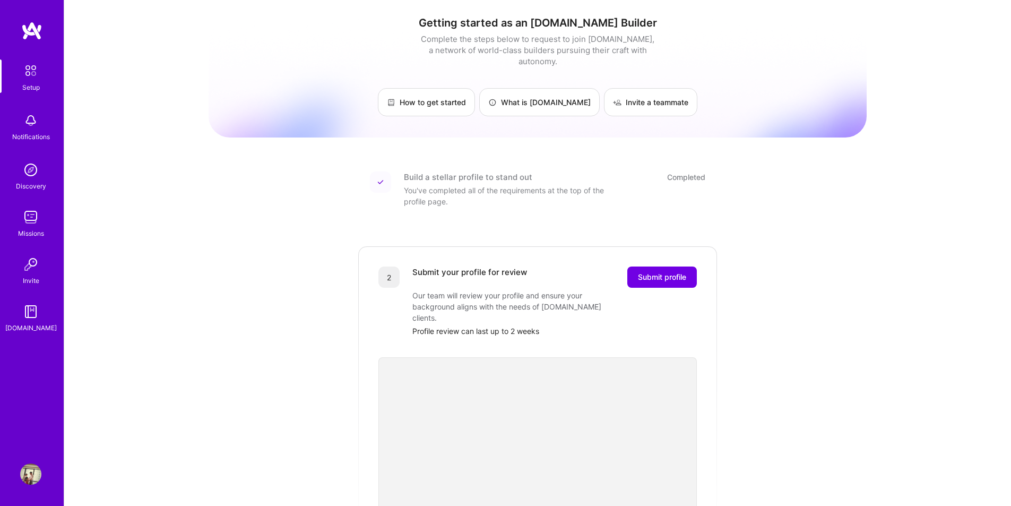
click at [439, 171] on div "Build a stellar profile to stand out" at bounding box center [468, 176] width 128 height 11
click at [32, 32] on img at bounding box center [31, 30] width 21 height 19
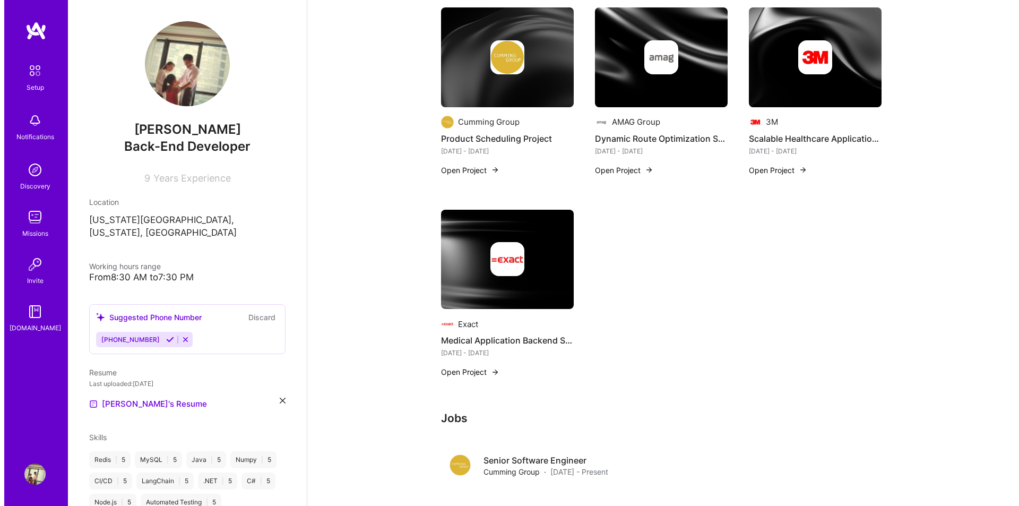
scroll to position [318, 0]
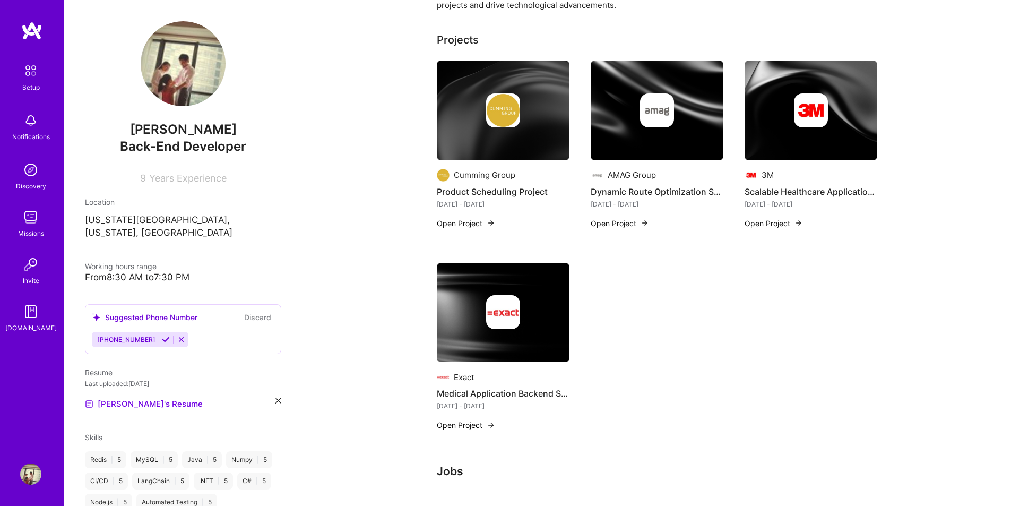
click at [770, 224] on button "Open Project" at bounding box center [773, 223] width 58 height 11
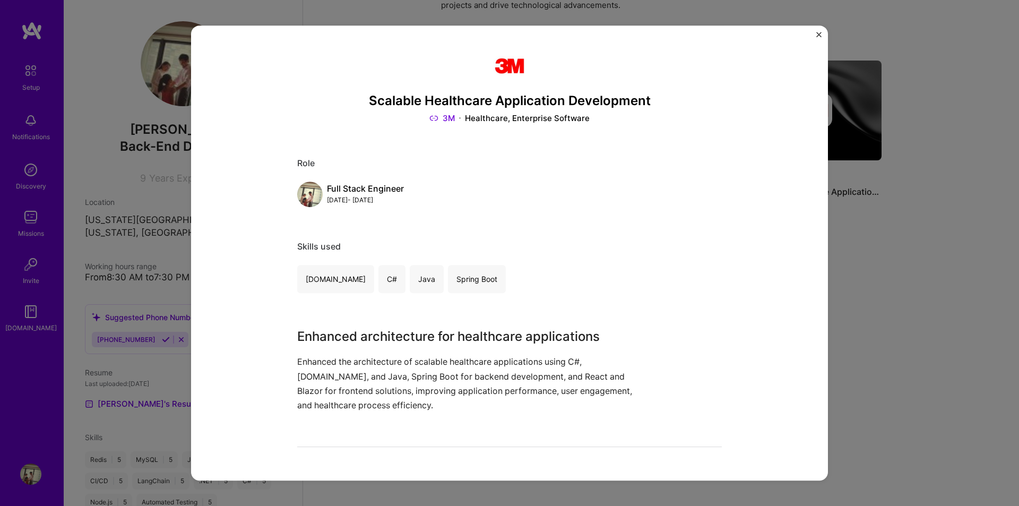
scroll to position [106, 0]
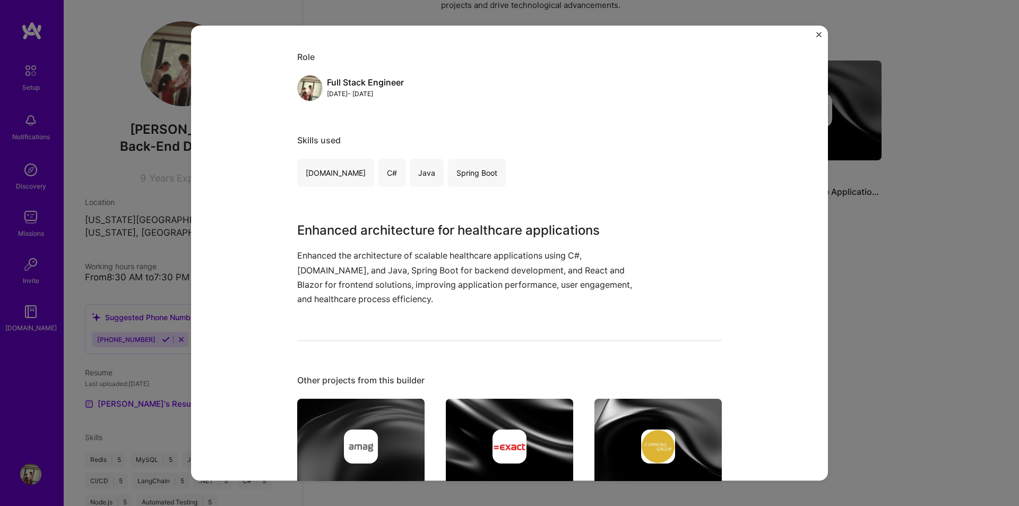
drag, startPoint x: 372, startPoint y: 312, endPoint x: 494, endPoint y: 311, distance: 121.5
click at [494, 311] on div "Scalable Healthcare Application Development 3M Healthcare, Enterprise Software …" at bounding box center [509, 357] width 424 height 833
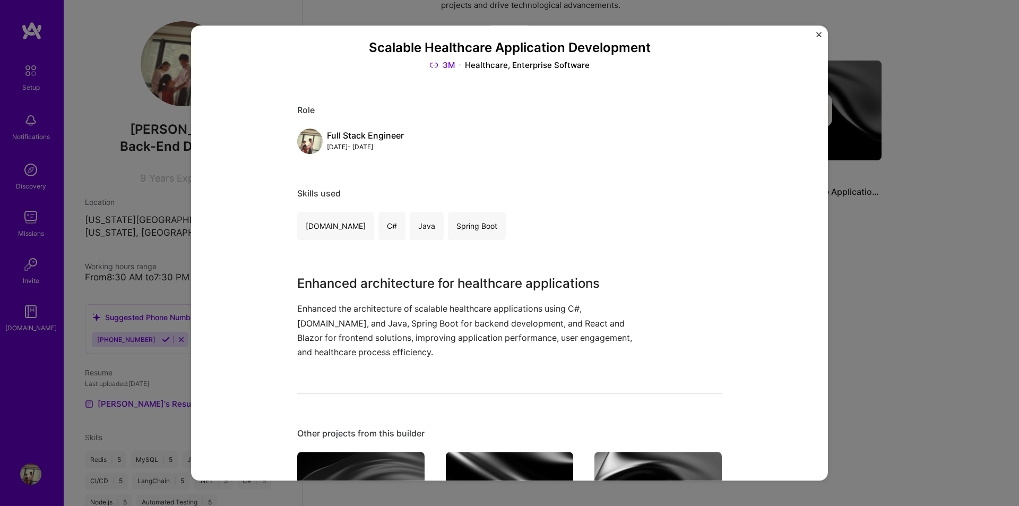
scroll to position [159, 0]
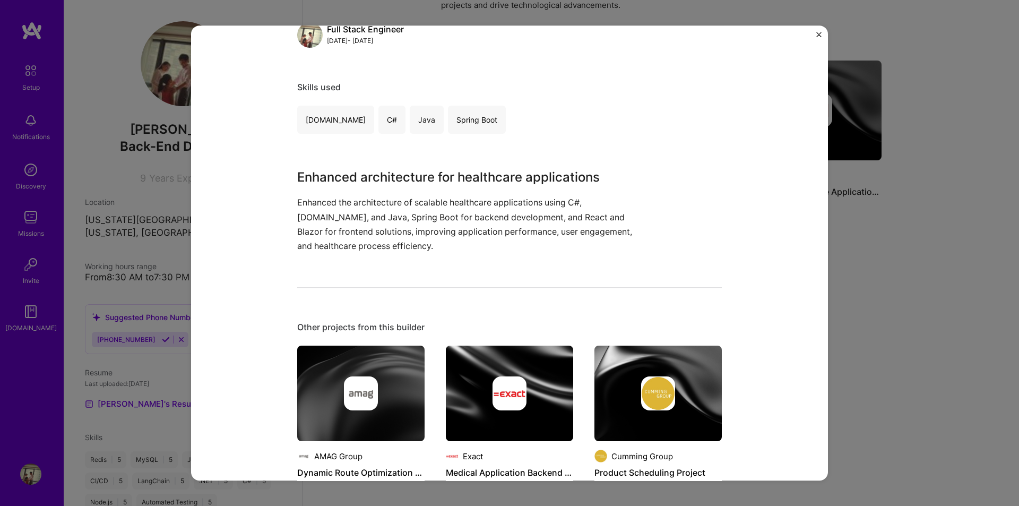
click at [818, 36] on img "Close" at bounding box center [818, 34] width 5 height 5
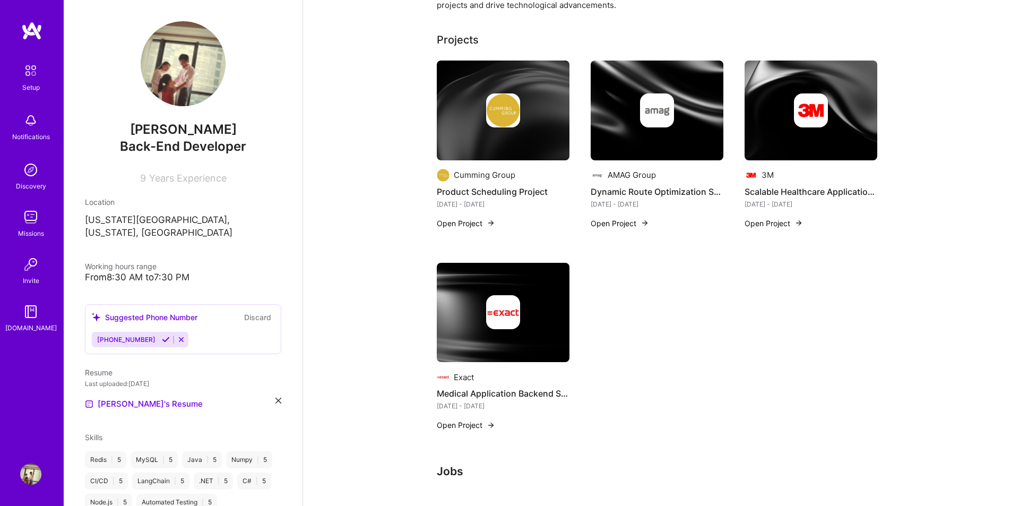
click at [662, 132] on img at bounding box center [657, 110] width 133 height 100
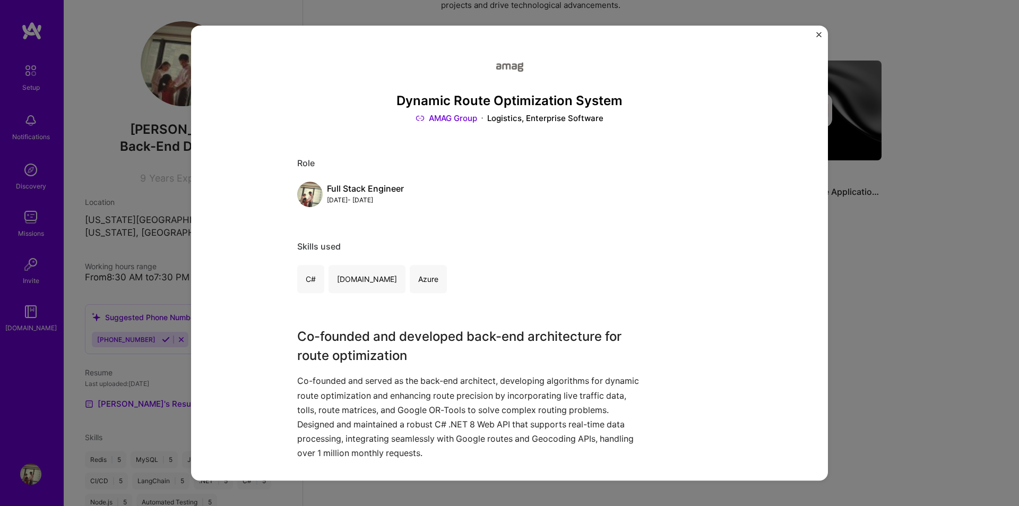
scroll to position [106, 0]
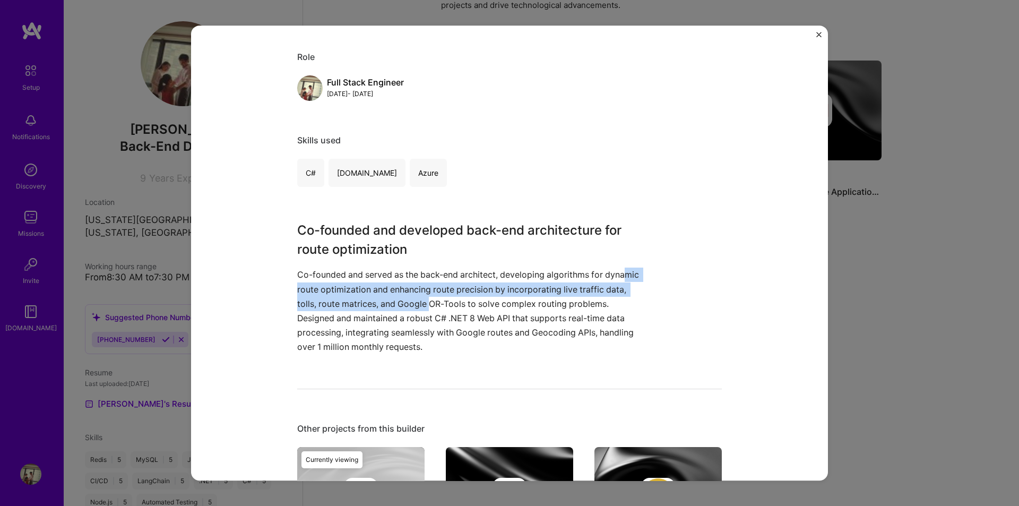
drag, startPoint x: 331, startPoint y: 293, endPoint x: 479, endPoint y: 306, distance: 148.0
click at [479, 306] on p "Co-founded and served as the back-end architect, developing algorithms for dyna…" at bounding box center [469, 310] width 345 height 86
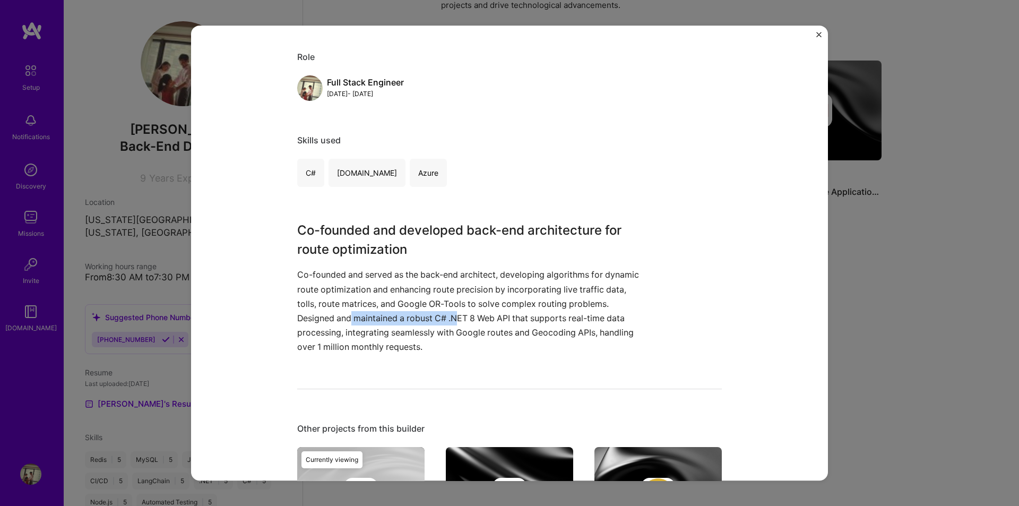
drag, startPoint x: 389, startPoint y: 314, endPoint x: 497, endPoint y: 322, distance: 108.5
click at [497, 322] on p "Co-founded and served as the back-end architect, developing algorithms for dyna…" at bounding box center [469, 310] width 345 height 86
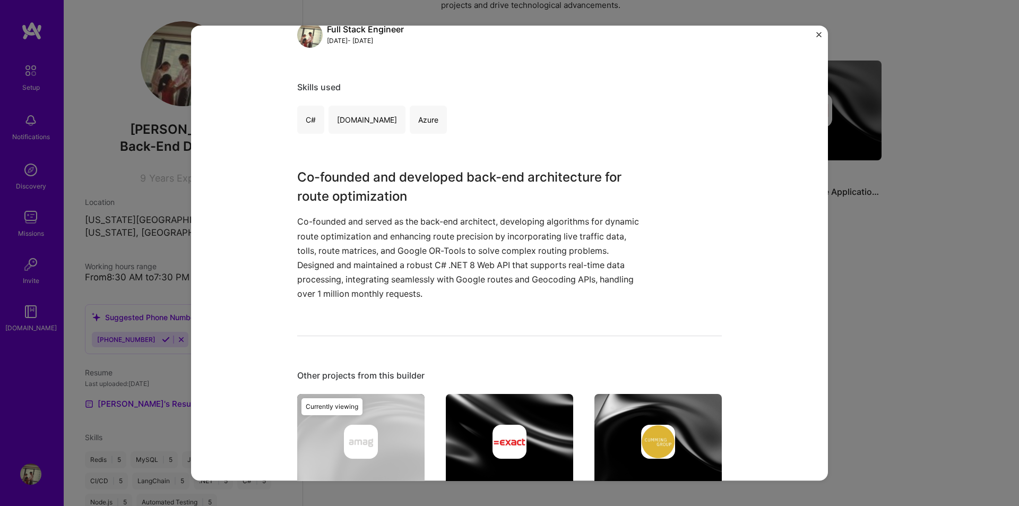
click at [818, 34] on img "Close" at bounding box center [818, 34] width 5 height 5
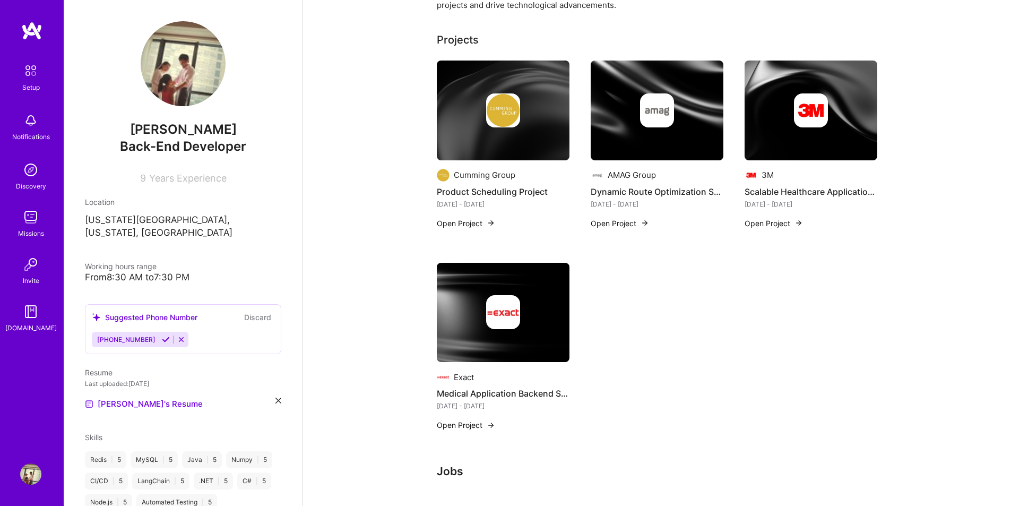
click at [520, 136] on img at bounding box center [503, 110] width 133 height 100
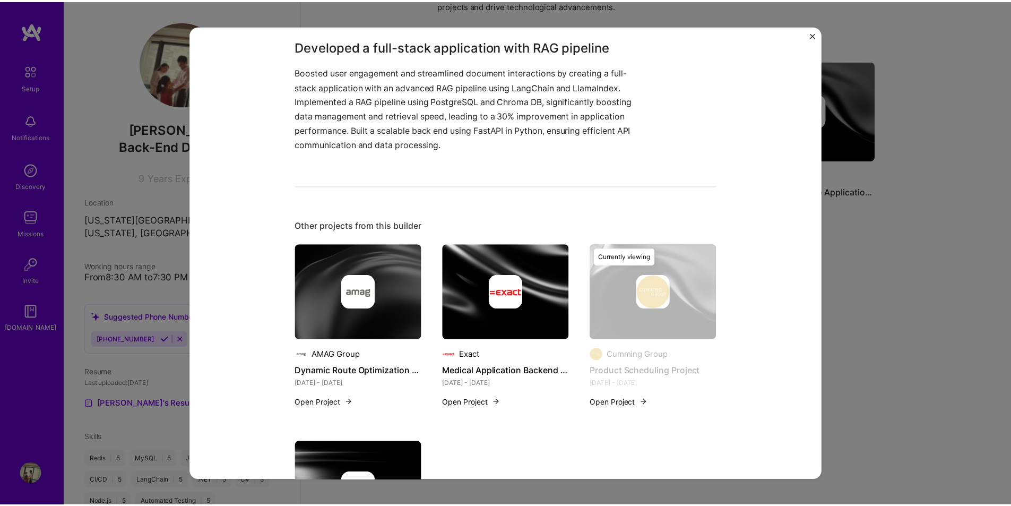
scroll to position [216, 0]
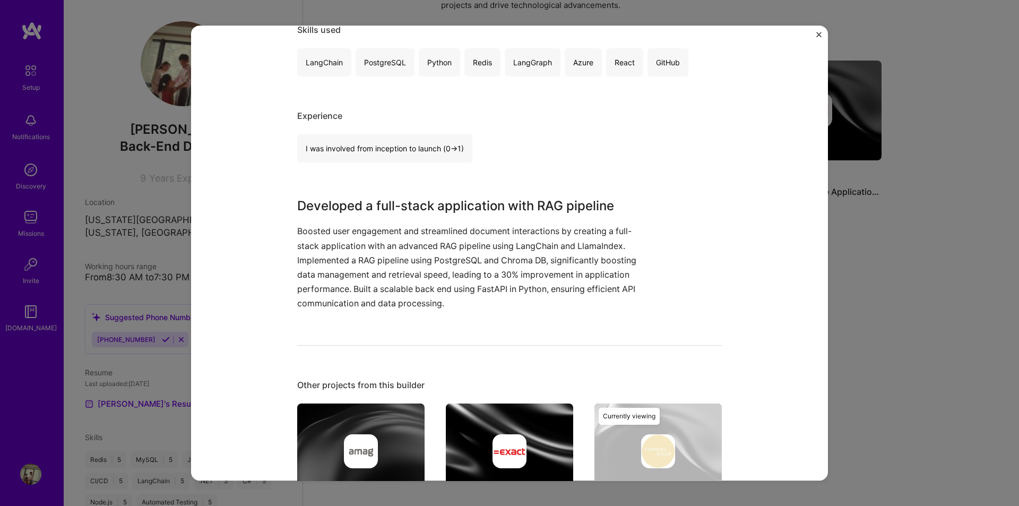
click at [541, 230] on p "Boosted user engagement and streamlined document interactions by creating a ful…" at bounding box center [469, 267] width 345 height 86
click at [820, 34] on img "Close" at bounding box center [818, 34] width 5 height 5
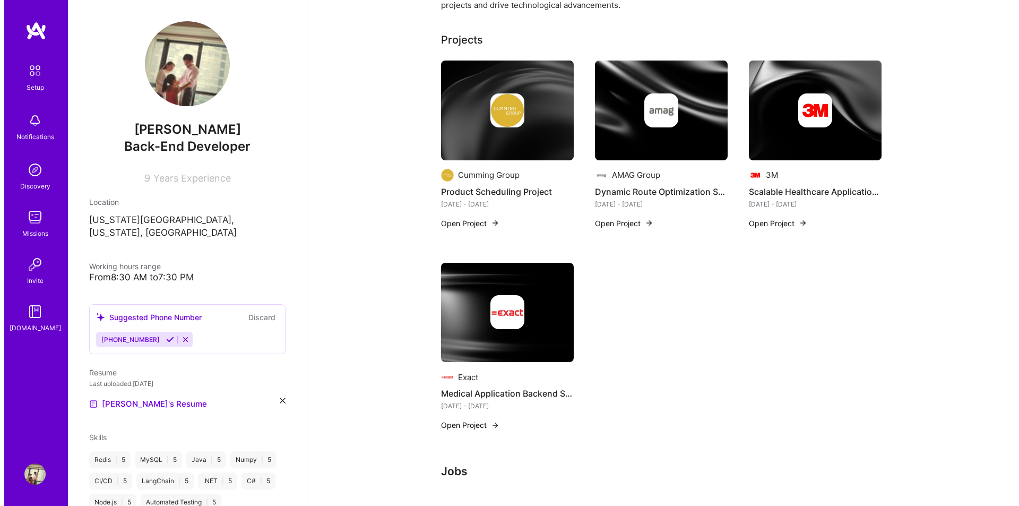
scroll to position [371, 0]
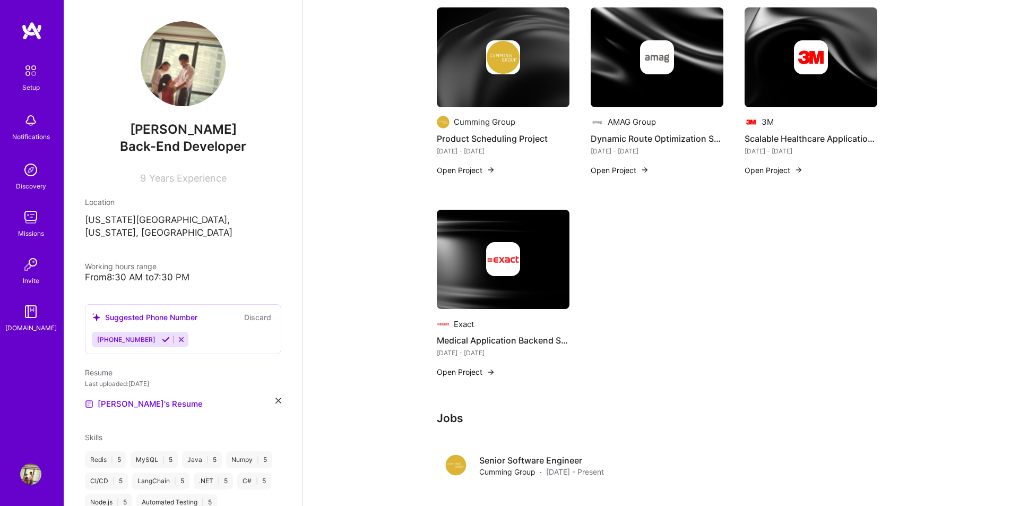
click at [554, 272] on div at bounding box center [503, 259] width 133 height 34
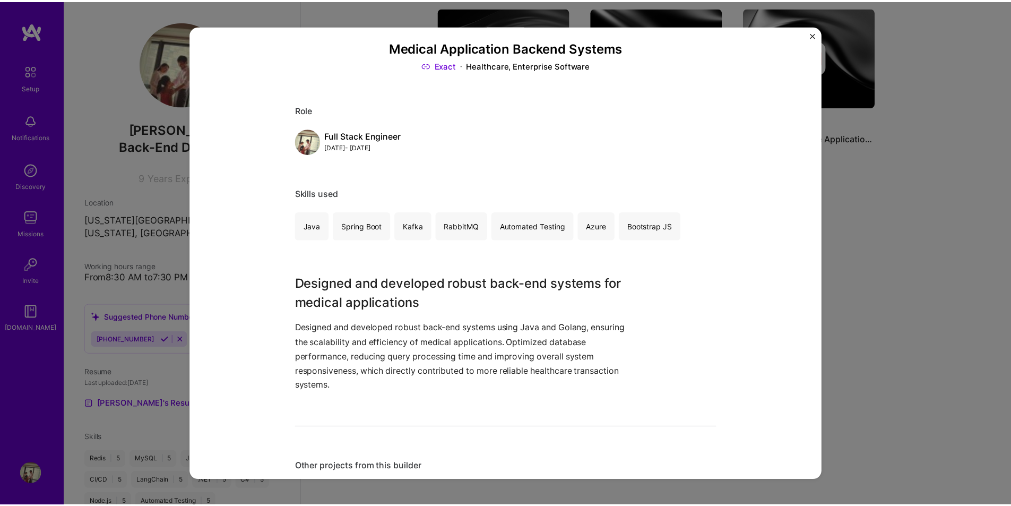
scroll to position [159, 0]
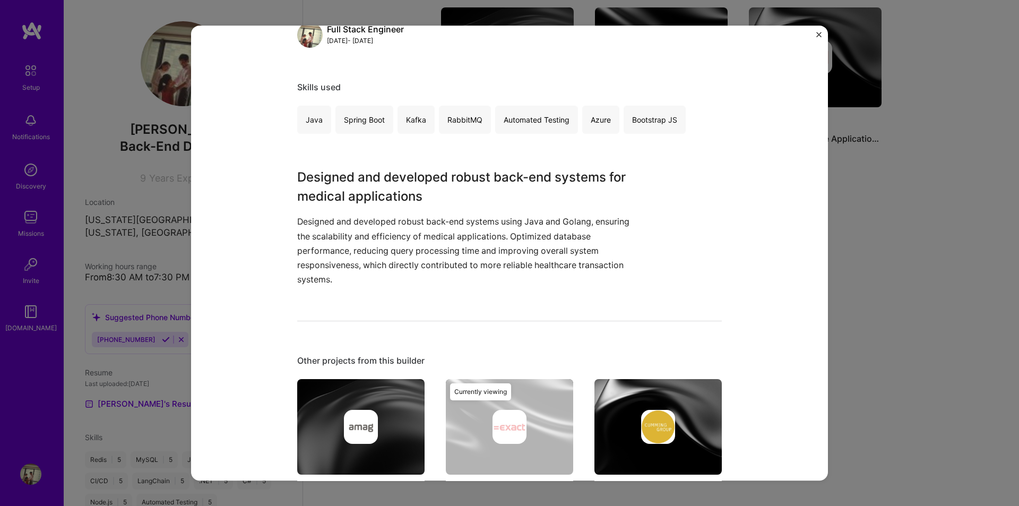
click at [820, 33] on img "Close" at bounding box center [818, 34] width 5 height 5
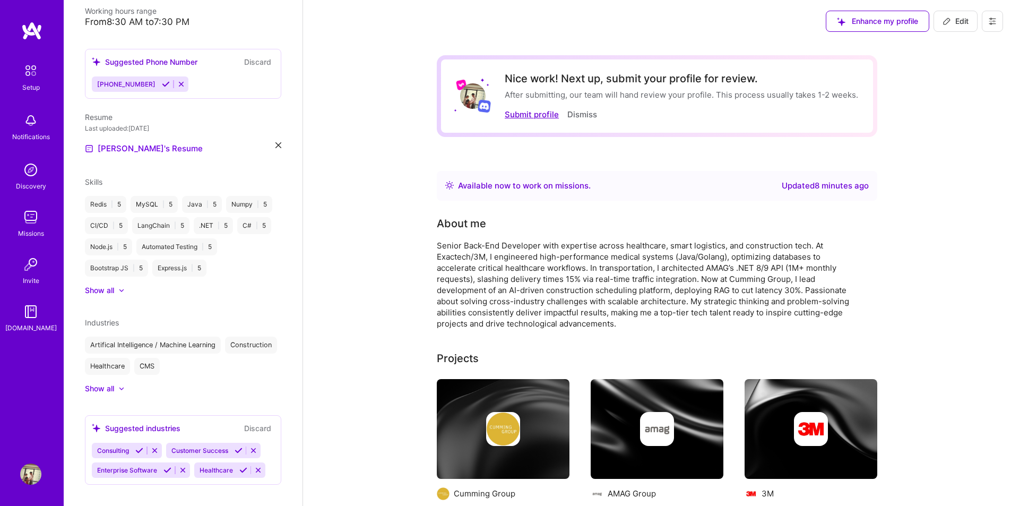
click at [531, 119] on button "Submit profile" at bounding box center [532, 114] width 54 height 11
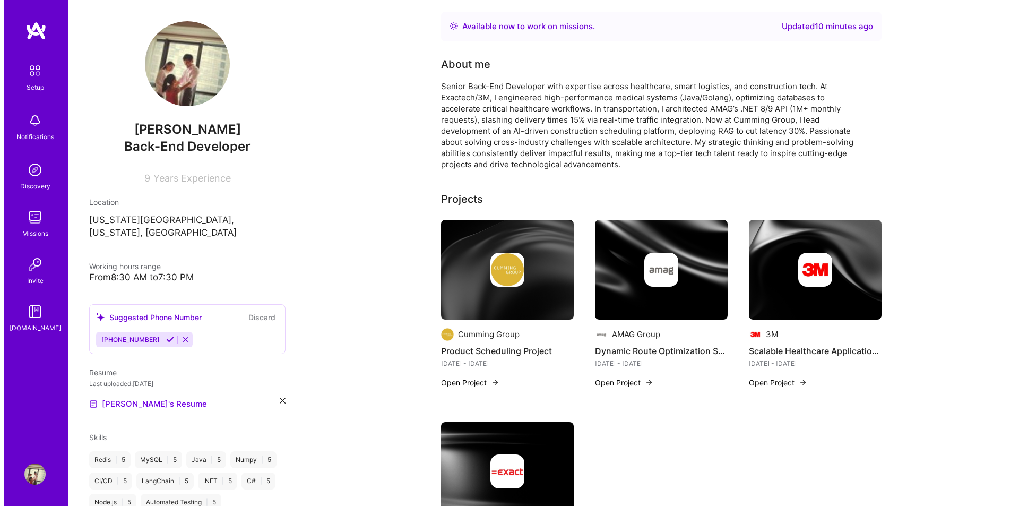
scroll to position [212, 0]
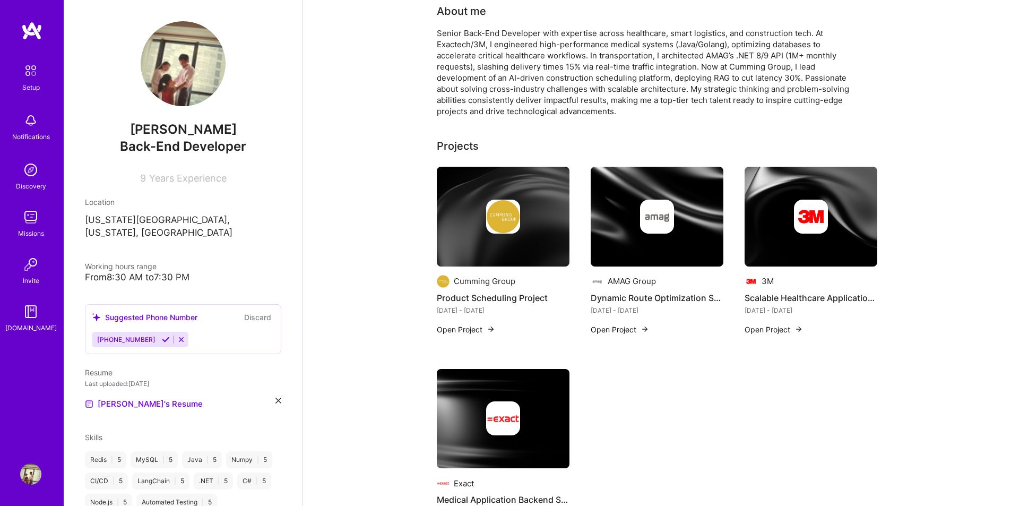
click at [476, 327] on button "Open Project" at bounding box center [466, 329] width 58 height 11
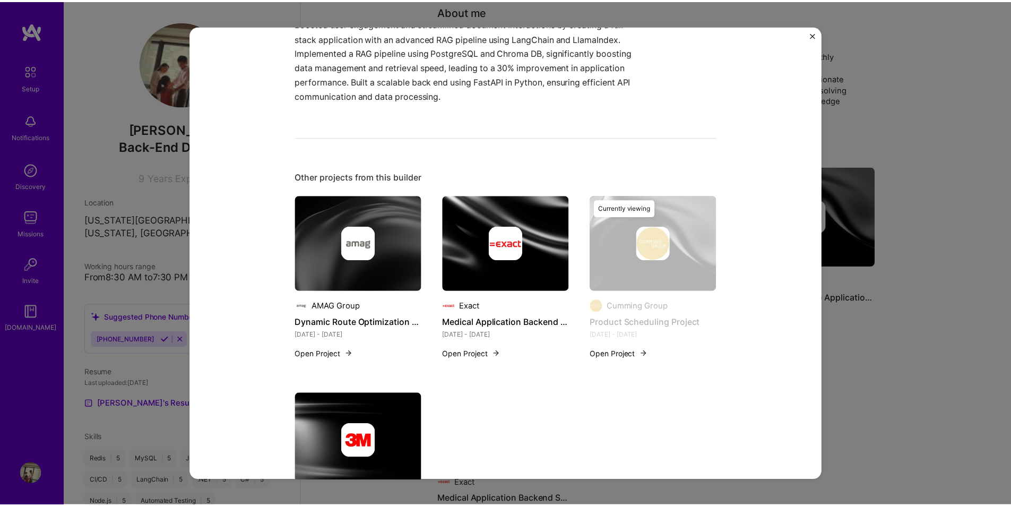
scroll to position [535, 0]
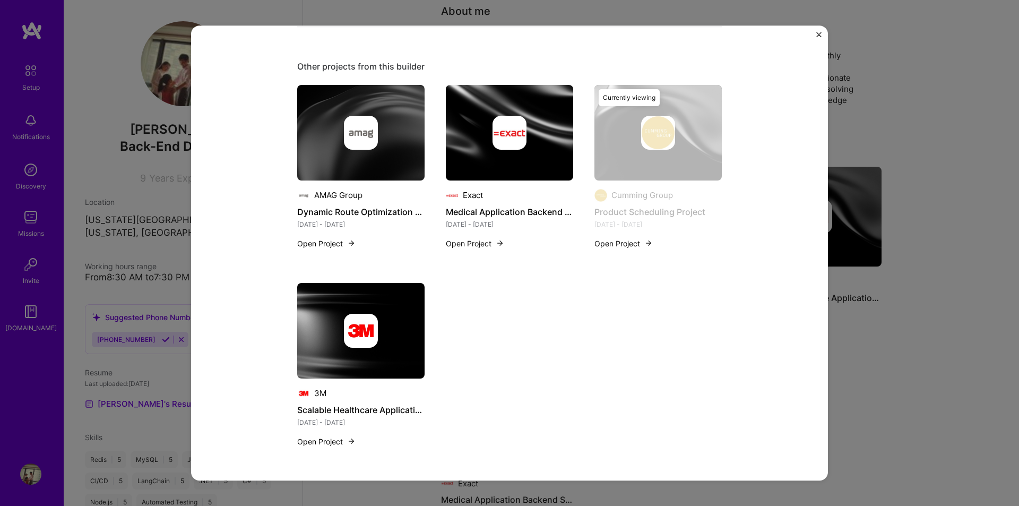
click at [923, 104] on div "Product Scheduling Project Cumming Group Enterprise Software Role Senior Softwa…" at bounding box center [509, 253] width 1019 height 506
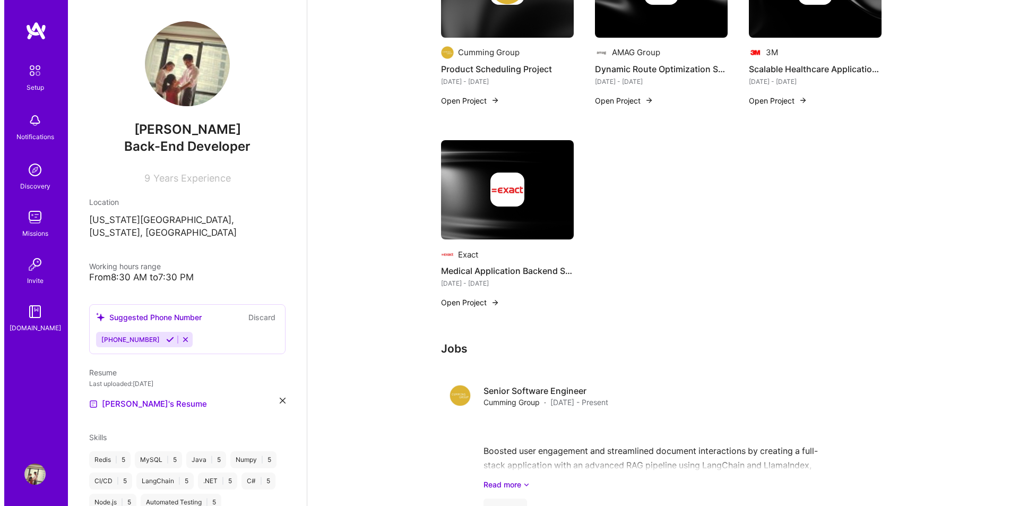
scroll to position [282, 0]
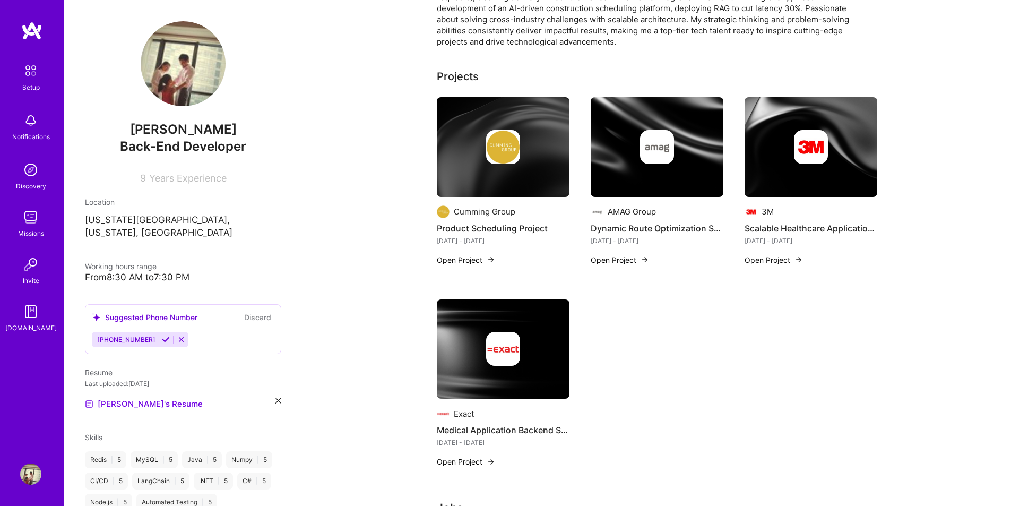
click at [504, 156] on img at bounding box center [503, 147] width 34 height 34
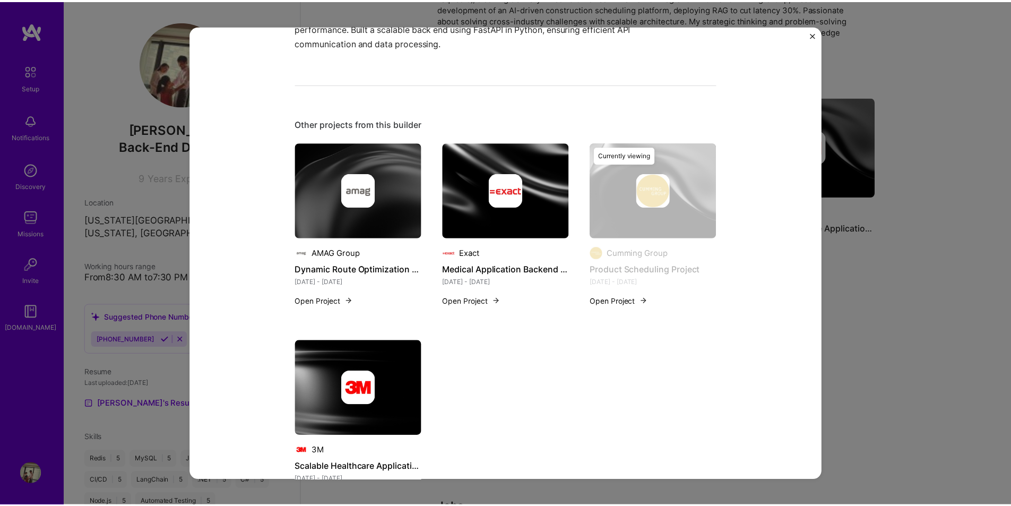
scroll to position [535, 0]
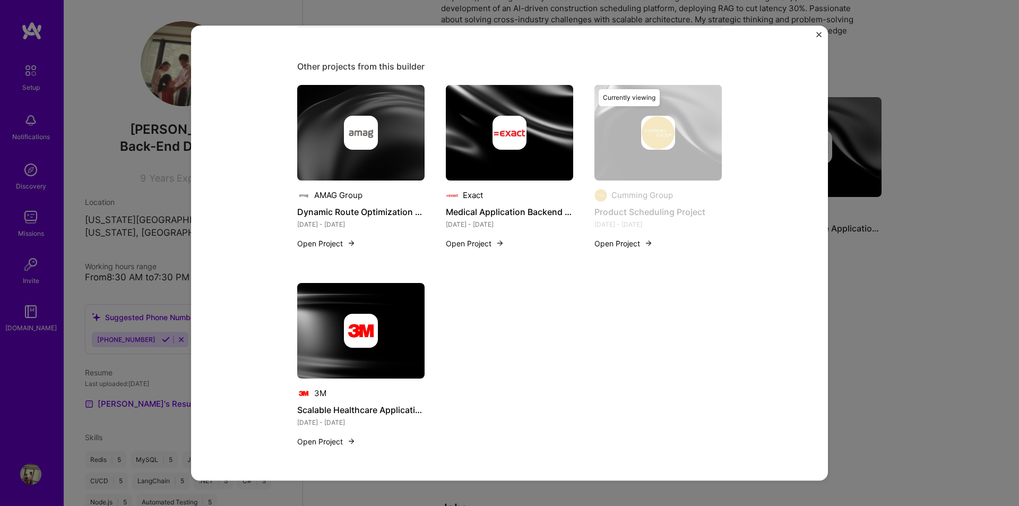
click at [818, 35] on img "Close" at bounding box center [818, 34] width 5 height 5
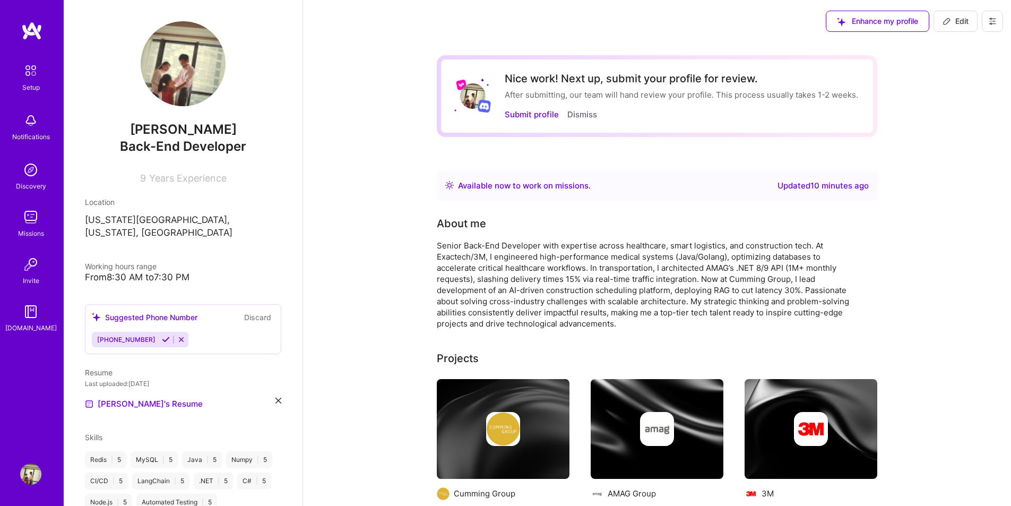
click at [946, 25] on icon at bounding box center [946, 21] width 8 height 8
select select "US"
select select "Right Now"
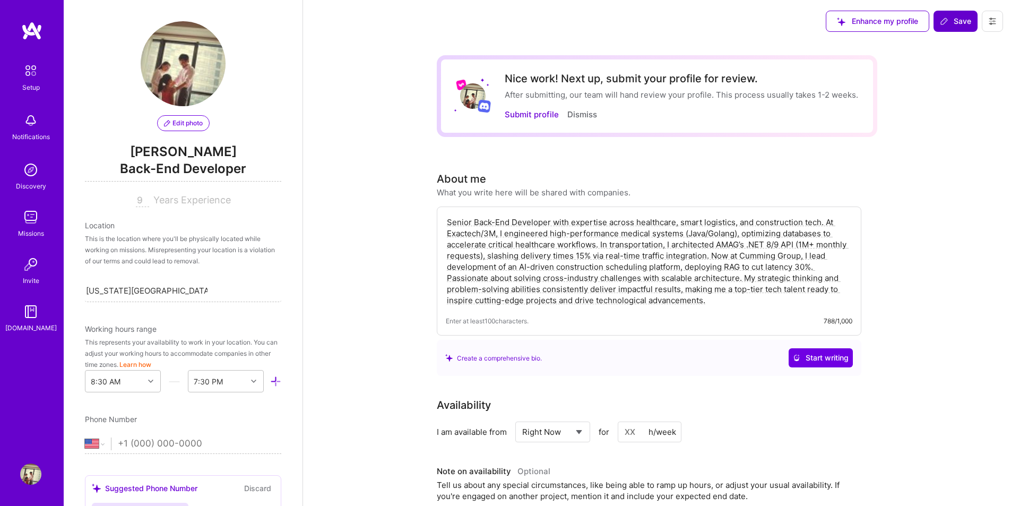
scroll to position [431, 0]
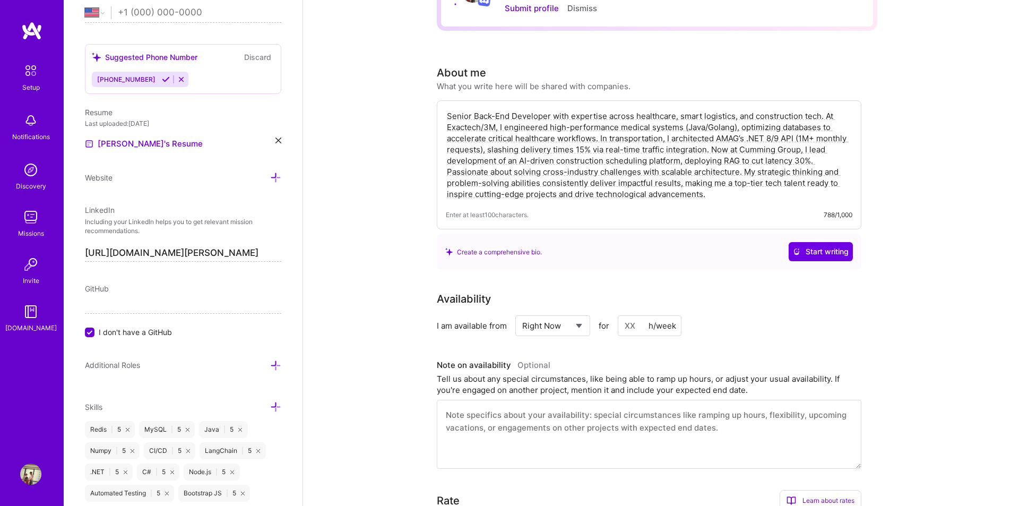
drag, startPoint x: 545, startPoint y: 118, endPoint x: 749, endPoint y: 119, distance: 203.2
click at [749, 119] on textarea "Senior Back-End Developer with expertise across healthcare, smart logistics, an…" at bounding box center [649, 154] width 406 height 91
drag, startPoint x: 477, startPoint y: 129, endPoint x: 561, endPoint y: 128, distance: 83.3
click at [560, 128] on textarea "Senior Back-End Developer with expertise across healthcare, smart logistics, an…" at bounding box center [649, 154] width 406 height 91
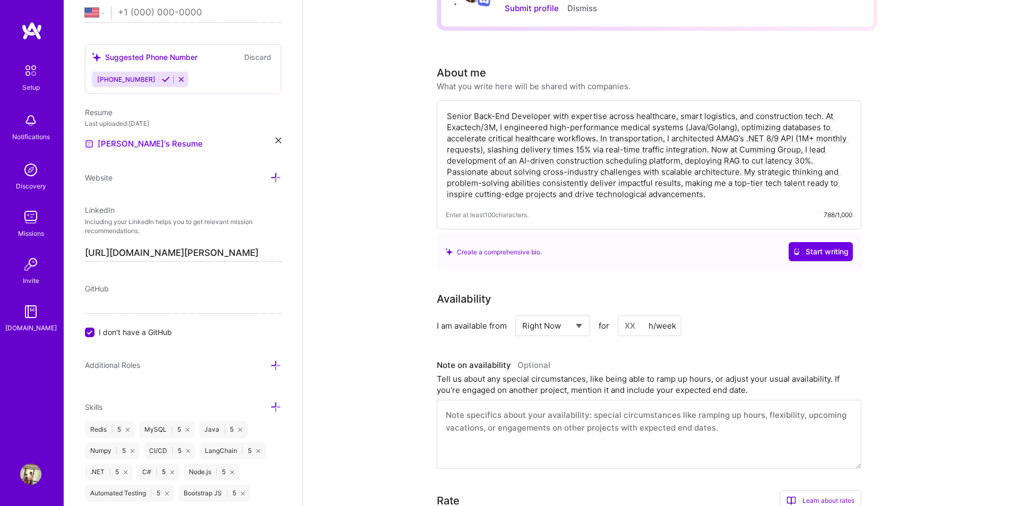
drag, startPoint x: 580, startPoint y: 127, endPoint x: 668, endPoint y: 129, distance: 88.1
click at [668, 129] on textarea "Senior Back-End Developer with expertise across healthcare, smart logistics, an…" at bounding box center [649, 154] width 406 height 91
drag, startPoint x: 500, startPoint y: 139, endPoint x: 562, endPoint y: 137, distance: 62.6
click at [562, 137] on textarea "Senior Back-End Developer with expertise across healthcare, smart logistics, an…" at bounding box center [649, 154] width 406 height 91
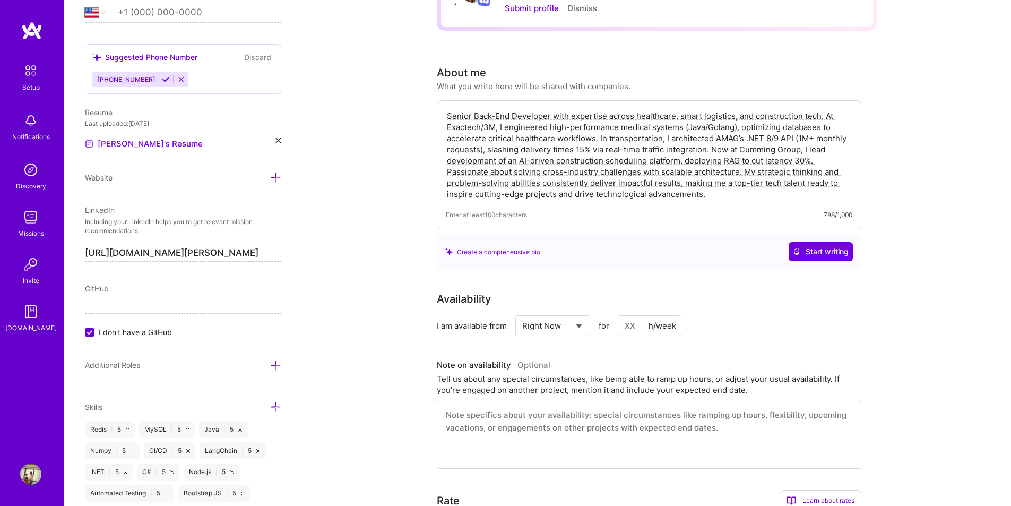
drag, startPoint x: 610, startPoint y: 138, endPoint x: 664, endPoint y: 138, distance: 54.1
click at [664, 138] on textarea "Senior Back-End Developer with expertise across healthcare, smart logistics, an…" at bounding box center [649, 154] width 406 height 91
drag, startPoint x: 685, startPoint y: 138, endPoint x: 727, endPoint y: 141, distance: 42.5
click at [727, 141] on textarea "Senior Back-End Developer with expertise across healthcare, smart logistics, an…" at bounding box center [649, 154] width 406 height 91
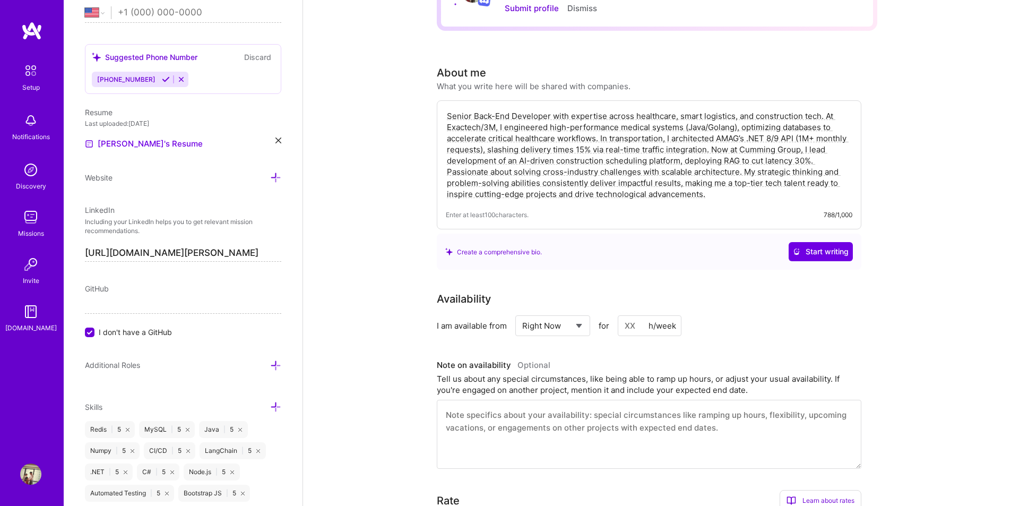
click at [727, 141] on textarea "Senior Back-End Developer with expertise across healthcare, smart logistics, an…" at bounding box center [649, 154] width 406 height 91
click at [770, 140] on textarea "Senior Back-End Developer with expertise across healthcare, smart logistics, an…" at bounding box center [649, 154] width 406 height 91
click at [717, 151] on textarea "Senior Back-End Developer with expertise across healthcare, smart logistics, an…" at bounding box center [649, 154] width 406 height 91
drag, startPoint x: 488, startPoint y: 164, endPoint x: 562, endPoint y: 162, distance: 74.3
click at [562, 162] on textarea "Senior Back-End Developer with expertise across healthcare, smart logistics, an…" at bounding box center [649, 154] width 406 height 91
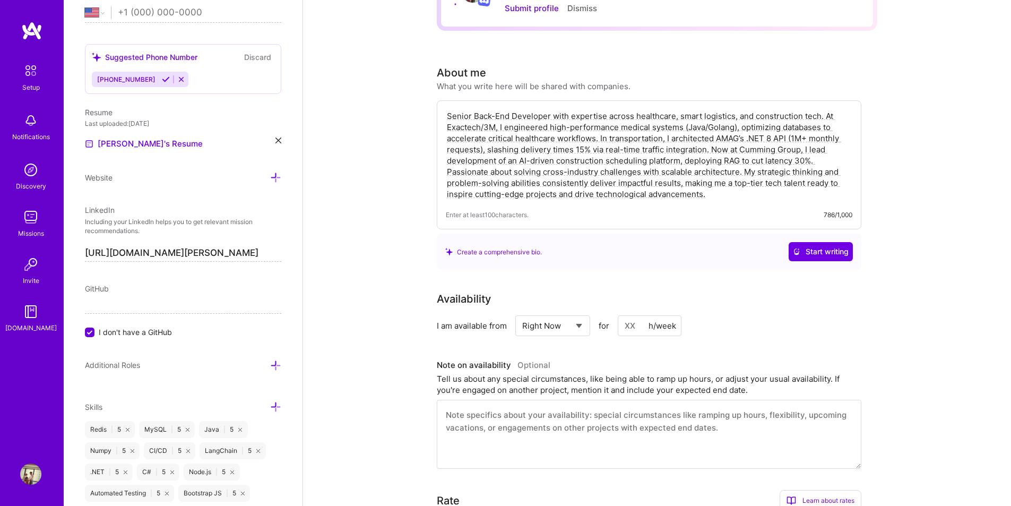
drag, startPoint x: 581, startPoint y: 161, endPoint x: 648, endPoint y: 162, distance: 66.3
click at [648, 162] on textarea "Senior Back-End Developer with expertise across healthcare, smart logistics, an…" at bounding box center [649, 154] width 406 height 91
drag, startPoint x: 693, startPoint y: 163, endPoint x: 744, endPoint y: 164, distance: 51.0
click at [744, 164] on textarea "Senior Back-End Developer with expertise across healthcare, smart logistics, an…" at bounding box center [649, 154] width 406 height 91
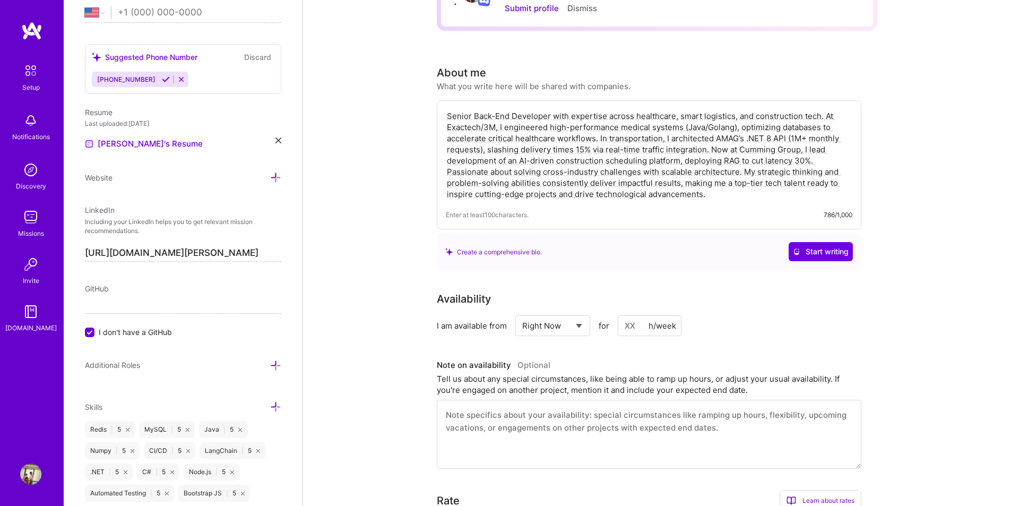
drag, startPoint x: 475, startPoint y: 173, endPoint x: 564, endPoint y: 171, distance: 88.6
click at [564, 171] on textarea "Senior Back-End Developer with expertise across healthcare, smart logistics, an…" at bounding box center [649, 154] width 406 height 91
drag, startPoint x: 612, startPoint y: 169, endPoint x: 703, endPoint y: 171, distance: 90.7
click at [703, 171] on textarea "Senior Back-End Developer with expertise across healthcare, smart logistics, an…" at bounding box center [649, 154] width 406 height 91
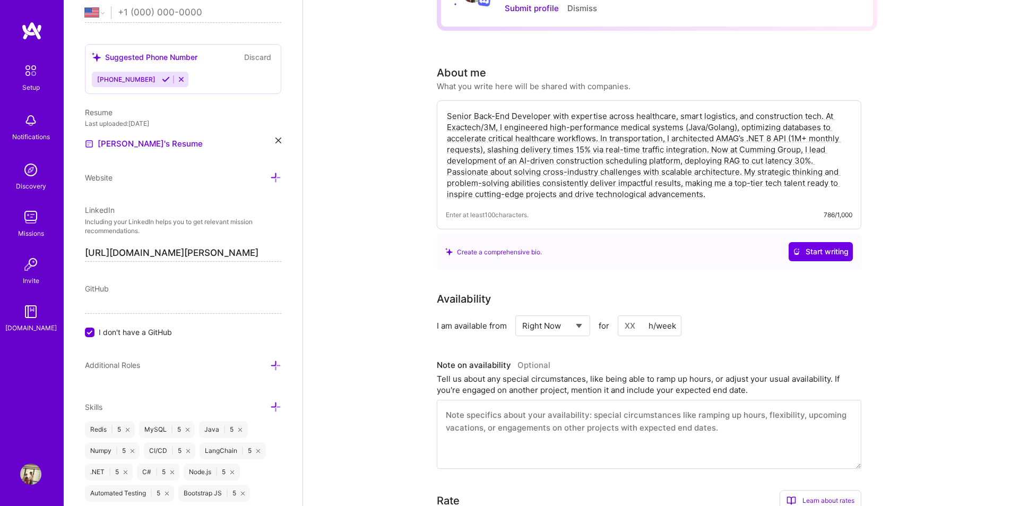
click at [703, 171] on textarea "Senior Back-End Developer with expertise across healthcare, smart logistics, an…" at bounding box center [649, 154] width 406 height 91
drag, startPoint x: 519, startPoint y: 162, endPoint x: 556, endPoint y: 162, distance: 37.1
click at [556, 162] on textarea "Senior Back-End Developer with expertise across healthcare, smart logistics, an…" at bounding box center [649, 154] width 406 height 91
click at [568, 160] on textarea "Senior Back-End Developer with expertise across healthcare, smart logistics, an…" at bounding box center [649, 154] width 406 height 91
click at [678, 163] on textarea "Senior Back-End Developer with expertise across healthcare, smart logistics, an…" at bounding box center [649, 154] width 406 height 91
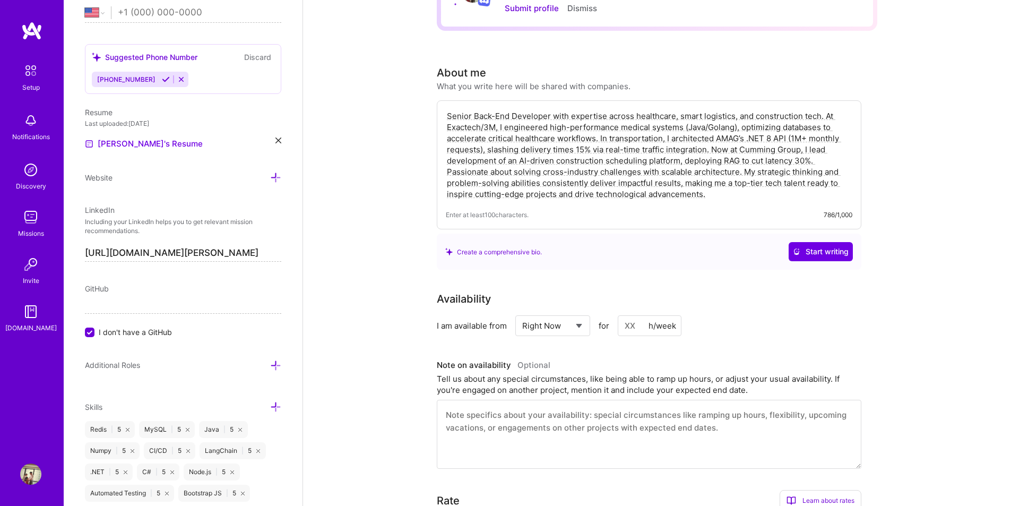
type textarea "Senior Back-End Developer with expertise across healthcare, smart logistics, an…"
click at [735, 257] on div "Create a comprehensive bio. Start writing" at bounding box center [648, 251] width 407 height 19
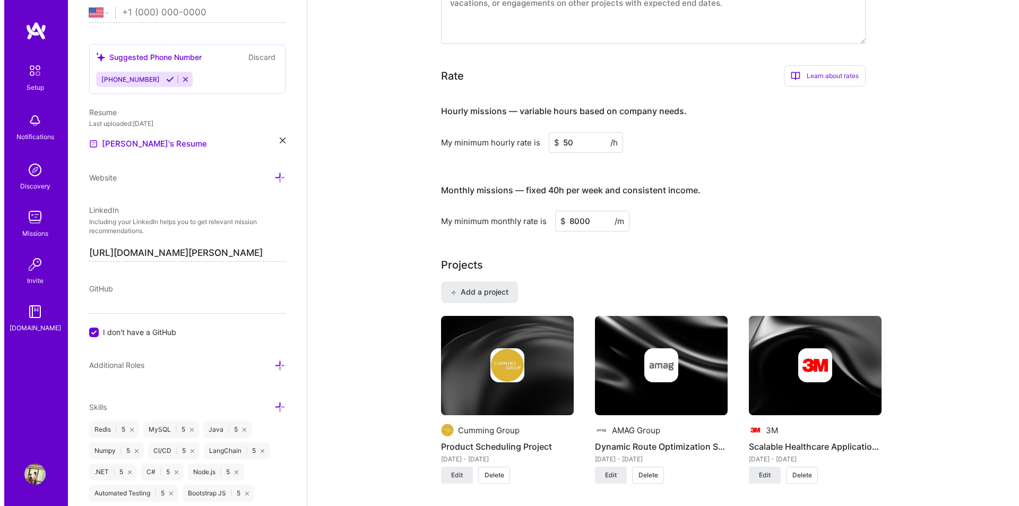
scroll to position [637, 0]
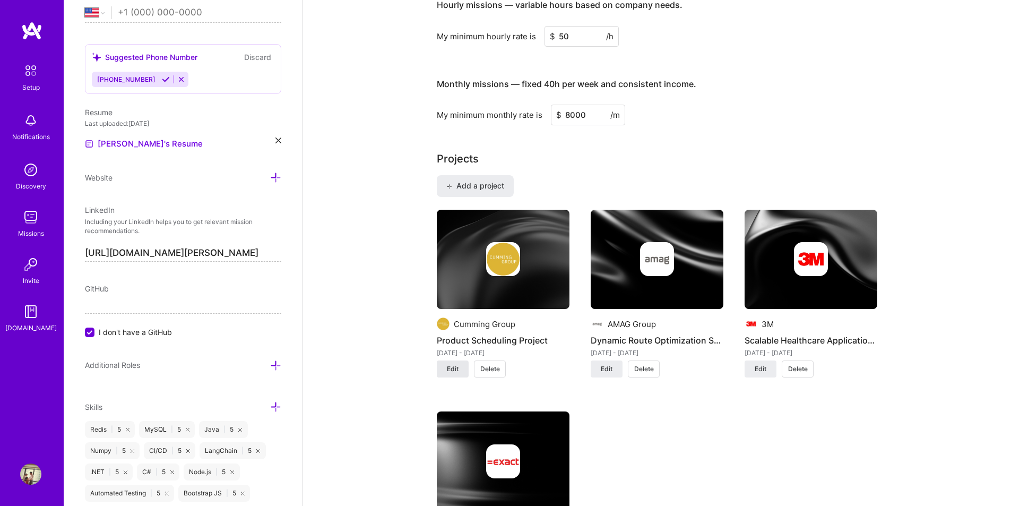
click at [457, 367] on span "Edit" at bounding box center [453, 369] width 12 height 10
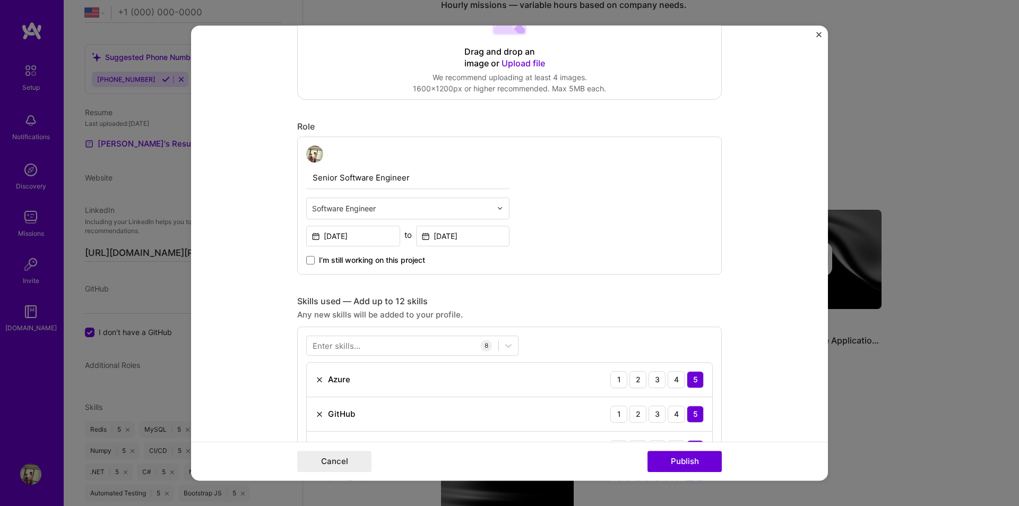
scroll to position [318, 0]
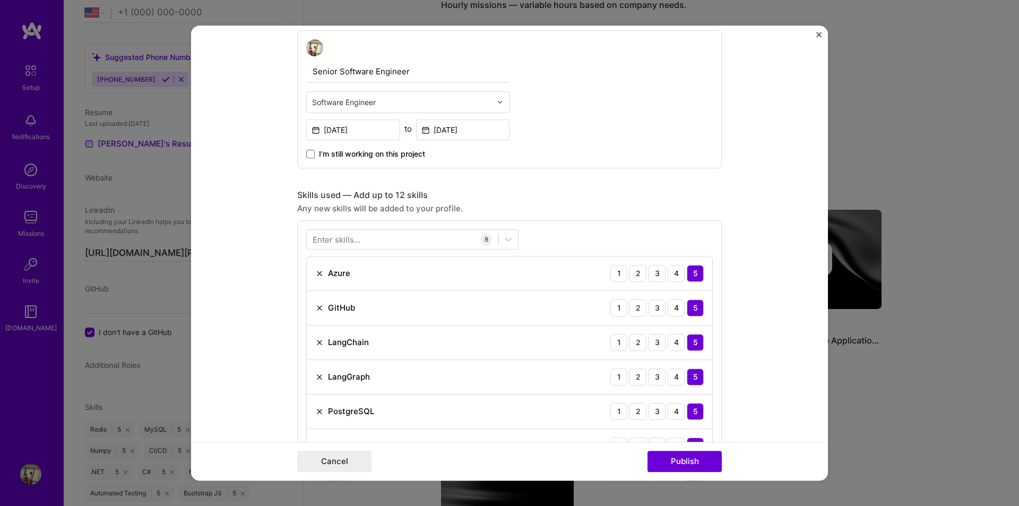
click at [461, 188] on div "Project title Product Scheduling Project Company Cumming Group Project industry…" at bounding box center [509, 411] width 424 height 1367
click at [457, 130] on input "[DATE]" at bounding box center [463, 129] width 94 height 21
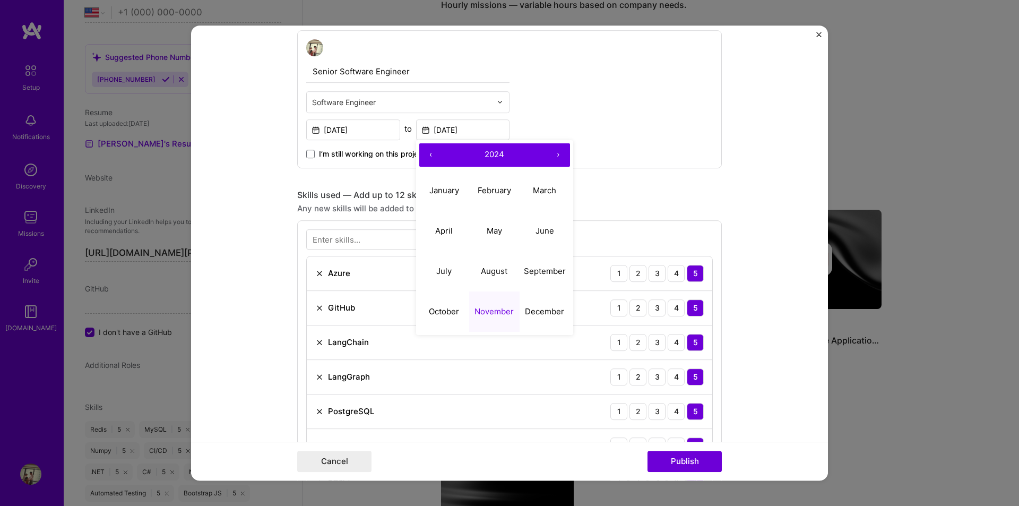
click at [551, 152] on button "›" at bounding box center [557, 154] width 23 height 23
click at [436, 266] on abbr "July" at bounding box center [443, 271] width 15 height 10
type input "[DATE]"
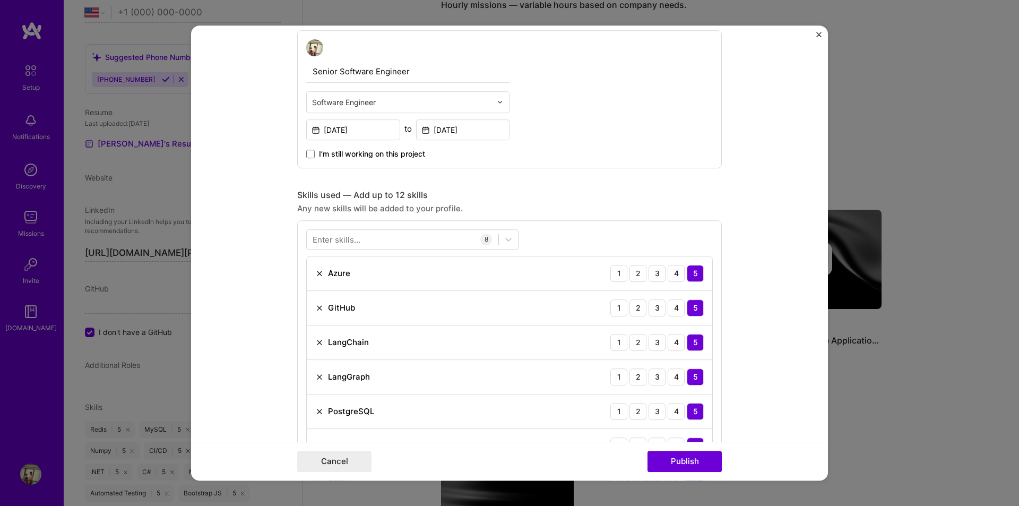
click at [596, 182] on div "Project title Product Scheduling Project Company Cumming Group Project industry…" at bounding box center [509, 411] width 424 height 1367
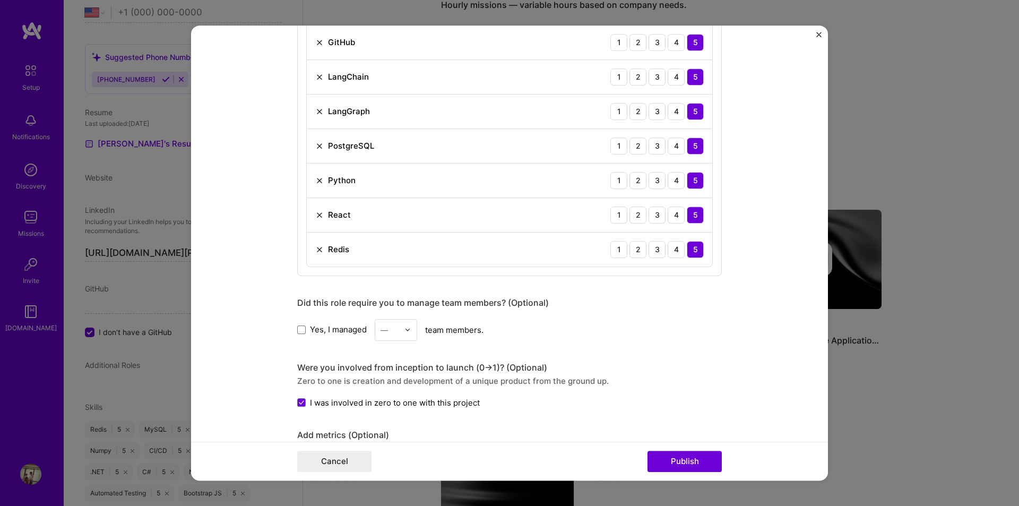
scroll to position [477, 0]
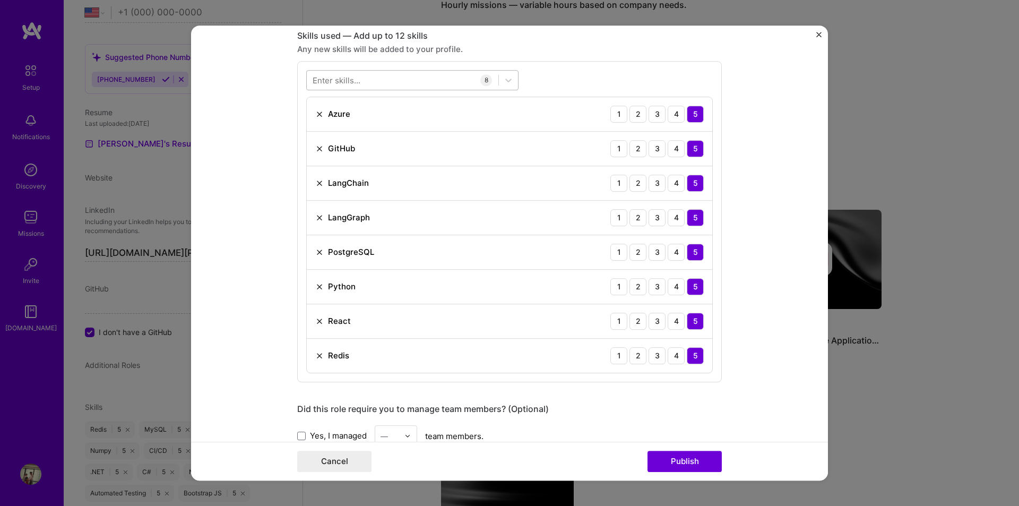
click at [402, 78] on div at bounding box center [403, 80] width 192 height 18
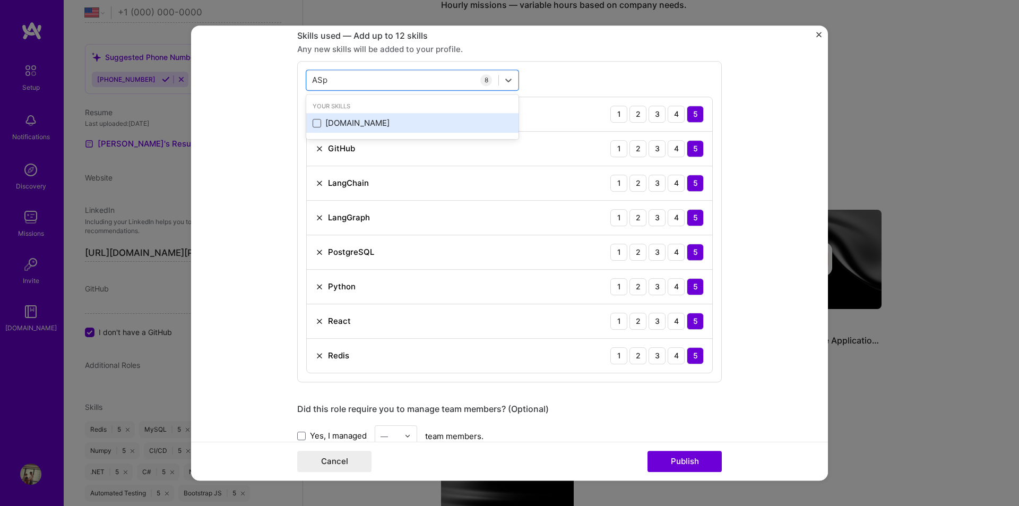
click at [314, 125] on span at bounding box center [316, 123] width 8 height 8
click at [0, 0] on input "checkbox" at bounding box center [0, 0] width 0 height 0
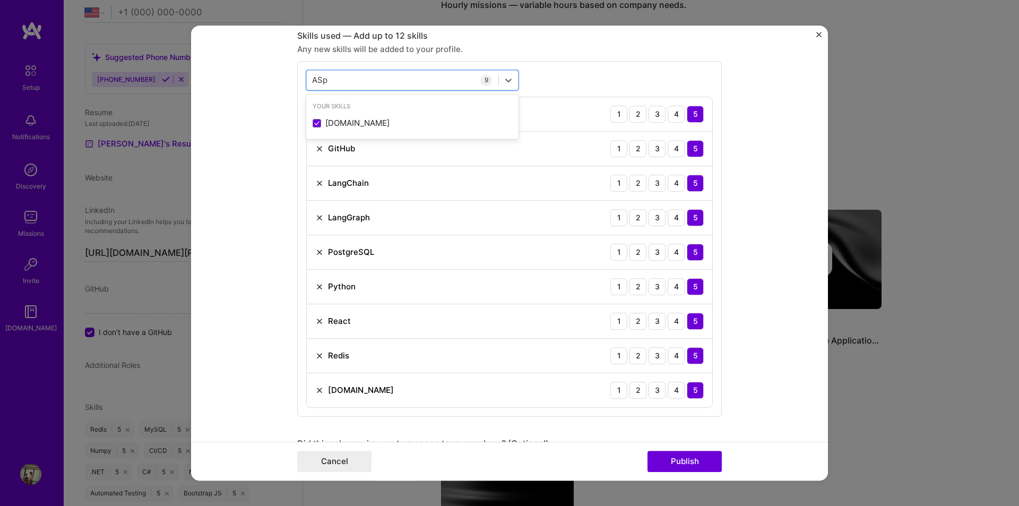
type input "ASp"
click at [258, 126] on form "Project title Product Scheduling Project Company Cumming Group Project industry…" at bounding box center [509, 252] width 637 height 455
click at [362, 84] on div "ASp ASp" at bounding box center [403, 80] width 192 height 18
click at [580, 79] on div "Enter skills... 9 Azure 1 2 3 4 5 GitHub 1 2 3 4 5 LangChain 1 2 3 4 5 LangGrap…" at bounding box center [509, 238] width 424 height 355
click at [801, 169] on form "Project title Product Scheduling Project Company Cumming Group Project industry…" at bounding box center [509, 252] width 637 height 455
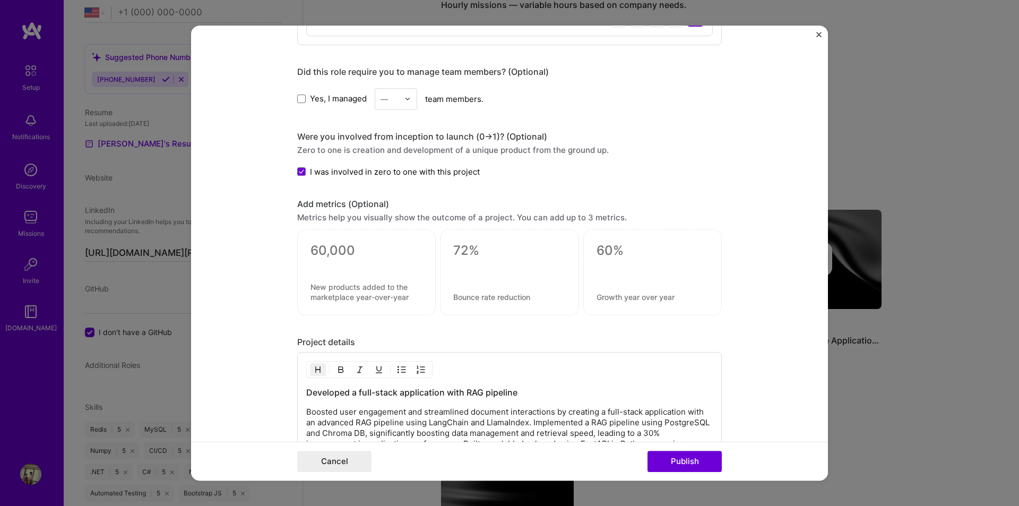
scroll to position [1026, 0]
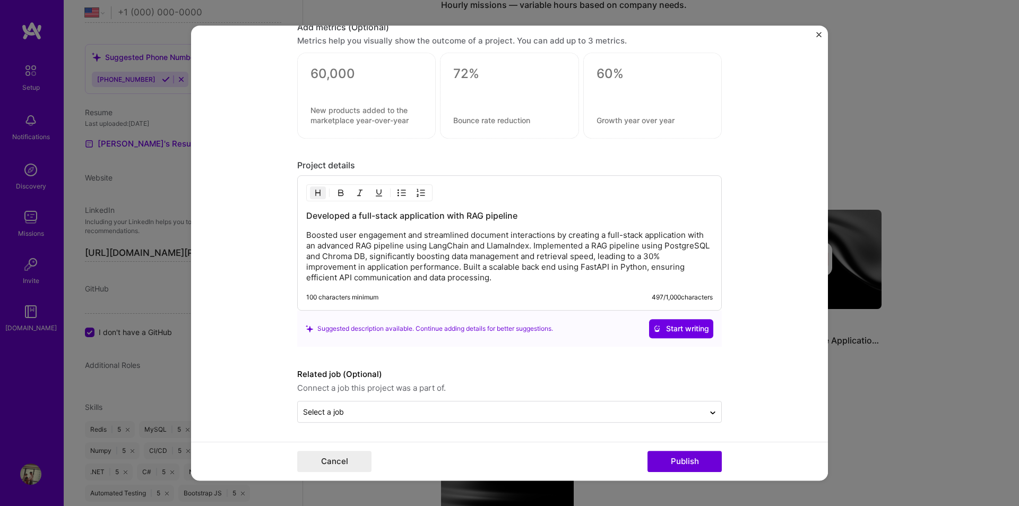
click at [499, 258] on p "Boosted user engagement and streamlined document interactions by creating a ful…" at bounding box center [509, 256] width 406 height 53
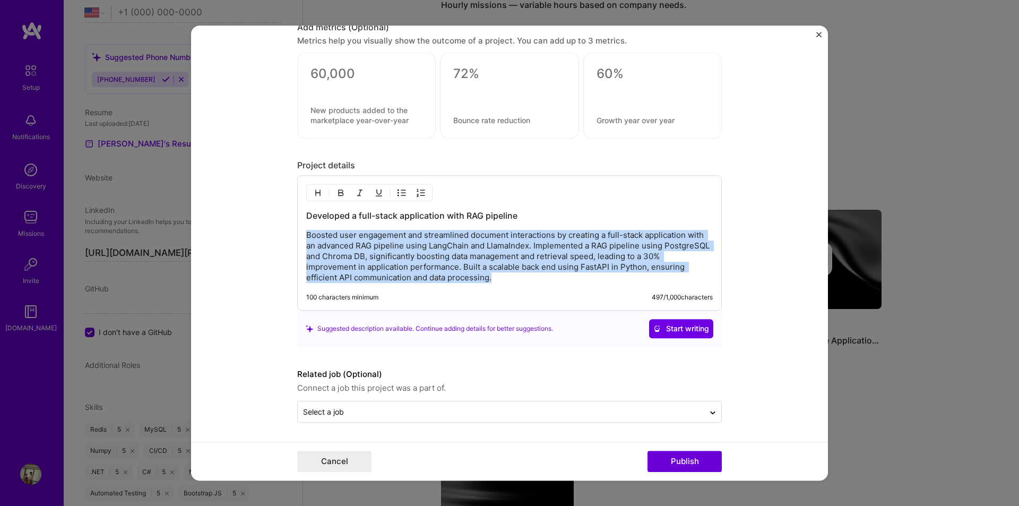
drag, startPoint x: 499, startPoint y: 279, endPoint x: 284, endPoint y: 235, distance: 218.9
click at [284, 235] on form "Project title Product Scheduling Project Company Cumming Group Project industry…" at bounding box center [509, 252] width 637 height 455
click at [523, 276] on p "Boosted user engagement and streamlined document interactions by creating a ful…" at bounding box center [509, 256] width 406 height 53
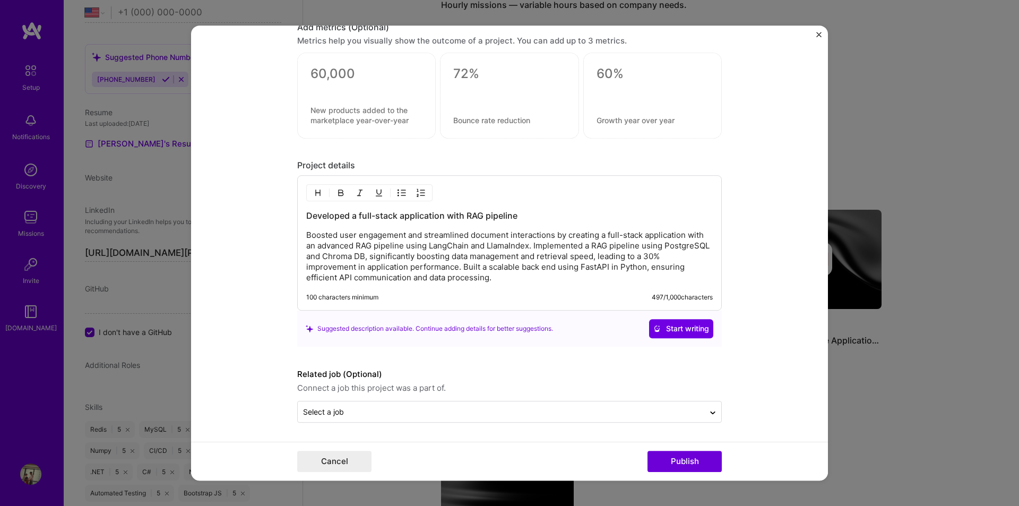
click at [471, 234] on p "Boosted user engagement and streamlined document interactions by creating a ful…" at bounding box center [509, 256] width 406 height 53
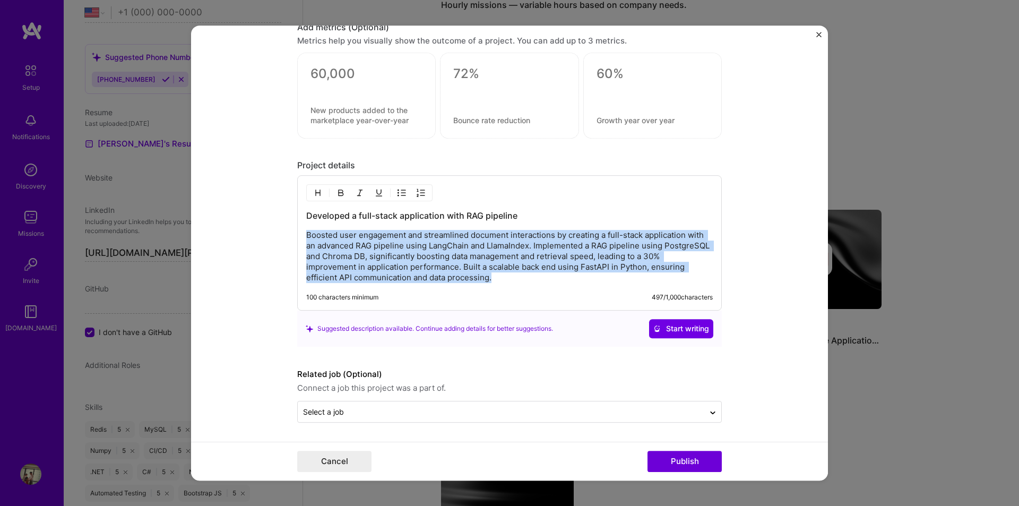
drag, startPoint x: 499, startPoint y: 276, endPoint x: 281, endPoint y: 243, distance: 220.6
click at [299, 237] on div "Developed a full-stack application with RAG pipeline Boosted user engagement an…" at bounding box center [509, 242] width 424 height 135
copy p "Boosted user engagement and streamlined document interactions by creating a ful…"
click at [511, 270] on p "Boosted user engagement and streamlined document interactions by creating a ful…" at bounding box center [509, 256] width 406 height 53
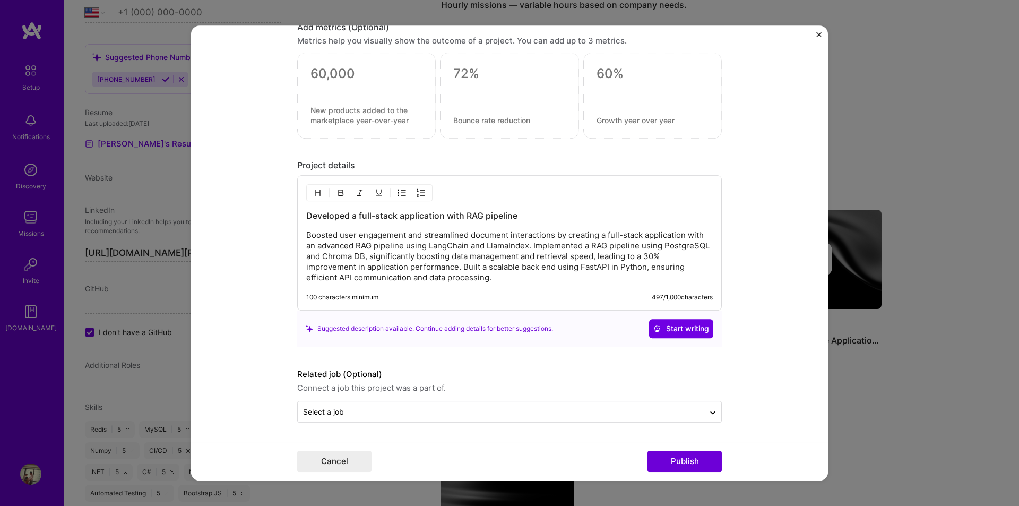
click at [509, 276] on p "Boosted user engagement and streamlined document interactions by creating a ful…" at bounding box center [509, 256] width 406 height 53
click at [758, 272] on form "Project title Product Scheduling Project Company Cumming Group Project industry…" at bounding box center [509, 252] width 637 height 455
click at [584, 275] on p "Boosted user engagement and streamlined document interactions by creating a ful…" at bounding box center [509, 256] width 406 height 53
click at [701, 455] on button "Publish" at bounding box center [684, 460] width 74 height 21
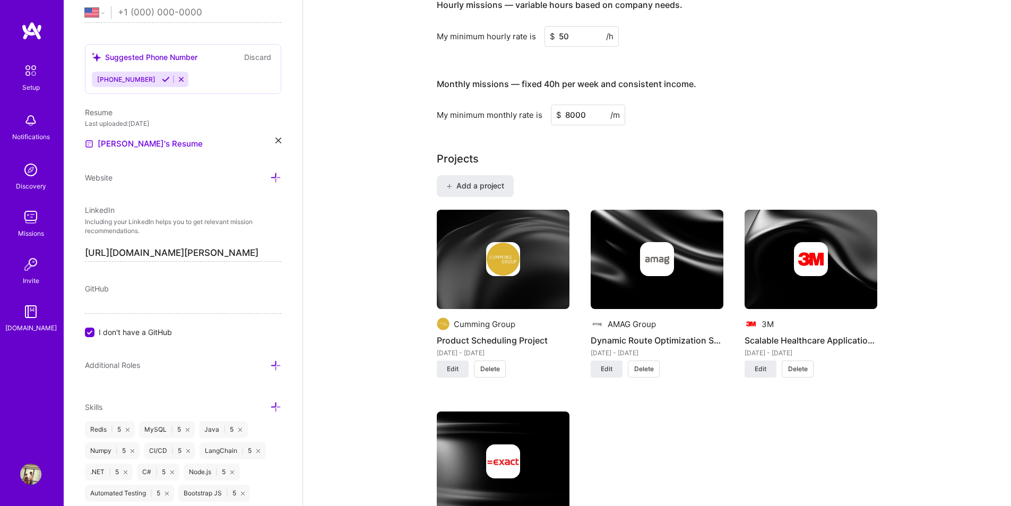
scroll to position [477, 0]
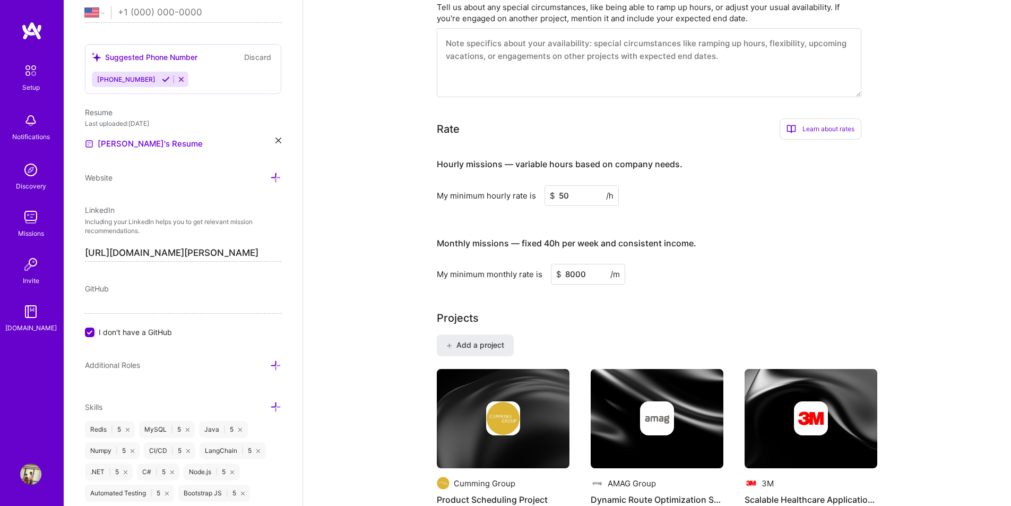
click at [826, 230] on h3 "Monthly missions — fixed 40h per week and consistent income." at bounding box center [649, 243] width 424 height 33
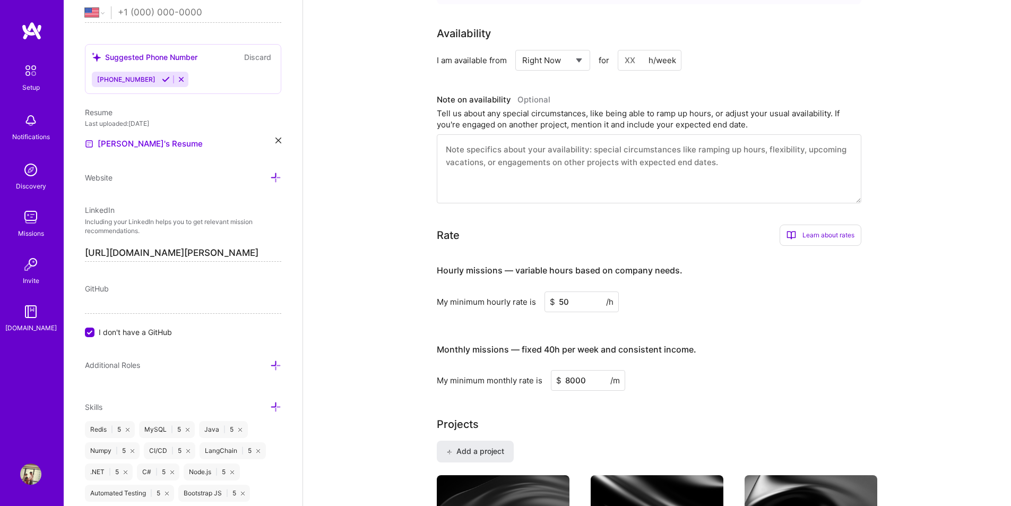
click at [562, 303] on input "50" at bounding box center [581, 301] width 74 height 21
drag, startPoint x: 575, startPoint y: 301, endPoint x: 557, endPoint y: 302, distance: 18.6
click at [557, 302] on input "50" at bounding box center [581, 301] width 74 height 21
type input "40"
click at [699, 303] on div "My minimum hourly rate is $ 40 /h" at bounding box center [649, 301] width 424 height 21
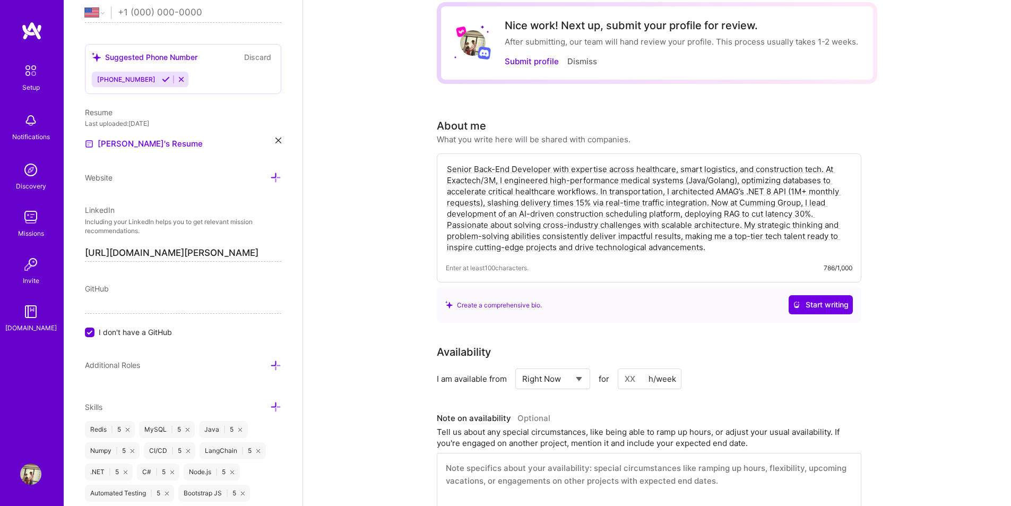
scroll to position [0, 0]
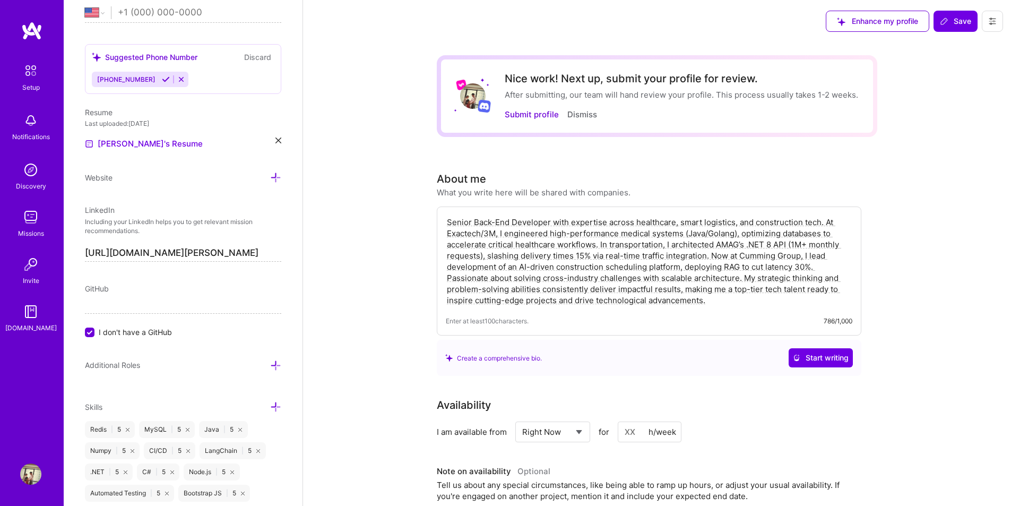
click at [950, 21] on span "Save" at bounding box center [955, 21] width 31 height 11
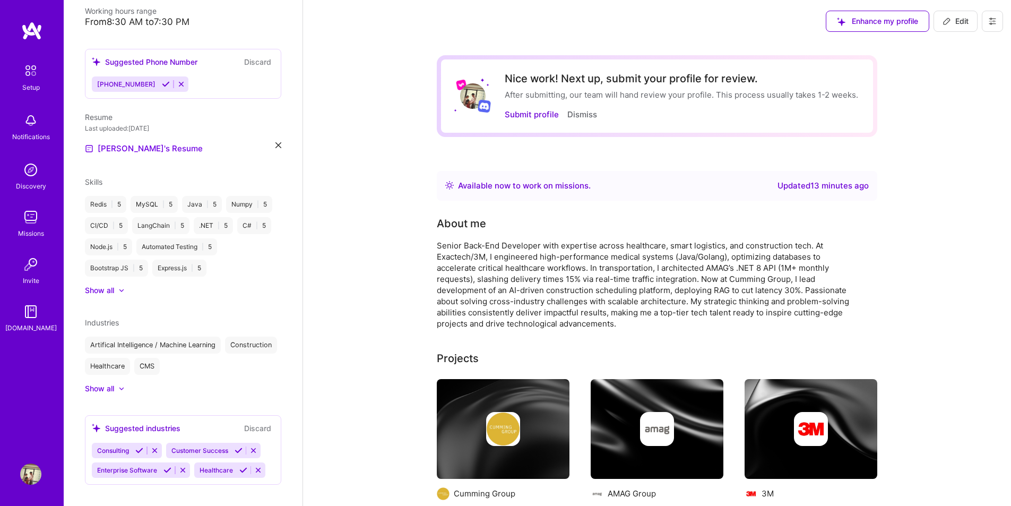
scroll to position [53, 0]
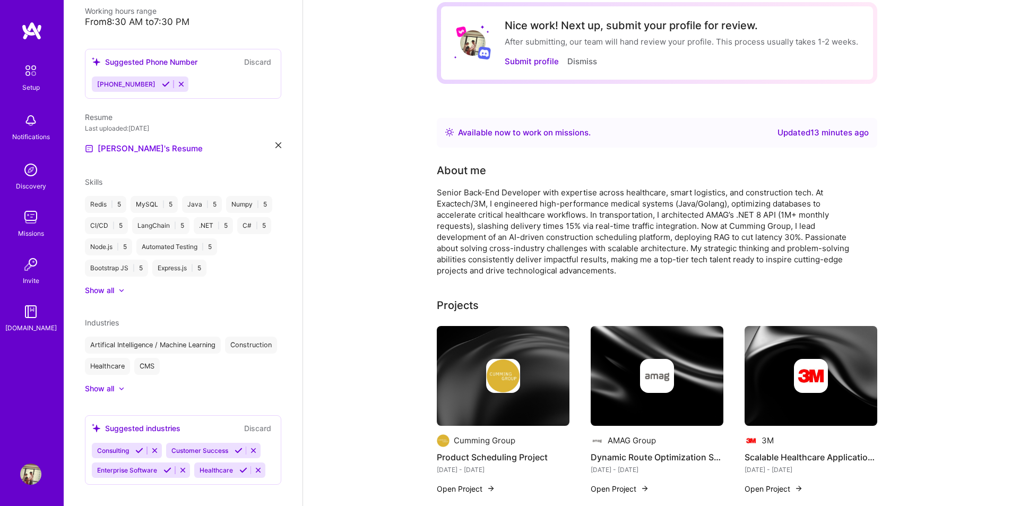
click at [246, 466] on icon at bounding box center [243, 470] width 8 height 8
click at [165, 466] on icon at bounding box center [167, 470] width 8 height 8
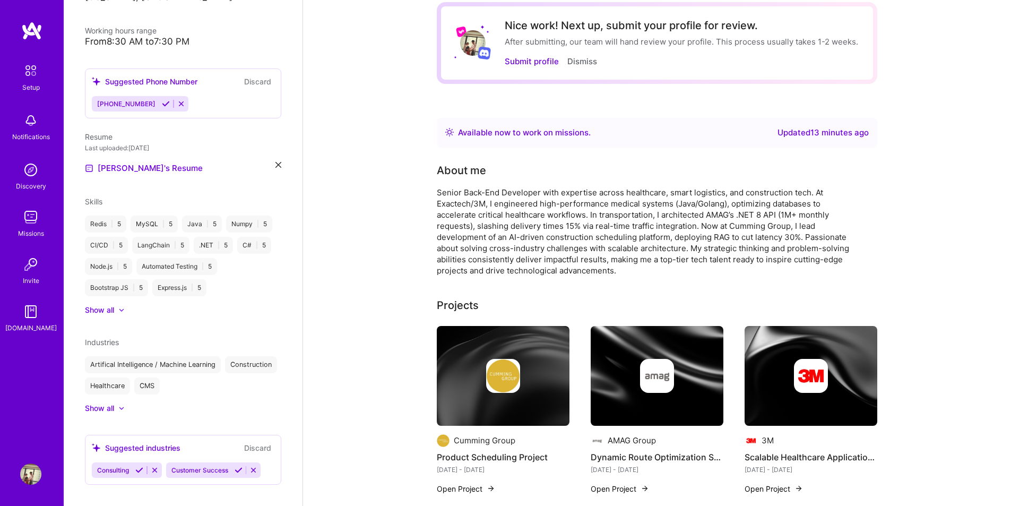
scroll to position [0, 0]
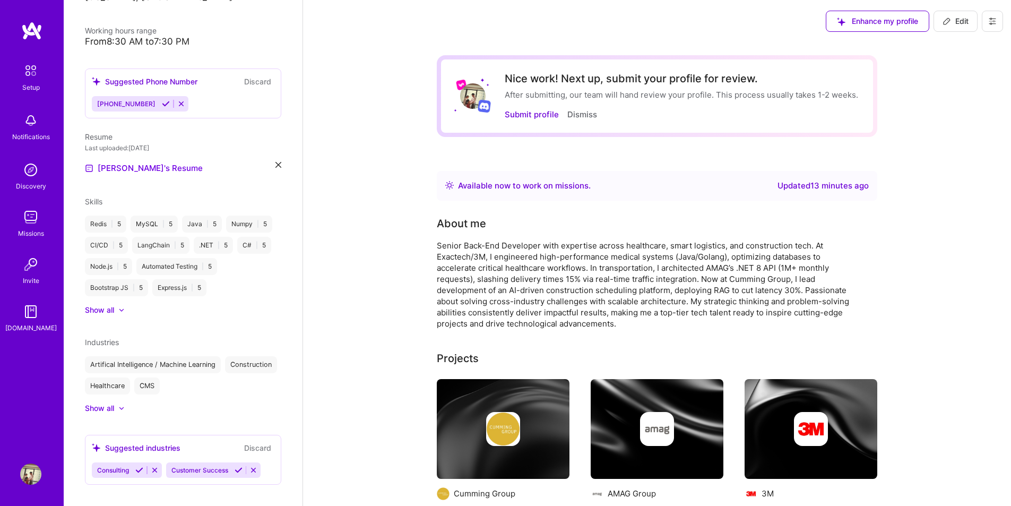
click at [992, 24] on icon at bounding box center [992, 21] width 8 height 8
click at [515, 119] on button "Submit profile" at bounding box center [532, 114] width 54 height 11
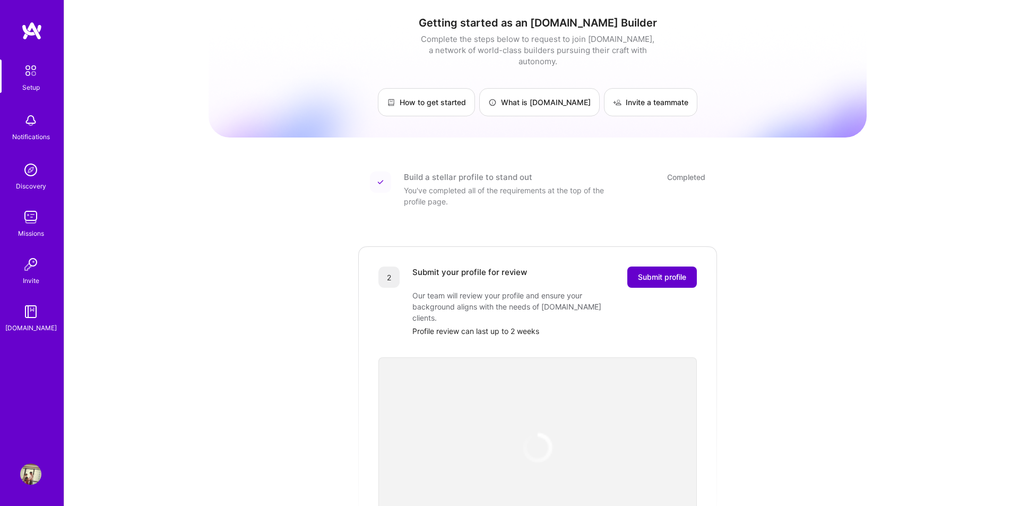
click at [666, 272] on span "Submit profile" at bounding box center [662, 277] width 48 height 11
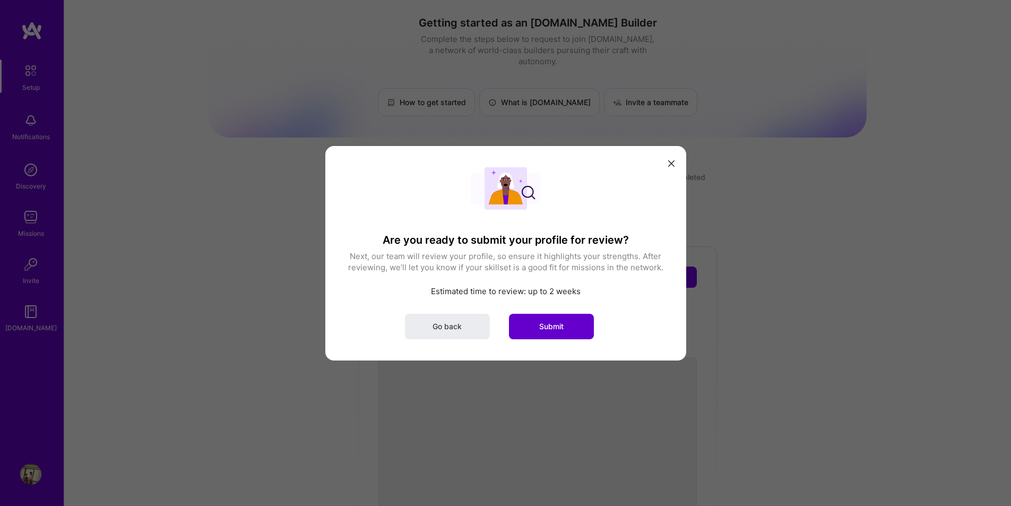
click at [552, 325] on span "Submit" at bounding box center [551, 325] width 24 height 11
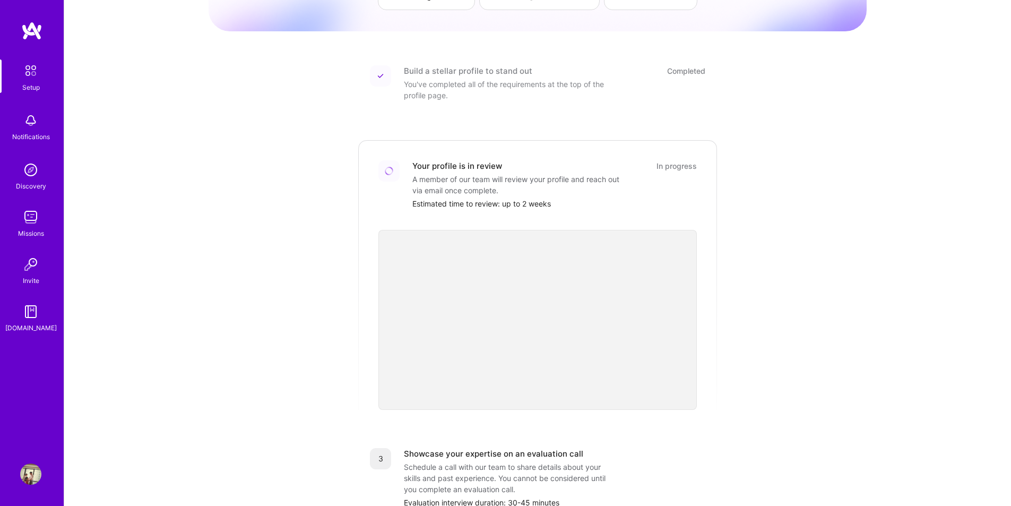
scroll to position [212, 0]
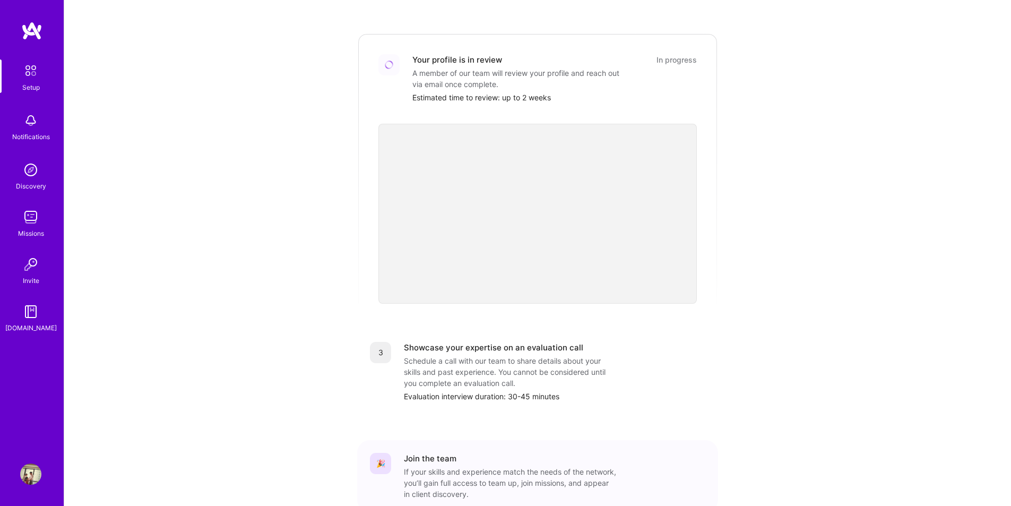
click at [741, 393] on div "Getting started as an A.Team Builder Complete the steps below to request to joi…" at bounding box center [538, 179] width 658 height 767
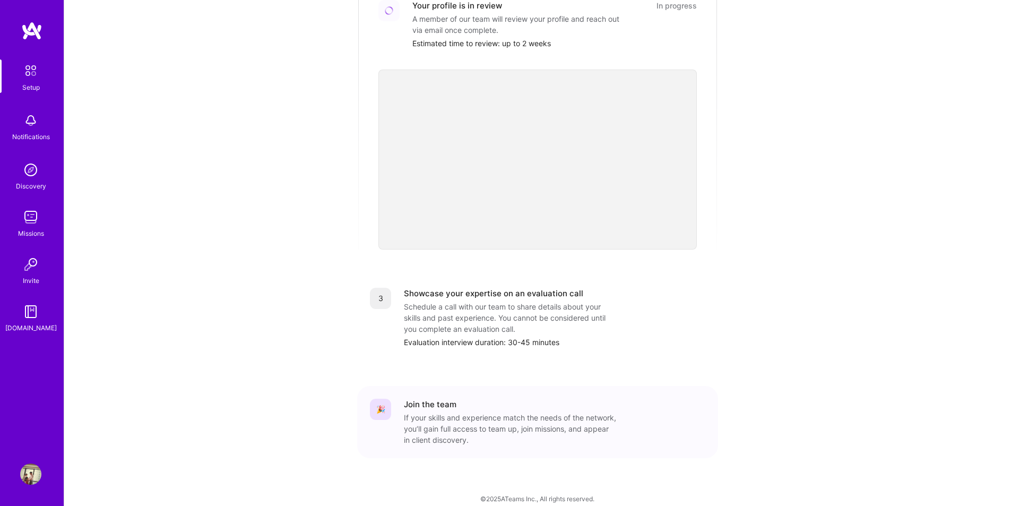
scroll to position [160, 0]
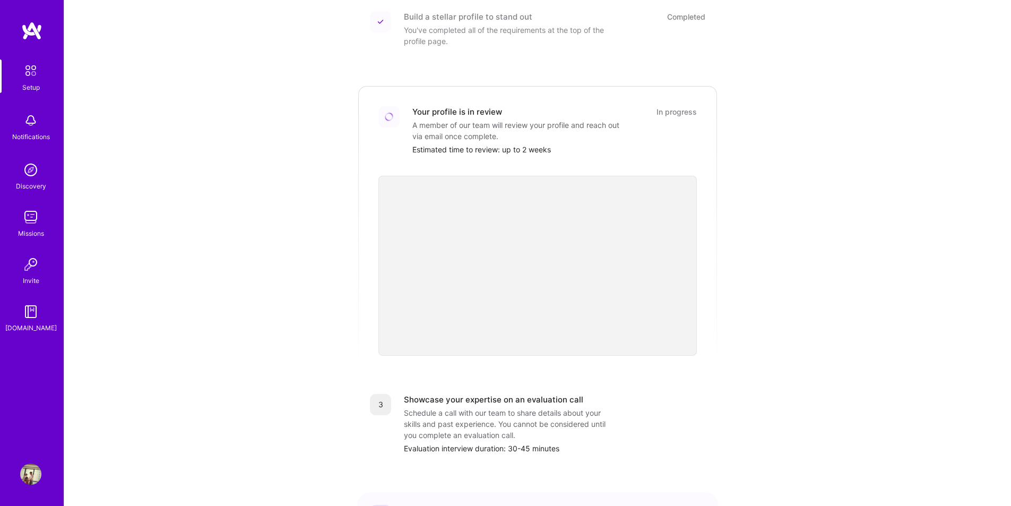
click at [802, 339] on div "Getting started as an A.Team Builder Complete the steps below to request to joi…" at bounding box center [538, 231] width 658 height 767
click at [766, 291] on div "Getting started as an A.Team Builder Complete the steps below to request to joi…" at bounding box center [538, 231] width 658 height 767
click at [33, 82] on div "Setup" at bounding box center [31, 87] width 18 height 11
click at [30, 126] on img at bounding box center [30, 120] width 21 height 21
click at [33, 170] on img at bounding box center [30, 169] width 21 height 21
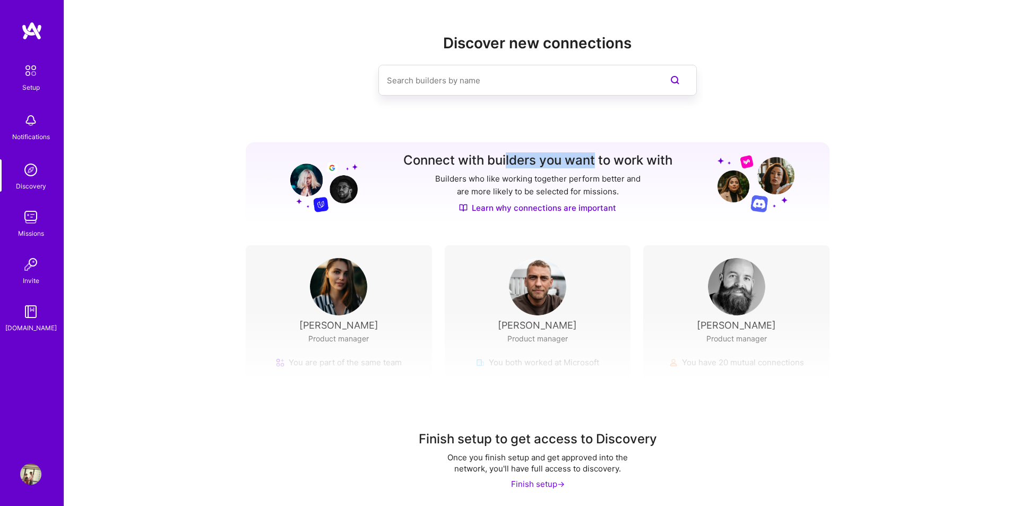
drag, startPoint x: 504, startPoint y: 160, endPoint x: 594, endPoint y: 161, distance: 90.2
click at [594, 161] on h3 "Connect with builders you want to work with" at bounding box center [537, 160] width 269 height 15
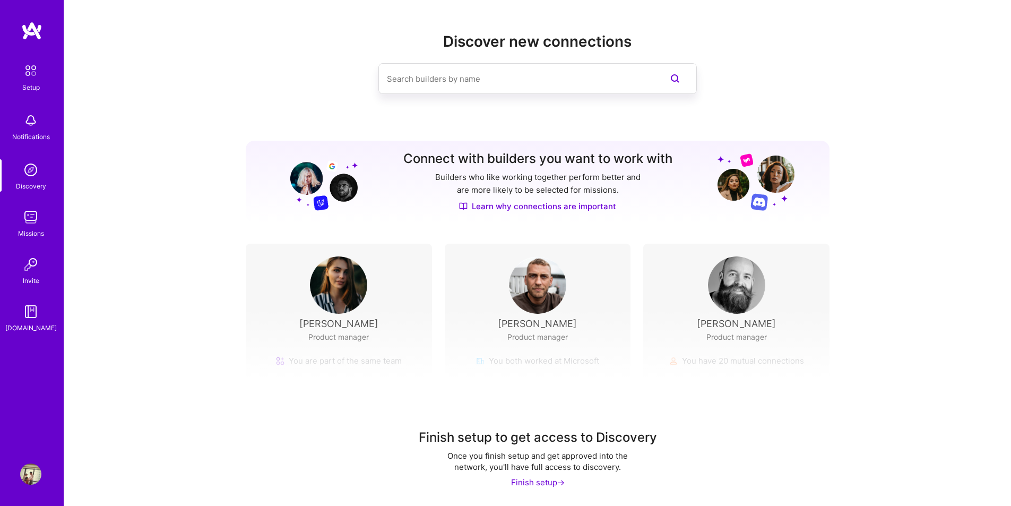
click at [523, 483] on div "Finish setup ->" at bounding box center [538, 481] width 54 height 11
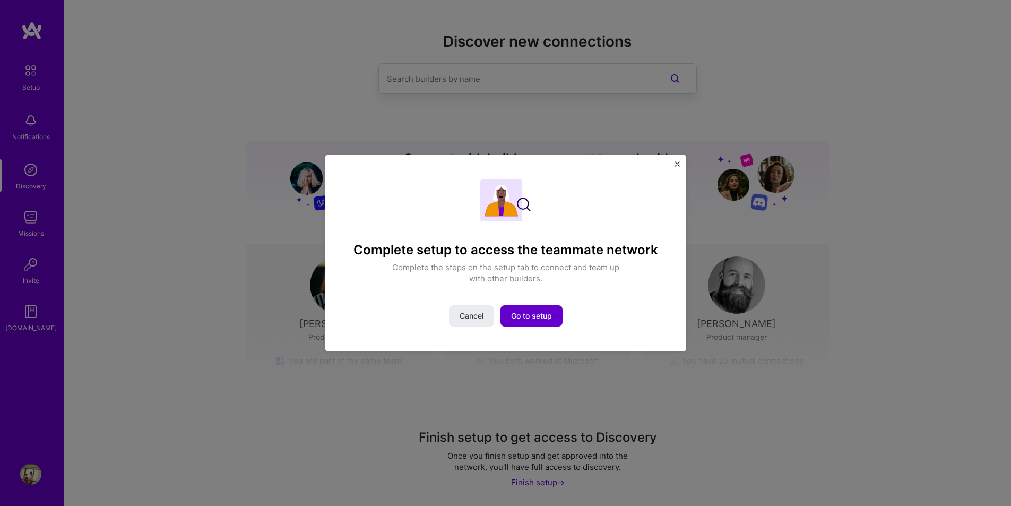
click at [535, 317] on span "Go to setup" at bounding box center [531, 315] width 41 height 11
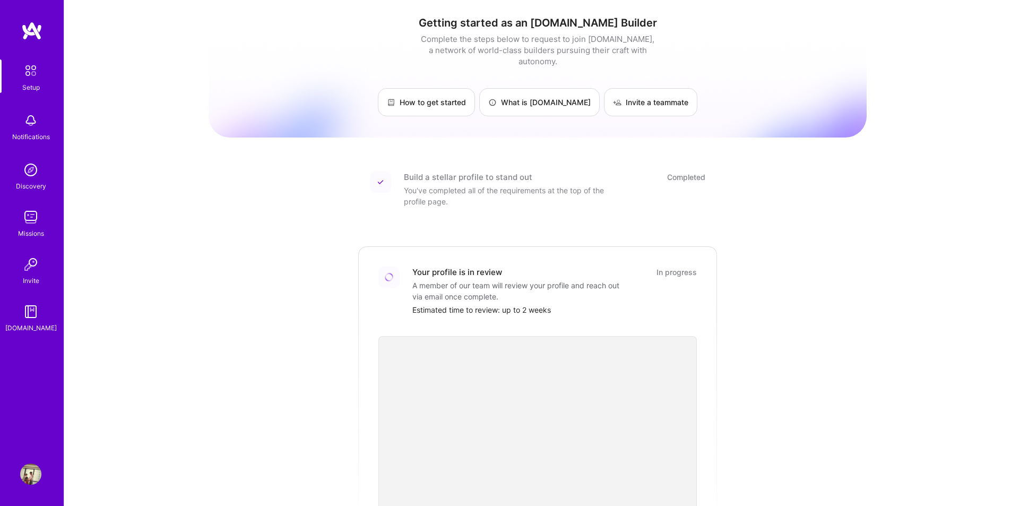
click at [32, 219] on img at bounding box center [30, 216] width 21 height 21
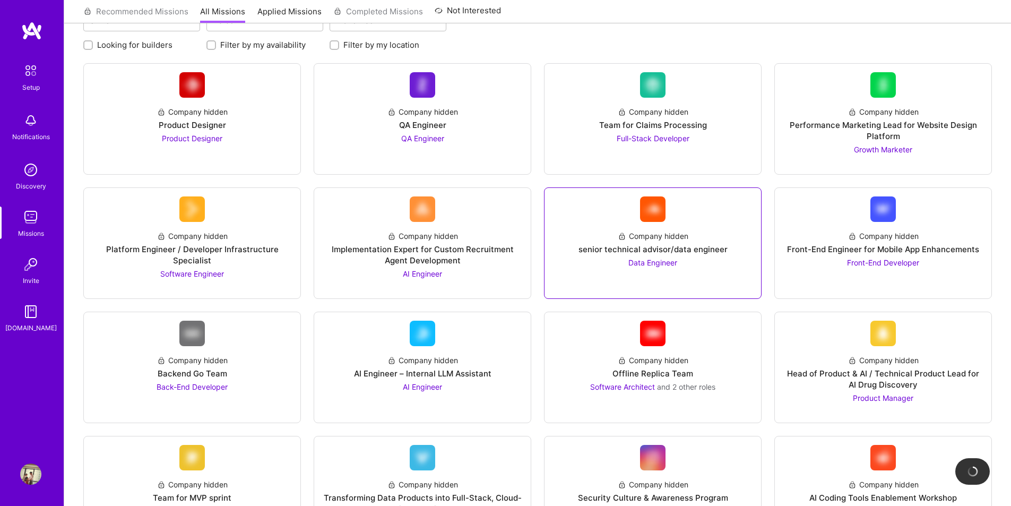
scroll to position [212, 0]
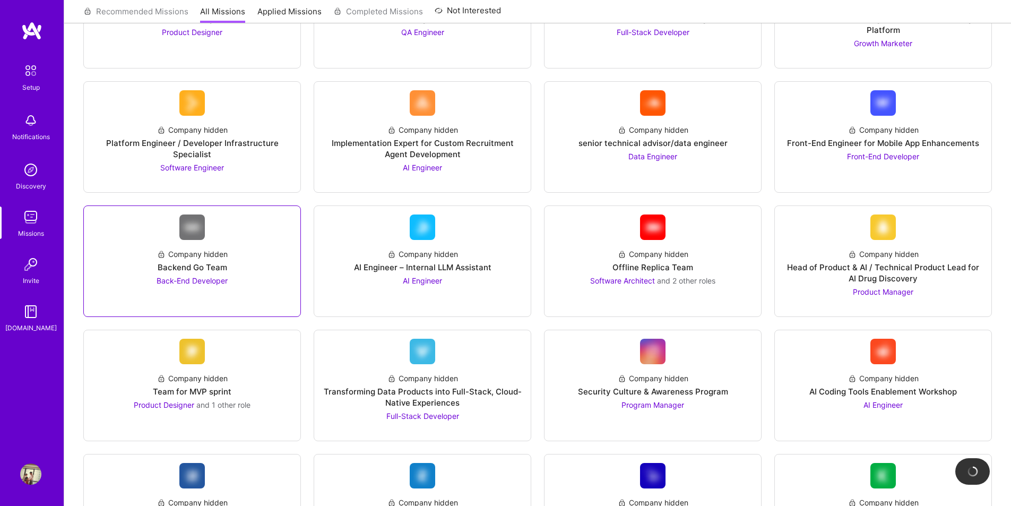
click at [232, 276] on div "Company hidden Backend Go Team Back-End Developer" at bounding box center [191, 263] width 199 height 46
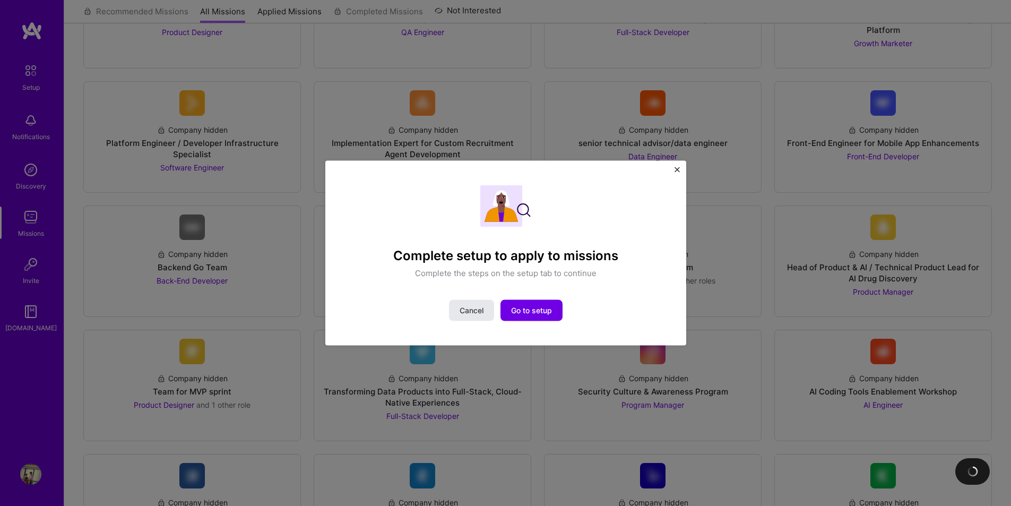
click at [475, 309] on span "Cancel" at bounding box center [471, 310] width 24 height 11
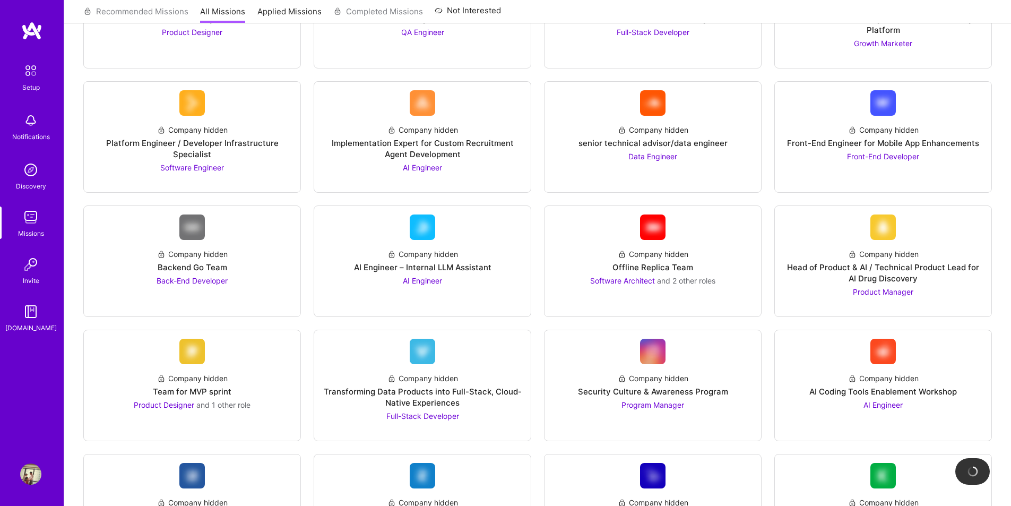
click at [30, 268] on img at bounding box center [30, 264] width 21 height 21
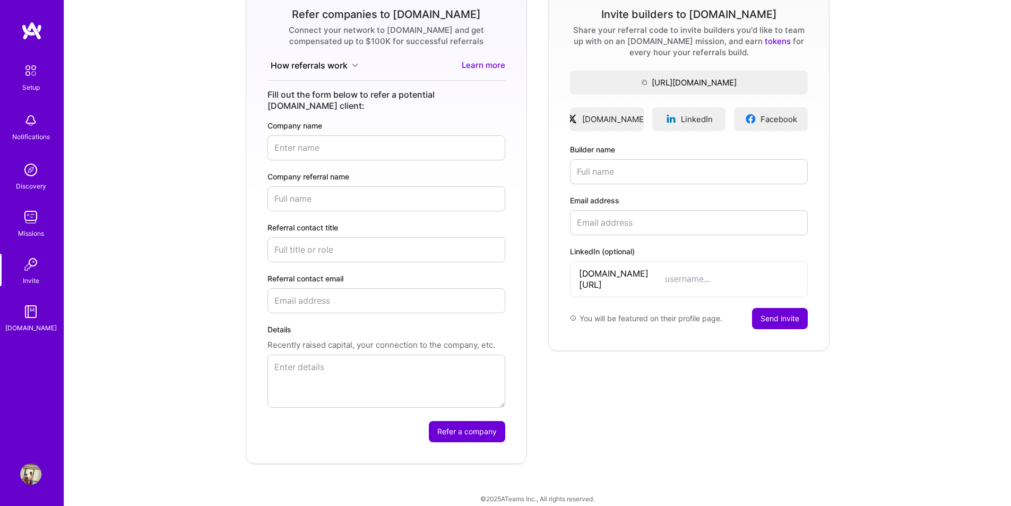
scroll to position [20, 0]
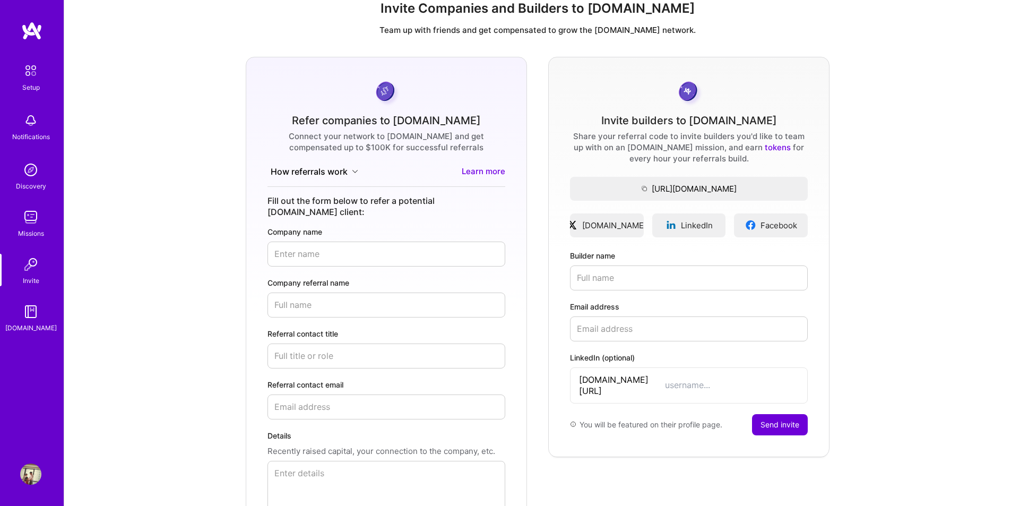
click at [35, 303] on img at bounding box center [30, 311] width 21 height 21
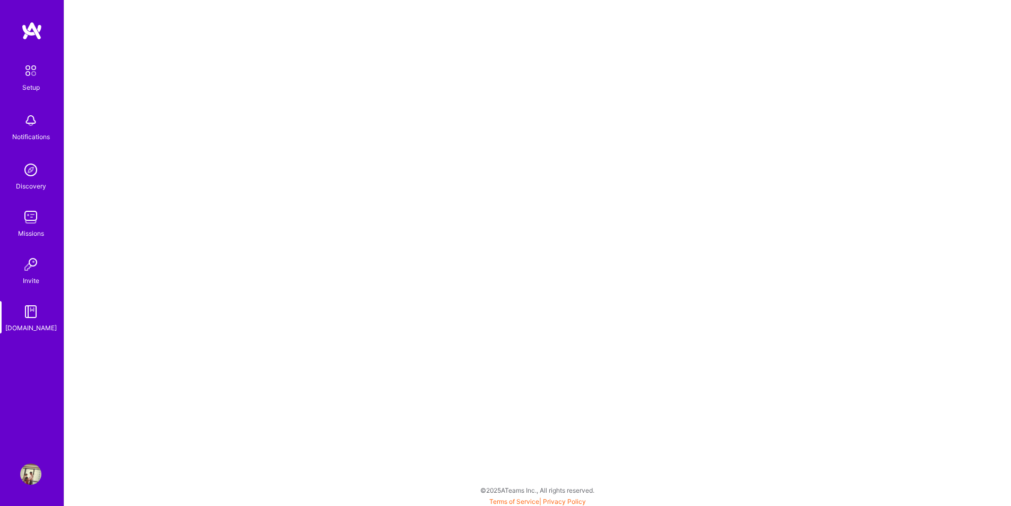
click at [40, 33] on img at bounding box center [31, 30] width 21 height 19
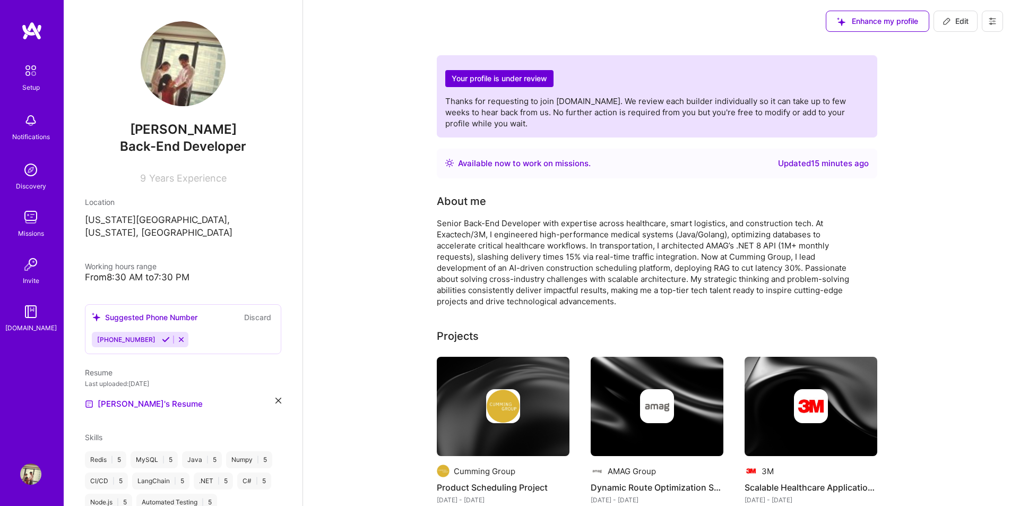
click at [40, 119] on img at bounding box center [30, 120] width 21 height 21
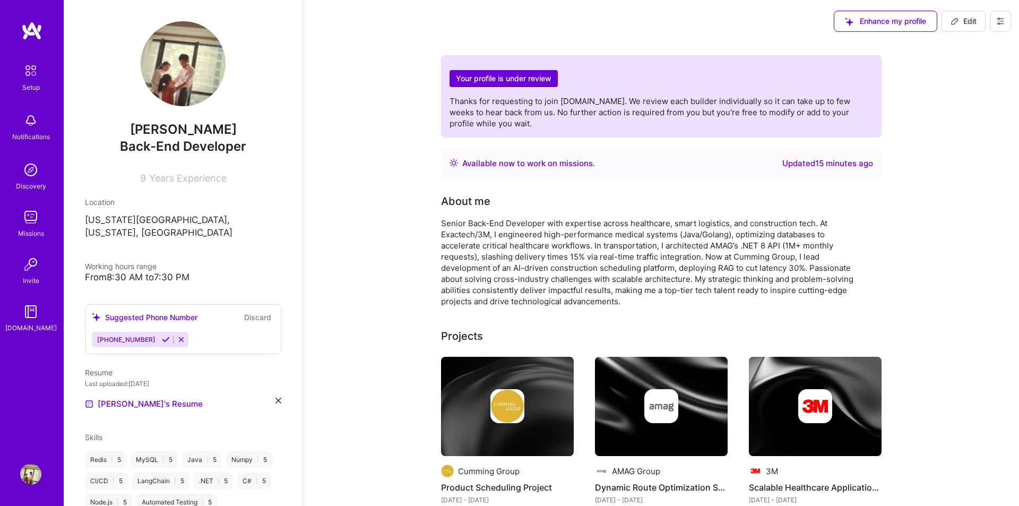
click at [28, 309] on img at bounding box center [30, 311] width 21 height 21
